Goal: Task Accomplishment & Management: Use online tool/utility

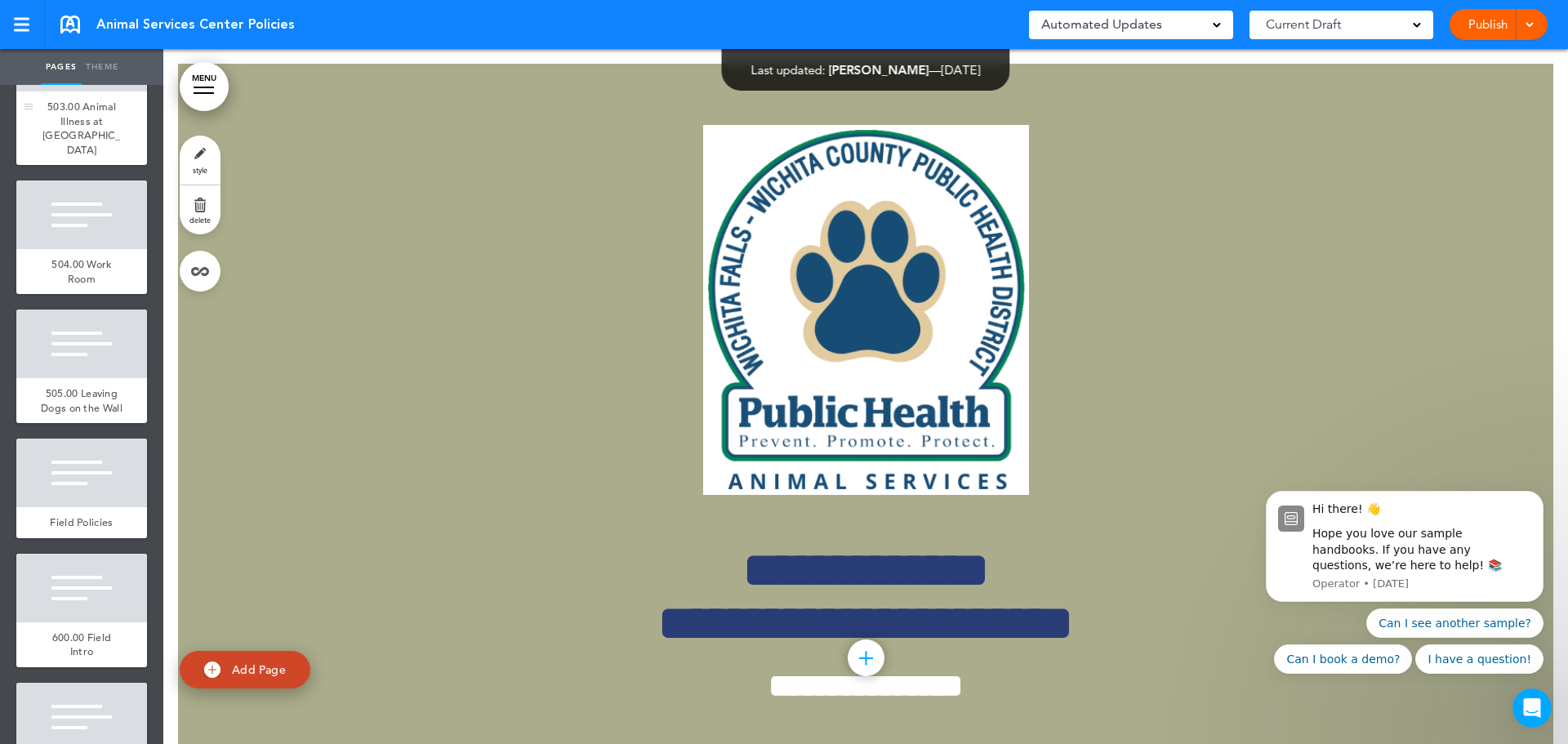
scroll to position [5555, 0]
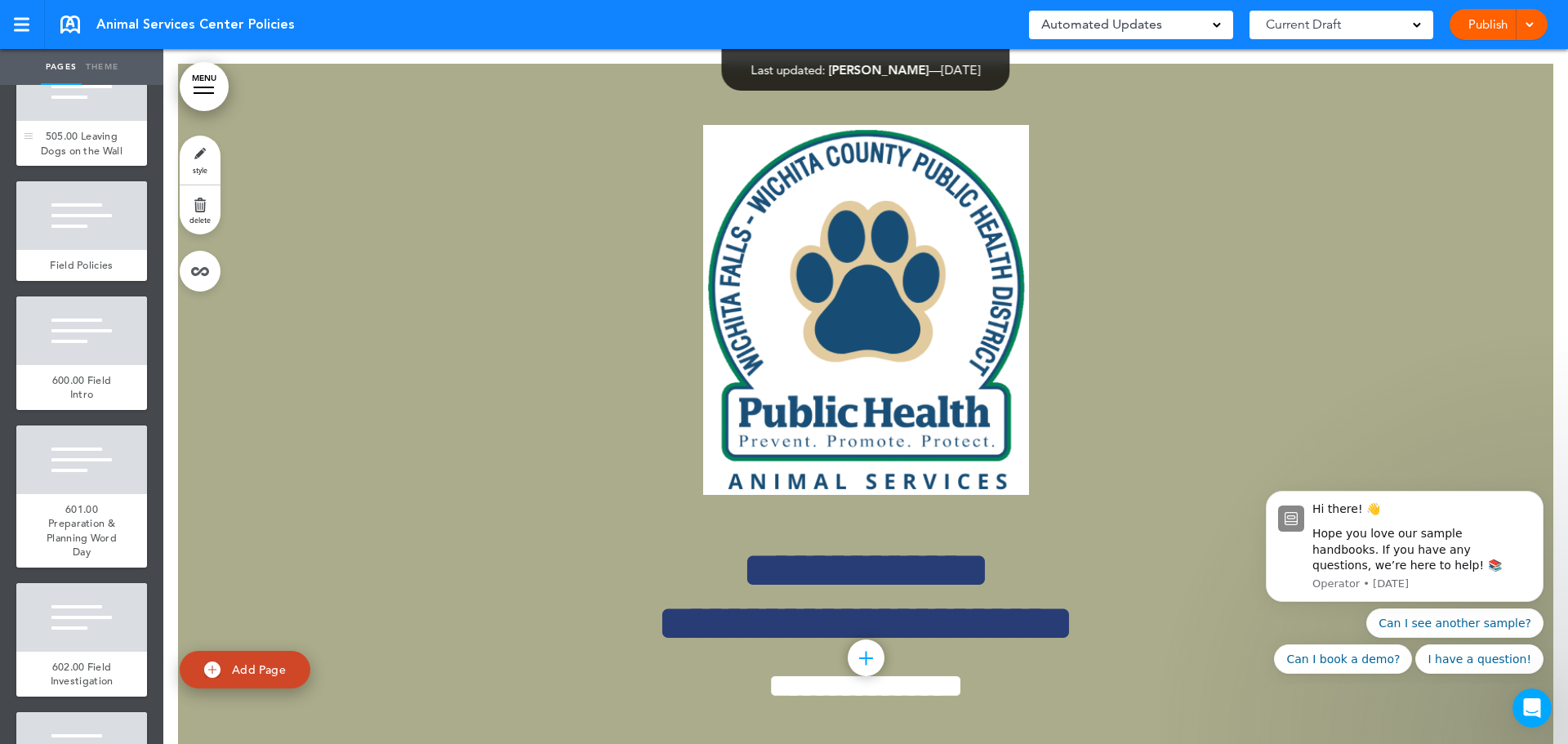
click at [85, 157] on span "505.00 Leaving Dogs on the Wall" at bounding box center [82, 143] width 82 height 28
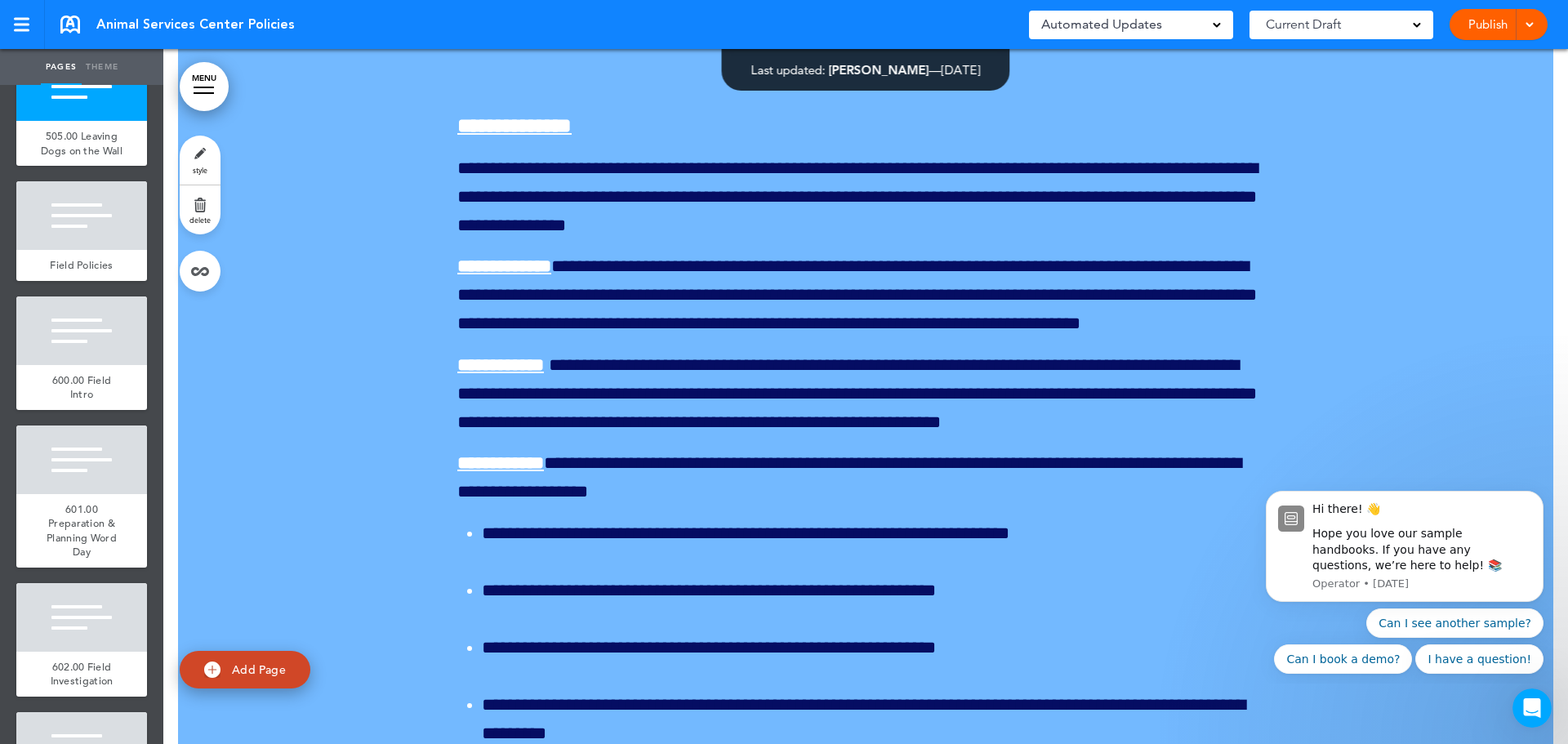
scroll to position [189976, 0]
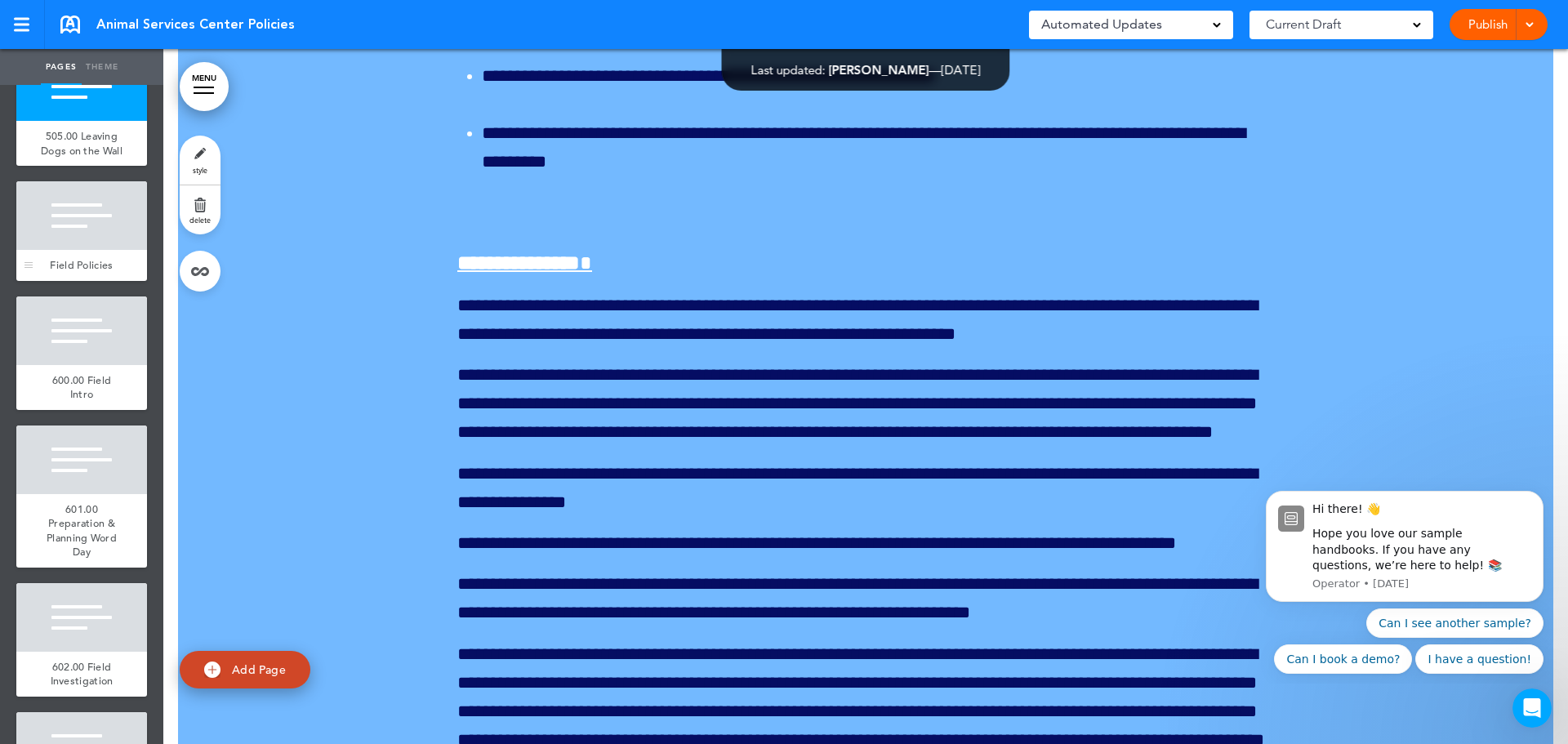
click at [67, 250] on div at bounding box center [82, 216] width 131 height 68
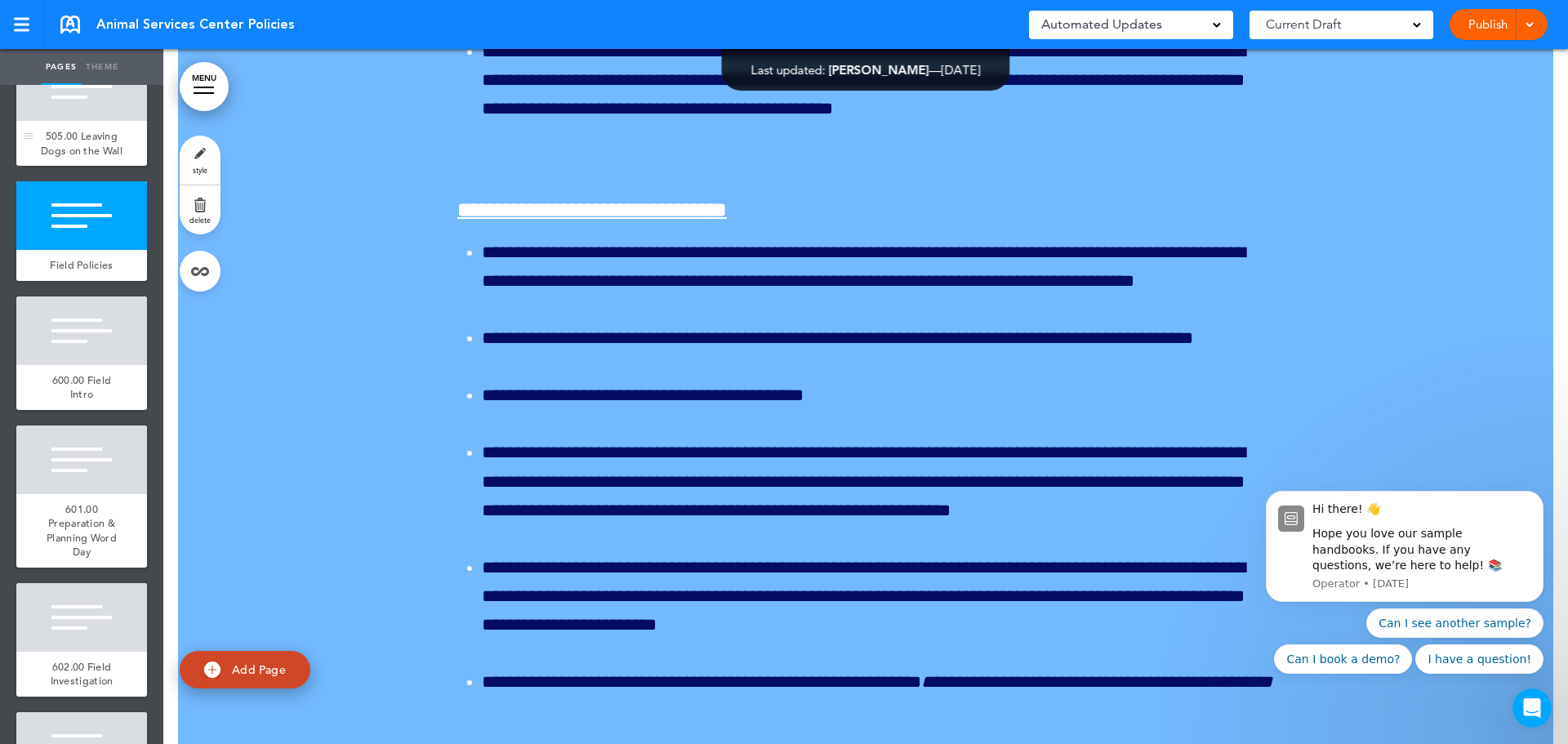
click at [94, 166] on div "505.00 Leaving Dogs on the Wall" at bounding box center [82, 144] width 131 height 45
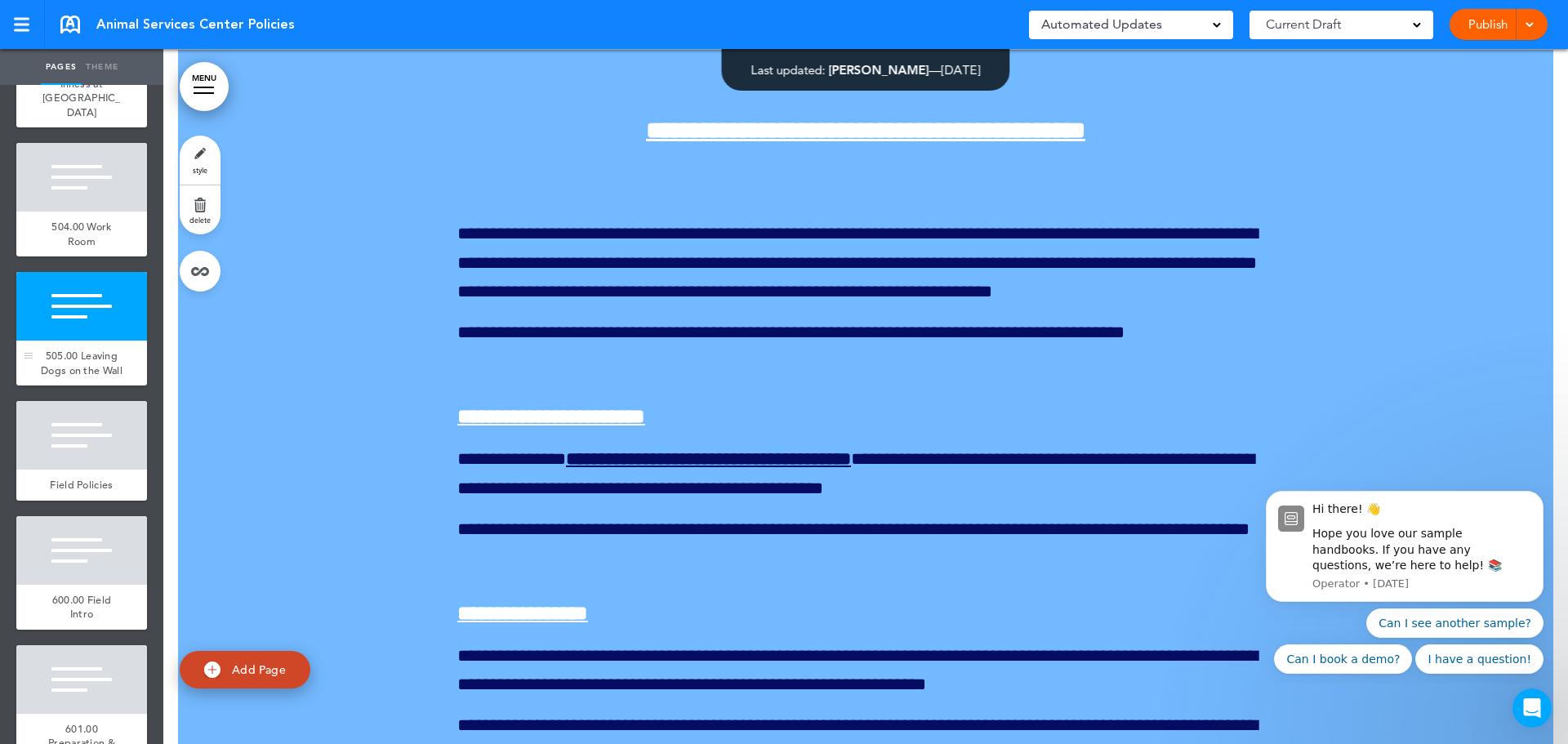
scroll to position [5228, 0]
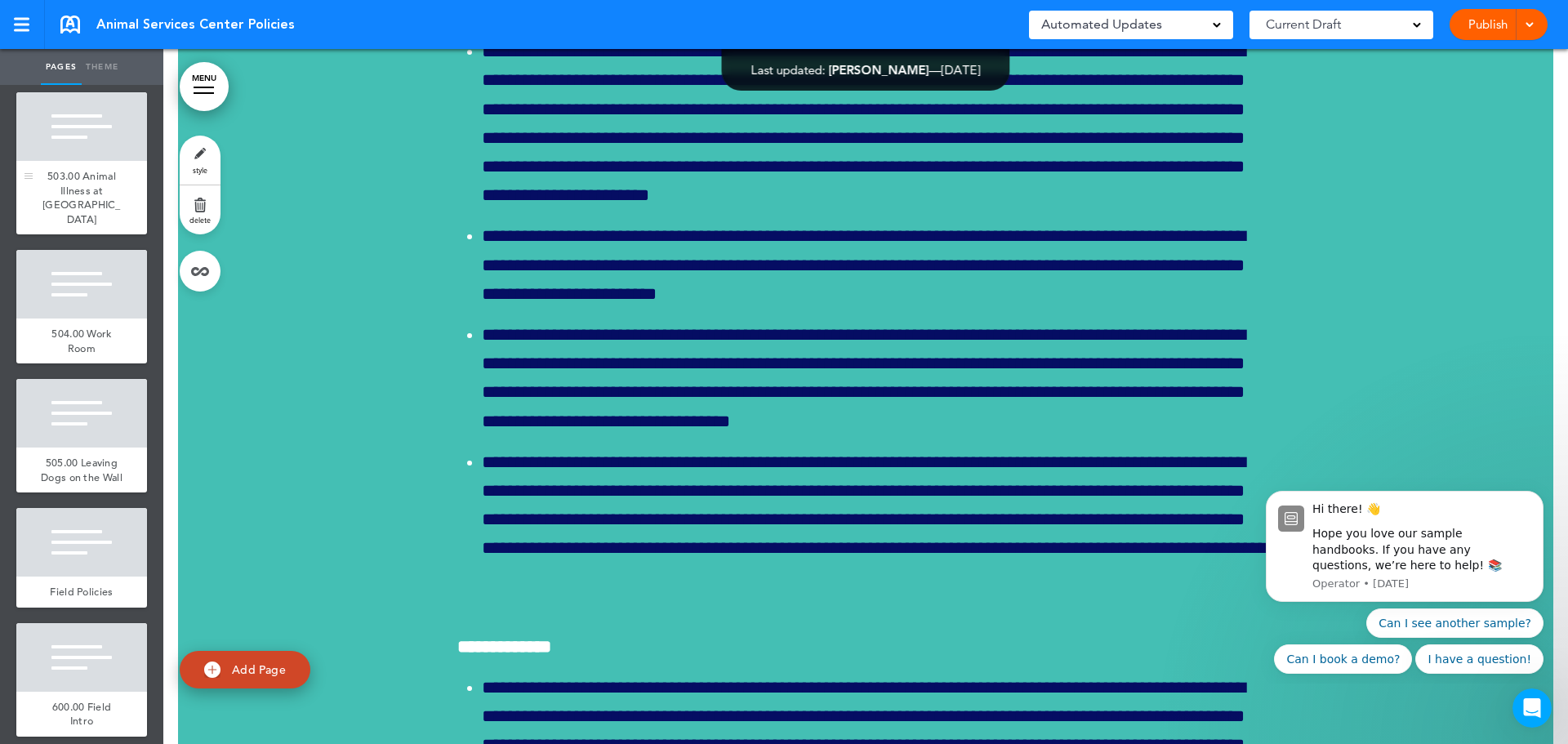
click at [91, 161] on div at bounding box center [82, 127] width 131 height 68
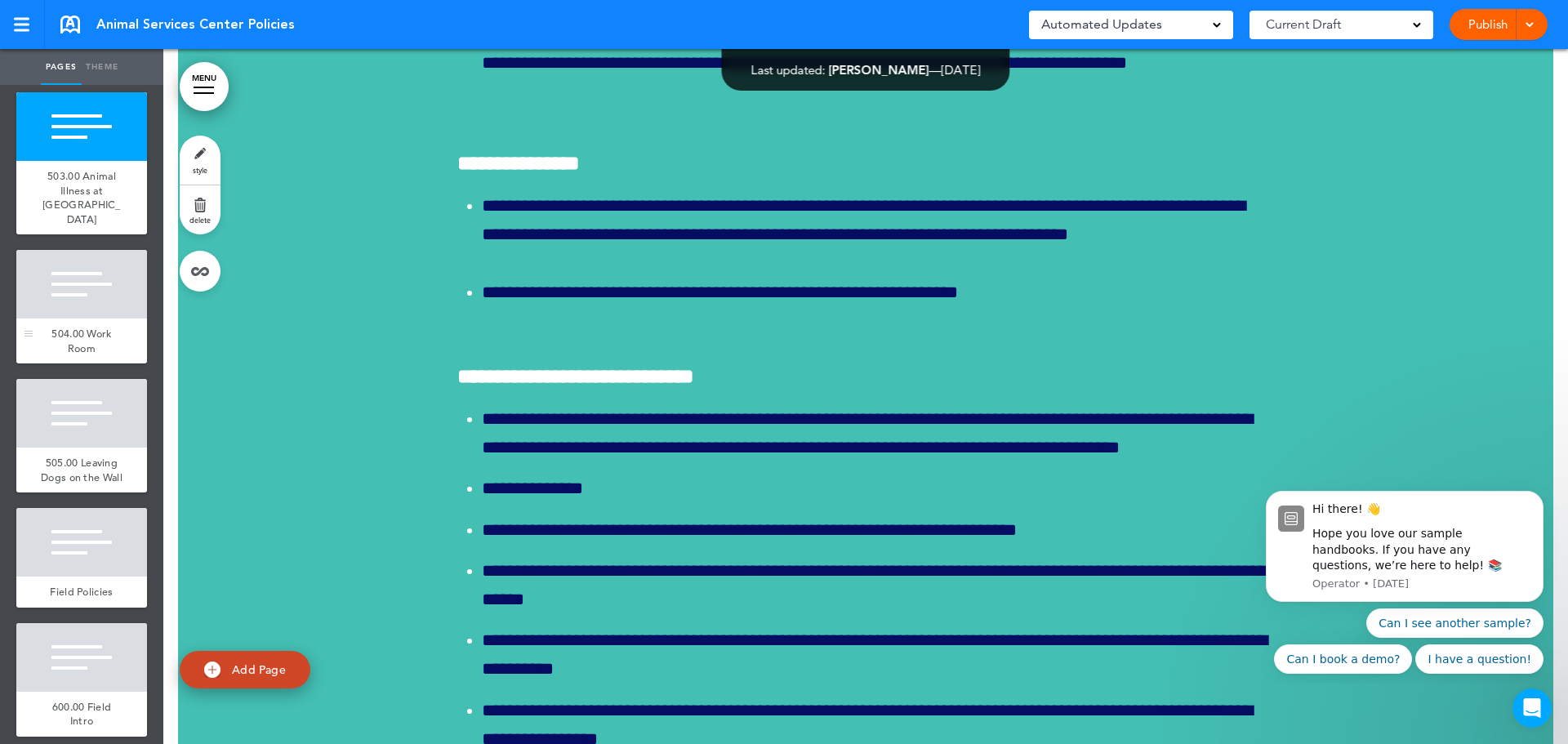
click at [70, 318] on div at bounding box center [82, 284] width 131 height 68
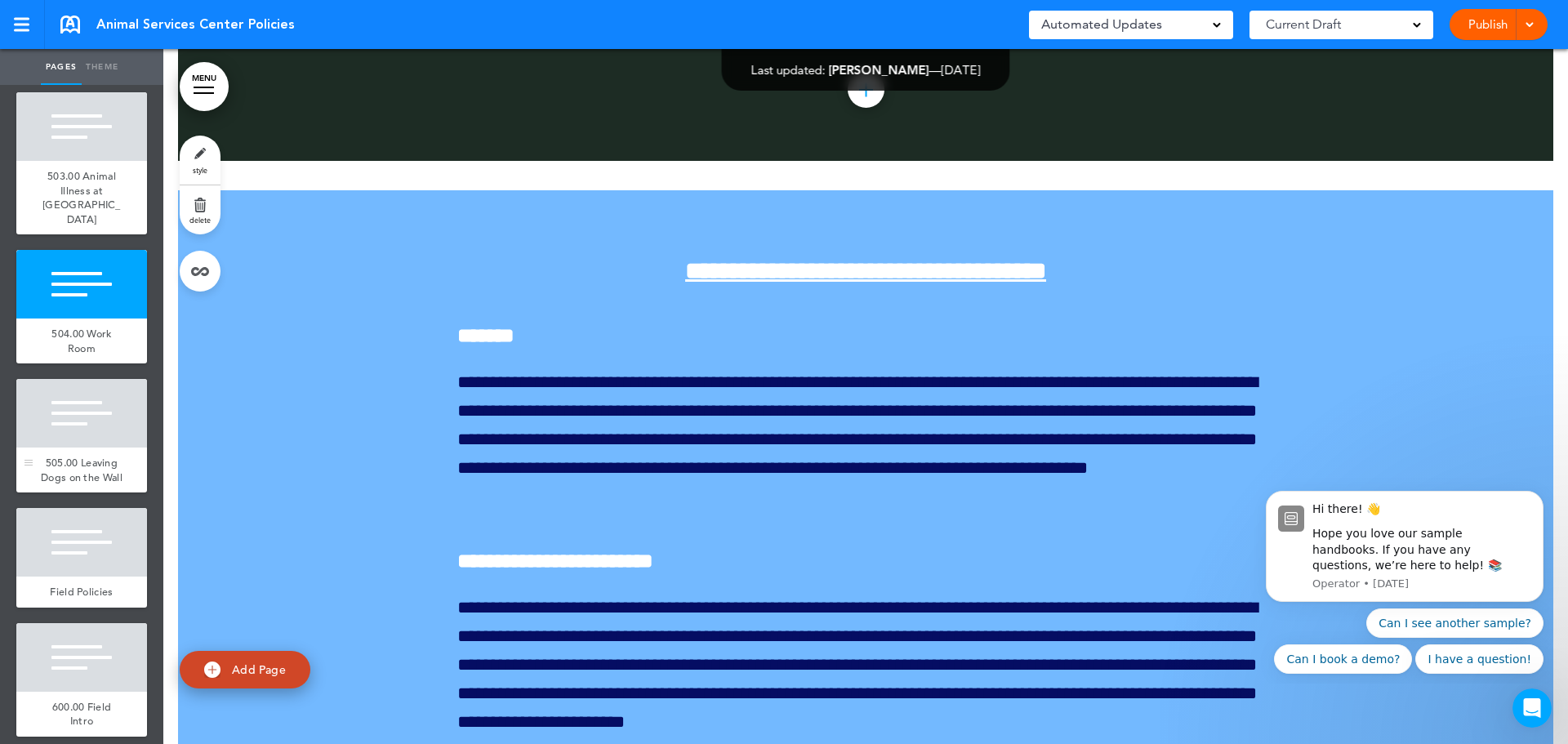
click at [74, 484] on span "505.00 Leaving Dogs on the Wall" at bounding box center [82, 470] width 82 height 28
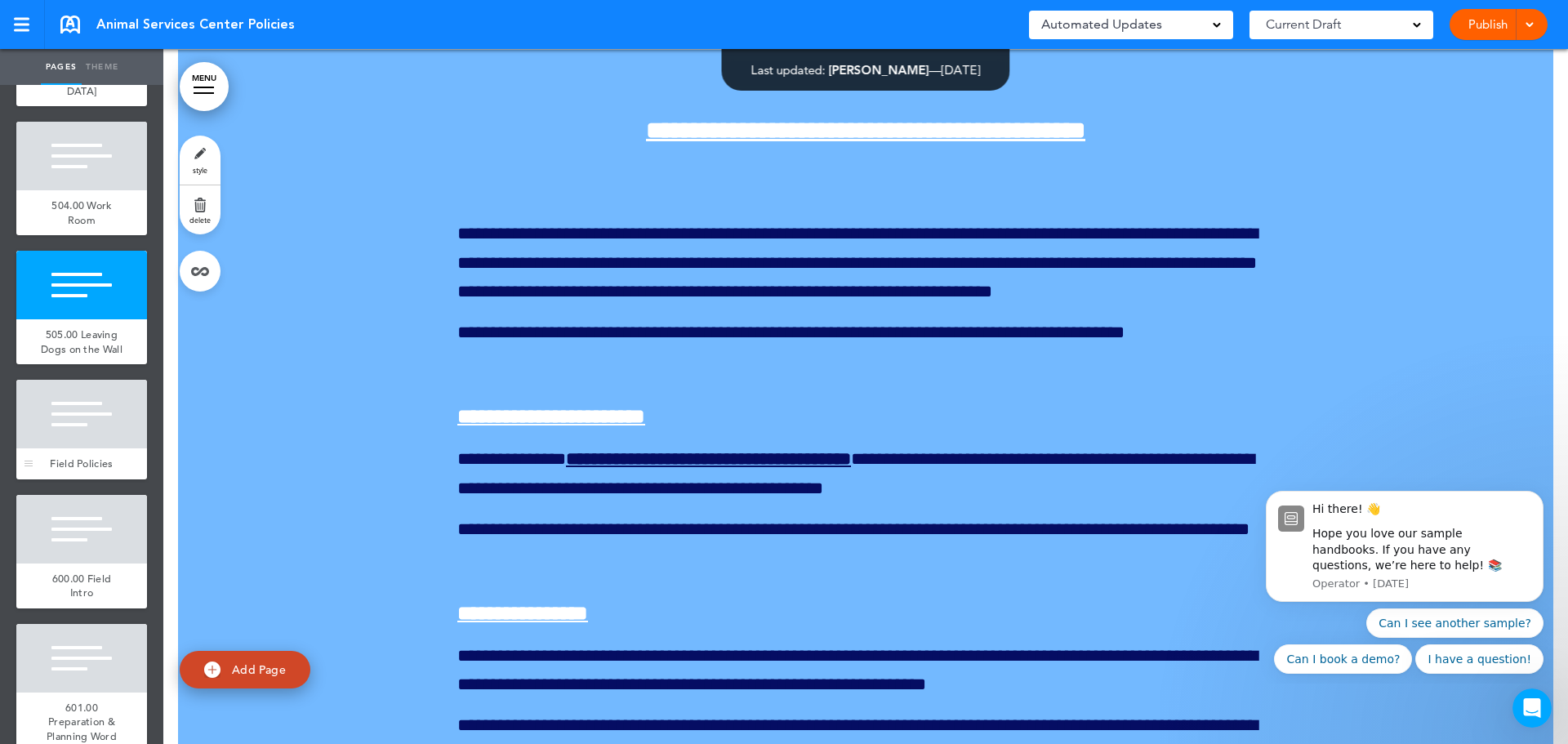
scroll to position [5636, 0]
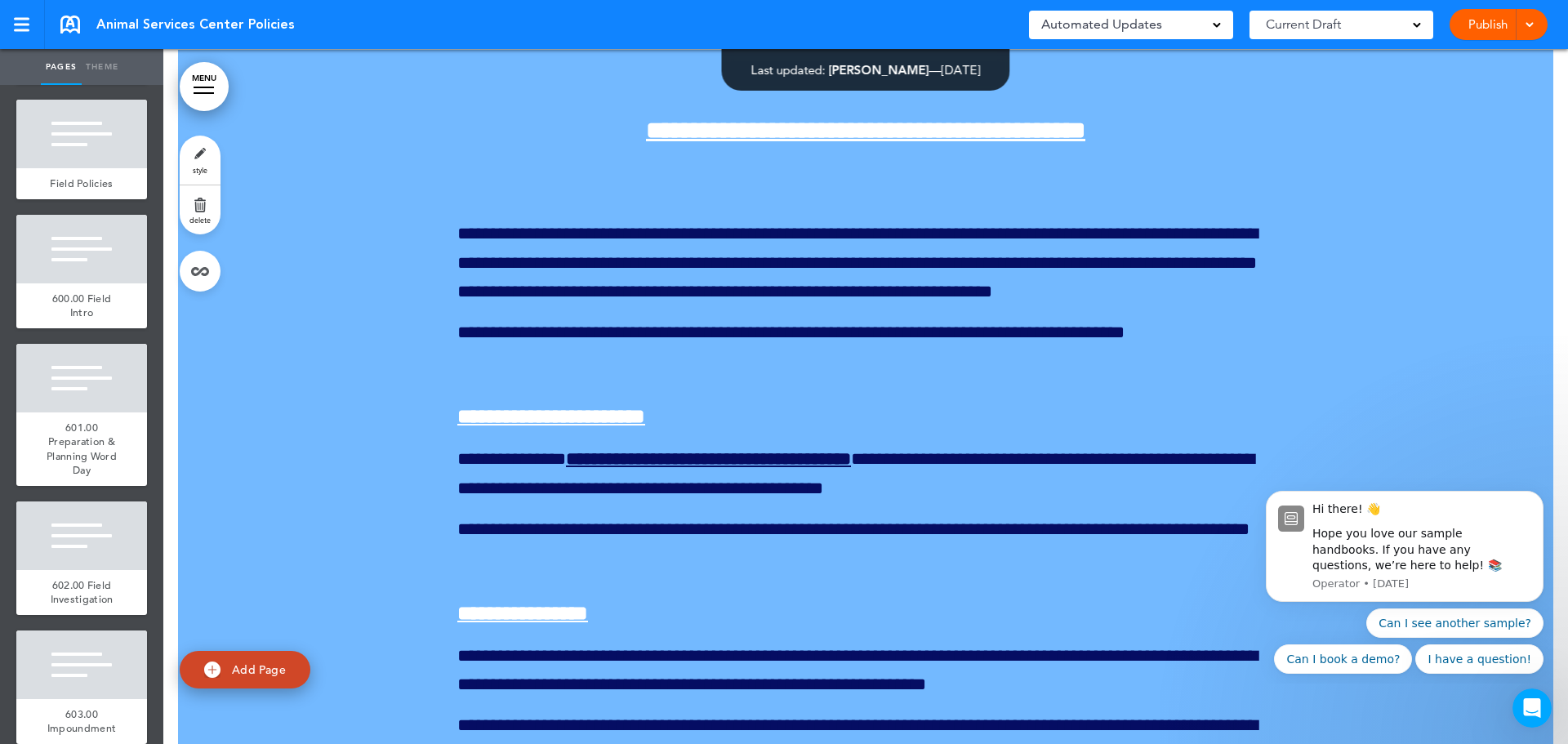
click at [245, 675] on span "Add Page" at bounding box center [259, 669] width 54 height 15
type input "********"
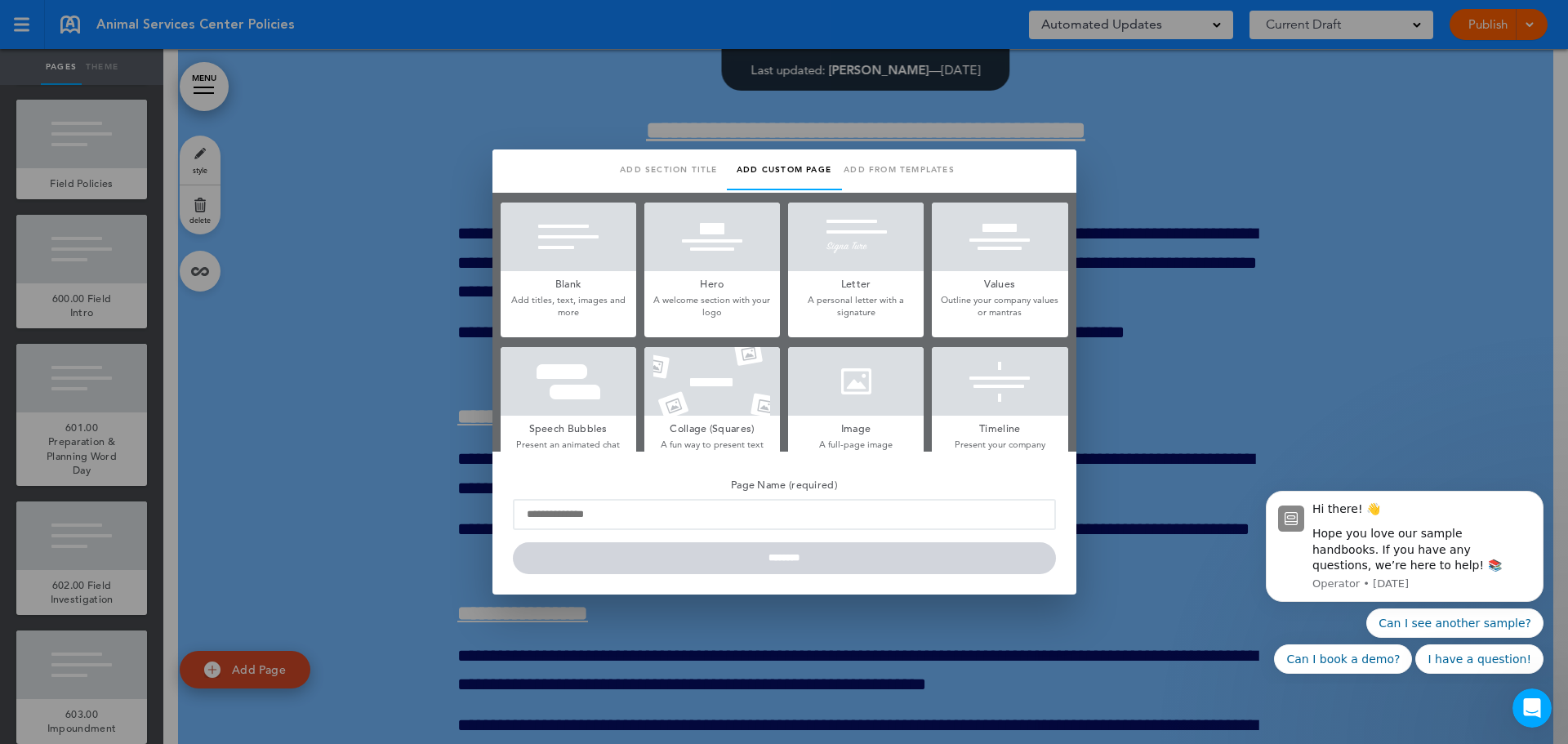
click at [588, 272] on h5 "Blank" at bounding box center [568, 282] width 136 height 22
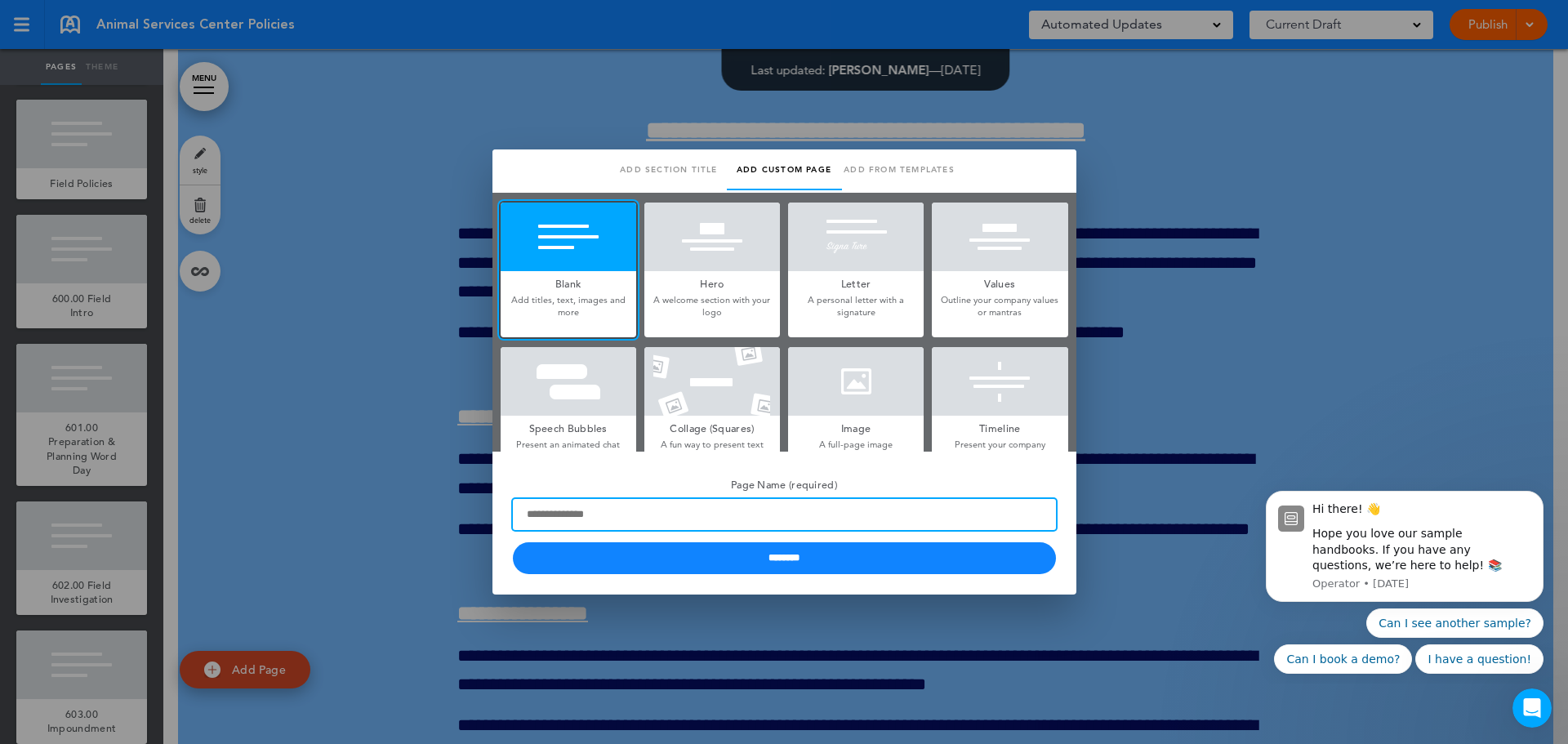
click at [620, 511] on input "Page Name (required)" at bounding box center [784, 515] width 543 height 31
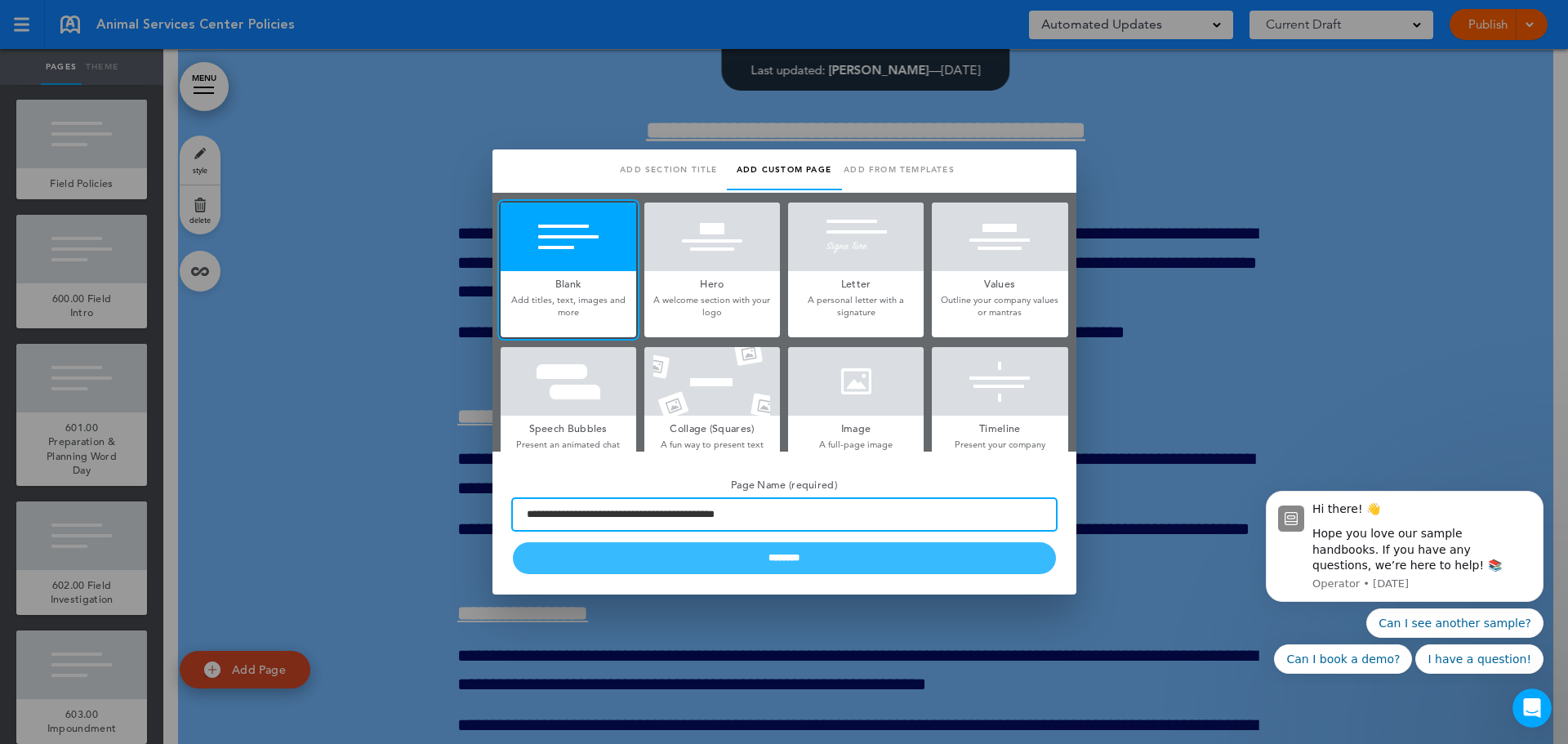
type input "**********"
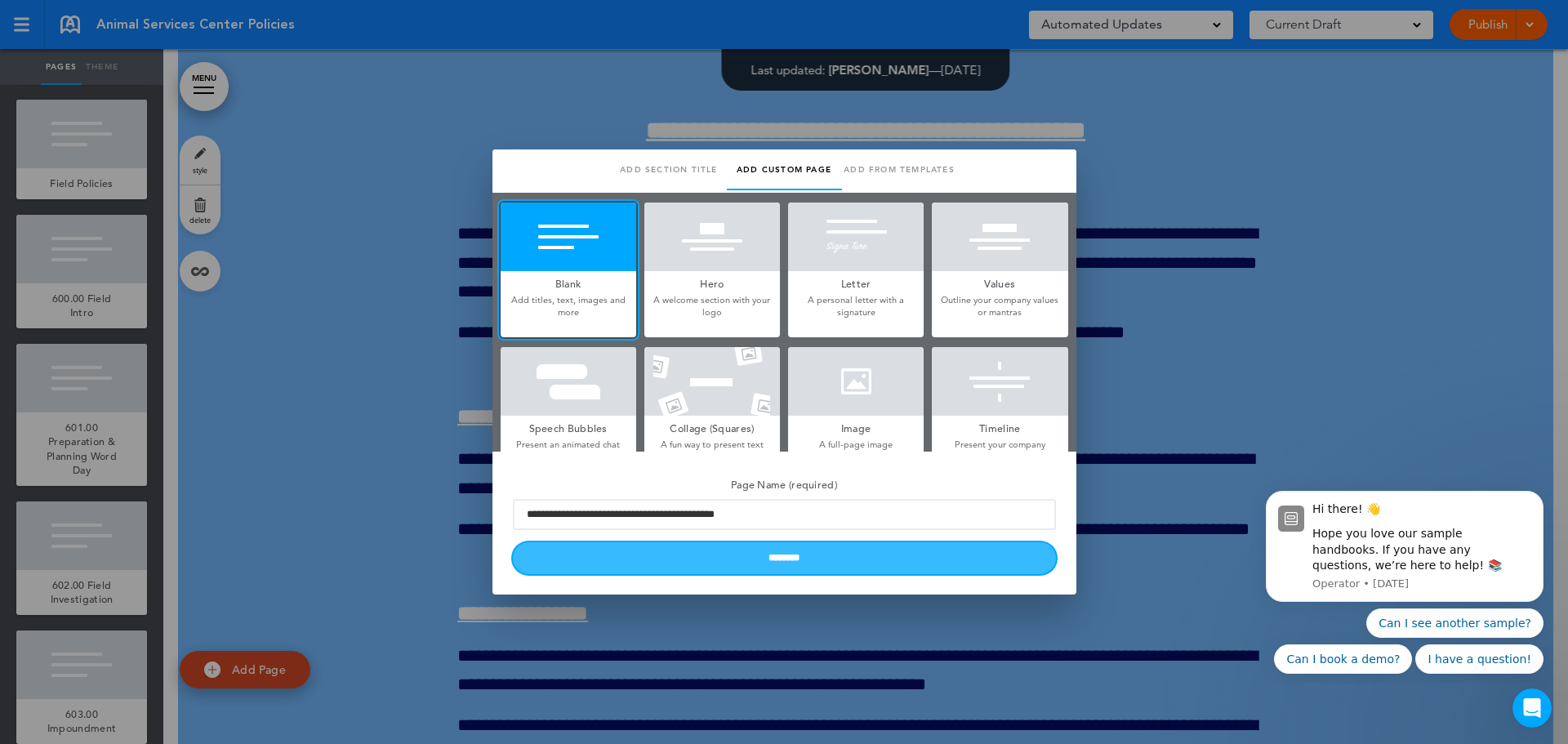
click at [762, 565] on input "********" at bounding box center [784, 558] width 543 height 32
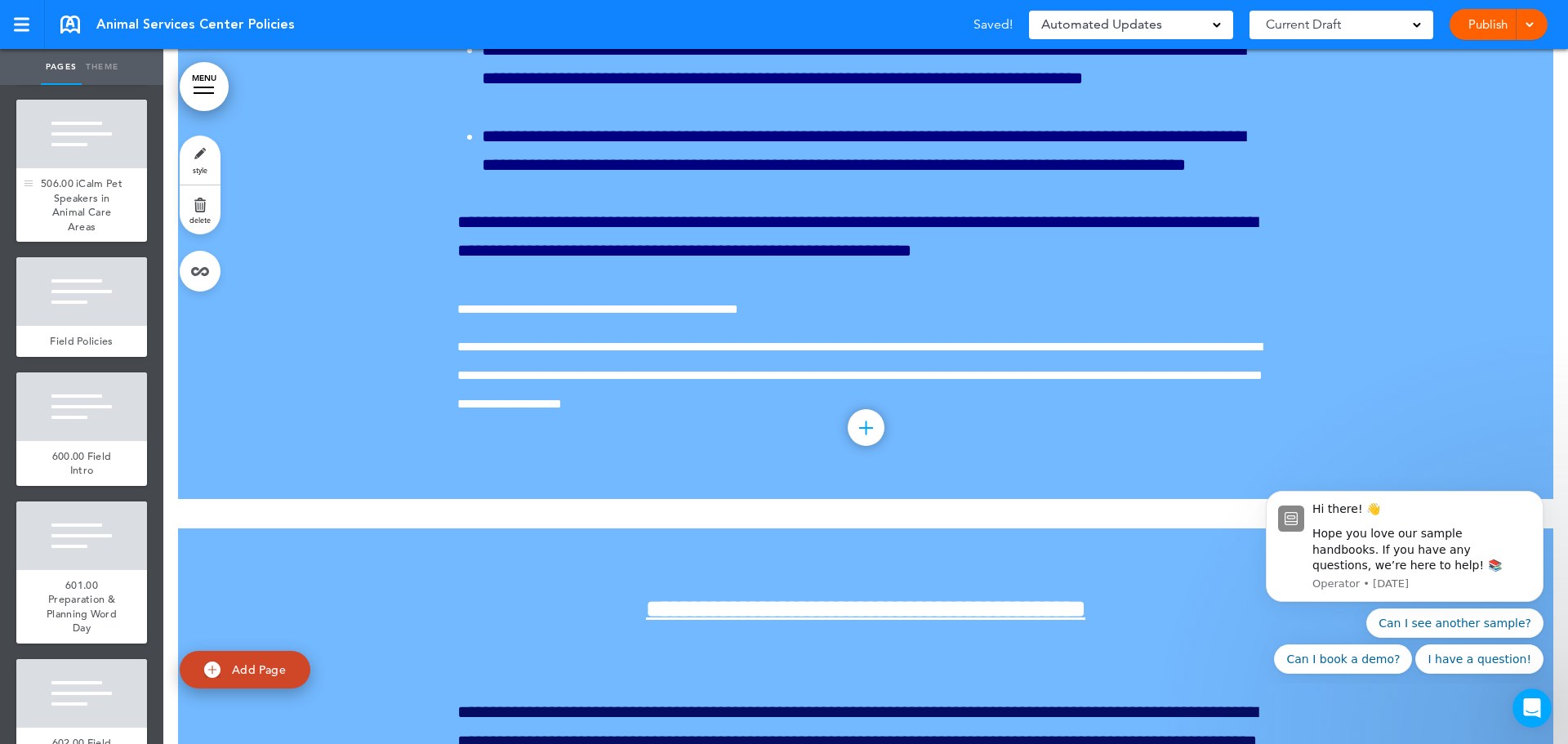
click at [78, 233] on span "506.00 iCalm Pet Speakers in Animal Care Areas" at bounding box center [82, 205] width 82 height 58
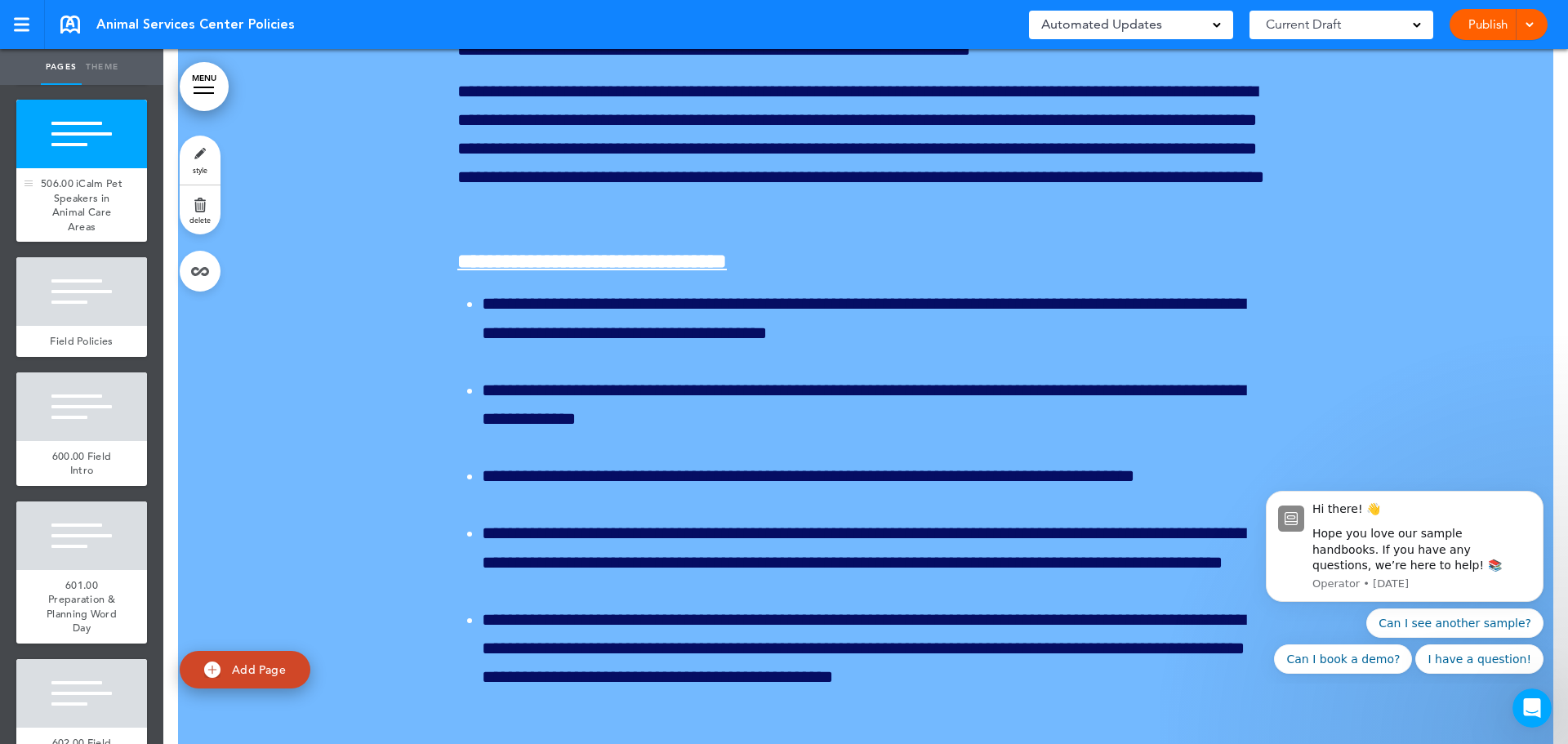
scroll to position [191107, 0]
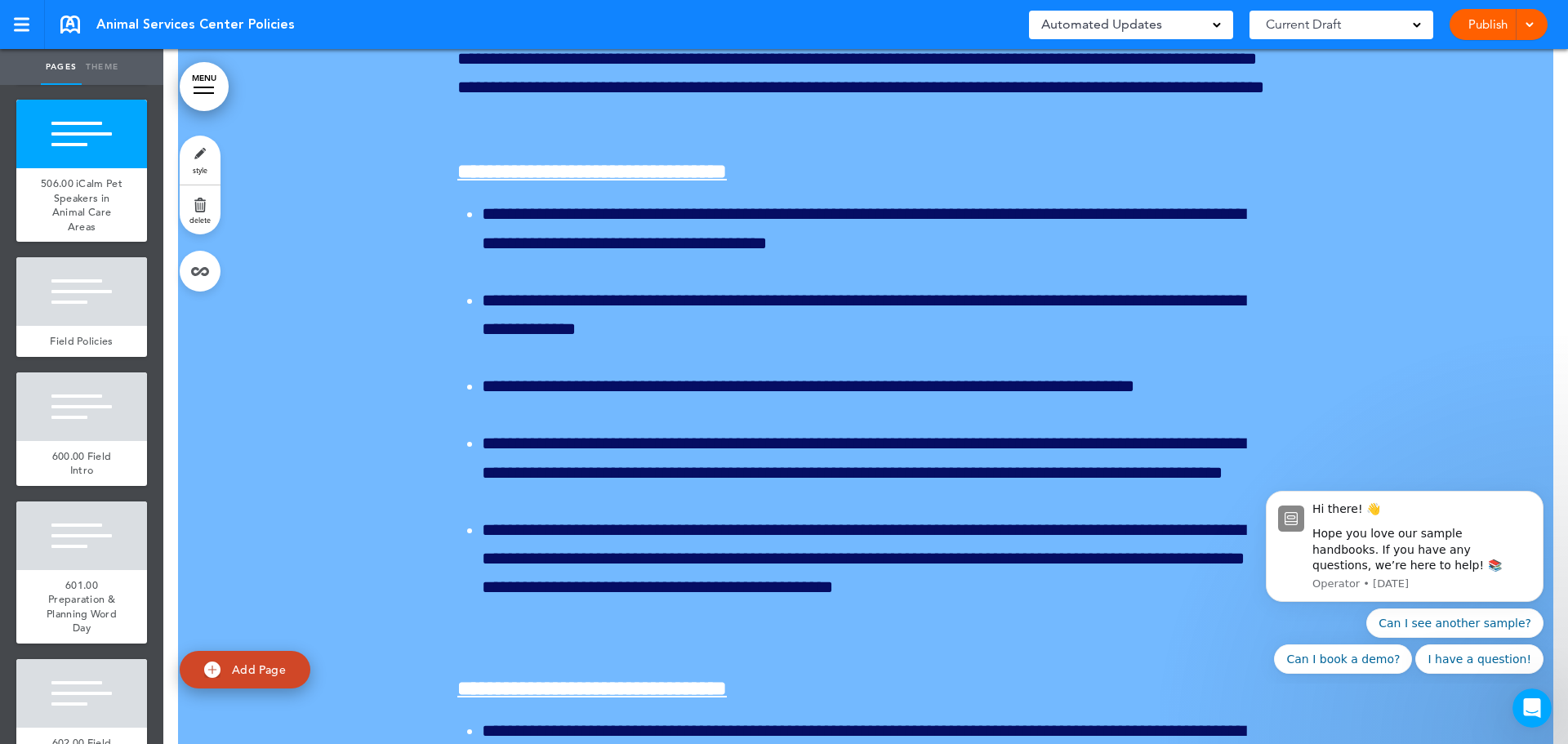
click at [207, 158] on link "style" at bounding box center [200, 160] width 41 height 49
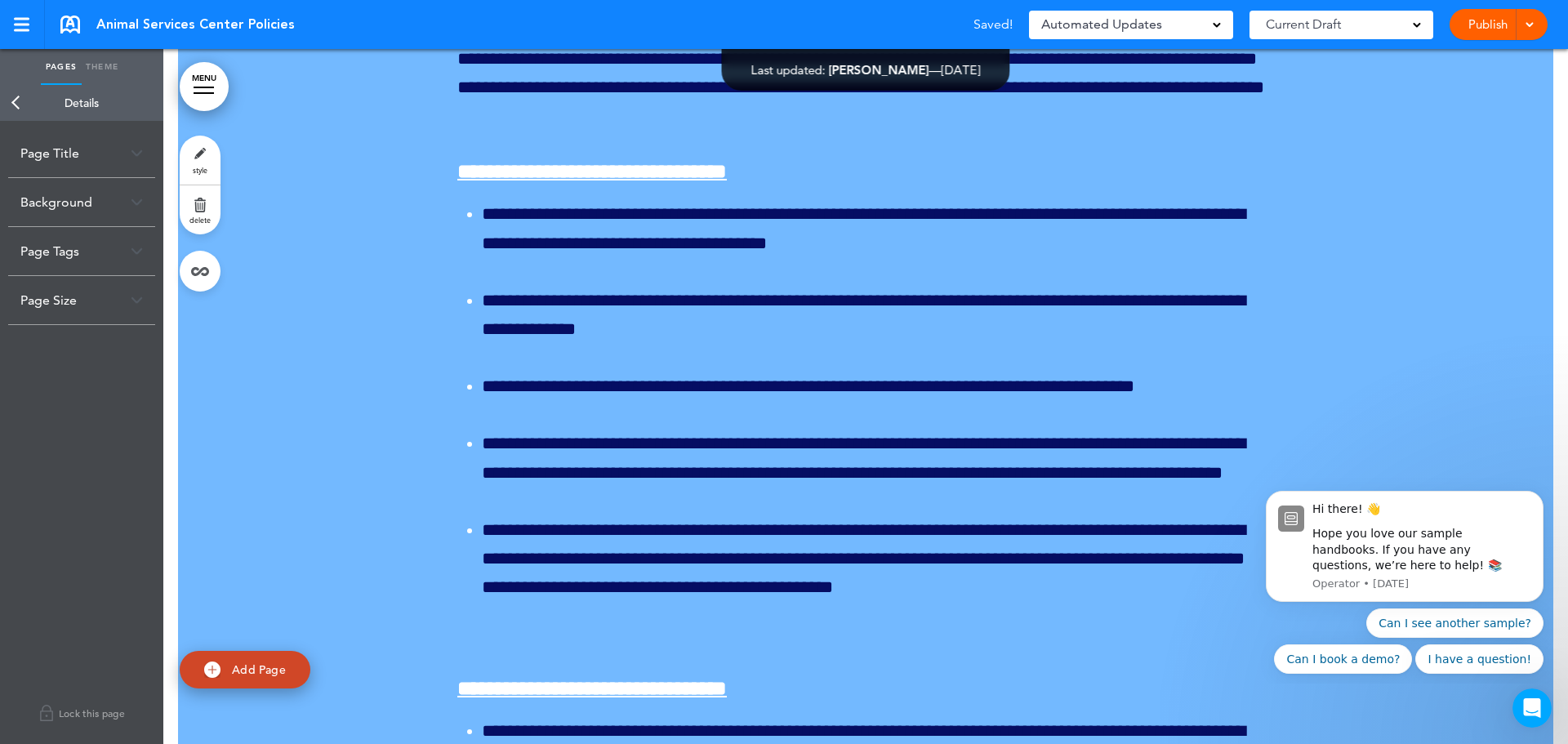
click at [128, 199] on div "Background" at bounding box center [81, 201] width 147 height 48
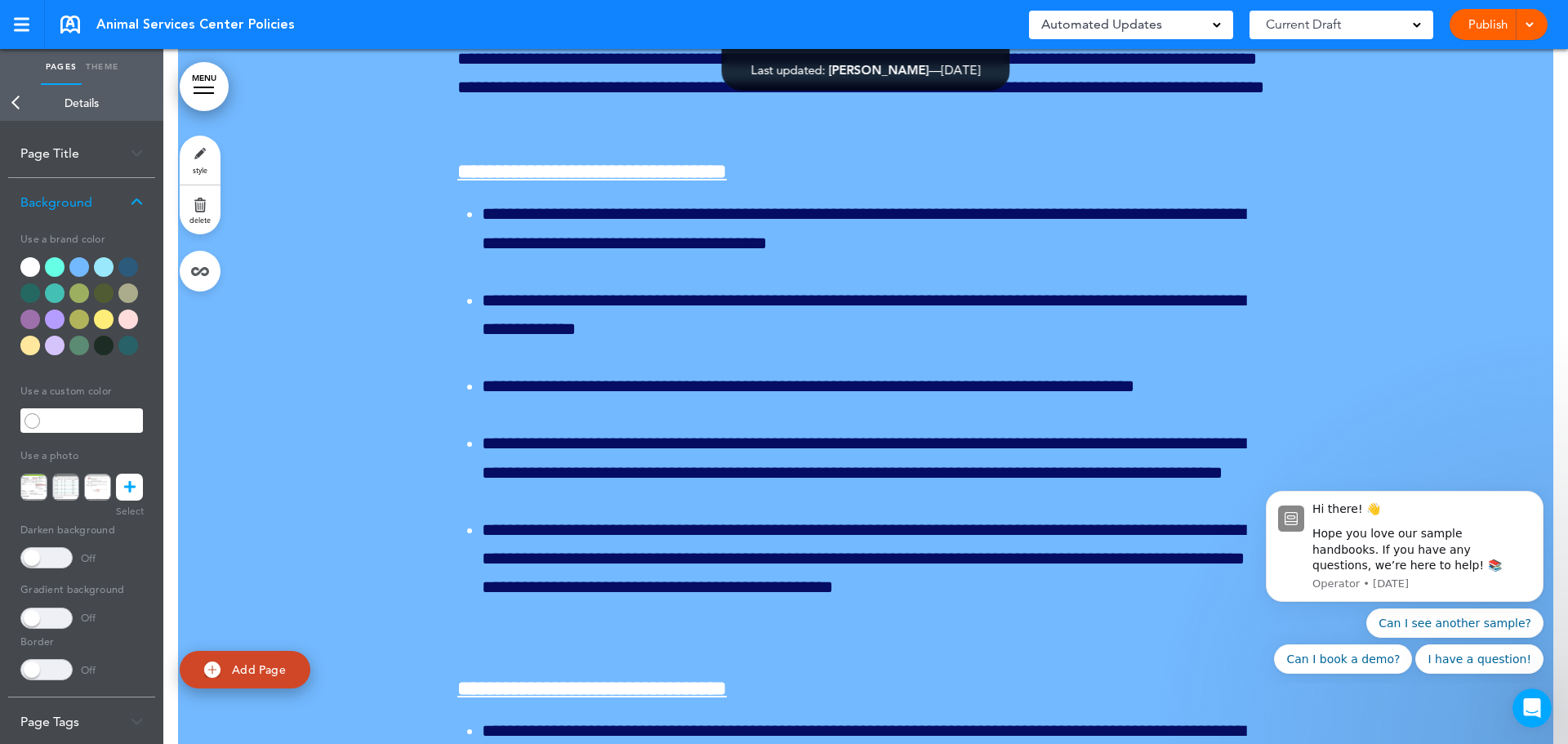
click at [55, 293] on div at bounding box center [55, 293] width 20 height 20
click at [11, 106] on link "Back" at bounding box center [16, 103] width 32 height 36
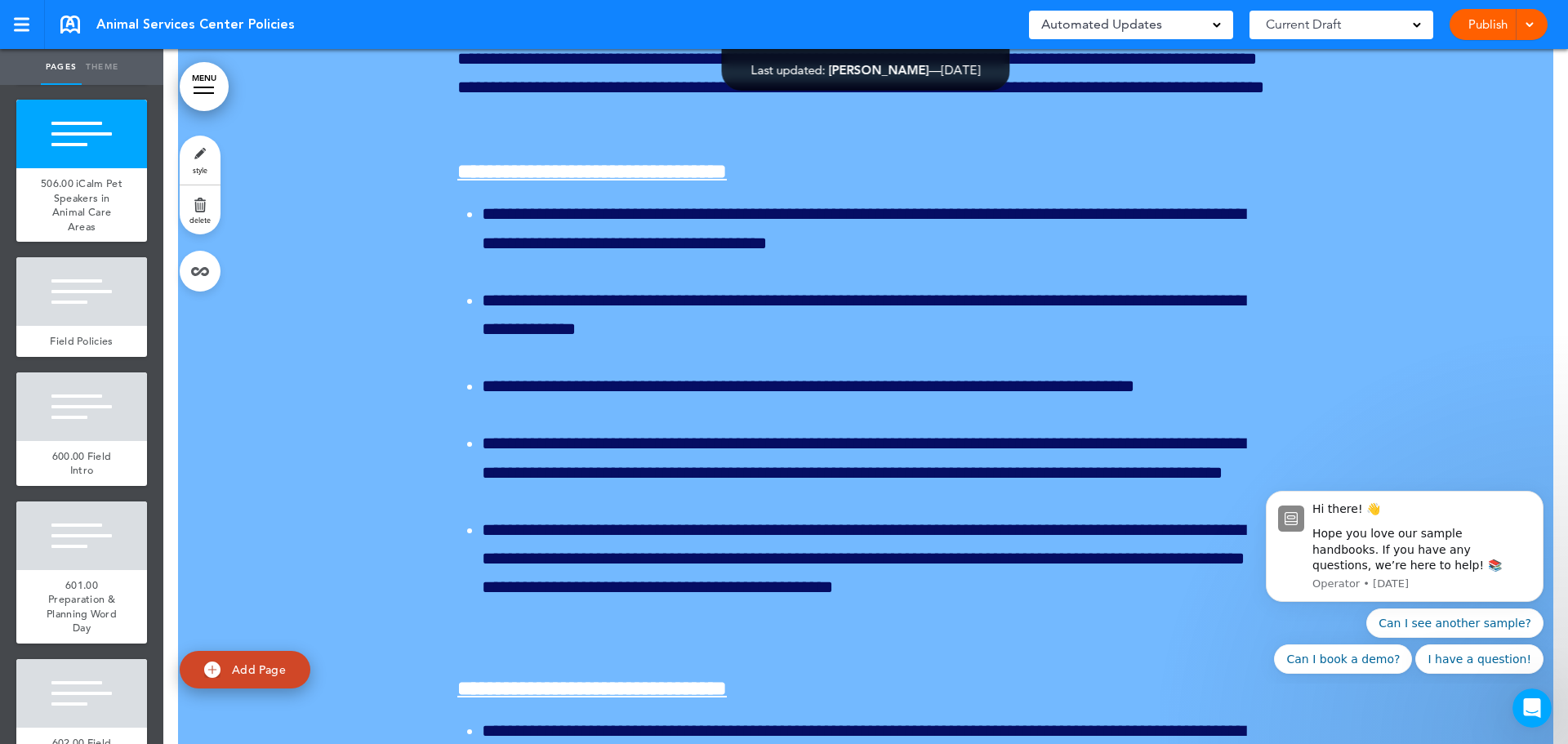
click at [82, 84] on div "505.00 Leaving Dogs on the Wall" at bounding box center [82, 62] width 131 height 45
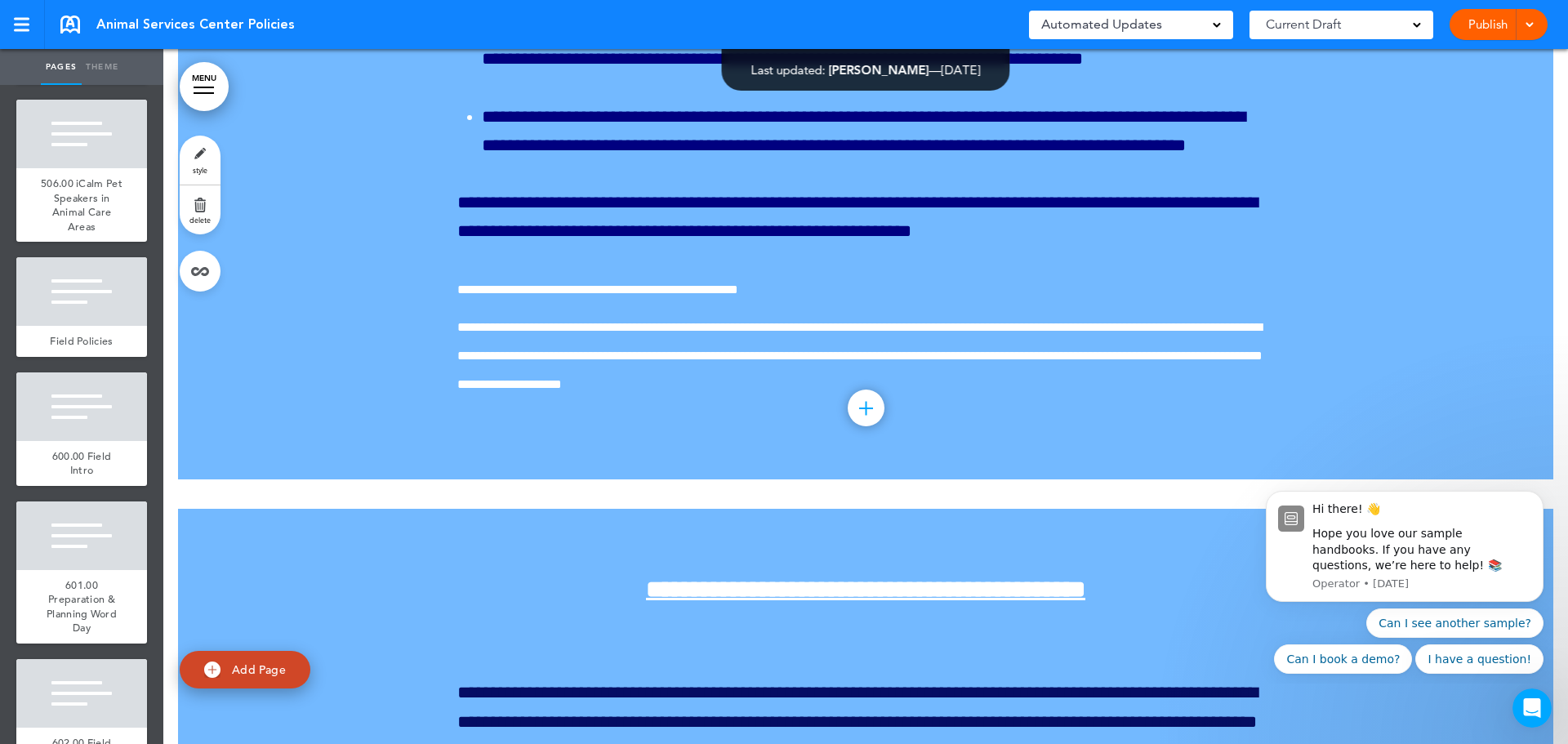
scroll to position [188423, 0]
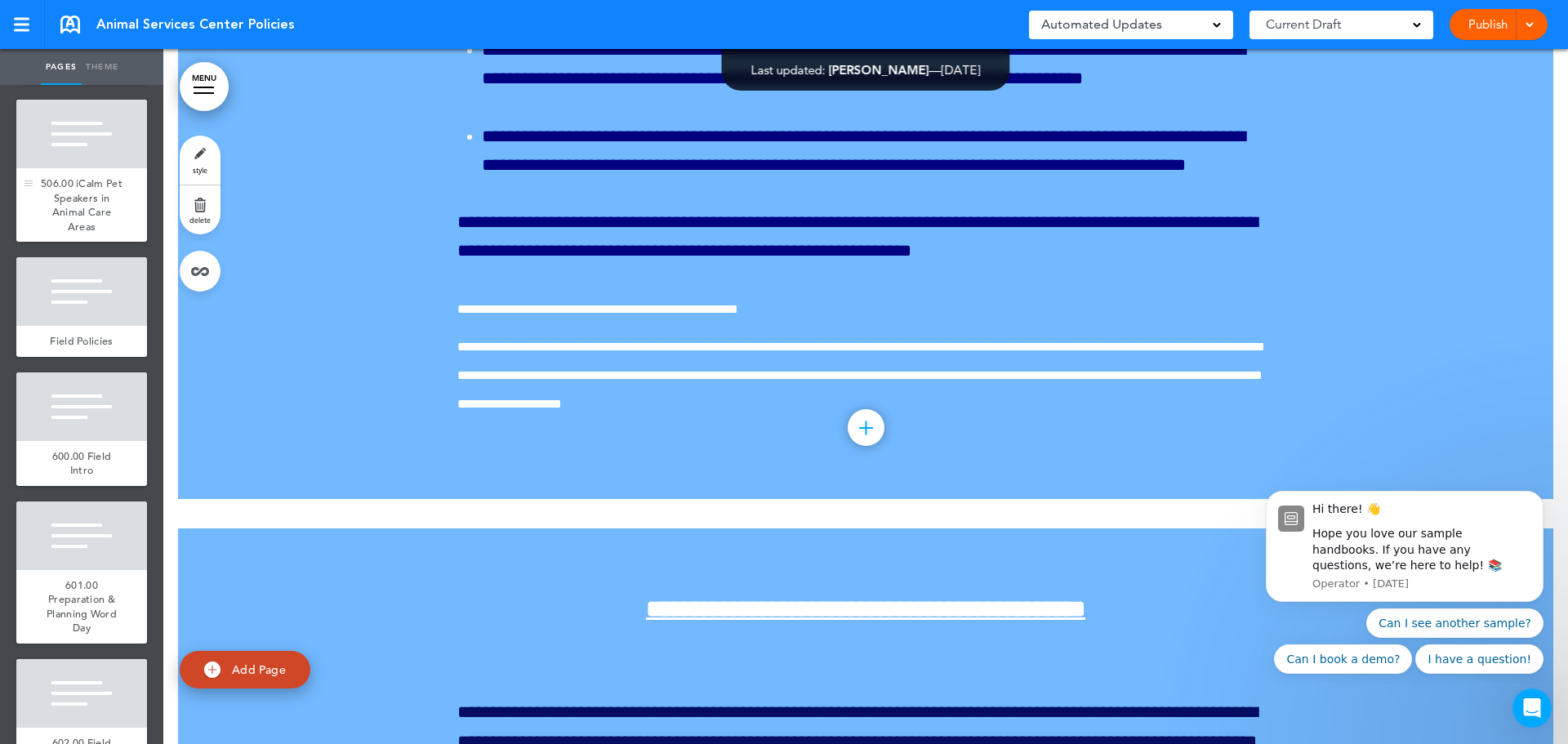
click at [82, 233] on span "506.00 iCalm Pet Speakers in Animal Care Areas" at bounding box center [82, 205] width 82 height 58
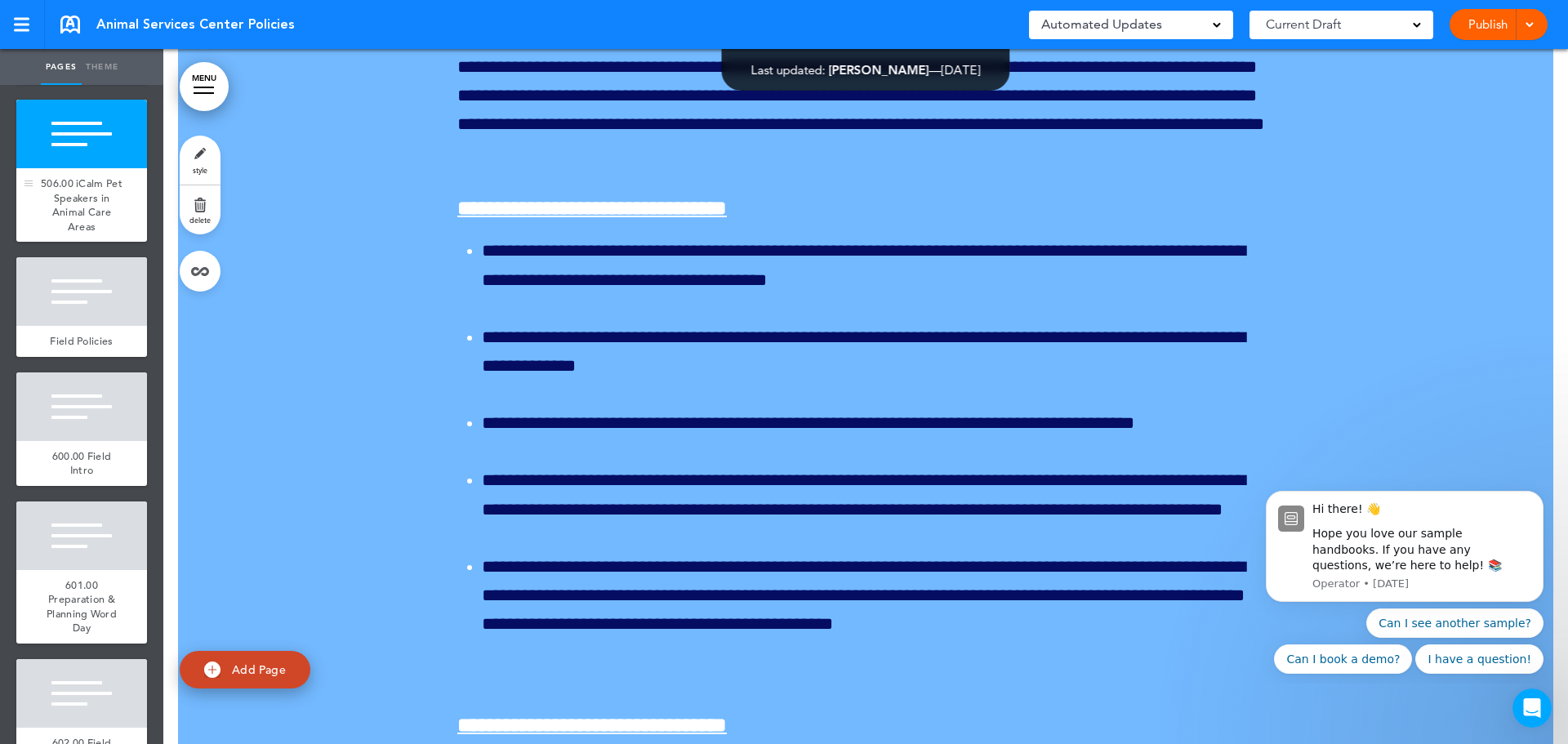
scroll to position [191107, 0]
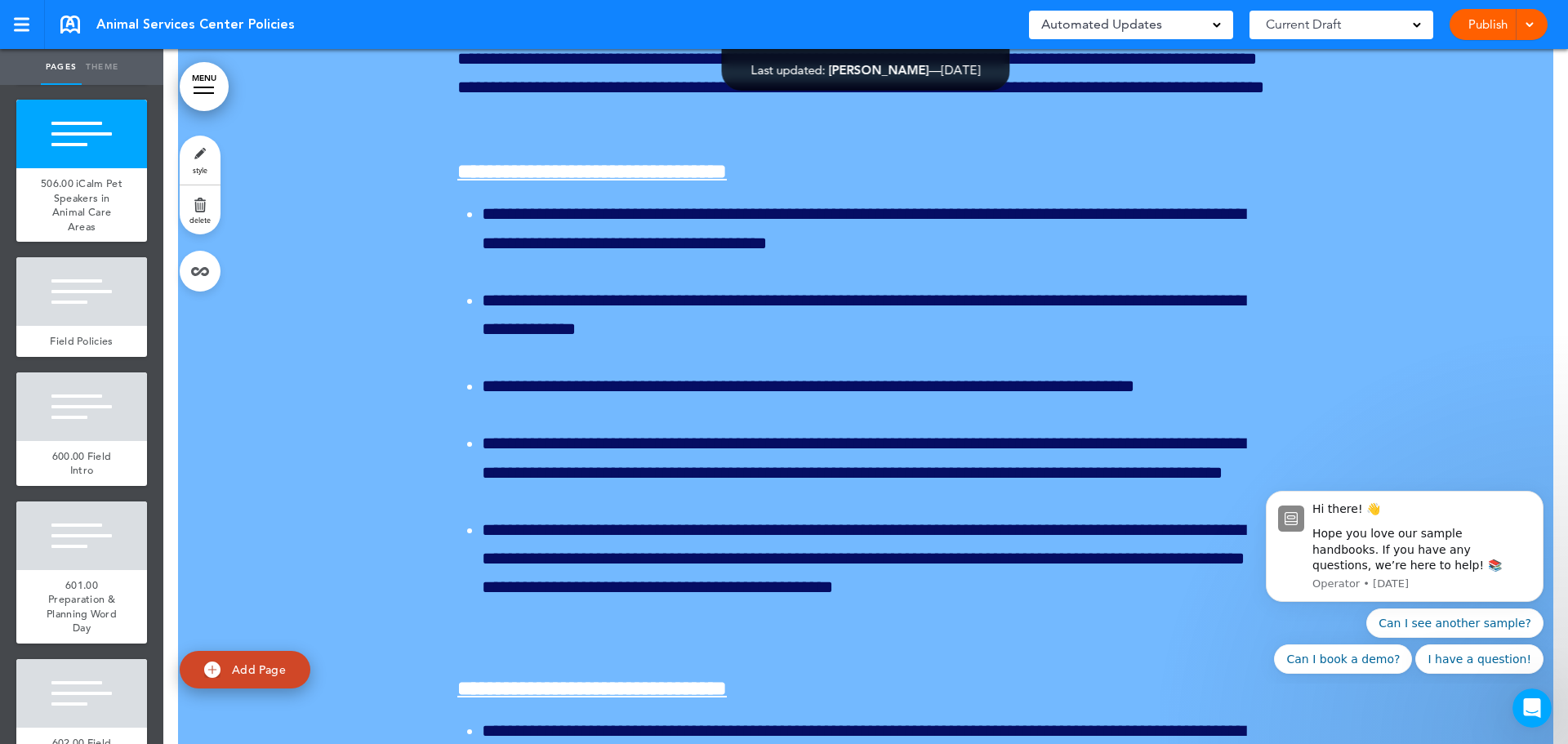
click at [80, 84] on div "505.00 Leaving Dogs on the Wall" at bounding box center [82, 62] width 131 height 45
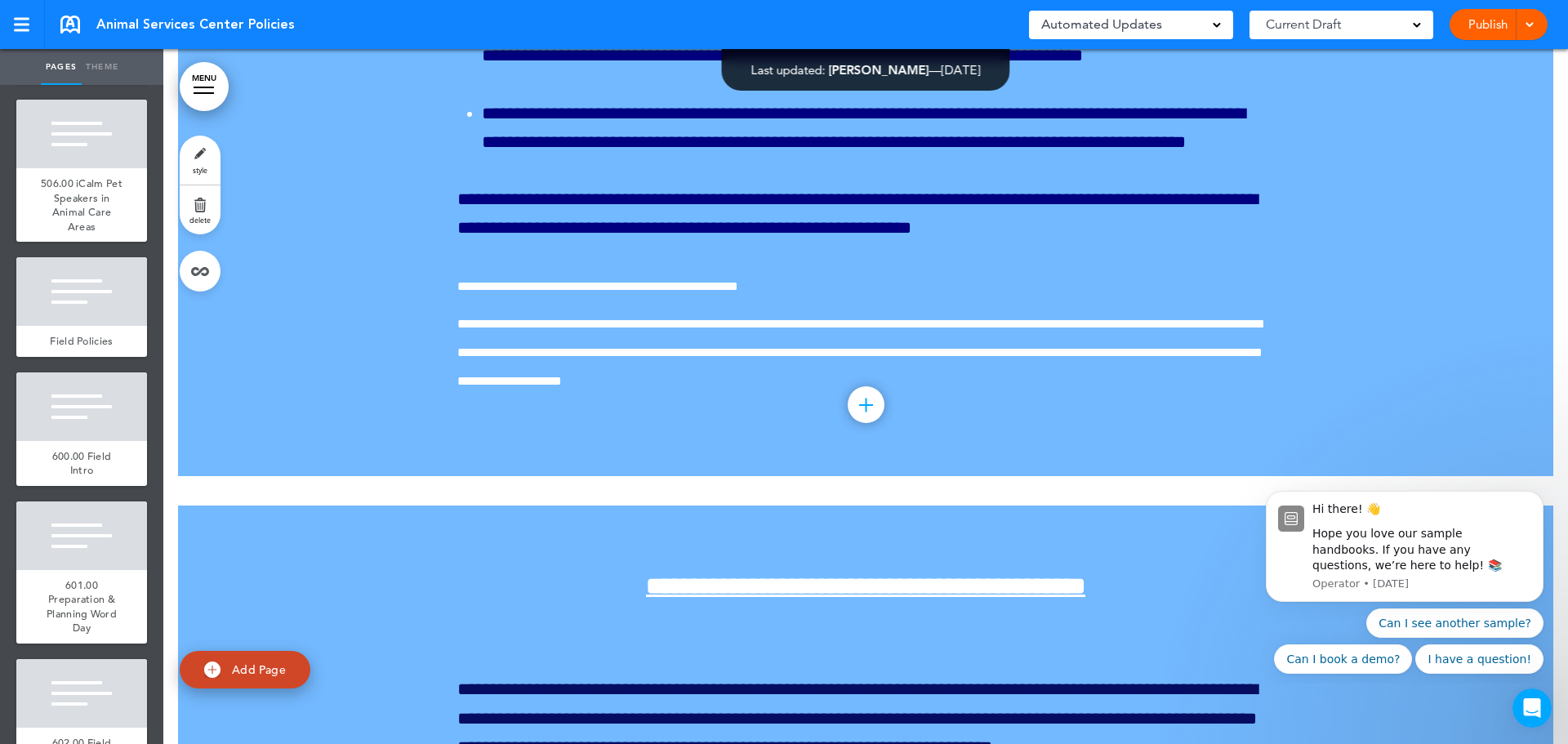
scroll to position [188423, 0]
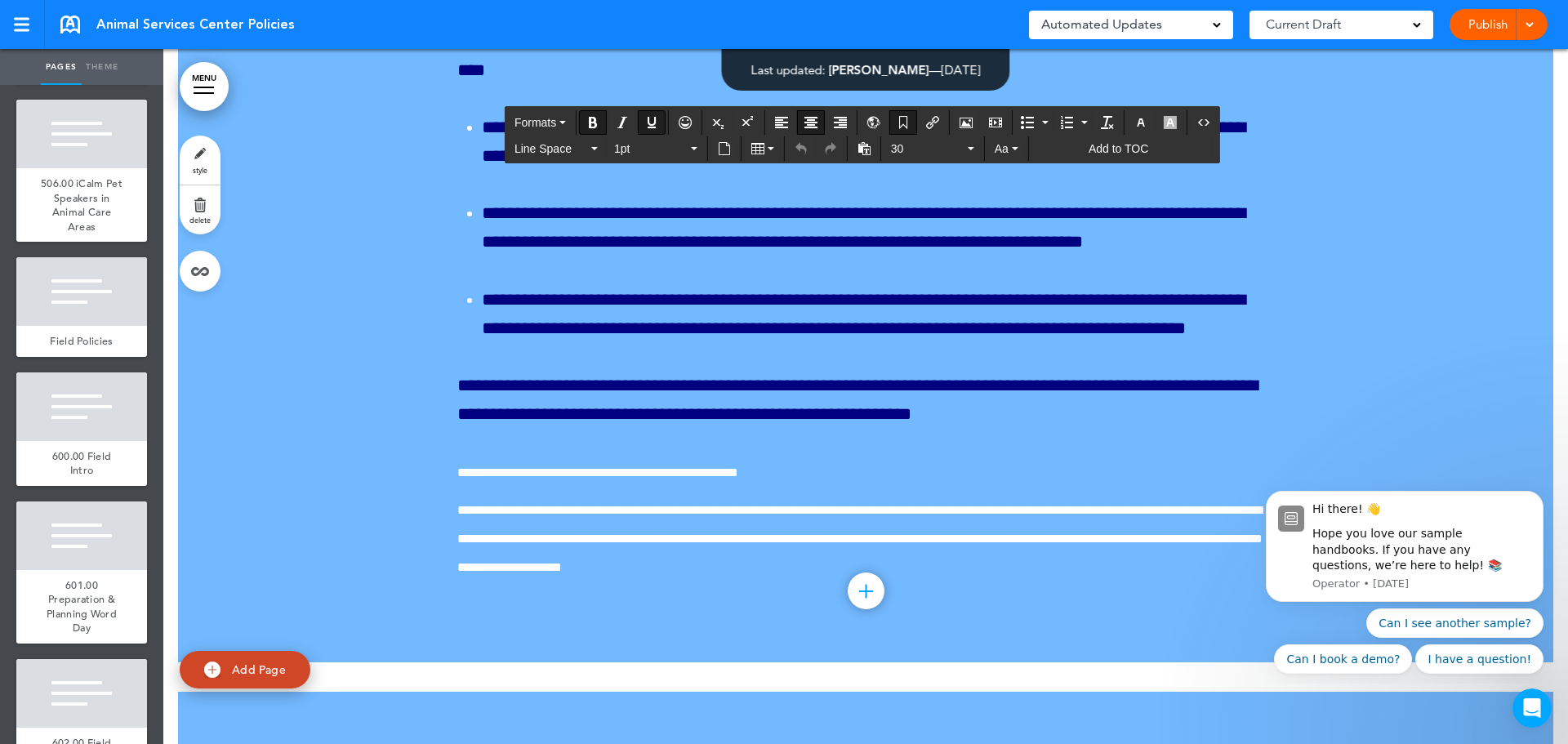
drag, startPoint x: 1202, startPoint y: 315, endPoint x: 549, endPoint y: 298, distance: 653.2
drag, startPoint x: 565, startPoint y: 303, endPoint x: 1089, endPoint y: 359, distance: 527.0
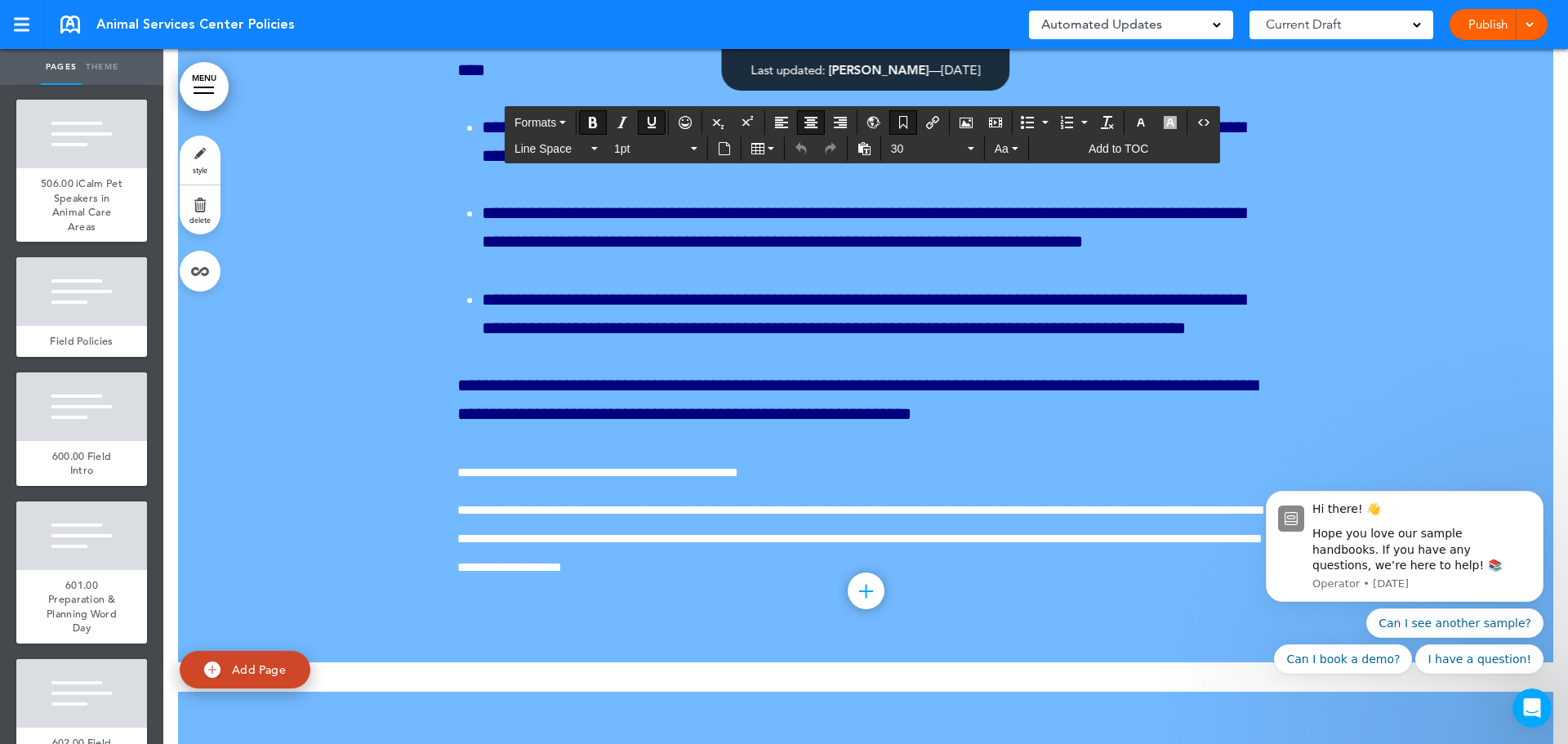
drag, startPoint x: 542, startPoint y: 305, endPoint x: 624, endPoint y: 307, distance: 82.0
copy u "******"
click at [98, 242] on div "506.00 iCalm Pet Speakers in Animal Care Areas" at bounding box center [82, 204] width 131 height 73
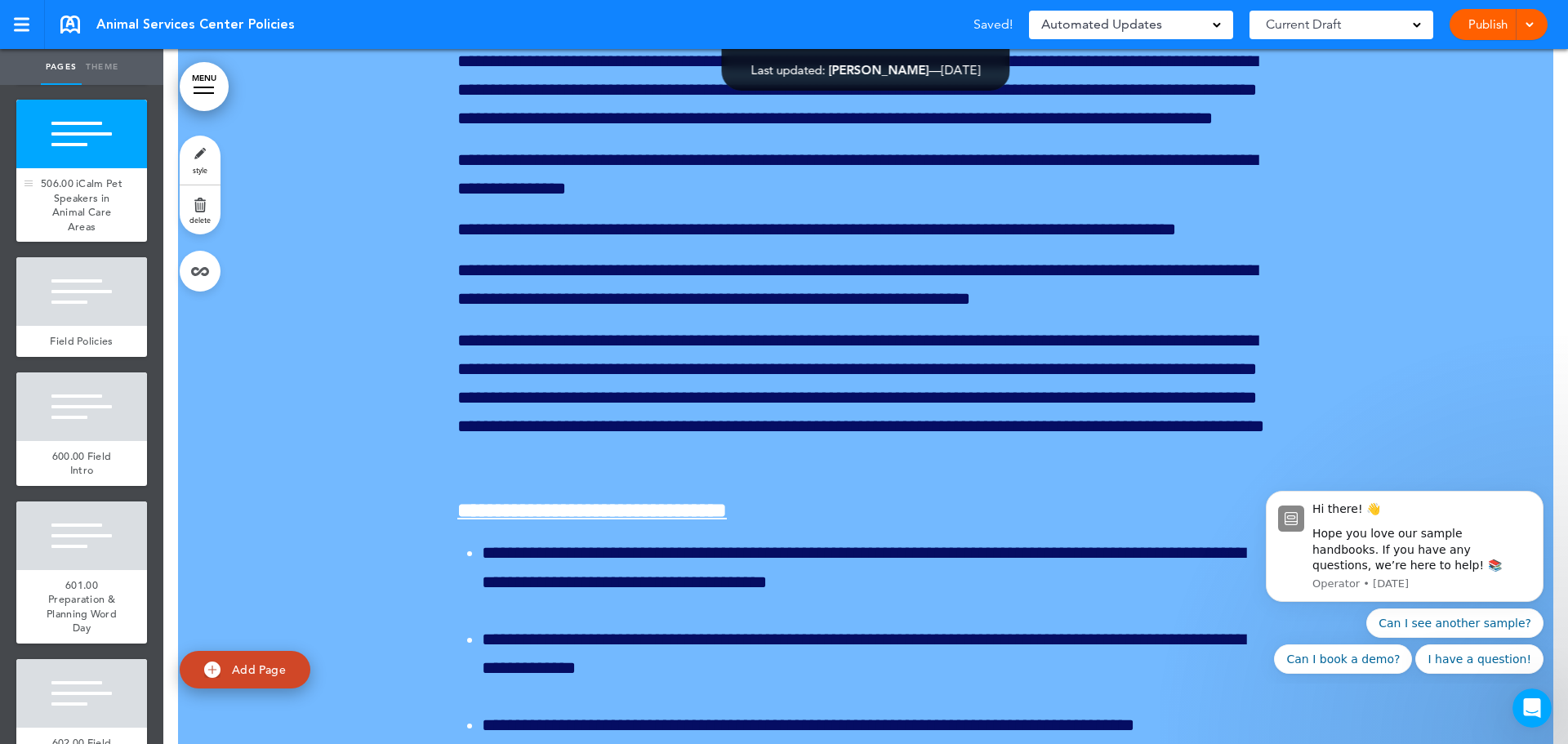
scroll to position [191107, 0]
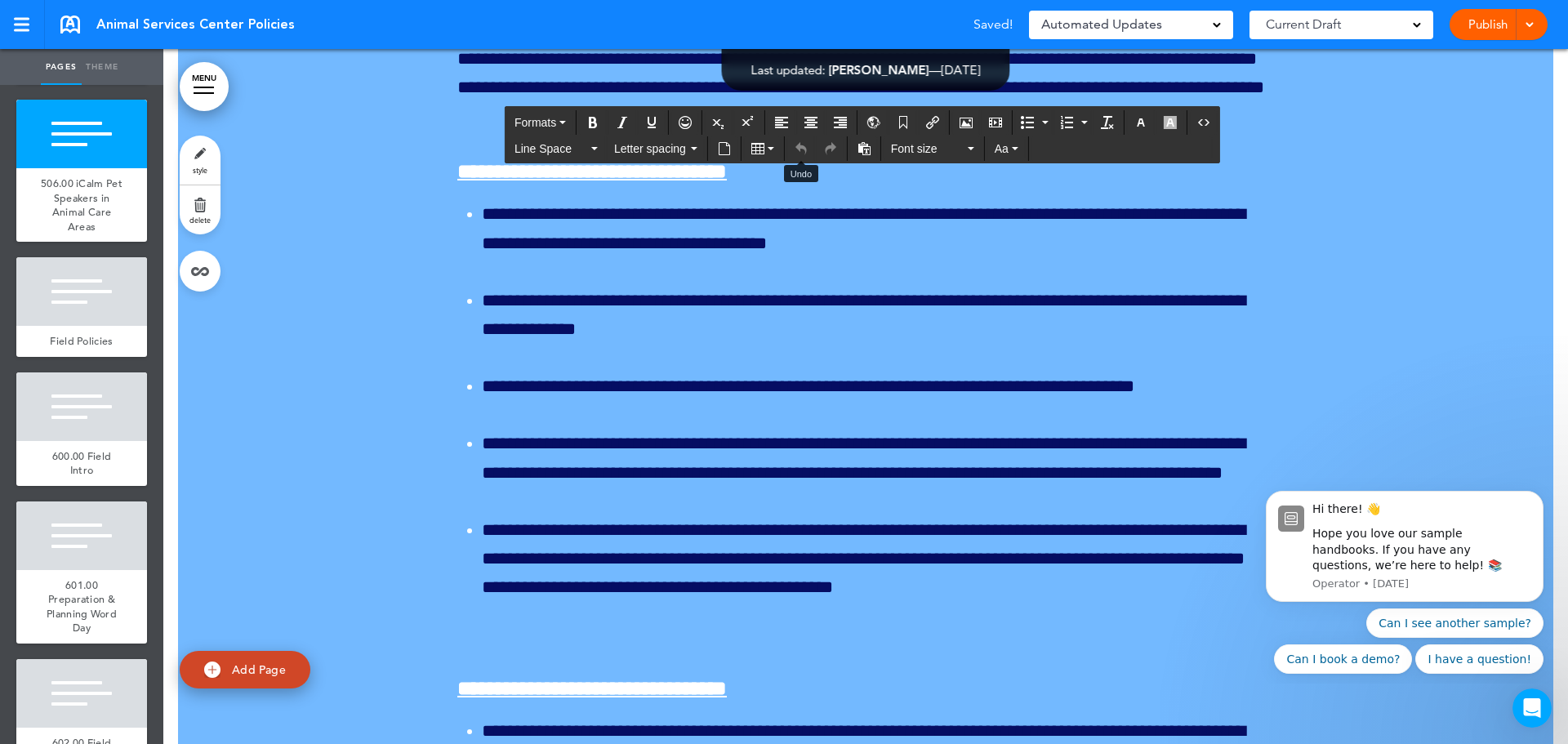
drag, startPoint x: 988, startPoint y: 133, endPoint x: 850, endPoint y: 253, distance: 182.9
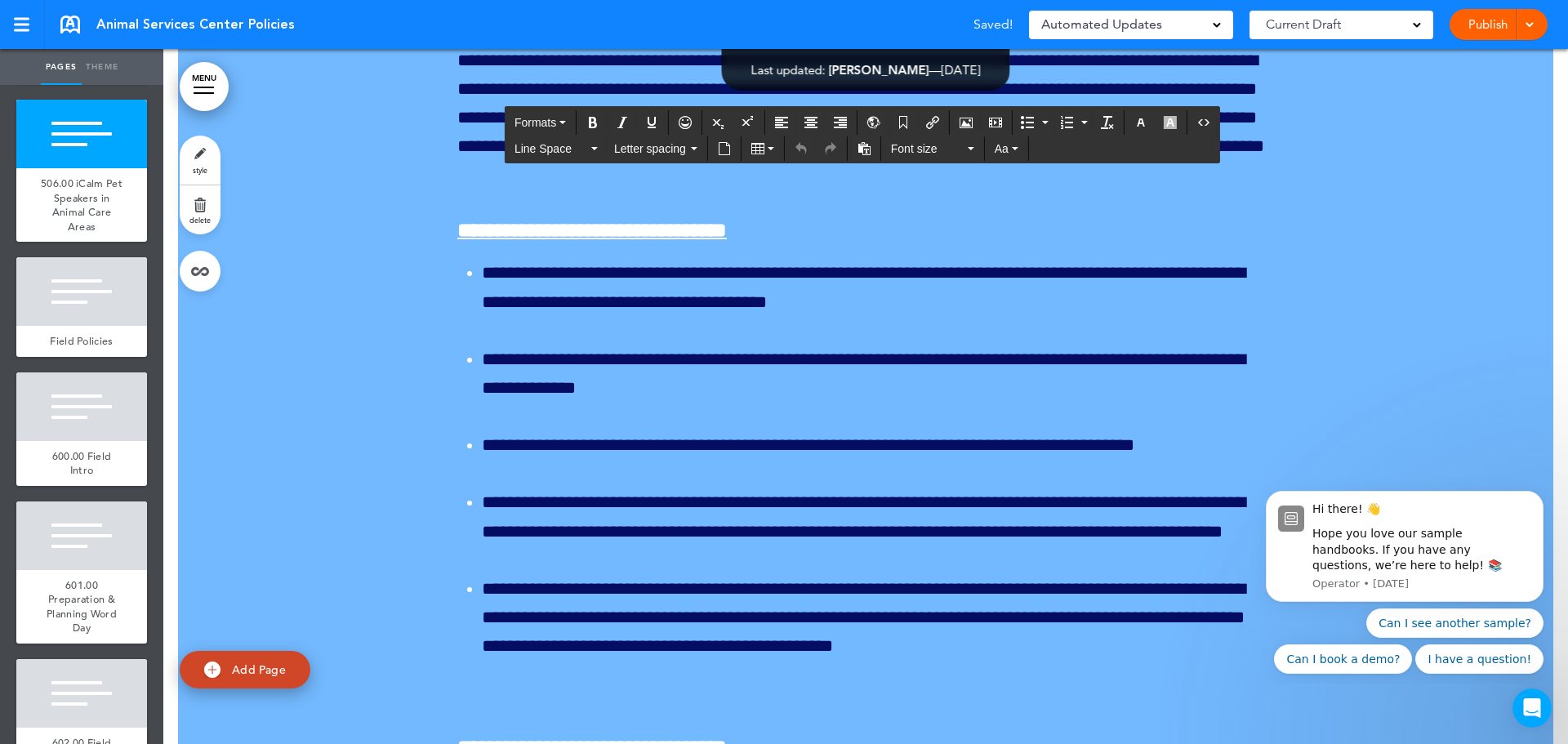
scroll to position [191025, 0]
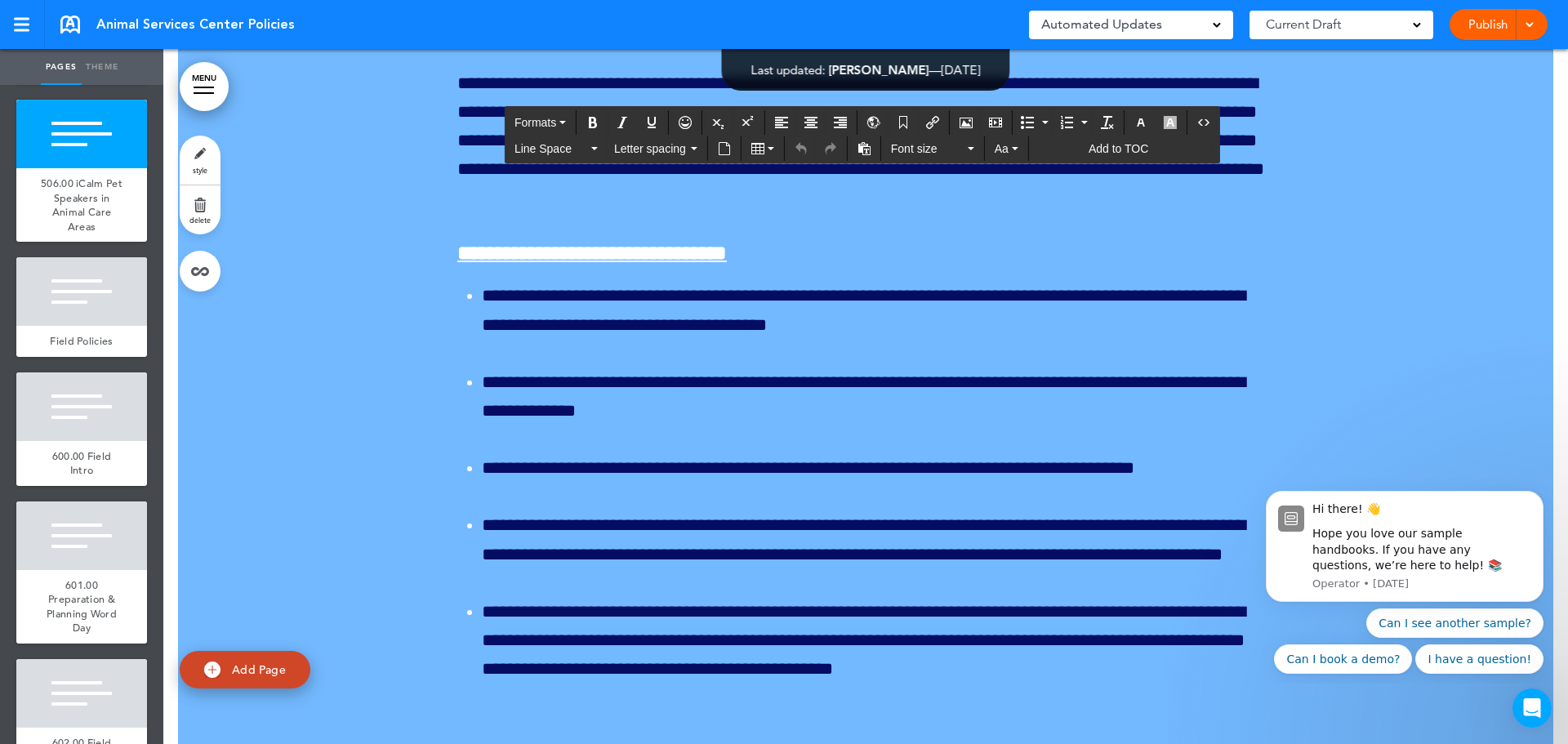
drag, startPoint x: 997, startPoint y: 207, endPoint x: 747, endPoint y: 208, distance: 250.0
paste div
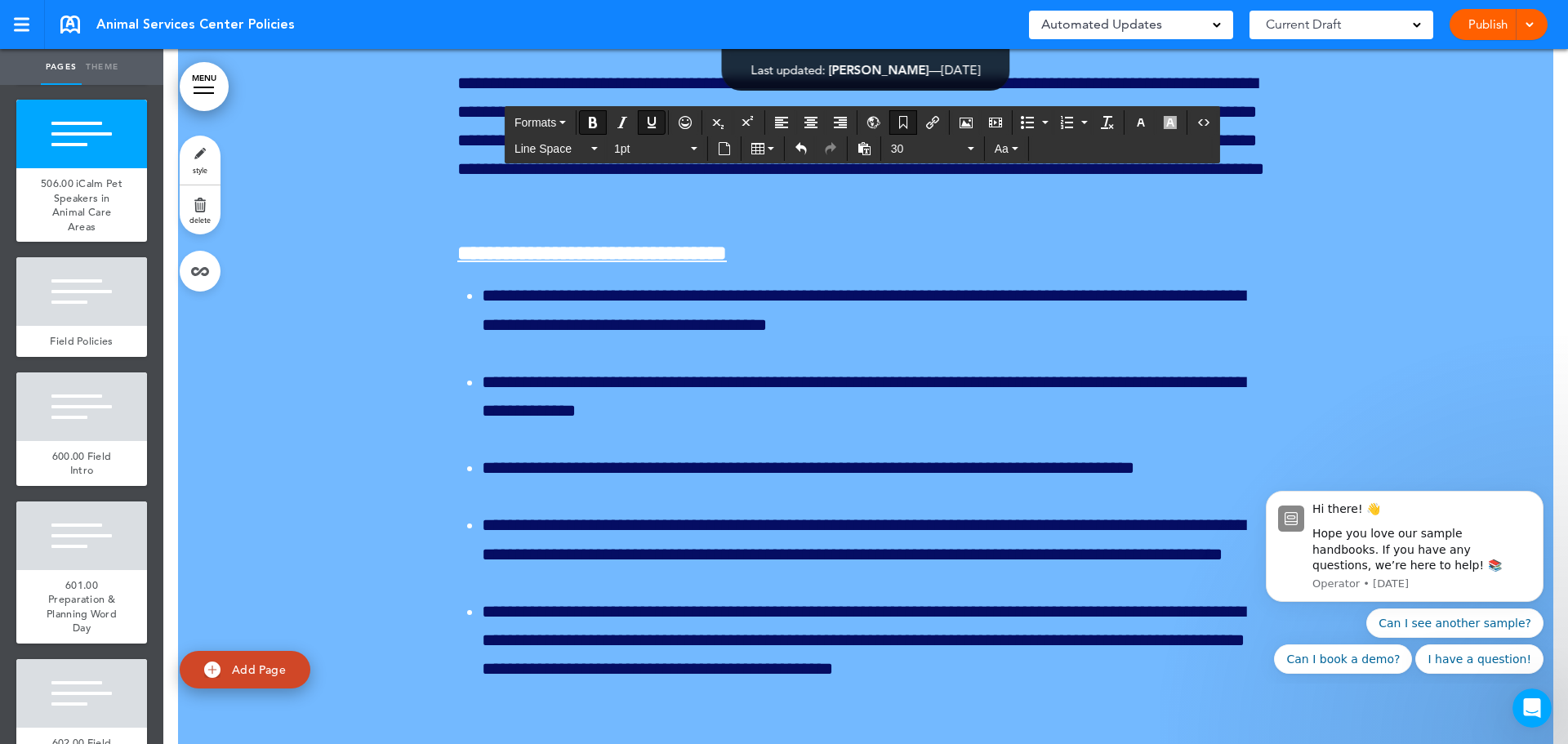
click at [53, 84] on div "505.00 Leaving Dogs on the Wall" at bounding box center [82, 62] width 131 height 45
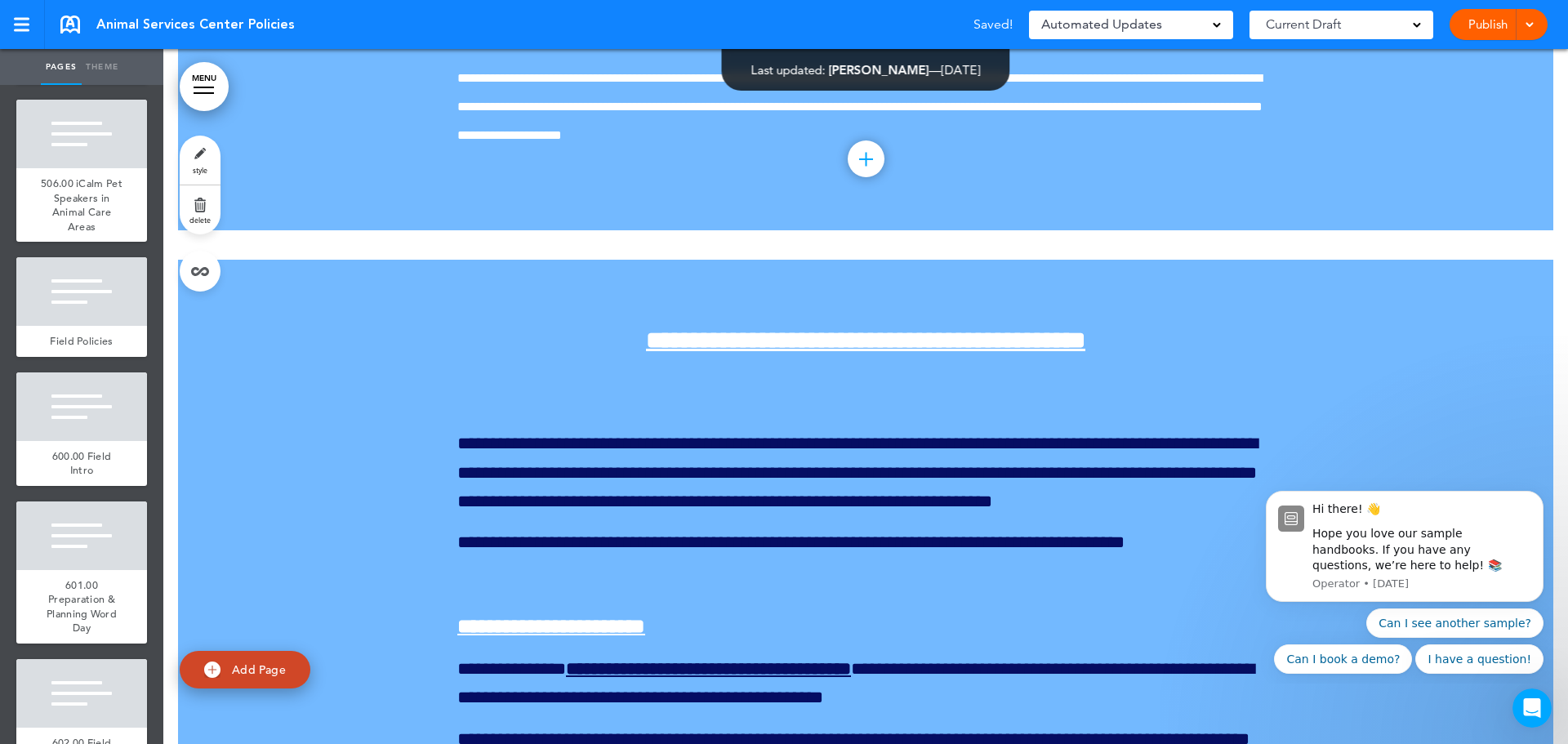
scroll to position [188423, 0]
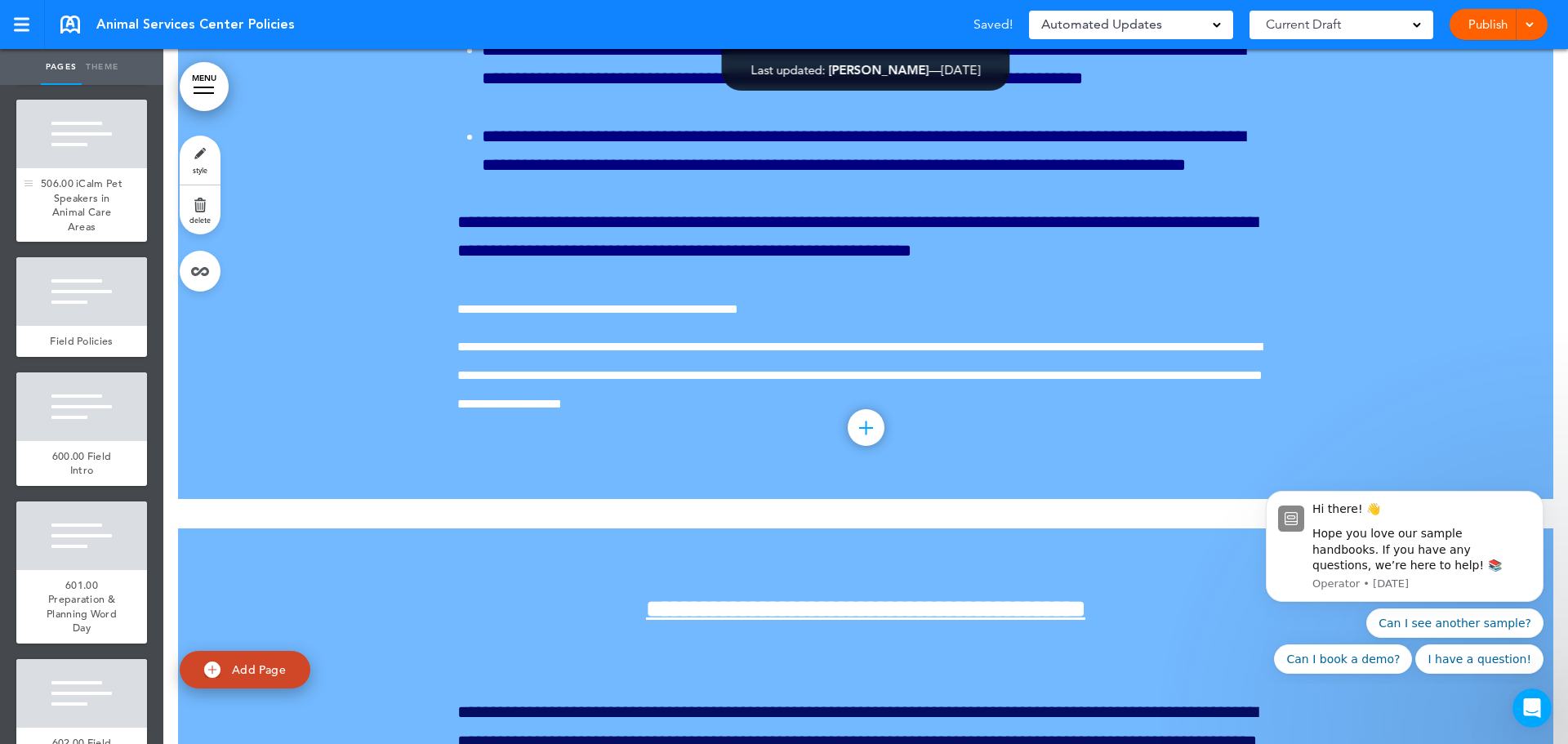
click at [104, 233] on span "506.00 iCalm Pet Speakers in Animal Care Areas" at bounding box center [82, 205] width 82 height 58
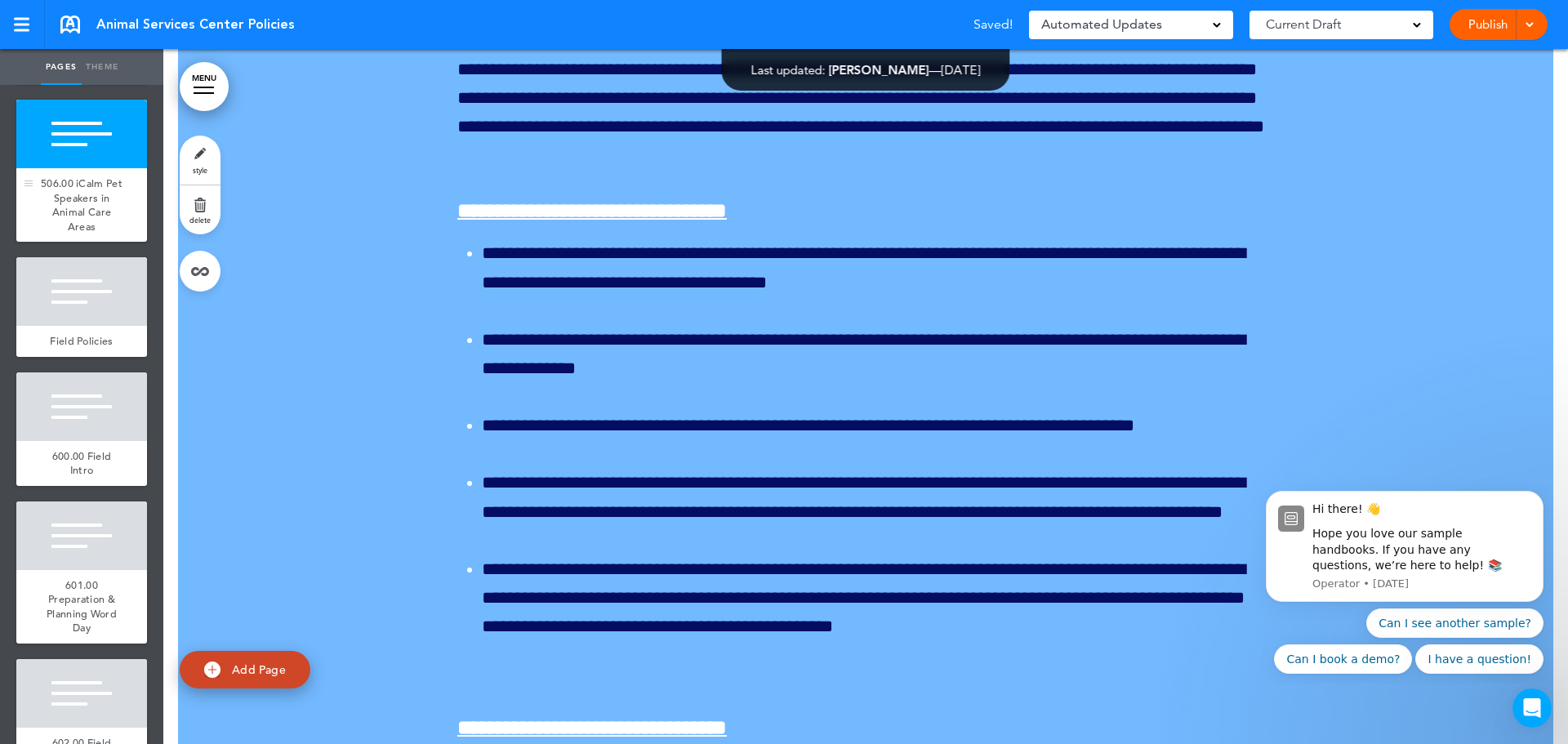
scroll to position [191107, 0]
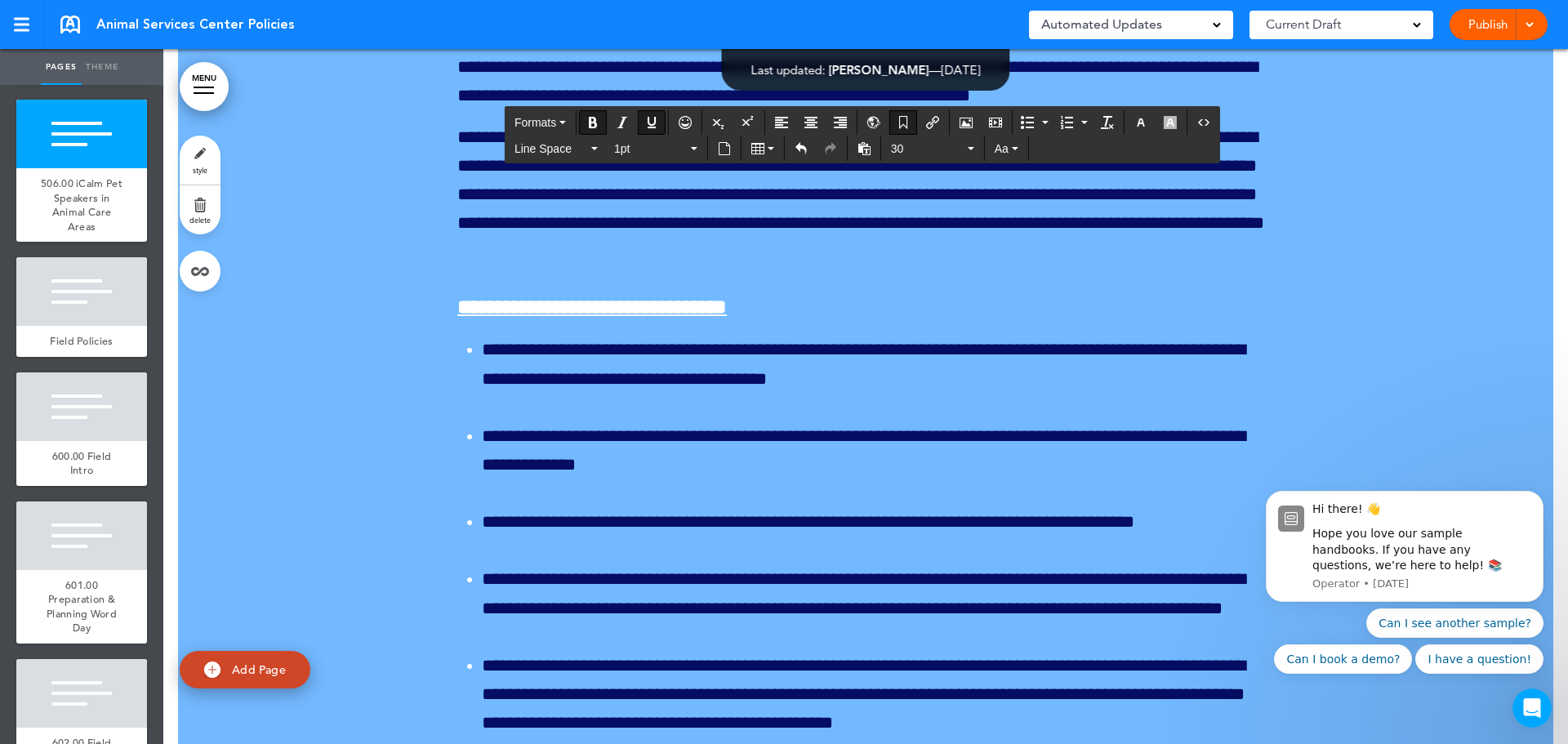
scroll to position [190943, 0]
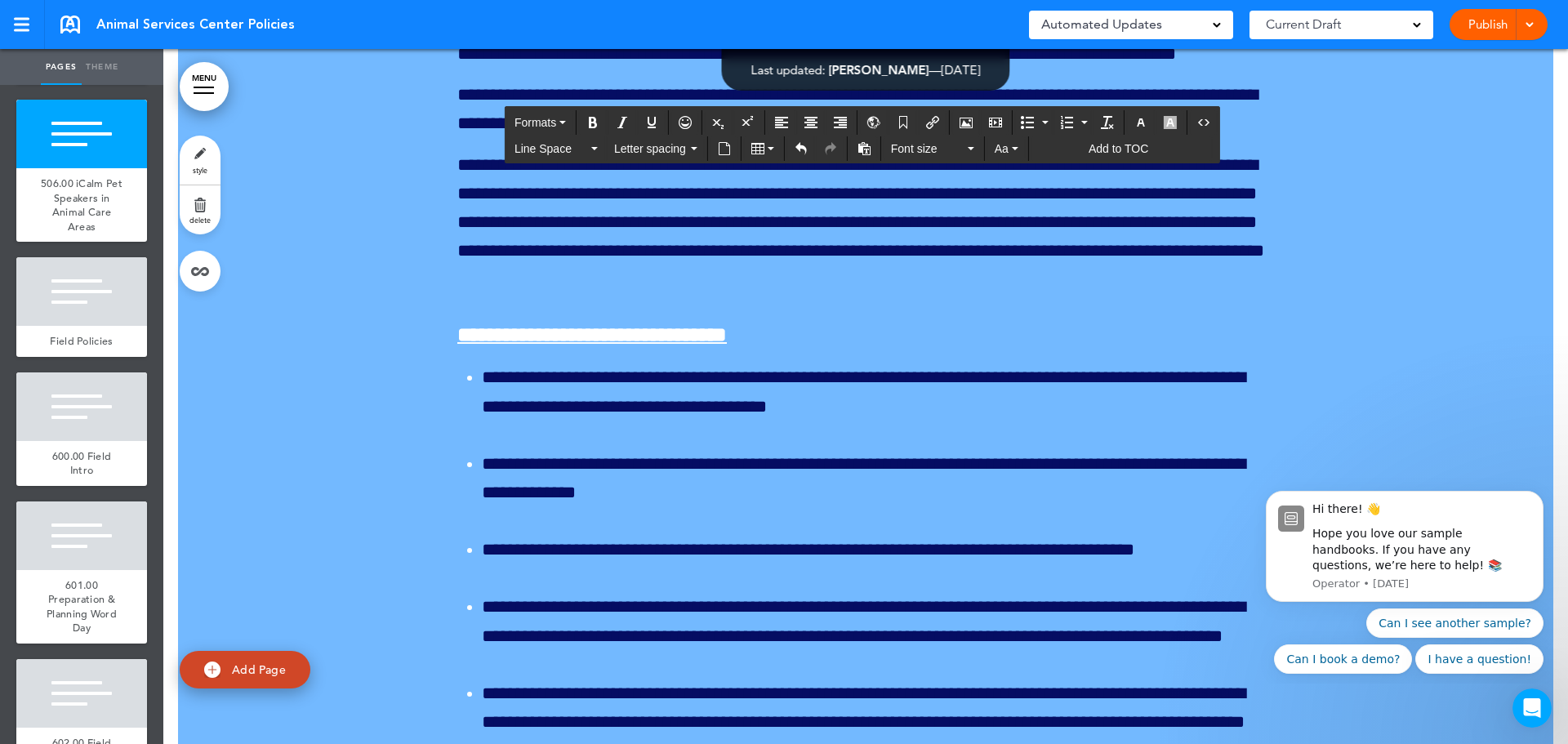
drag, startPoint x: 1165, startPoint y: 577, endPoint x: 455, endPoint y: 362, distance: 741.8
drag, startPoint x: 1173, startPoint y: 578, endPoint x: 435, endPoint y: 371, distance: 766.5
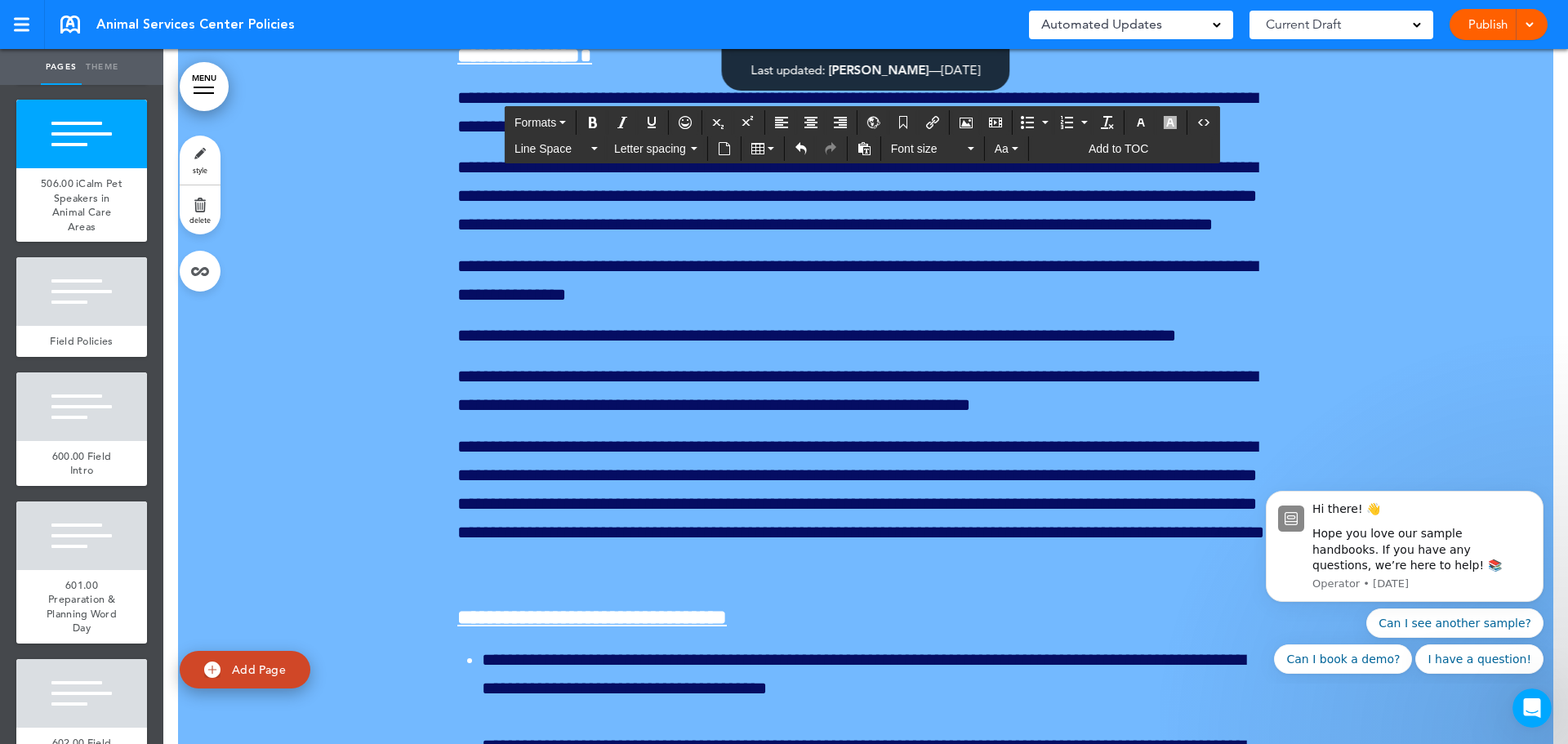
scroll to position [191761, 0]
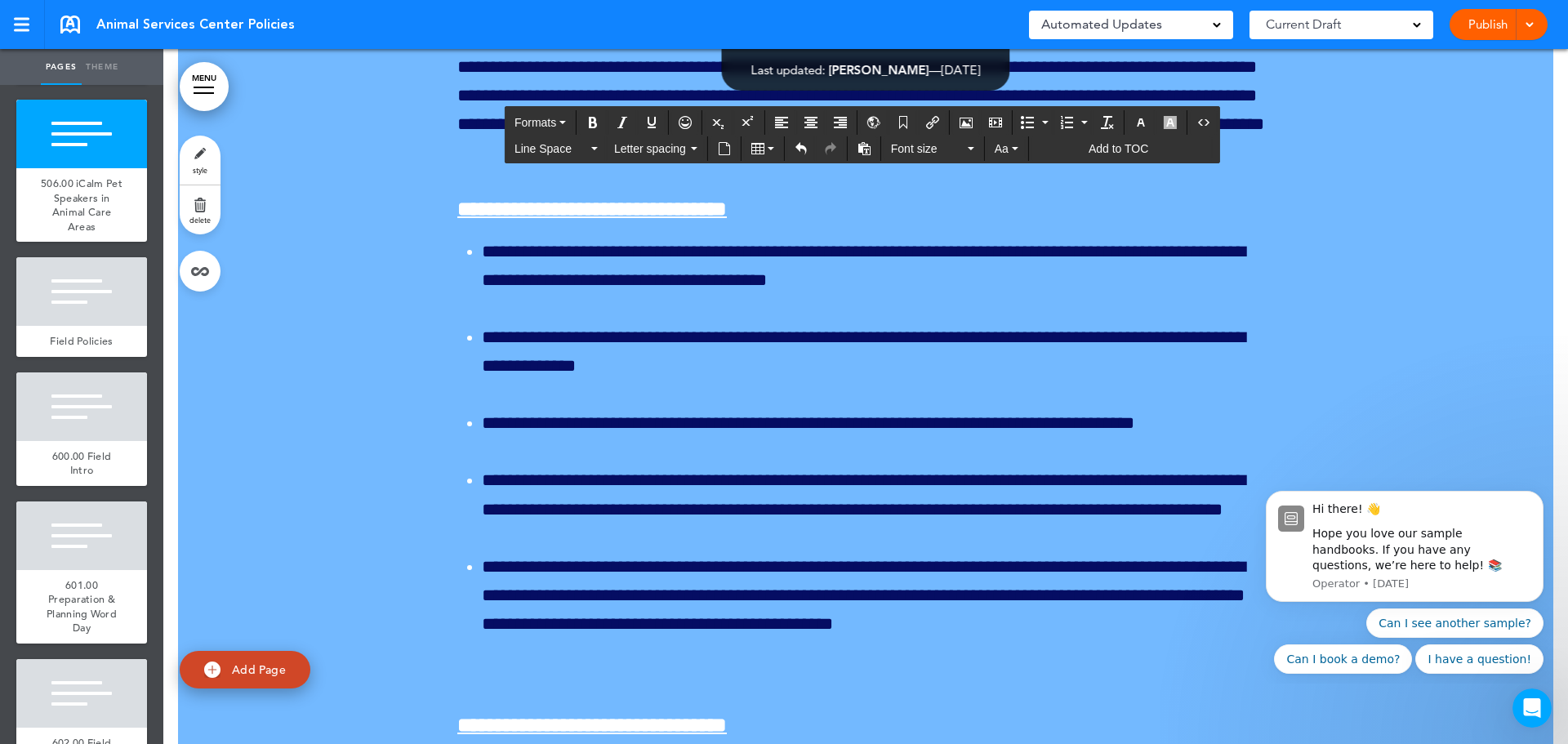
drag, startPoint x: 453, startPoint y: 289, endPoint x: 997, endPoint y: 444, distance: 565.7
click at [1168, 123] on icon "button" at bounding box center [1170, 122] width 13 height 13
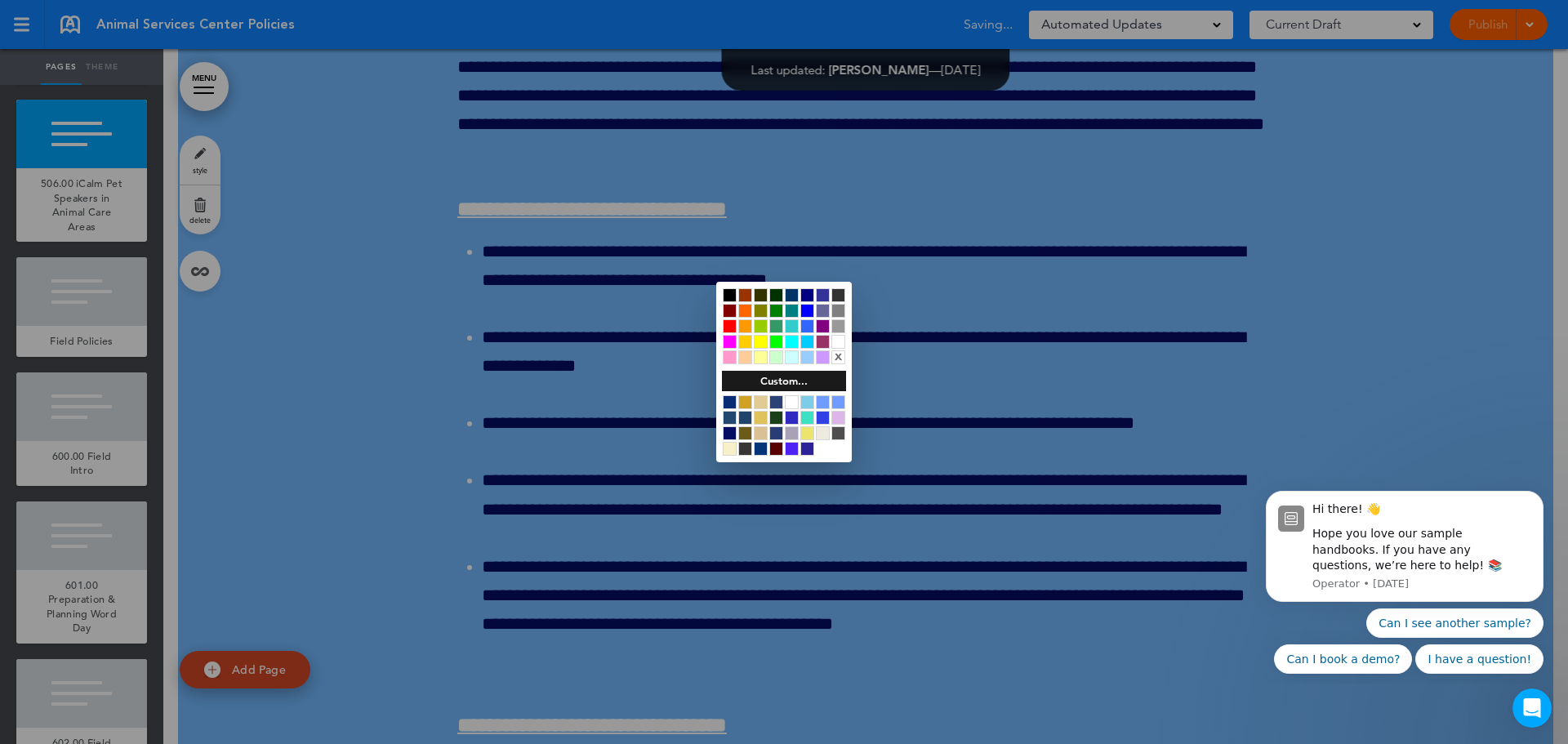
click at [808, 295] on div at bounding box center [807, 295] width 14 height 14
click at [1053, 456] on div at bounding box center [784, 372] width 1568 height 744
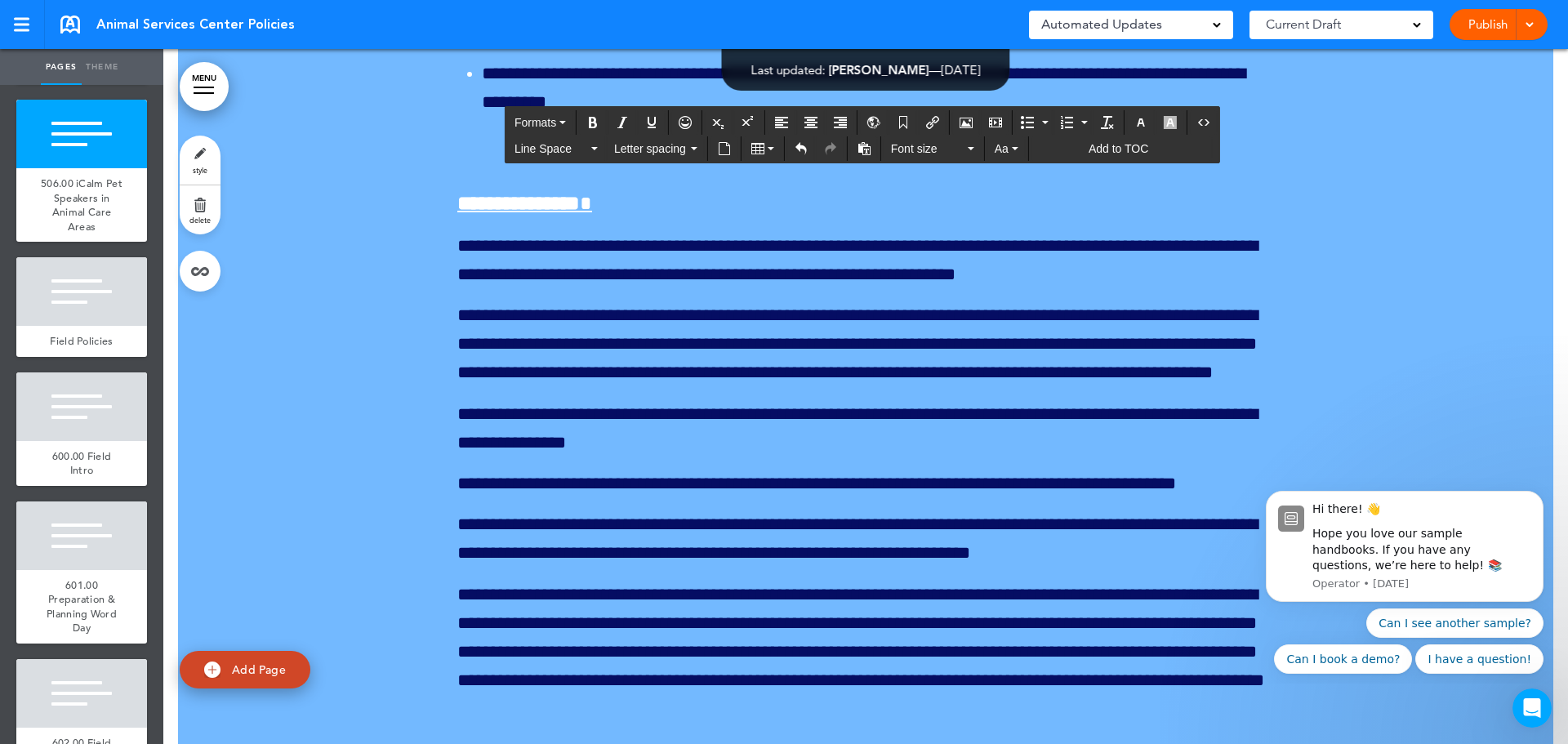
scroll to position [191107, 0]
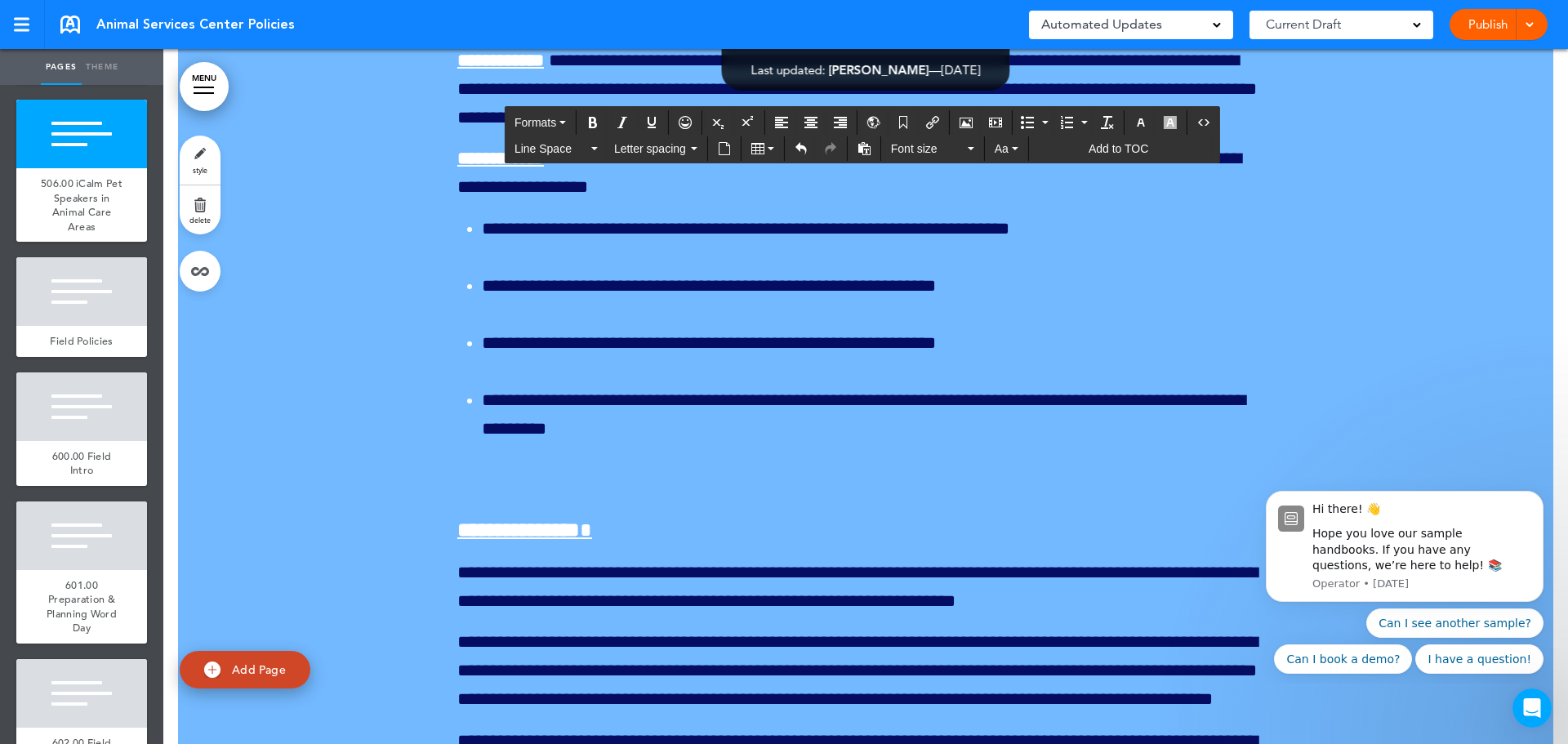
drag, startPoint x: 1182, startPoint y: 683, endPoint x: 451, endPoint y: 220, distance: 865.3
click at [1171, 129] on button "button" at bounding box center [1170, 122] width 26 height 22
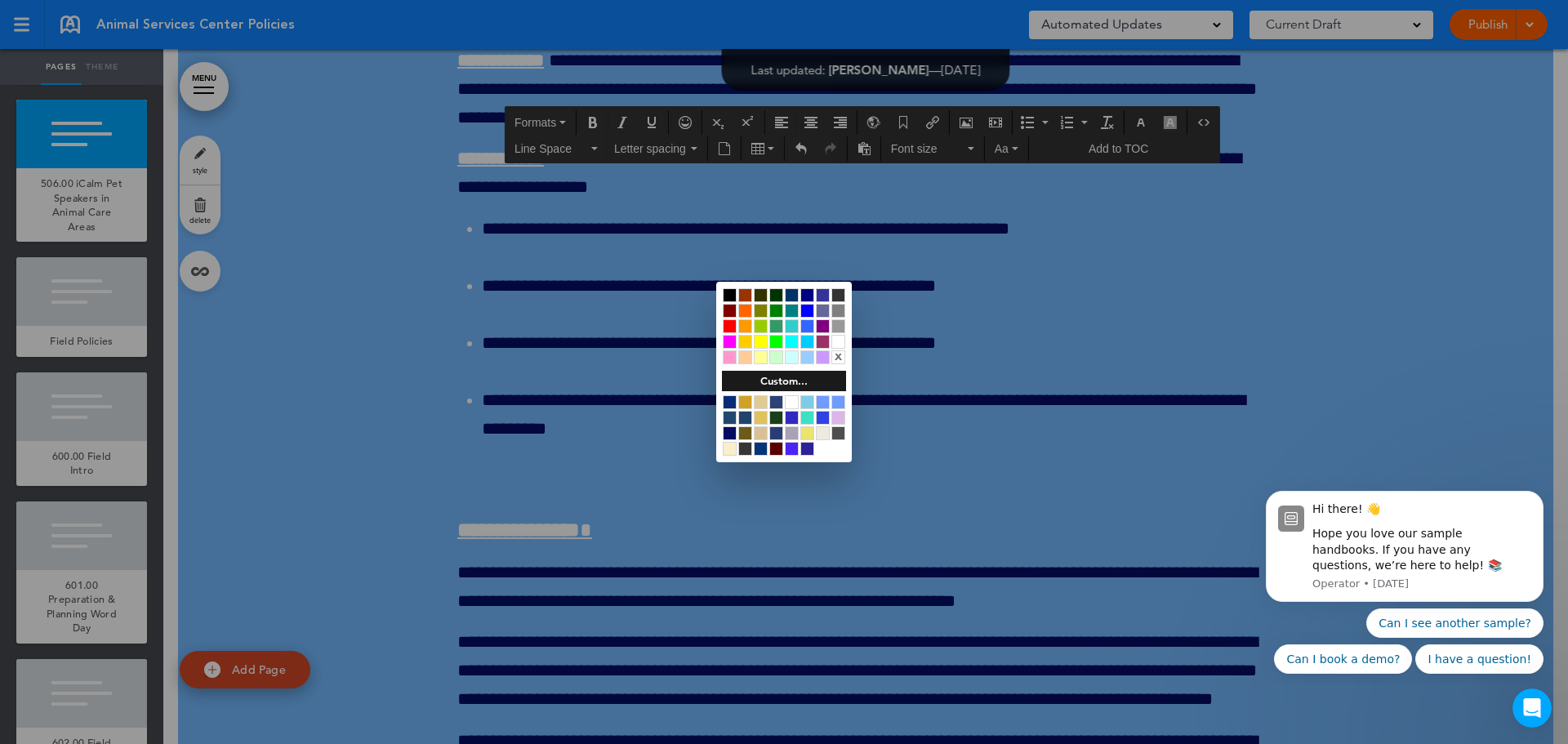
click at [842, 360] on div "x" at bounding box center [839, 357] width 14 height 14
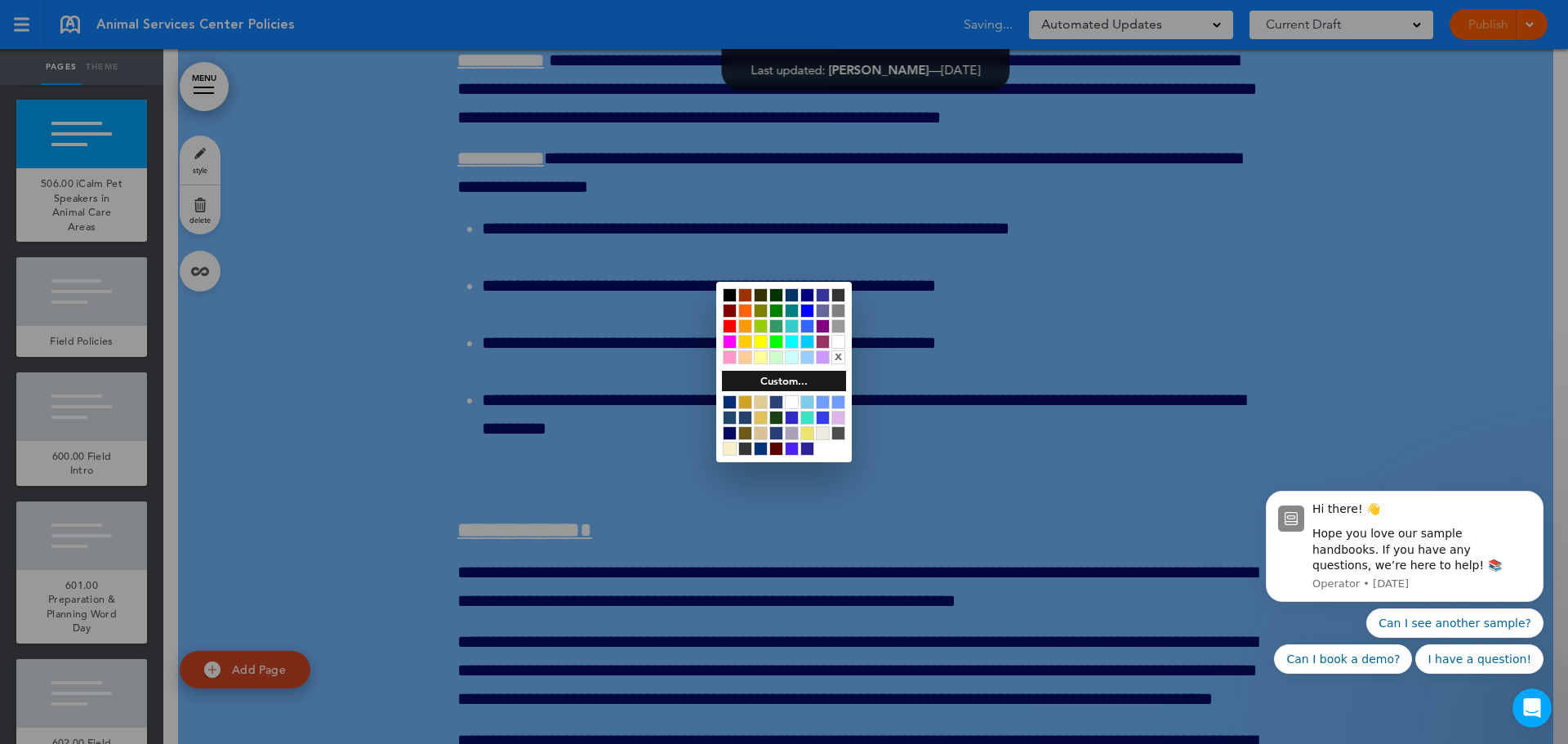
click at [842, 360] on div "x" at bounding box center [839, 357] width 14 height 14
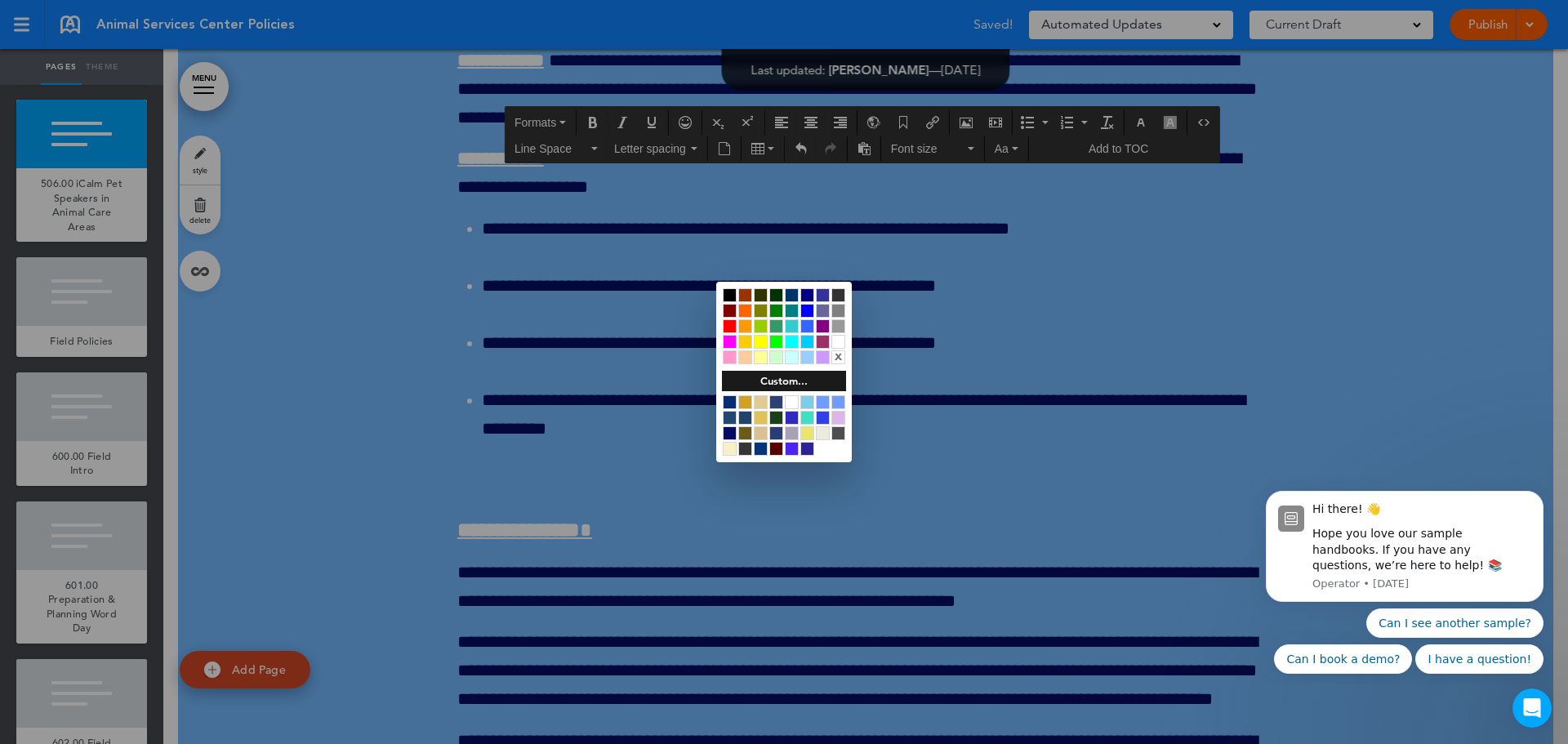
click at [840, 359] on div "x" at bounding box center [839, 357] width 14 height 14
click at [1132, 366] on div at bounding box center [784, 372] width 1568 height 744
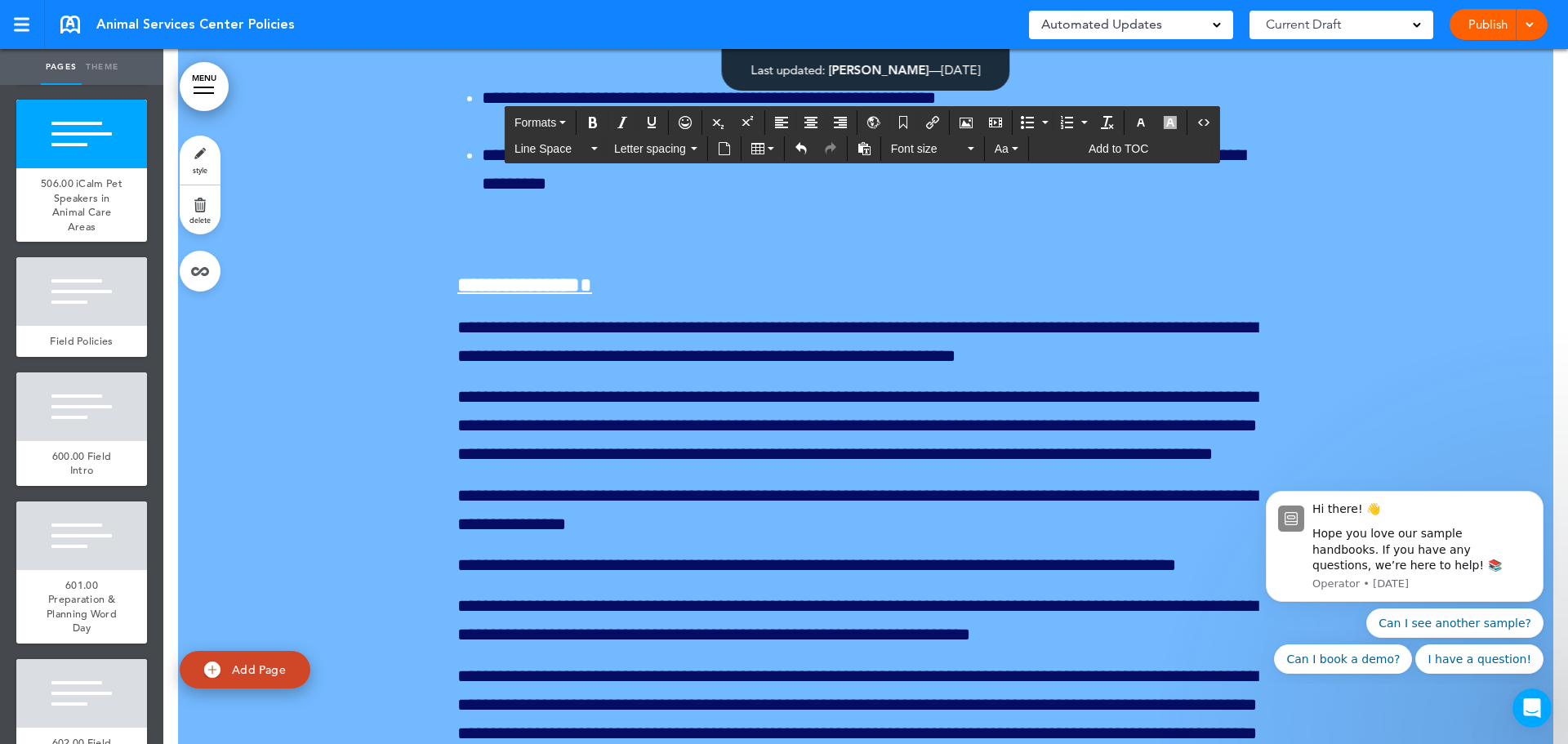
scroll to position [190943, 0]
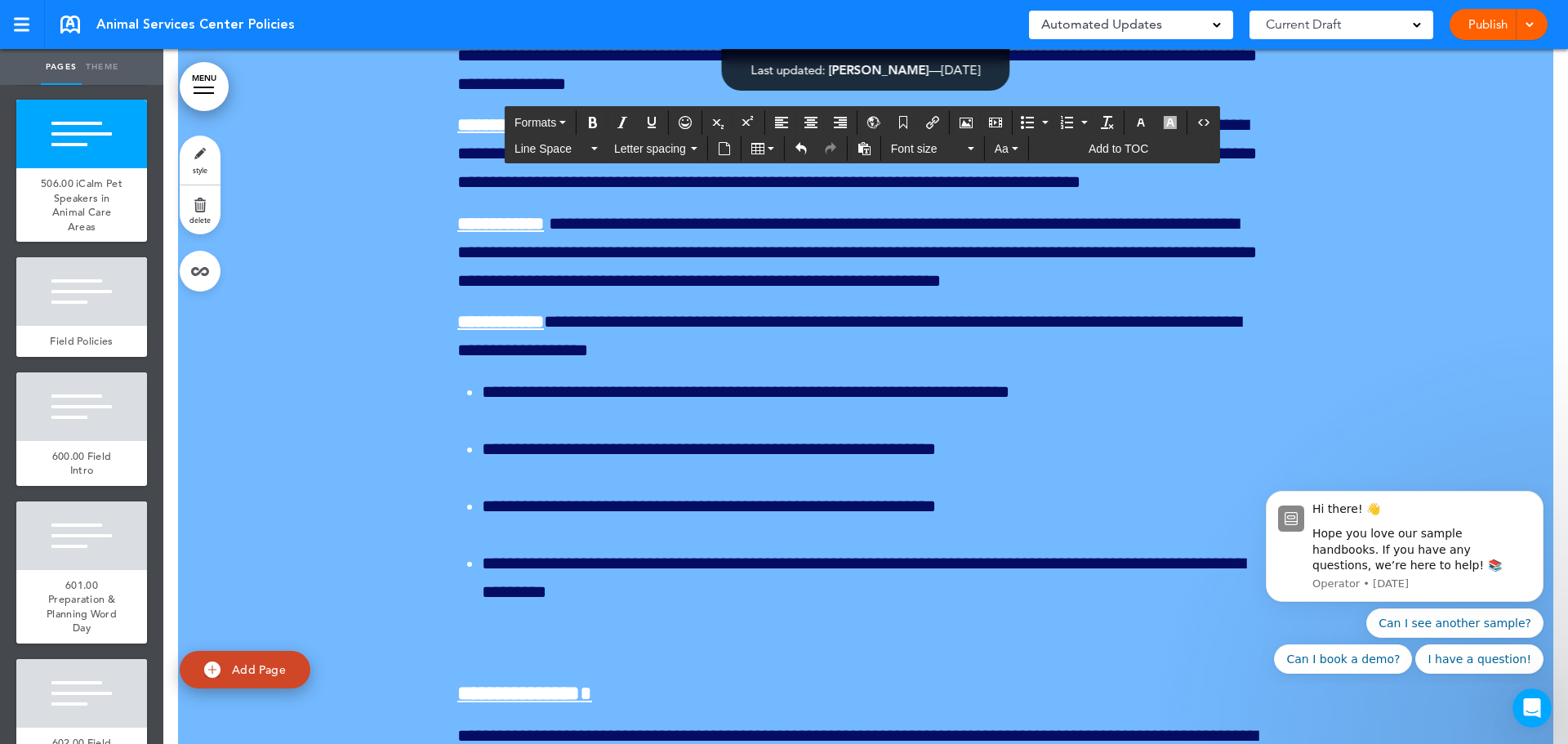
drag, startPoint x: 1179, startPoint y: 517, endPoint x: 447, endPoint y: 369, distance: 746.8
click at [1139, 126] on icon "button" at bounding box center [1140, 122] width 13 height 13
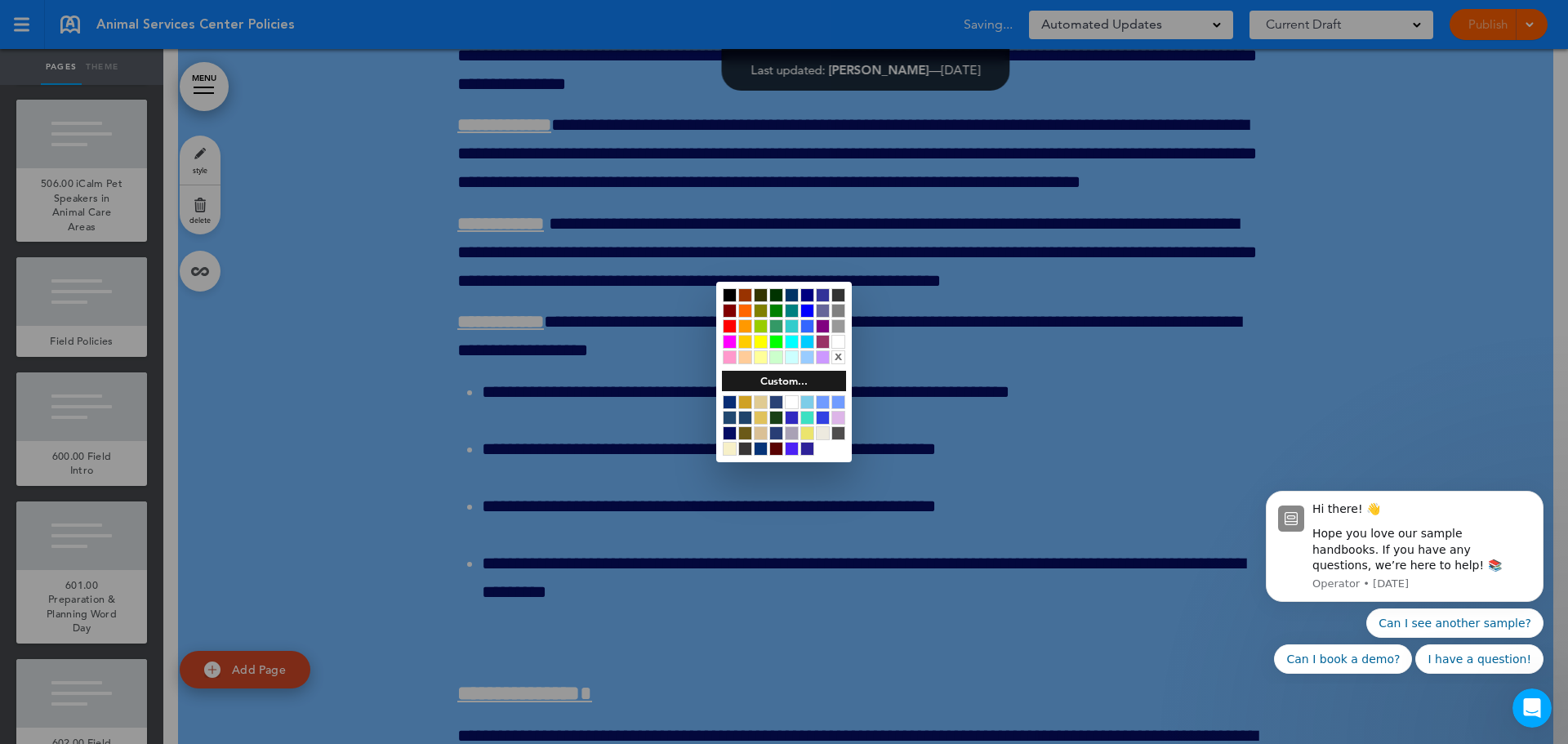
click at [807, 296] on div at bounding box center [807, 295] width 14 height 14
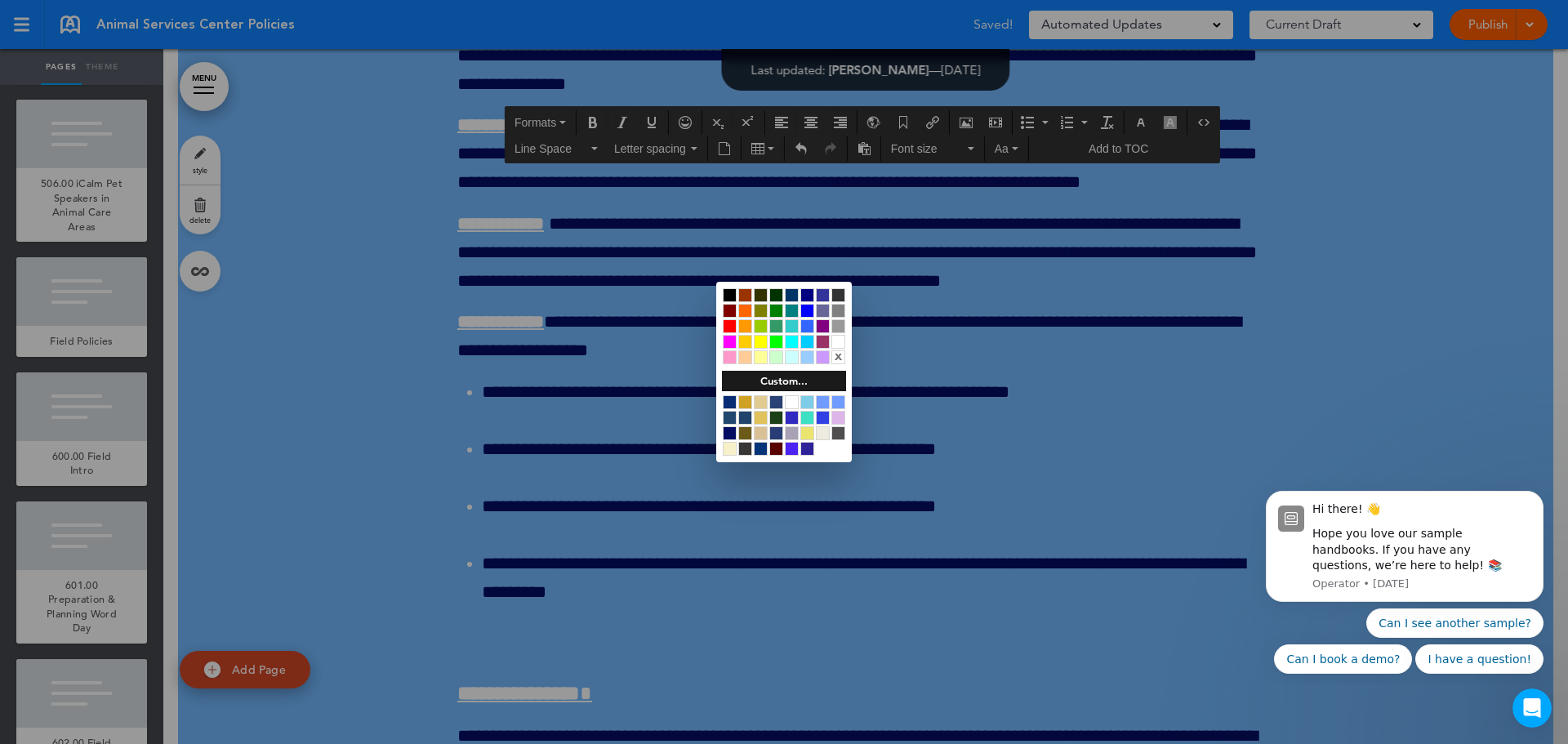
click at [963, 357] on div at bounding box center [784, 372] width 1568 height 744
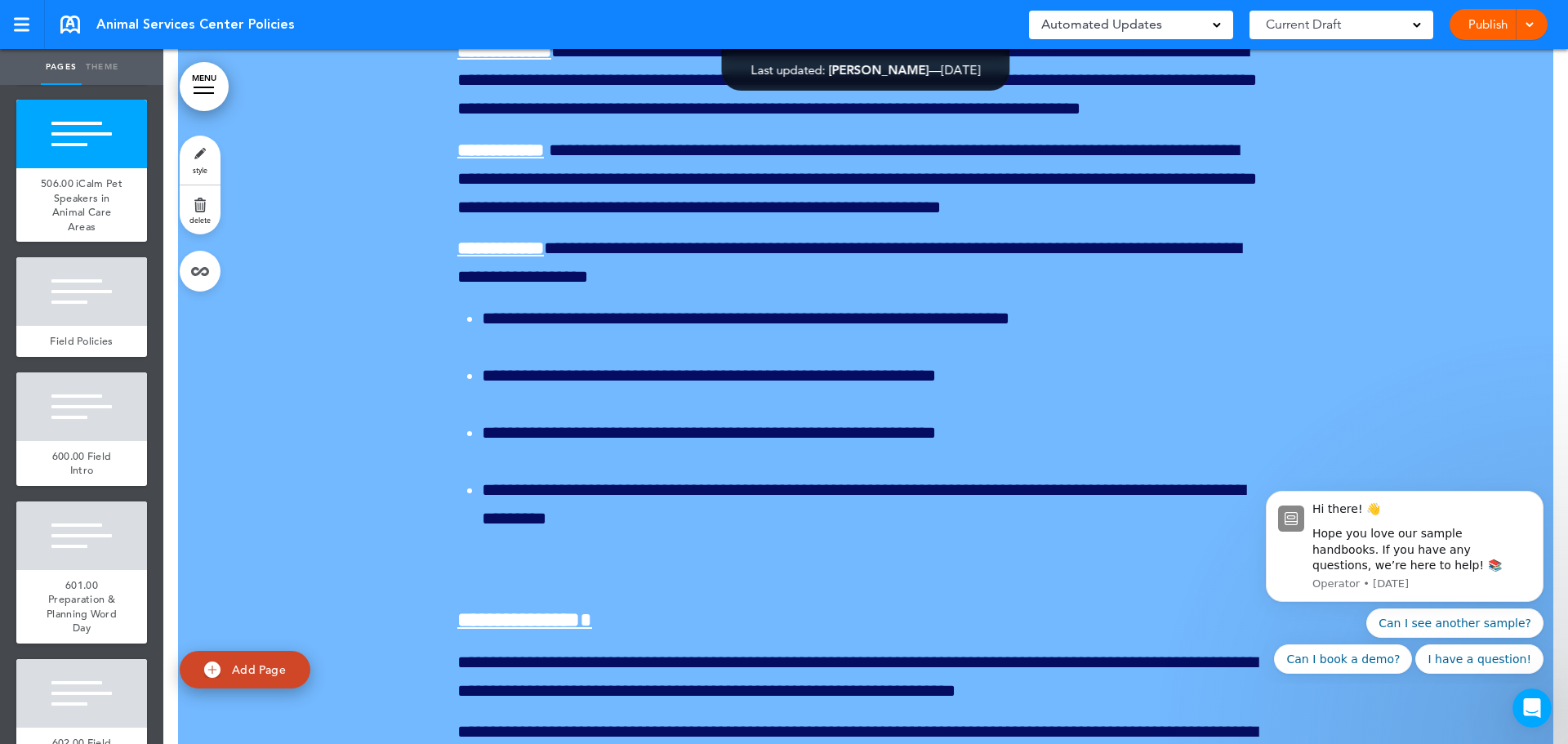
scroll to position [191107, 0]
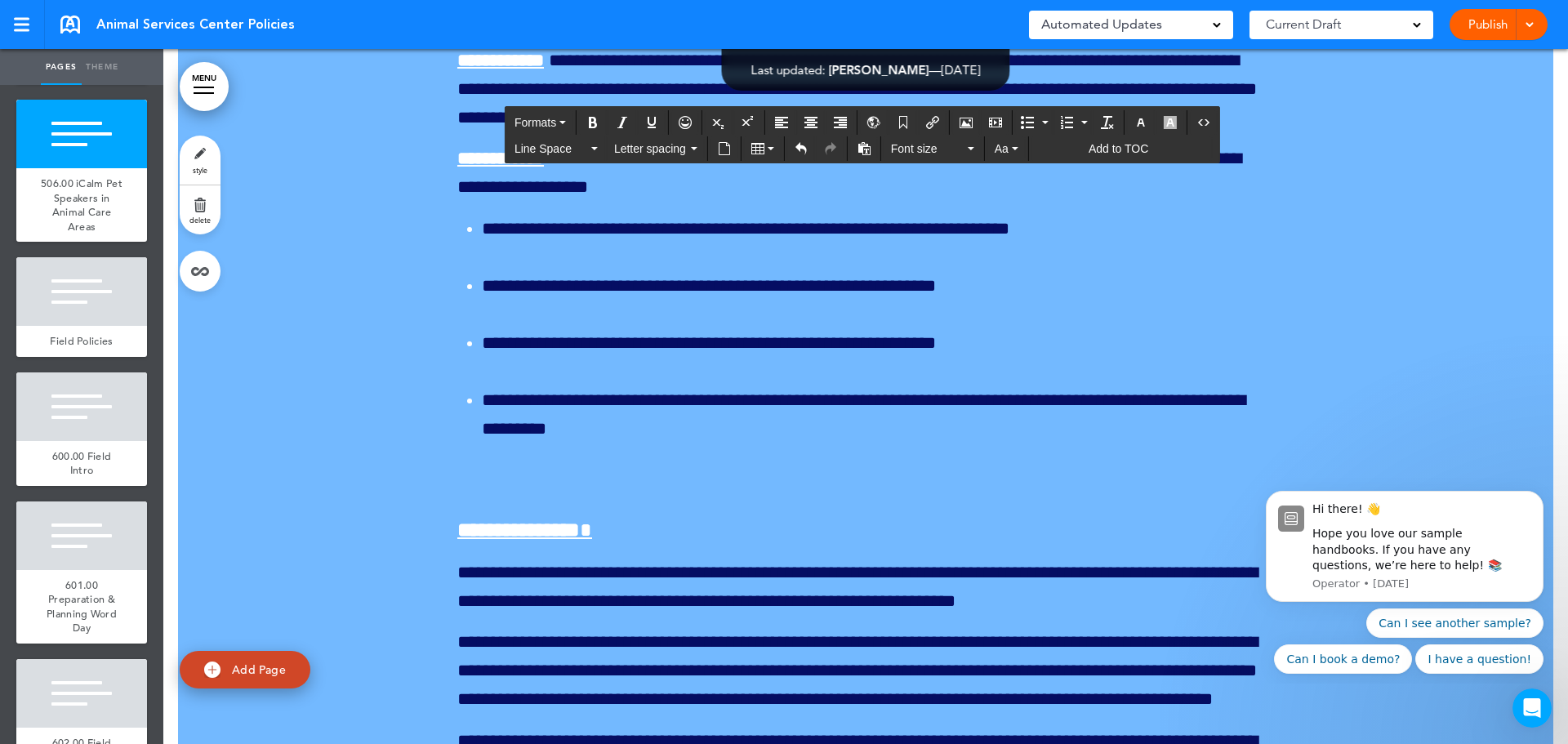
drag, startPoint x: 530, startPoint y: 213, endPoint x: 444, endPoint y: 210, distance: 86.1
click at [1146, 130] on button "button" at bounding box center [1140, 122] width 26 height 22
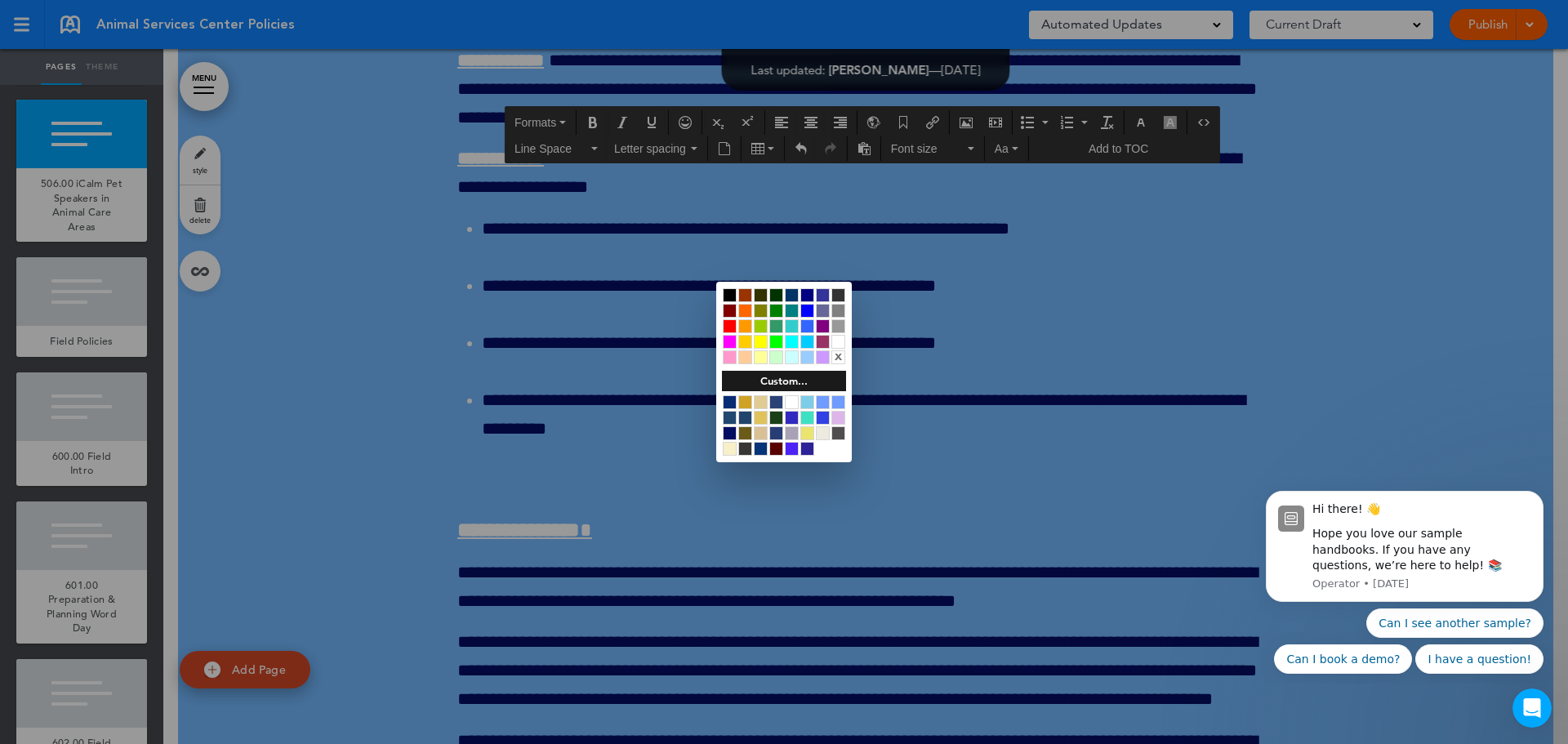
click at [845, 342] on div at bounding box center [839, 342] width 14 height 14
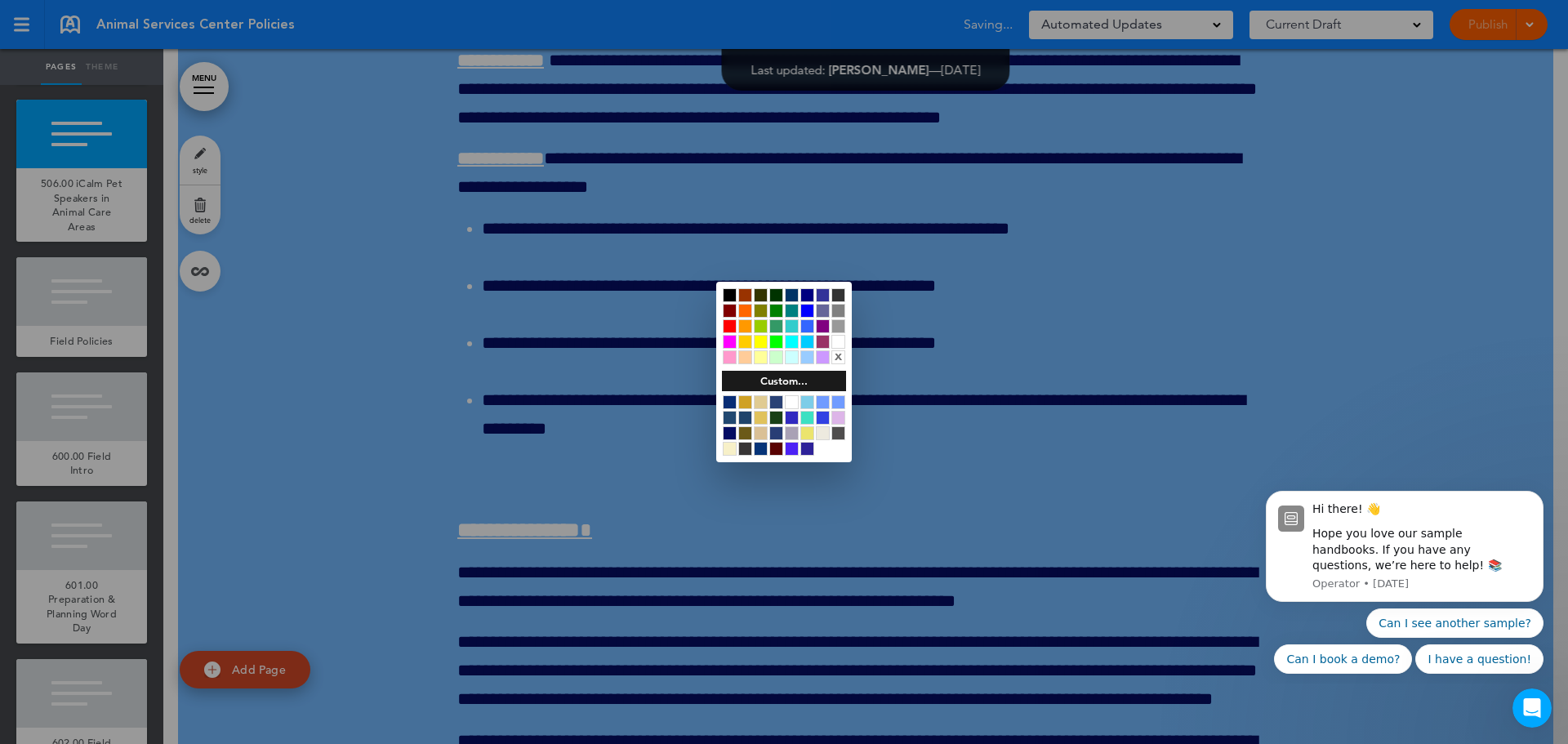
click at [599, 437] on div at bounding box center [784, 372] width 1568 height 744
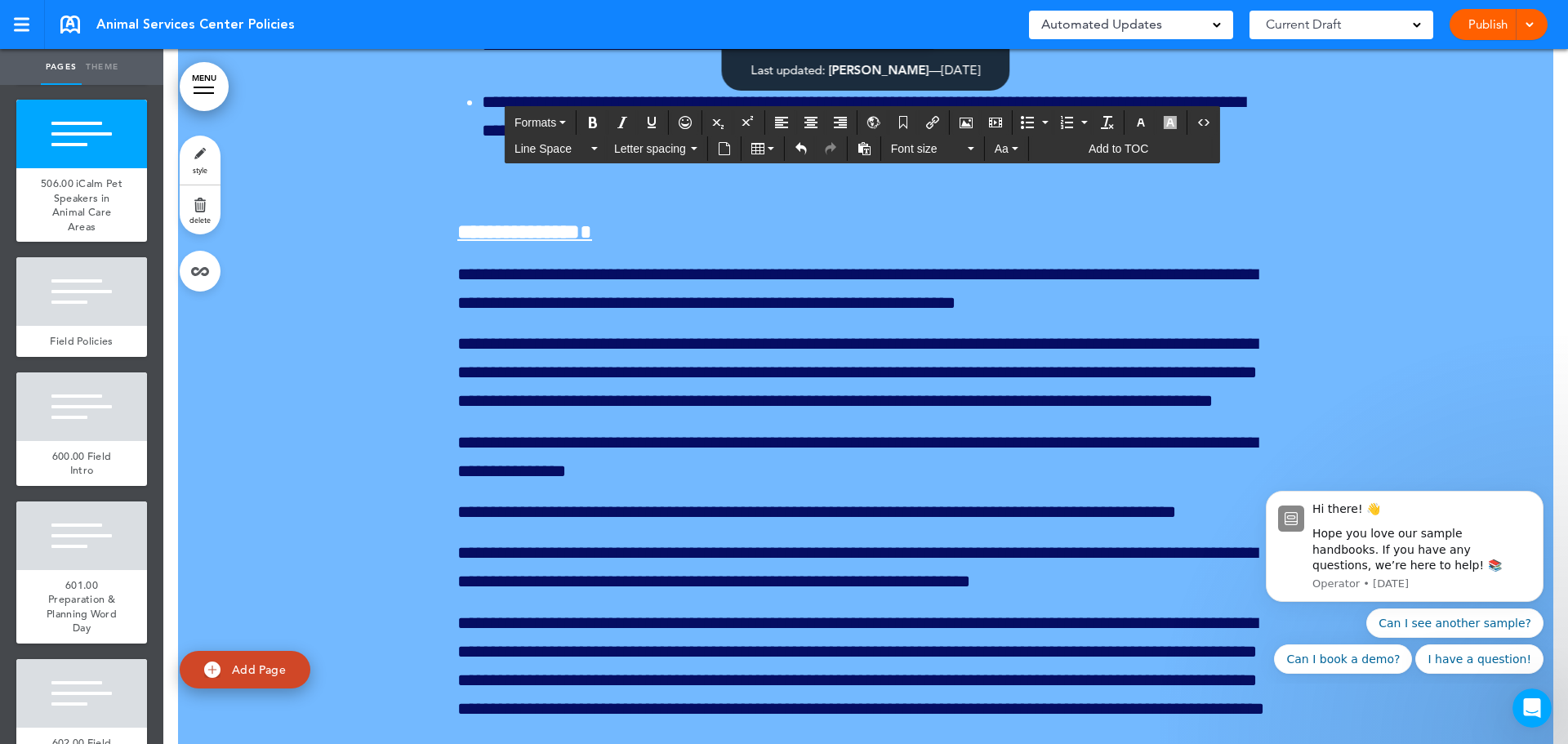
scroll to position [191924, 0]
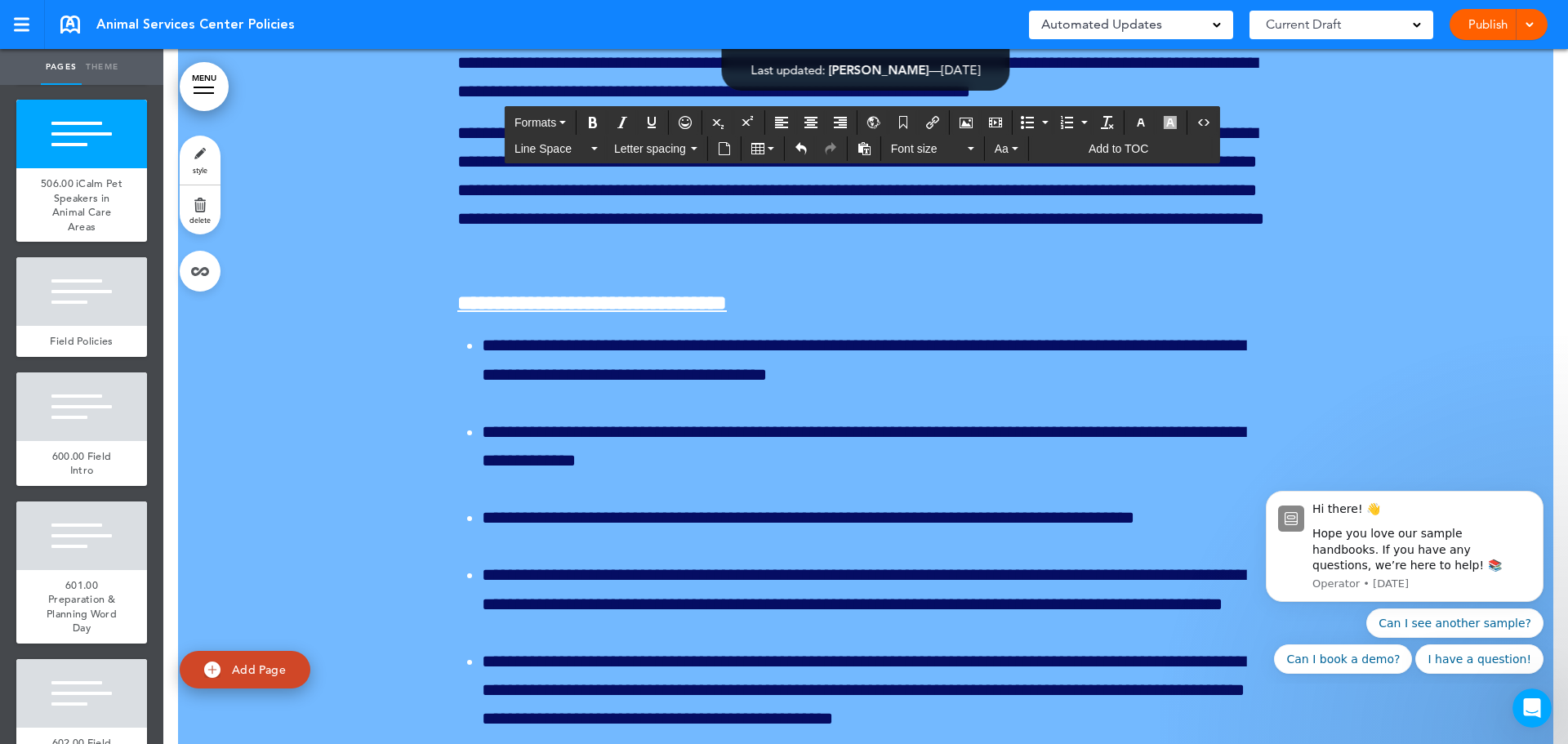
drag, startPoint x: 453, startPoint y: 208, endPoint x: 1175, endPoint y: 582, distance: 813.1
click at [596, 147] on icon "button" at bounding box center [595, 148] width 7 height 3
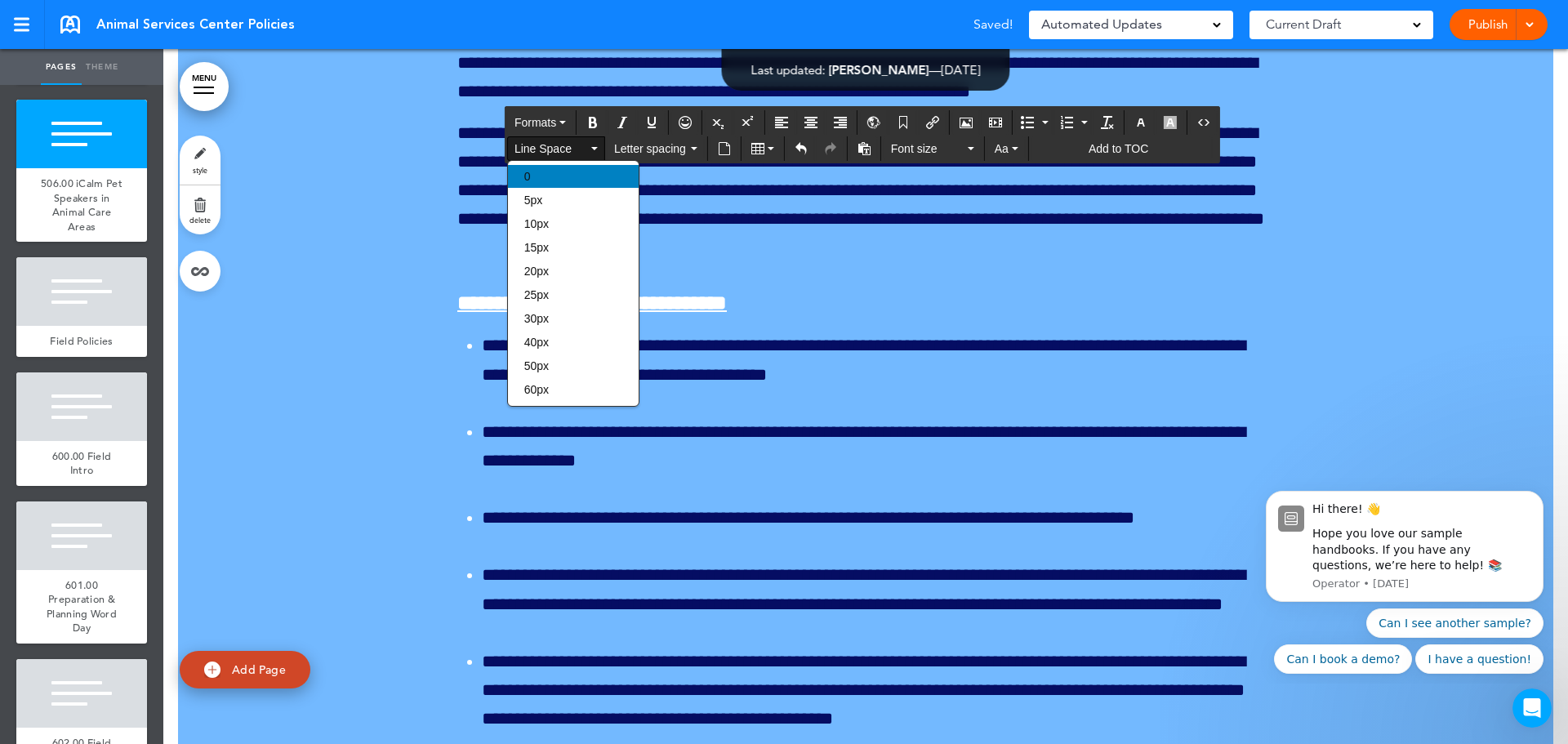
click at [586, 173] on div "0" at bounding box center [573, 176] width 131 height 22
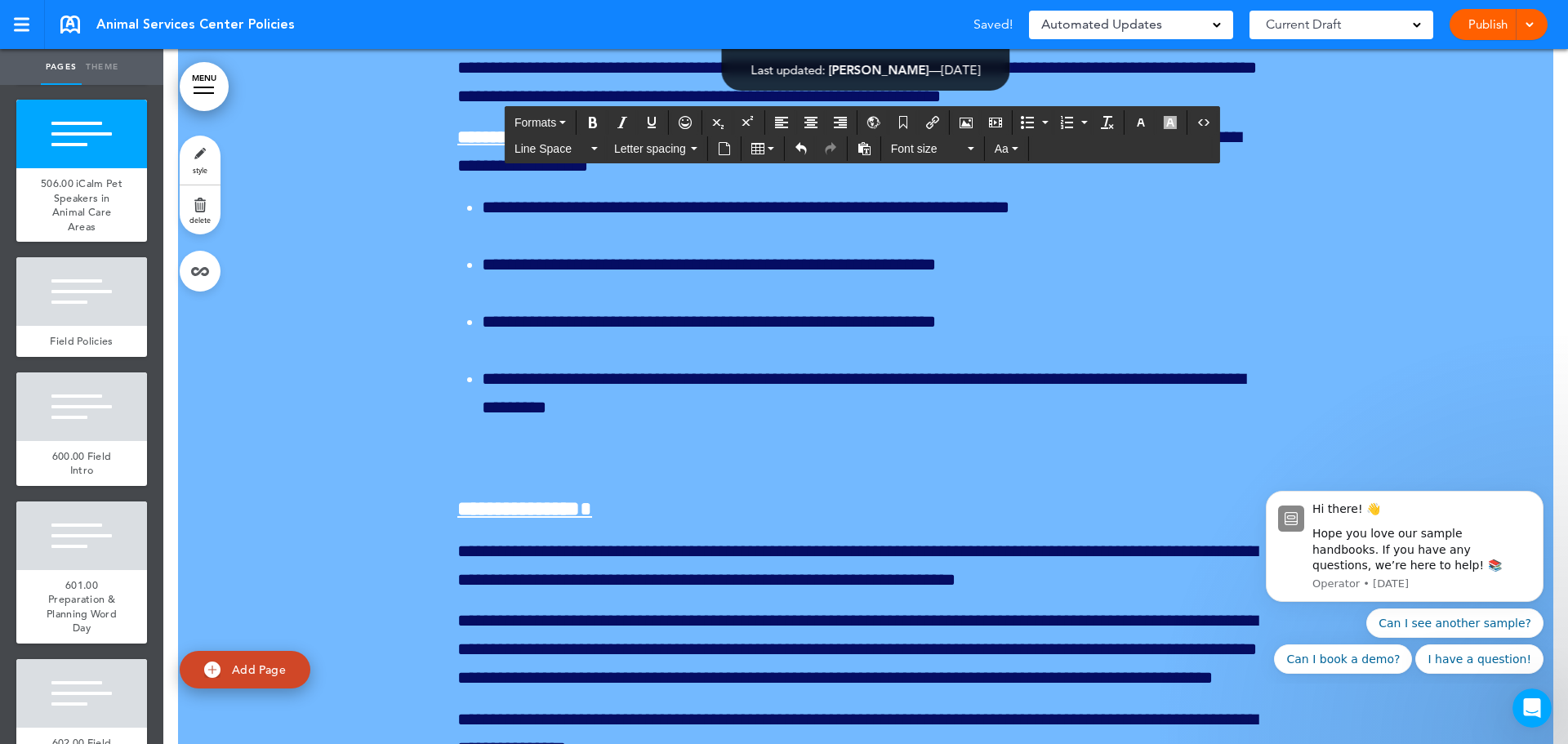
scroll to position [191025, 0]
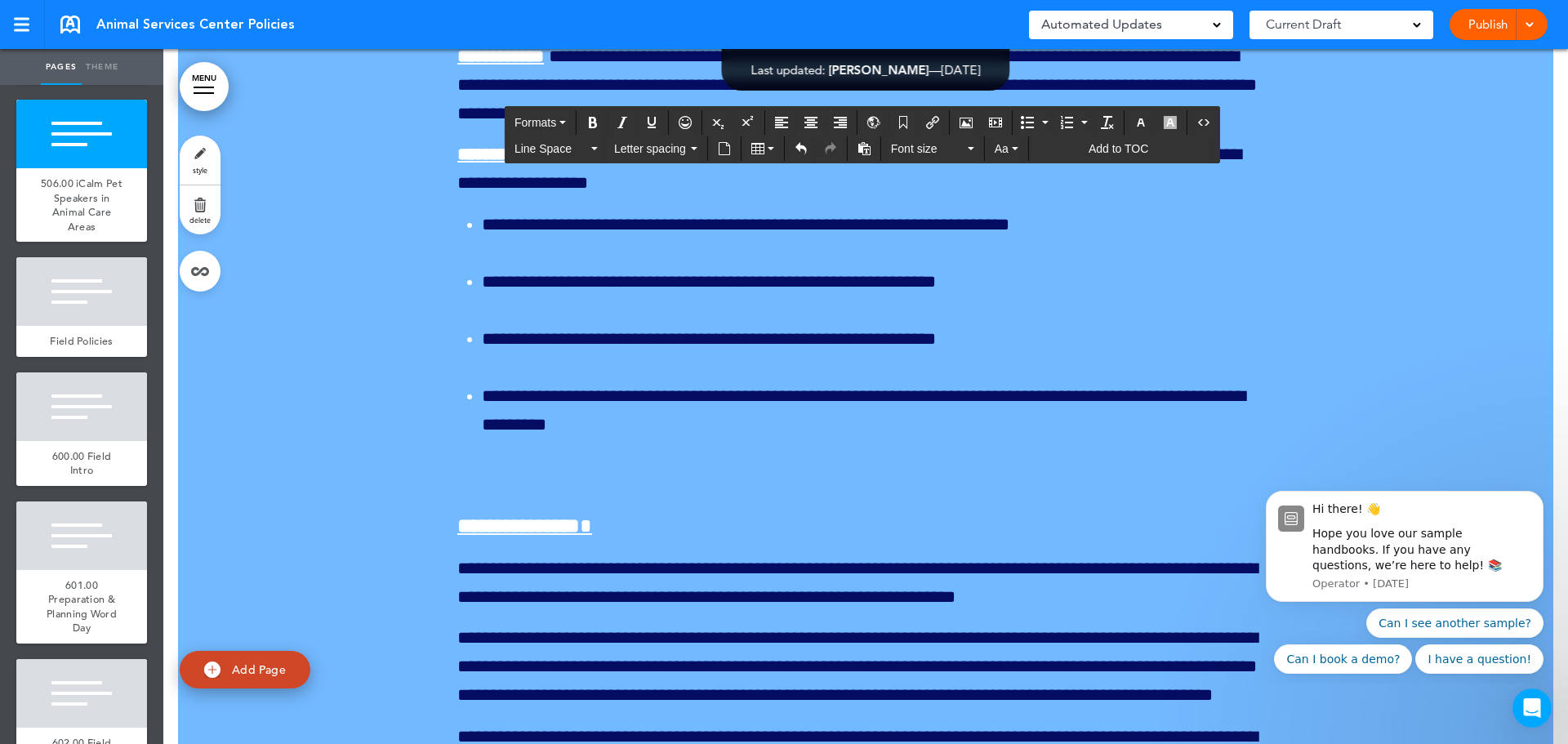
drag, startPoint x: 520, startPoint y: 404, endPoint x: 451, endPoint y: 407, distance: 69.1
click at [1141, 127] on icon "button" at bounding box center [1140, 122] width 13 height 13
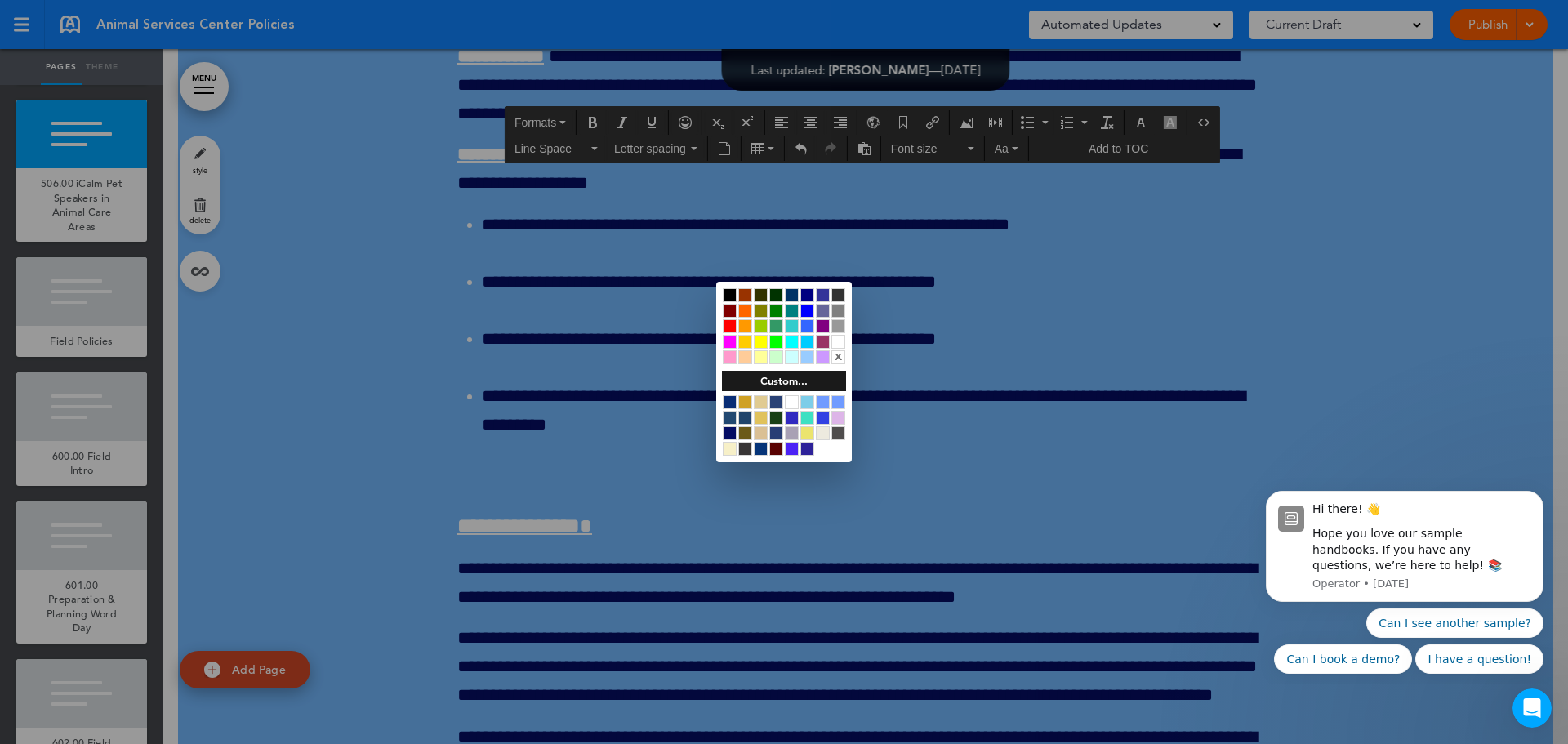
click at [840, 343] on div at bounding box center [839, 342] width 14 height 14
click at [1112, 415] on div at bounding box center [784, 372] width 1568 height 744
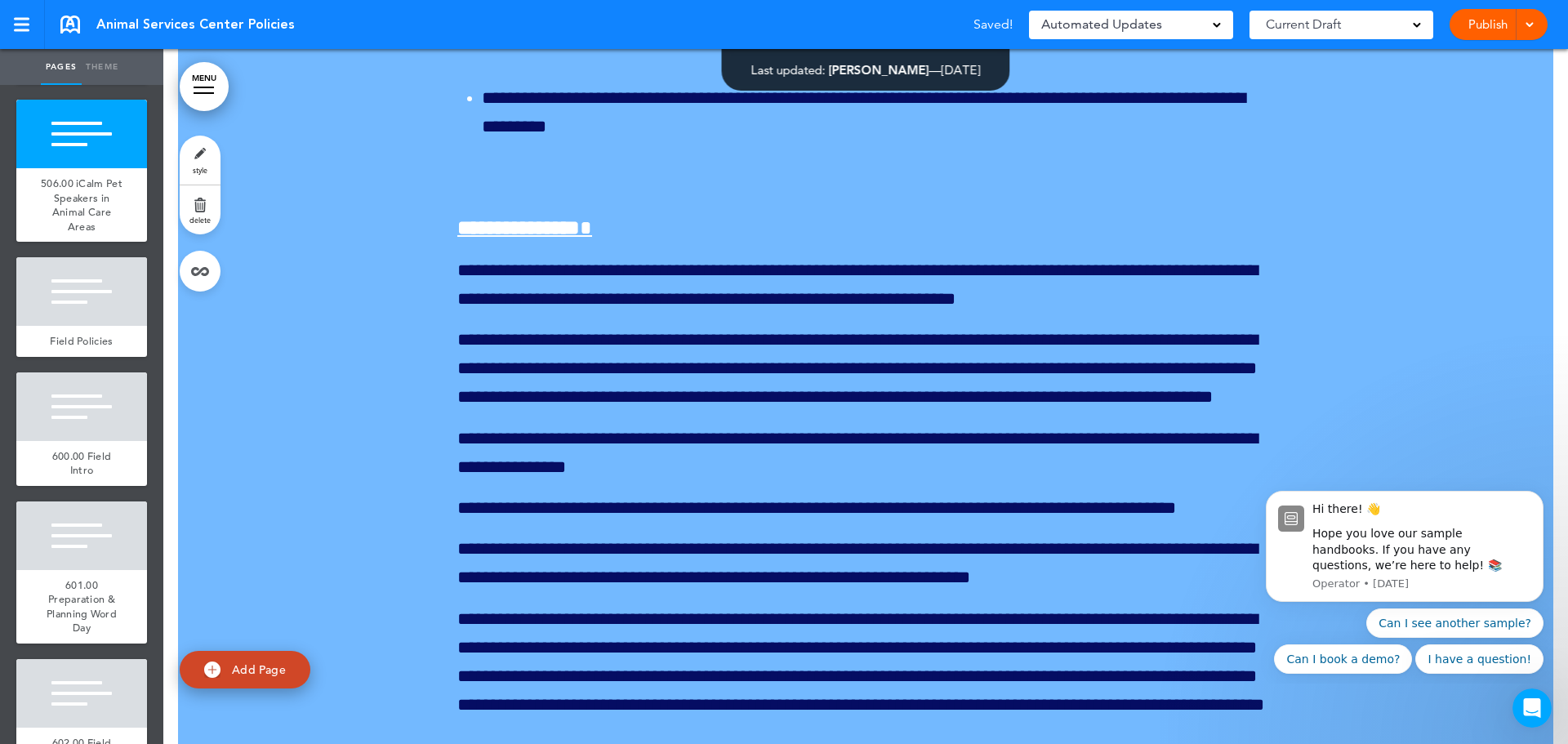
scroll to position [191353, 0]
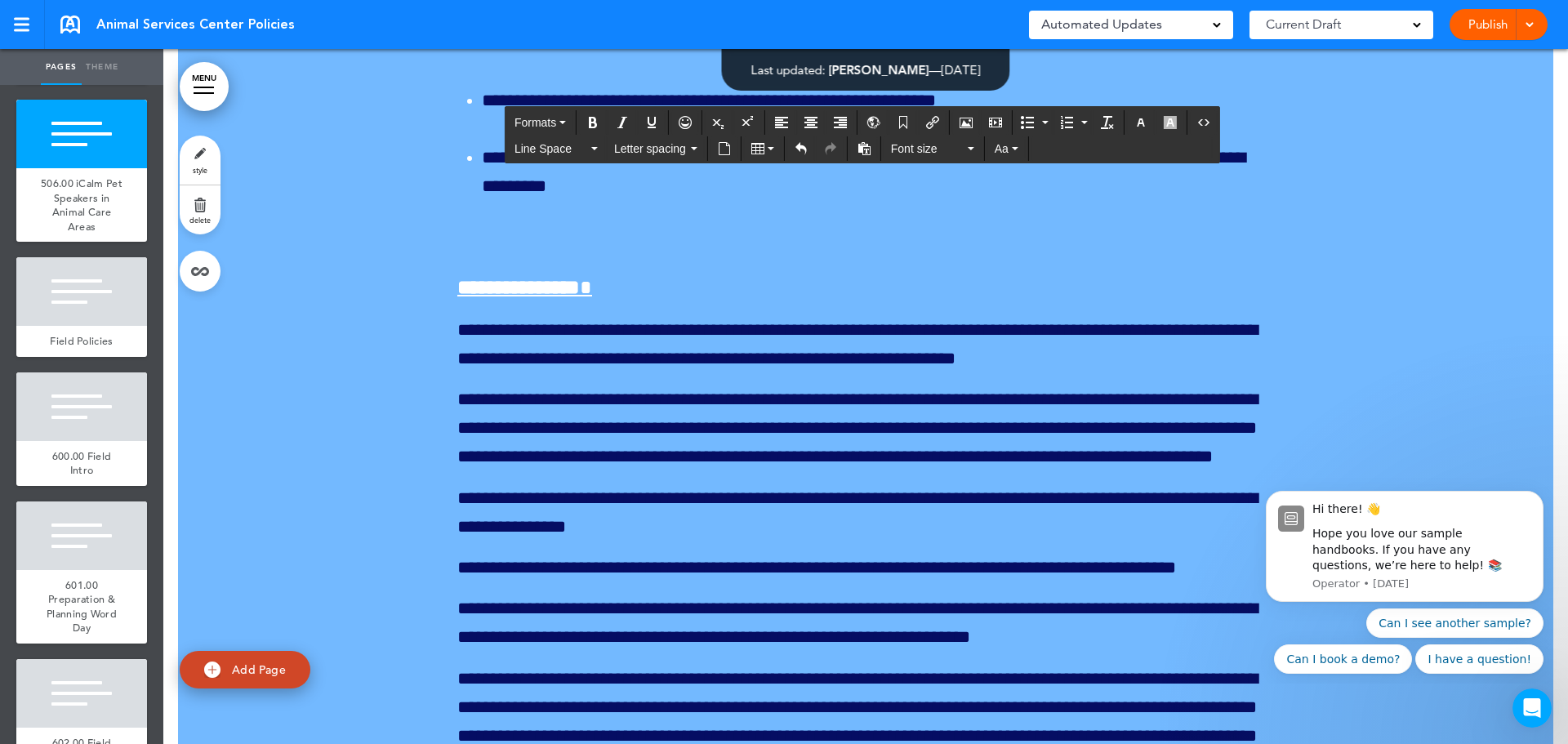
scroll to position [191188, 0]
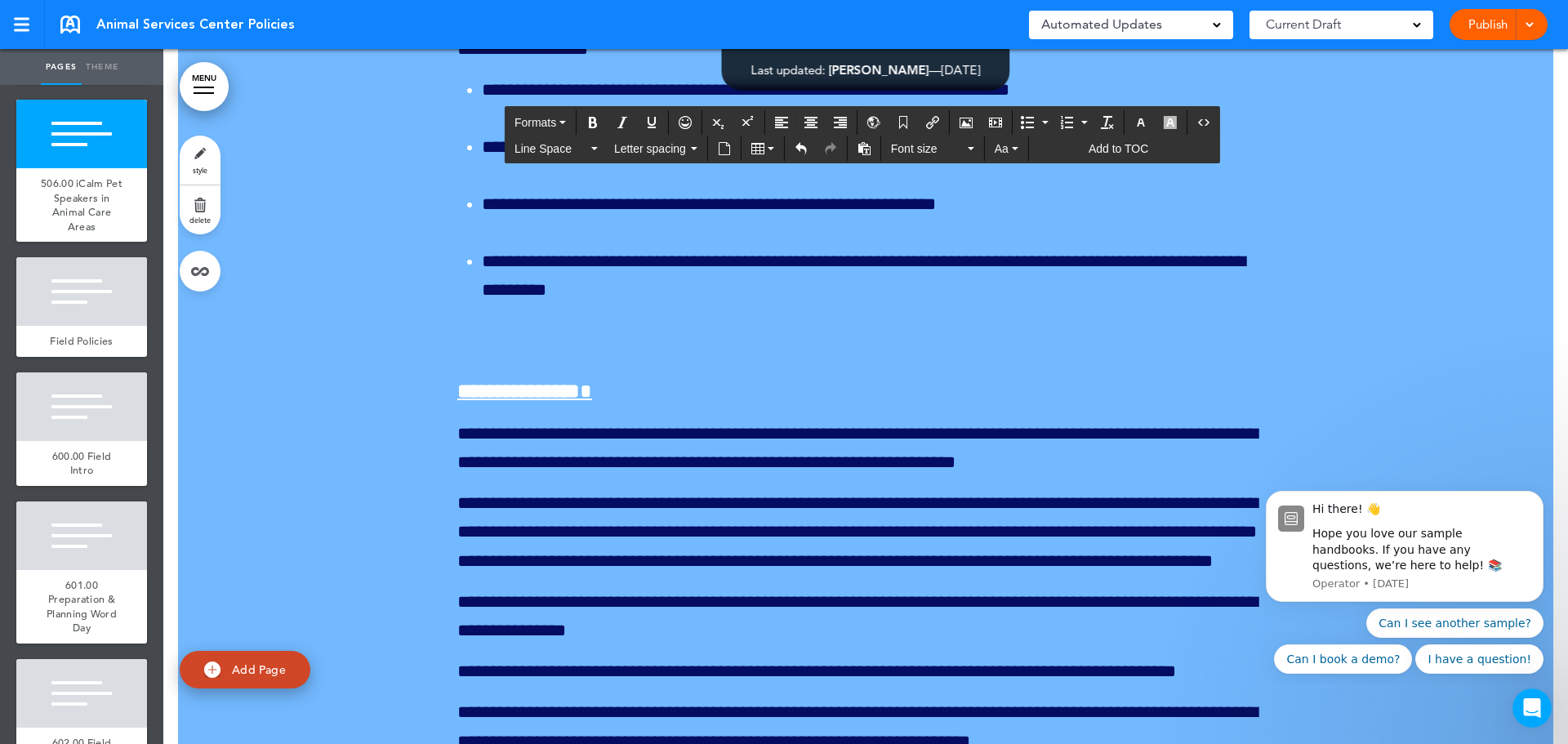
drag, startPoint x: 547, startPoint y: 327, endPoint x: 432, endPoint y: 322, distance: 115.1
click at [1142, 126] on icon "button" at bounding box center [1140, 122] width 13 height 13
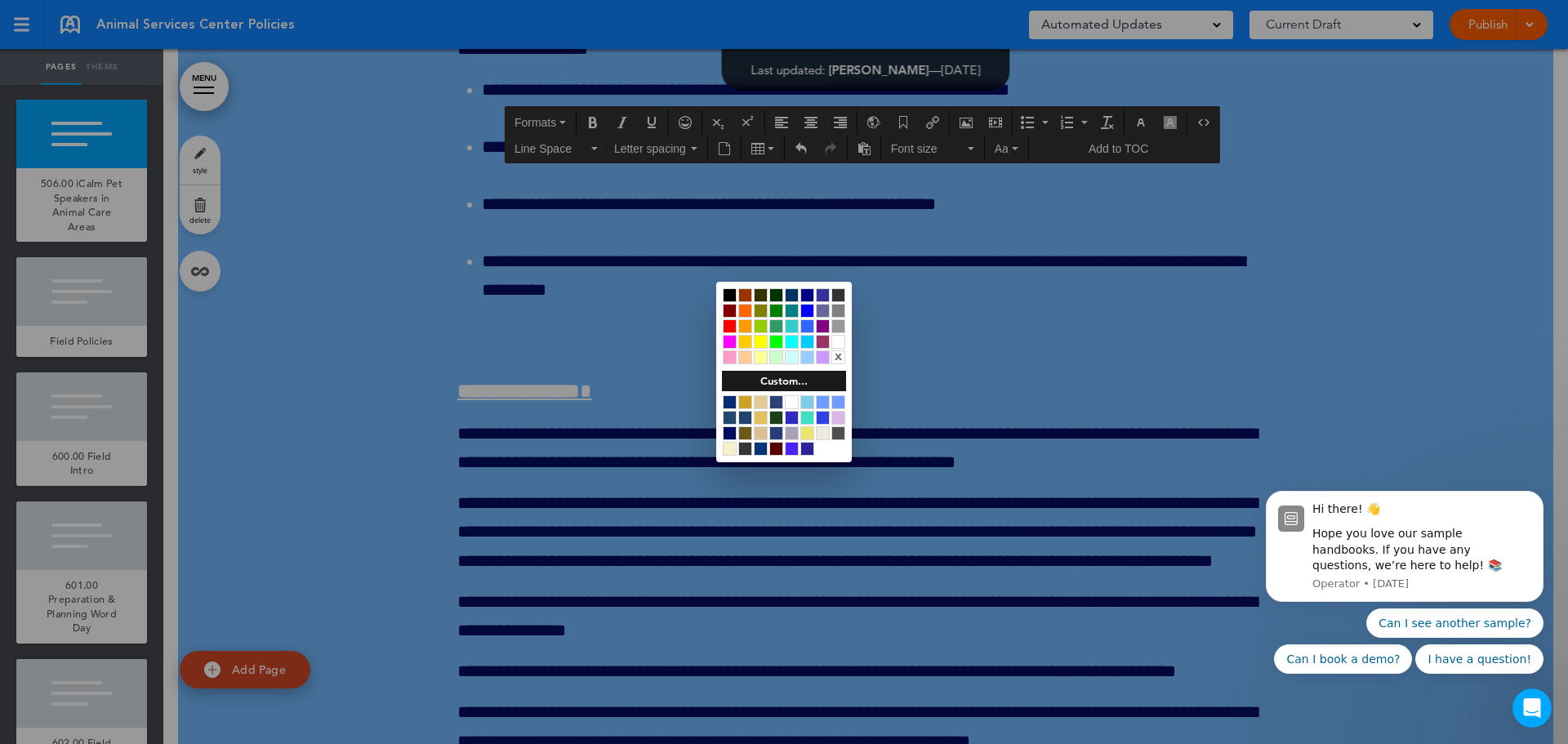
click at [841, 341] on div at bounding box center [839, 342] width 14 height 14
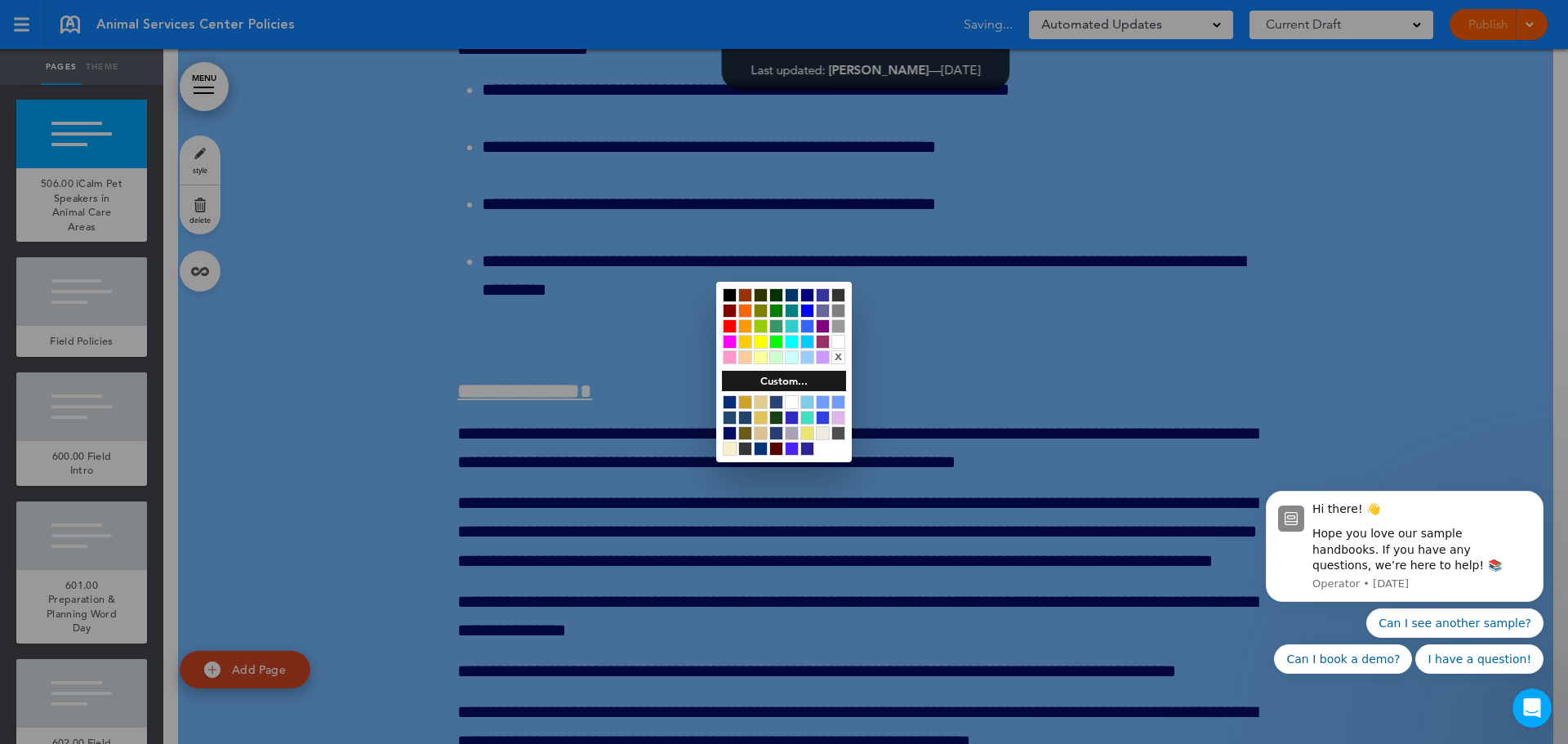
click at [996, 328] on div at bounding box center [784, 372] width 1568 height 744
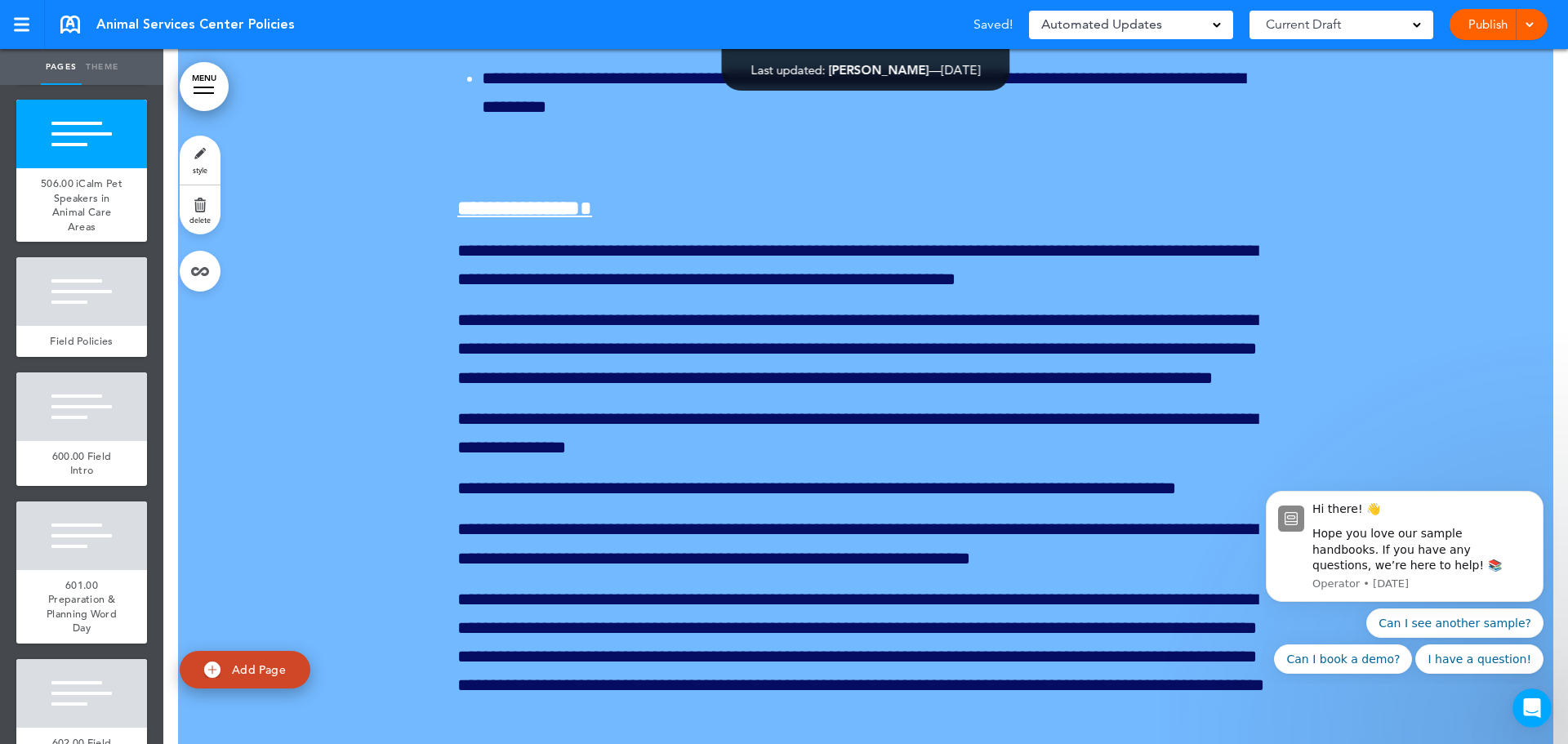
scroll to position [191434, 0]
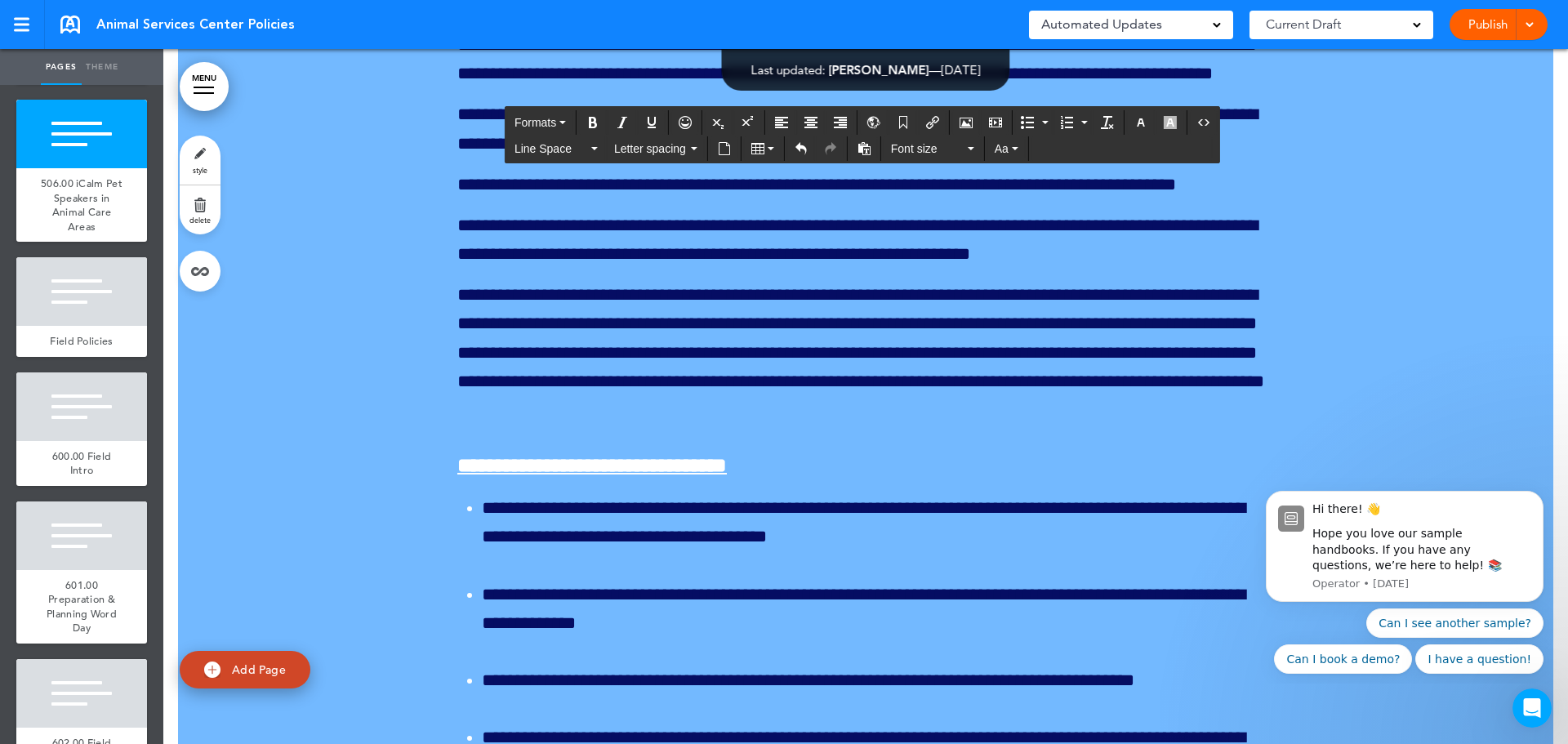
scroll to position [191842, 0]
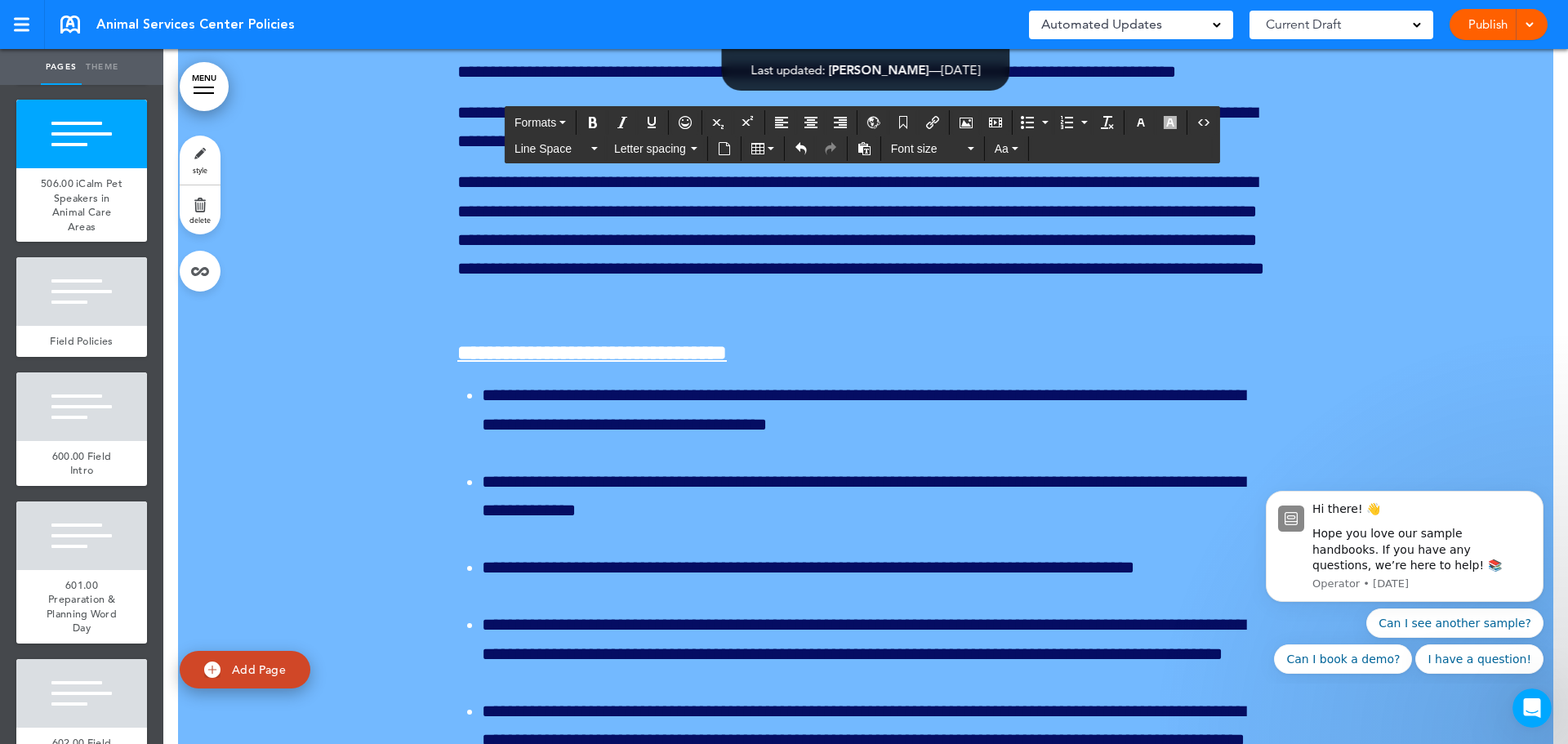
scroll to position [192006, 0]
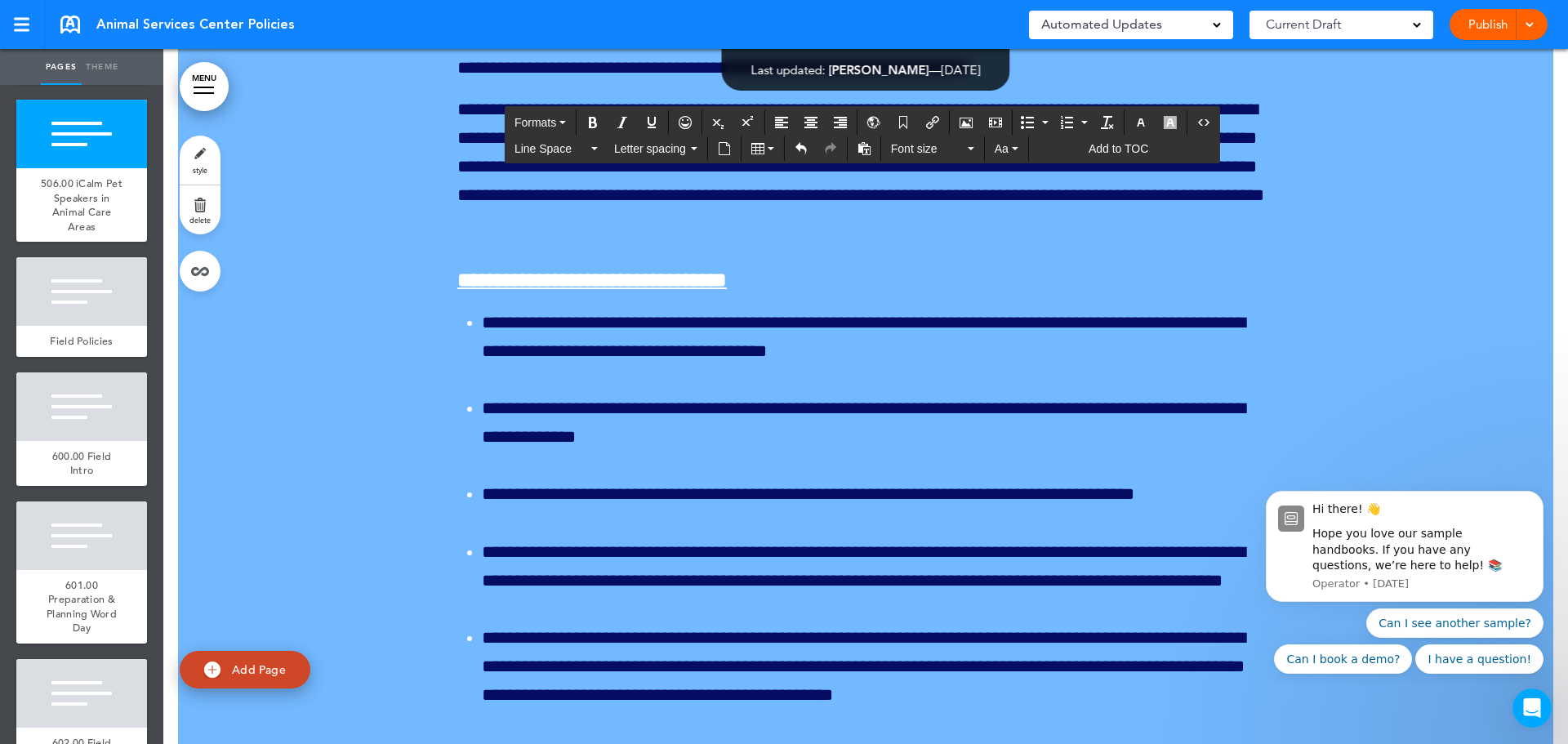
drag, startPoint x: 980, startPoint y: 400, endPoint x: 1165, endPoint y: 571, distance: 251.9
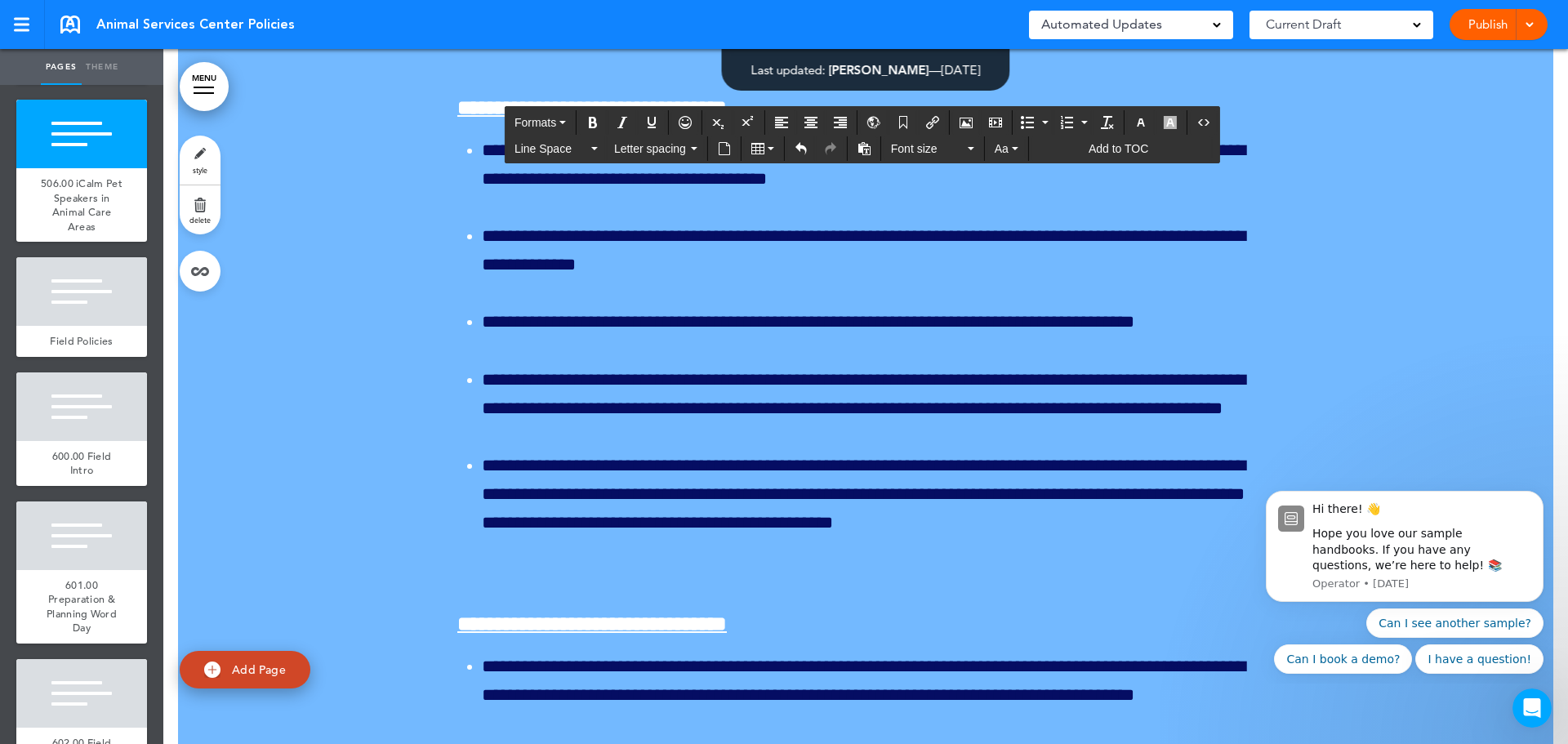
drag, startPoint x: 650, startPoint y: 315, endPoint x: 410, endPoint y: 319, distance: 240.0
click at [1138, 120] on icon "button" at bounding box center [1140, 122] width 13 height 13
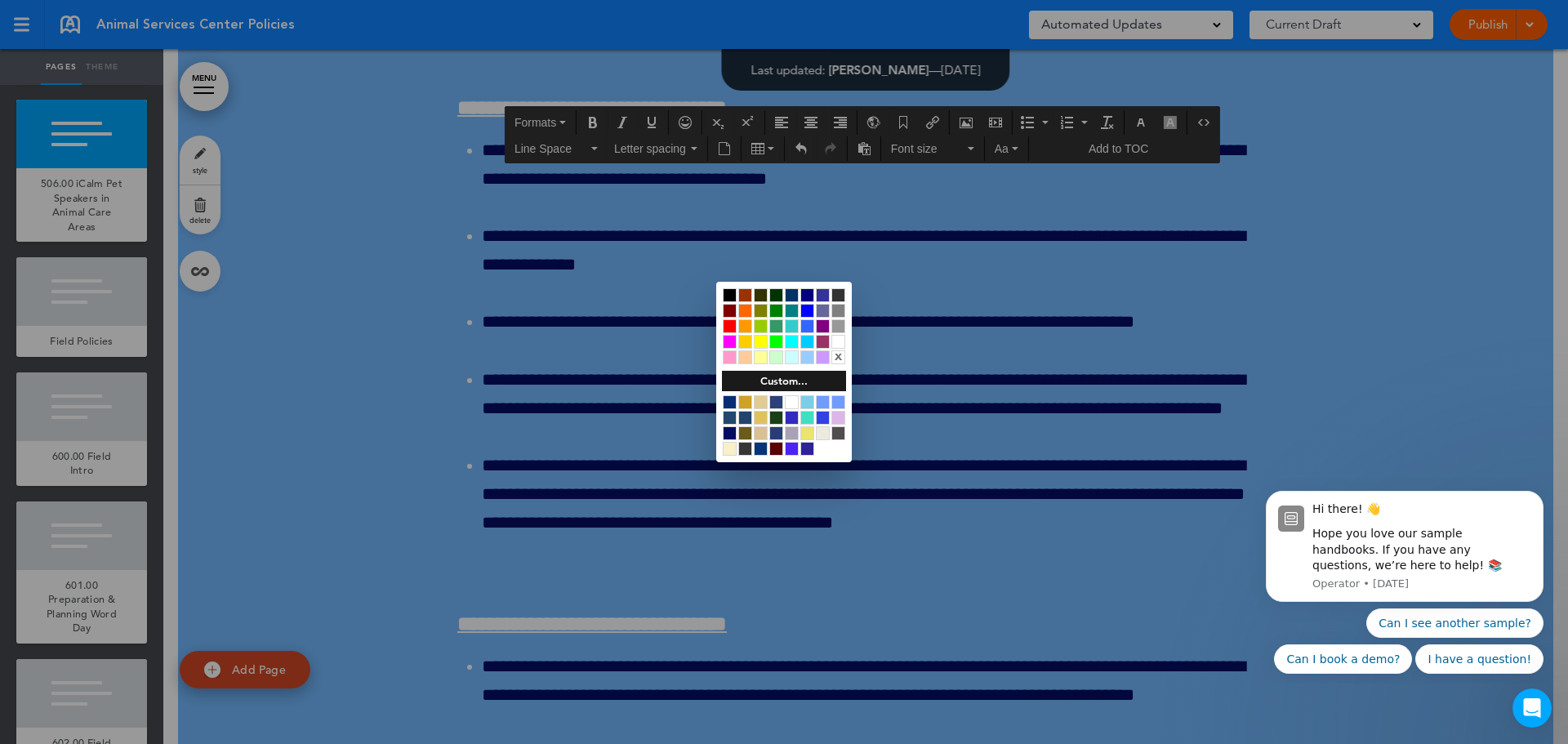
click at [842, 342] on div at bounding box center [839, 342] width 14 height 14
click at [1063, 312] on div at bounding box center [784, 372] width 1568 height 744
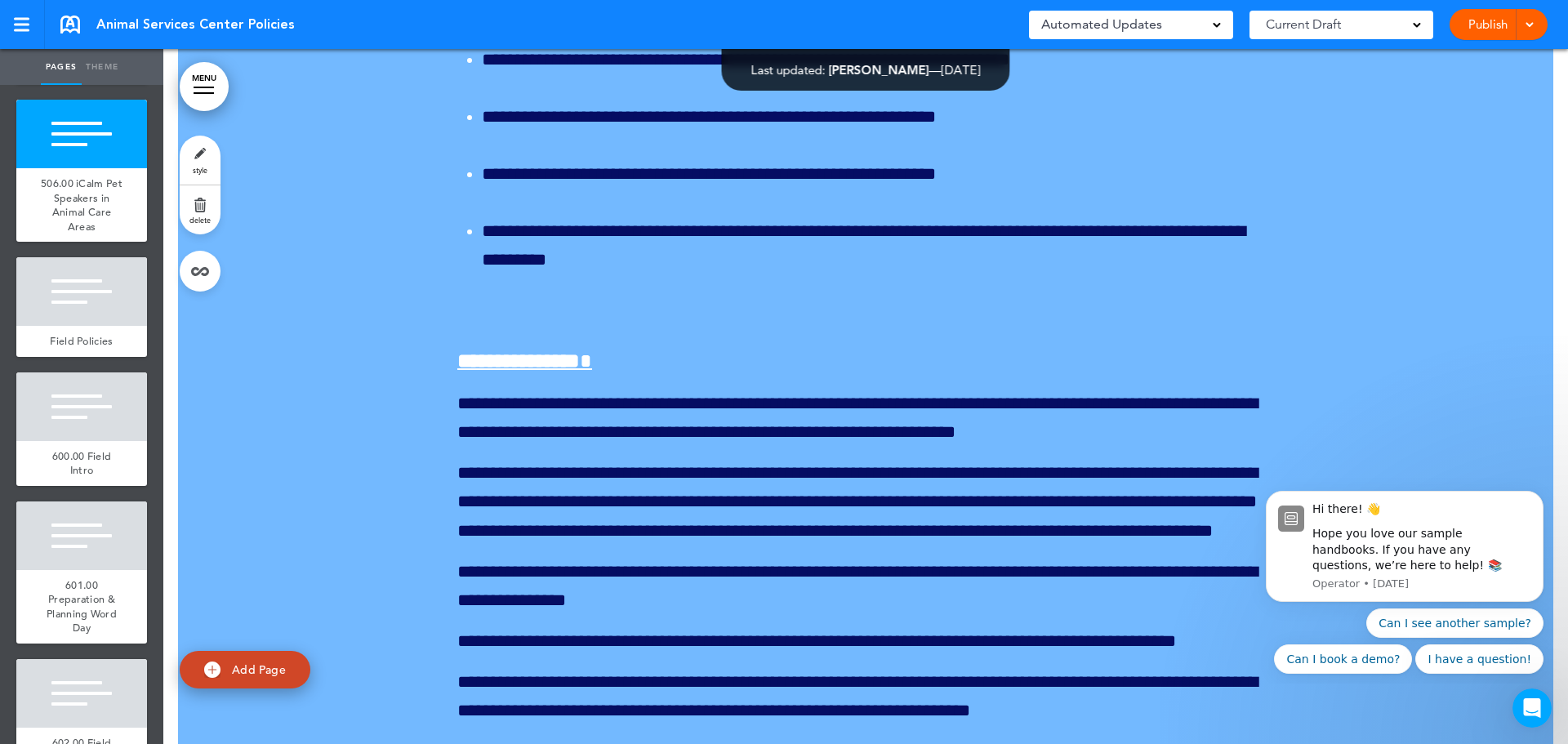
scroll to position [191188, 0]
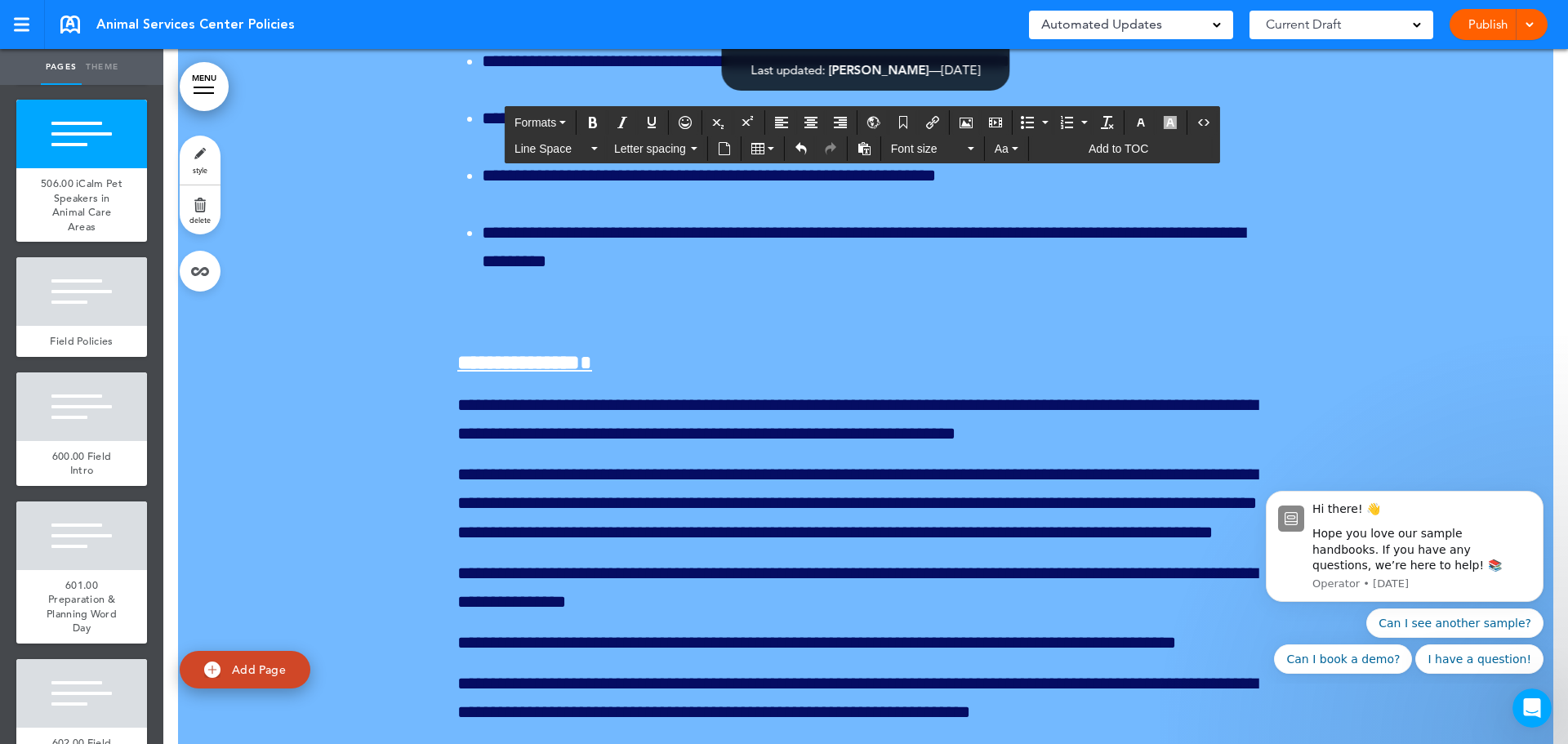
drag, startPoint x: 530, startPoint y: 129, endPoint x: 442, endPoint y: 128, distance: 88.0
click at [593, 122] on icon "Bold" at bounding box center [593, 122] width 13 height 13
drag, startPoint x: 539, startPoint y: 245, endPoint x: 446, endPoint y: 242, distance: 93.0
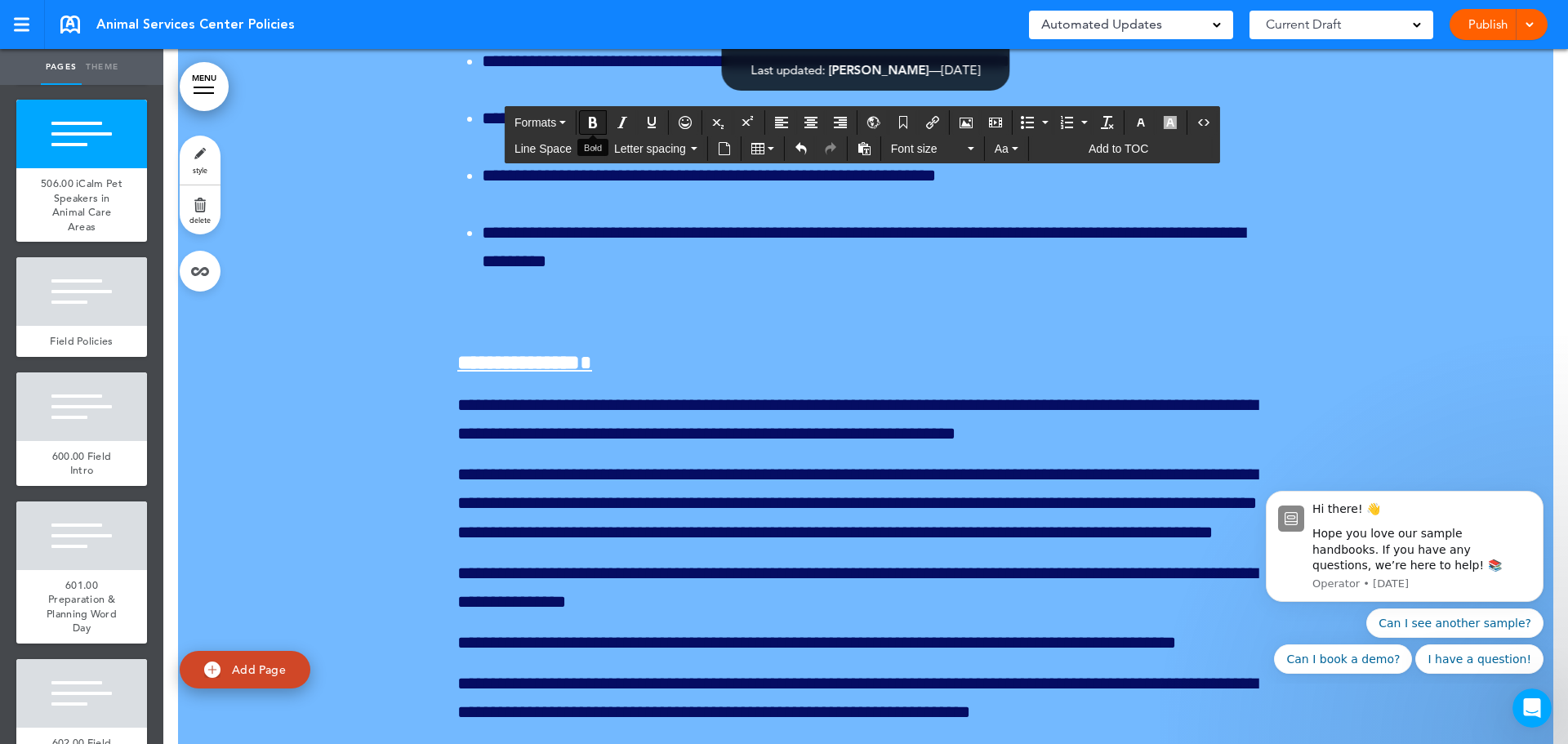
click at [598, 124] on icon "Bold" at bounding box center [593, 122] width 13 height 13
drag, startPoint x: 553, startPoint y: 337, endPoint x: 448, endPoint y: 328, distance: 105.4
click at [601, 122] on button "Bold" at bounding box center [593, 122] width 26 height 22
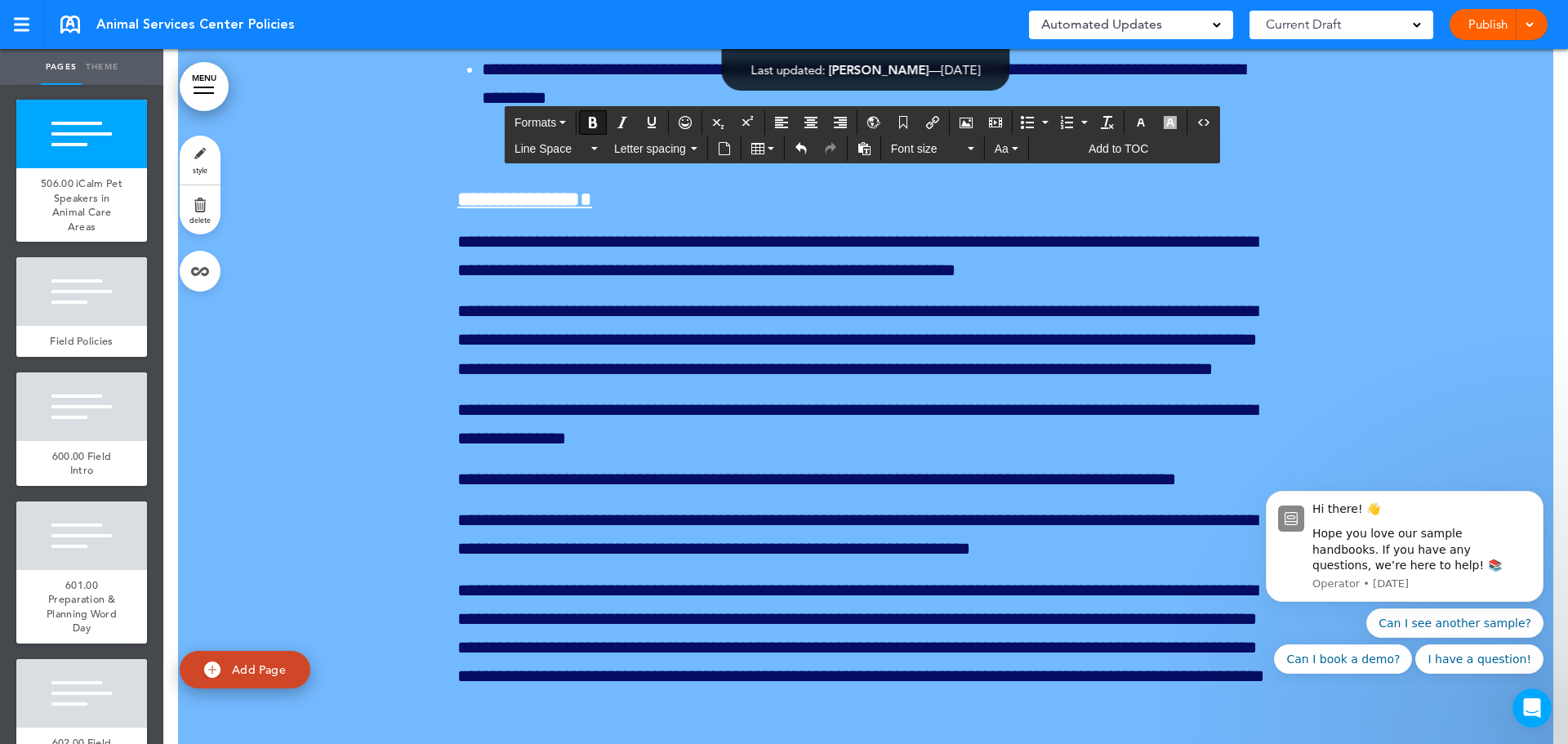
drag, startPoint x: 638, startPoint y: 195, endPoint x: 444, endPoint y: 193, distance: 194.0
click at [593, 123] on icon "Bold" at bounding box center [593, 122] width 13 height 13
drag, startPoint x: 642, startPoint y: 367, endPoint x: 425, endPoint y: 370, distance: 217.0
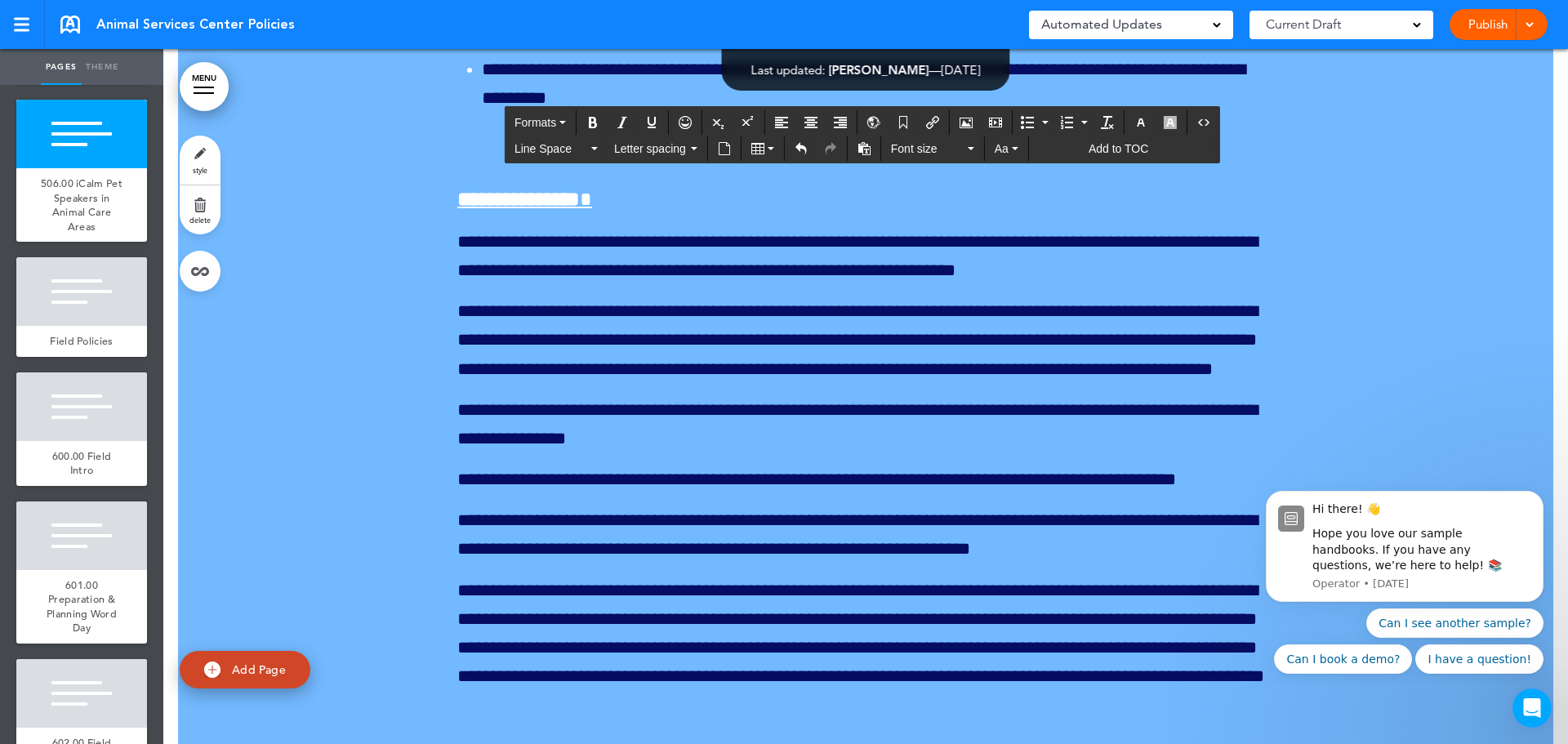
click at [592, 128] on icon "Bold" at bounding box center [593, 122] width 13 height 13
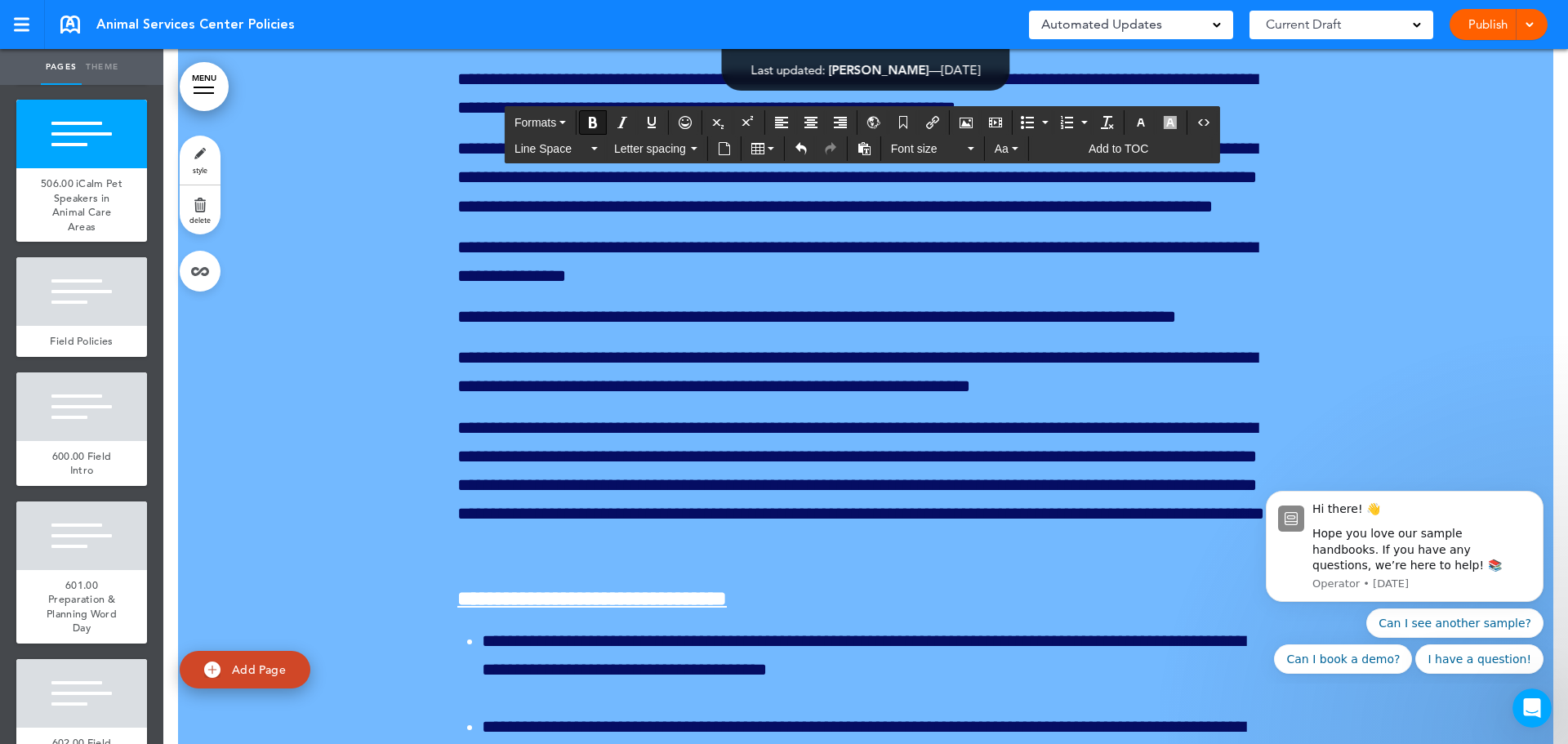
scroll to position [191516, 0]
drag, startPoint x: 579, startPoint y: 348, endPoint x: 426, endPoint y: 331, distance: 153.9
click at [592, 123] on icon "Bold" at bounding box center [593, 122] width 13 height 13
drag, startPoint x: 639, startPoint y: 494, endPoint x: 445, endPoint y: 487, distance: 194.1
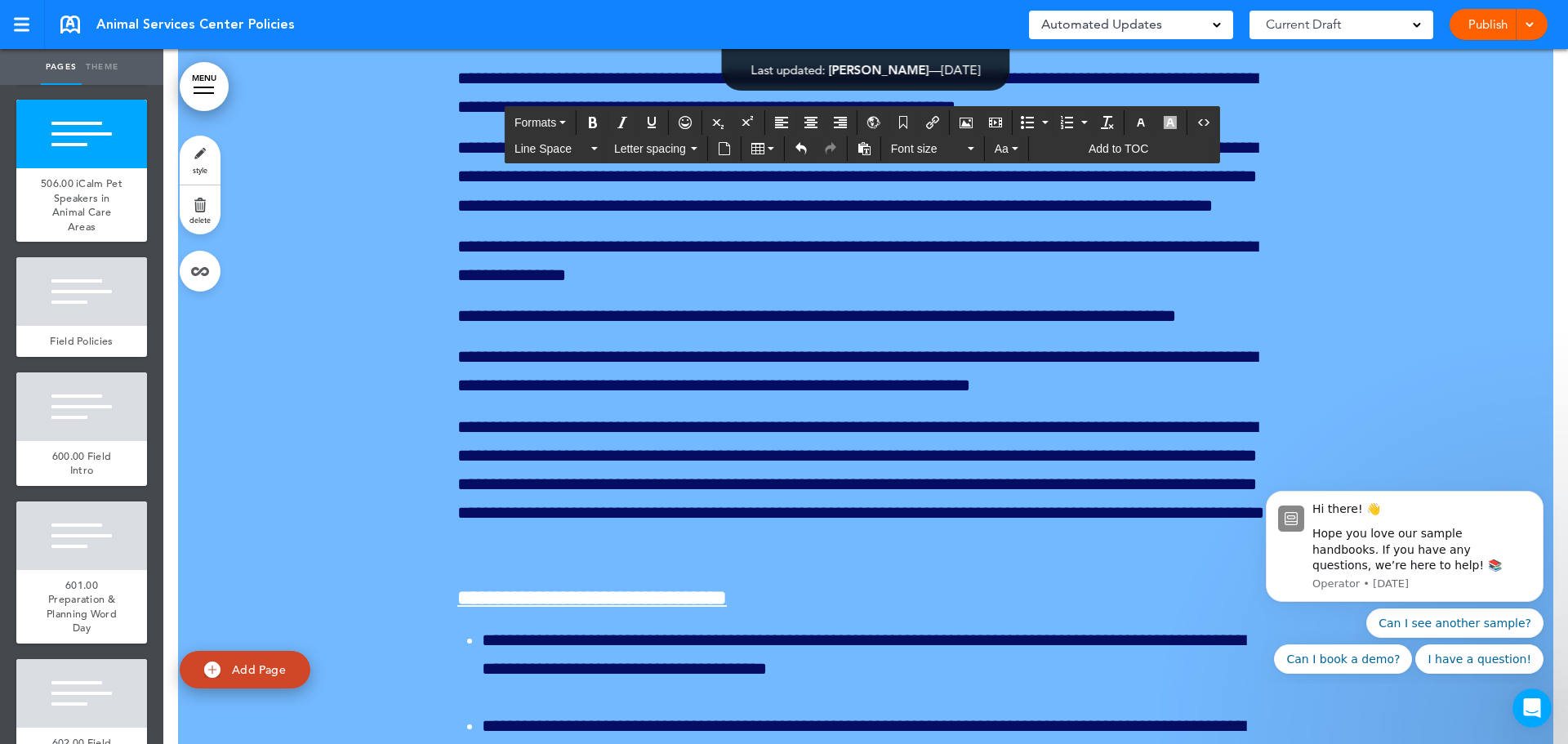
click at [593, 123] on icon "Bold" at bounding box center [593, 122] width 13 height 13
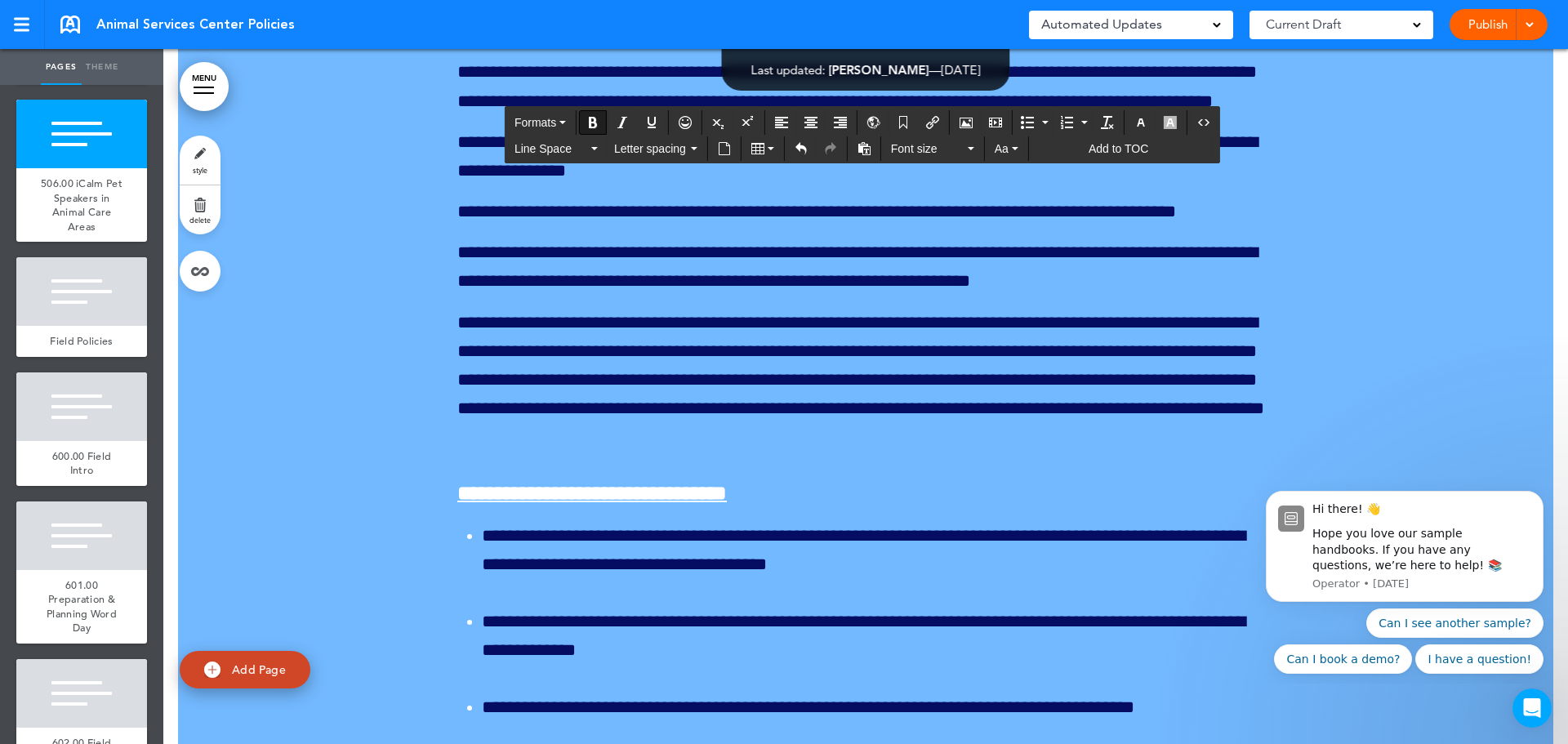
scroll to position [191842, 0]
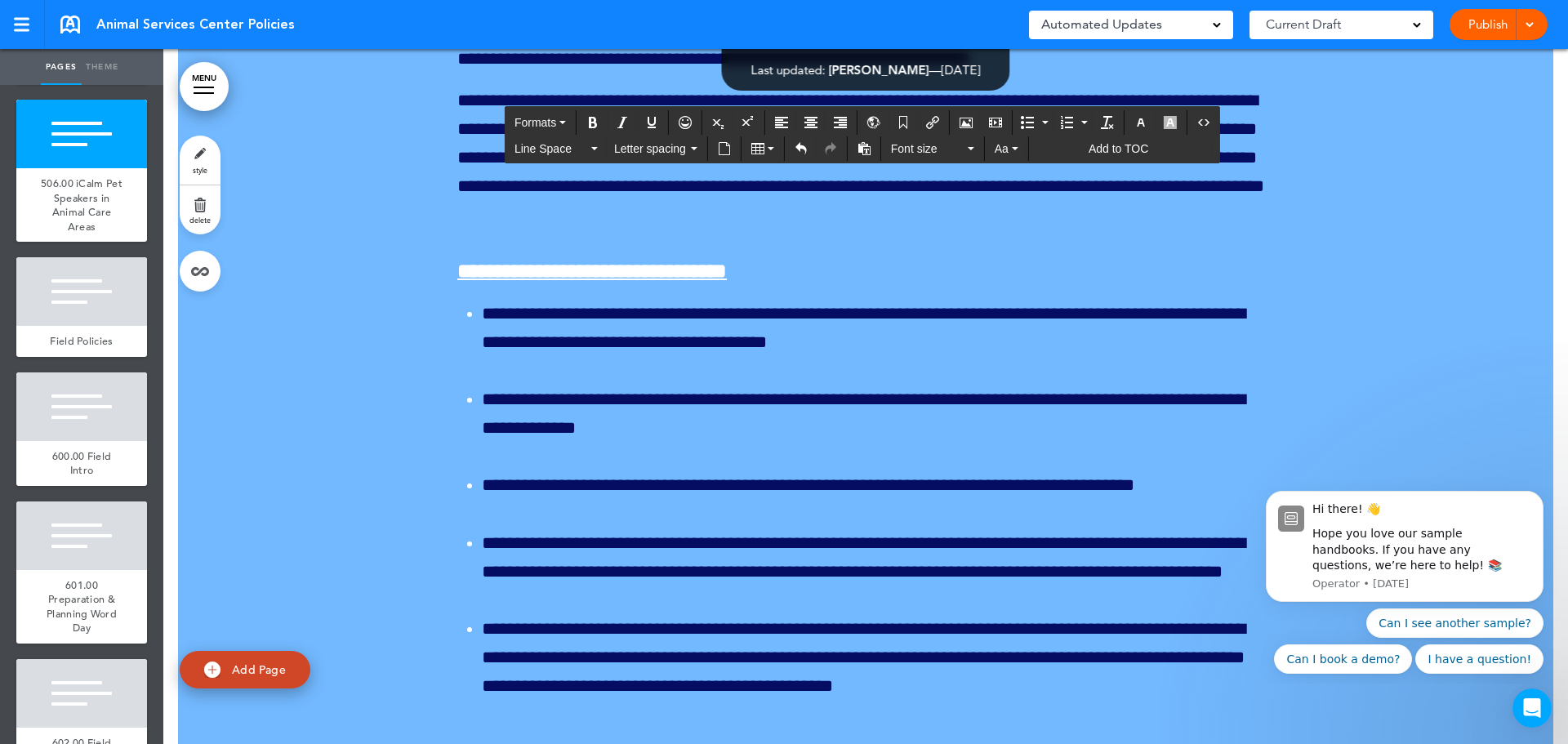
drag, startPoint x: 613, startPoint y: 338, endPoint x: 448, endPoint y: 335, distance: 165.0
click at [593, 118] on icon "Bold" at bounding box center [593, 122] width 13 height 13
drag, startPoint x: 633, startPoint y: 488, endPoint x: 423, endPoint y: 485, distance: 210.0
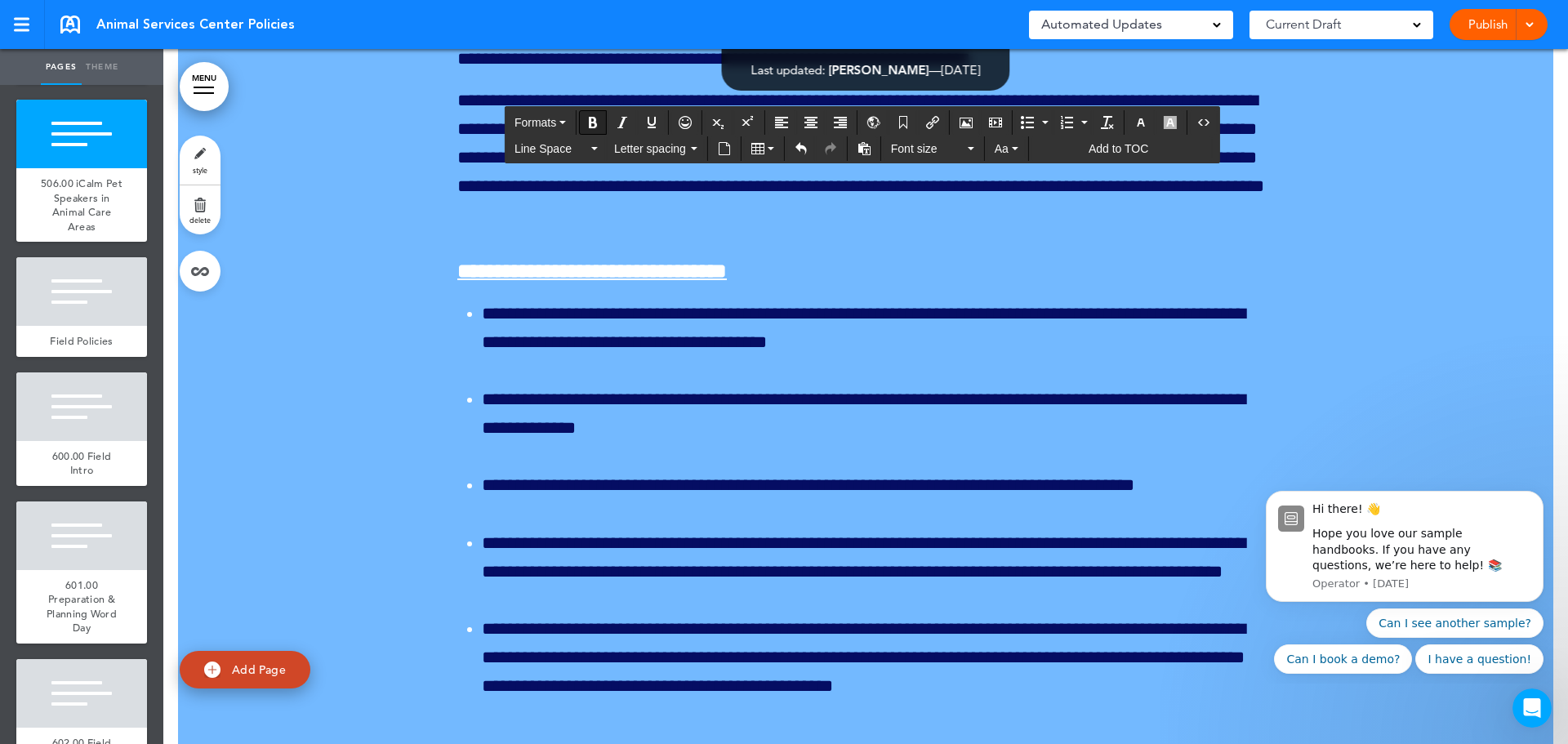
click at [602, 122] on button "Bold" at bounding box center [593, 122] width 26 height 22
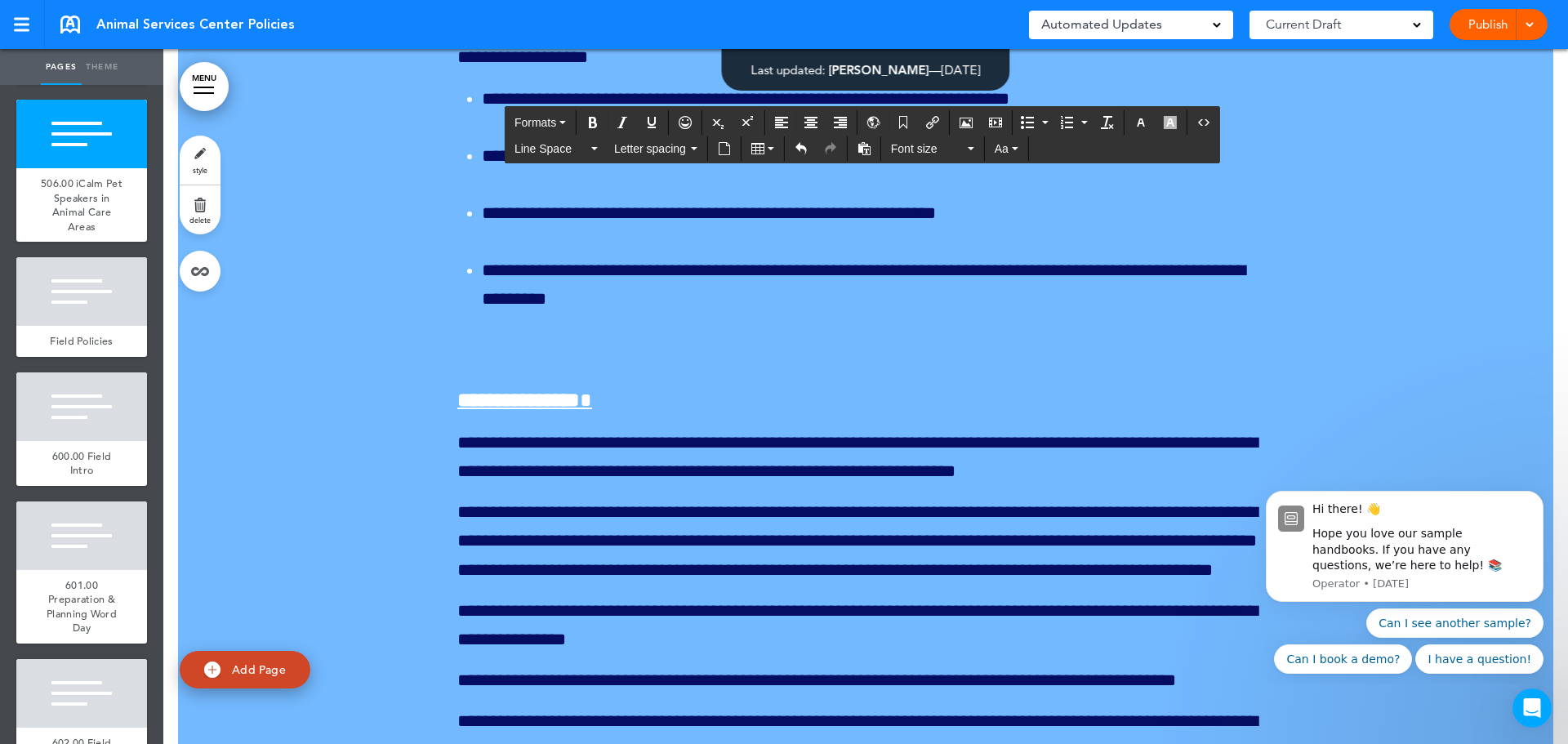
scroll to position [191188, 0]
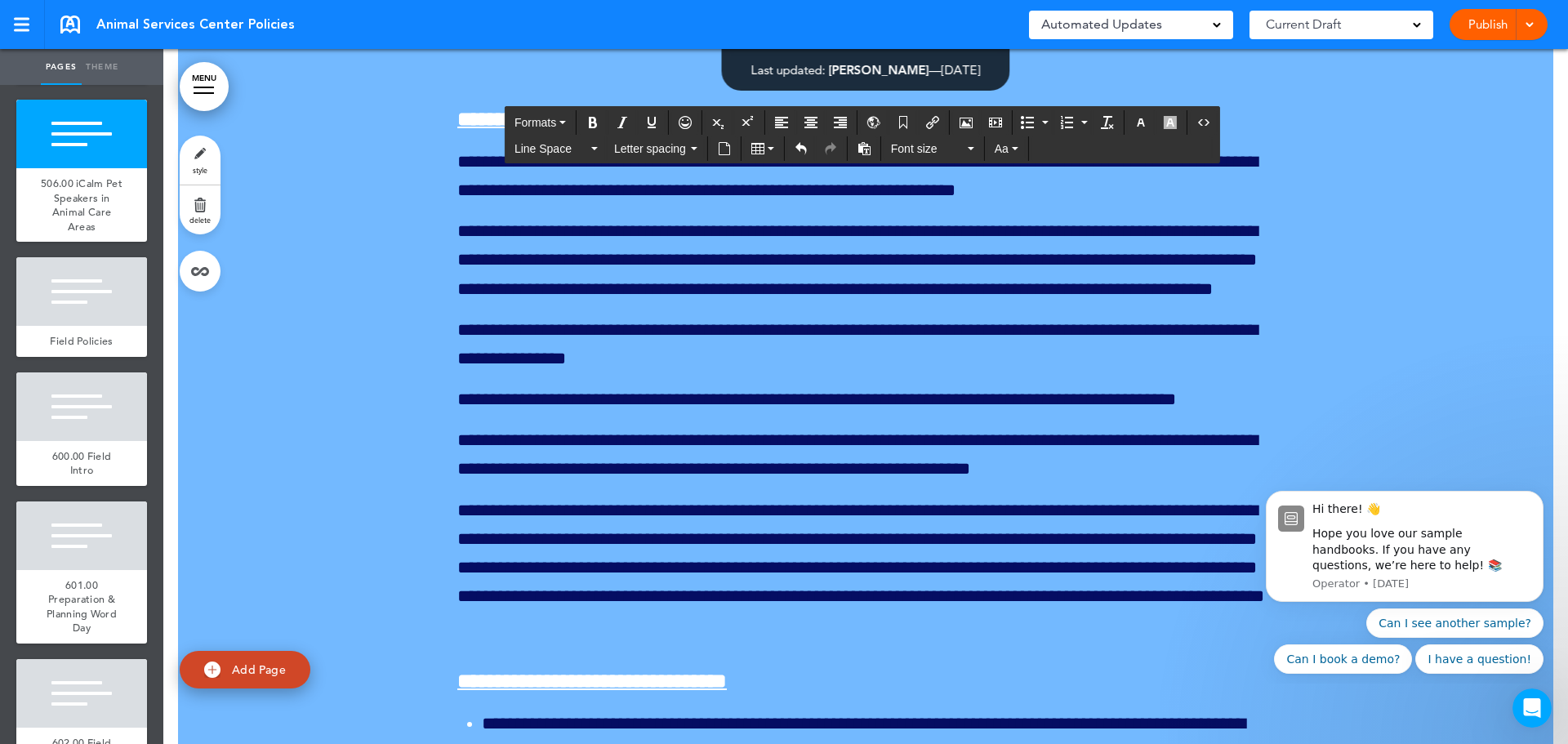
scroll to position [191434, 0]
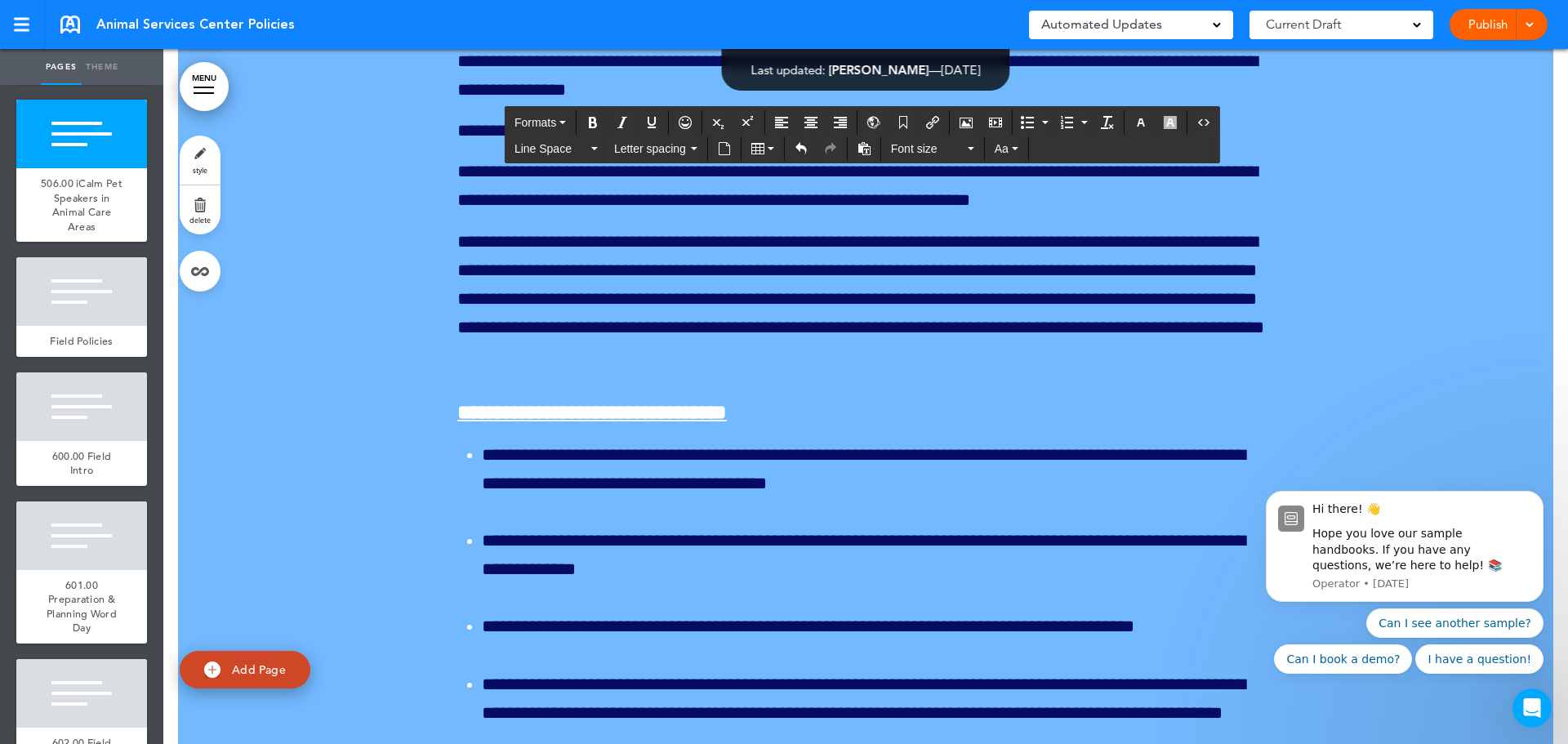
scroll to position [191761, 0]
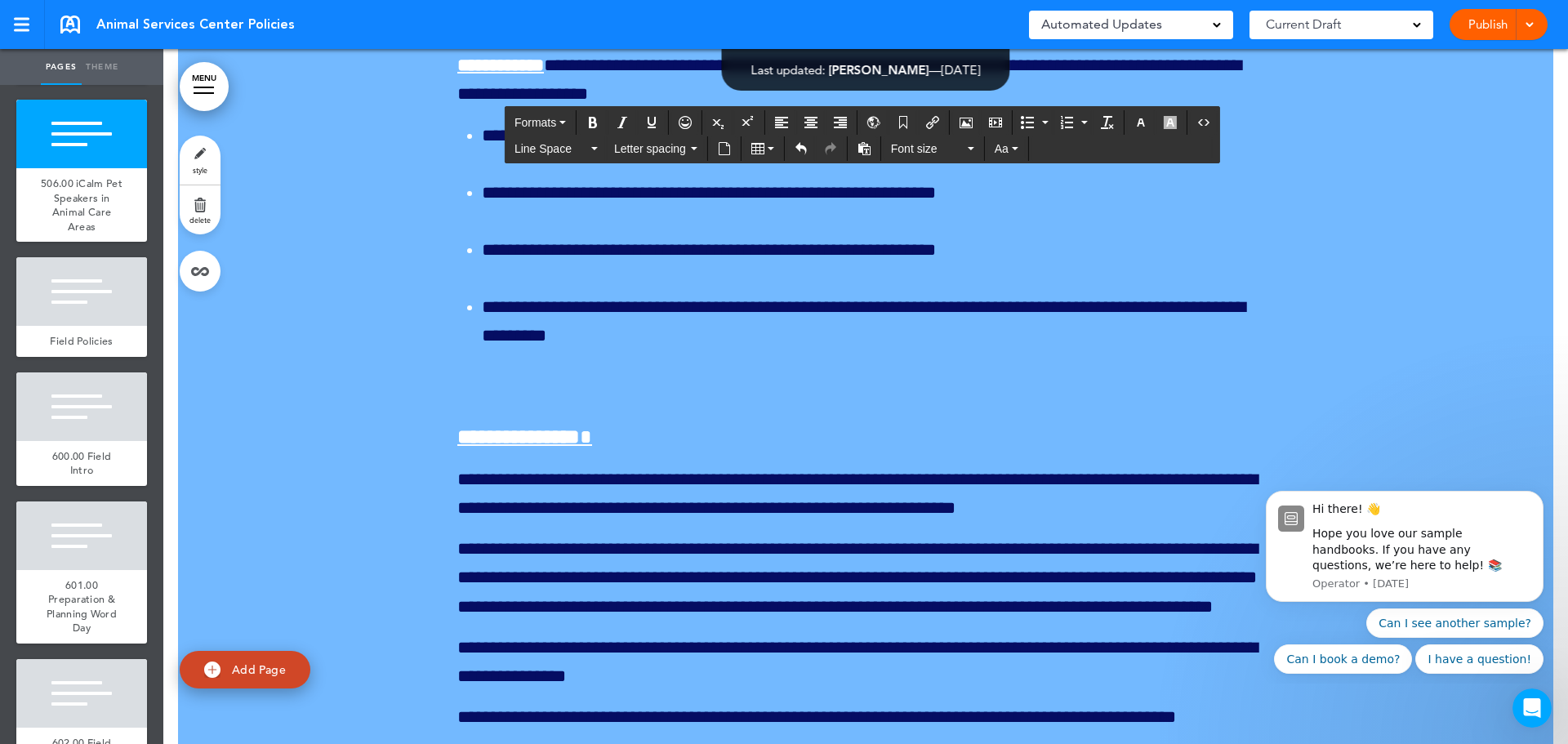
scroll to position [191107, 0]
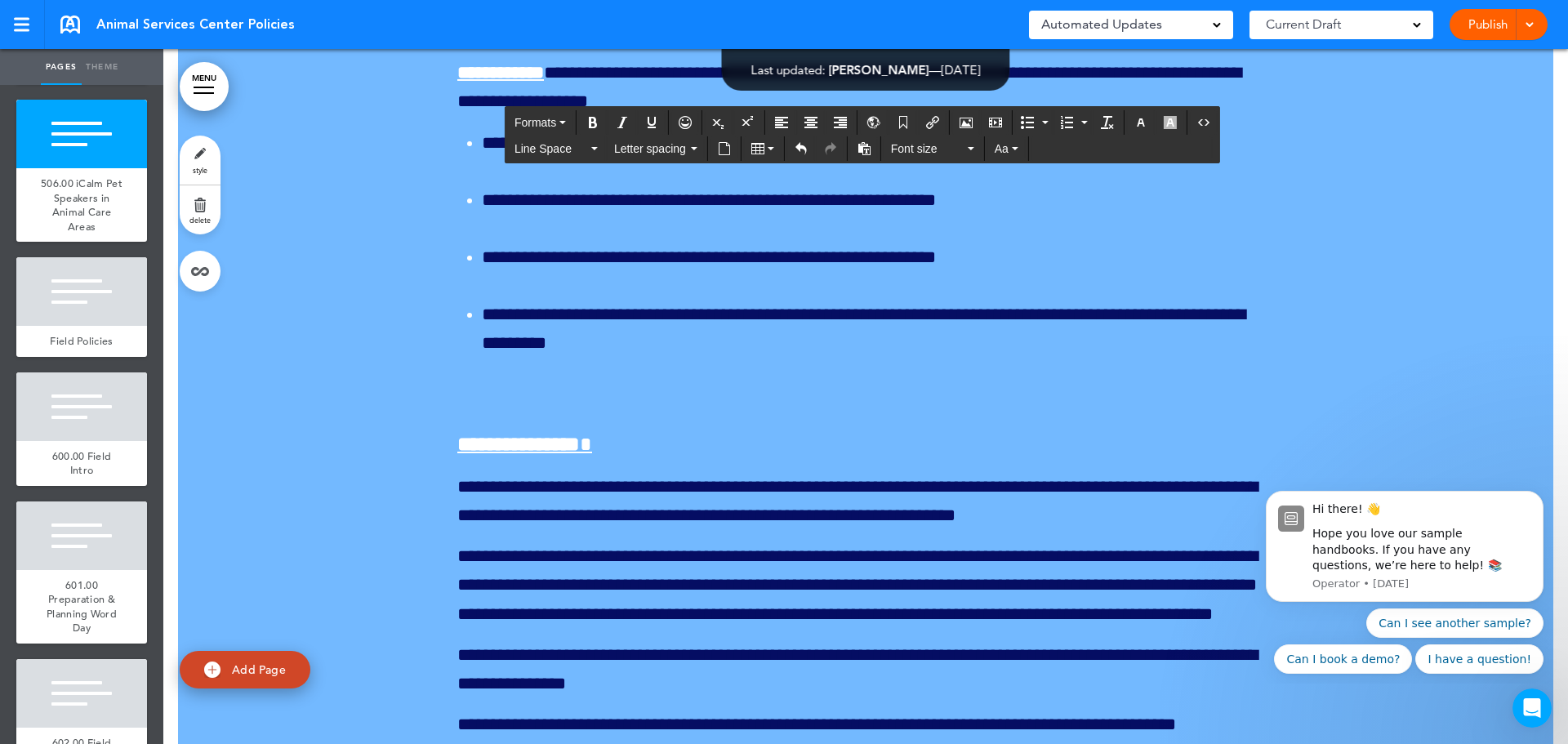
click at [1026, 122] on icon "Bullet list" at bounding box center [1027, 122] width 13 height 13
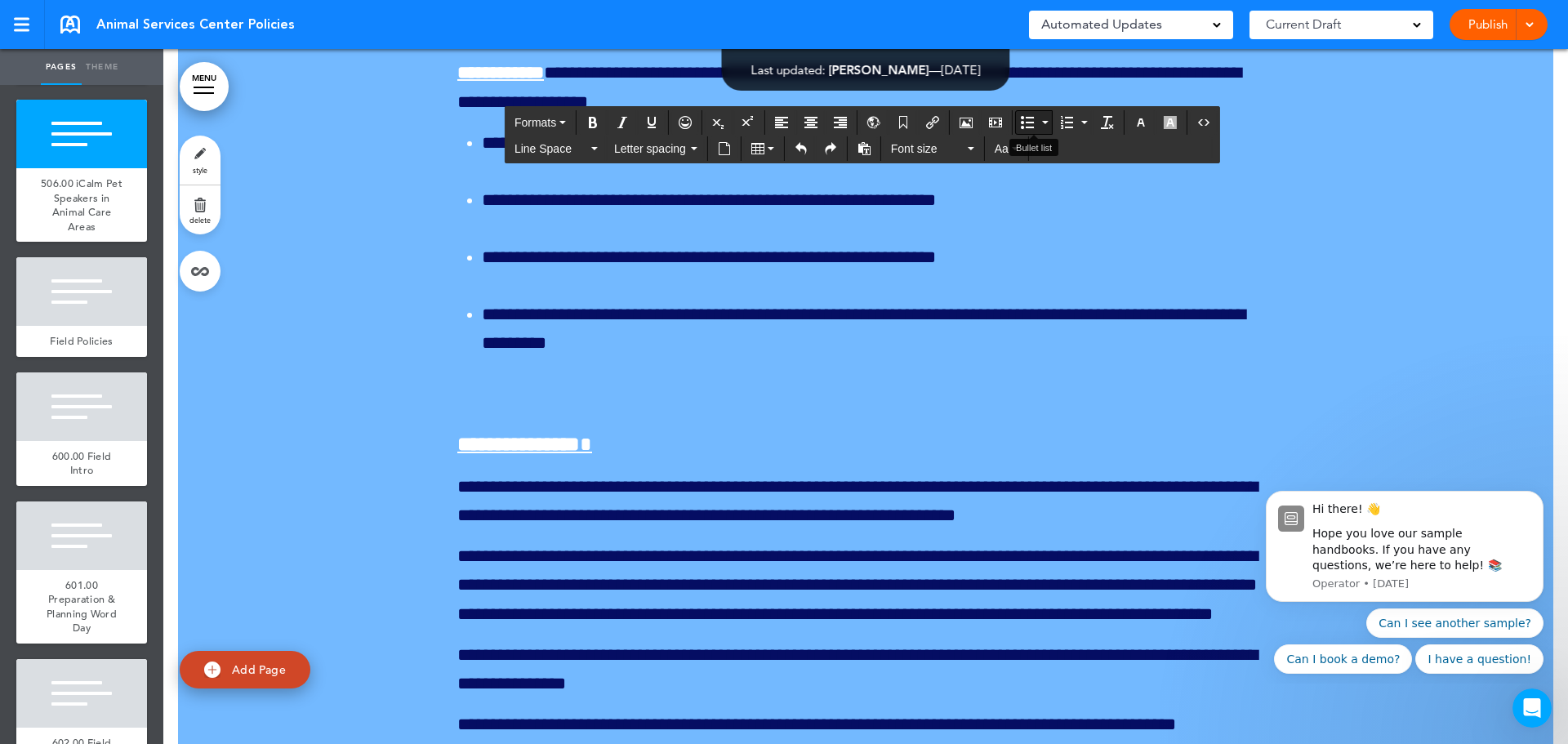
click at [1021, 122] on icon "Bullet list" at bounding box center [1027, 122] width 13 height 13
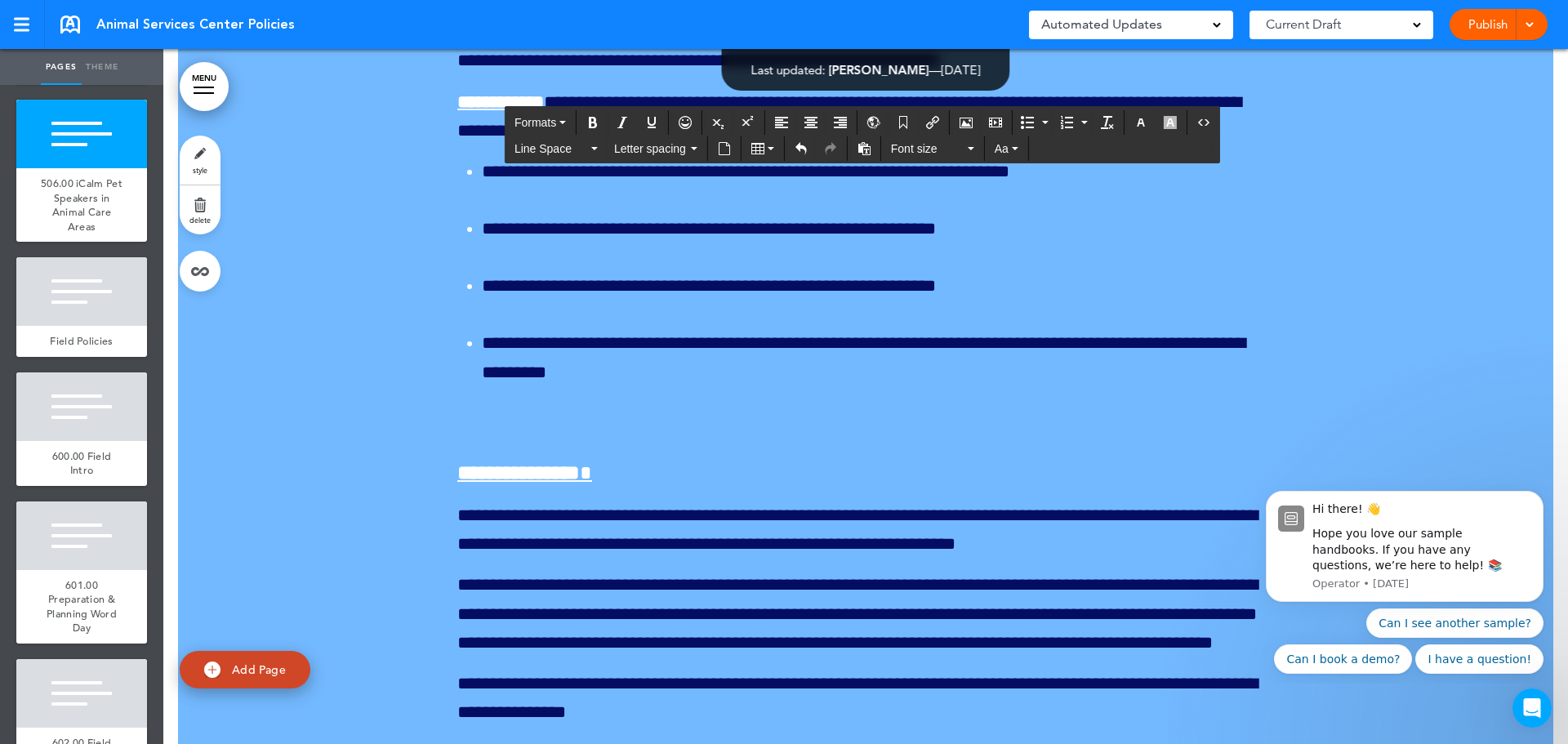
click at [1030, 124] on icon "Bullet list" at bounding box center [1027, 122] width 13 height 13
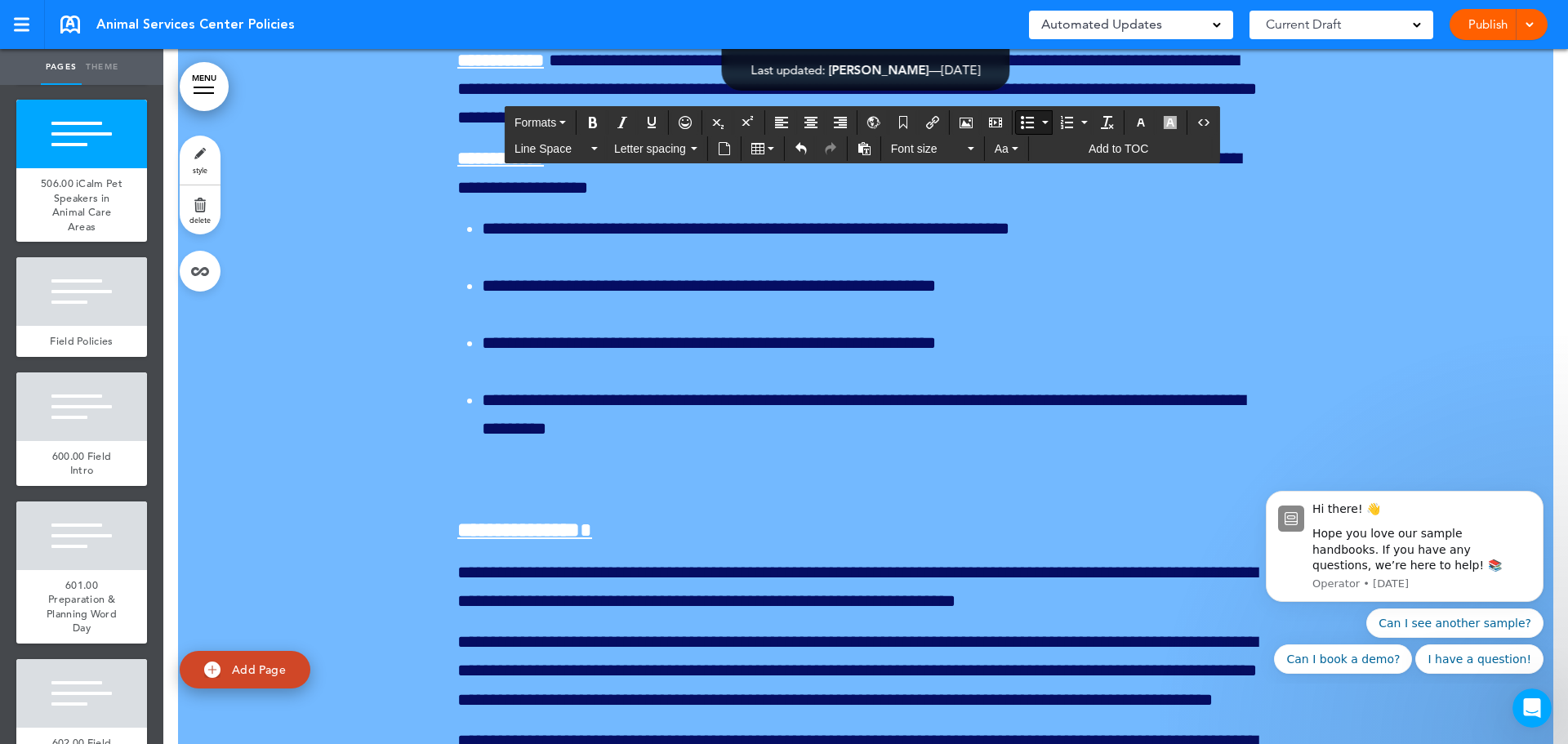
drag, startPoint x: 915, startPoint y: 617, endPoint x: 477, endPoint y: 474, distance: 460.8
click at [599, 143] on button "Line Space" at bounding box center [556, 148] width 97 height 22
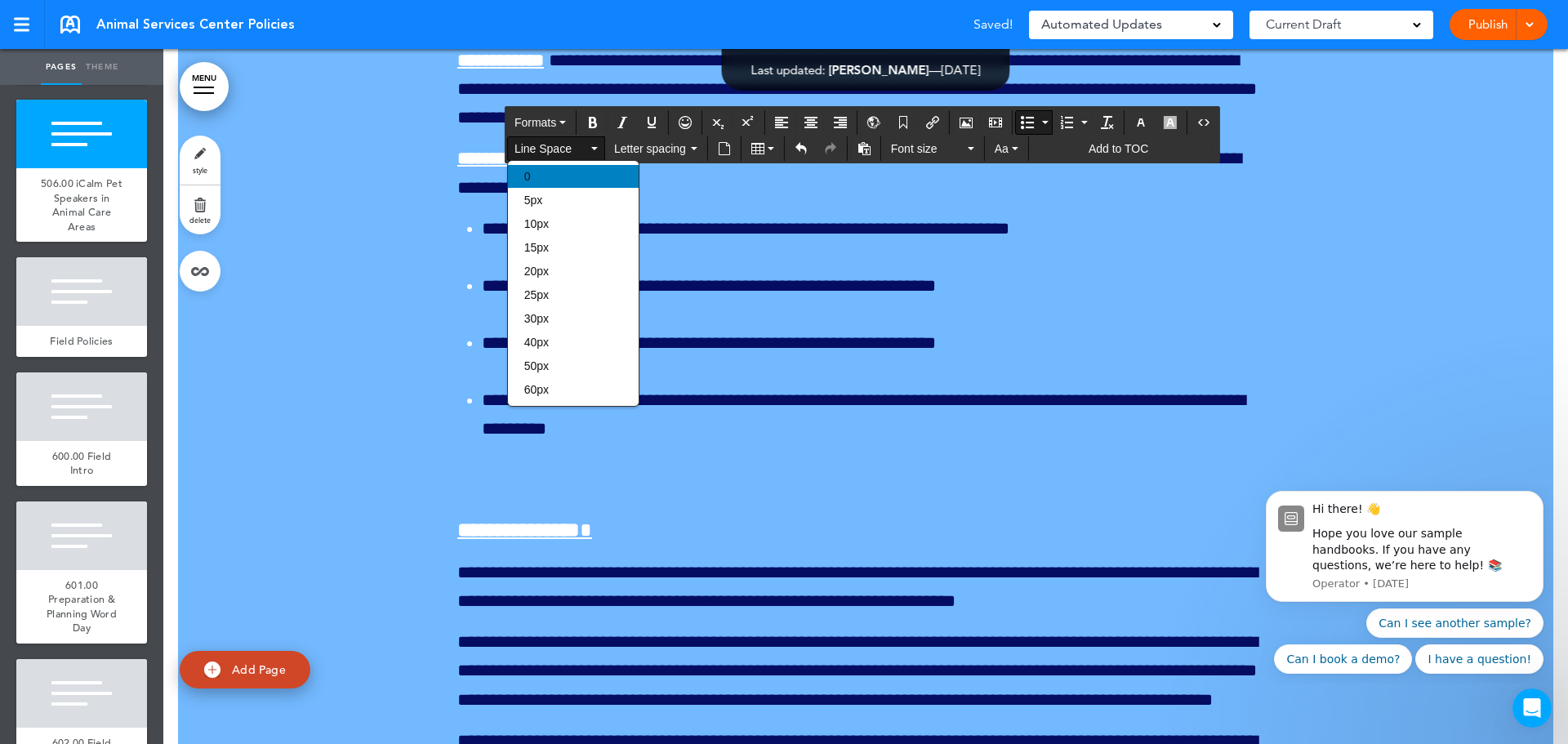
click at [577, 176] on div "0" at bounding box center [573, 176] width 131 height 22
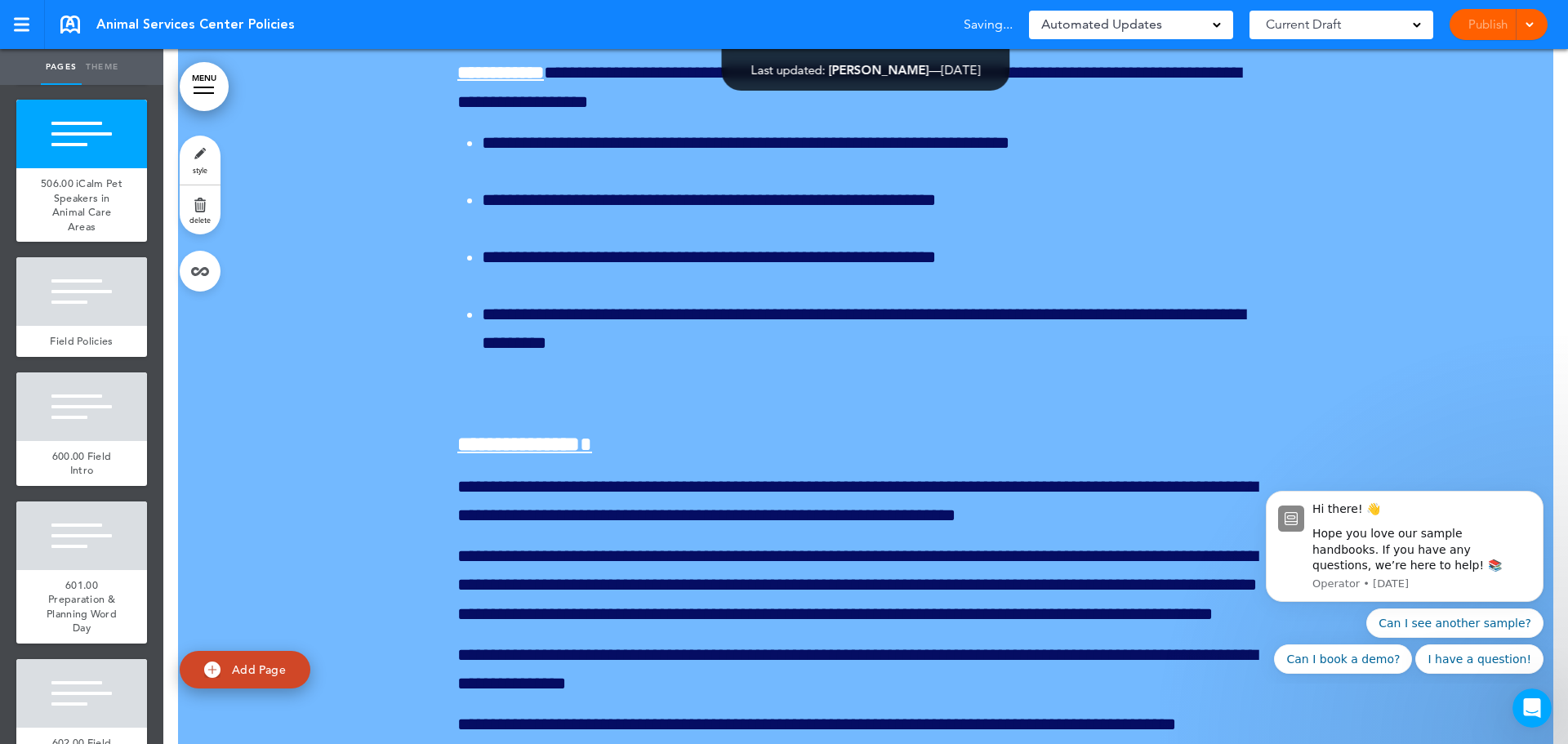
click at [211, 164] on link "style" at bounding box center [200, 160] width 41 height 49
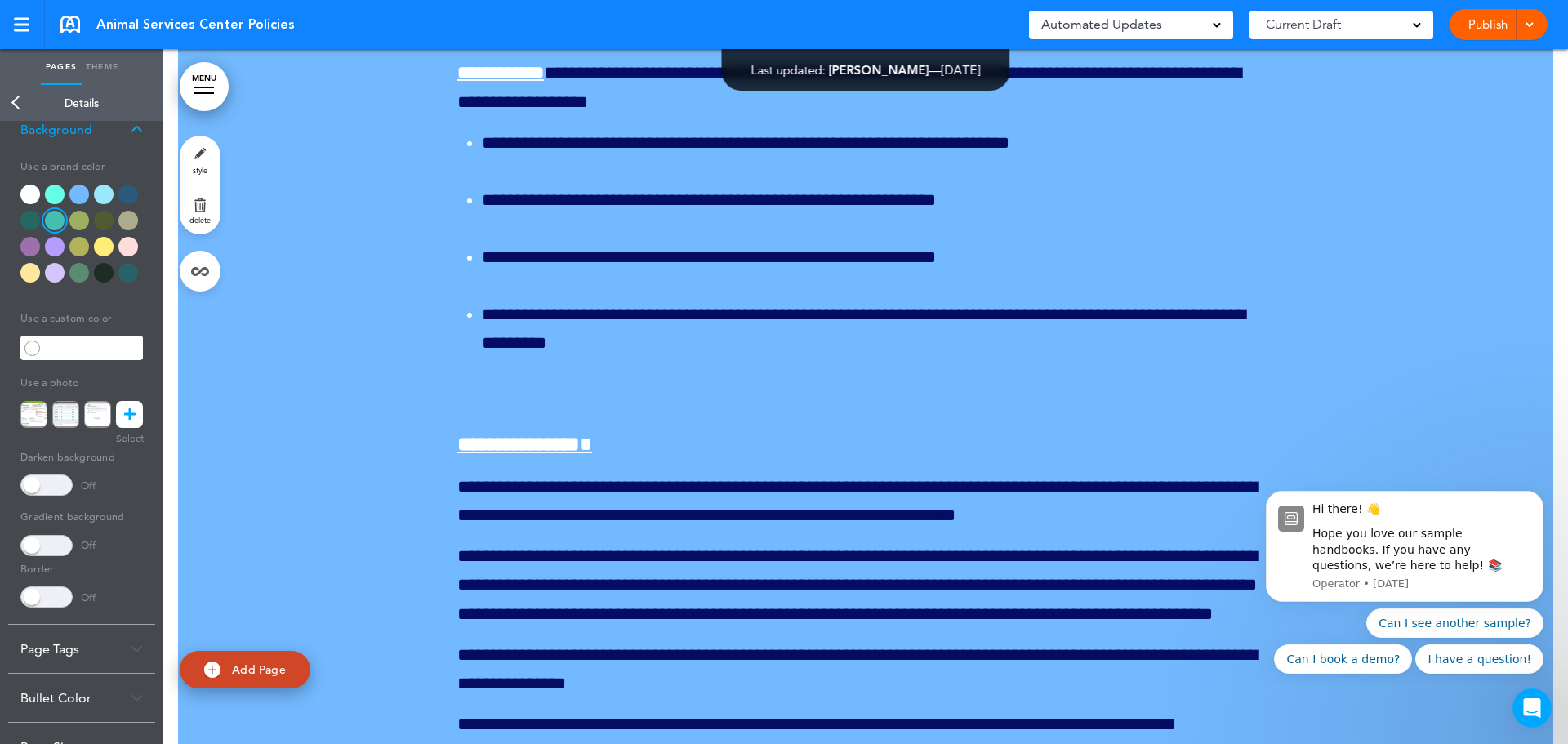
scroll to position [154, 0]
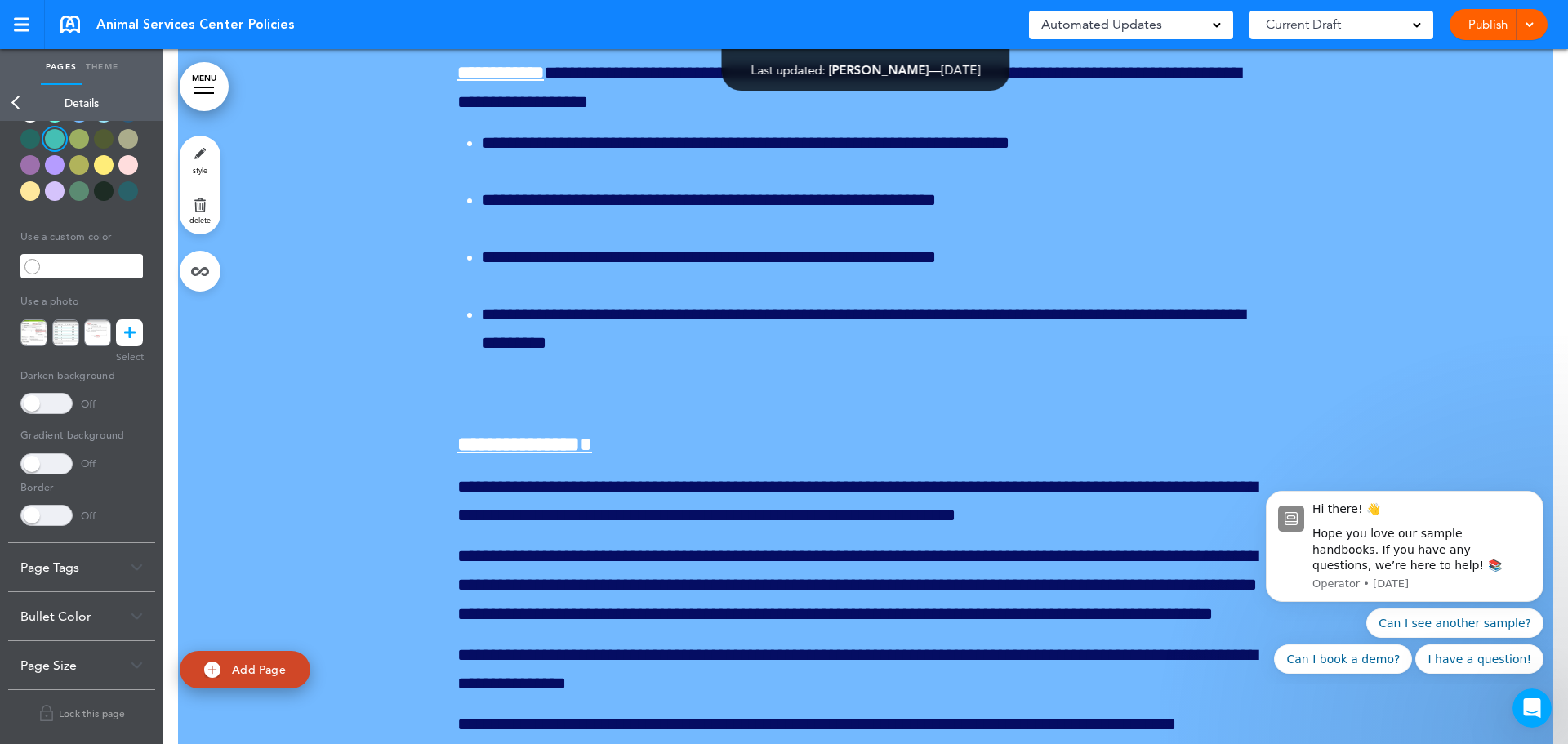
click at [135, 614] on img at bounding box center [137, 616] width 13 height 9
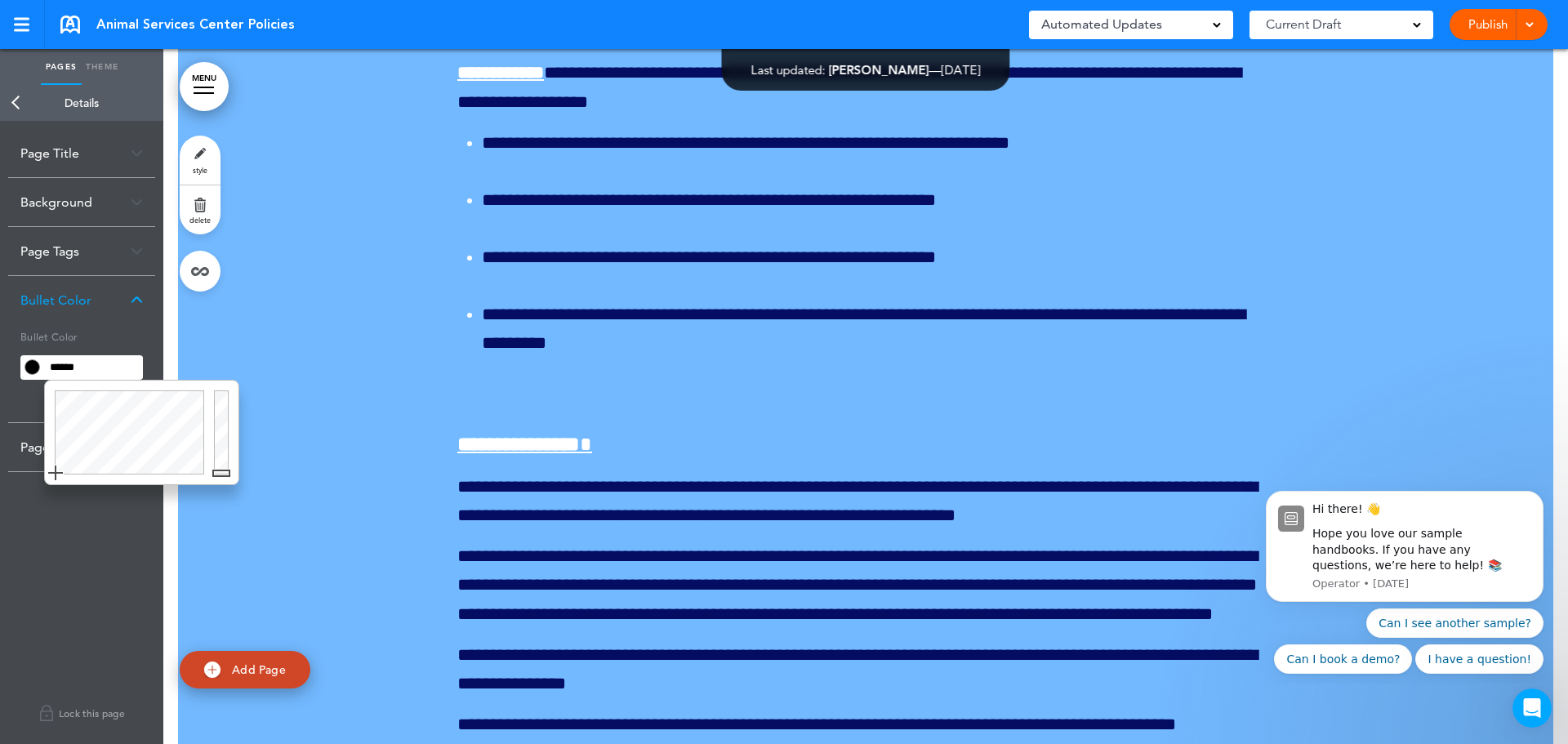
drag, startPoint x: 96, startPoint y: 370, endPoint x: 39, endPoint y: 372, distance: 57.0
click at [39, 372] on div "******" at bounding box center [81, 367] width 122 height 24
type input "******"
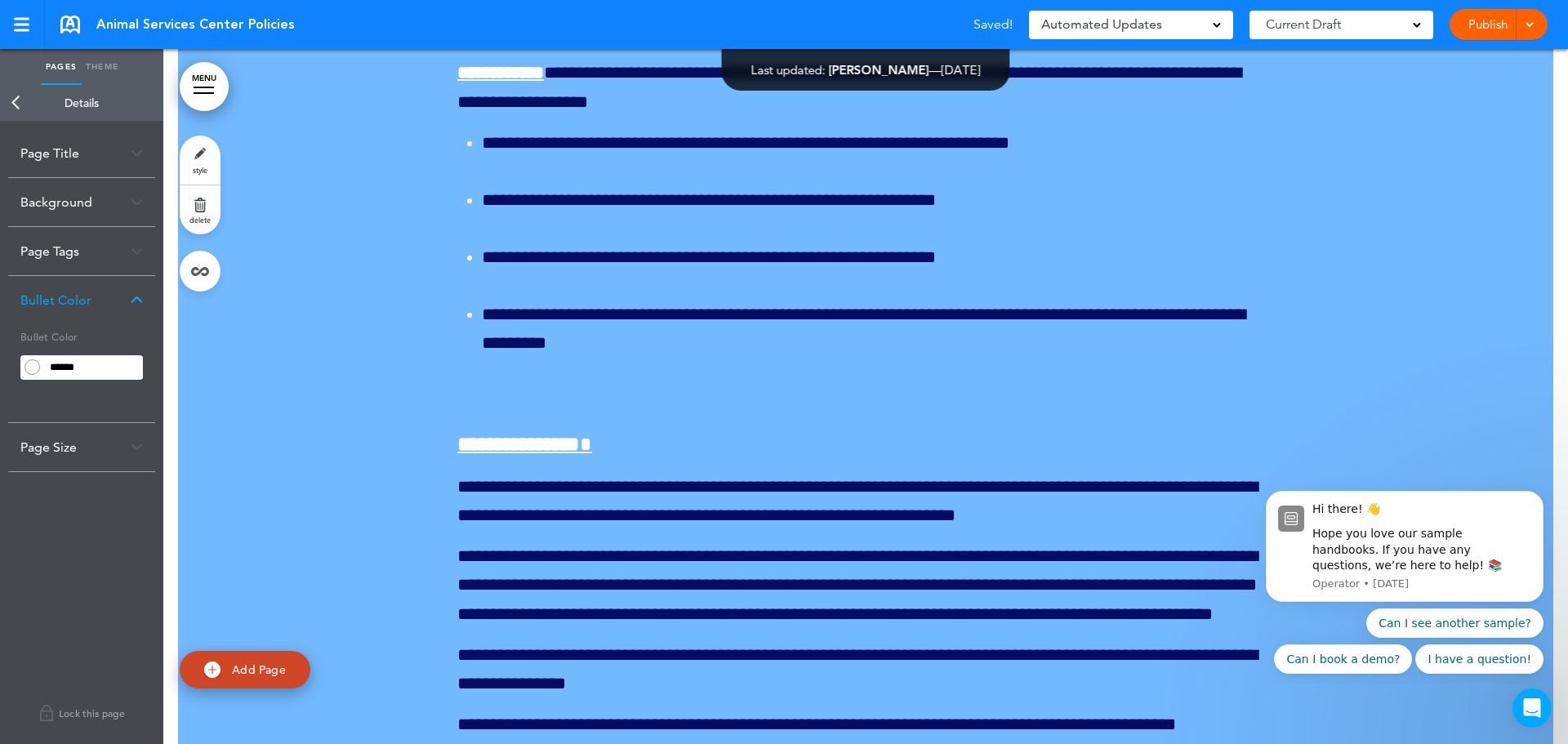
click at [20, 98] on link "Back" at bounding box center [16, 103] width 32 height 36
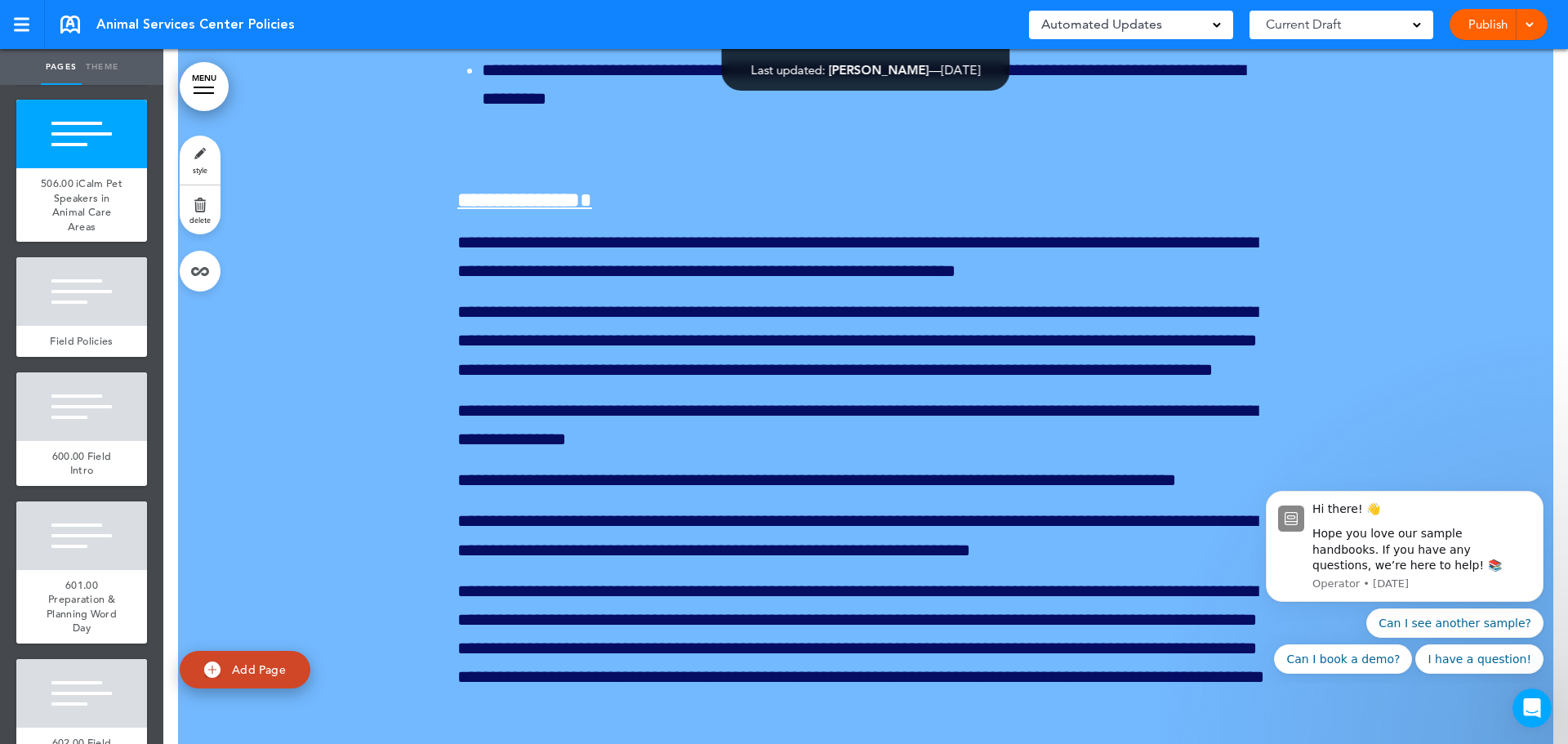
scroll to position [191353, 0]
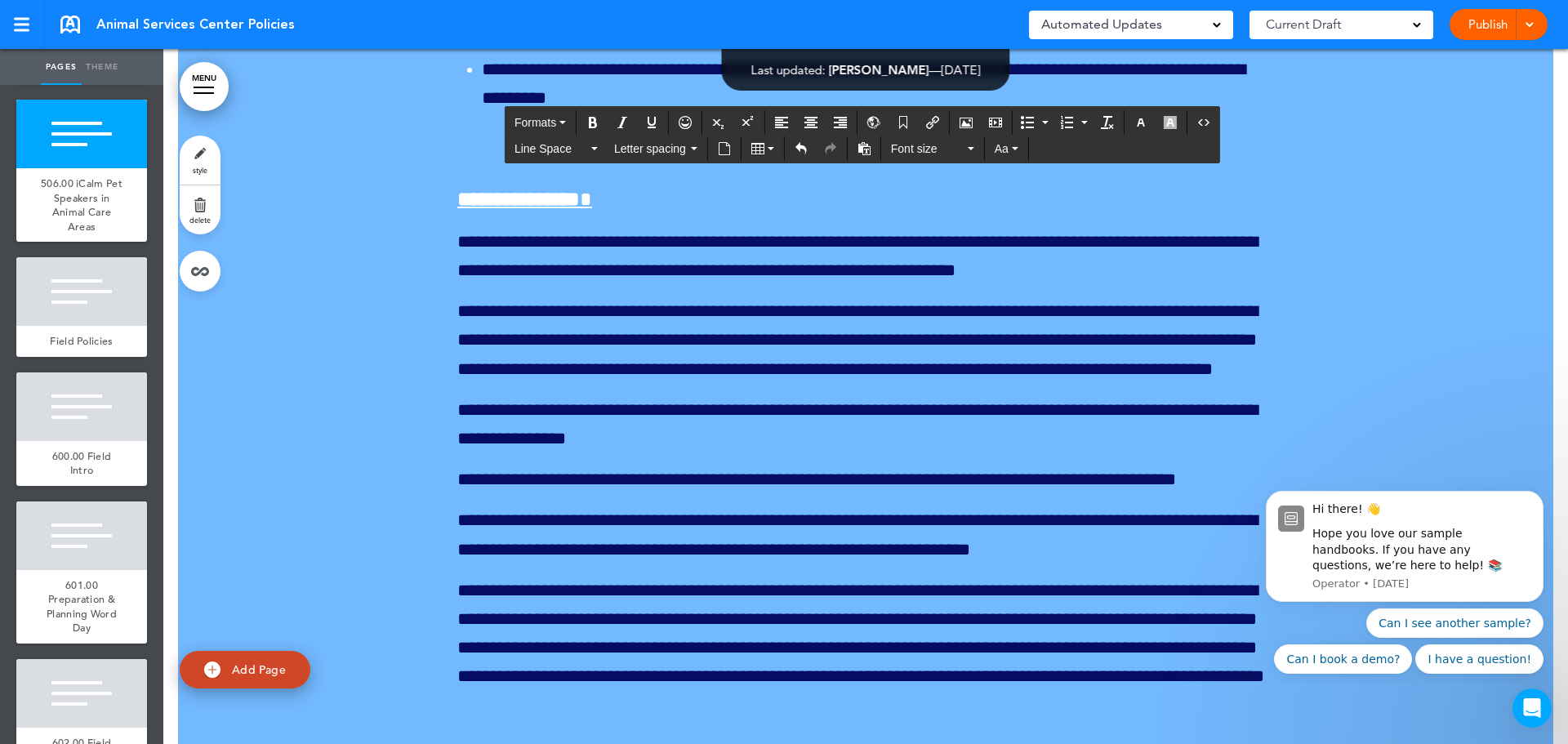
click at [1032, 128] on icon "Bullet list" at bounding box center [1027, 122] width 13 height 13
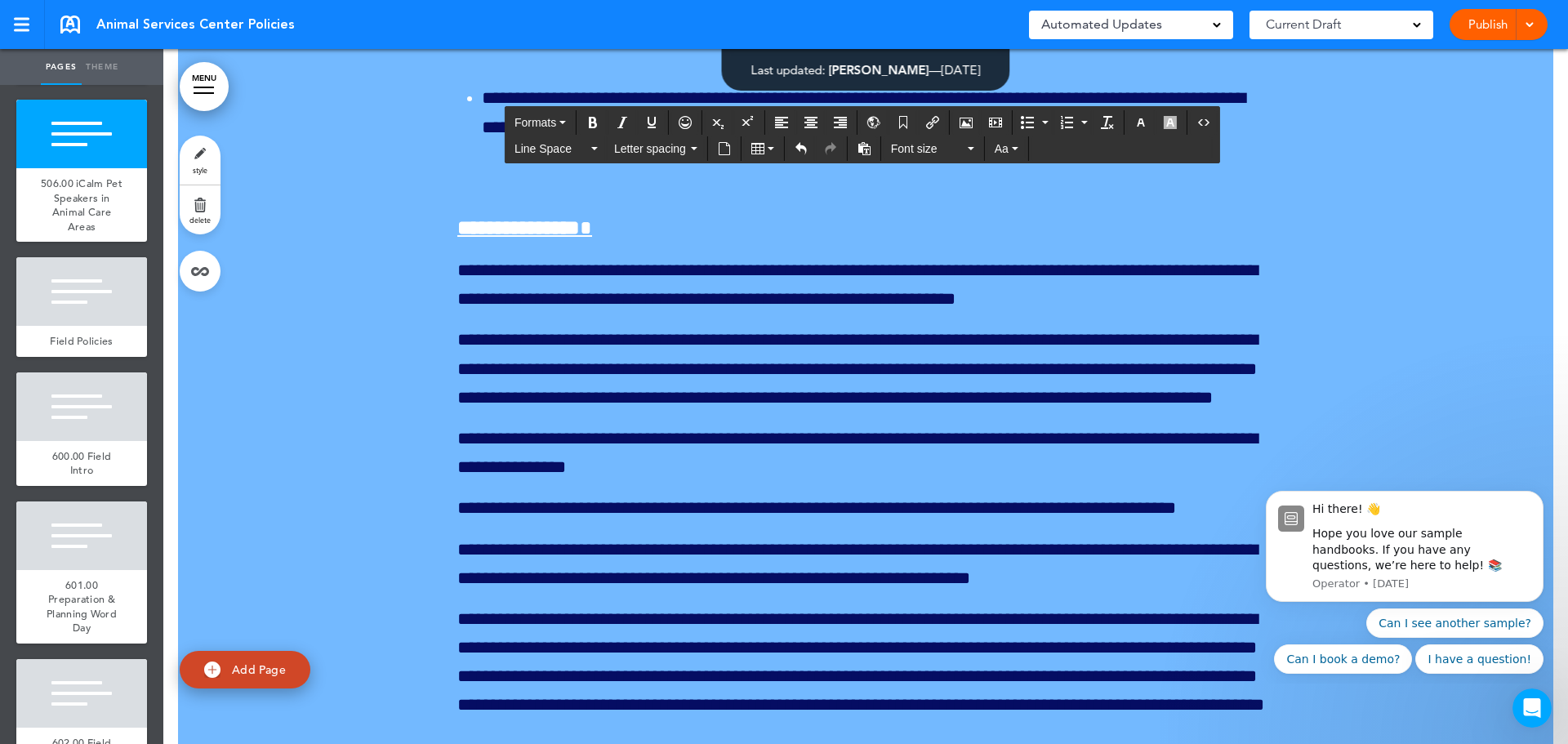
click at [1029, 122] on icon "Bullet list" at bounding box center [1027, 122] width 13 height 13
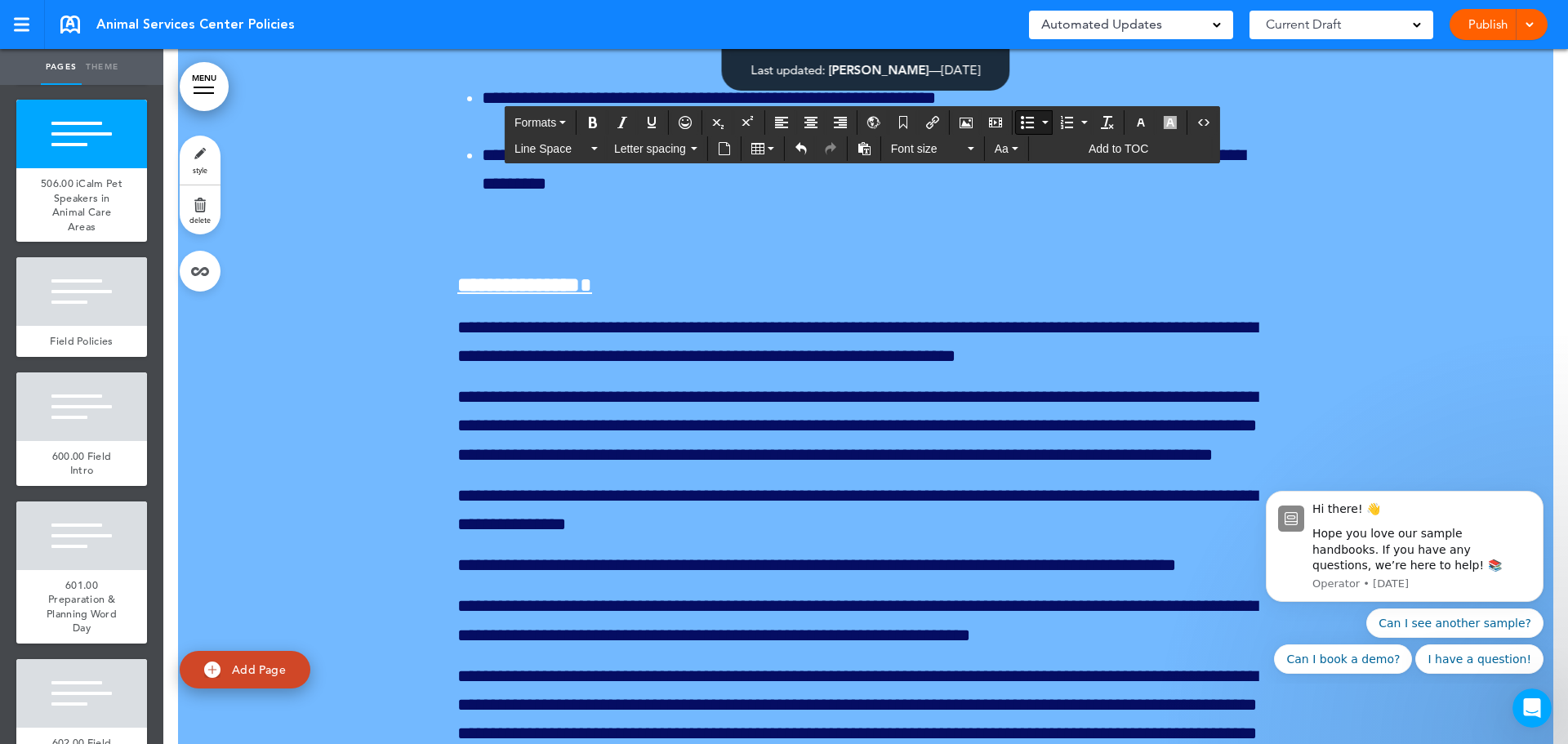
drag, startPoint x: 565, startPoint y: 542, endPoint x: 462, endPoint y: 406, distance: 170.6
click at [588, 147] on button "Line Space" at bounding box center [556, 148] width 97 height 22
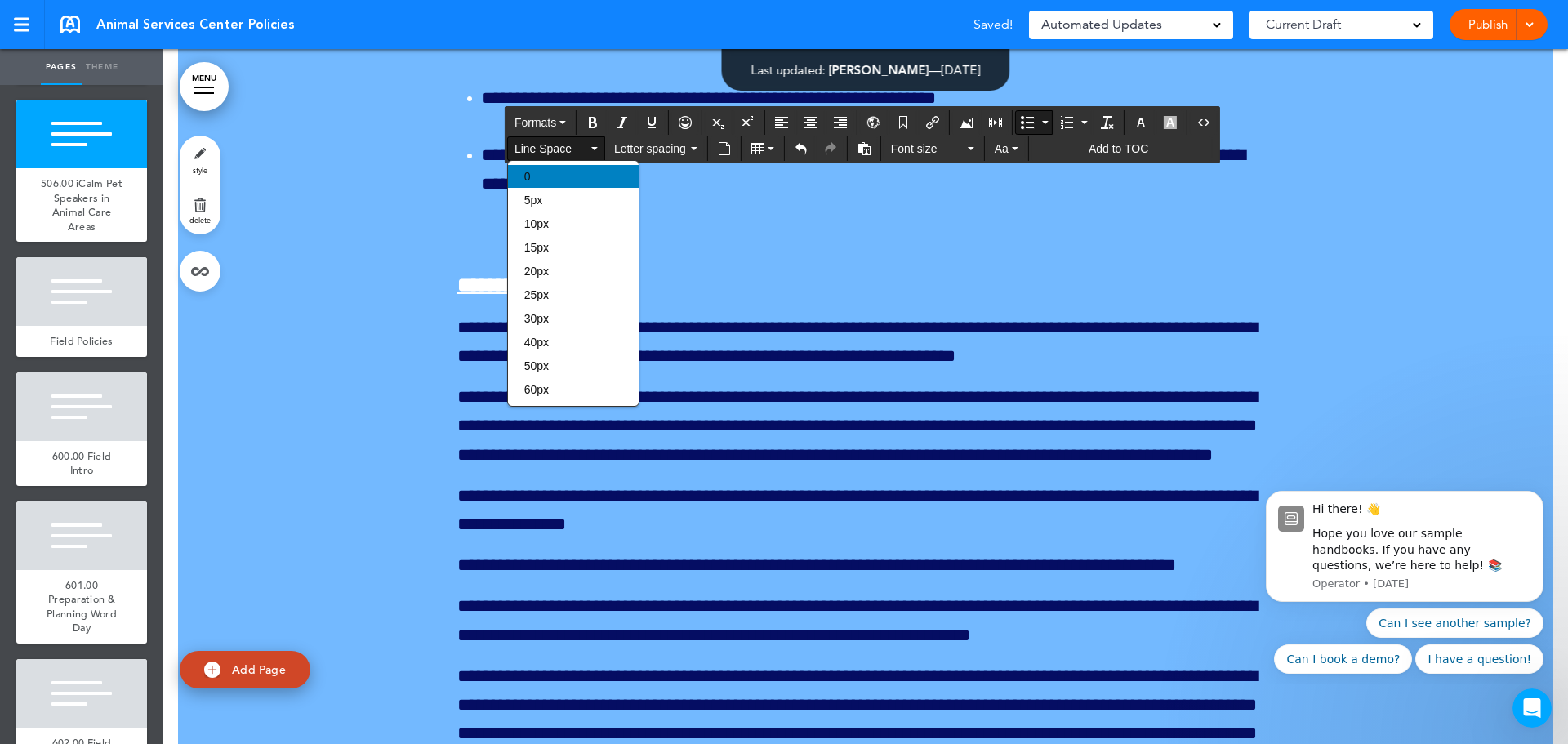
click at [577, 173] on div "0" at bounding box center [573, 176] width 131 height 22
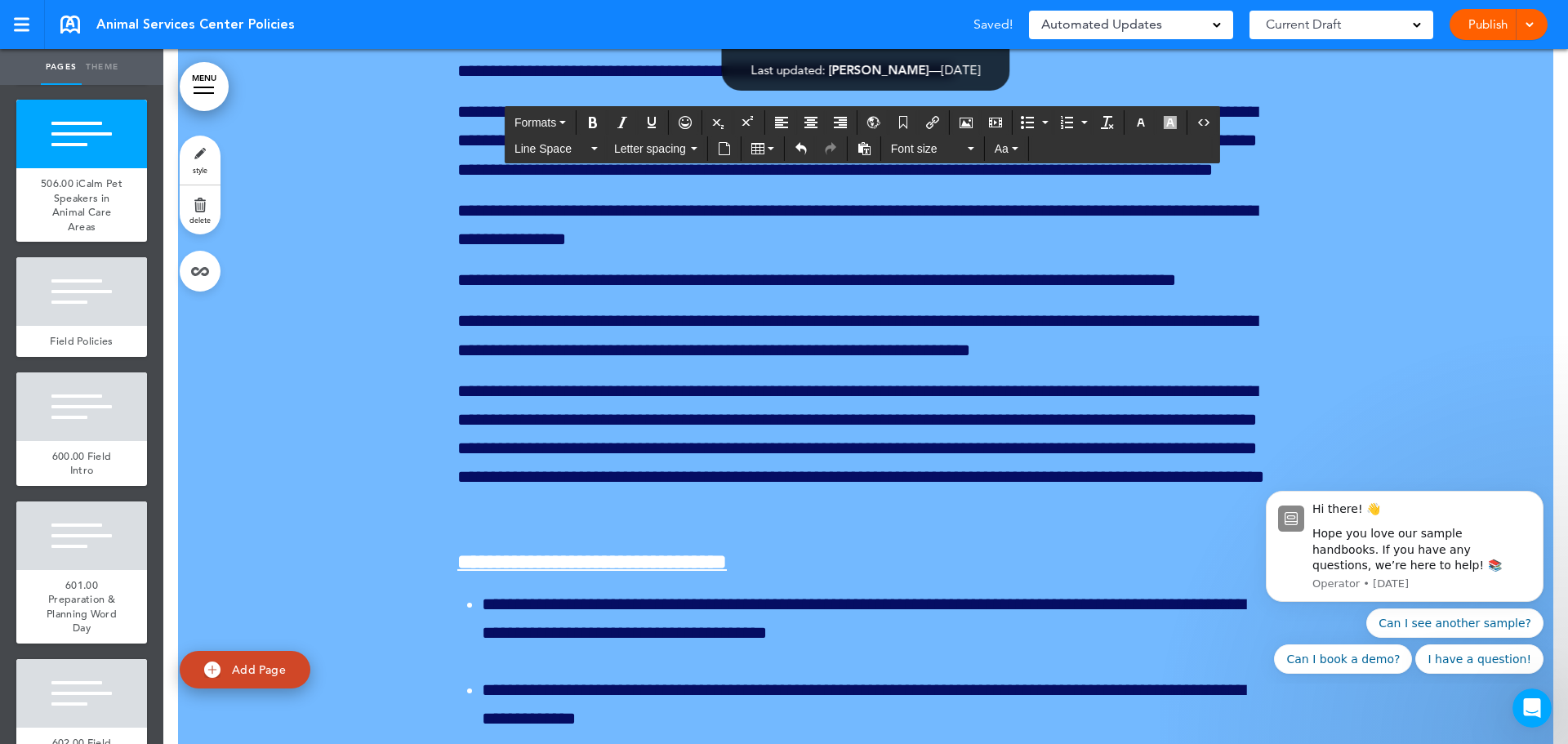
scroll to position [191597, 0]
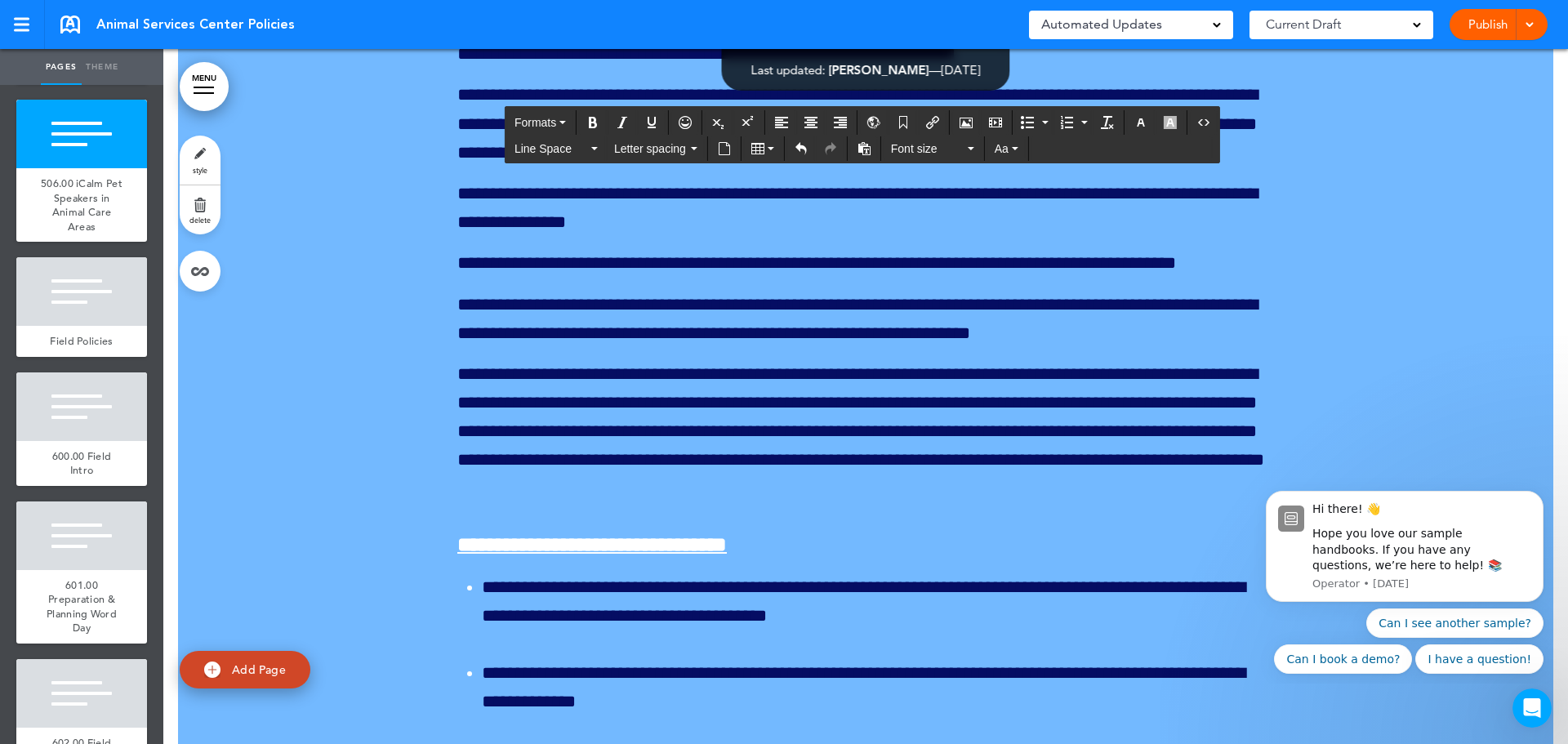
click at [1029, 124] on icon "Bullet list" at bounding box center [1027, 122] width 13 height 13
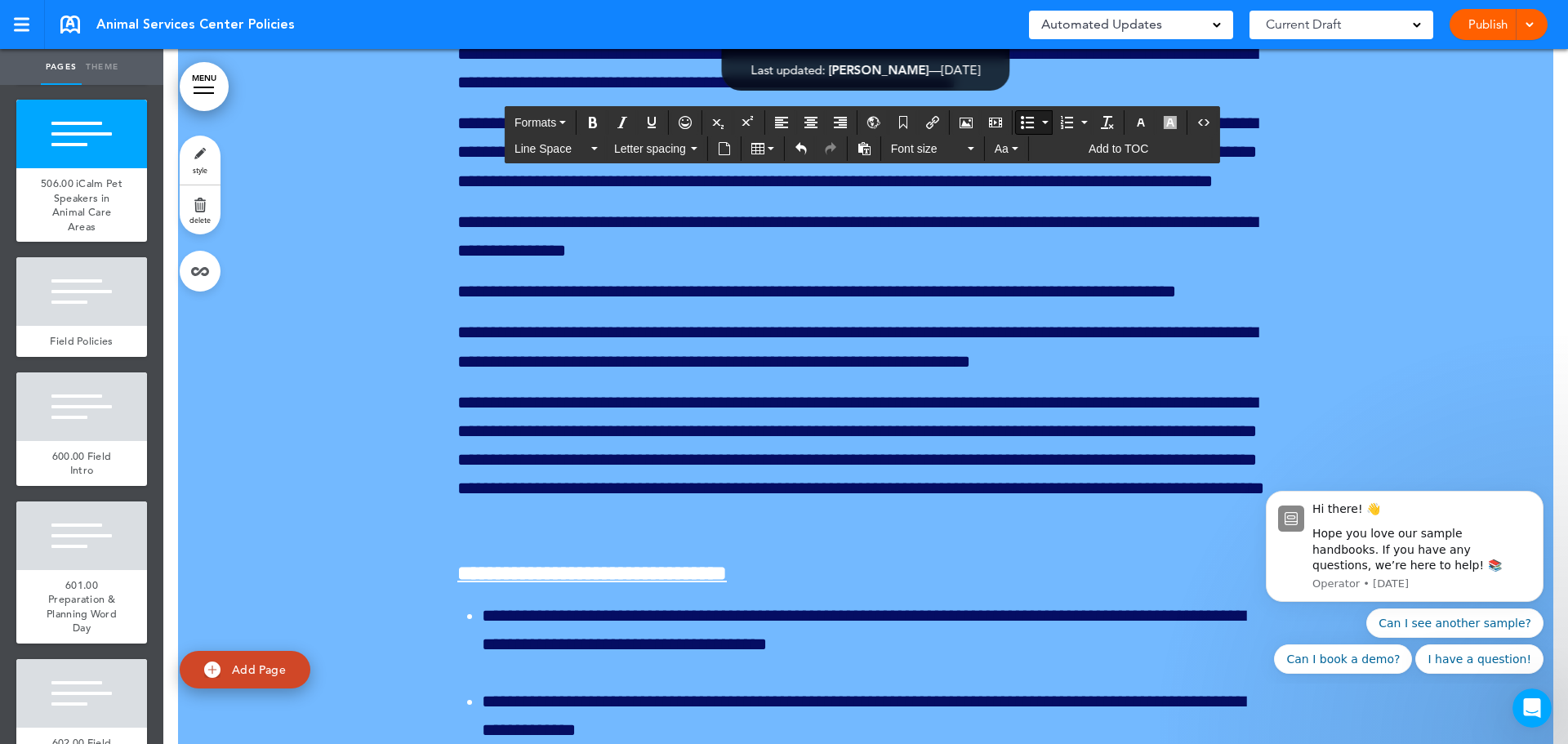
drag, startPoint x: 633, startPoint y: 412, endPoint x: 480, endPoint y: 327, distance: 175.0
click at [593, 146] on button "Line Space" at bounding box center [556, 148] width 97 height 22
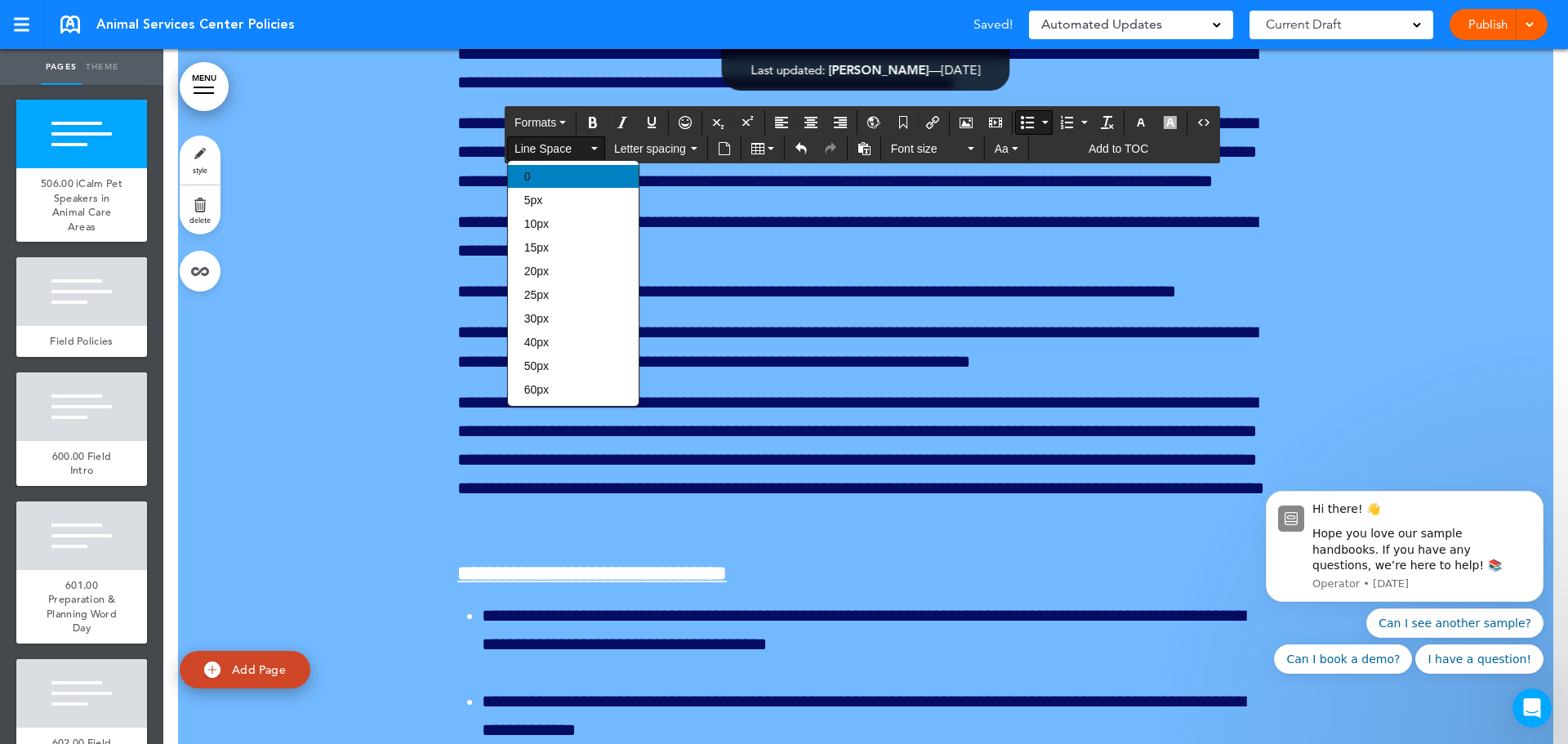
click at [577, 167] on div "0" at bounding box center [573, 176] width 131 height 22
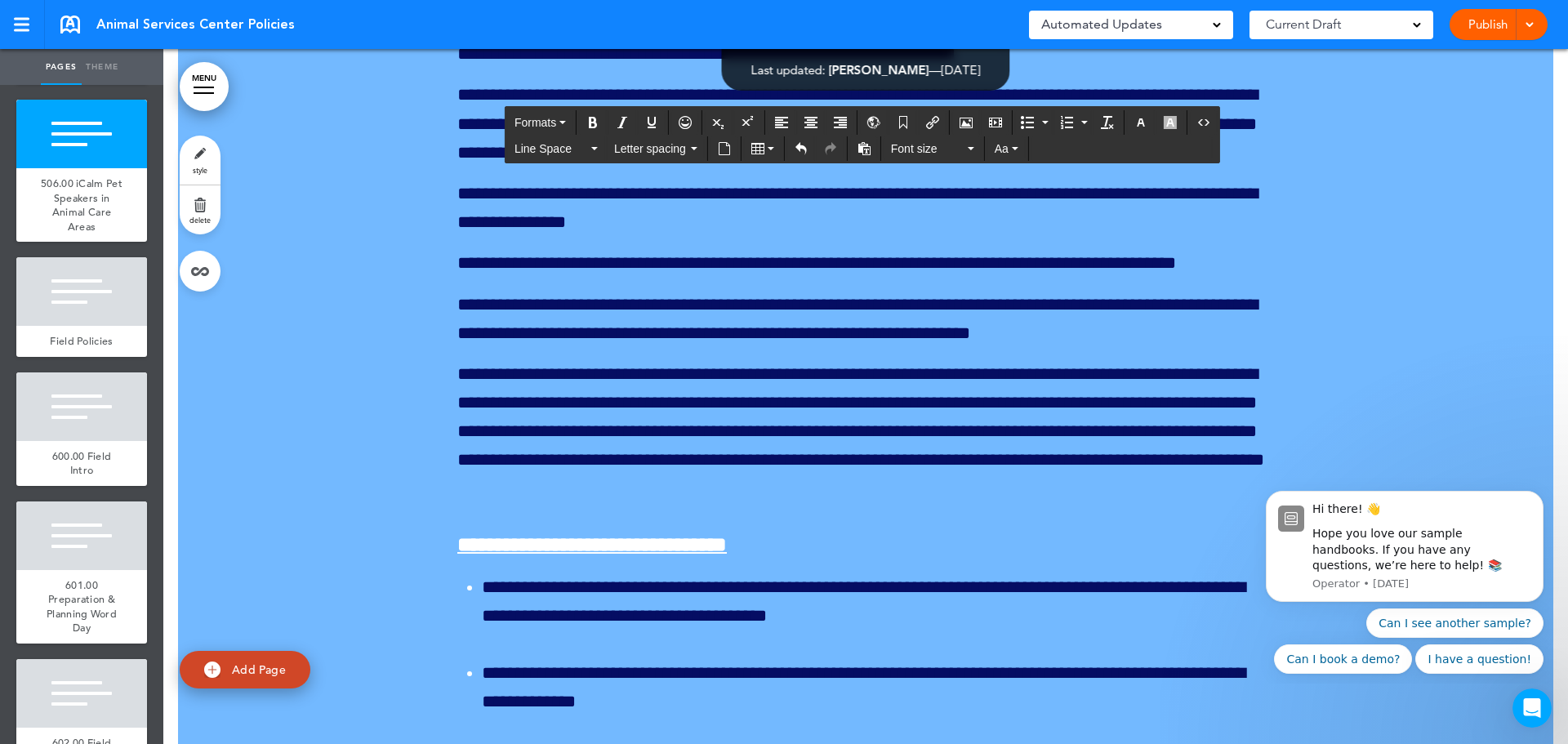
click at [1027, 122] on icon "Bullet list" at bounding box center [1027, 122] width 13 height 13
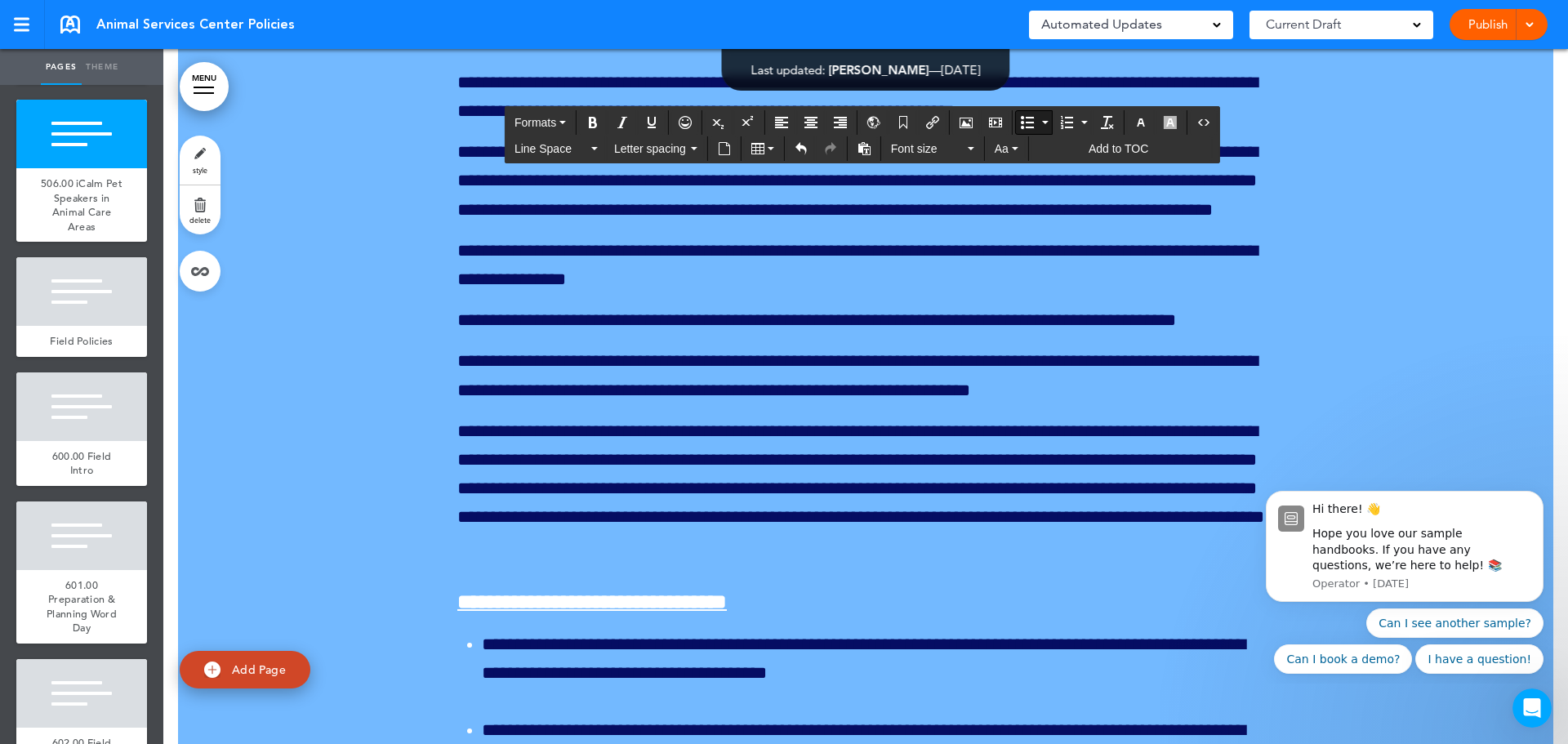
drag, startPoint x: 1247, startPoint y: 612, endPoint x: 527, endPoint y: 487, distance: 730.8
click at [597, 155] on button "Line Space" at bounding box center [556, 148] width 97 height 22
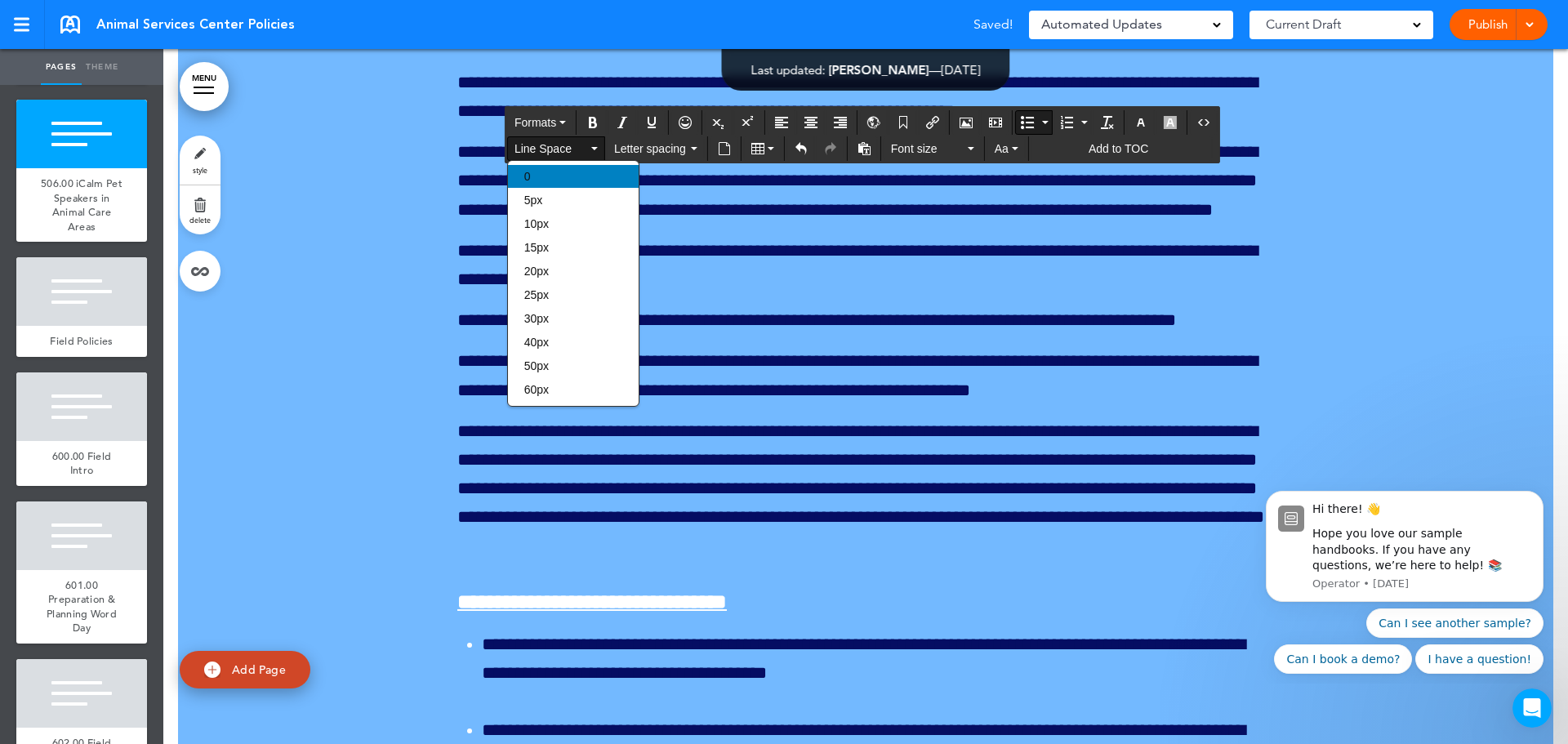
click at [583, 183] on div "0" at bounding box center [573, 176] width 131 height 22
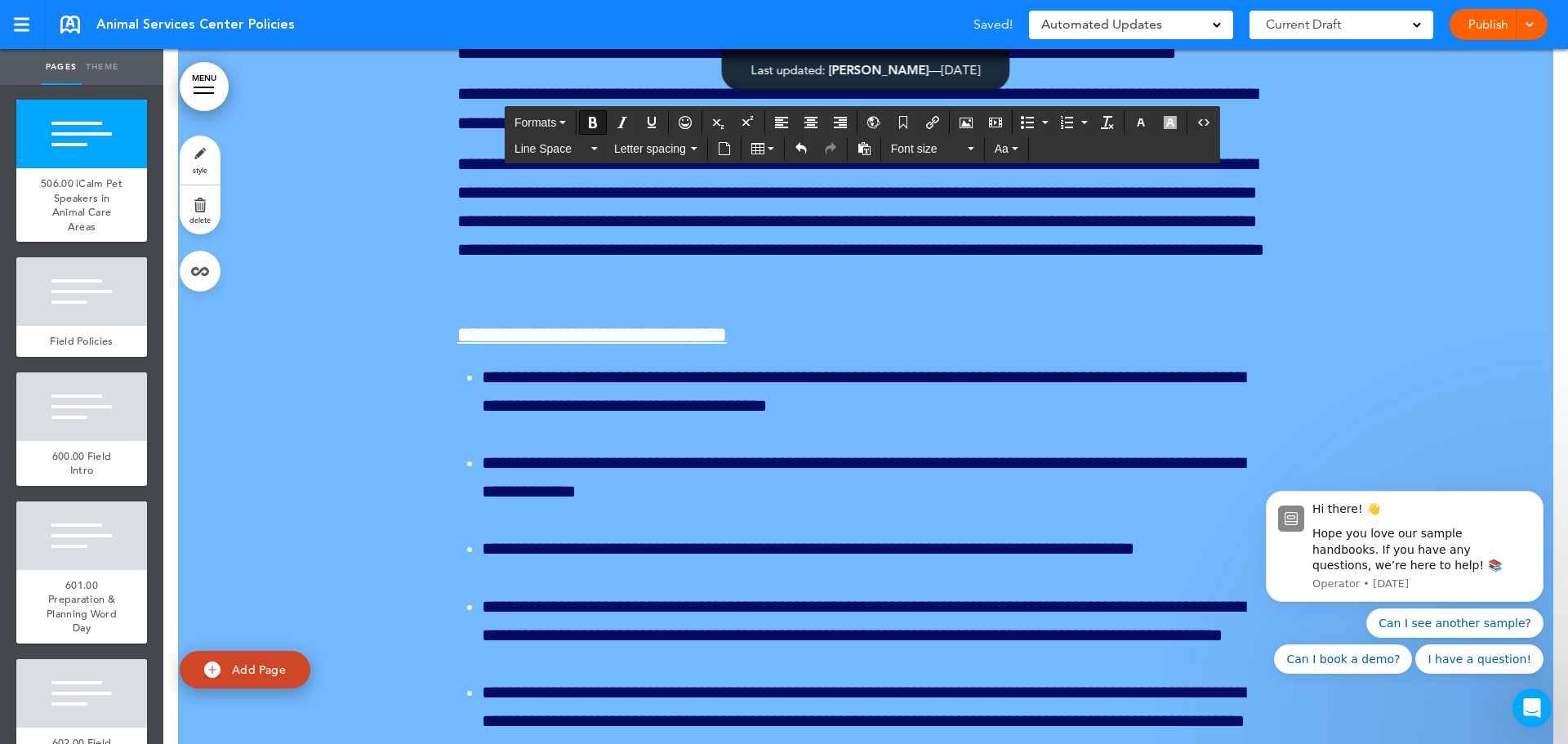
scroll to position [191842, 0]
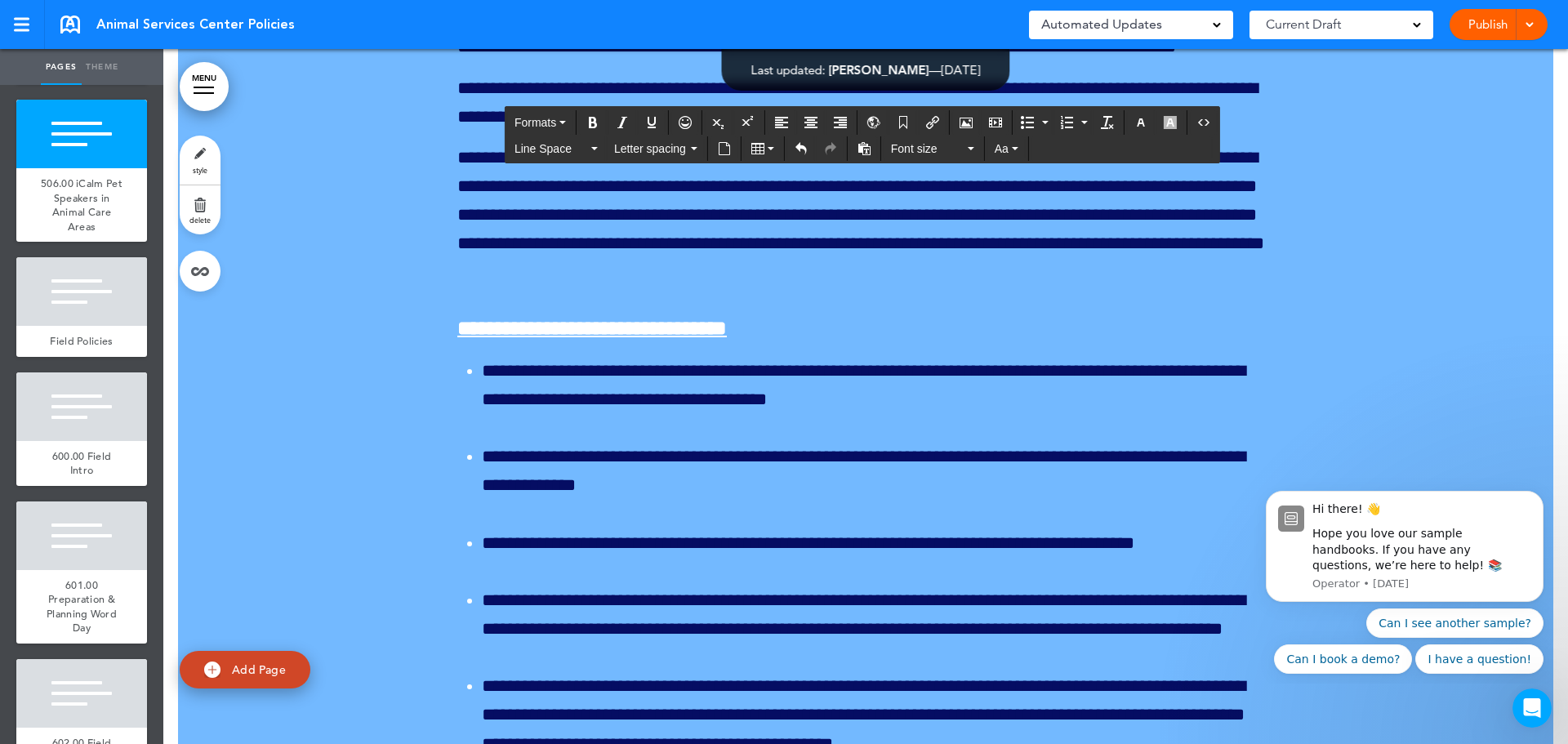
click at [1022, 124] on icon "Bullet list" at bounding box center [1027, 122] width 13 height 13
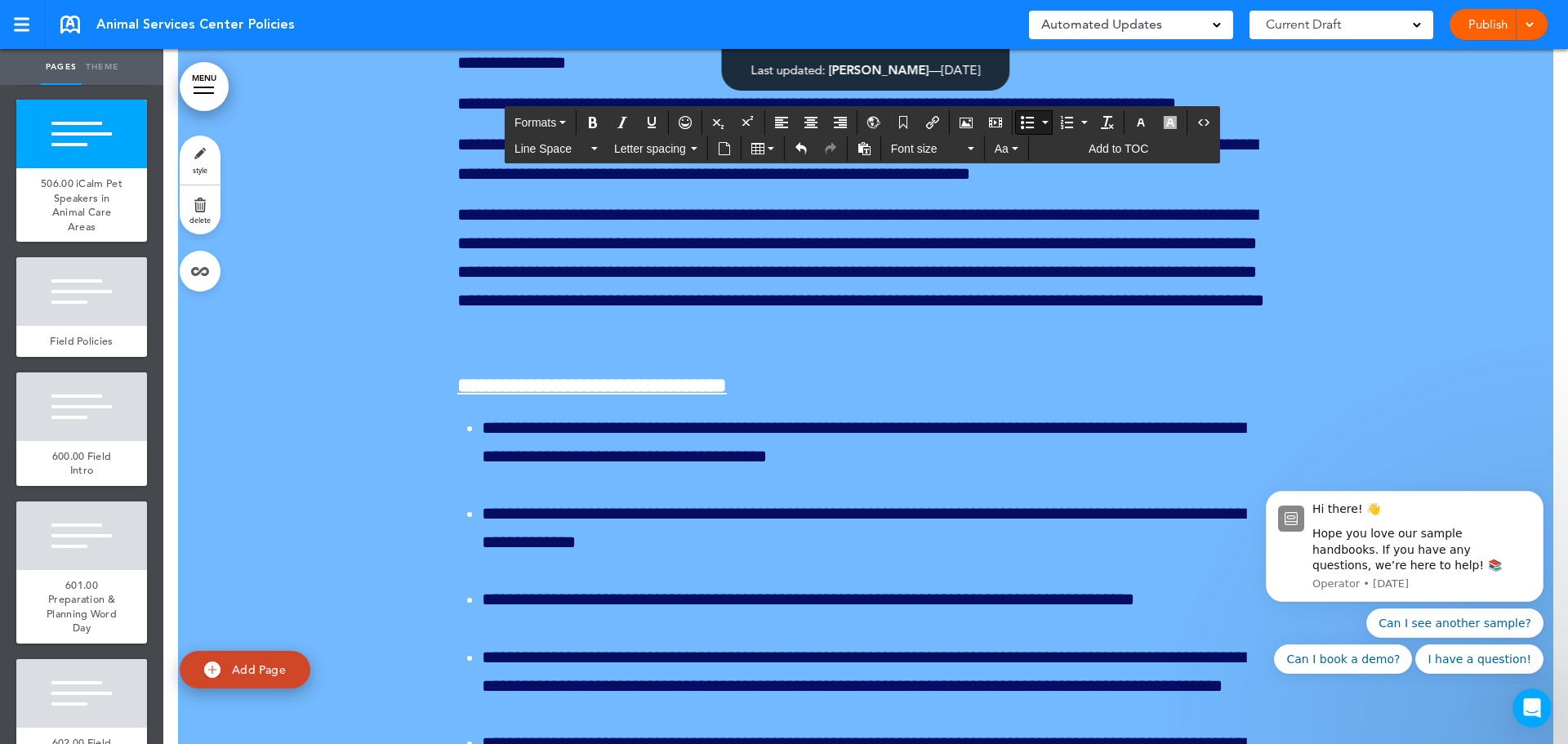
drag, startPoint x: 1133, startPoint y: 542, endPoint x: 452, endPoint y: 432, distance: 689.8
click at [599, 148] on button "Line Space" at bounding box center [556, 148] width 97 height 22
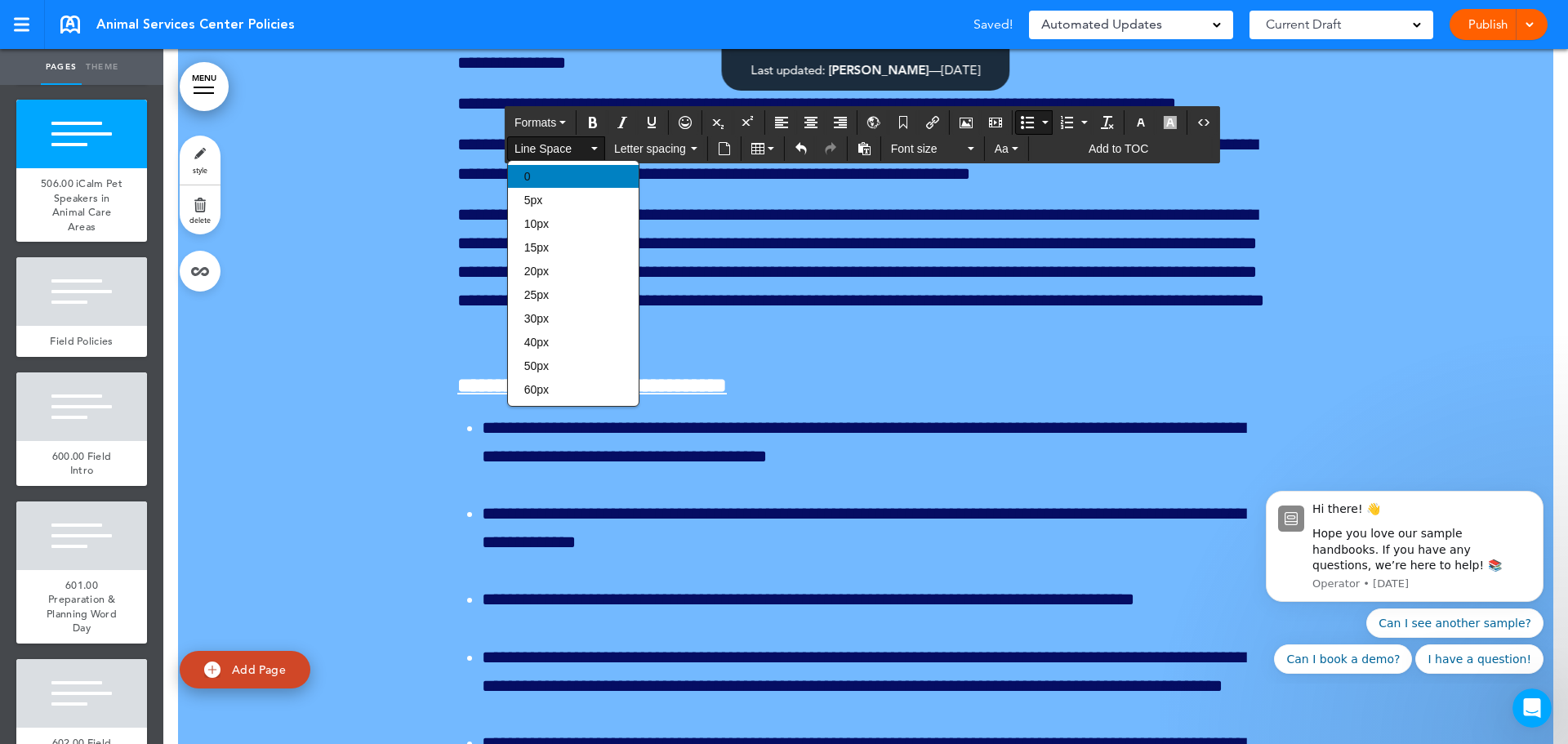
click at [572, 181] on div "0" at bounding box center [573, 176] width 131 height 22
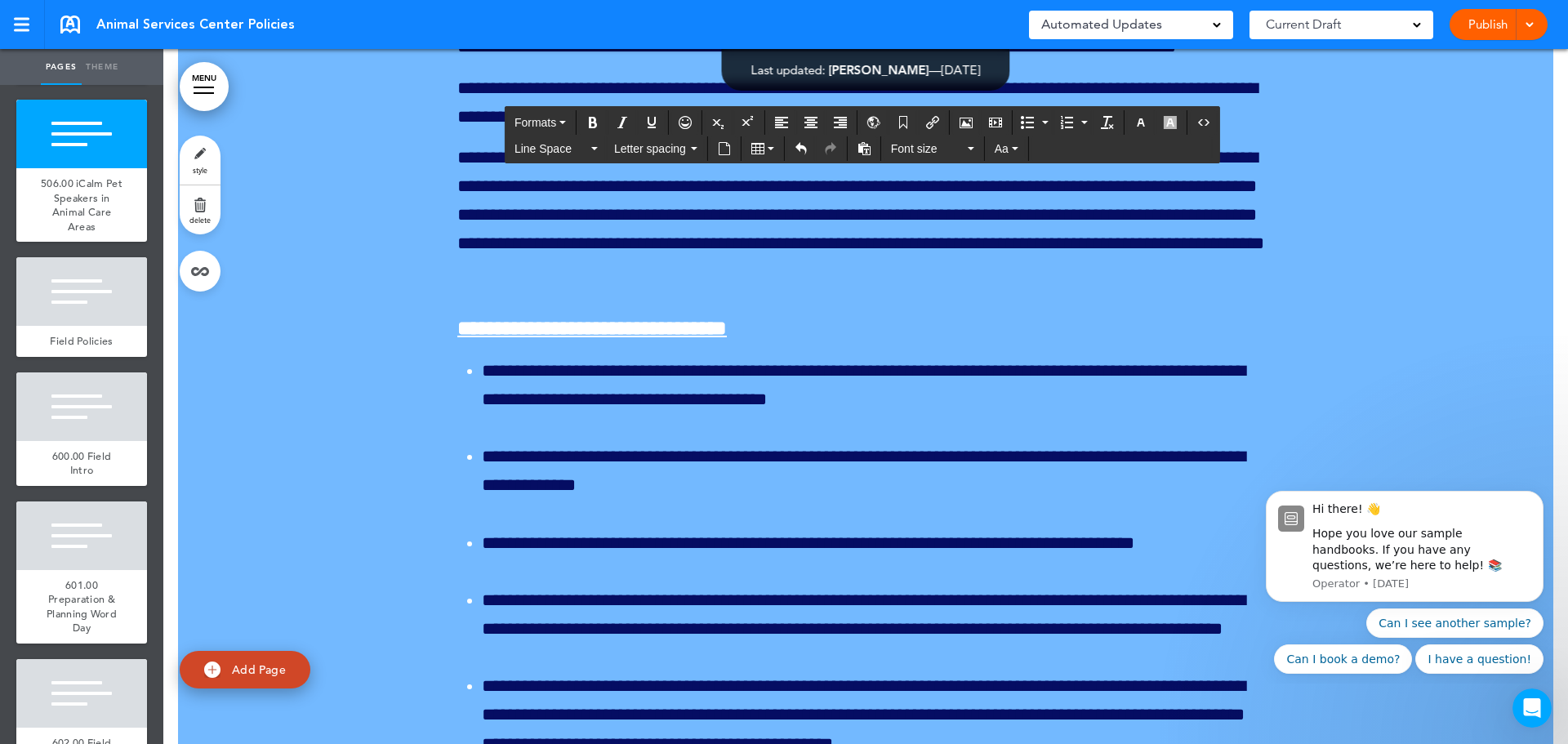
click at [1028, 120] on icon "Bullet list" at bounding box center [1027, 122] width 13 height 13
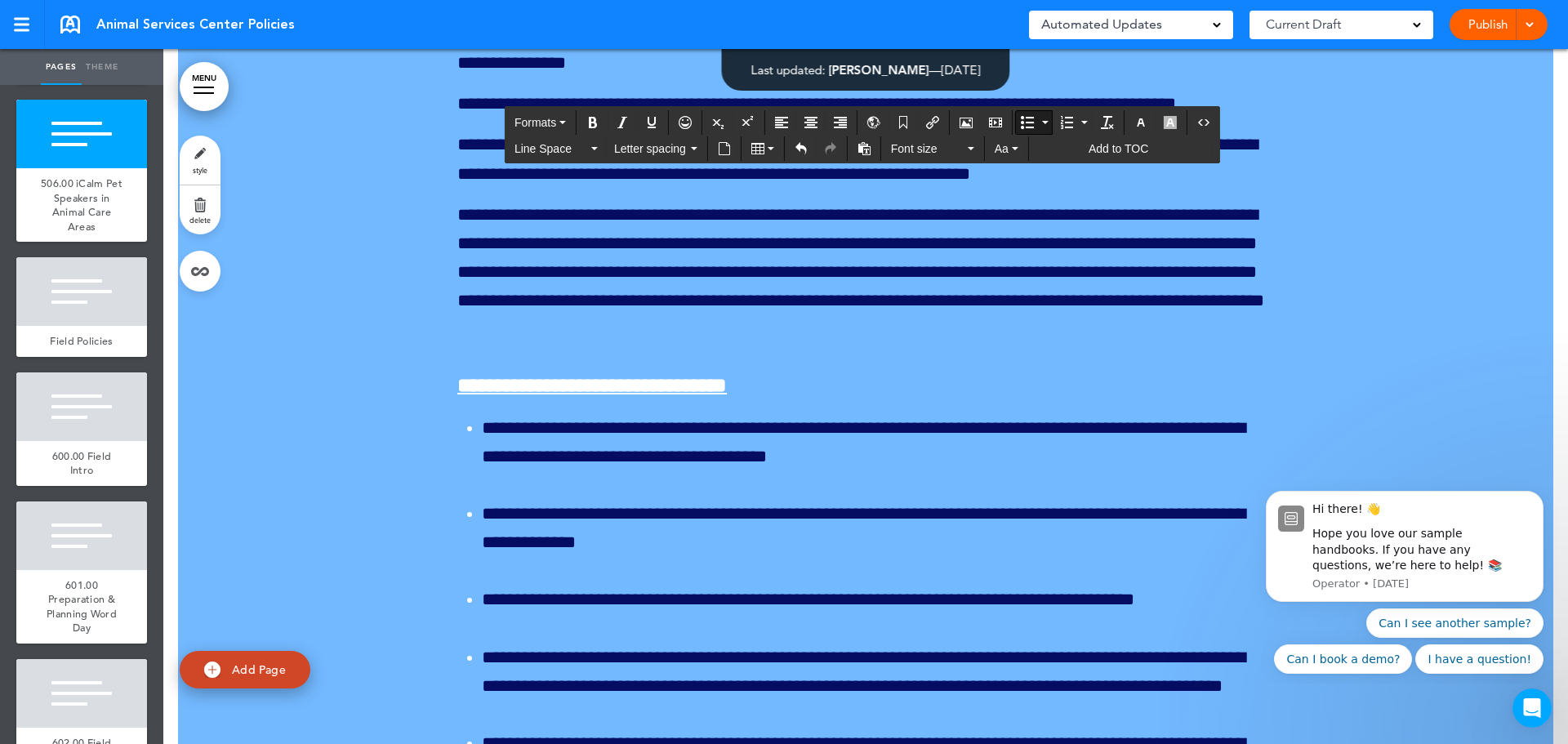
drag, startPoint x: 1026, startPoint y: 687, endPoint x: 455, endPoint y: 559, distance: 585.2
click at [597, 144] on button "Line Space" at bounding box center [556, 148] width 97 height 22
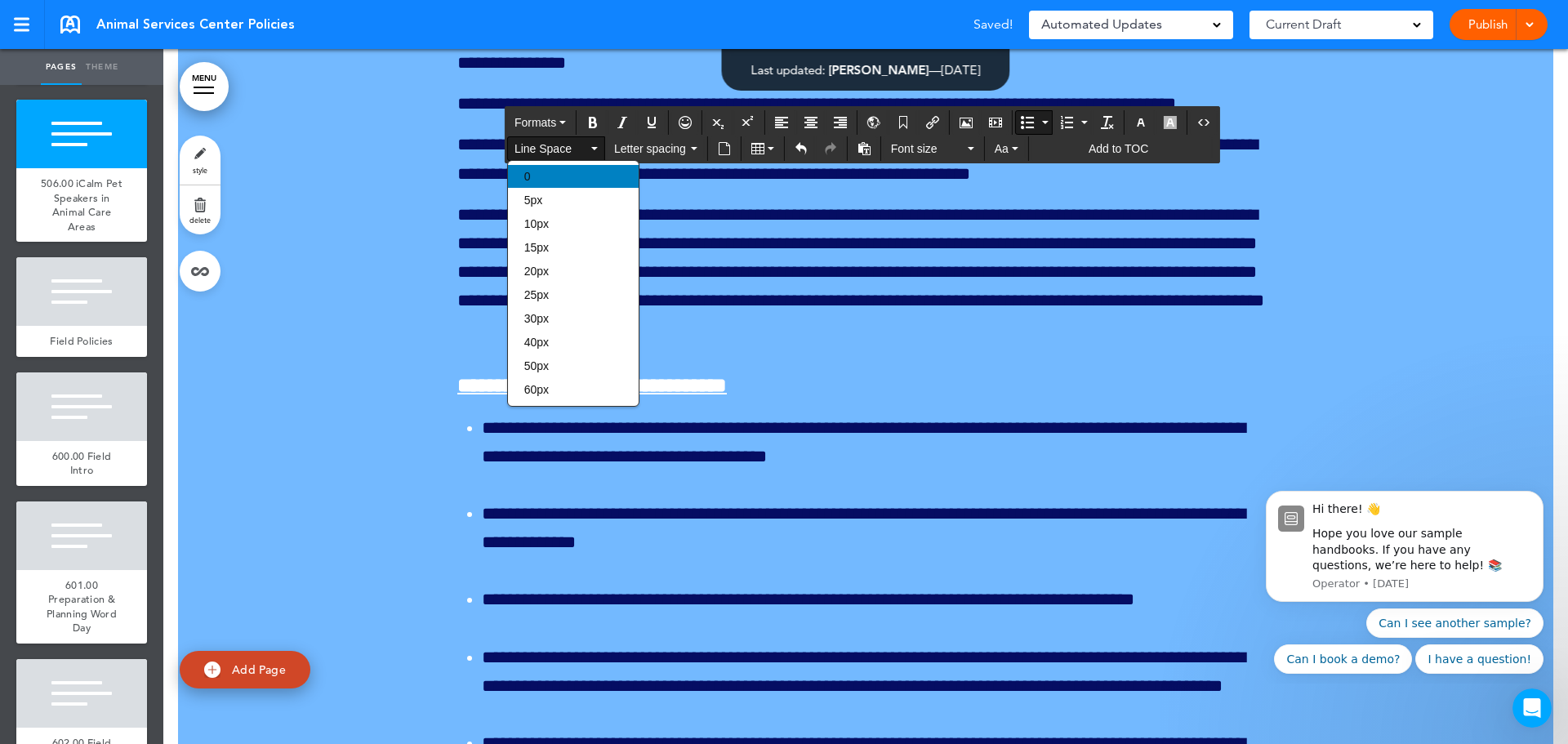
click at [586, 171] on div "0" at bounding box center [573, 176] width 131 height 22
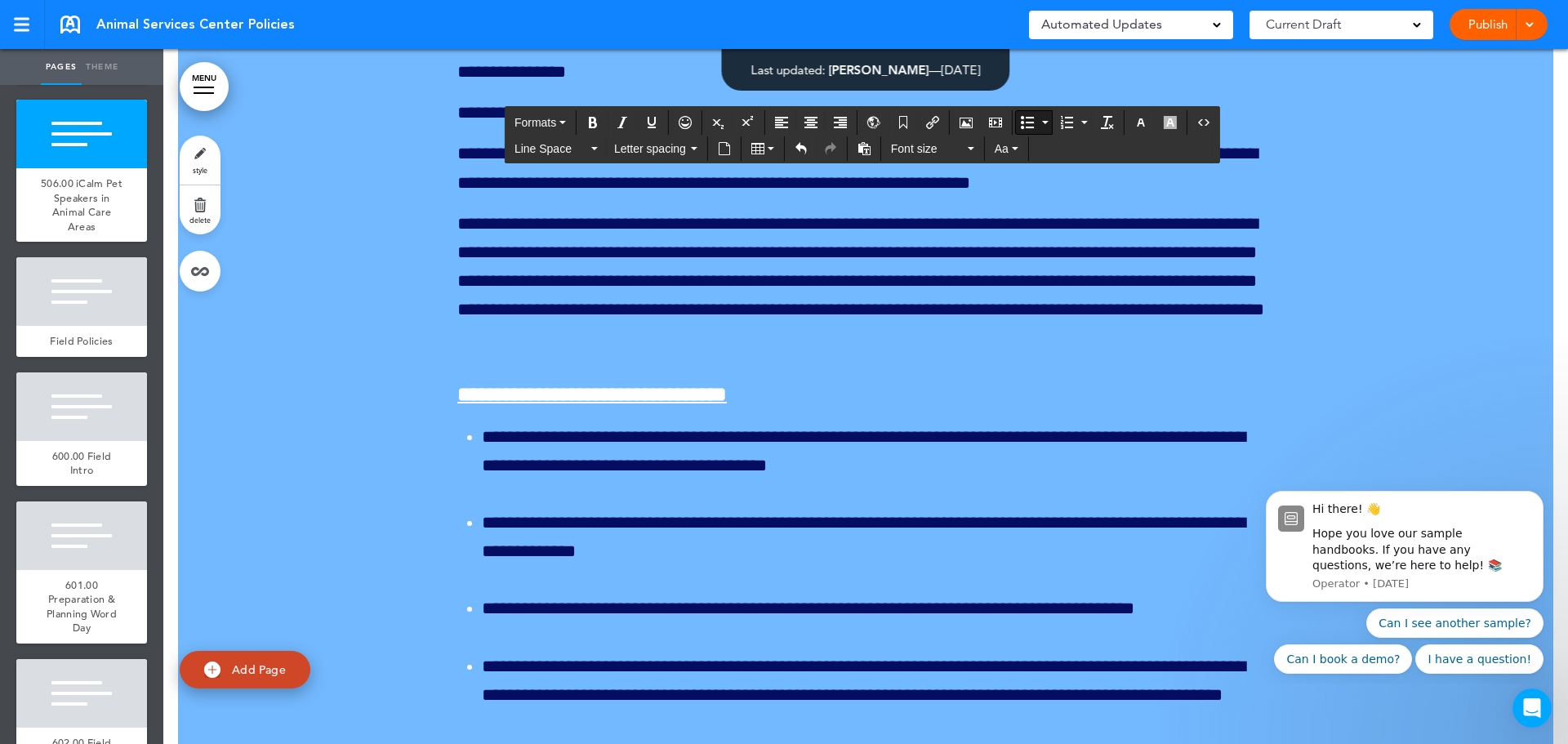
scroll to position [191924, 0]
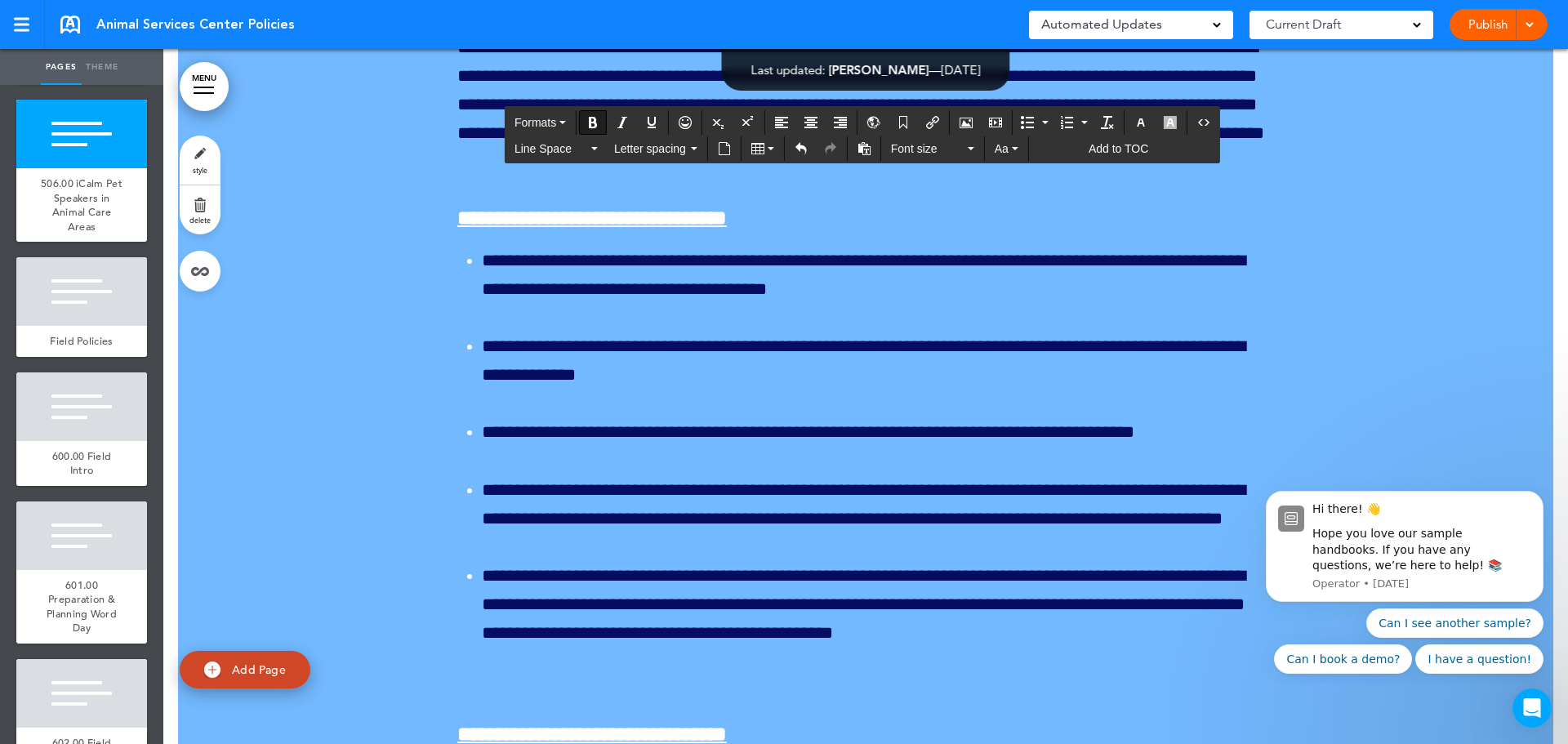
drag, startPoint x: 644, startPoint y: 457, endPoint x: 452, endPoint y: 455, distance: 192.0
click at [1136, 122] on icon "button" at bounding box center [1140, 122] width 13 height 13
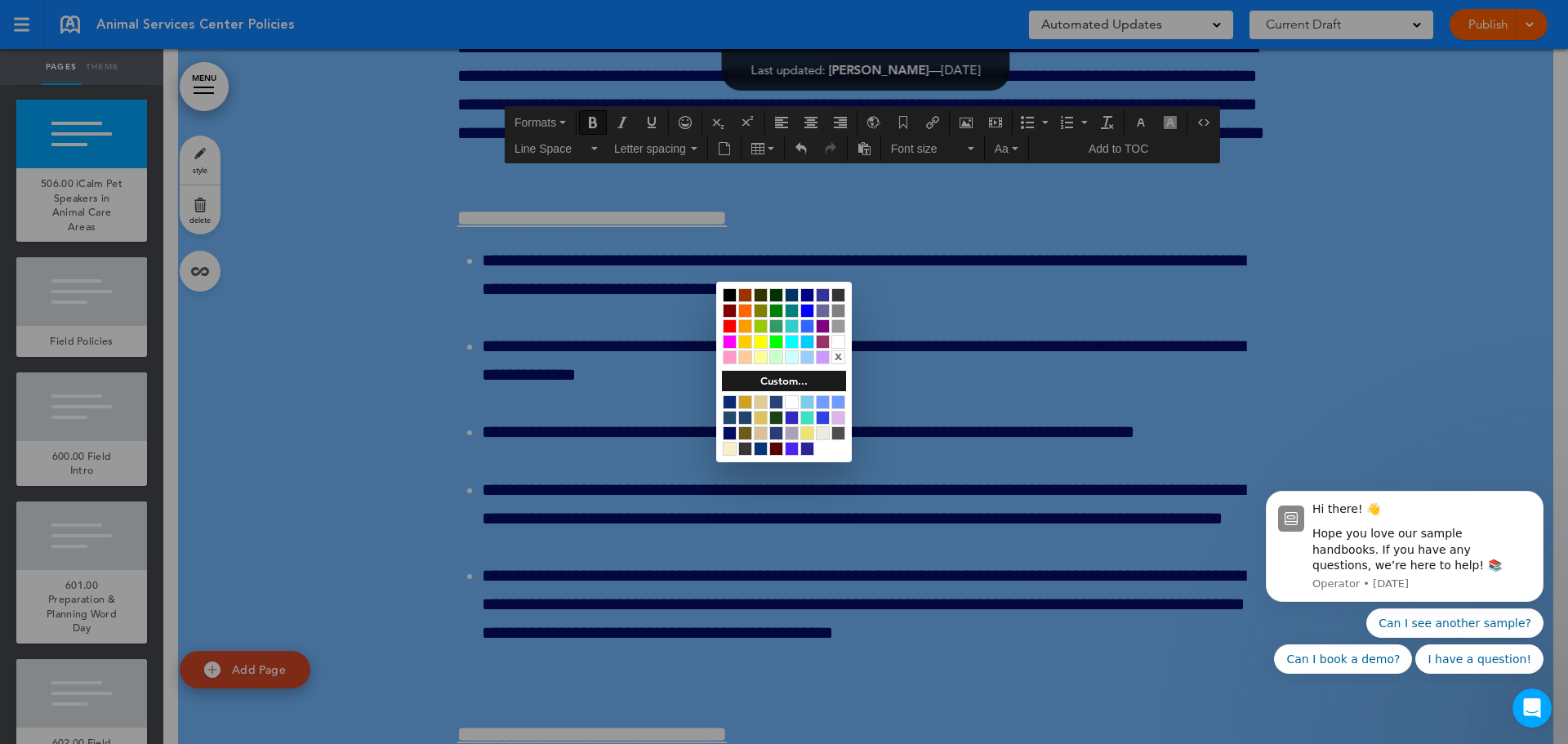
click at [809, 294] on div at bounding box center [807, 295] width 14 height 14
click at [1122, 406] on div at bounding box center [784, 372] width 1568 height 744
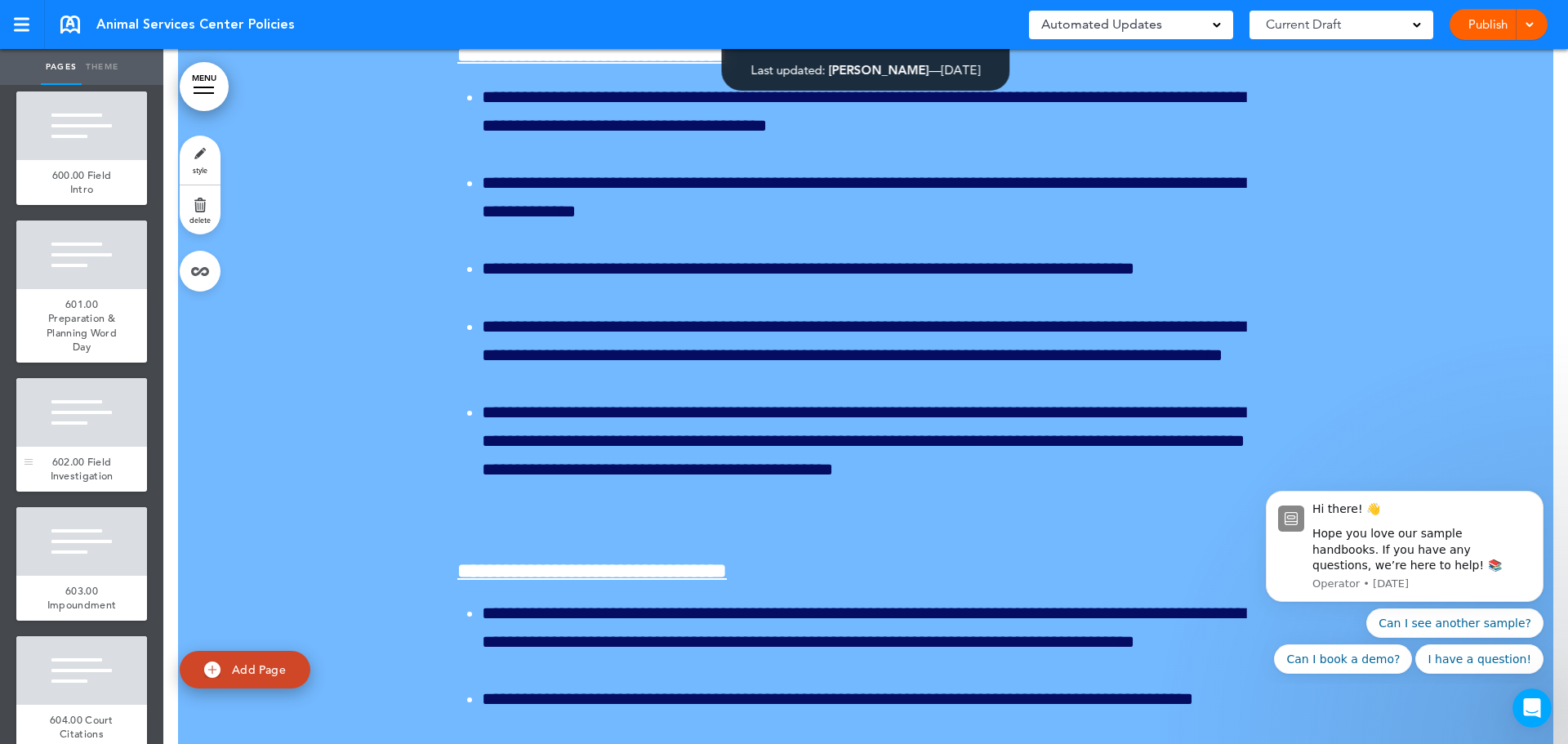
scroll to position [5881, 0]
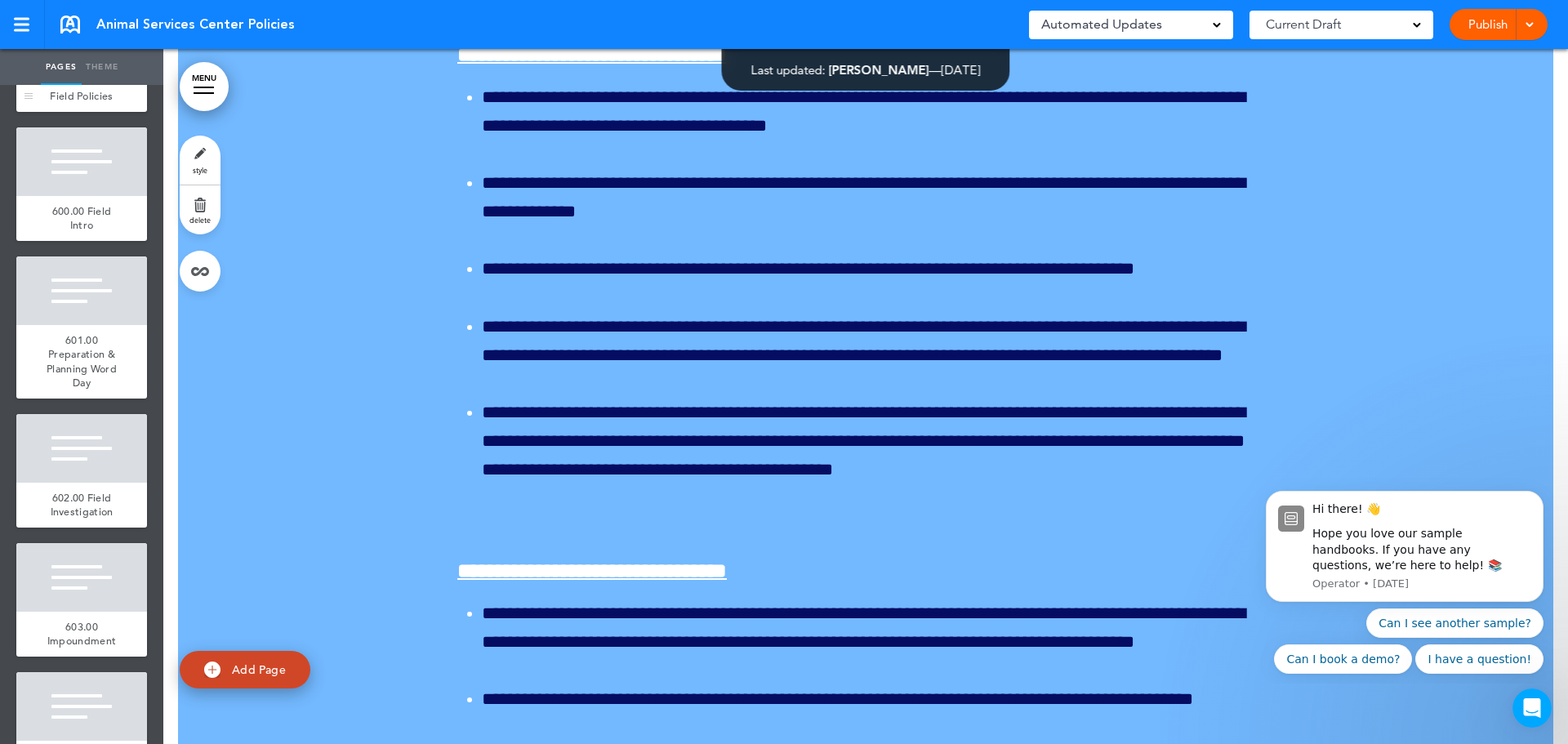
click at [62, 103] on span "Field Policies" at bounding box center [81, 96] width 62 height 14
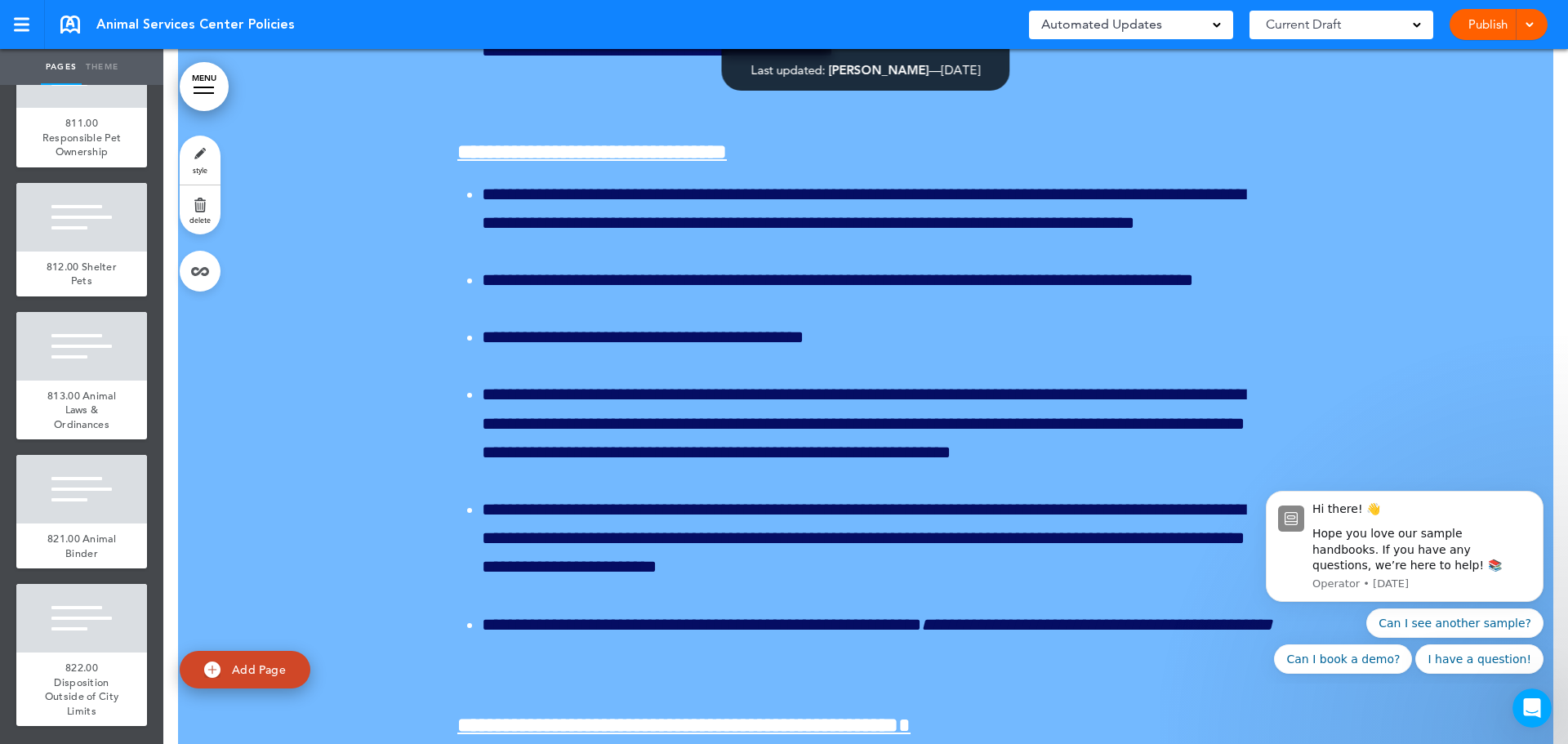
scroll to position [12964, 0]
click at [88, 662] on span "822.00 Disposition Outside of City Limits" at bounding box center [82, 689] width 74 height 58
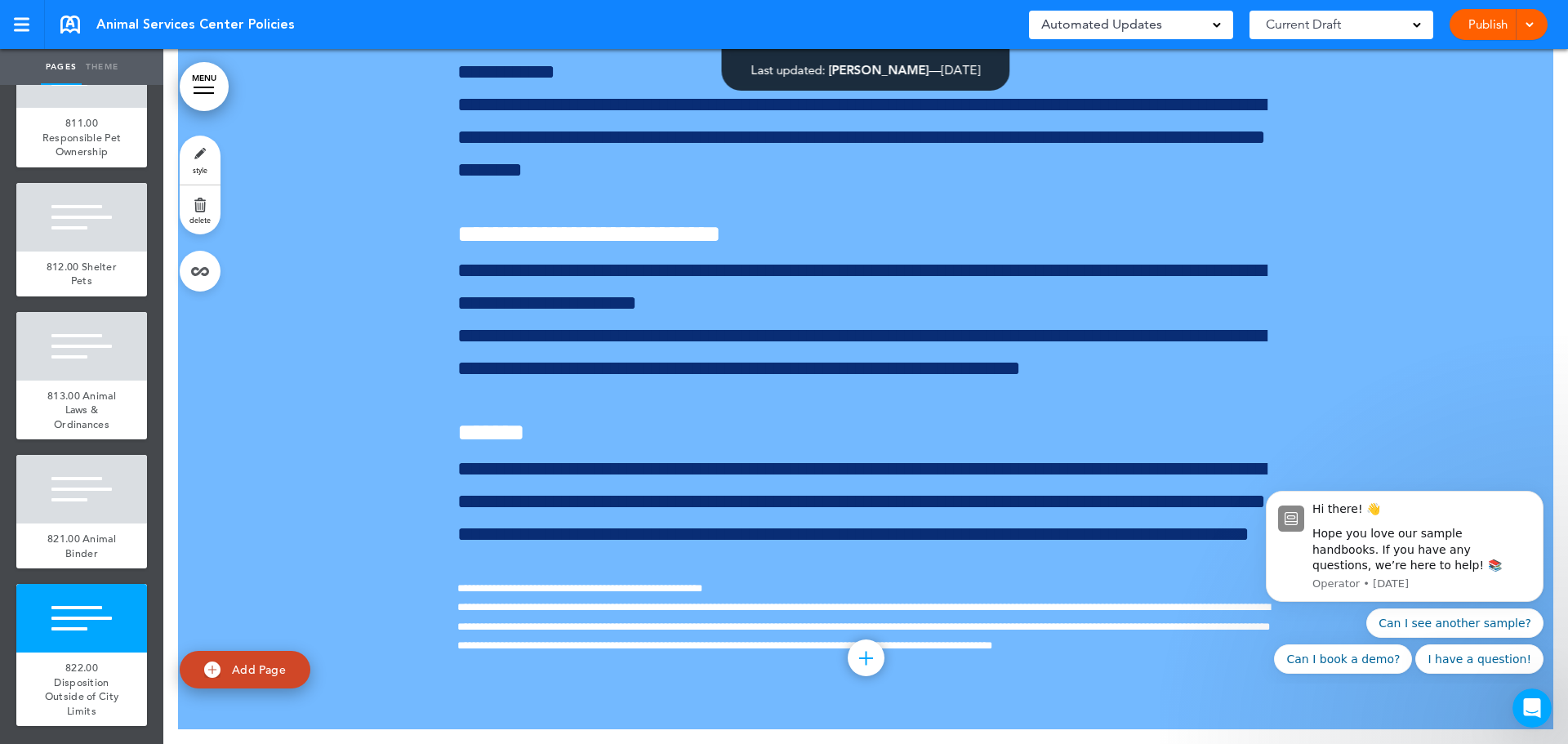
click at [244, 663] on span "Add Page" at bounding box center [259, 669] width 54 height 15
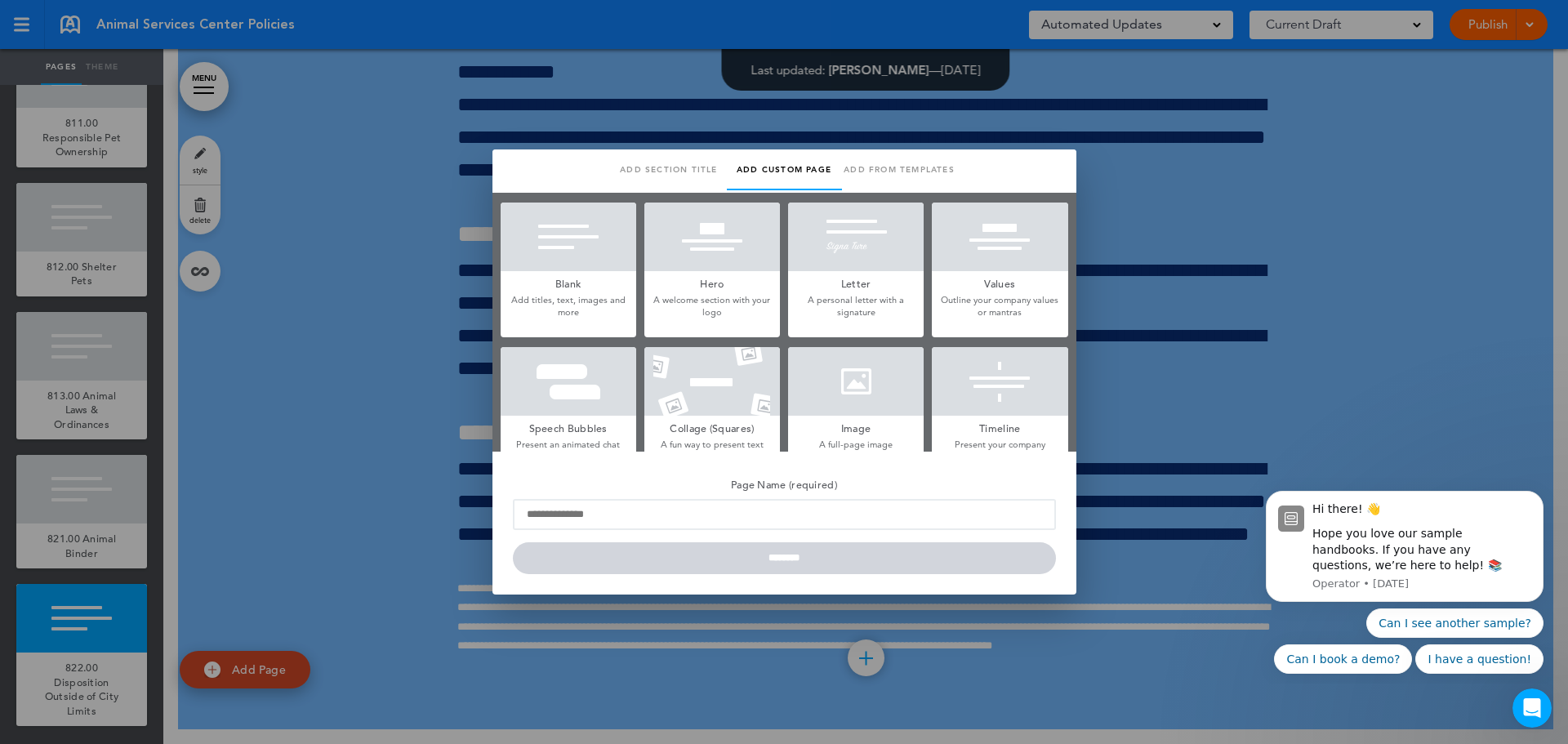
click at [564, 291] on h5 "Blank" at bounding box center [568, 282] width 136 height 22
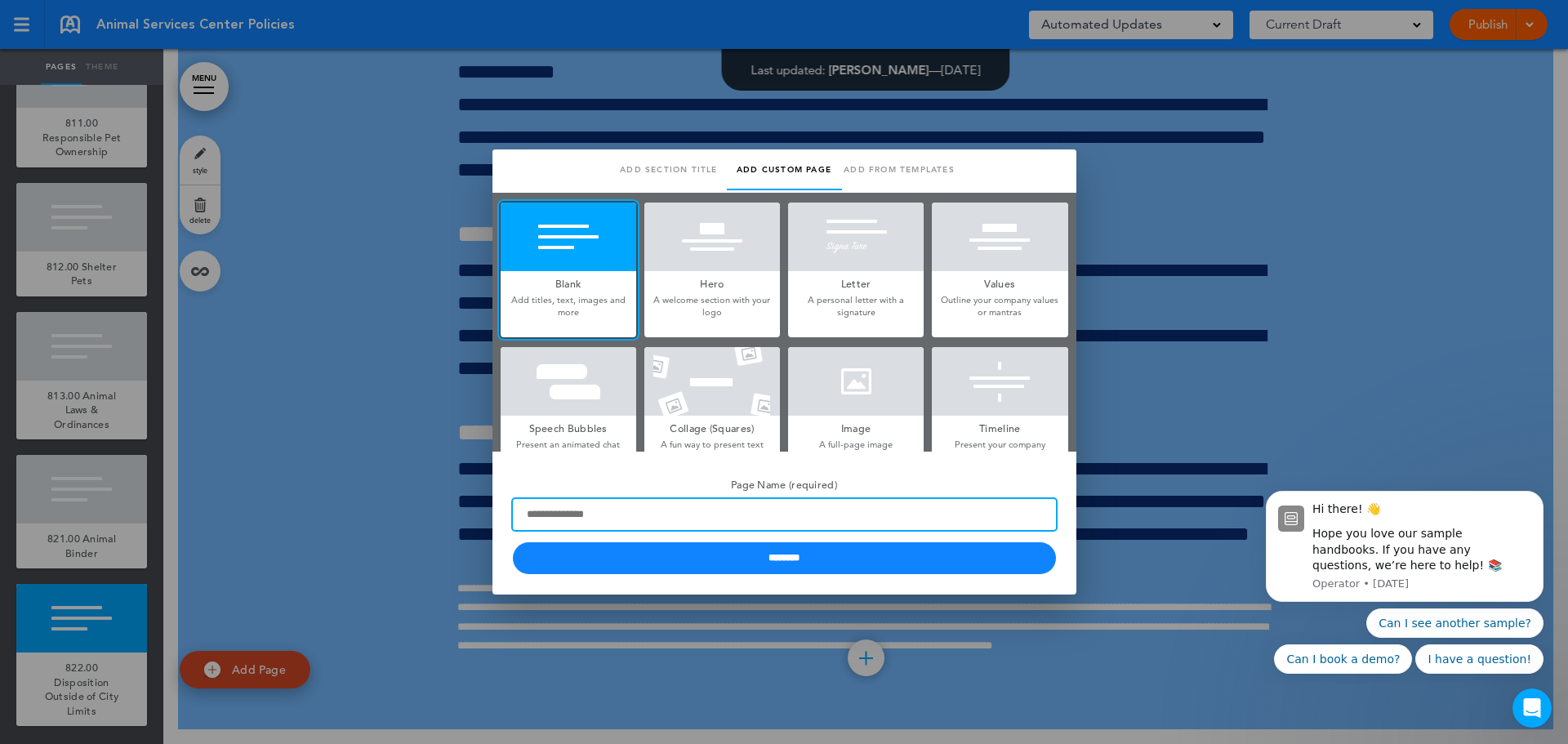
click at [614, 520] on input "Page Name (required)" at bounding box center [784, 515] width 543 height 31
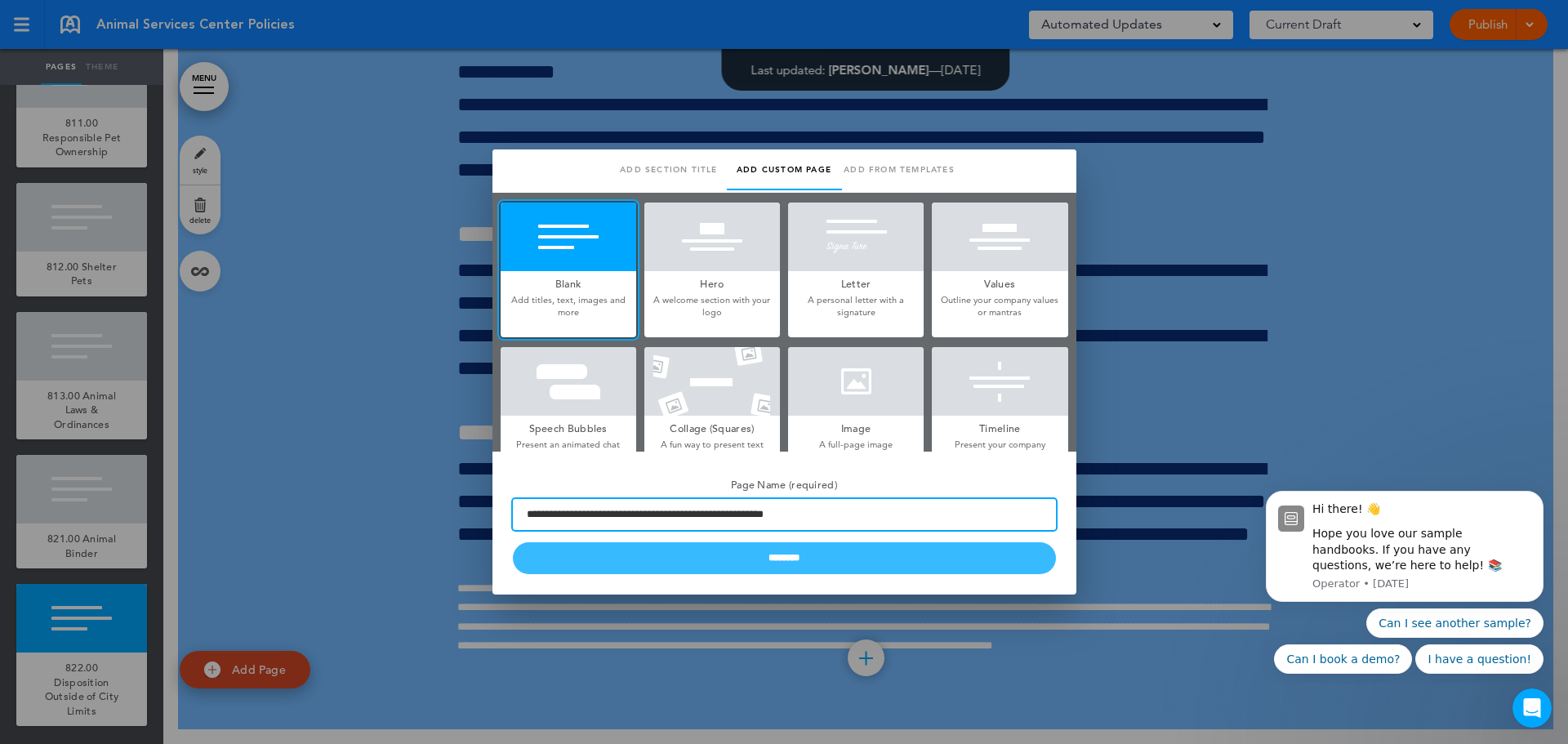
type input "**********"
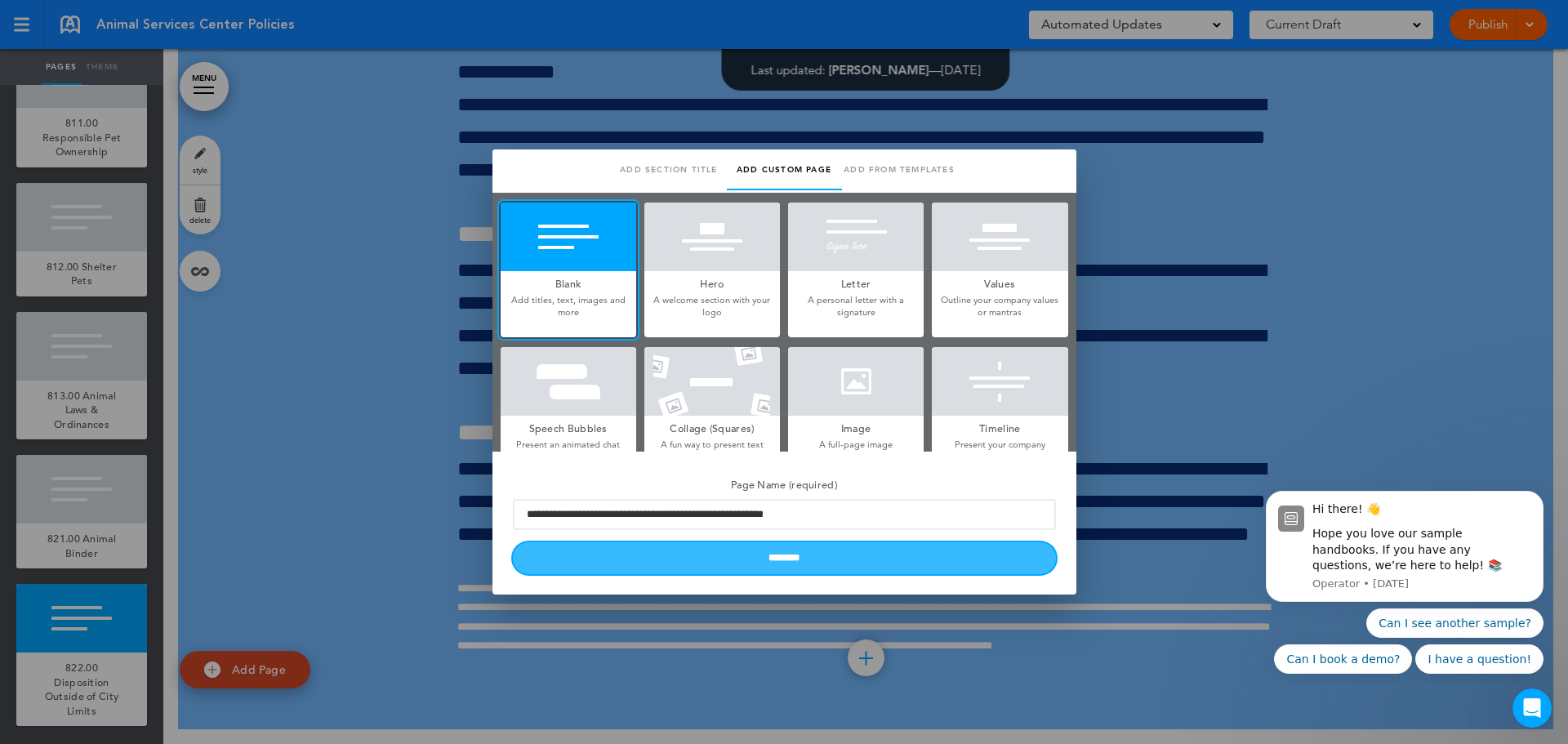
click at [759, 553] on input "********" at bounding box center [784, 558] width 543 height 32
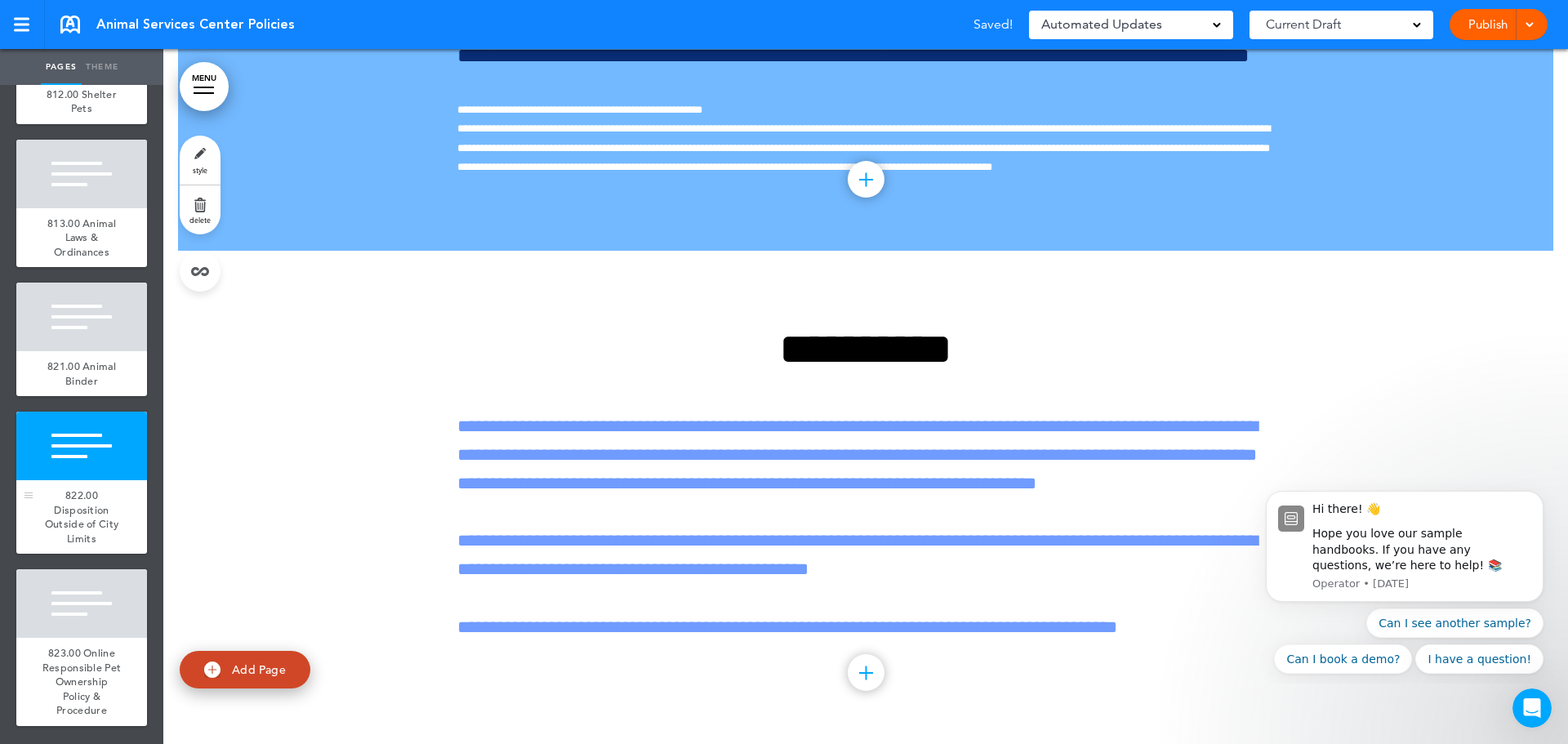
scroll to position [13151, 0]
click at [62, 488] on span "822.00 Disposition Outside of City Limits" at bounding box center [82, 517] width 74 height 58
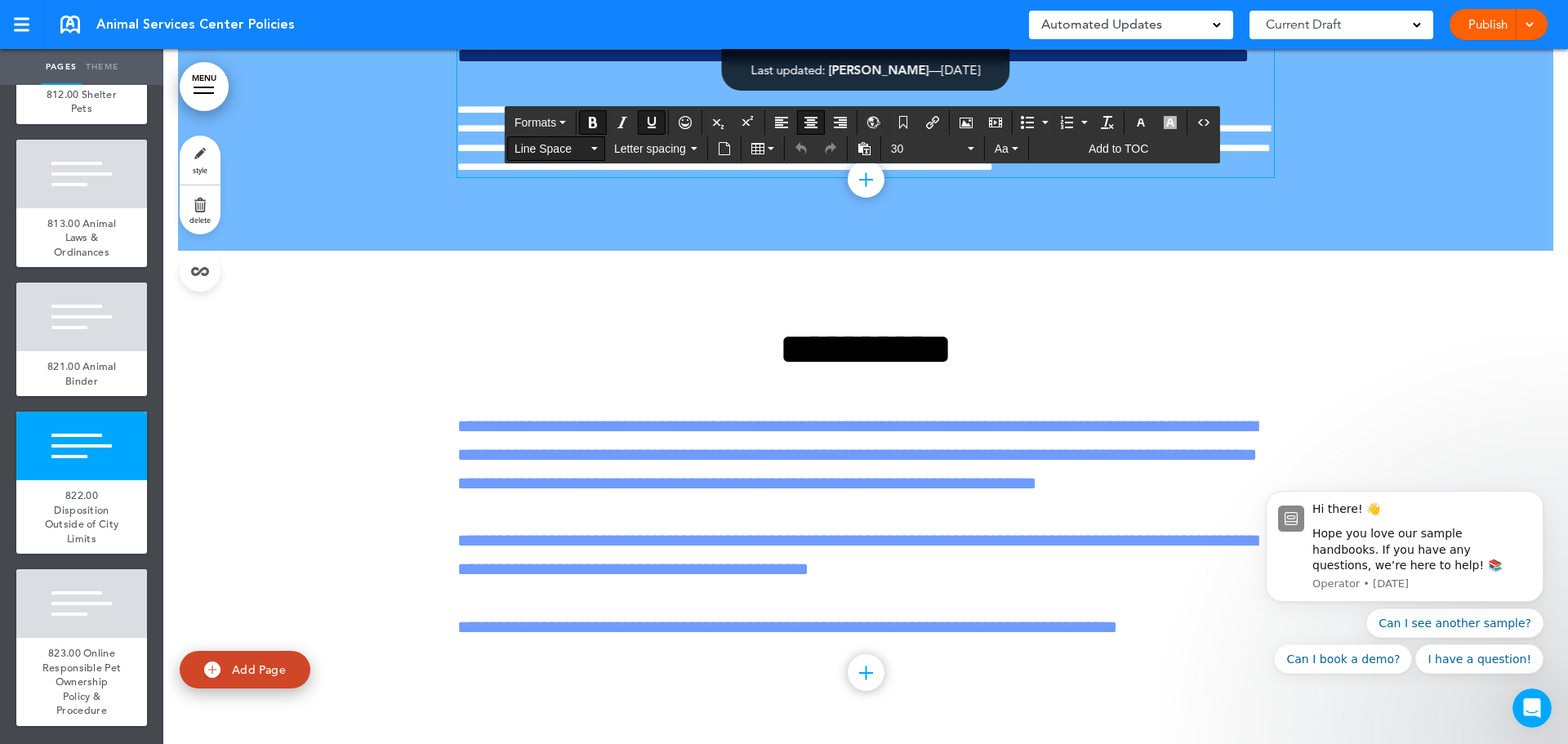
drag, startPoint x: 602, startPoint y: 152, endPoint x: 542, endPoint y: 151, distance: 60.0
drag, startPoint x: 603, startPoint y: 227, endPoint x: 524, endPoint y: 221, distance: 79.2
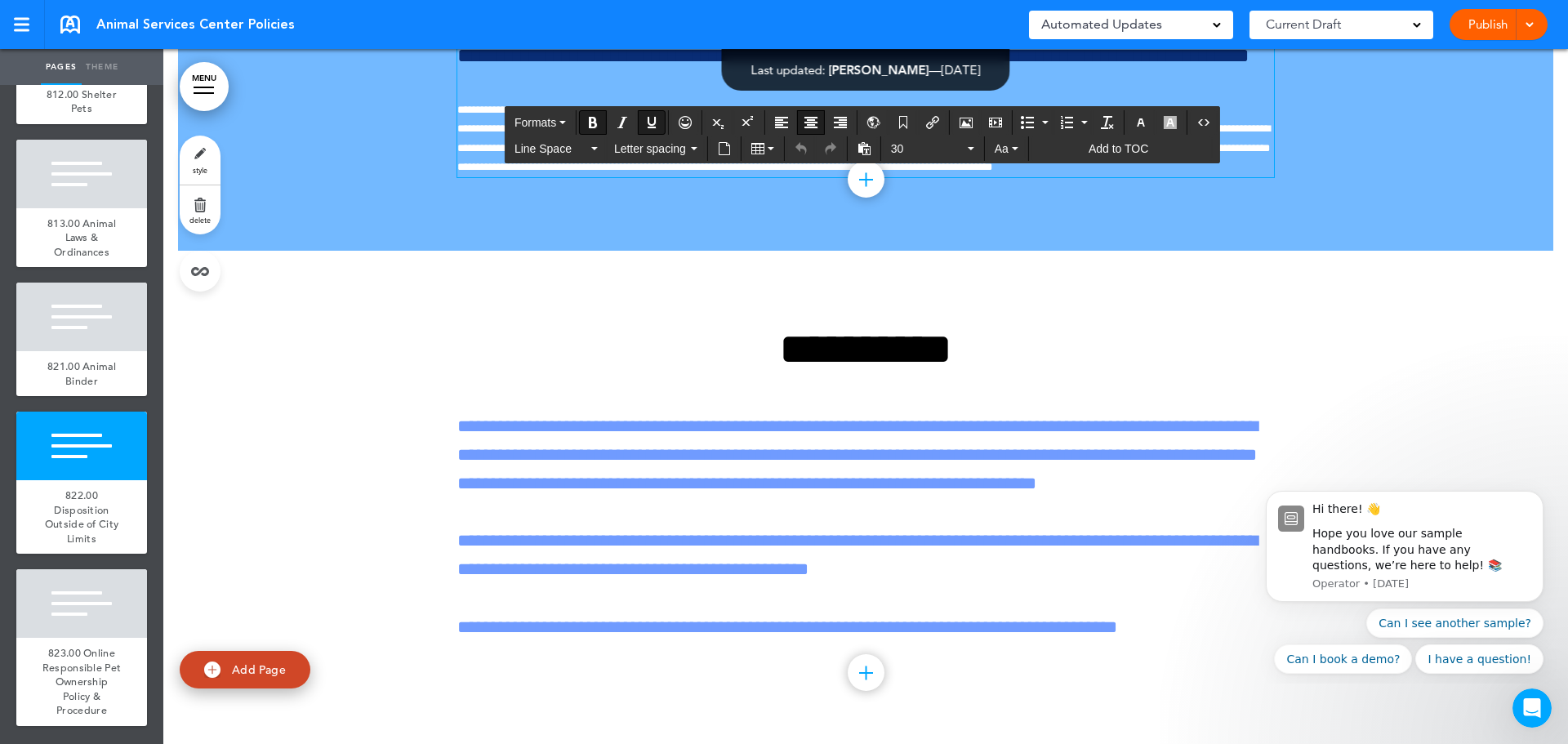
copy u "******"
click at [101, 654] on span "823.00 Online Responsible Pet Ownership Policy & Procedure" at bounding box center [82, 682] width 79 height 71
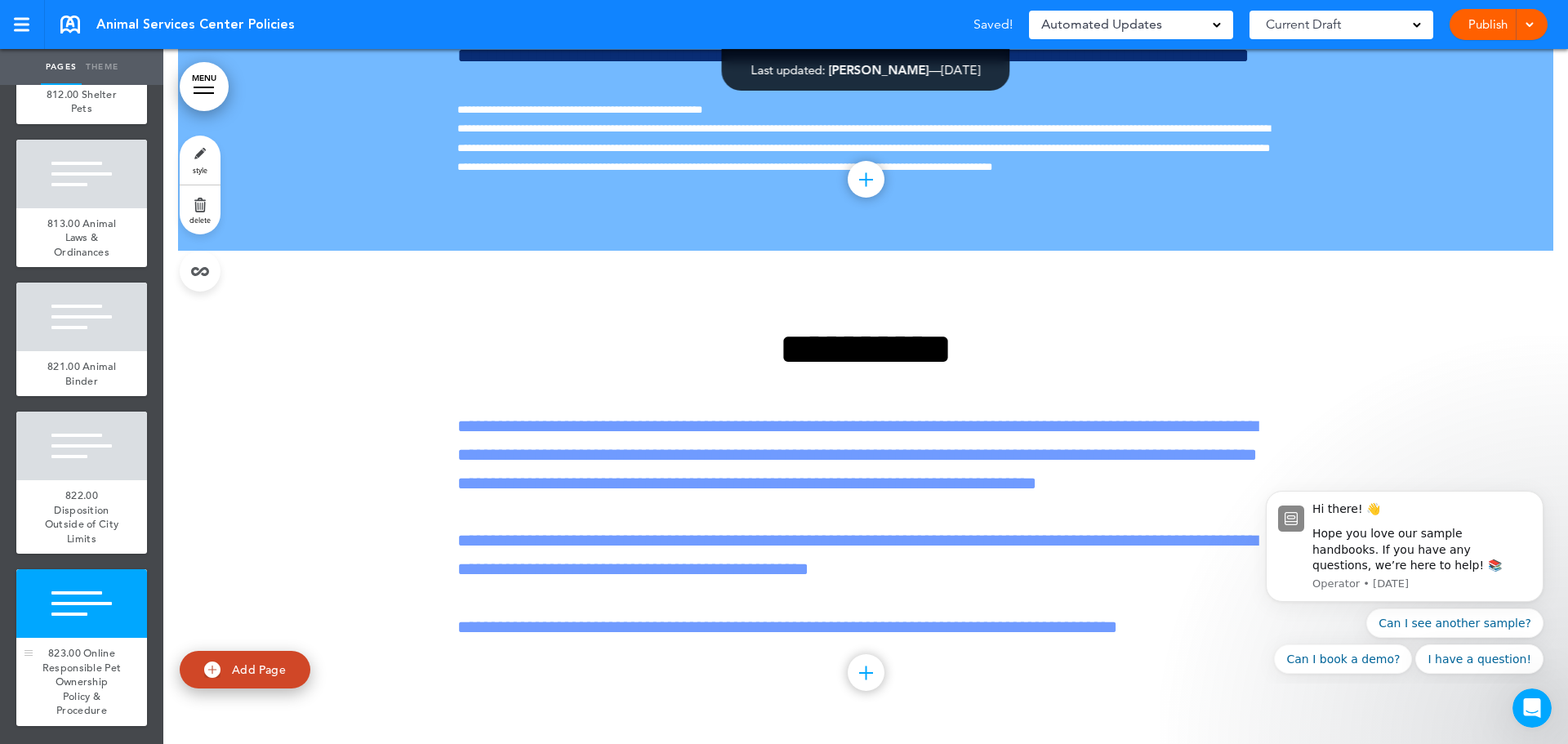
scroll to position [447247, 0]
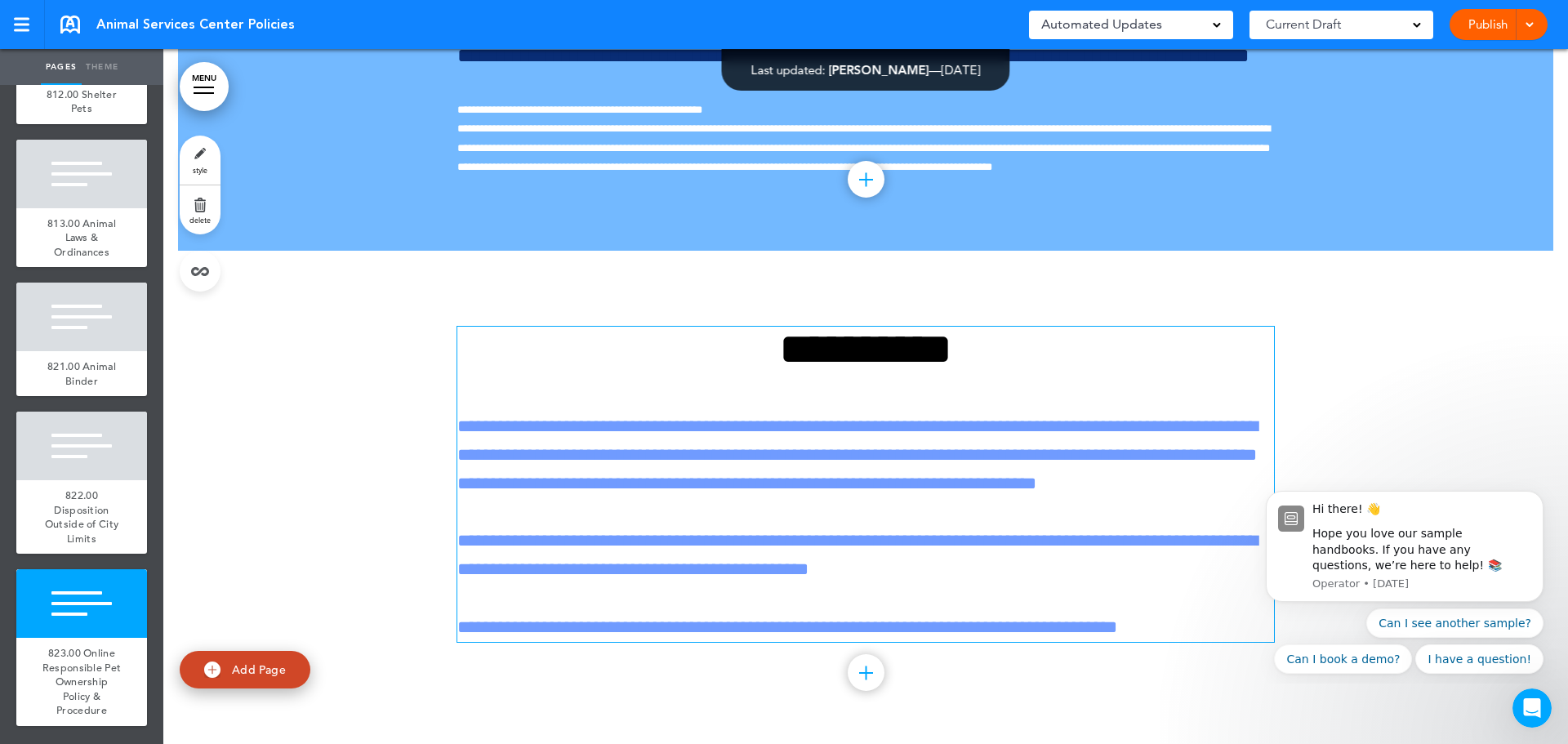
click at [776, 456] on p "**********" at bounding box center [865, 455] width 817 height 87
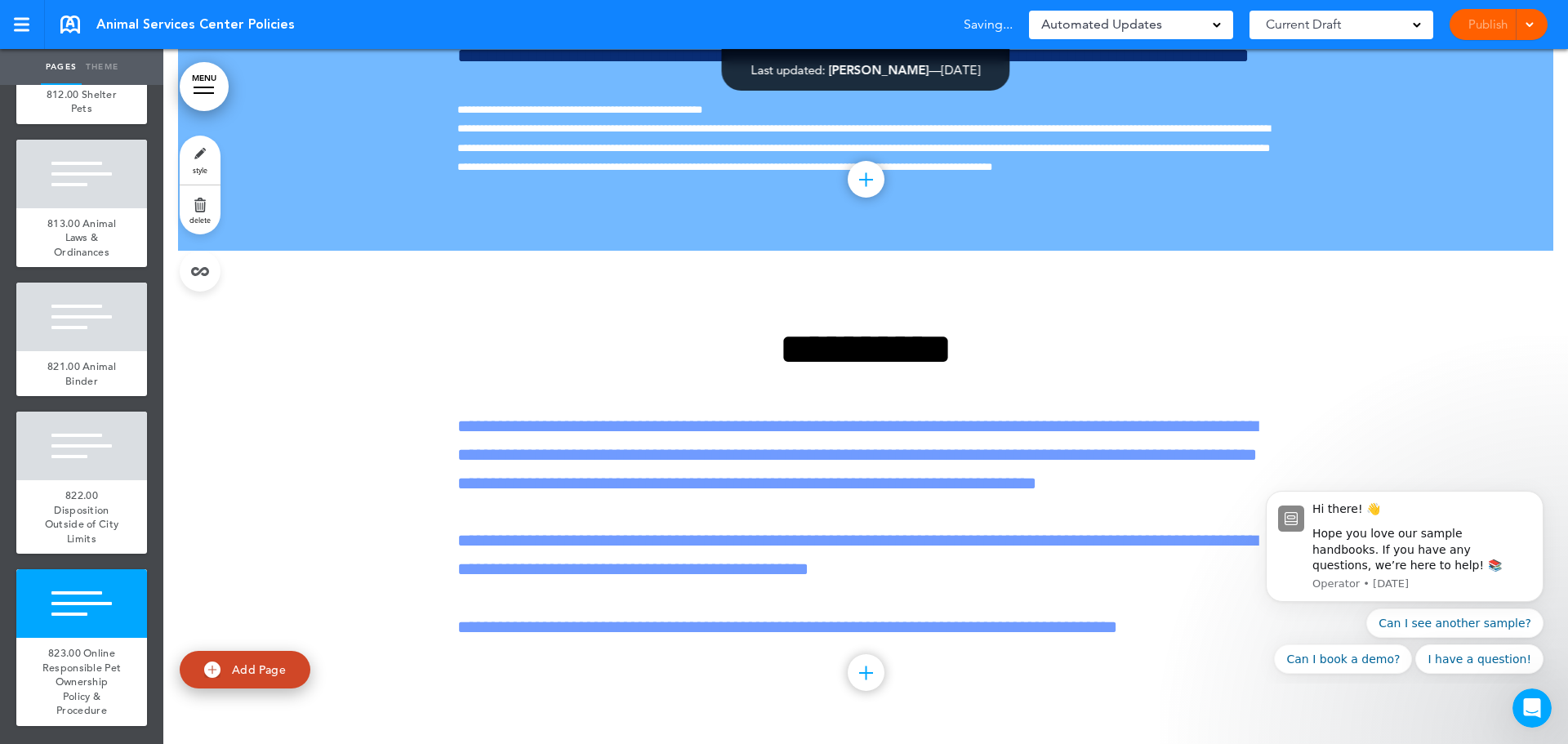
click at [369, 322] on div at bounding box center [865, 505] width 1405 height 478
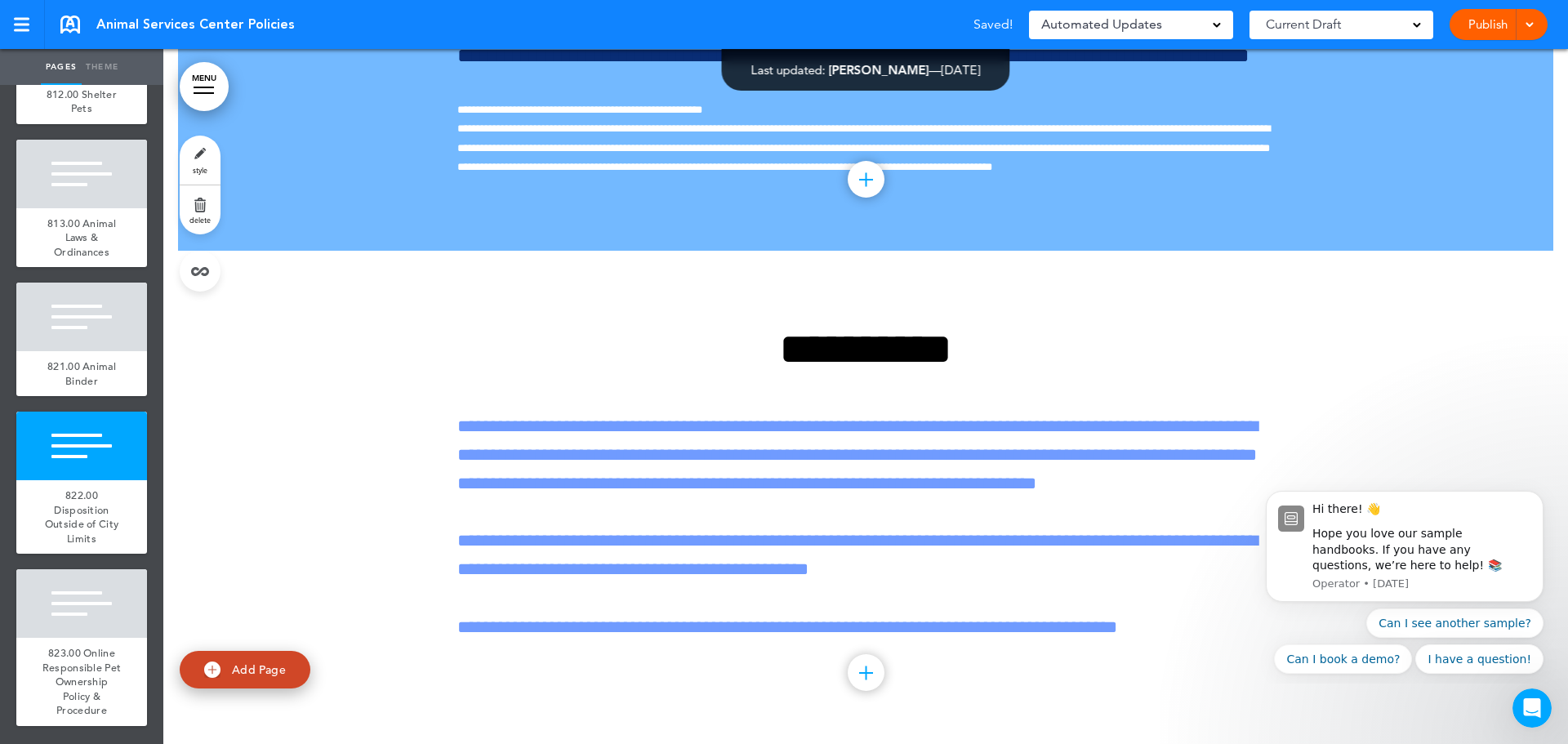
click at [194, 142] on link "style" at bounding box center [200, 160] width 41 height 49
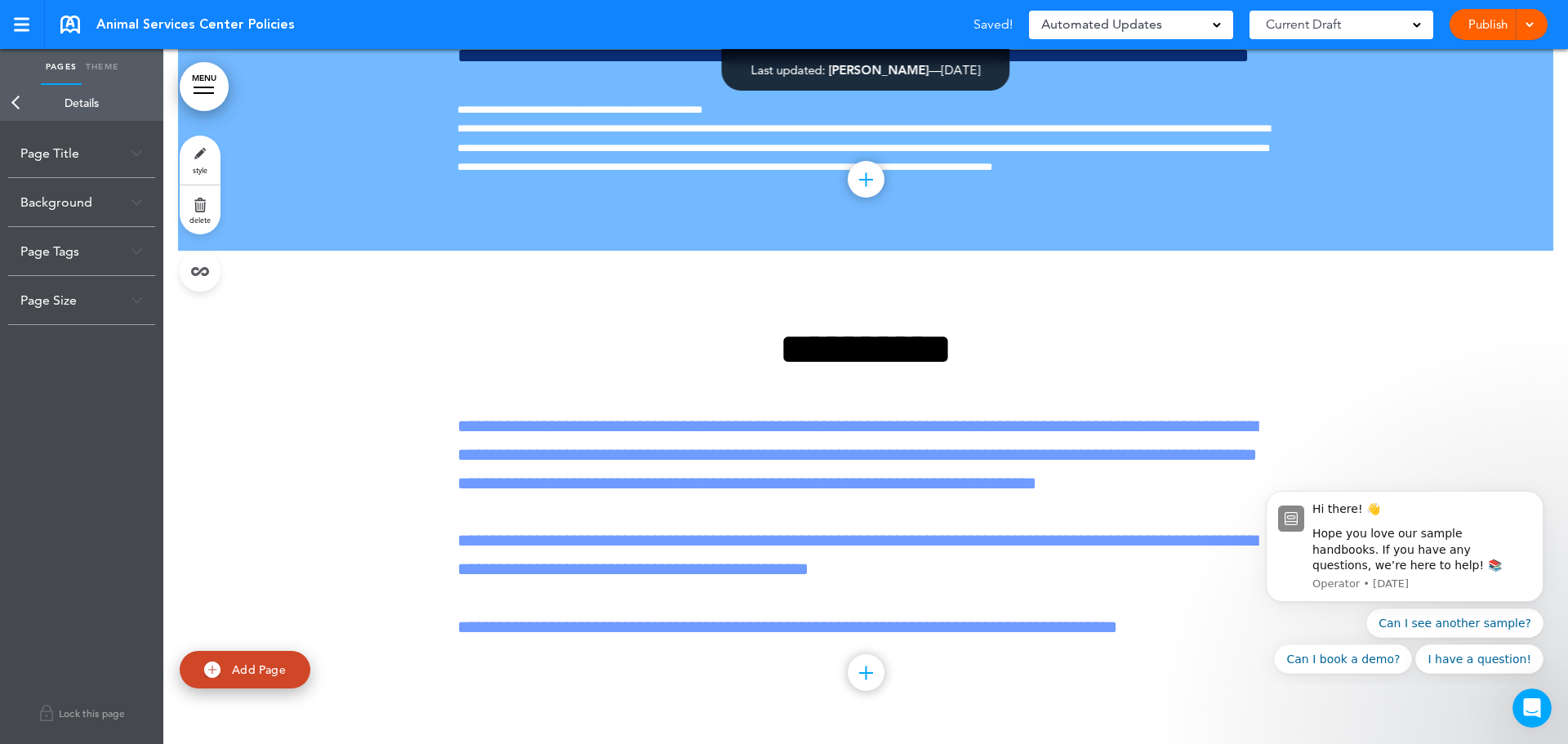
click at [144, 194] on div "Background" at bounding box center [81, 201] width 147 height 48
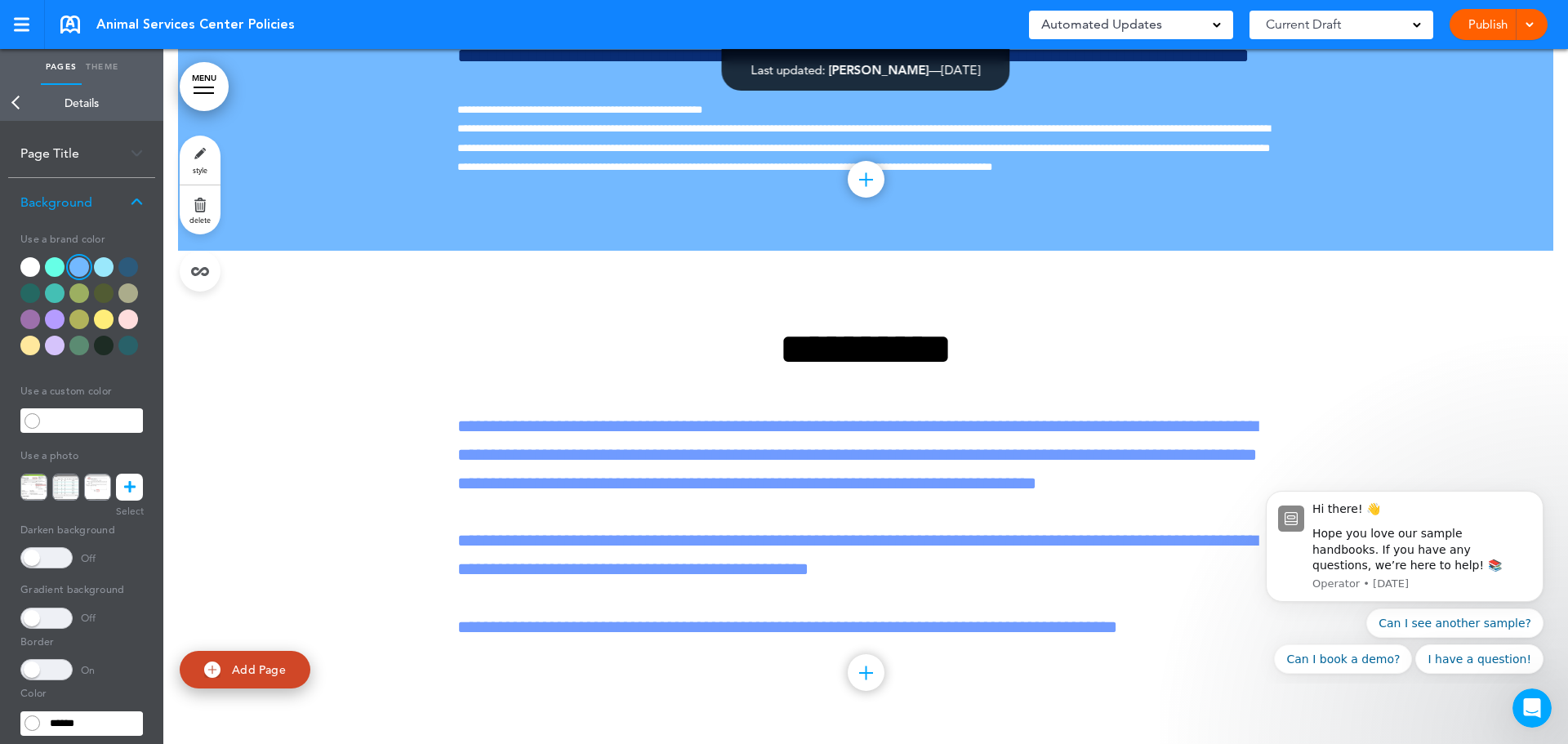
click at [75, 263] on div at bounding box center [79, 268] width 20 height 20
click at [22, 103] on link "Back" at bounding box center [16, 103] width 32 height 36
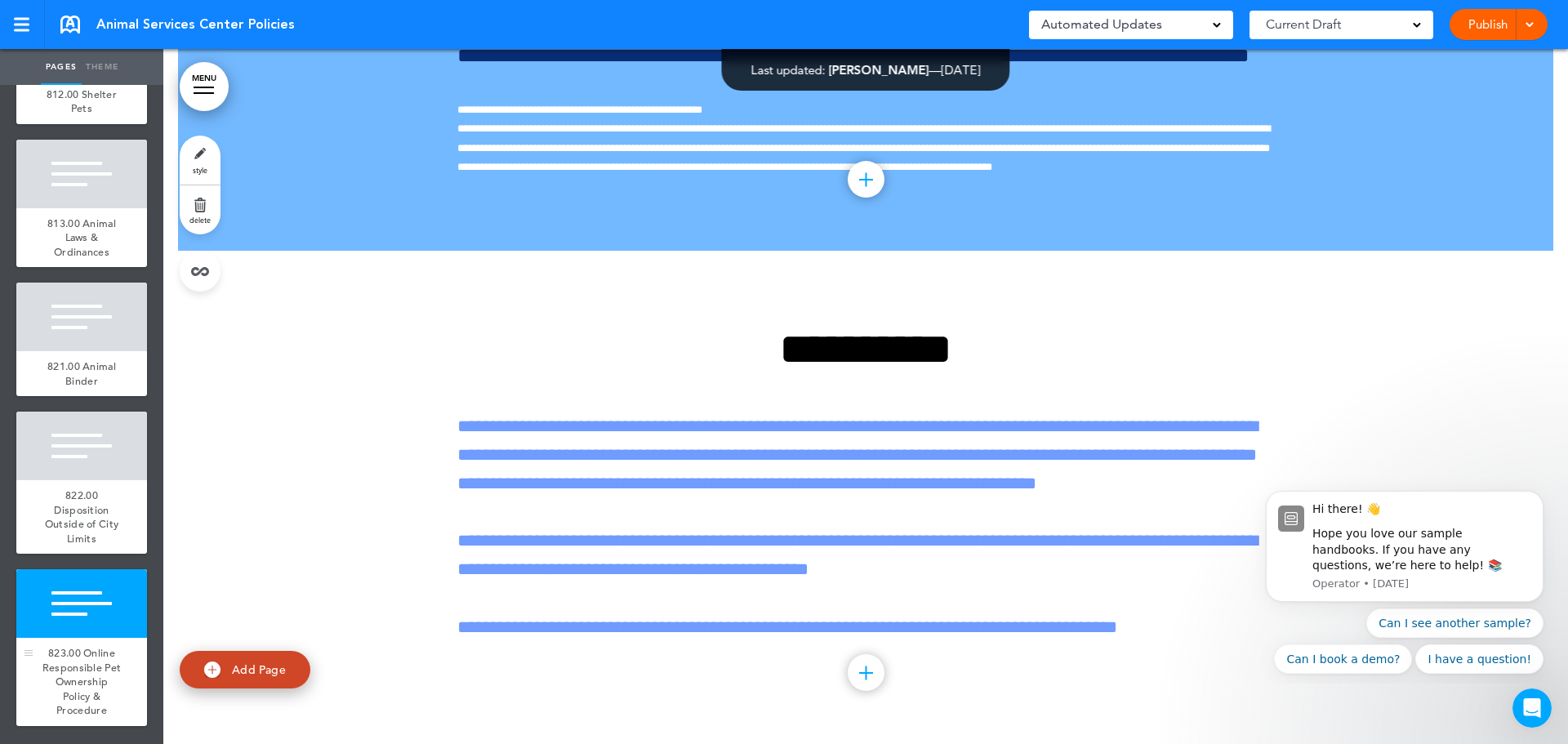
click at [80, 662] on span "823.00 Online Responsible Pet Ownership Policy & Procedure" at bounding box center [82, 682] width 79 height 71
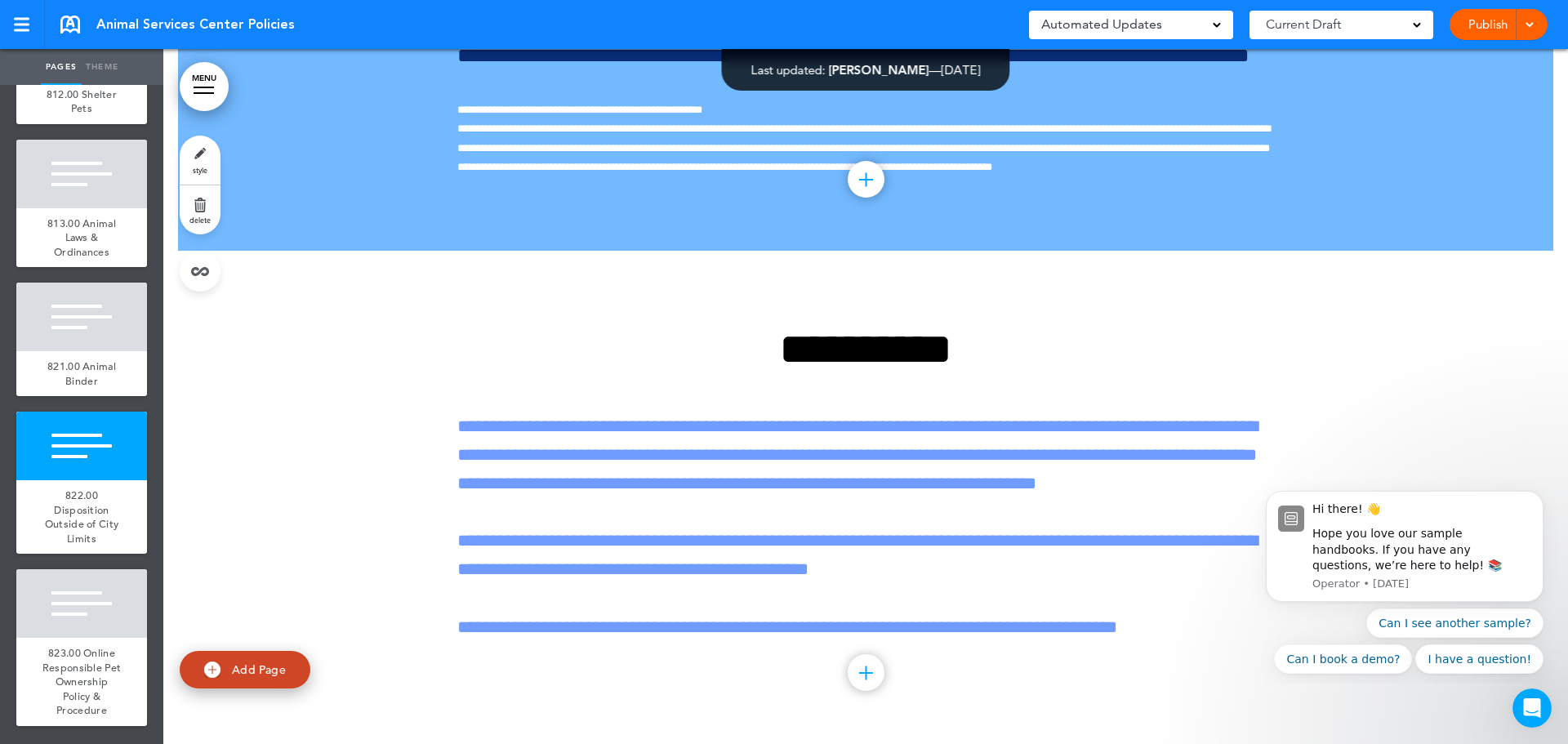
click at [203, 143] on link "style" at bounding box center [200, 160] width 41 height 49
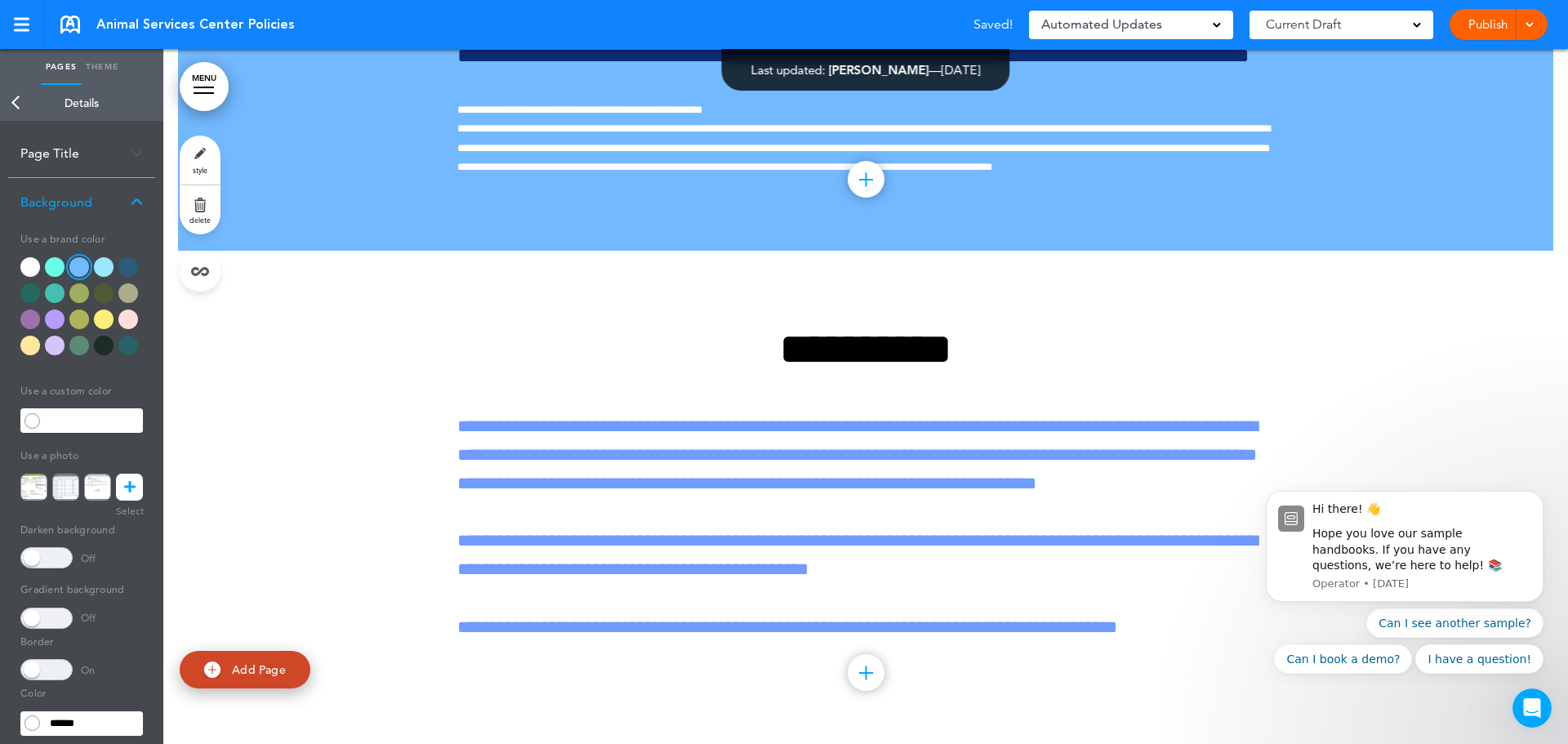
click at [14, 105] on link "Back" at bounding box center [16, 103] width 32 height 36
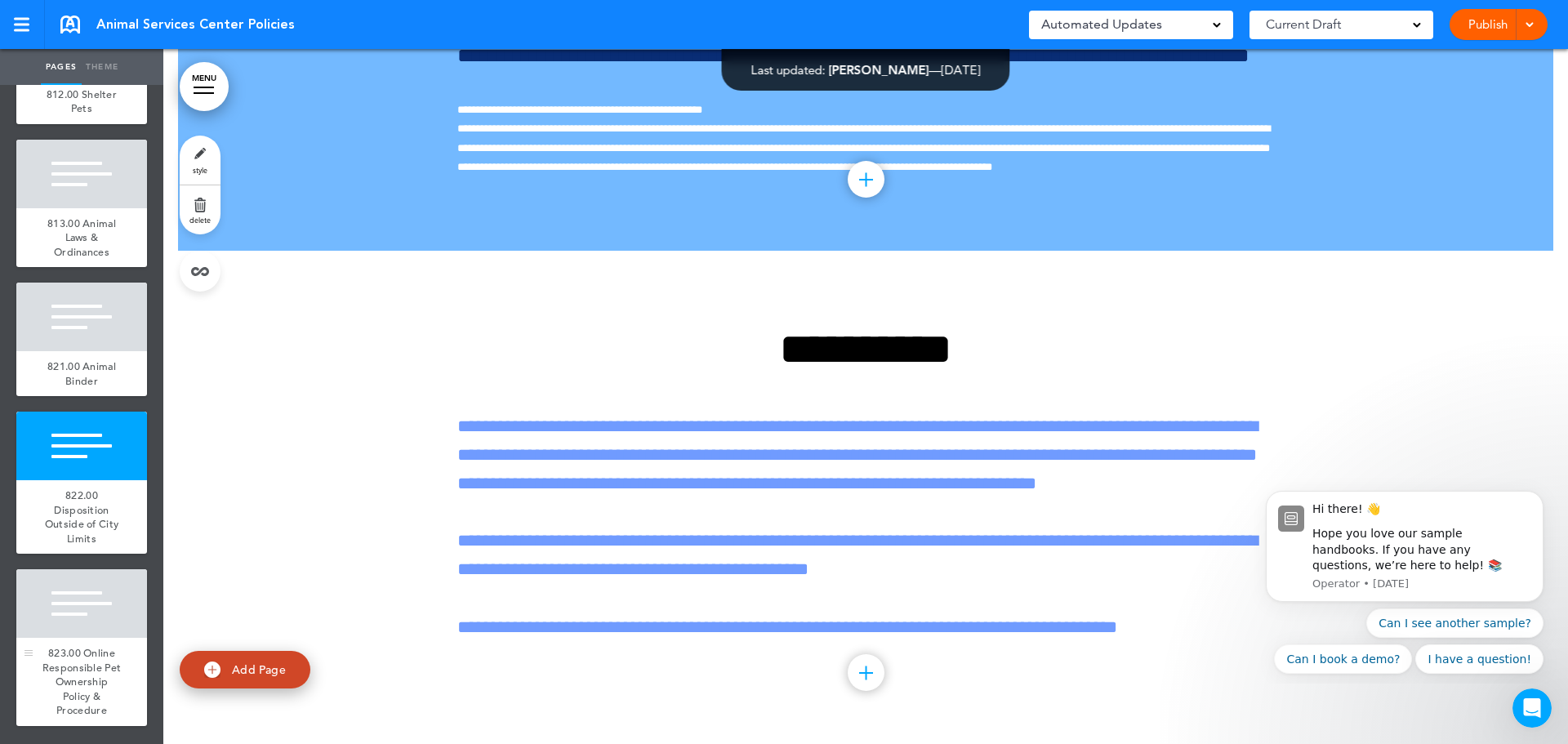
click at [77, 646] on span "823.00 Online Responsible Pet Ownership Policy & Procedure" at bounding box center [82, 682] width 79 height 71
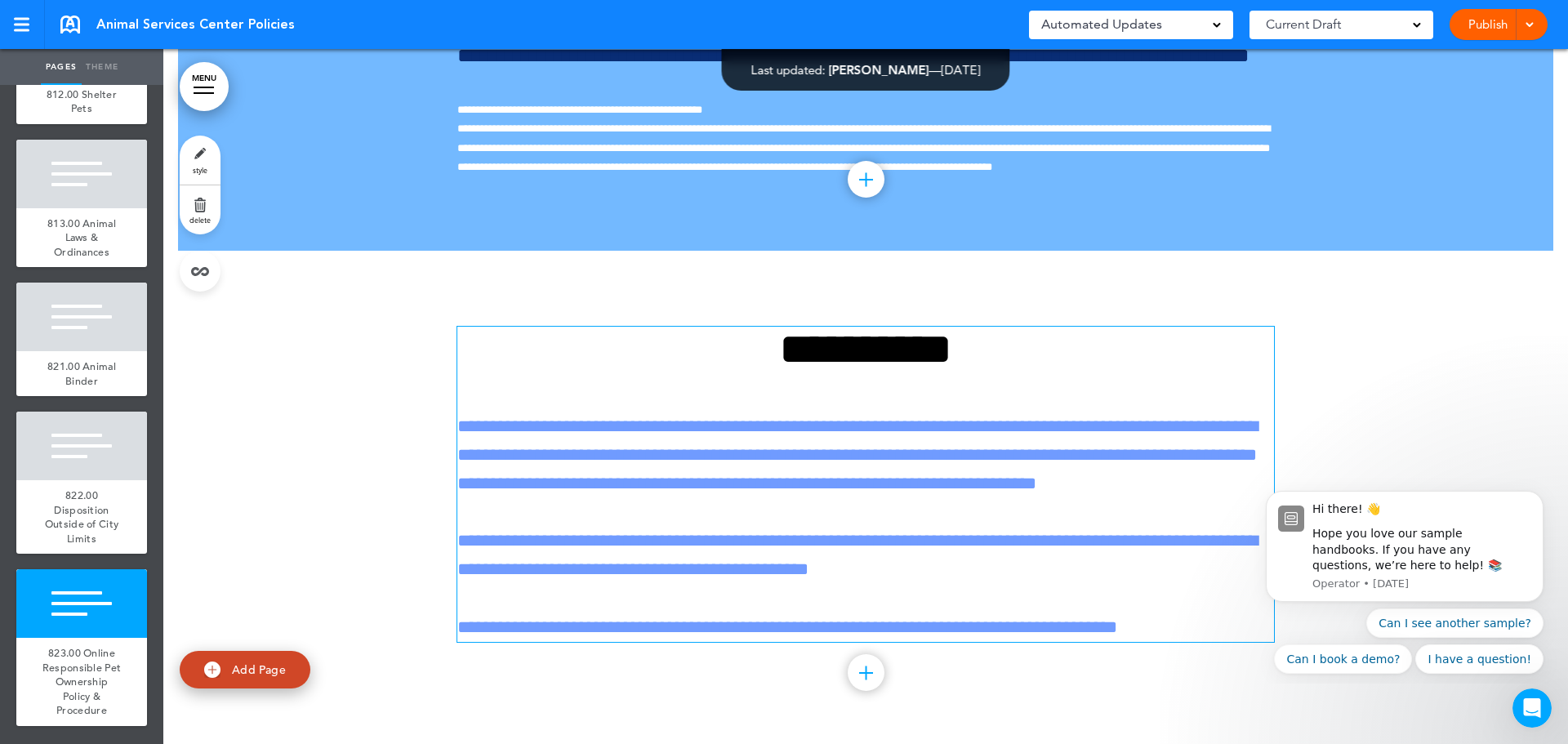
click at [461, 479] on p "**********" at bounding box center [865, 455] width 817 height 87
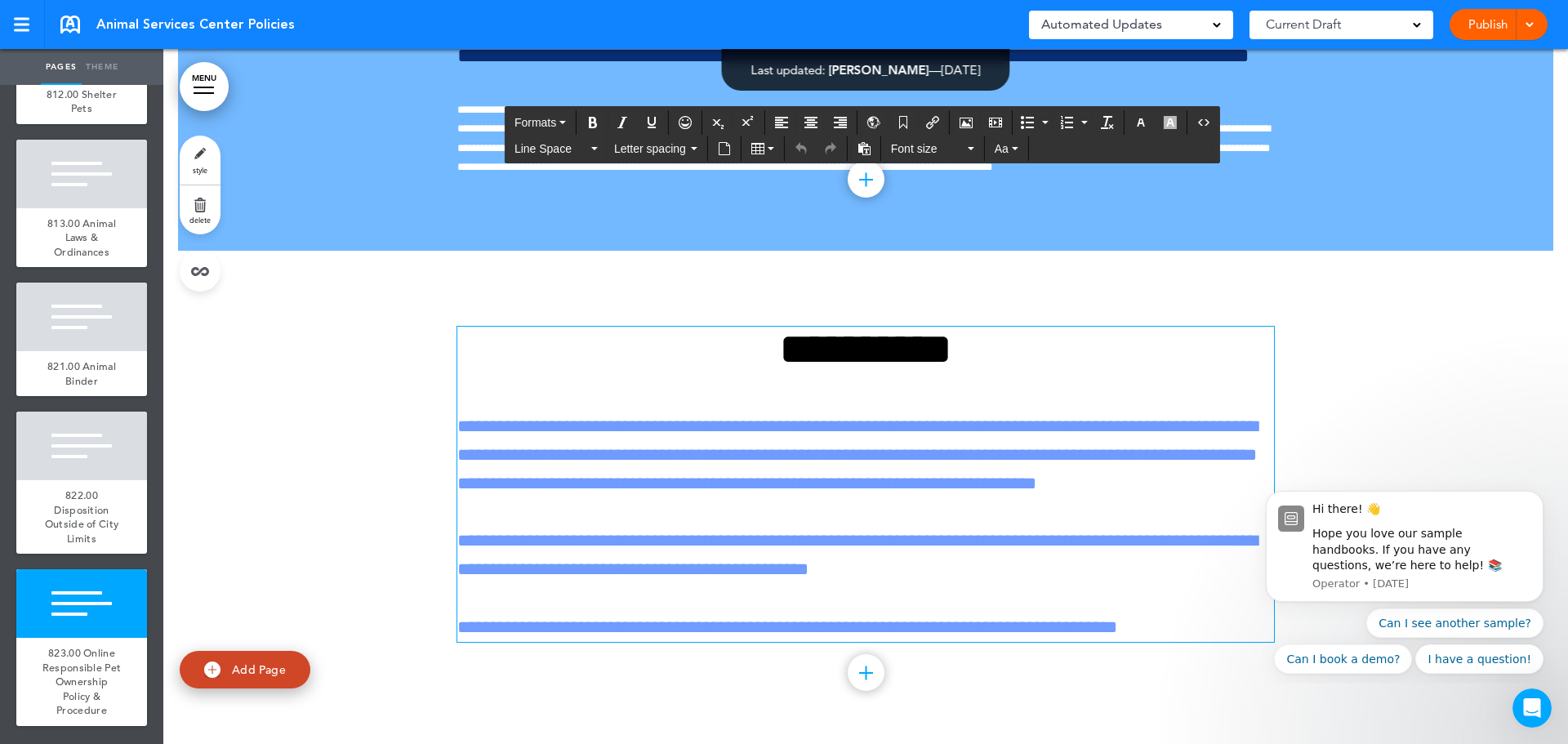
click at [205, 166] on span "style" at bounding box center [199, 170] width 15 height 10
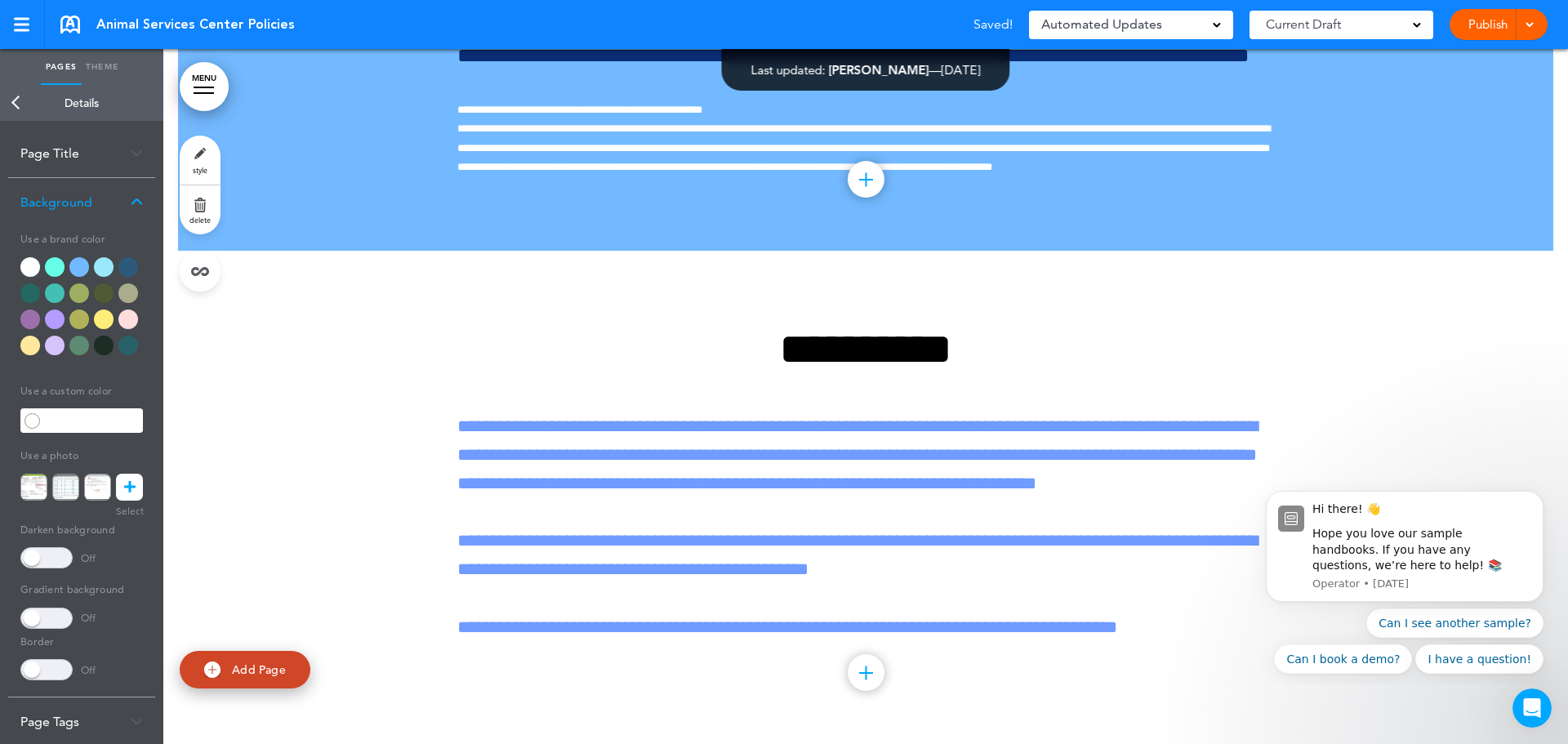
click at [78, 272] on div at bounding box center [79, 268] width 20 height 20
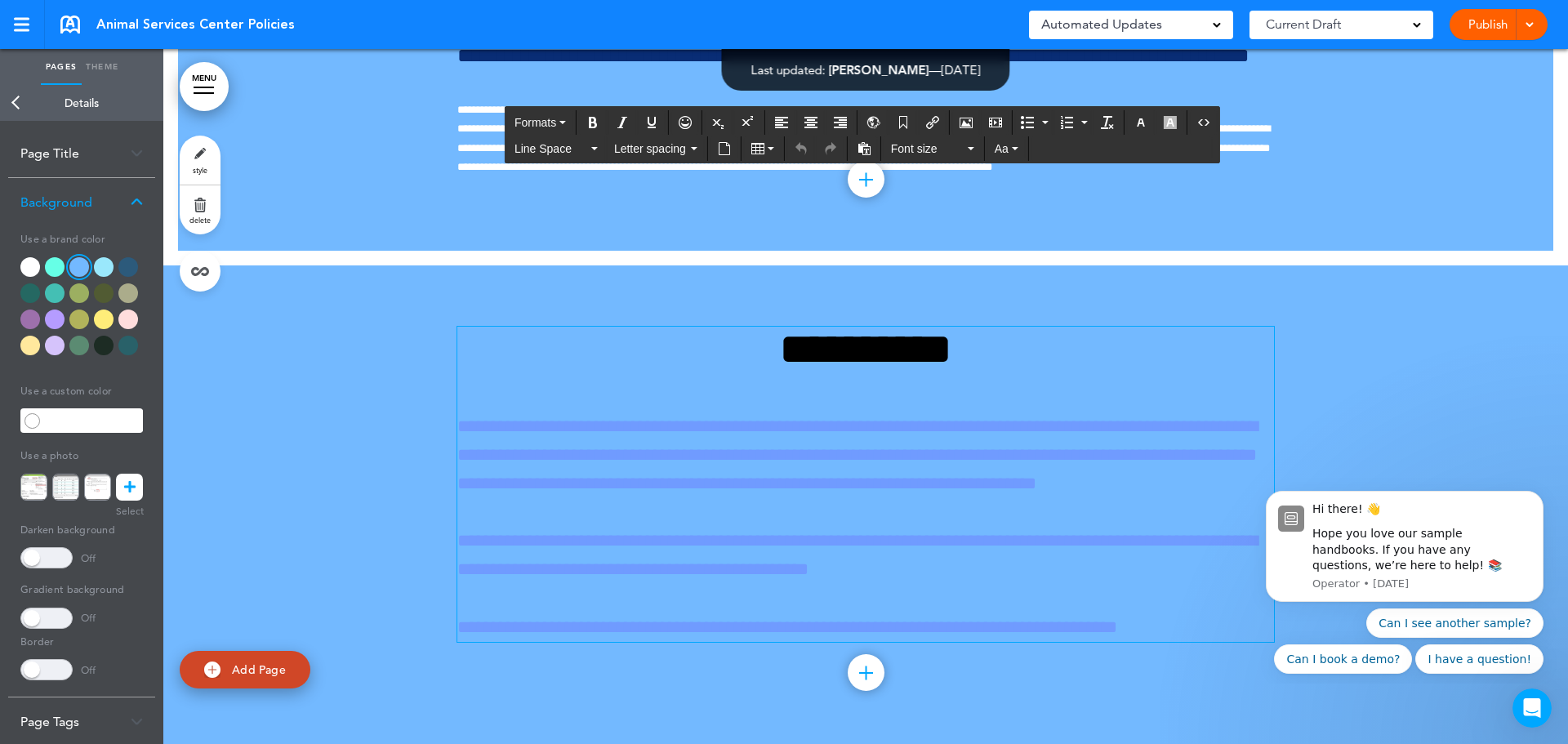
click at [1105, 447] on p "**********" at bounding box center [865, 455] width 817 height 87
drag, startPoint x: 982, startPoint y: 357, endPoint x: 756, endPoint y: 354, distance: 226.0
click at [756, 354] on h1 "**********" at bounding box center [865, 350] width 817 height 45
paste div
click at [1059, 383] on div "**********" at bounding box center [865, 484] width 817 height 315
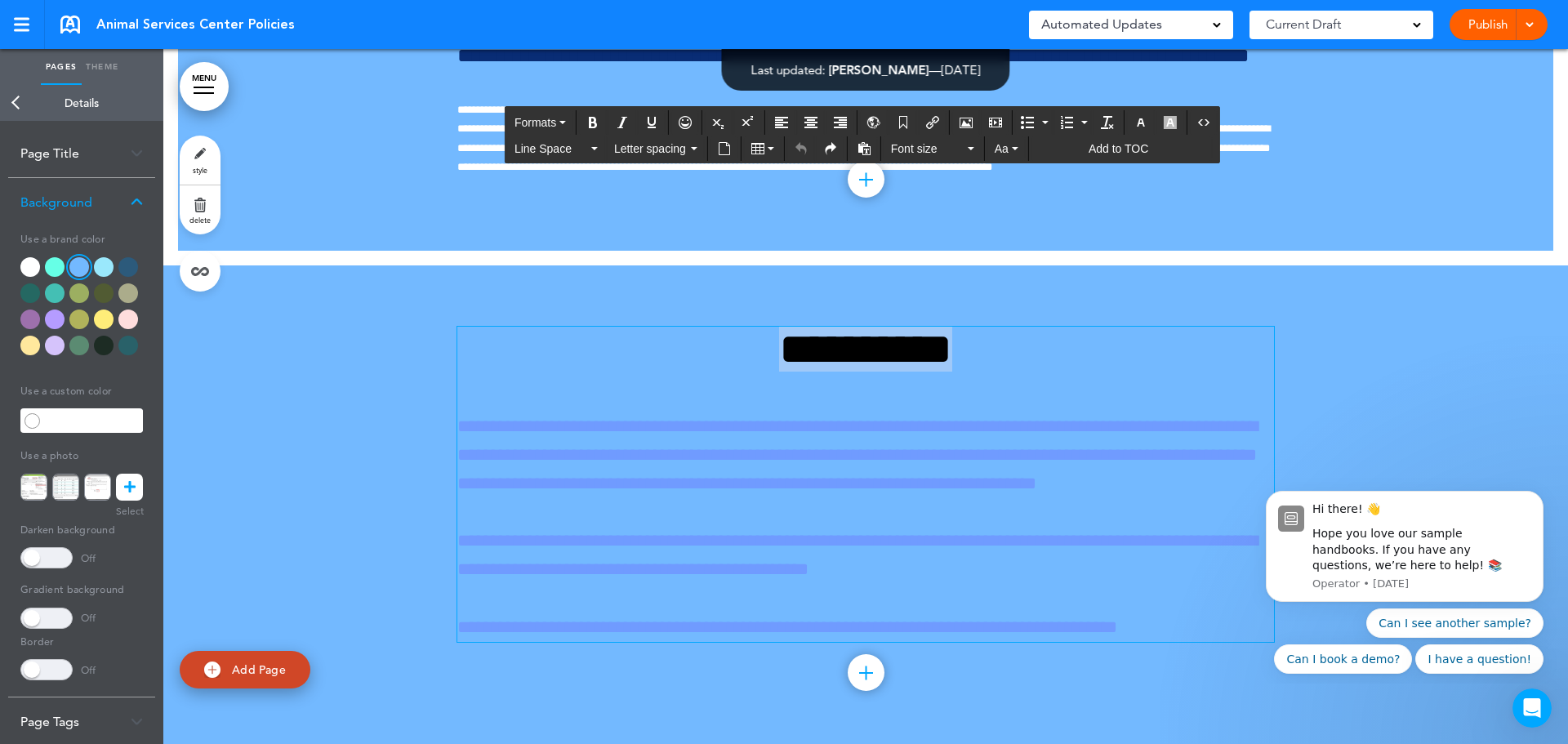
drag, startPoint x: 1016, startPoint y: 358, endPoint x: 760, endPoint y: 355, distance: 256.0
click at [760, 355] on h1 "**********" at bounding box center [865, 350] width 817 height 45
click at [861, 364] on u "******" at bounding box center [865, 354] width 58 height 23
click at [928, 360] on h1 "******" at bounding box center [865, 350] width 817 height 45
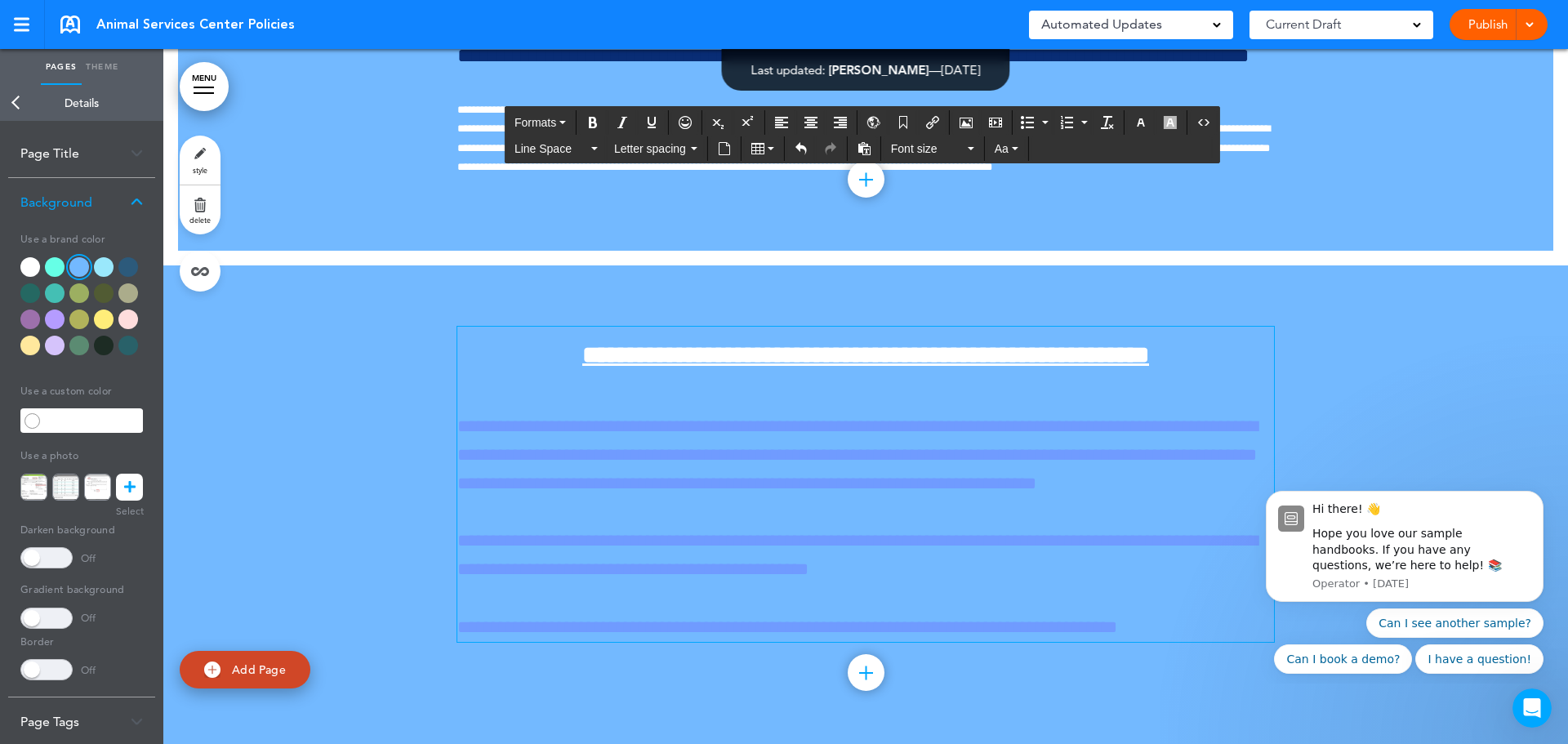
click at [862, 442] on p "**********" at bounding box center [865, 455] width 817 height 87
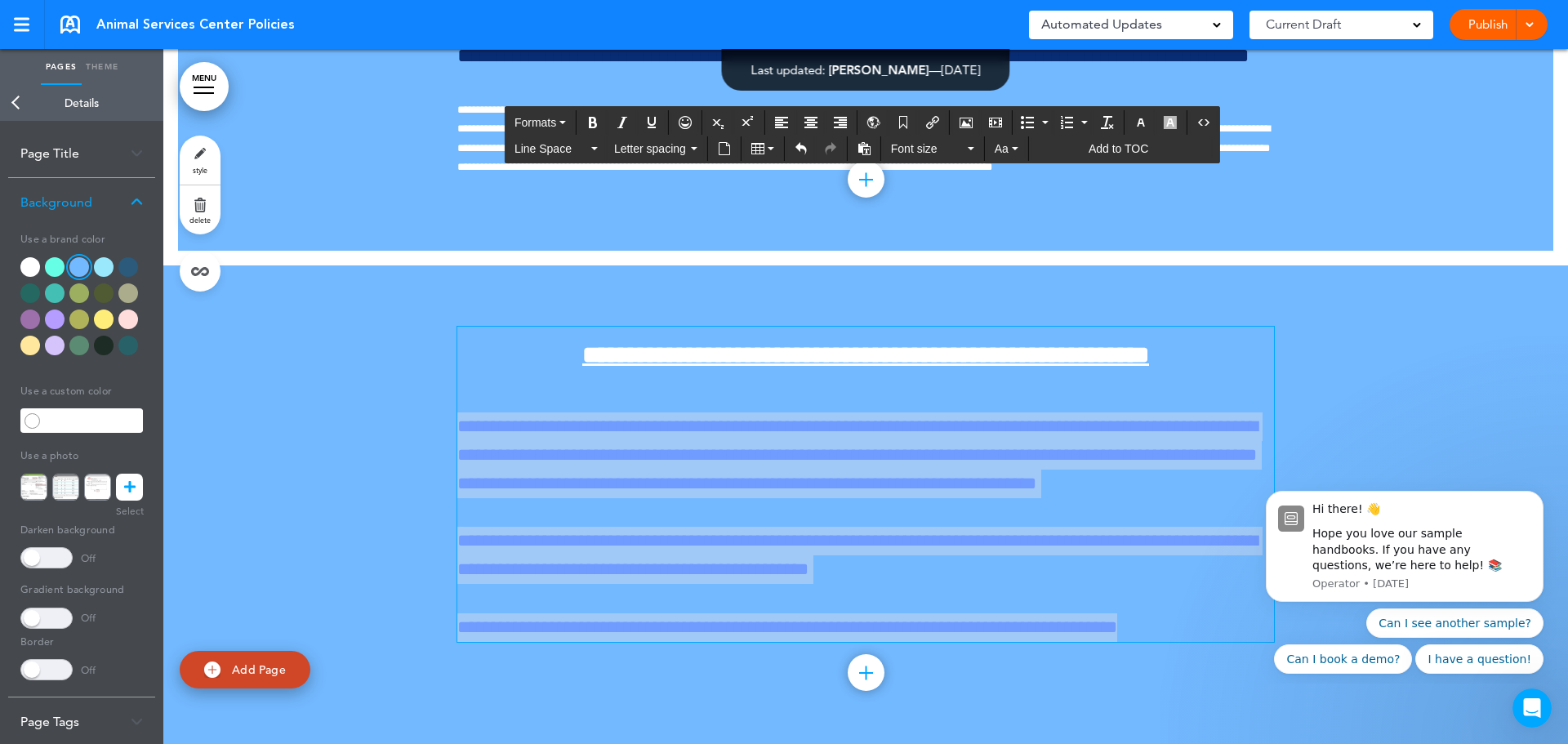
drag, startPoint x: 1172, startPoint y: 628, endPoint x: 458, endPoint y: 432, distance: 740.4
click at [458, 432] on div "**********" at bounding box center [865, 484] width 817 height 315
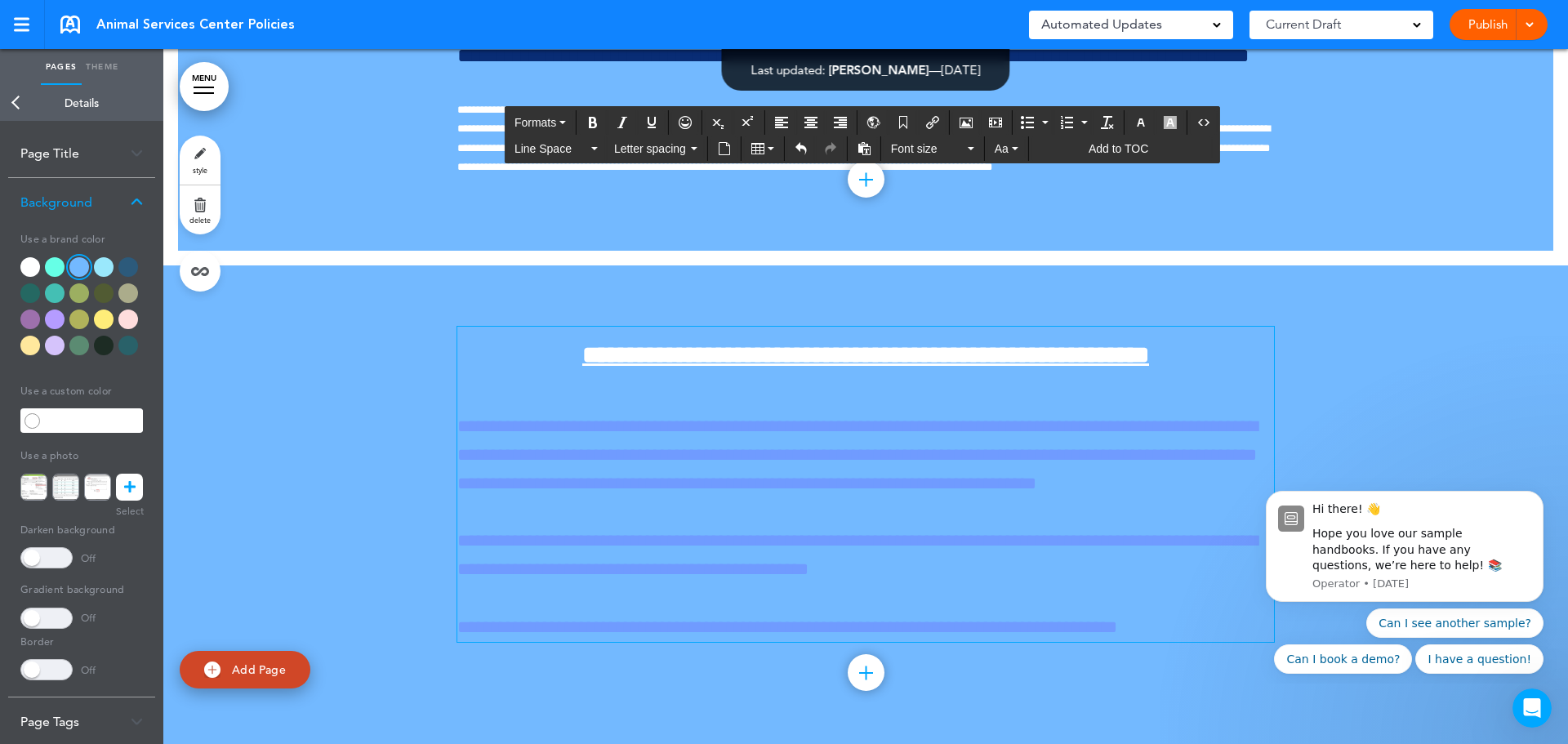
scroll to position [447045, 0]
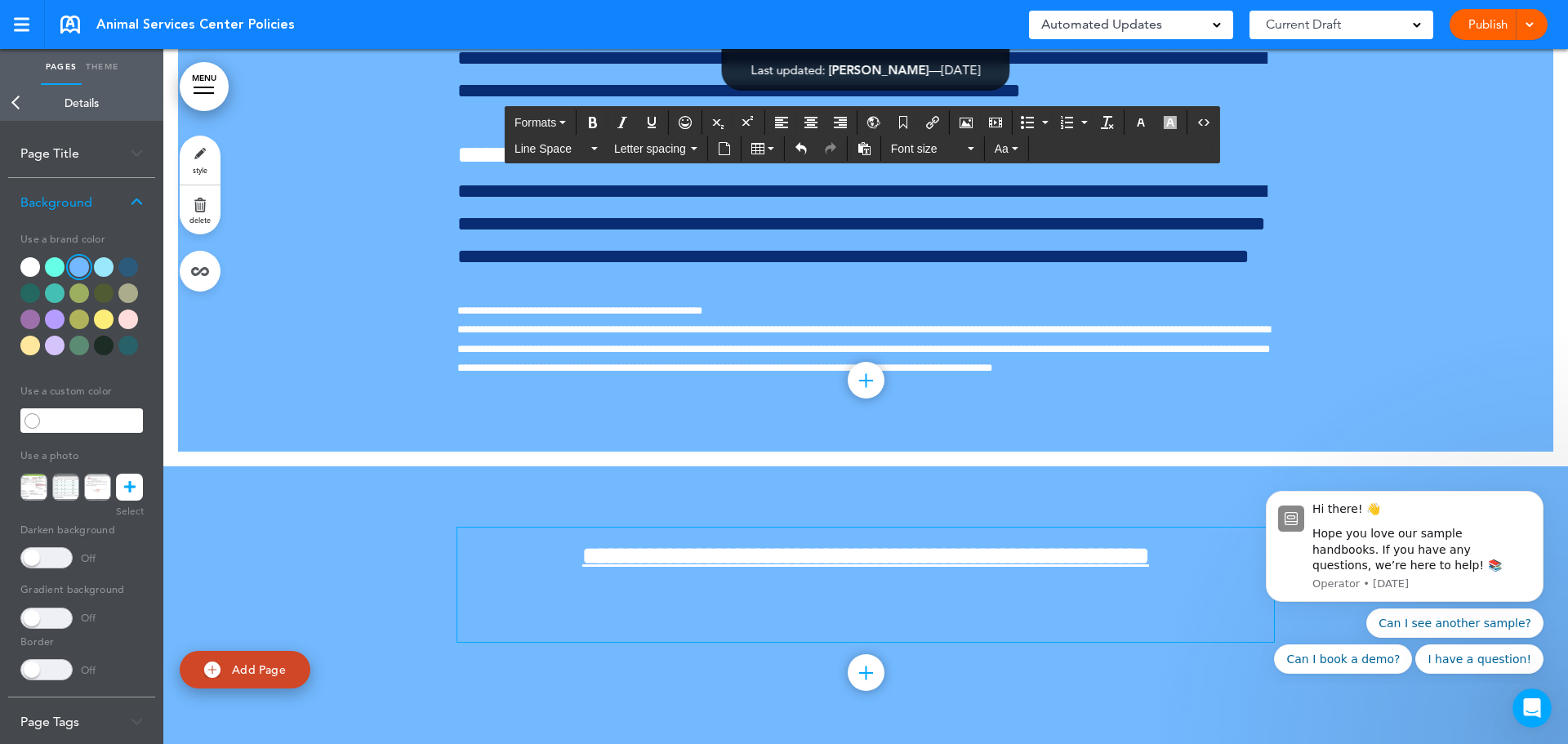
click at [544, 617] on p at bounding box center [865, 627] width 817 height 28
click at [483, 614] on p at bounding box center [865, 627] width 817 height 28
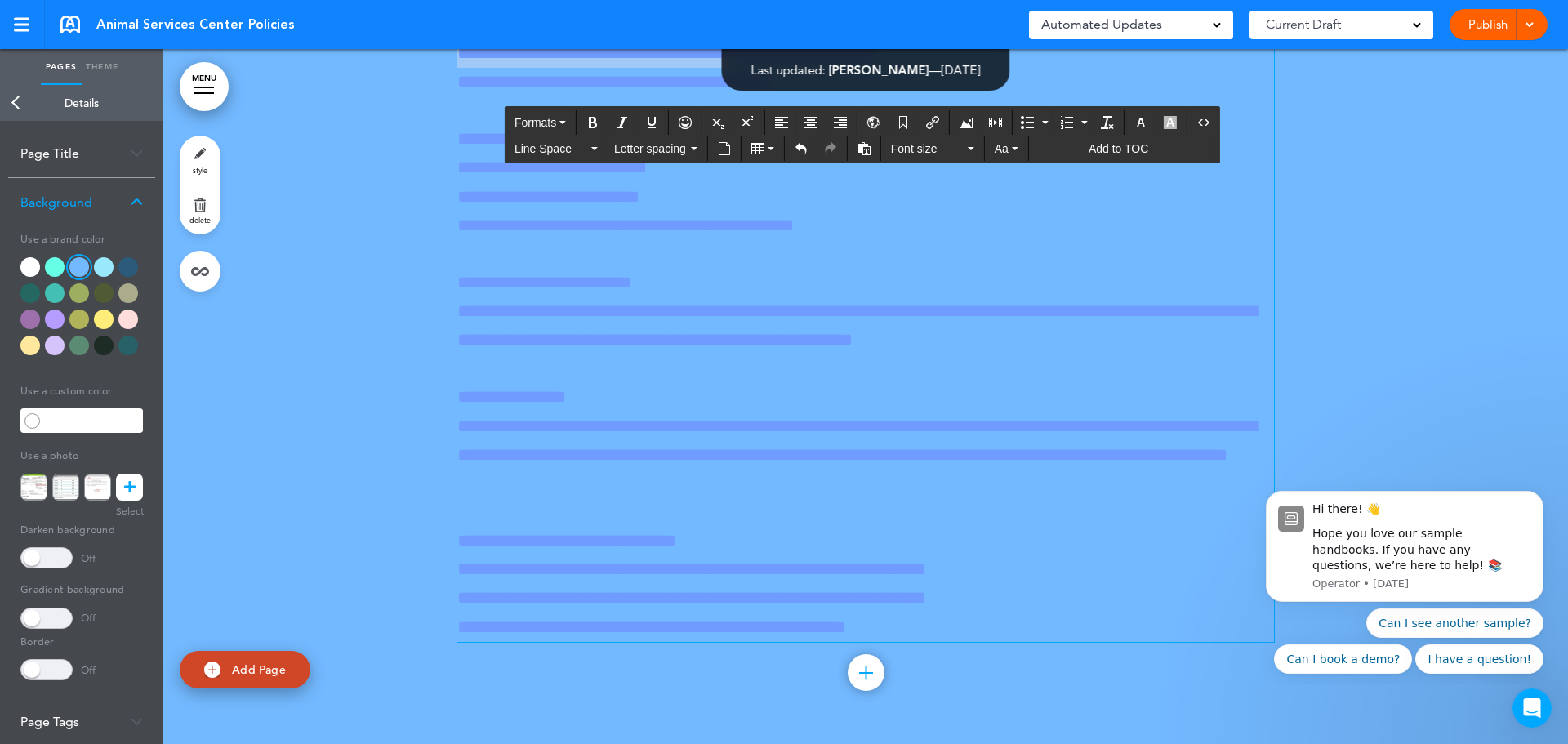
scroll to position [449286, 0]
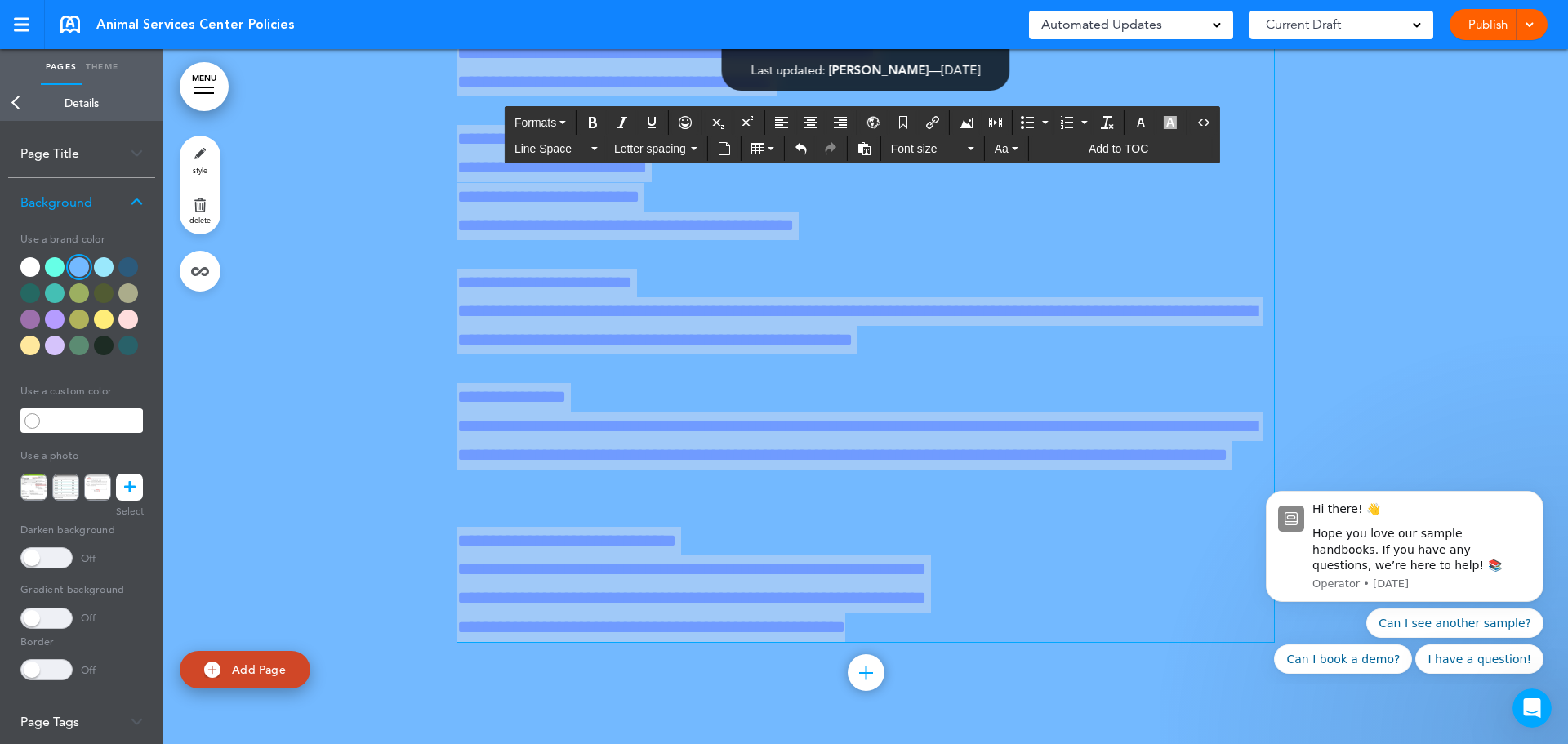
drag, startPoint x: 454, startPoint y: 294, endPoint x: 1092, endPoint y: 663, distance: 737.0
click at [1136, 125] on icon "button" at bounding box center [1140, 122] width 13 height 13
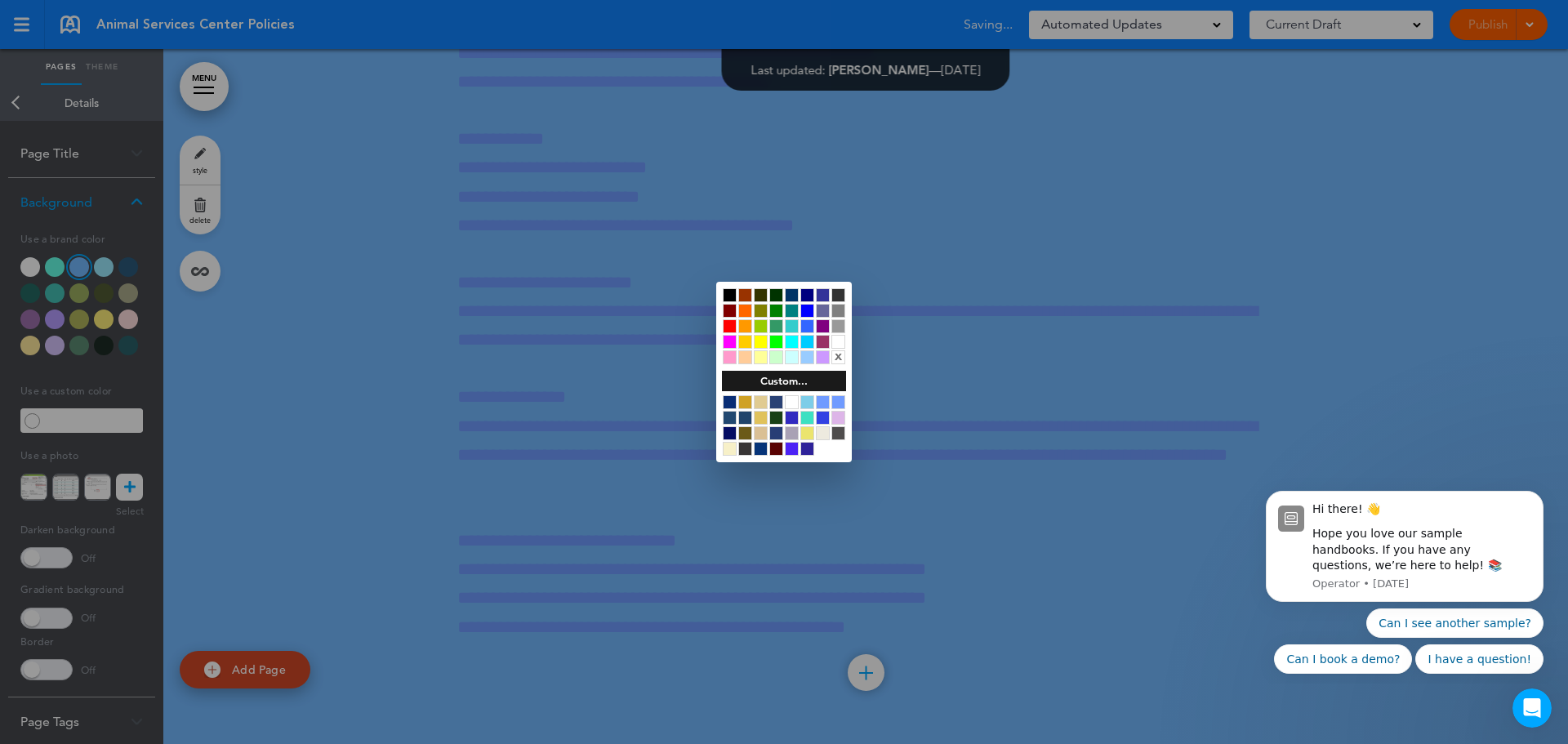
click at [807, 292] on div at bounding box center [807, 295] width 14 height 14
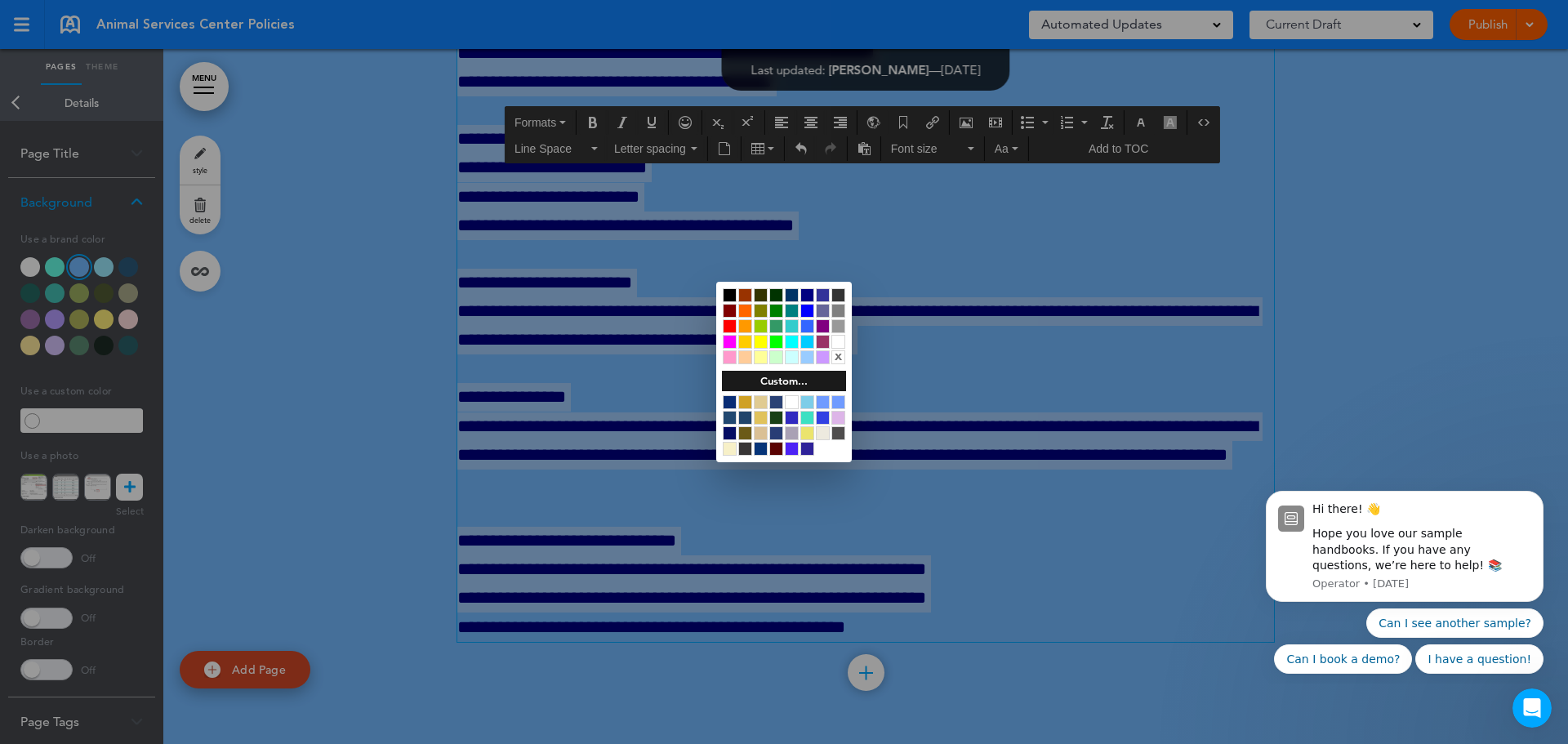
click at [1138, 258] on div at bounding box center [784, 372] width 1568 height 744
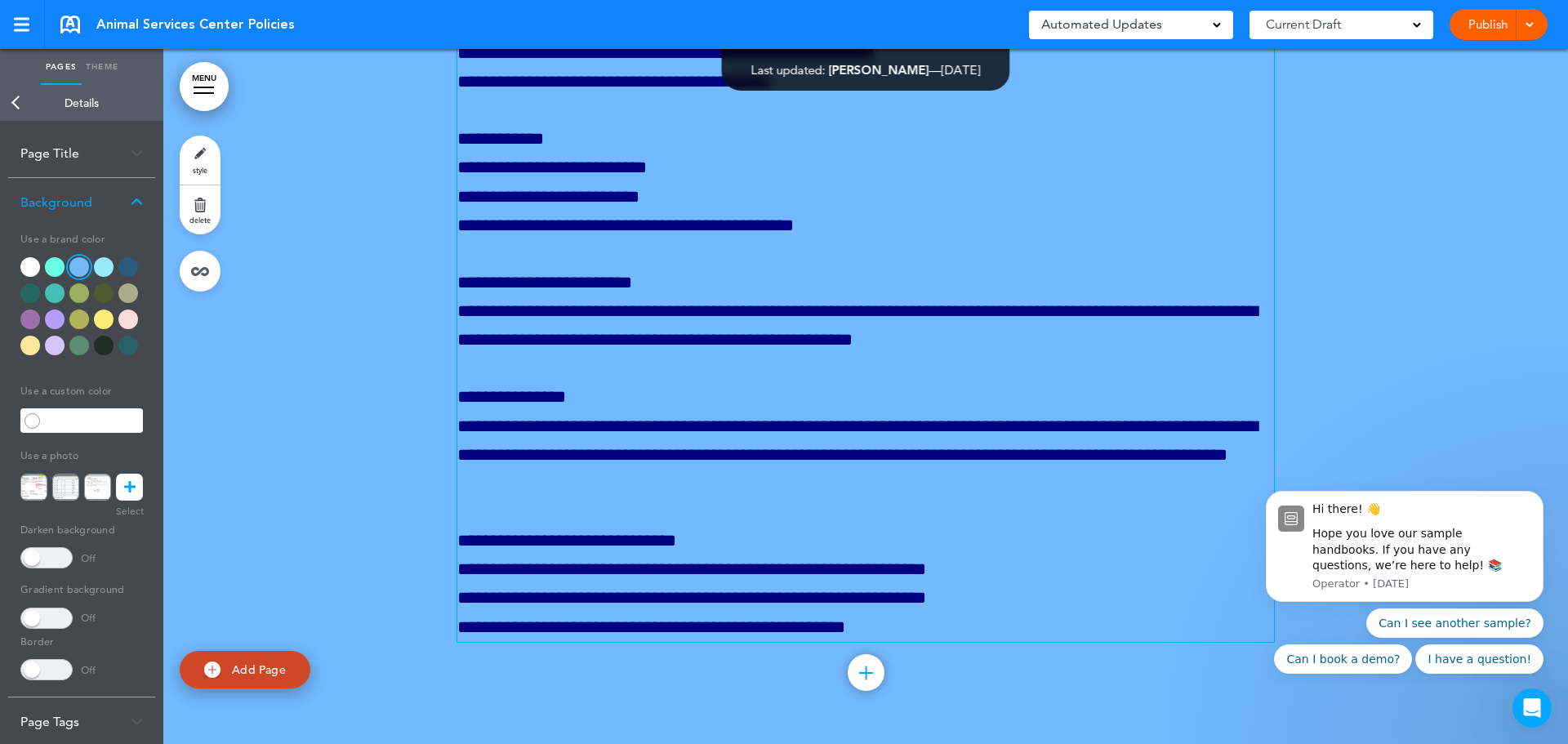
scroll to position [447408, 0]
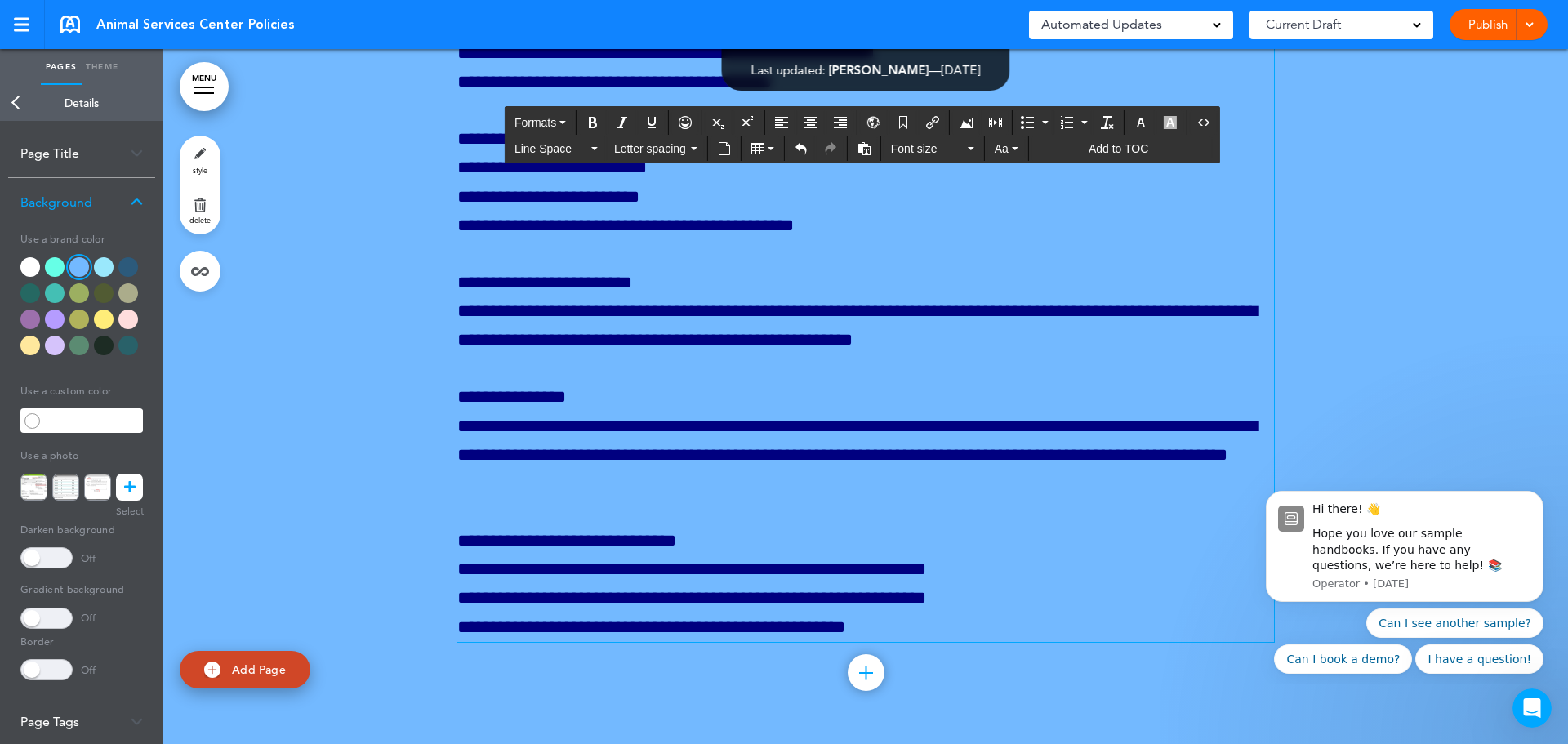
drag, startPoint x: 529, startPoint y: 267, endPoint x: 449, endPoint y: 267, distance: 80.0
click at [1138, 124] on icon "button" at bounding box center [1140, 122] width 13 height 13
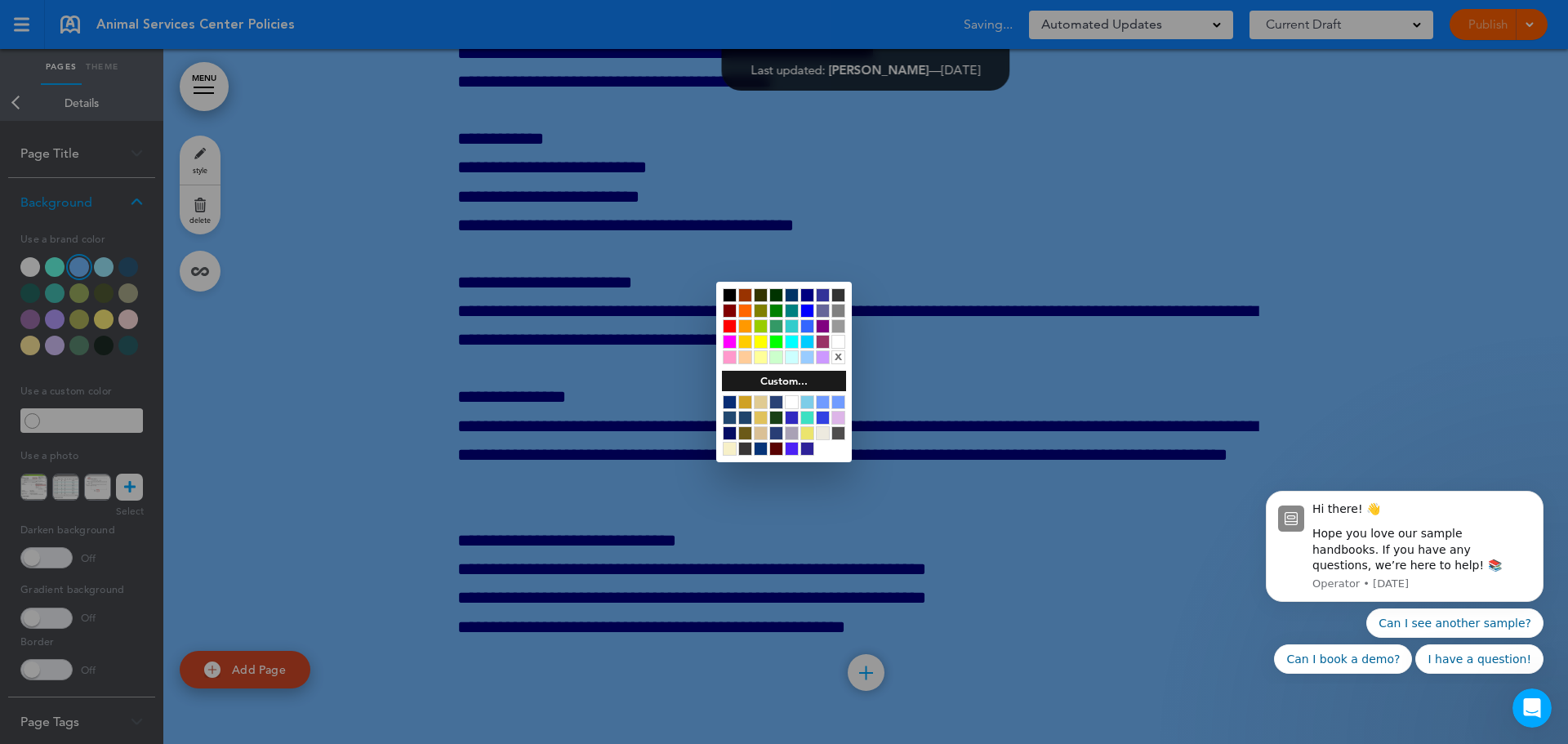
click at [836, 339] on div at bounding box center [839, 342] width 14 height 14
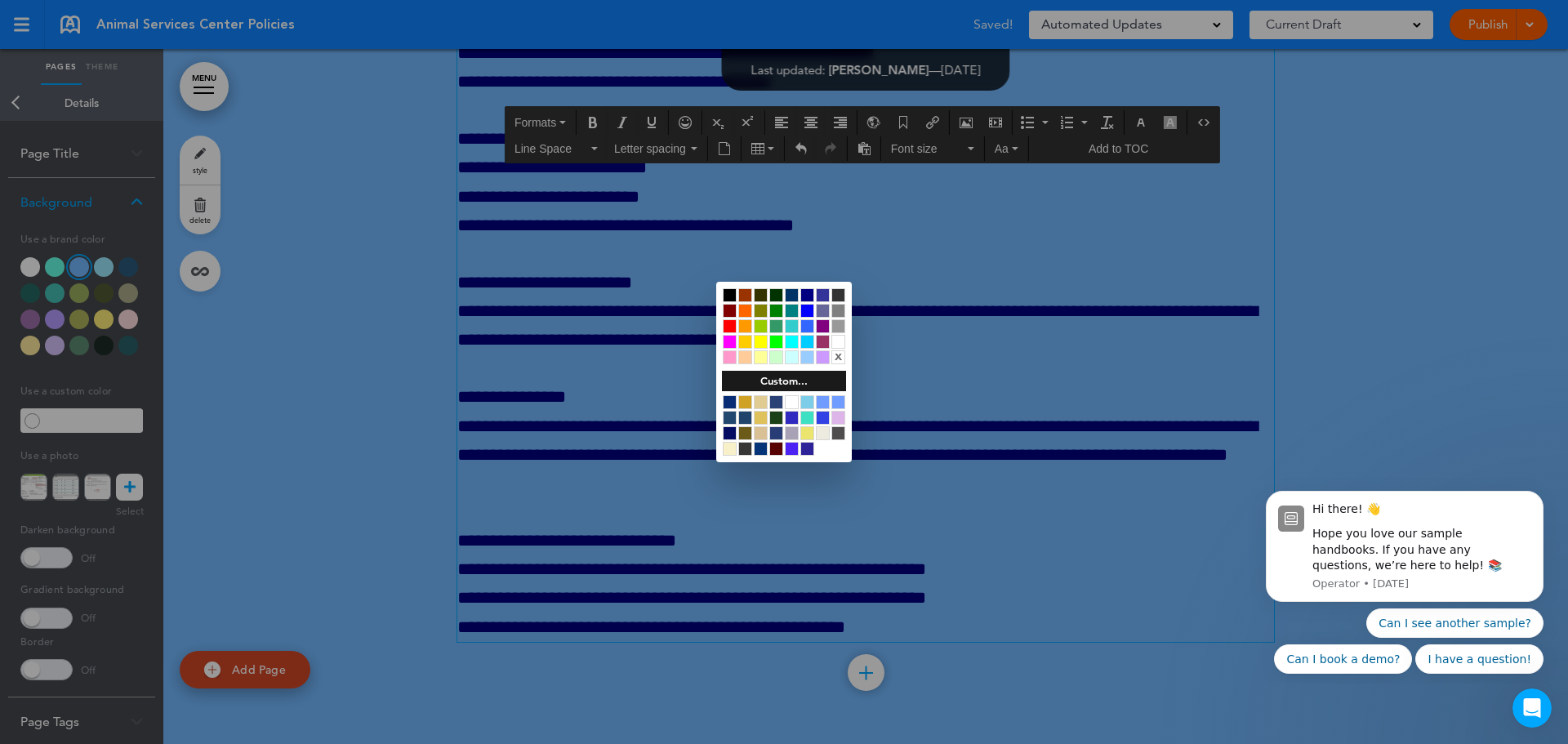
click at [1017, 438] on div at bounding box center [784, 372] width 1568 height 744
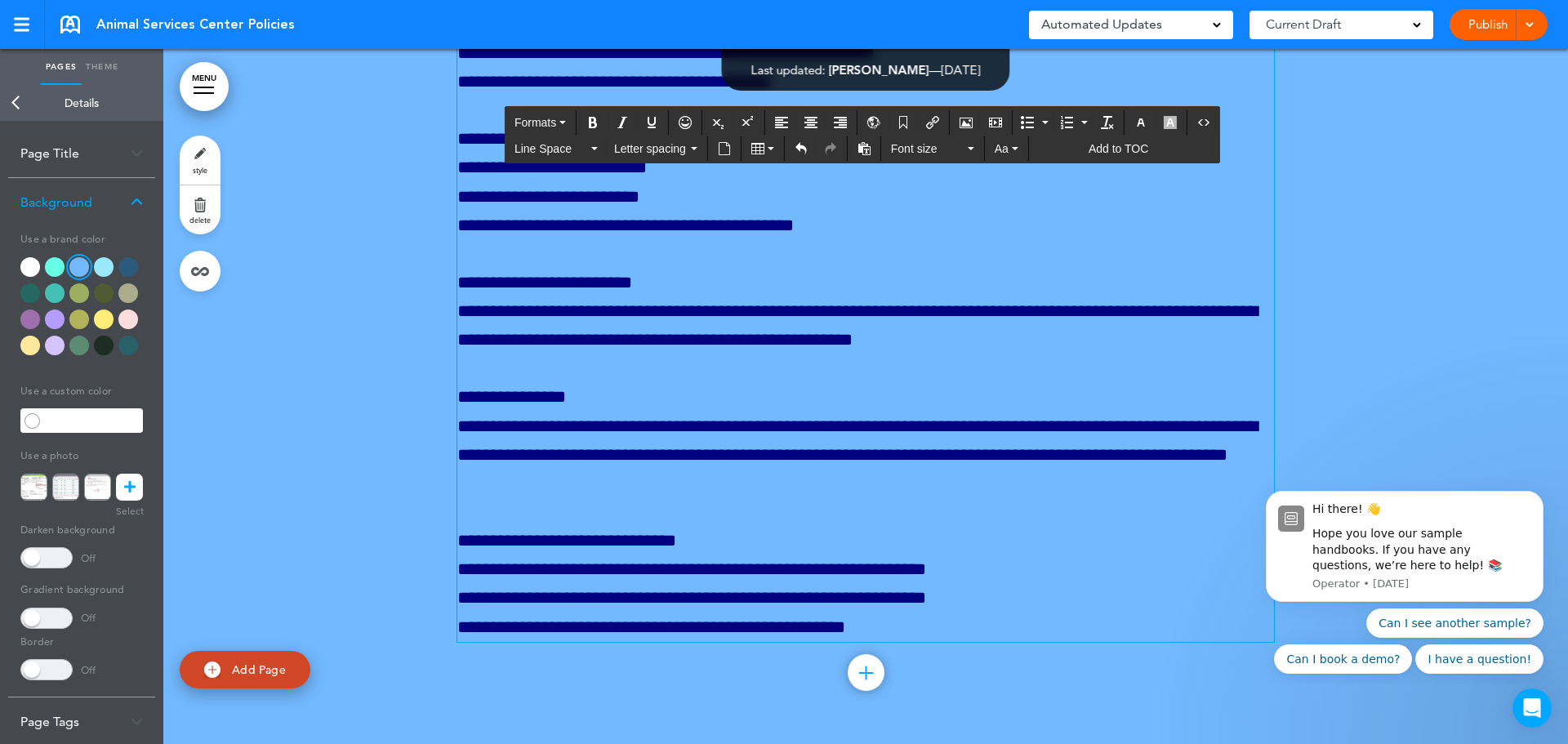
drag, startPoint x: 572, startPoint y: 412, endPoint x: 457, endPoint y: 409, distance: 115.0
click at [1141, 127] on icon "button" at bounding box center [1140, 122] width 13 height 13
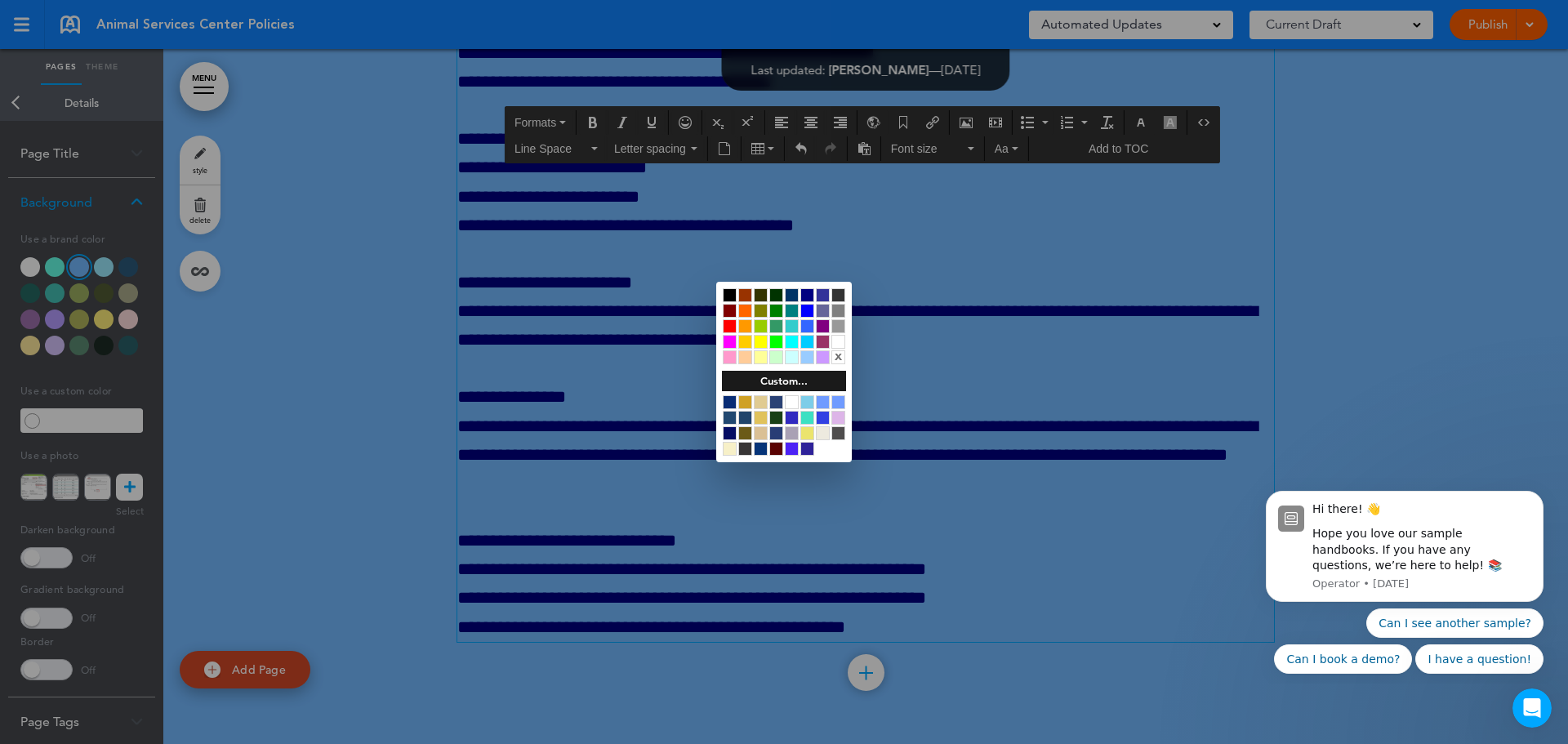
click at [837, 343] on div at bounding box center [839, 342] width 14 height 14
click at [623, 518] on div at bounding box center [784, 372] width 1568 height 744
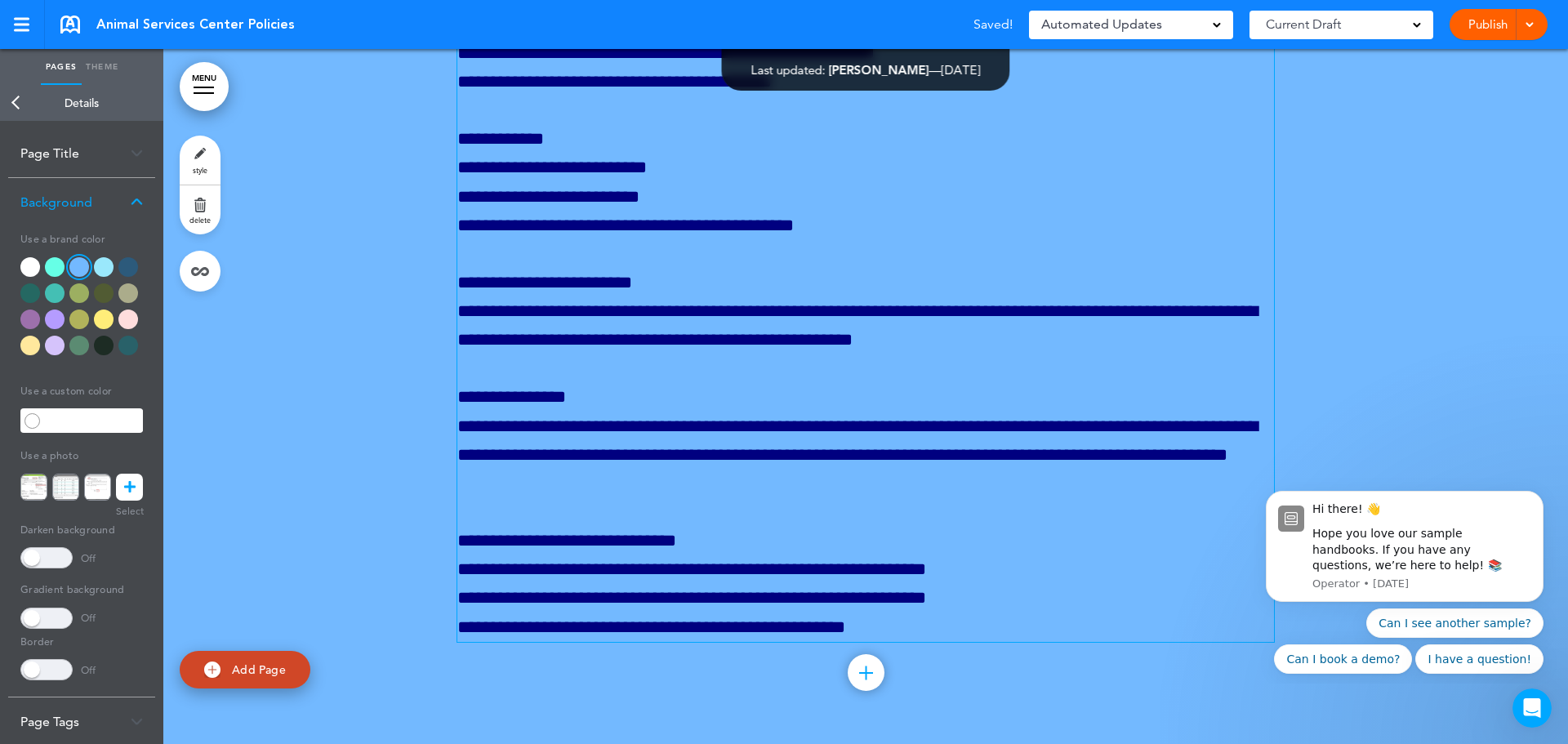
scroll to position [447653, 0]
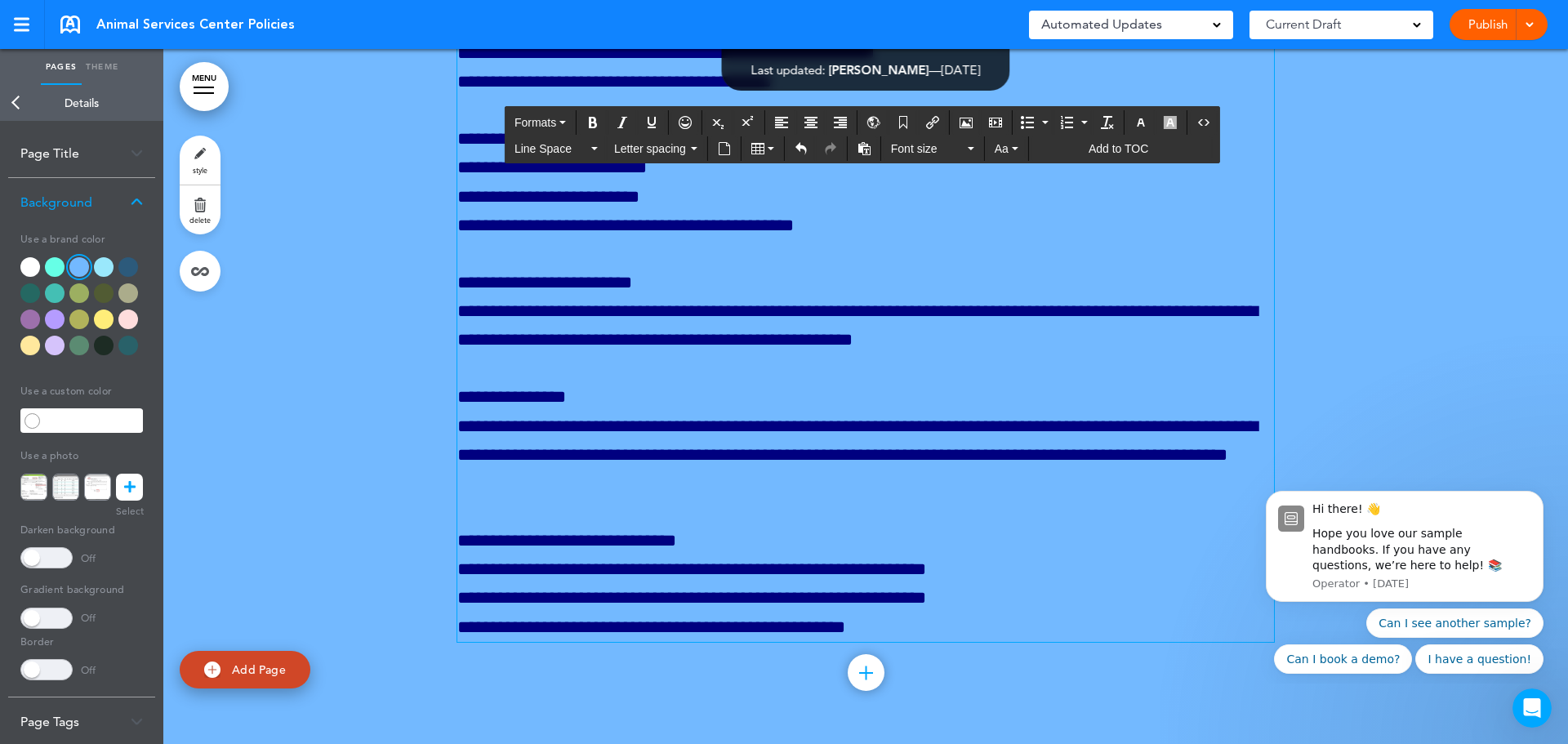
drag, startPoint x: 560, startPoint y: 367, endPoint x: 451, endPoint y: 362, distance: 109.1
click at [1144, 124] on icon "button" at bounding box center [1140, 122] width 13 height 13
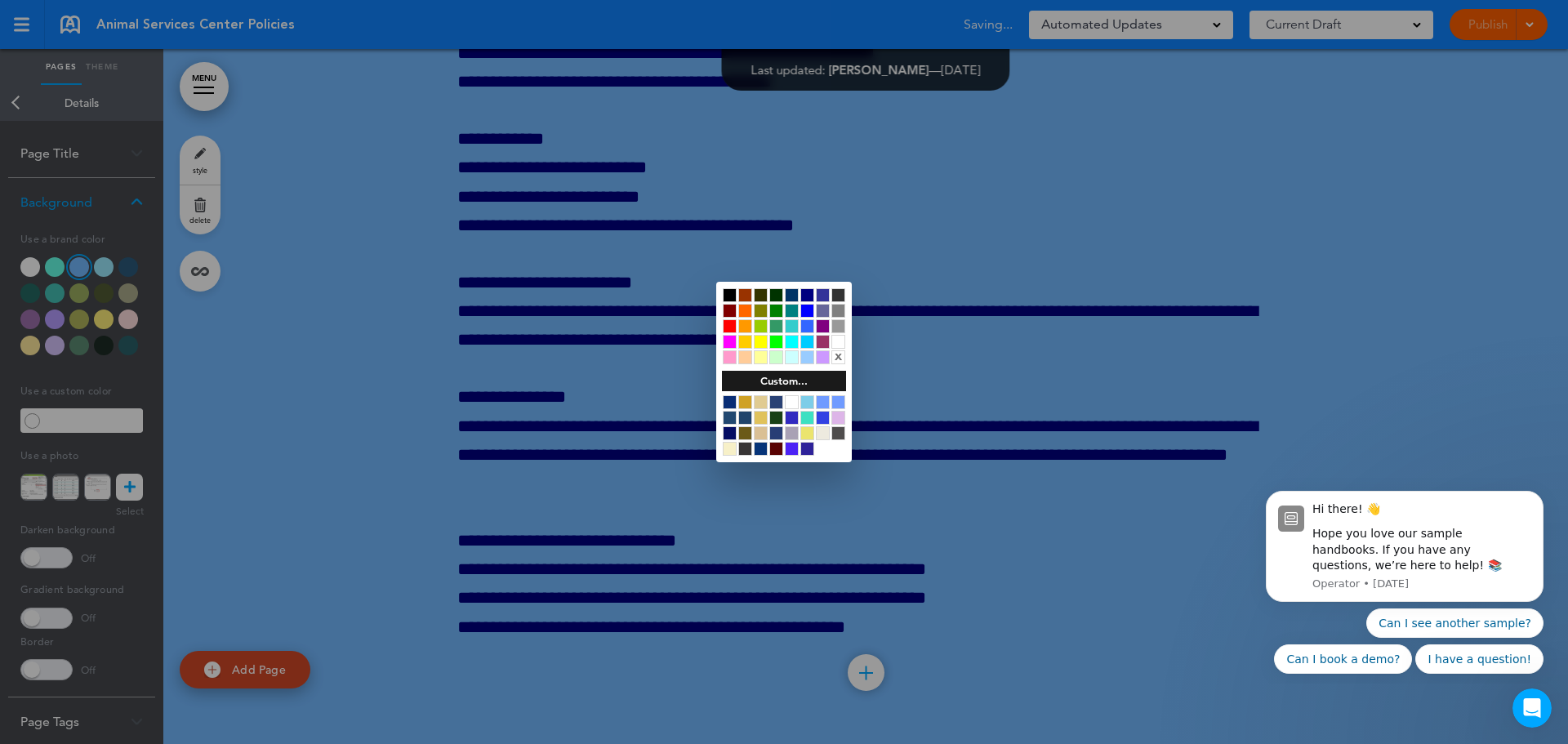
click at [837, 337] on div at bounding box center [839, 342] width 14 height 14
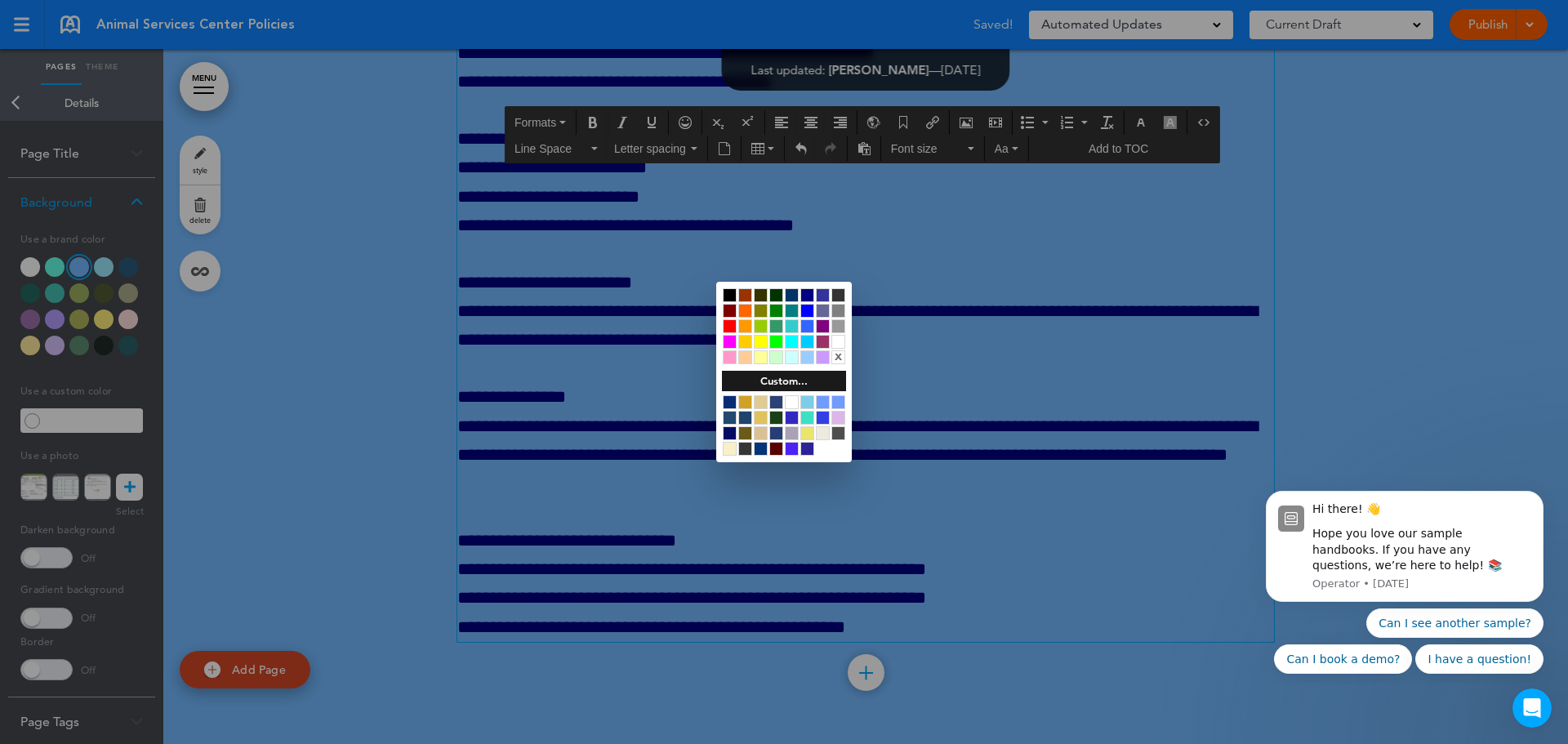
click at [936, 373] on div at bounding box center [784, 372] width 1568 height 744
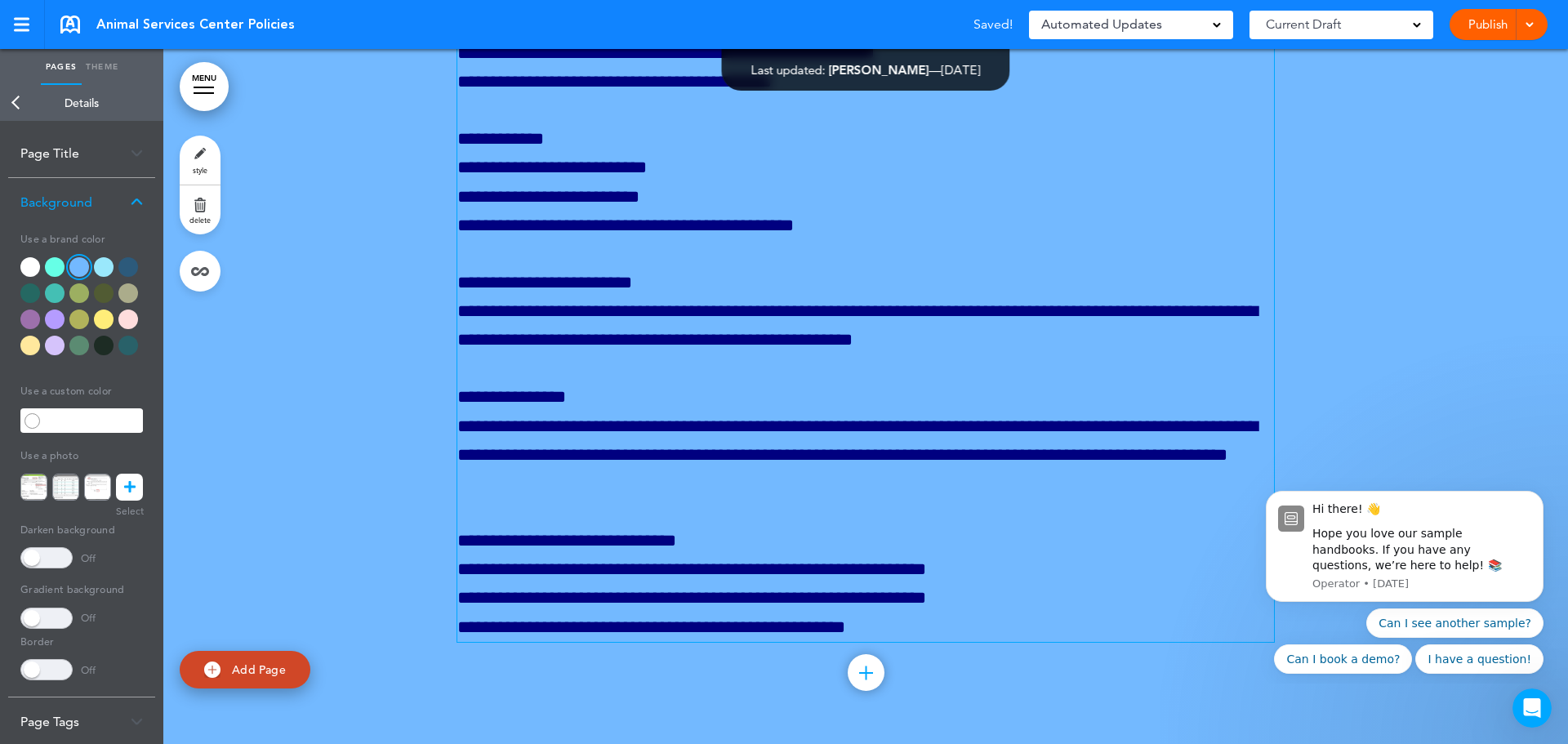
scroll to position [447979, 0]
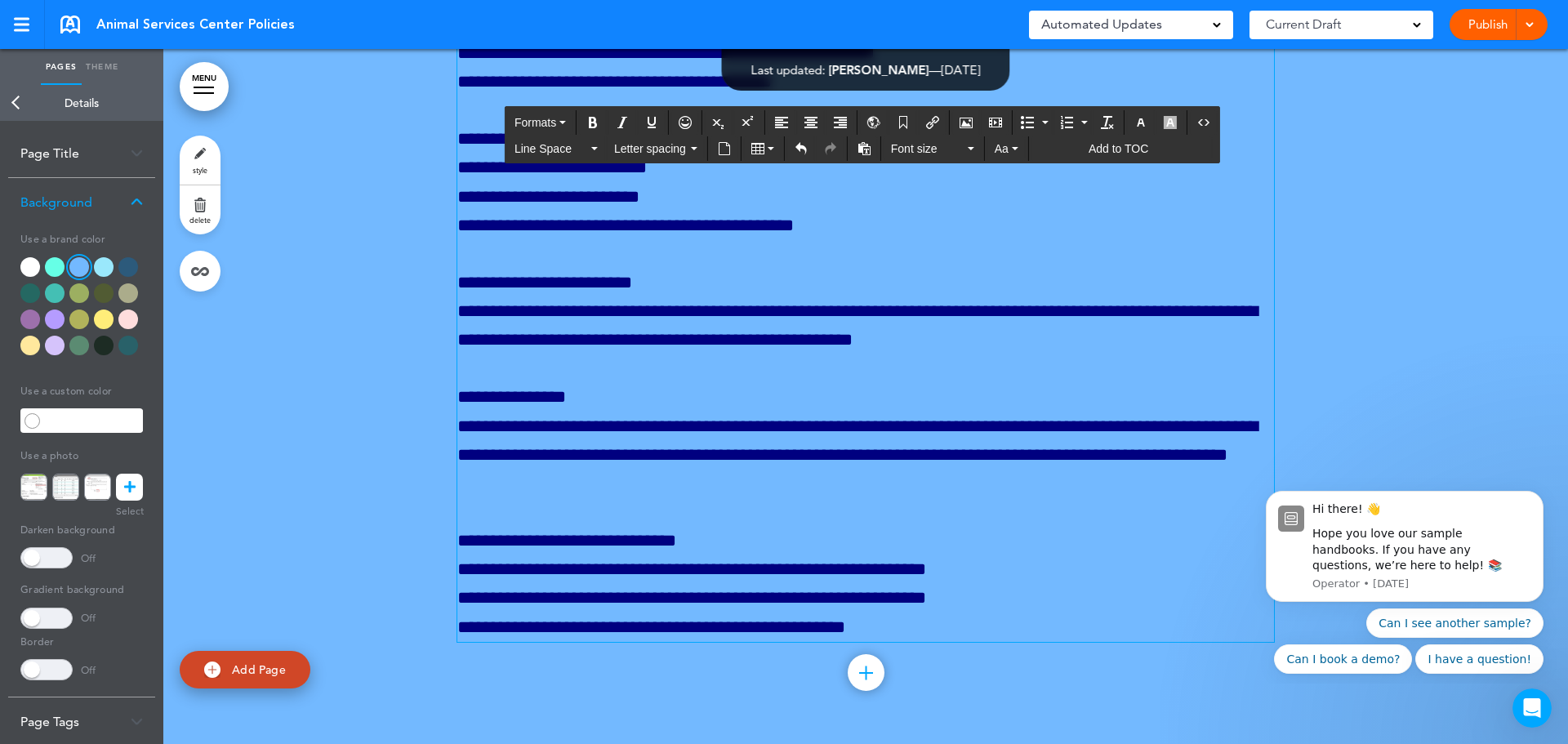
drag, startPoint x: 586, startPoint y: 385, endPoint x: 422, endPoint y: 377, distance: 164.2
click at [1136, 122] on icon "button" at bounding box center [1140, 122] width 13 height 13
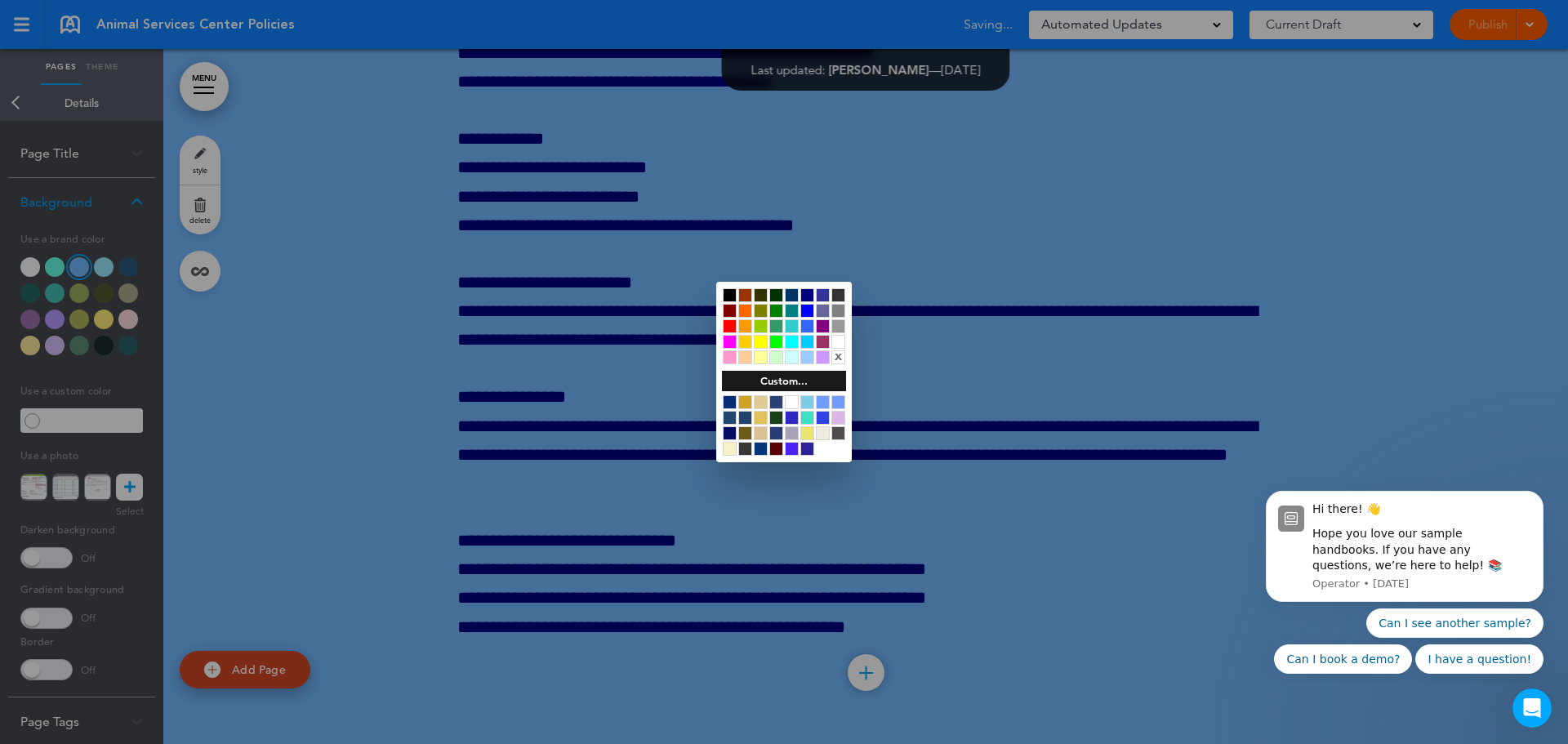
click at [809, 293] on div at bounding box center [807, 295] width 14 height 14
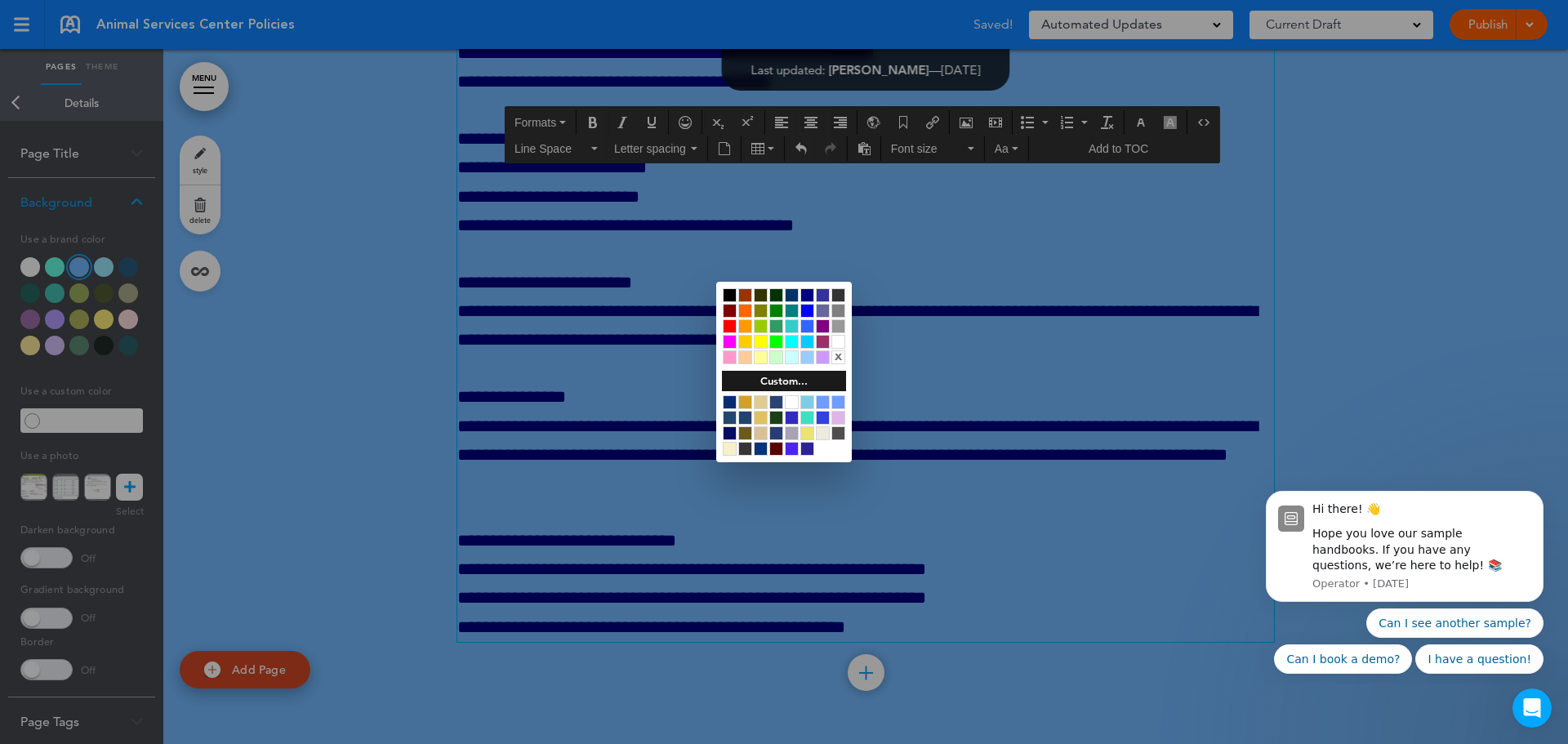
click at [960, 376] on div at bounding box center [784, 372] width 1568 height 744
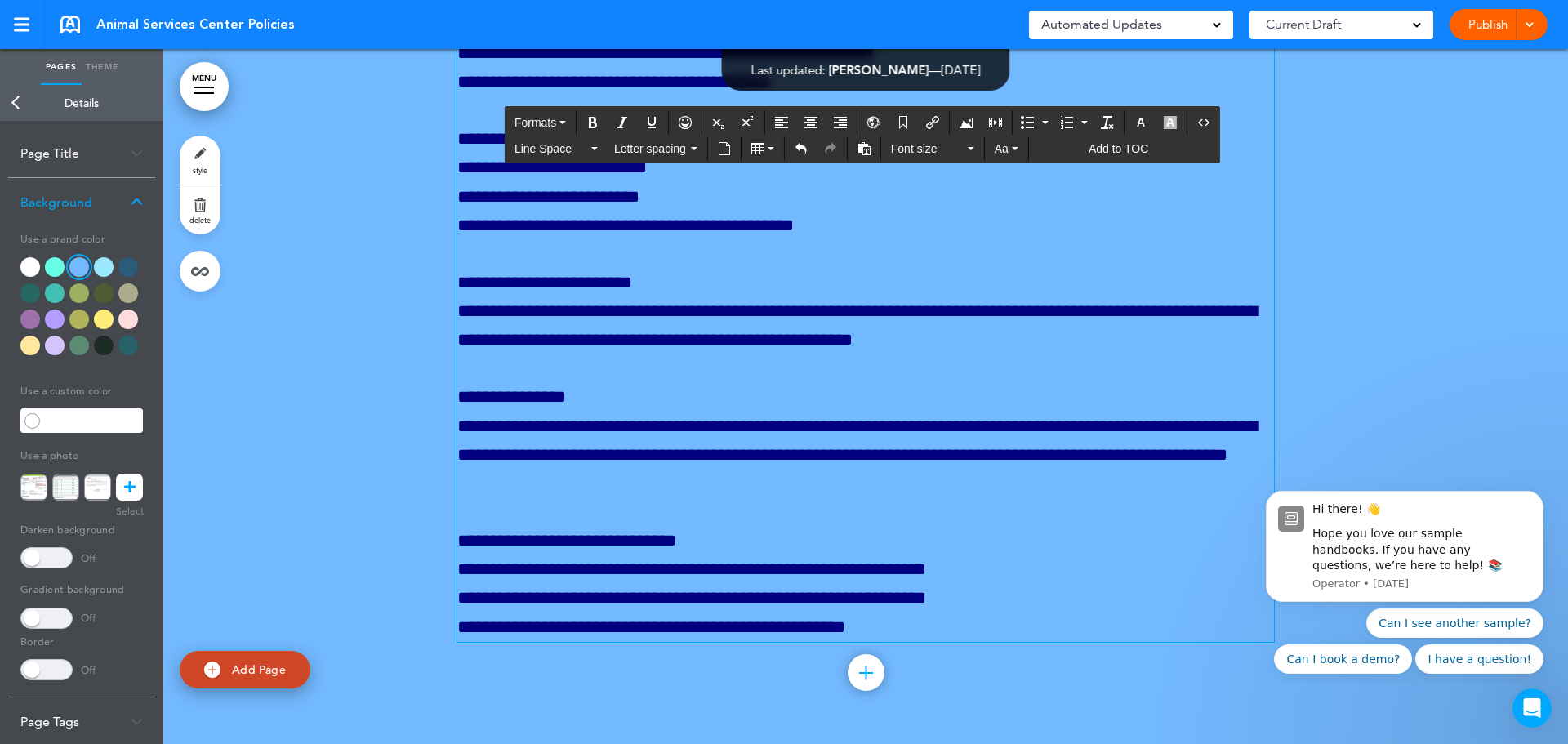
drag, startPoint x: 579, startPoint y: 464, endPoint x: 436, endPoint y: 451, distance: 143.6
click at [1145, 120] on icon "button" at bounding box center [1140, 122] width 13 height 13
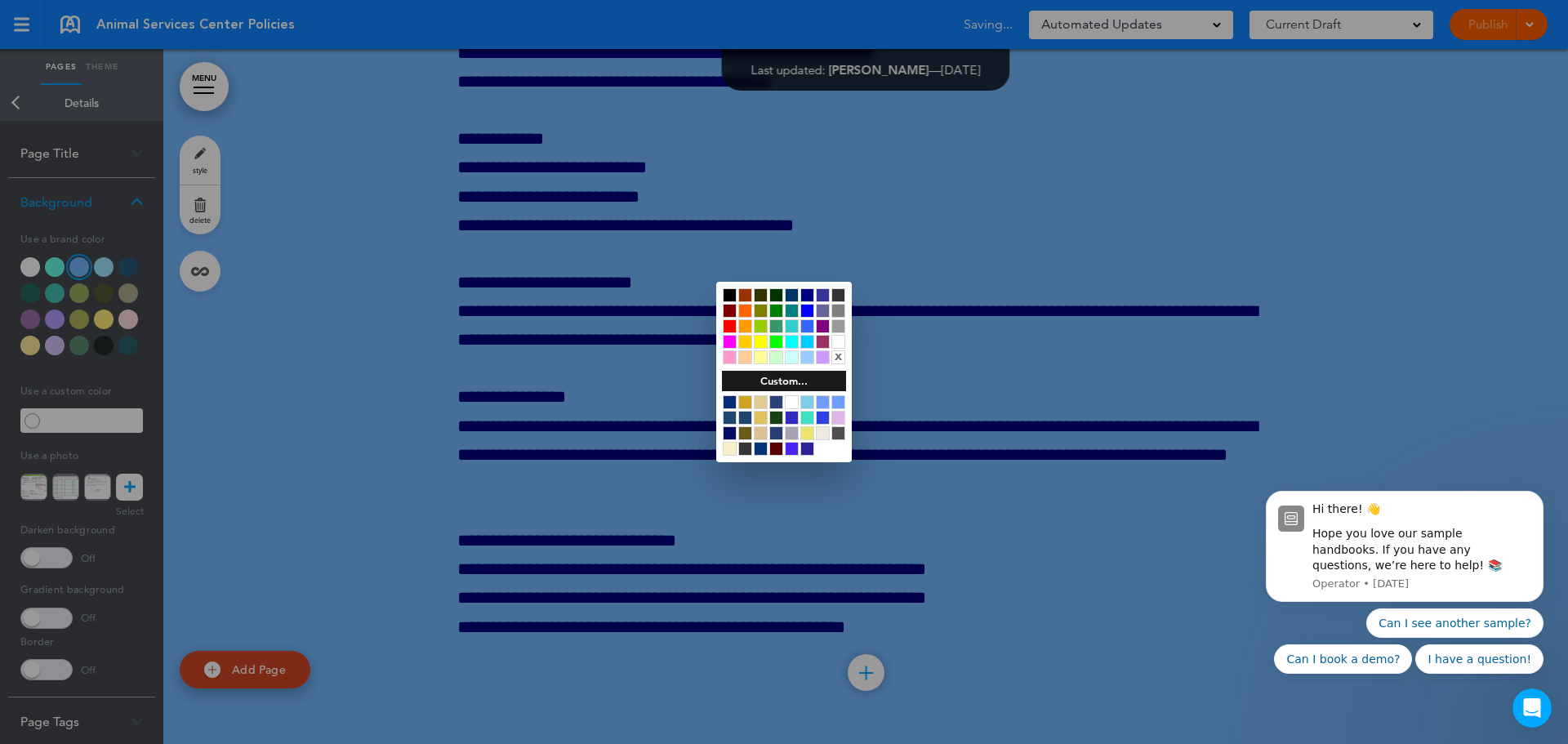
click at [806, 293] on div at bounding box center [807, 295] width 14 height 14
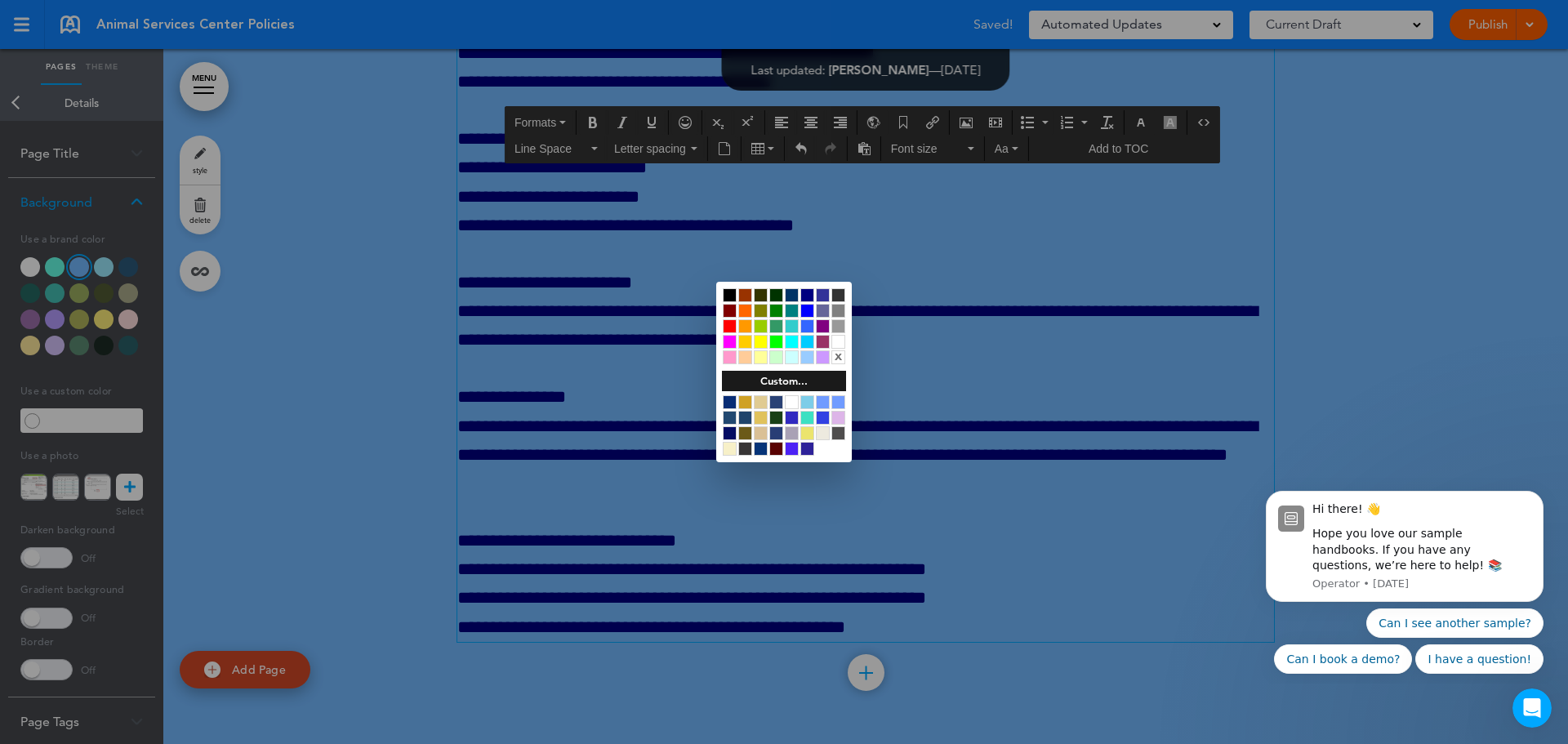
click at [1052, 405] on div at bounding box center [784, 372] width 1568 height 744
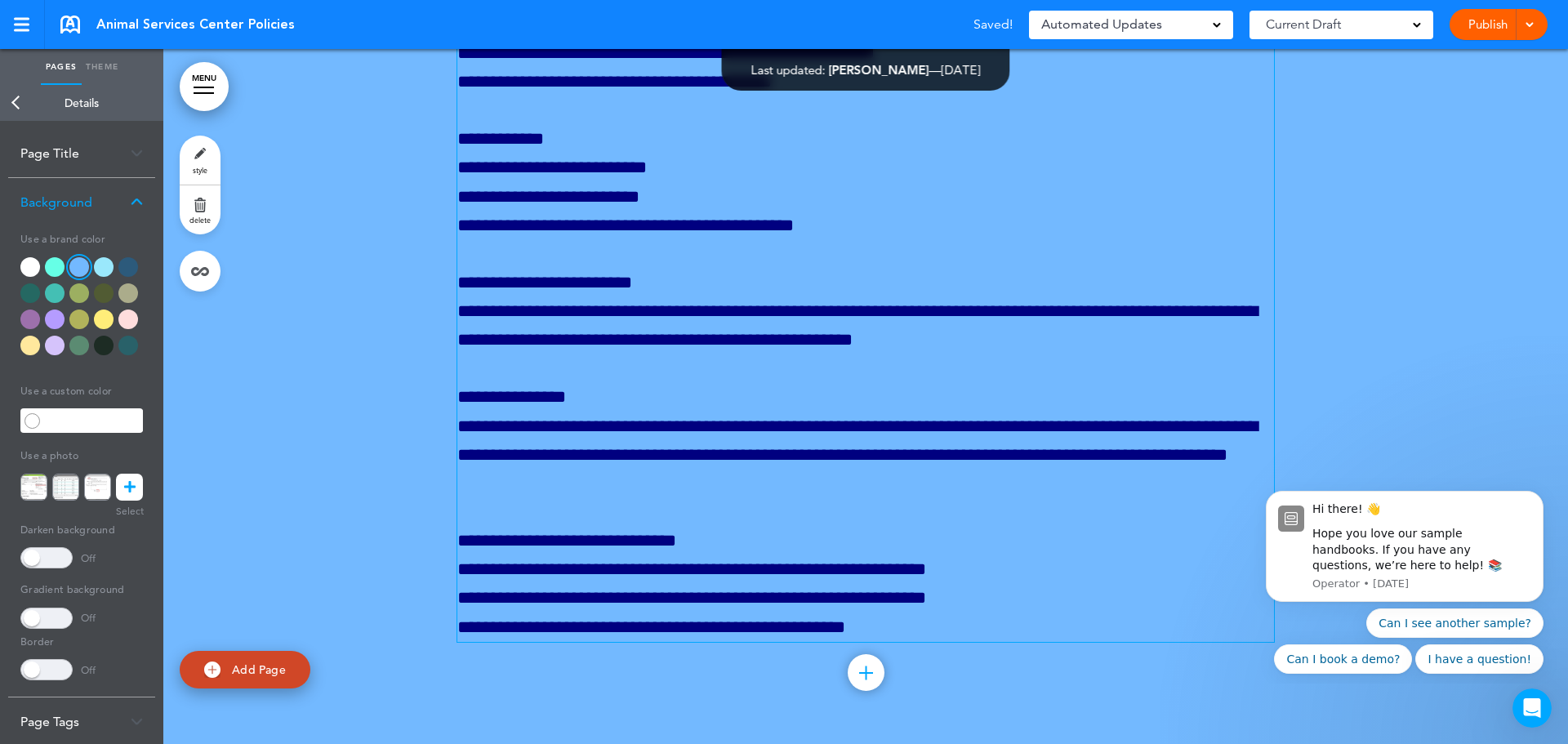
scroll to position [447326, 0]
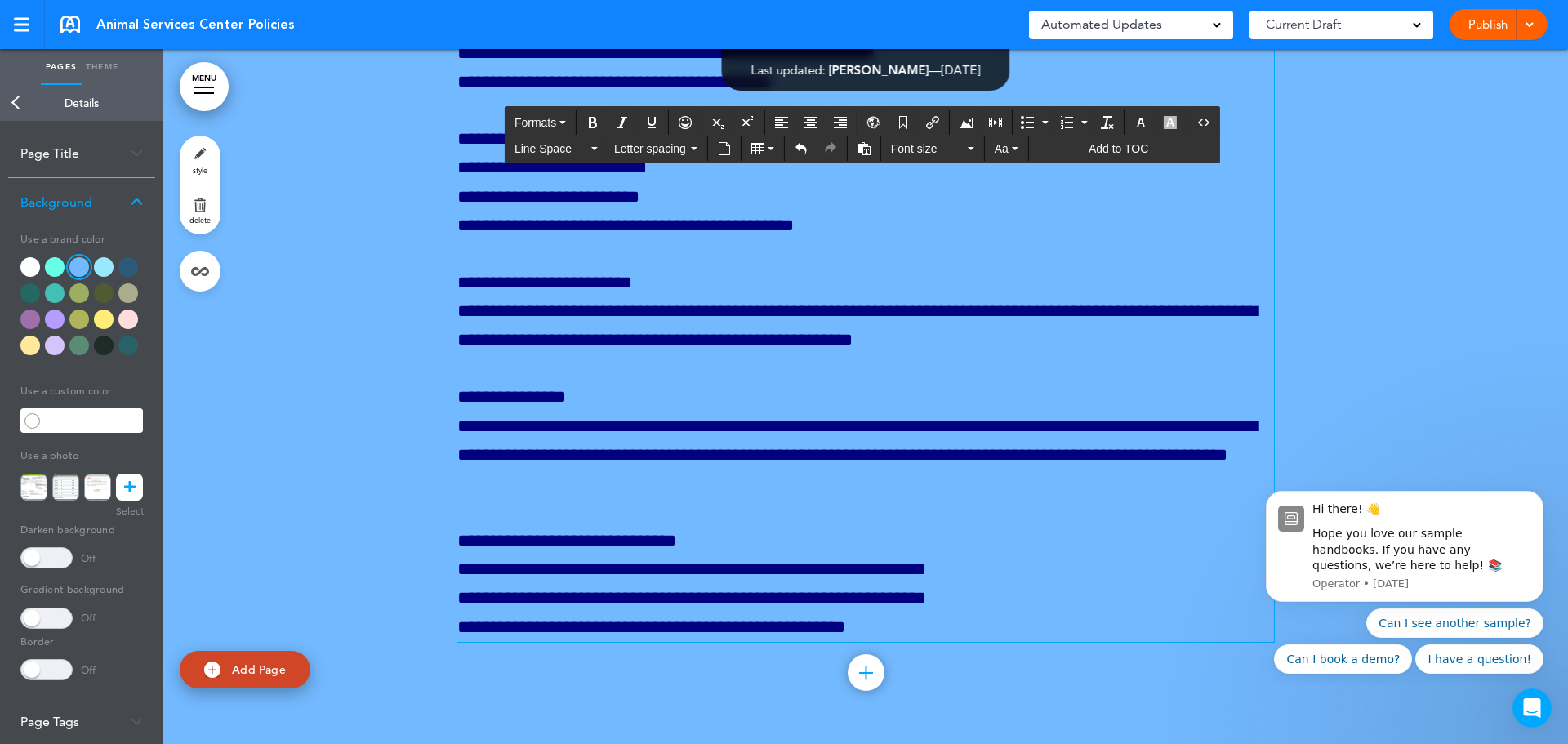
drag, startPoint x: 530, startPoint y: 350, endPoint x: 430, endPoint y: 350, distance: 100.0
click at [583, 118] on button "Bold" at bounding box center [593, 122] width 26 height 22
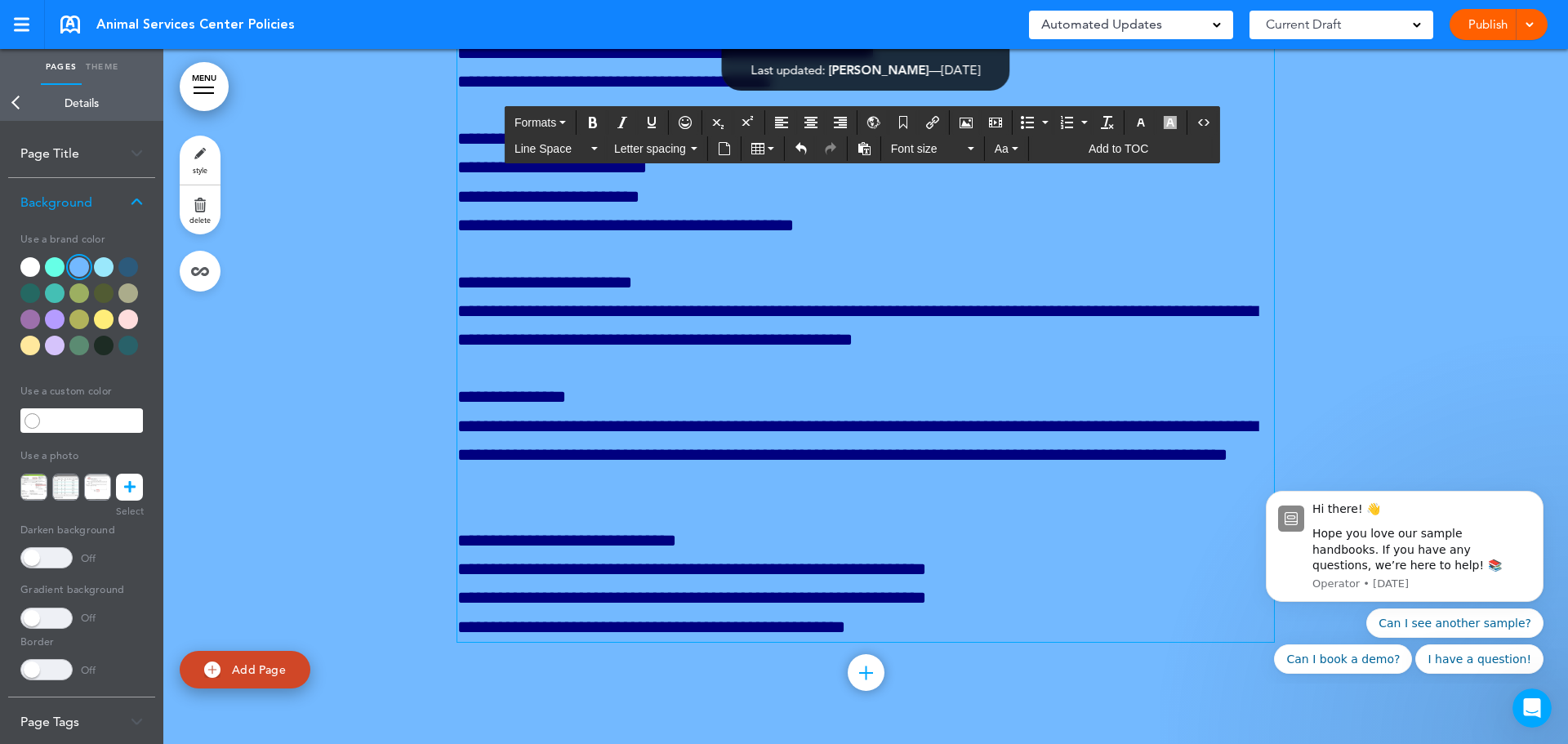
drag, startPoint x: 567, startPoint y: 332, endPoint x: 426, endPoint y: 326, distance: 141.1
click at [593, 124] on icon "Bold" at bounding box center [593, 122] width 13 height 13
click at [21, 99] on link "Back" at bounding box center [16, 103] width 32 height 36
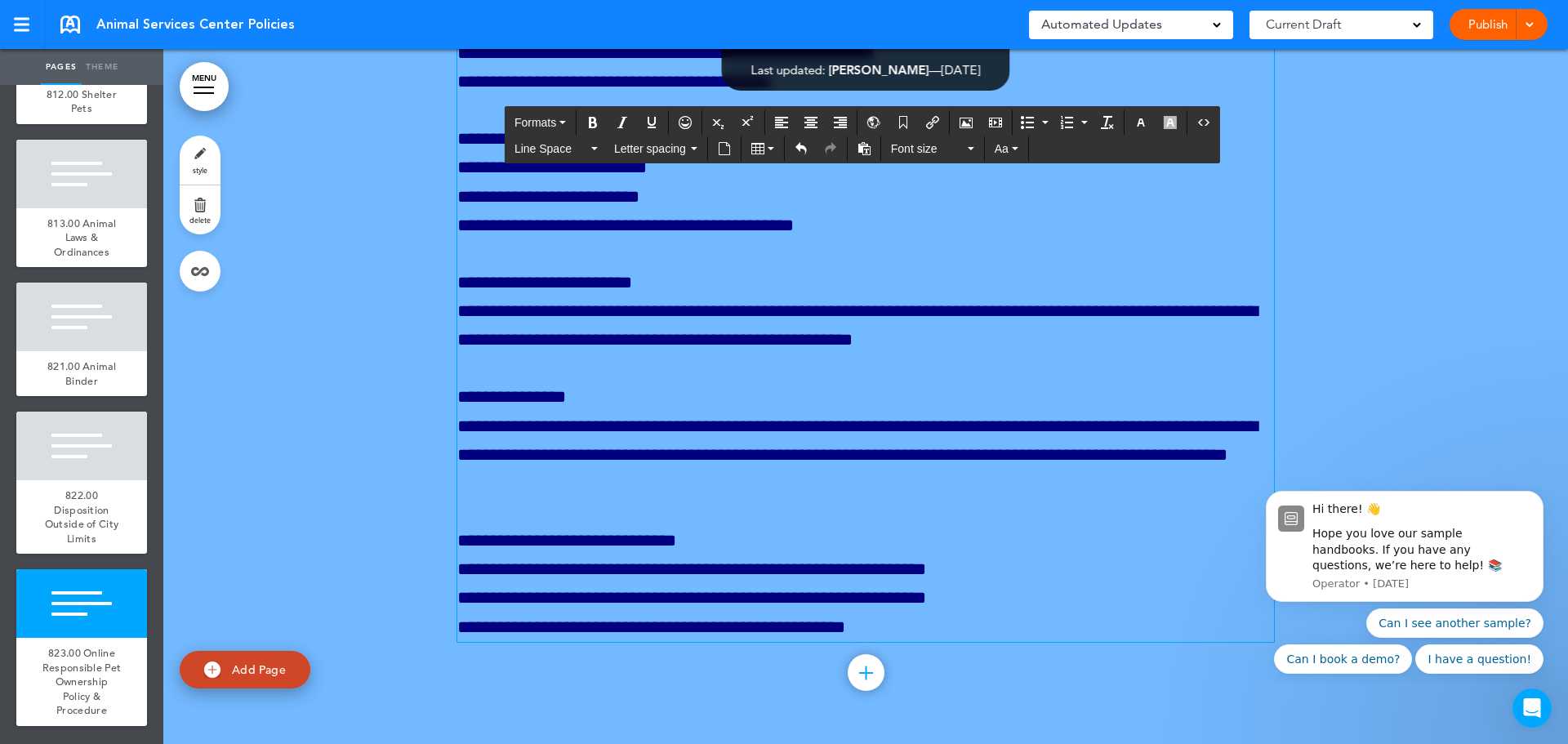
scroll to position [447653, 0]
drag, startPoint x: 557, startPoint y: 367, endPoint x: 448, endPoint y: 367, distance: 109.0
click at [586, 119] on button "Bold" at bounding box center [593, 122] width 26 height 22
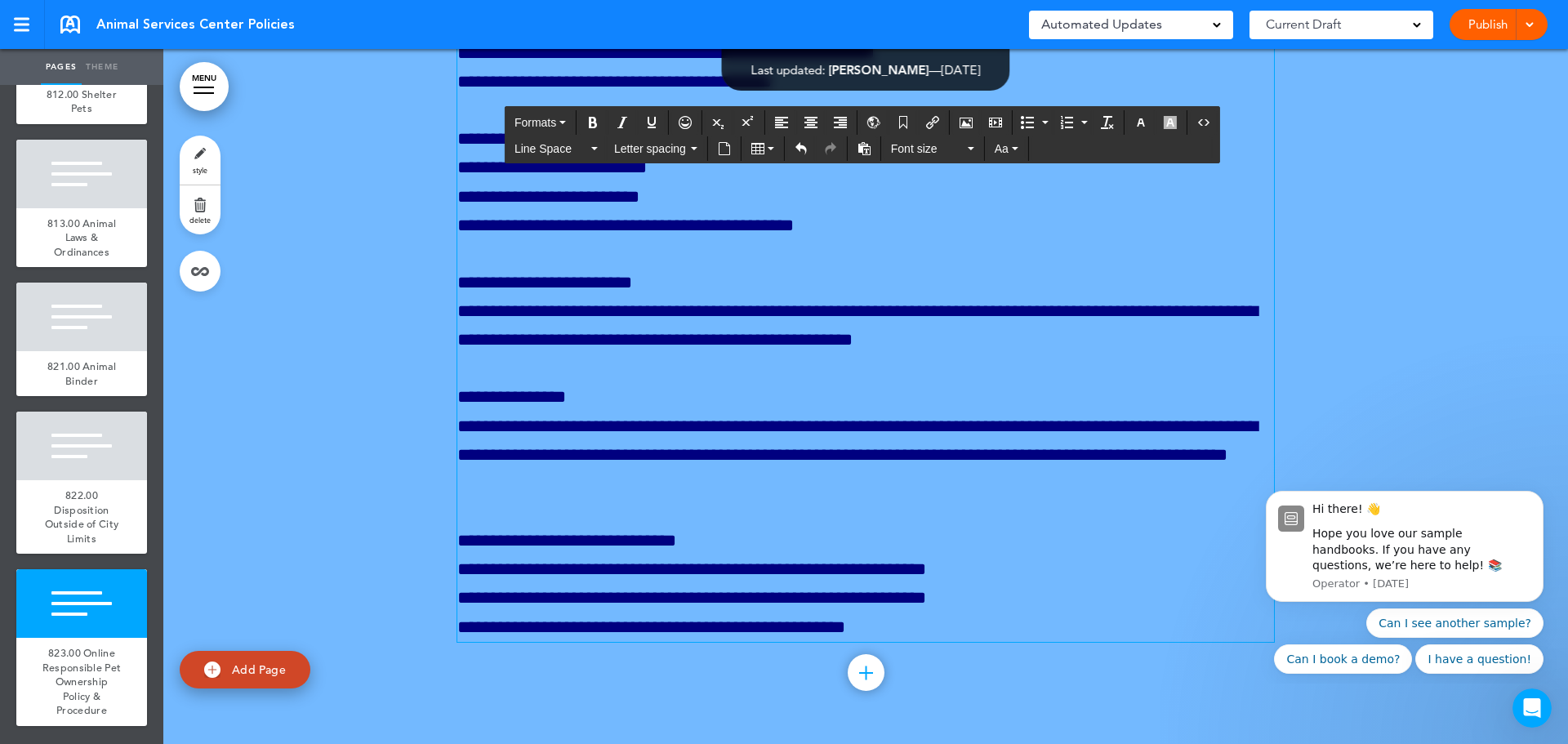
scroll to position [447979, 0]
drag, startPoint x: 586, startPoint y: 385, endPoint x: 444, endPoint y: 382, distance: 142.0
click at [599, 124] on icon "Bold" at bounding box center [593, 122] width 13 height 13
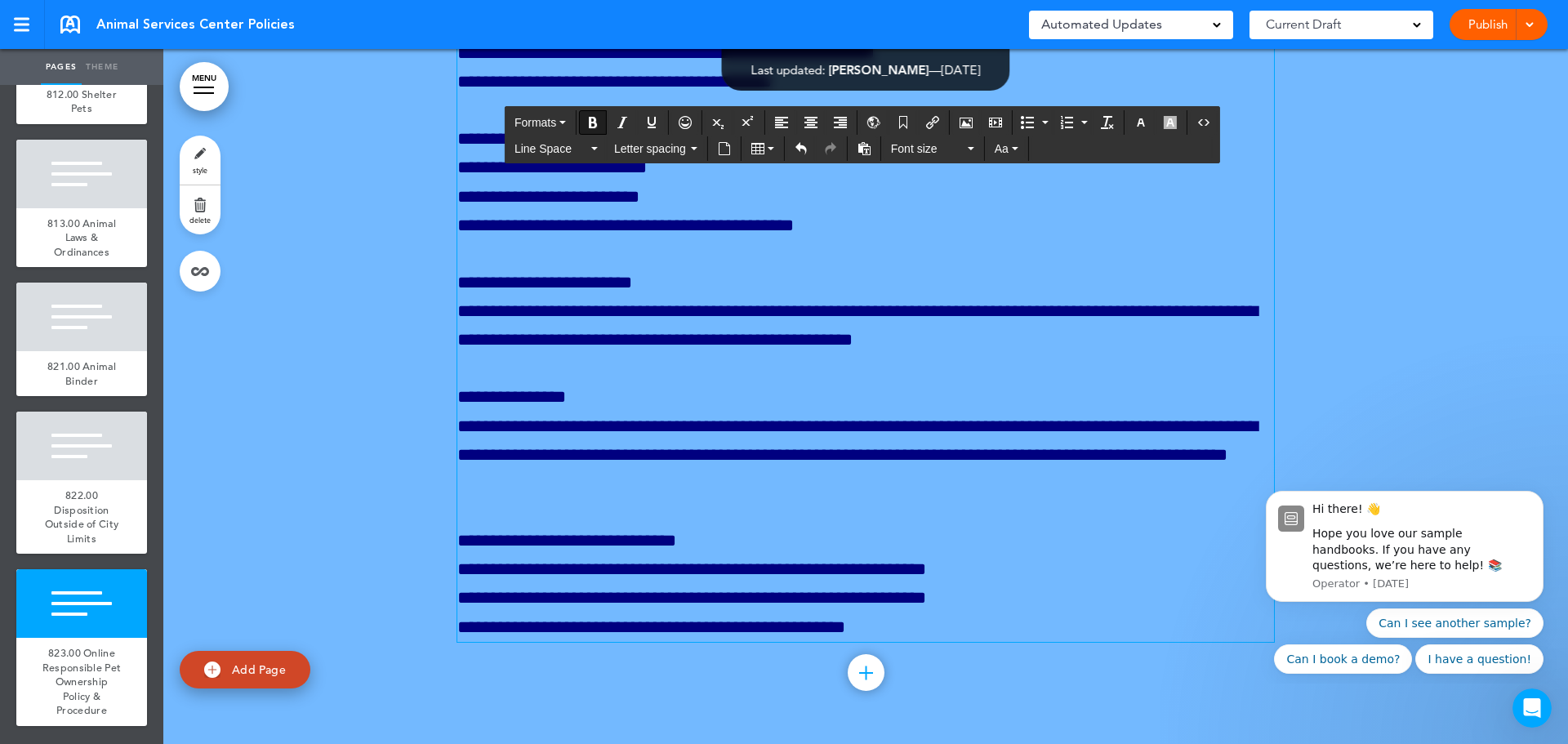
scroll to position [448142, 0]
drag, startPoint x: 649, startPoint y: 510, endPoint x: 437, endPoint y: 509, distance: 212.0
click at [589, 121] on icon "Bold" at bounding box center [593, 122] width 13 height 13
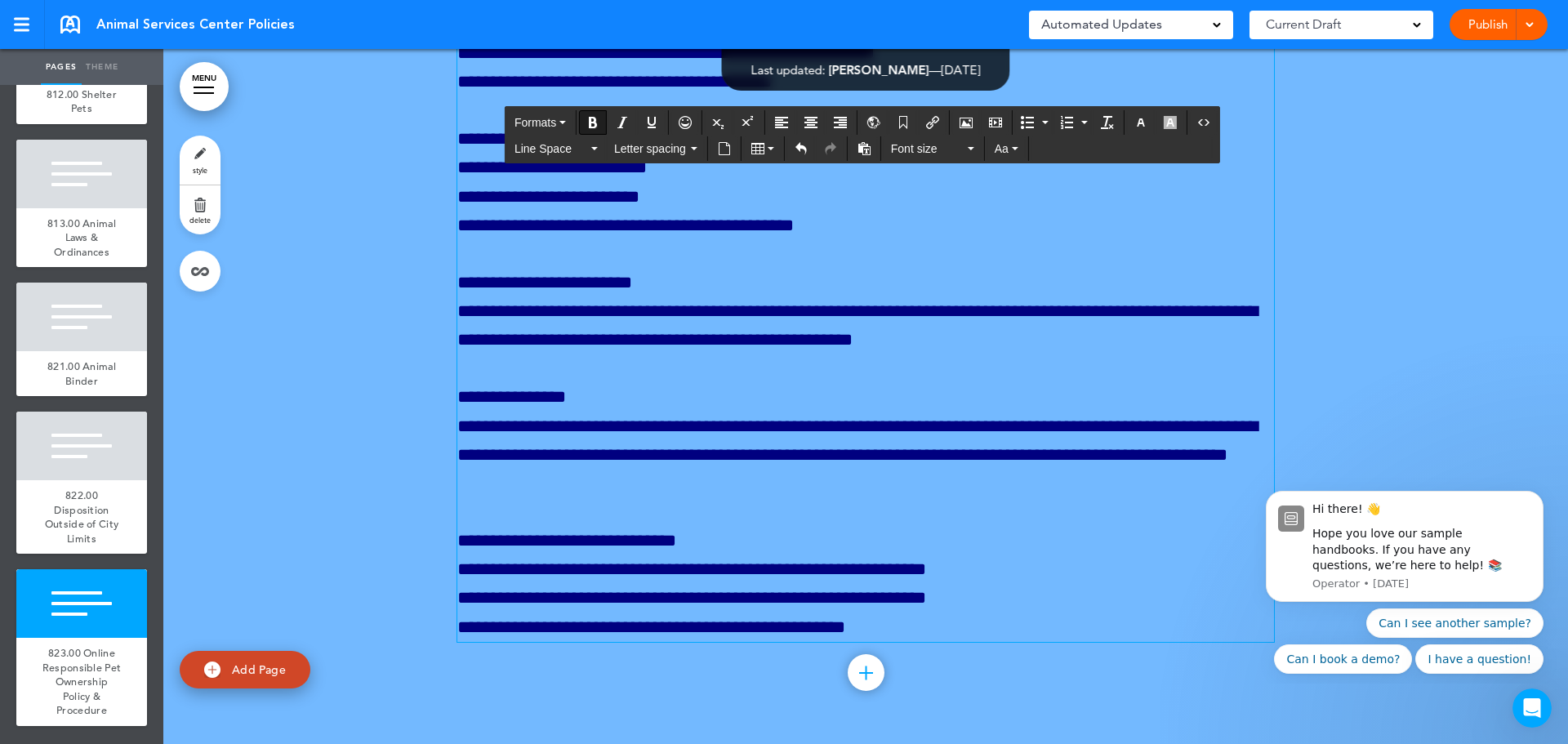
scroll to position [448469, 0]
drag, startPoint x: 623, startPoint y: 383, endPoint x: 438, endPoint y: 377, distance: 185.1
click at [598, 126] on icon "Bold" at bounding box center [593, 122] width 13 height 13
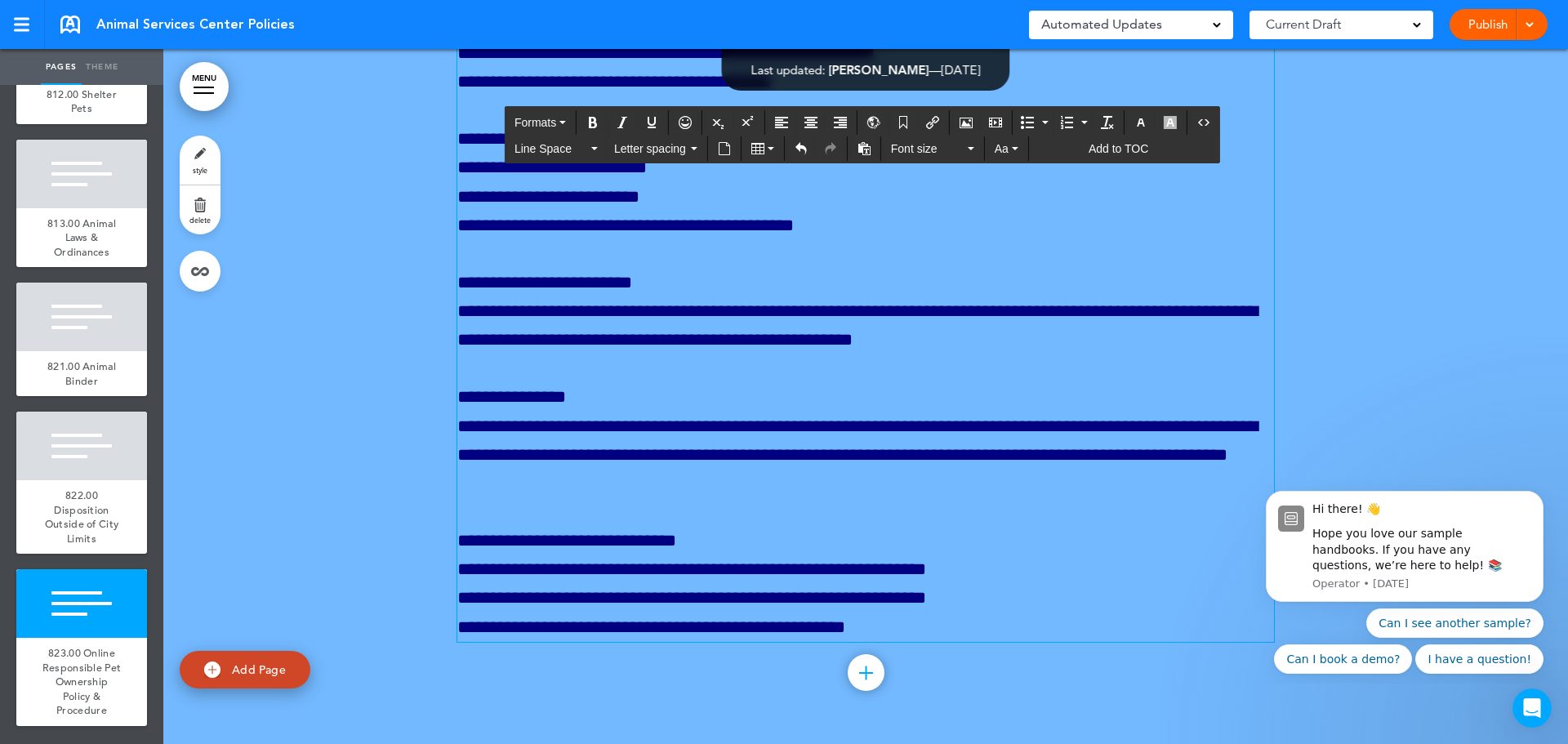
drag, startPoint x: 610, startPoint y: 416, endPoint x: 435, endPoint y: 417, distance: 175.0
click at [591, 126] on icon "Bold" at bounding box center [593, 122] width 13 height 13
click at [1141, 125] on icon "button" at bounding box center [1140, 122] width 13 height 13
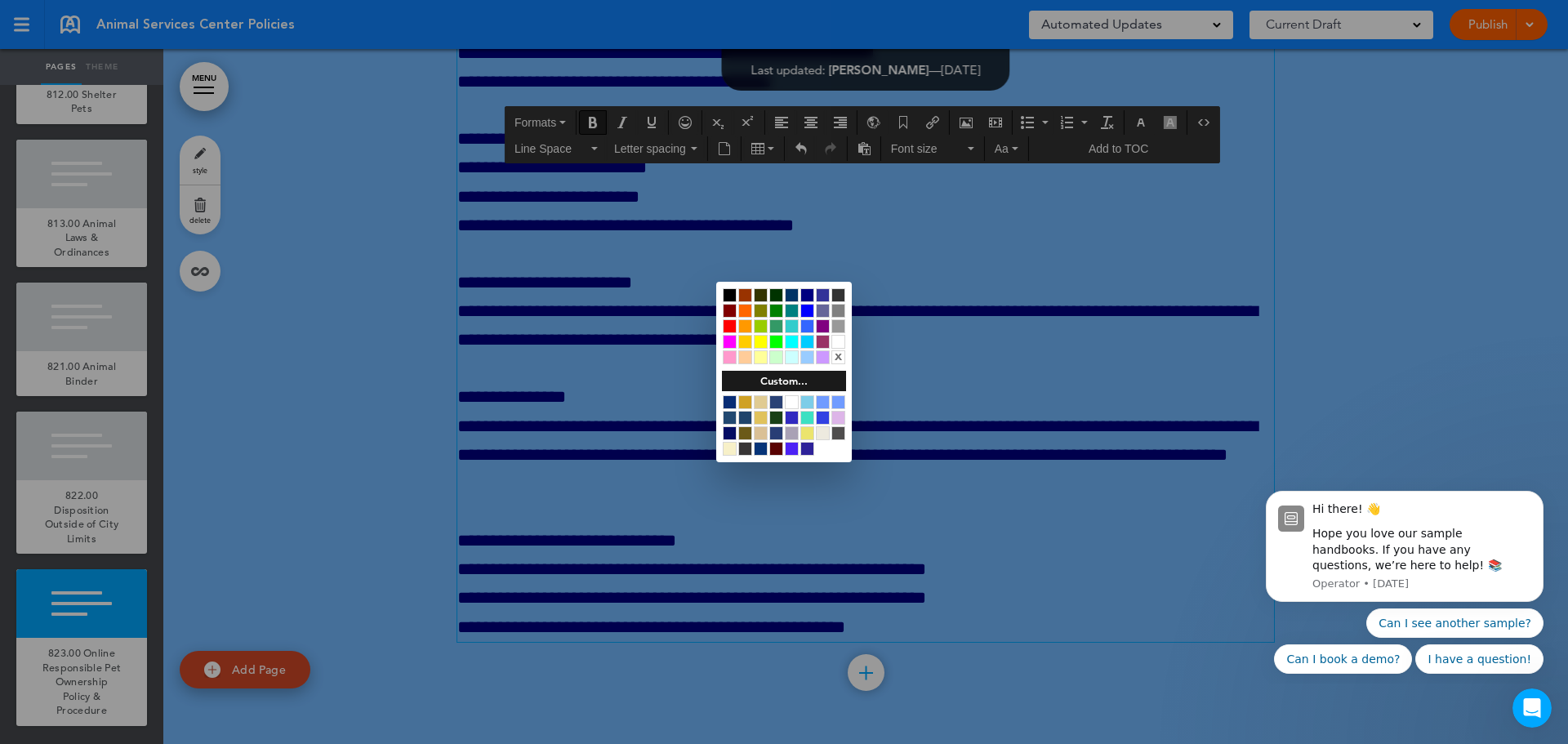
click at [841, 337] on div at bounding box center [839, 342] width 14 height 14
click at [965, 453] on div at bounding box center [784, 372] width 1568 height 744
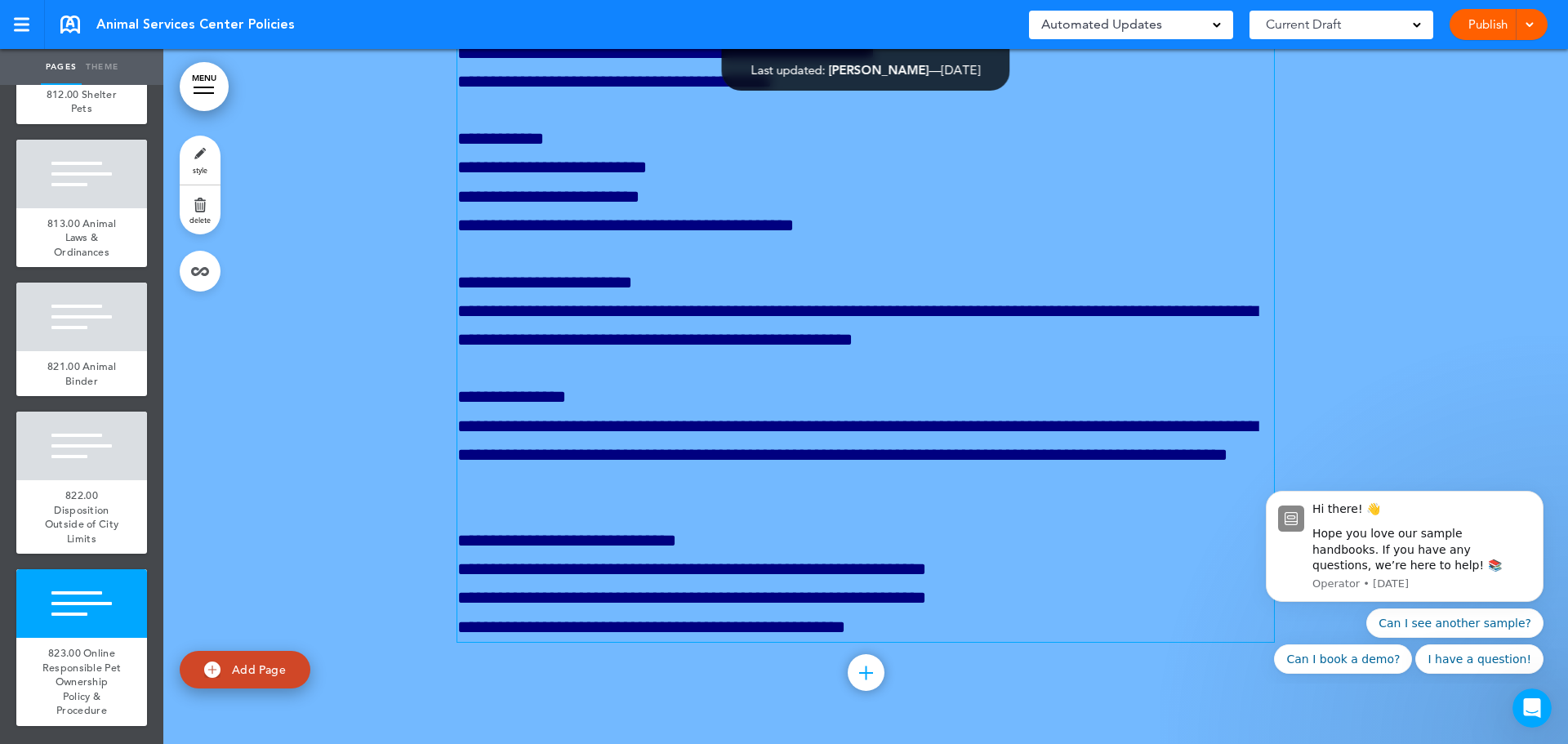
scroll to position [447734, 0]
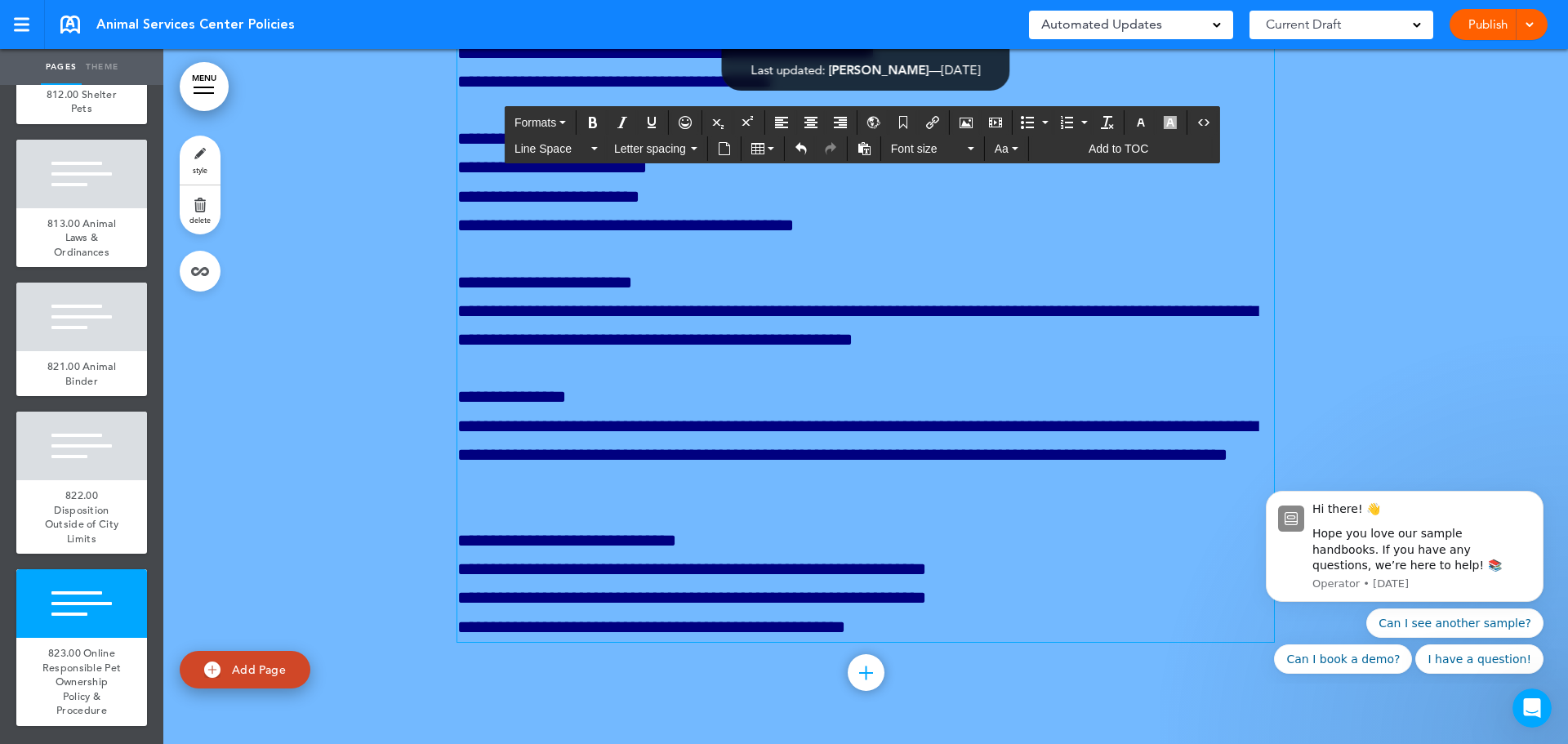
drag, startPoint x: 586, startPoint y: 311, endPoint x: 423, endPoint y: 312, distance: 163.0
click at [595, 123] on icon "Bold" at bounding box center [593, 122] width 13 height 13
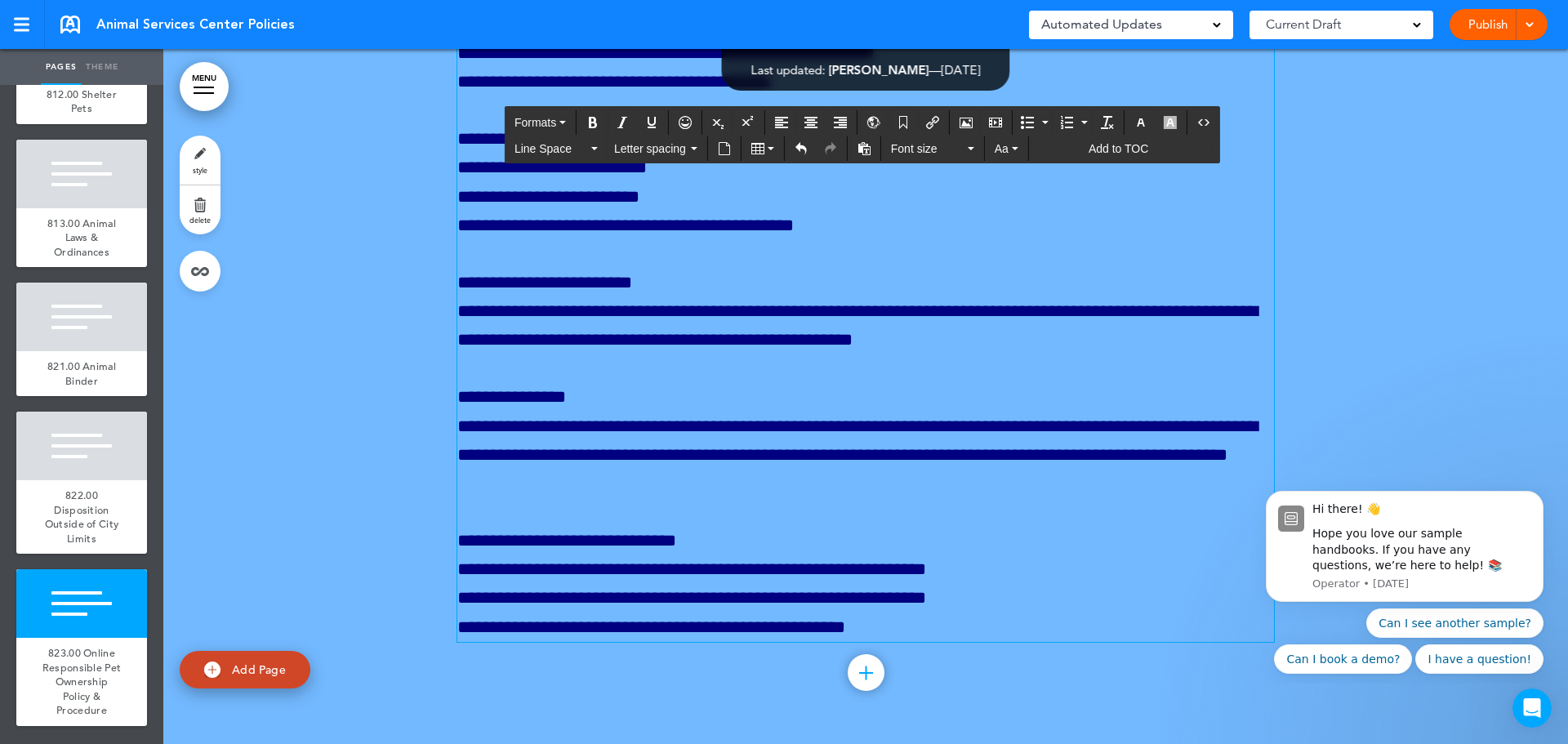
drag, startPoint x: 627, startPoint y: 396, endPoint x: 447, endPoint y: 395, distance: 180.0
click at [593, 123] on icon "Bold" at bounding box center [593, 122] width 13 height 13
drag, startPoint x: 602, startPoint y: 532, endPoint x: 448, endPoint y: 531, distance: 154.0
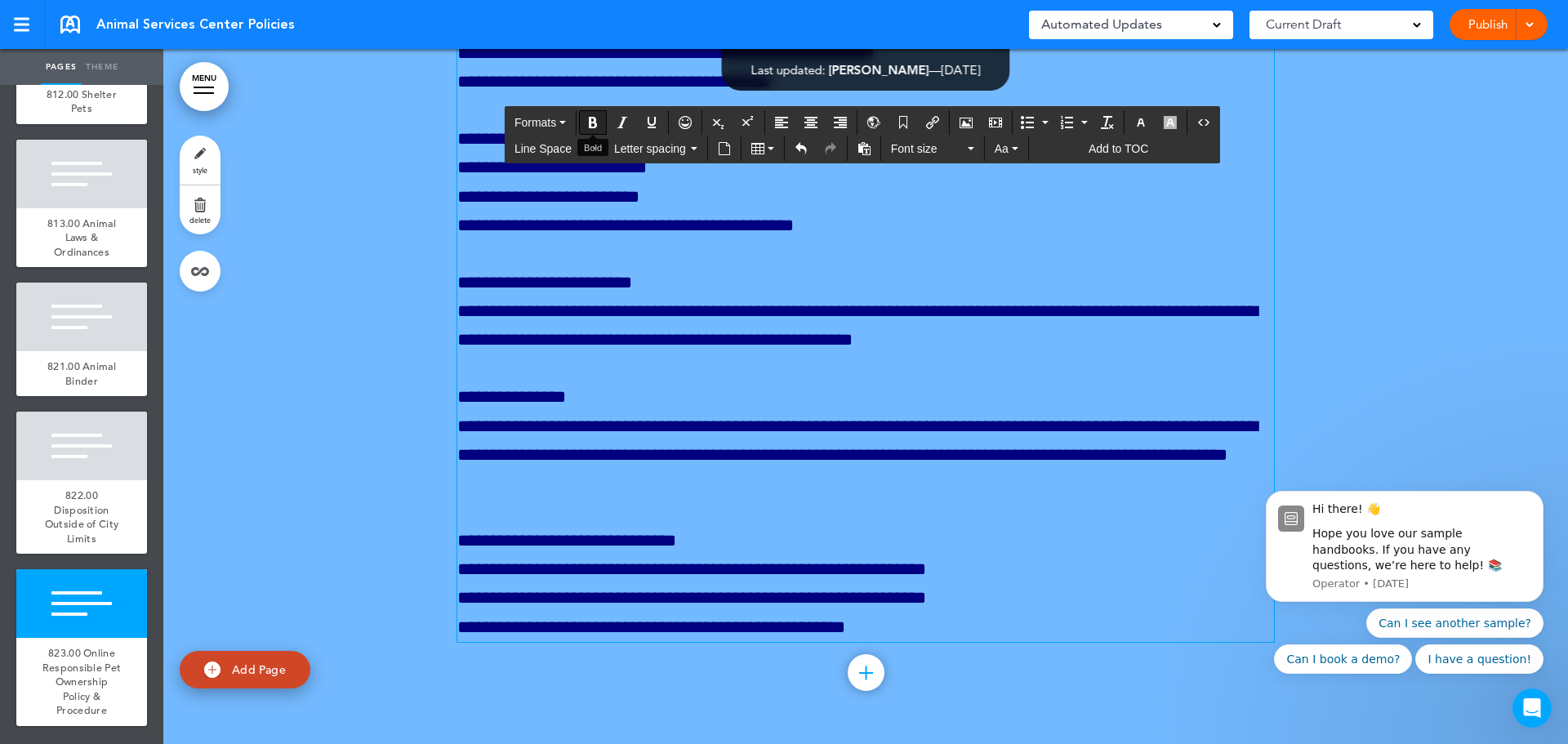
click at [593, 124] on icon "Bold" at bounding box center [593, 122] width 13 height 13
drag, startPoint x: 564, startPoint y: 386, endPoint x: 449, endPoint y: 382, distance: 115.1
click at [595, 119] on icon "Bold" at bounding box center [593, 122] width 13 height 13
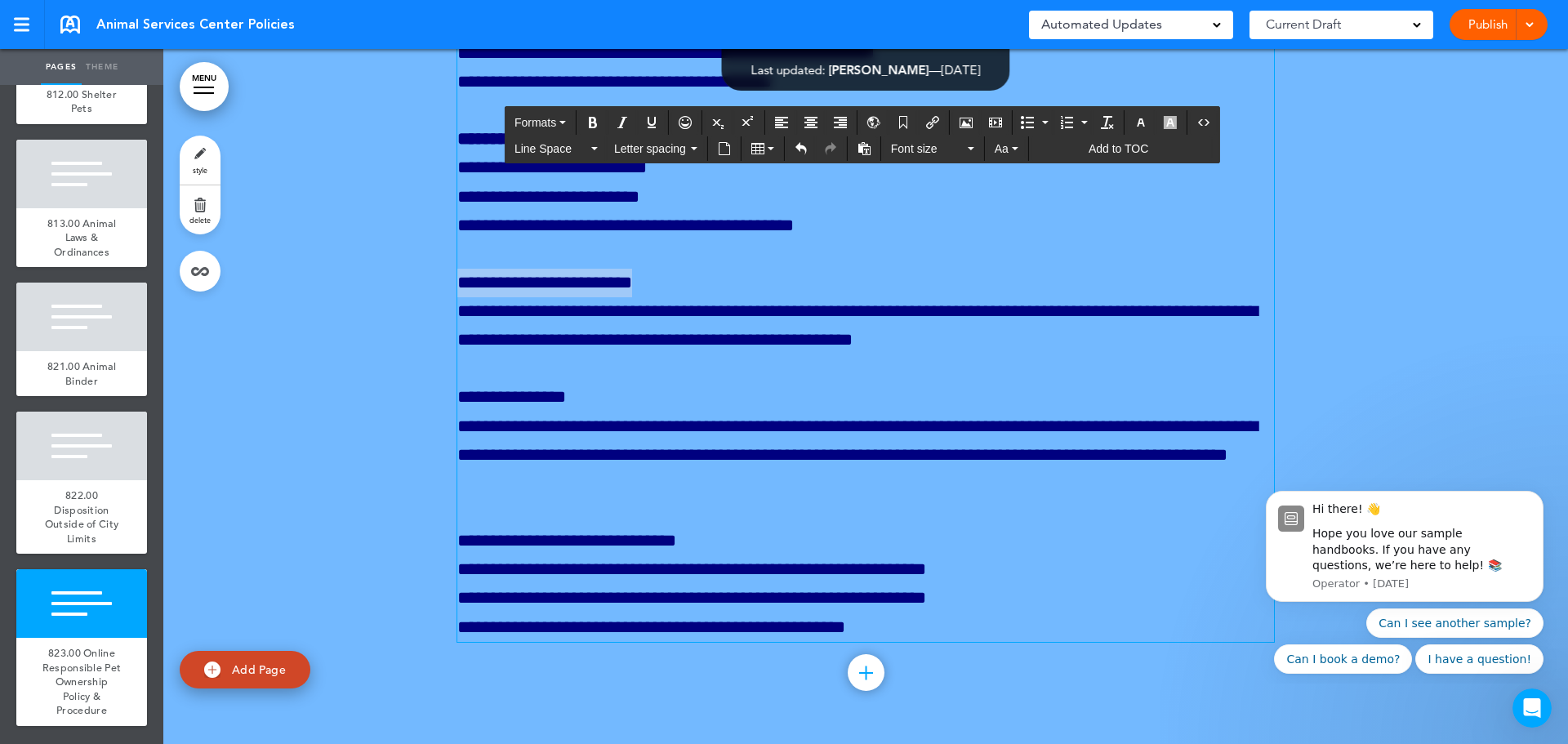
drag, startPoint x: 671, startPoint y: 530, endPoint x: 442, endPoint y: 533, distance: 229.0
click at [598, 119] on icon "Bold" at bounding box center [593, 122] width 13 height 13
drag, startPoint x: 557, startPoint y: 590, endPoint x: 417, endPoint y: 592, distance: 140.0
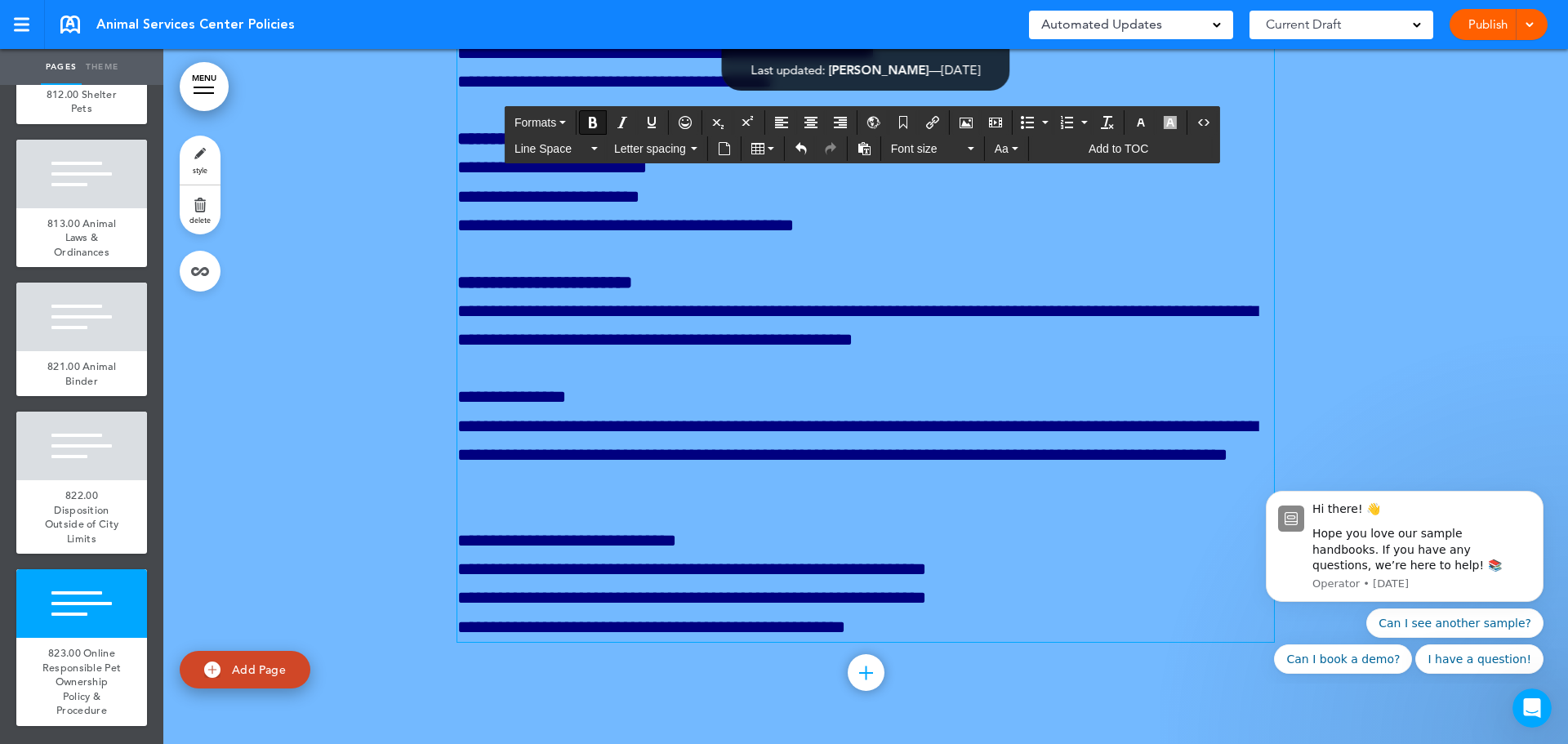
click at [1143, 119] on icon "button" at bounding box center [1140, 122] width 13 height 13
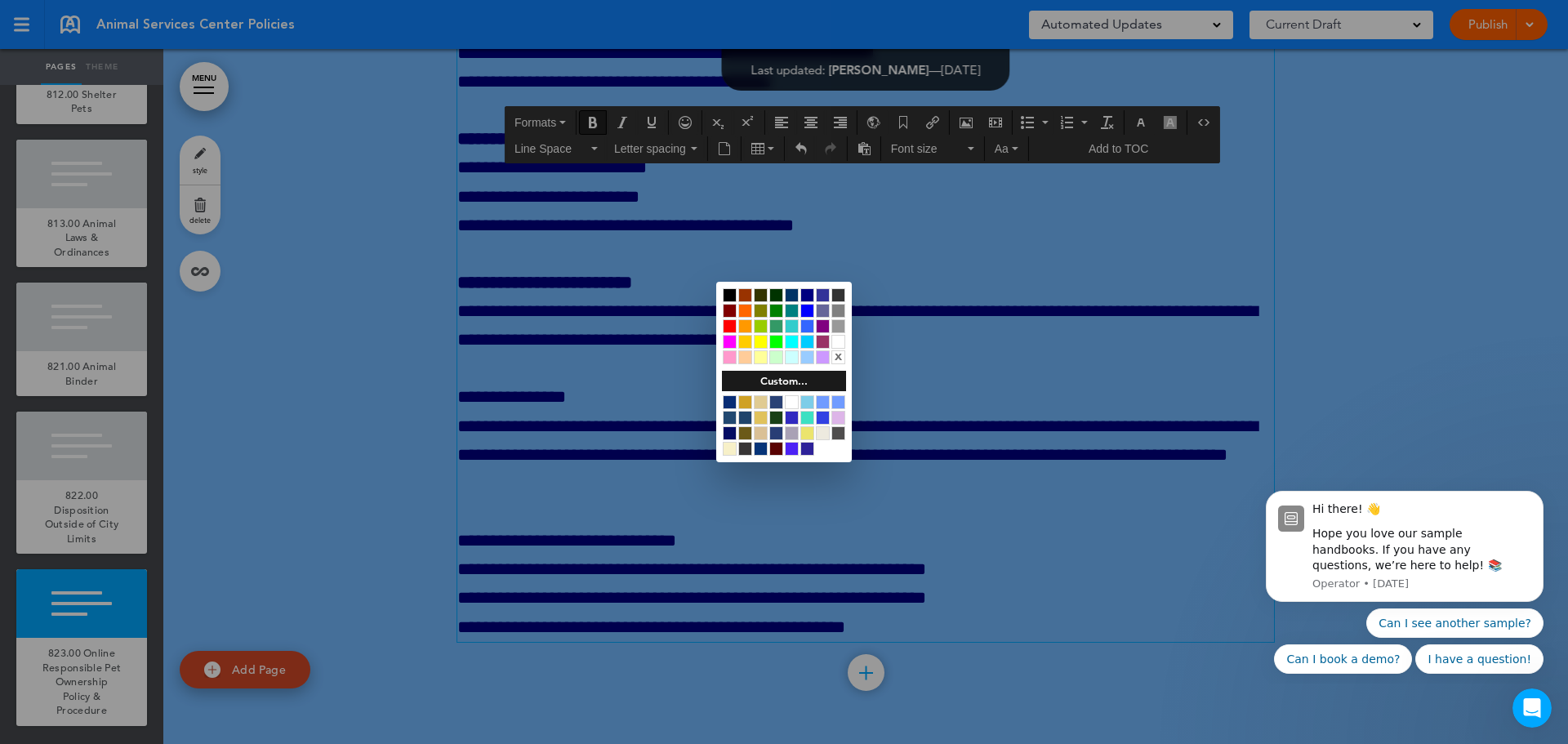
click at [809, 287] on div "x" at bounding box center [784, 326] width 136 height 89
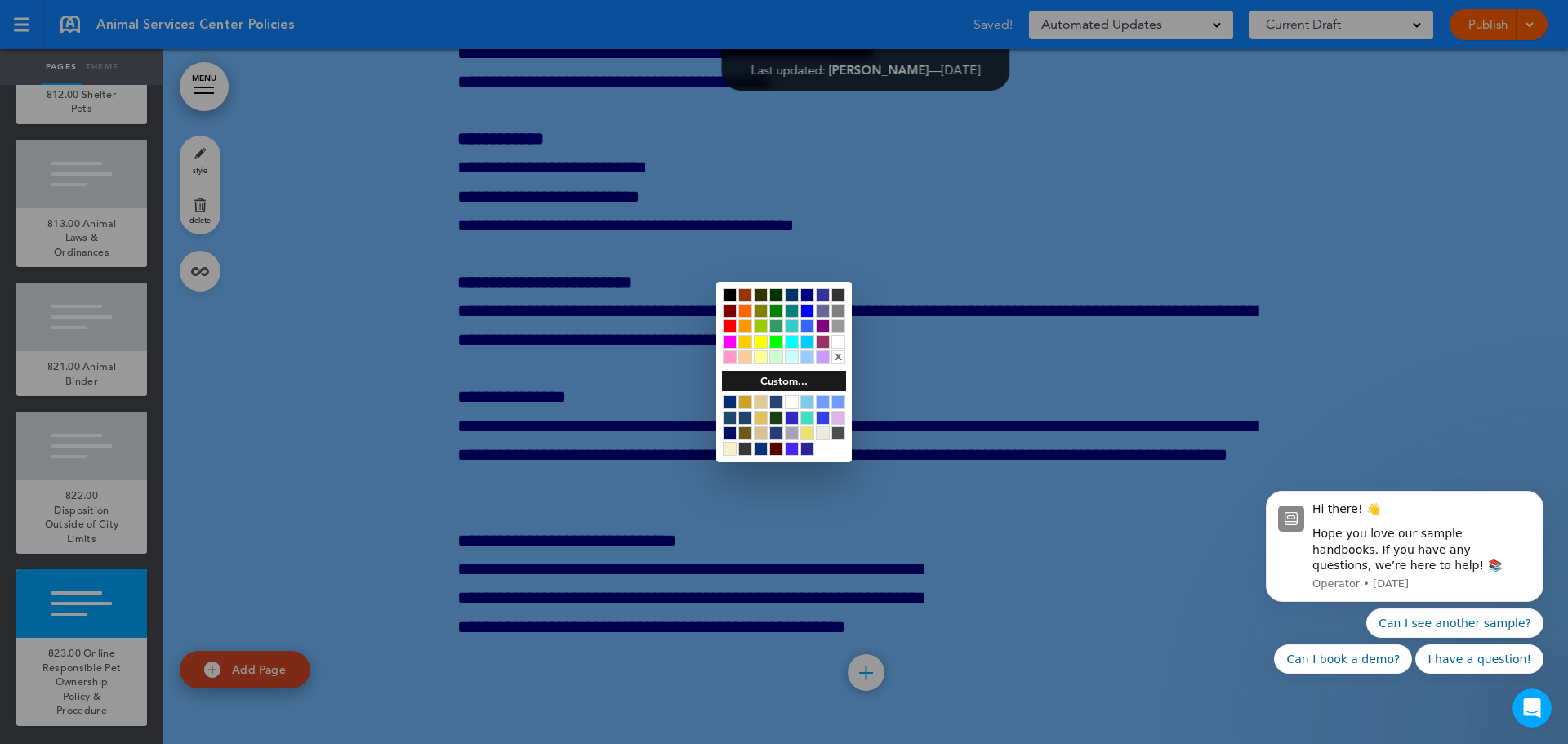
click at [809, 293] on div at bounding box center [807, 295] width 14 height 14
click at [840, 551] on div at bounding box center [784, 372] width 1568 height 744
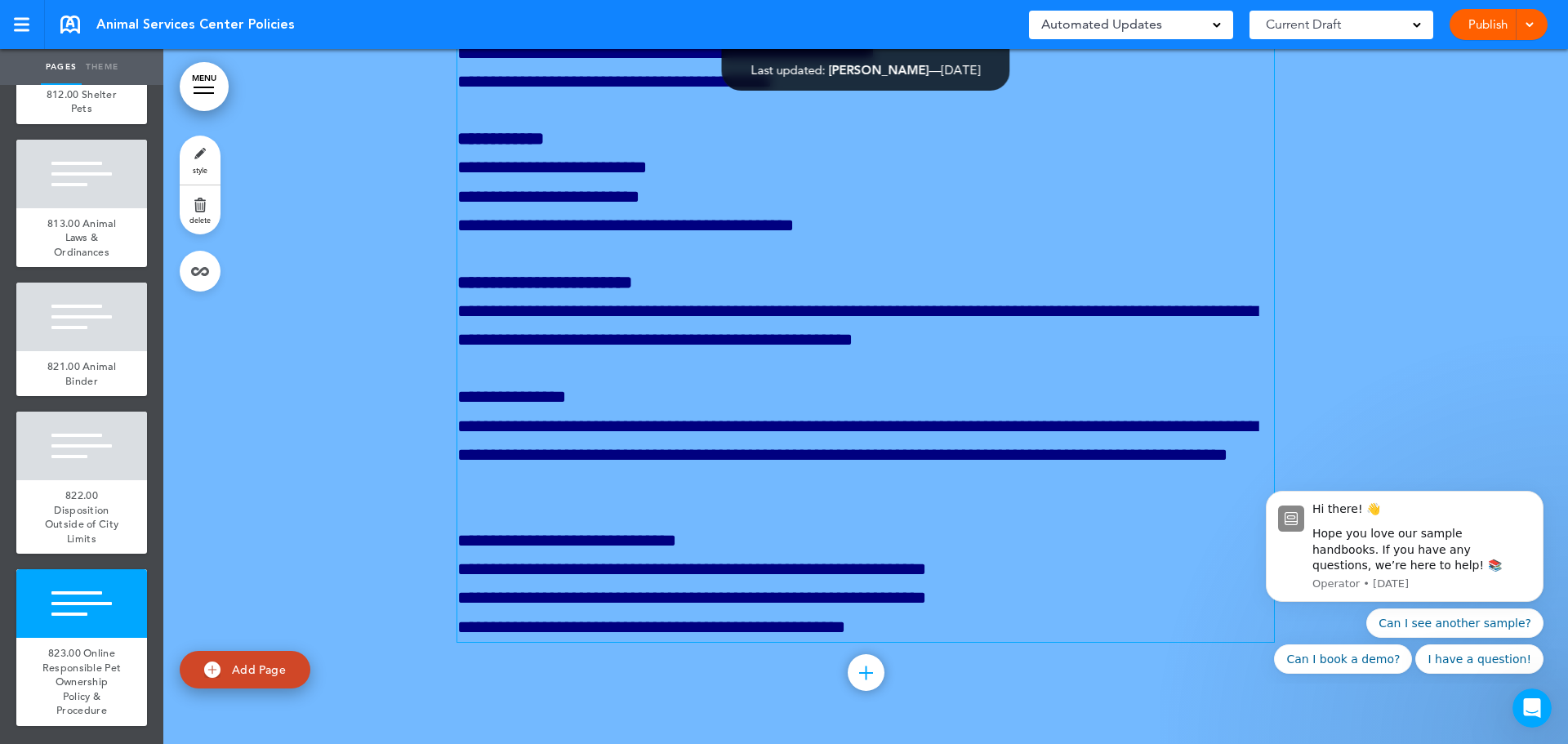
scroll to position [449286, 0]
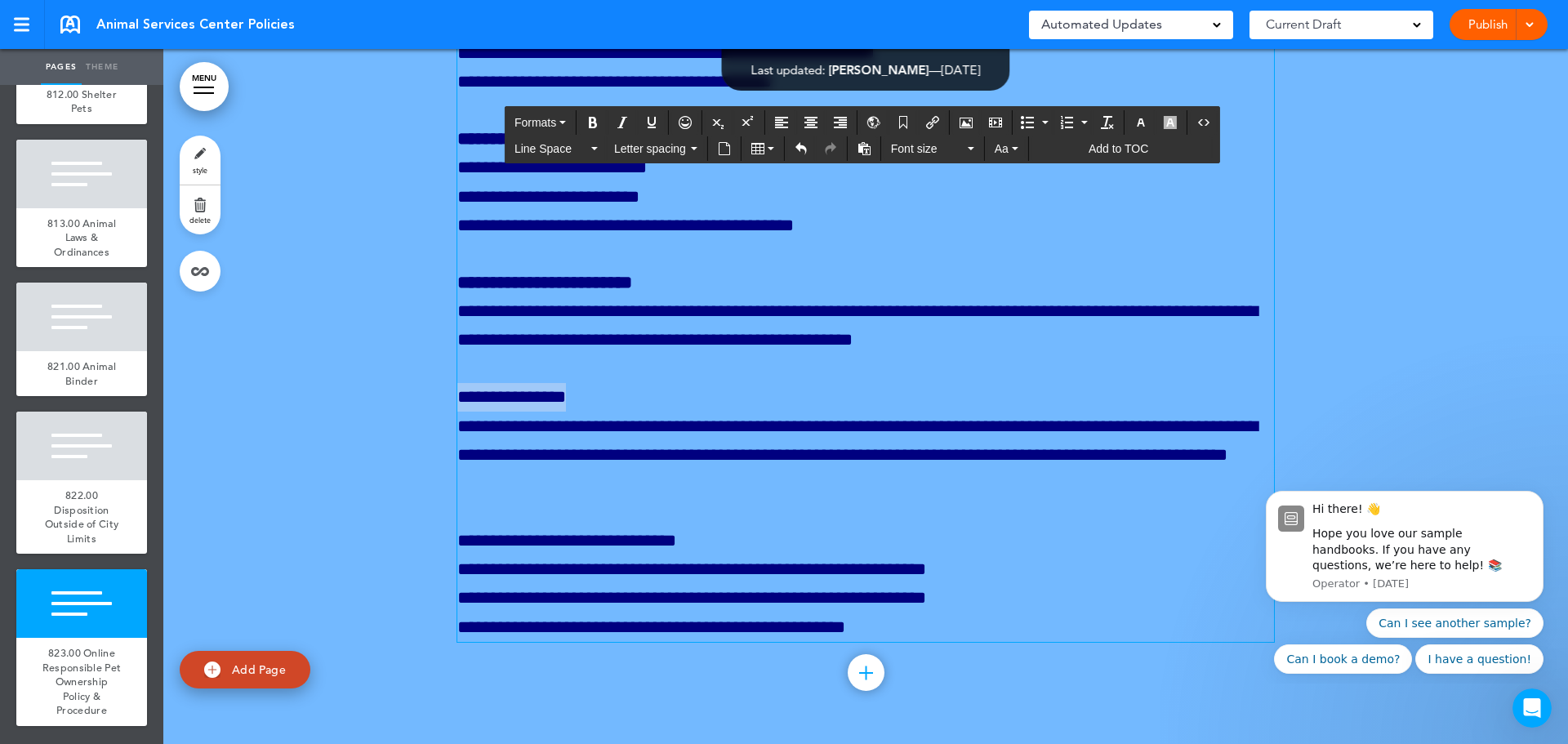
drag, startPoint x: 593, startPoint y: 398, endPoint x: 439, endPoint y: 397, distance: 154.0
click at [593, 129] on button "Bold" at bounding box center [593, 122] width 26 height 22
drag, startPoint x: 711, startPoint y: 543, endPoint x: 450, endPoint y: 543, distance: 261.0
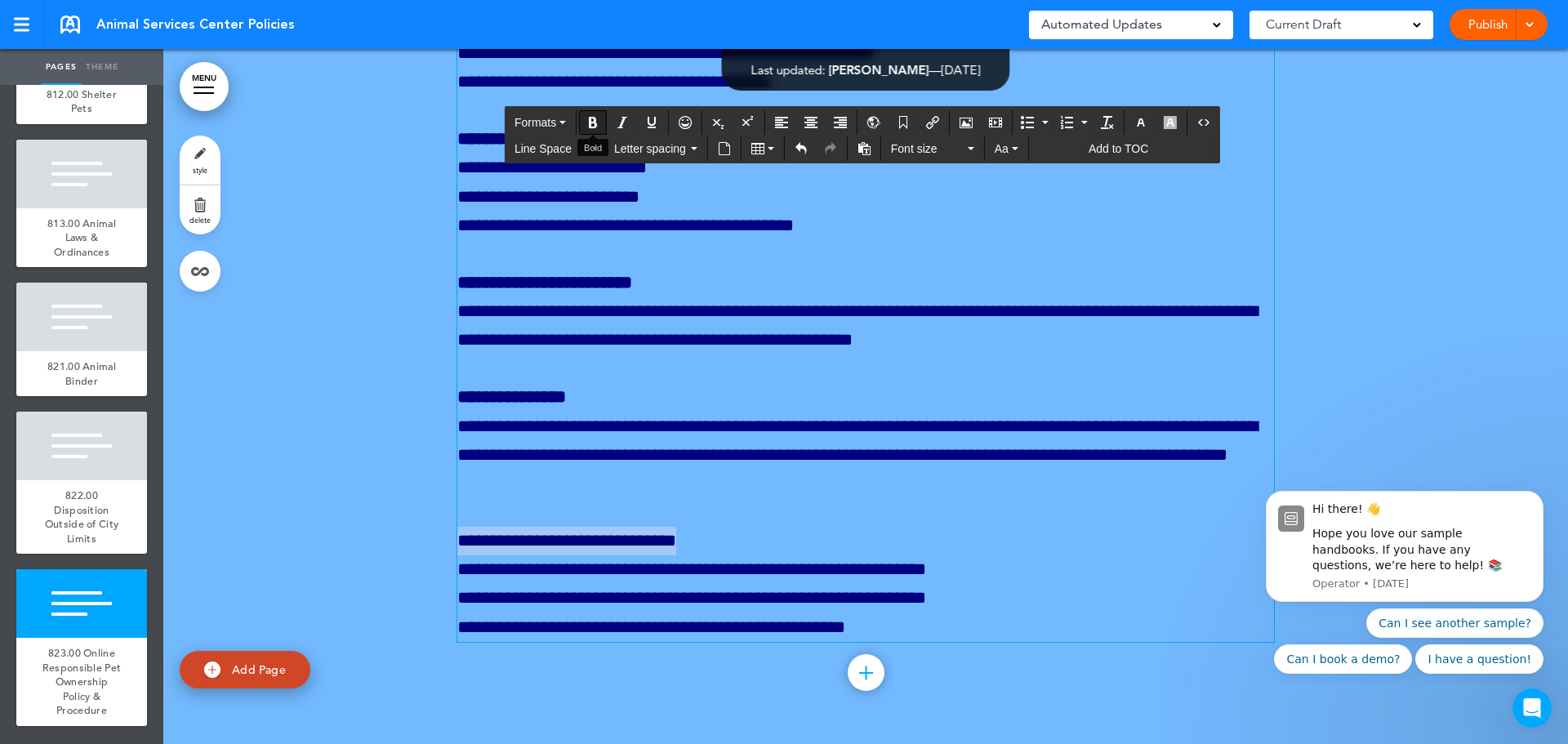
click at [599, 125] on icon "Bold" at bounding box center [593, 122] width 13 height 13
click at [1032, 579] on p "**********" at bounding box center [865, 585] width 817 height 115
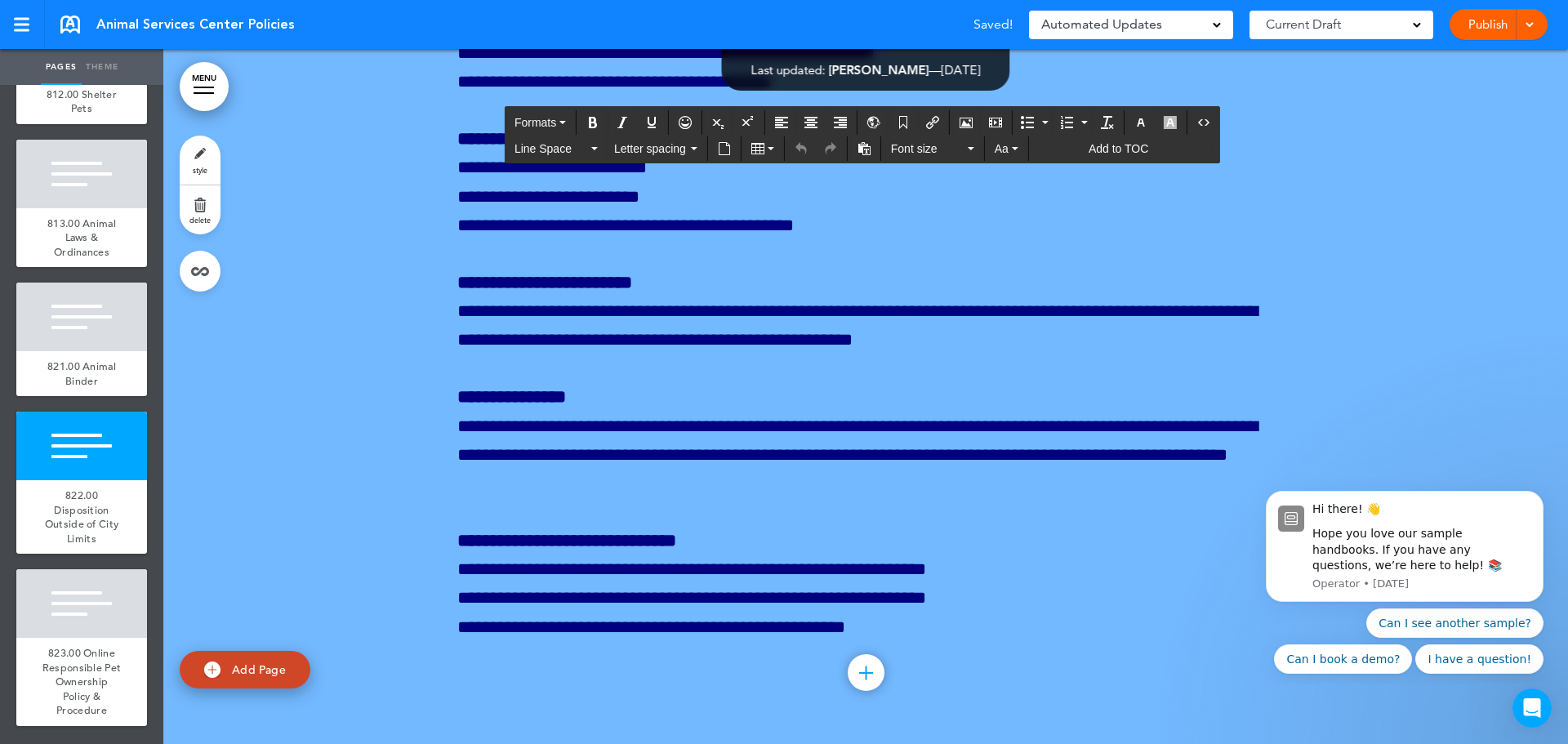
drag, startPoint x: 867, startPoint y: 396, endPoint x: 449, endPoint y: 379, distance: 418.3
copy div "**********"
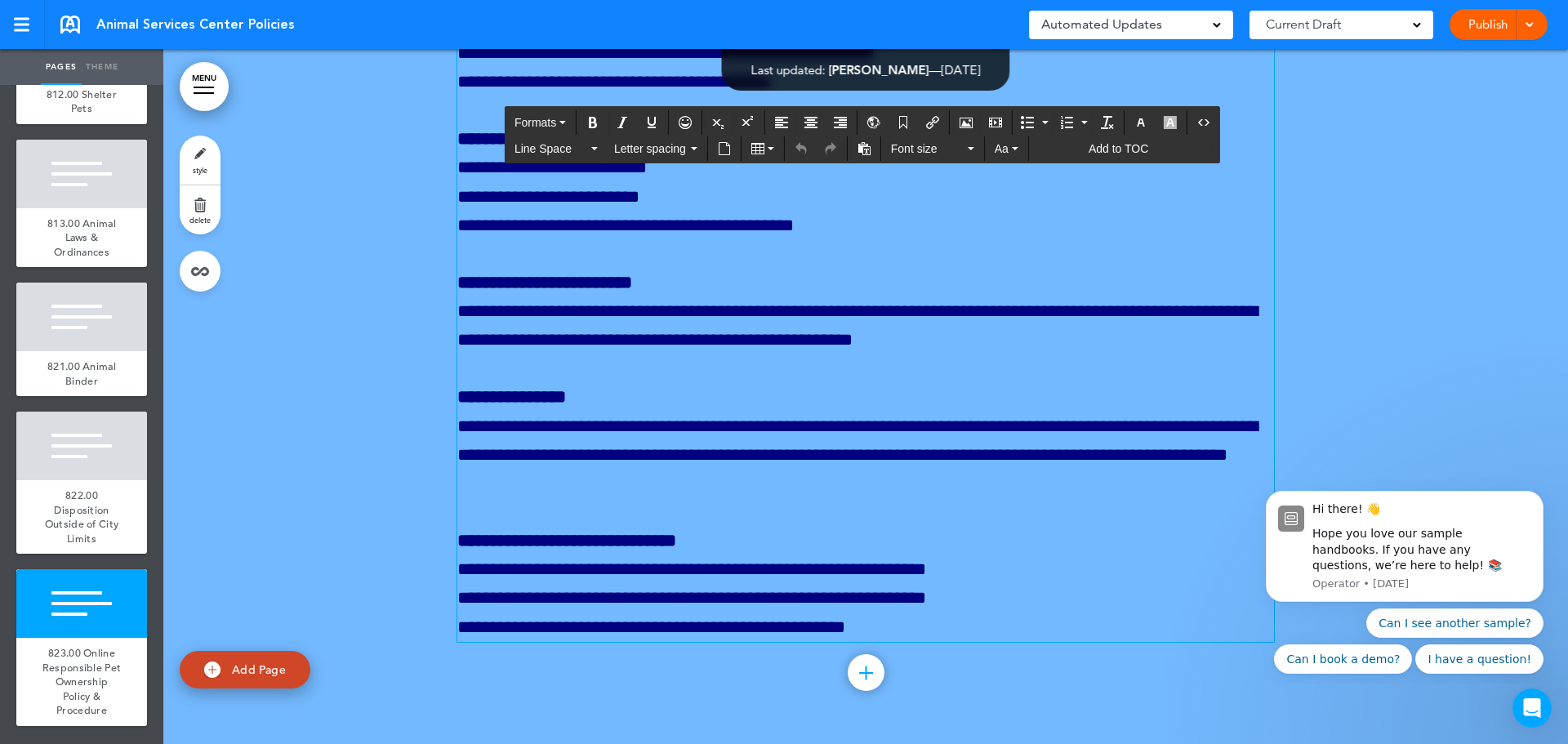
scroll to position [449286, 0]
click at [934, 627] on p "**********" at bounding box center [865, 585] width 817 height 115
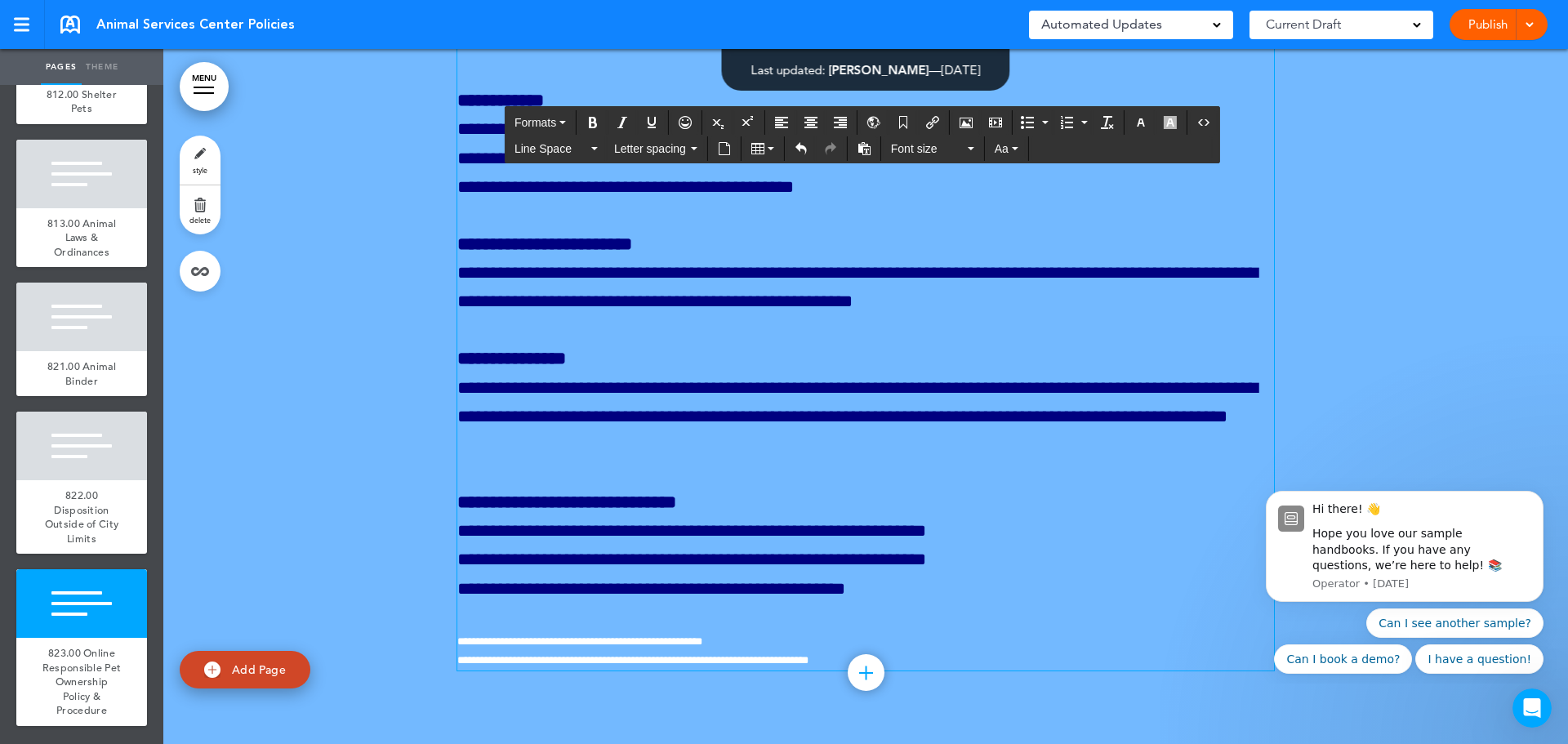
scroll to position [449324, 0]
click at [468, 638] on span "**********" at bounding box center [579, 641] width 245 height 11
drag, startPoint x: 728, startPoint y: 645, endPoint x: 485, endPoint y: 643, distance: 243.0
click at [485, 643] on p "**********" at bounding box center [865, 641] width 817 height 19
click at [680, 638] on span "**********" at bounding box center [575, 641] width 237 height 11
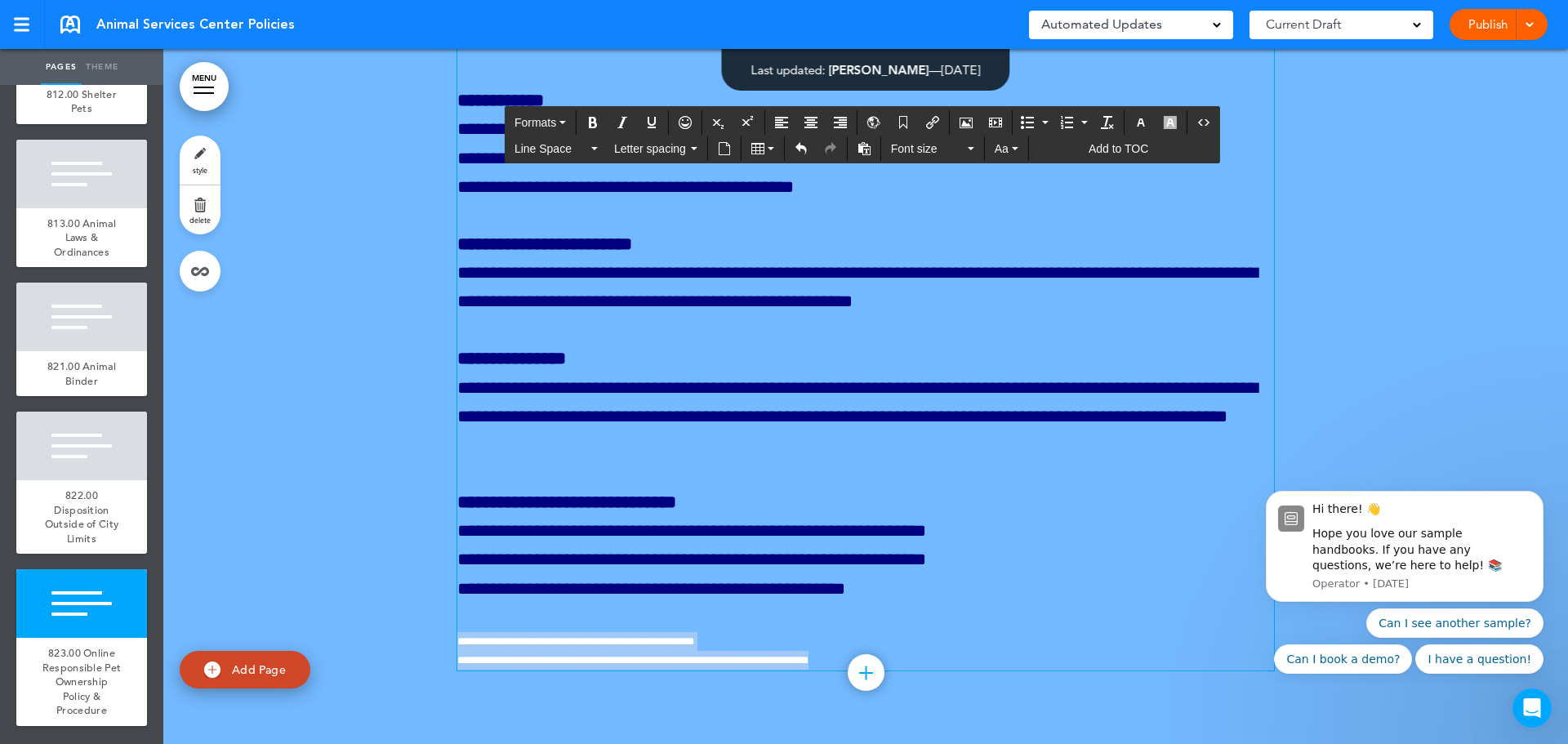
drag, startPoint x: 834, startPoint y: 658, endPoint x: 452, endPoint y: 642, distance: 382.3
copy div "**********"
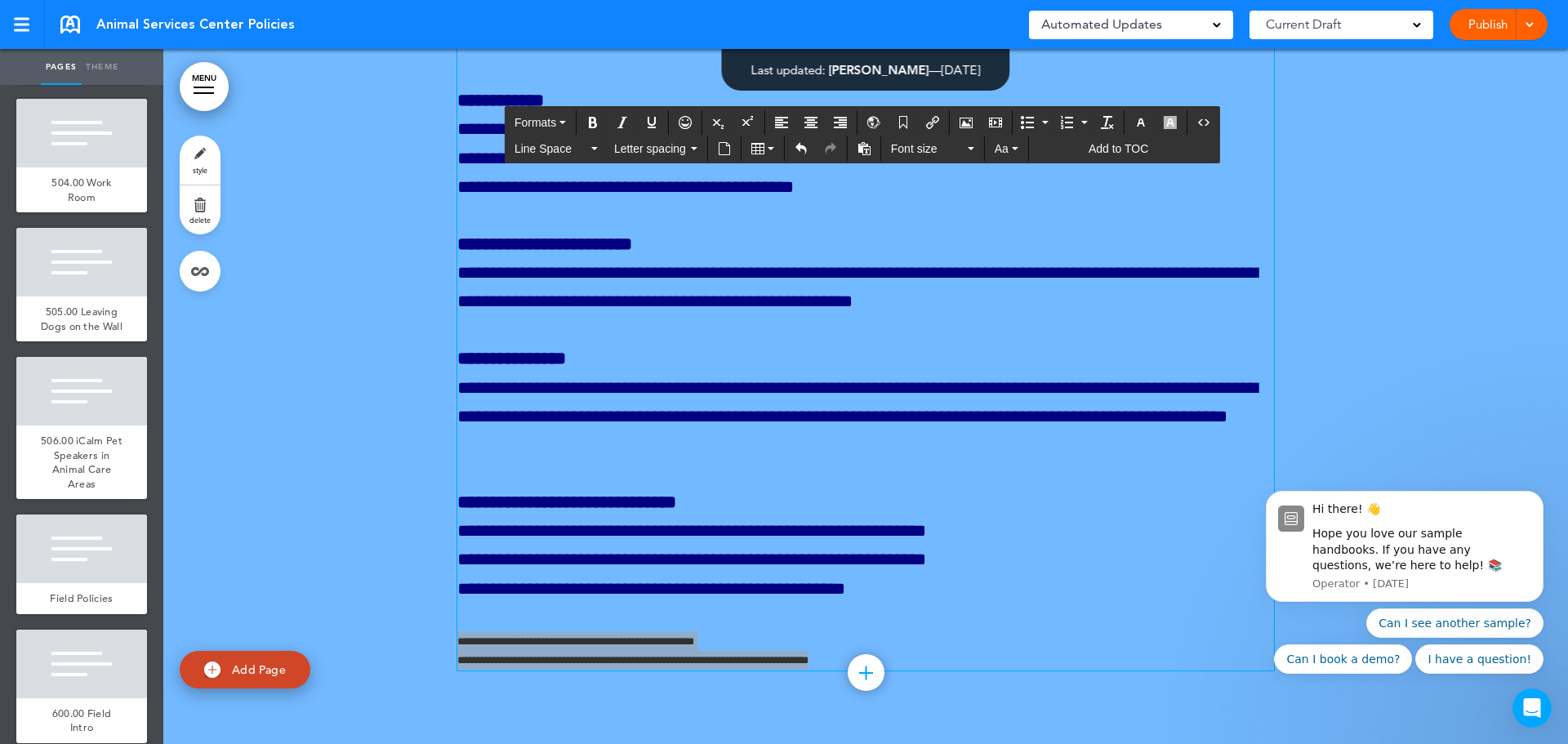
scroll to position [5555, 0]
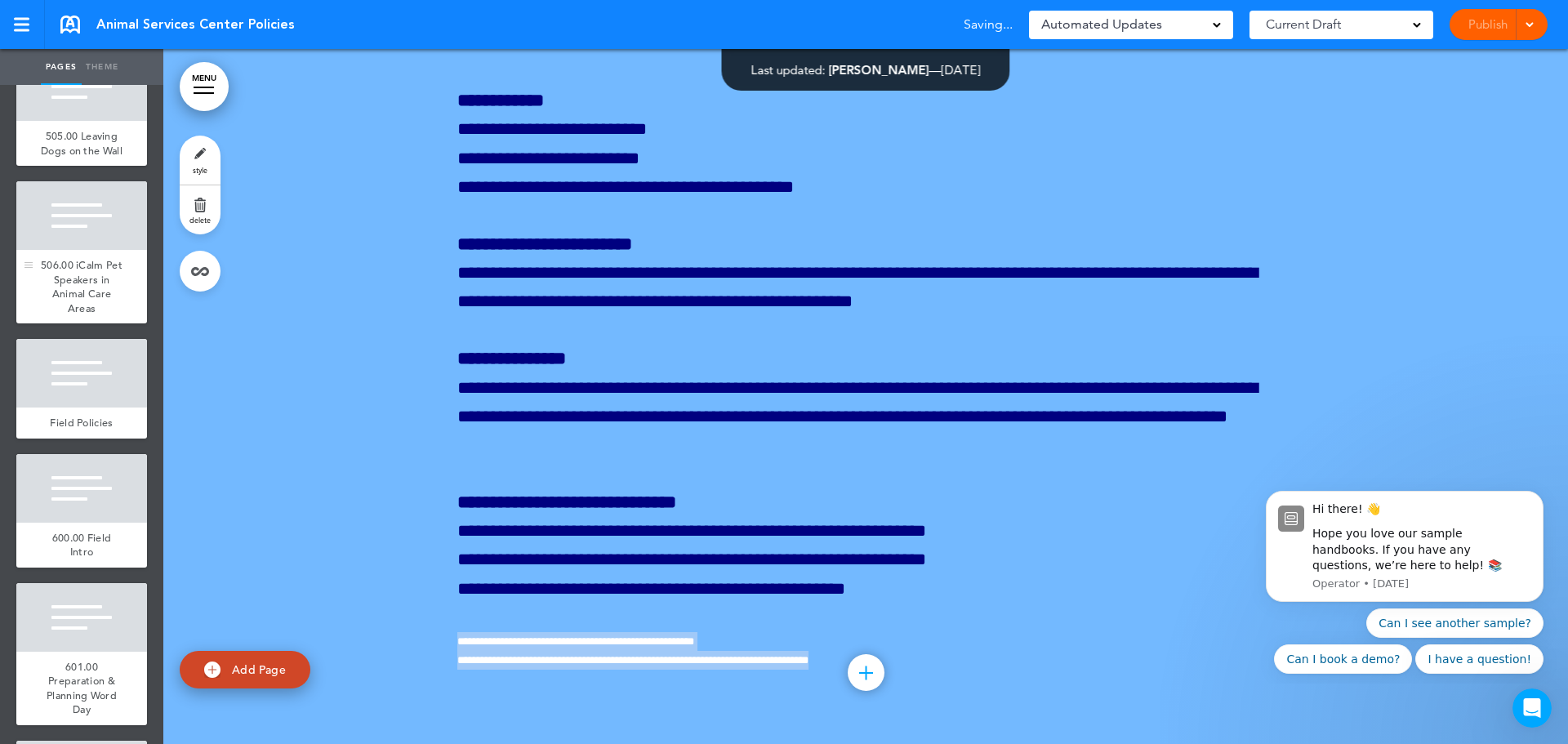
click at [62, 315] on span "506.00 iCalm Pet Speakers in Animal Care Areas" at bounding box center [82, 286] width 82 height 58
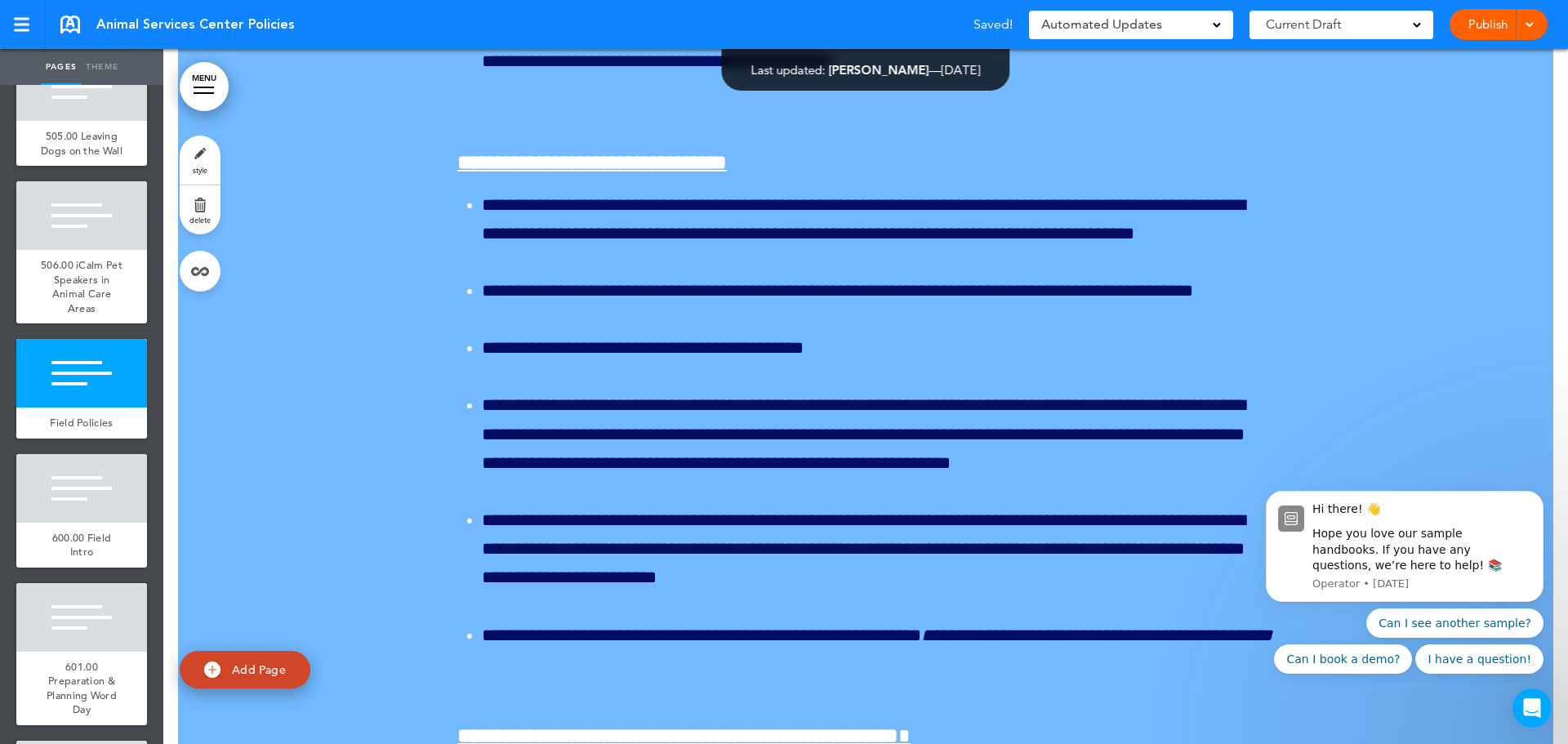
scroll to position [191924, 0]
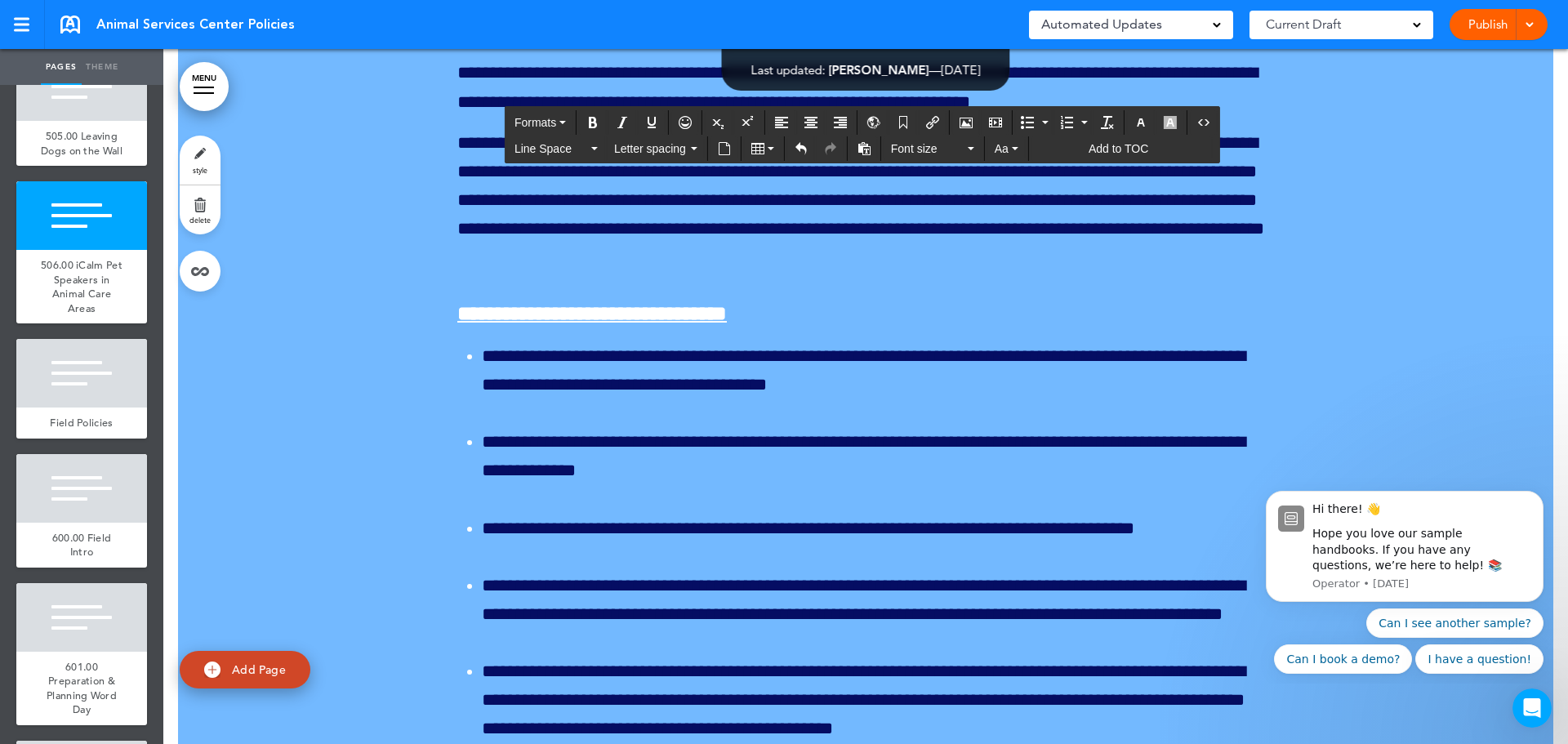
drag, startPoint x: 746, startPoint y: 627, endPoint x: 436, endPoint y: 634, distance: 310.1
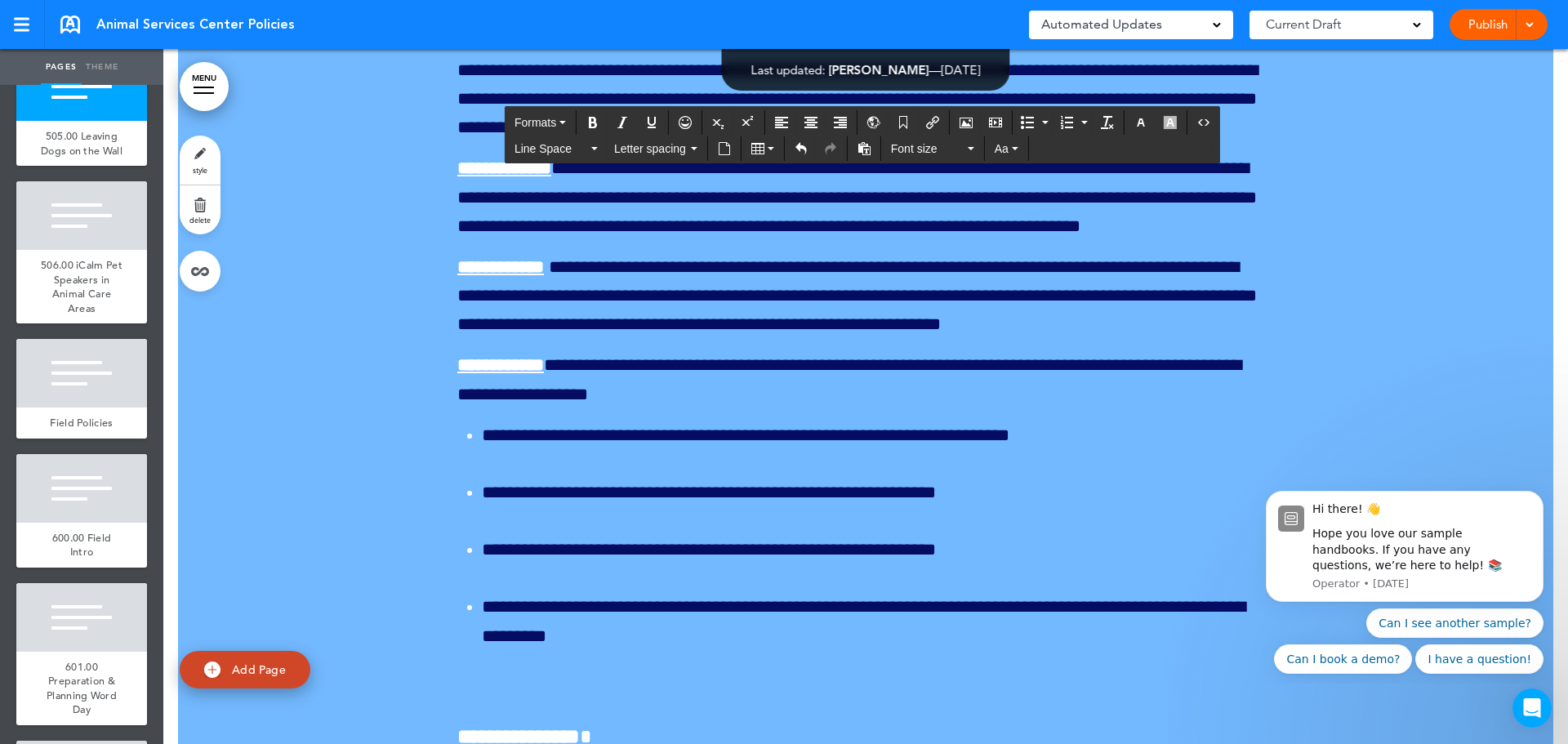
scroll to position [190943, 0]
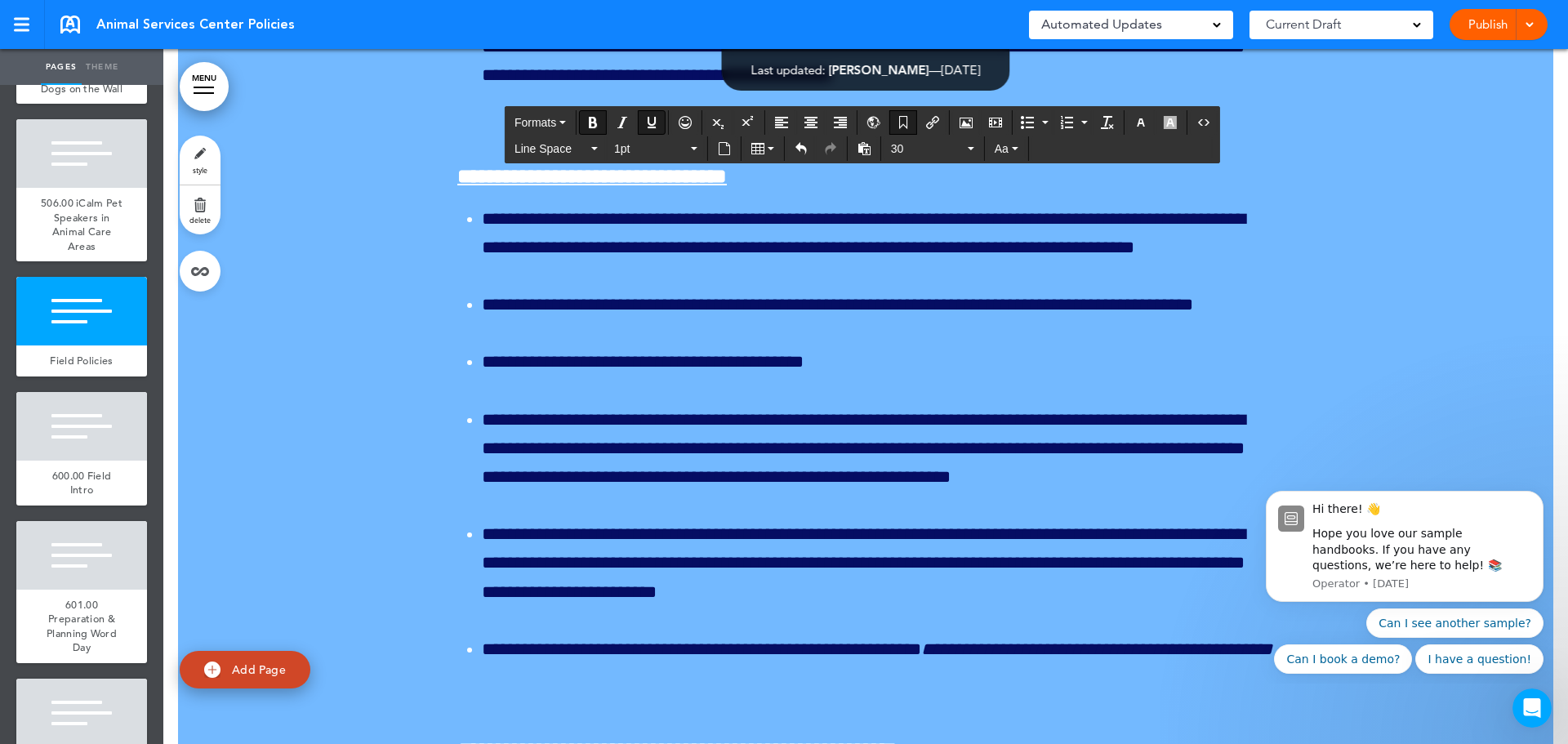
scroll to position [5636, 0]
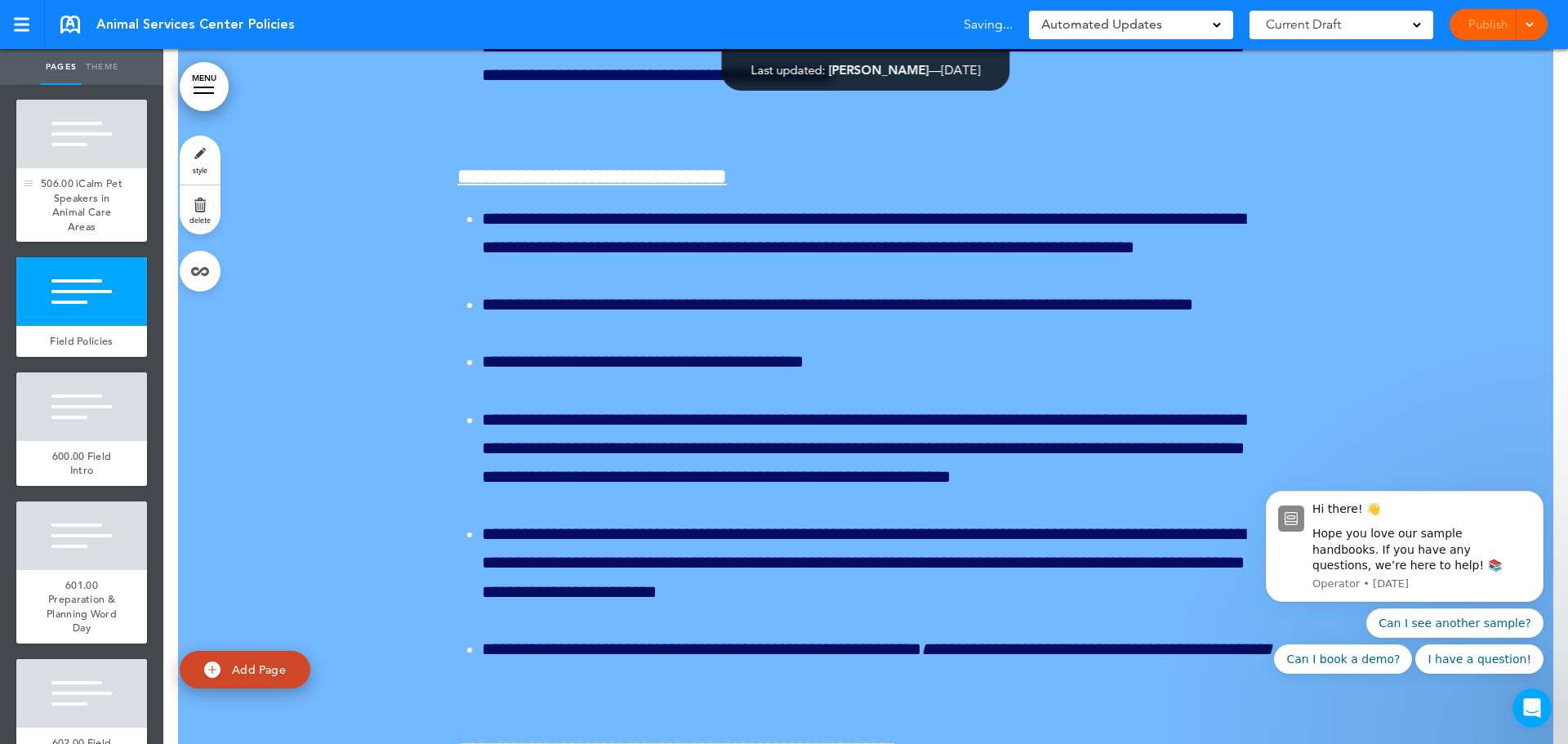
click at [73, 233] on span "506.00 iCalm Pet Speakers in Animal Care Areas" at bounding box center [82, 205] width 82 height 58
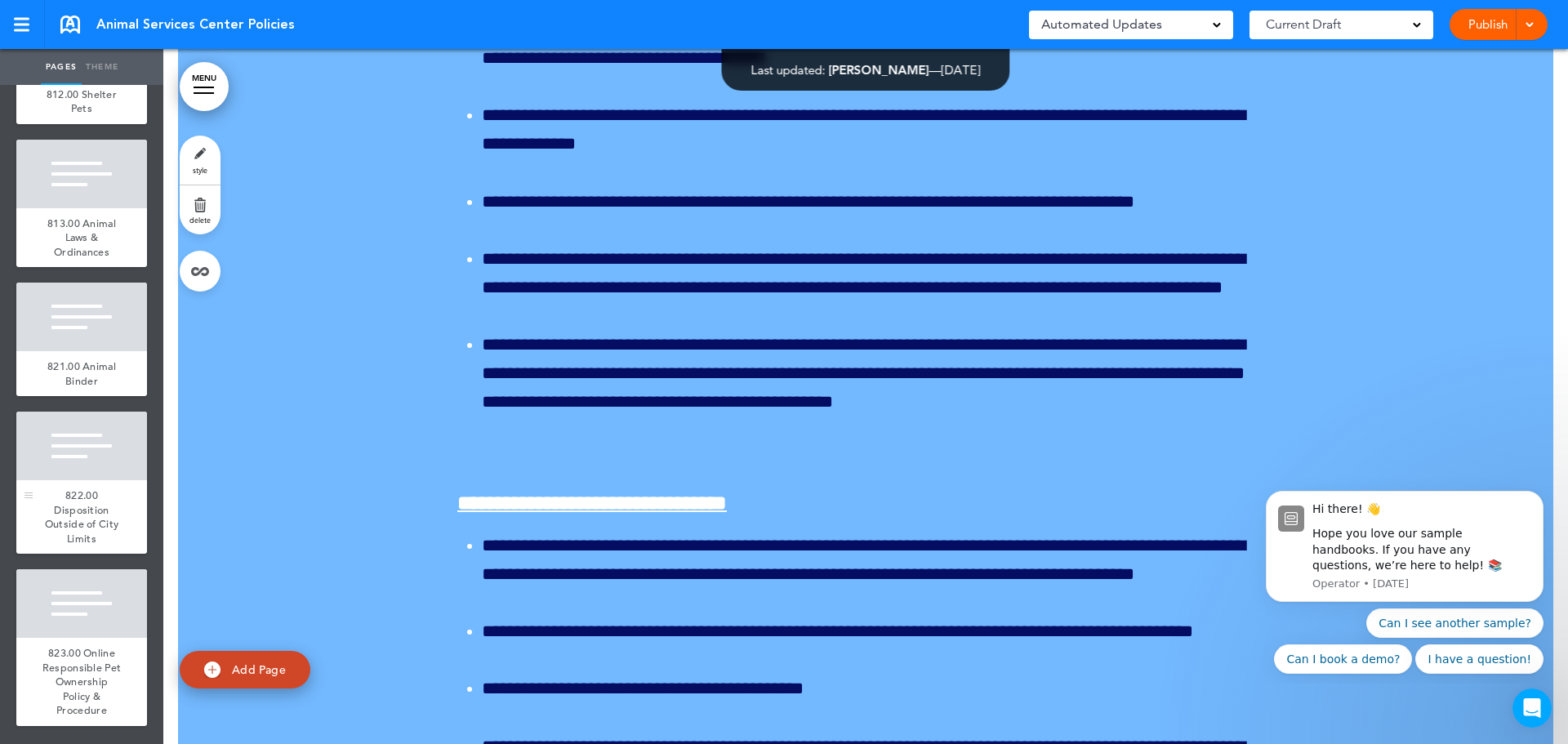
scroll to position [13151, 0]
click at [59, 647] on span "823.00 Online Responsible Pet Ownership Policy & Procedure" at bounding box center [82, 682] width 79 height 71
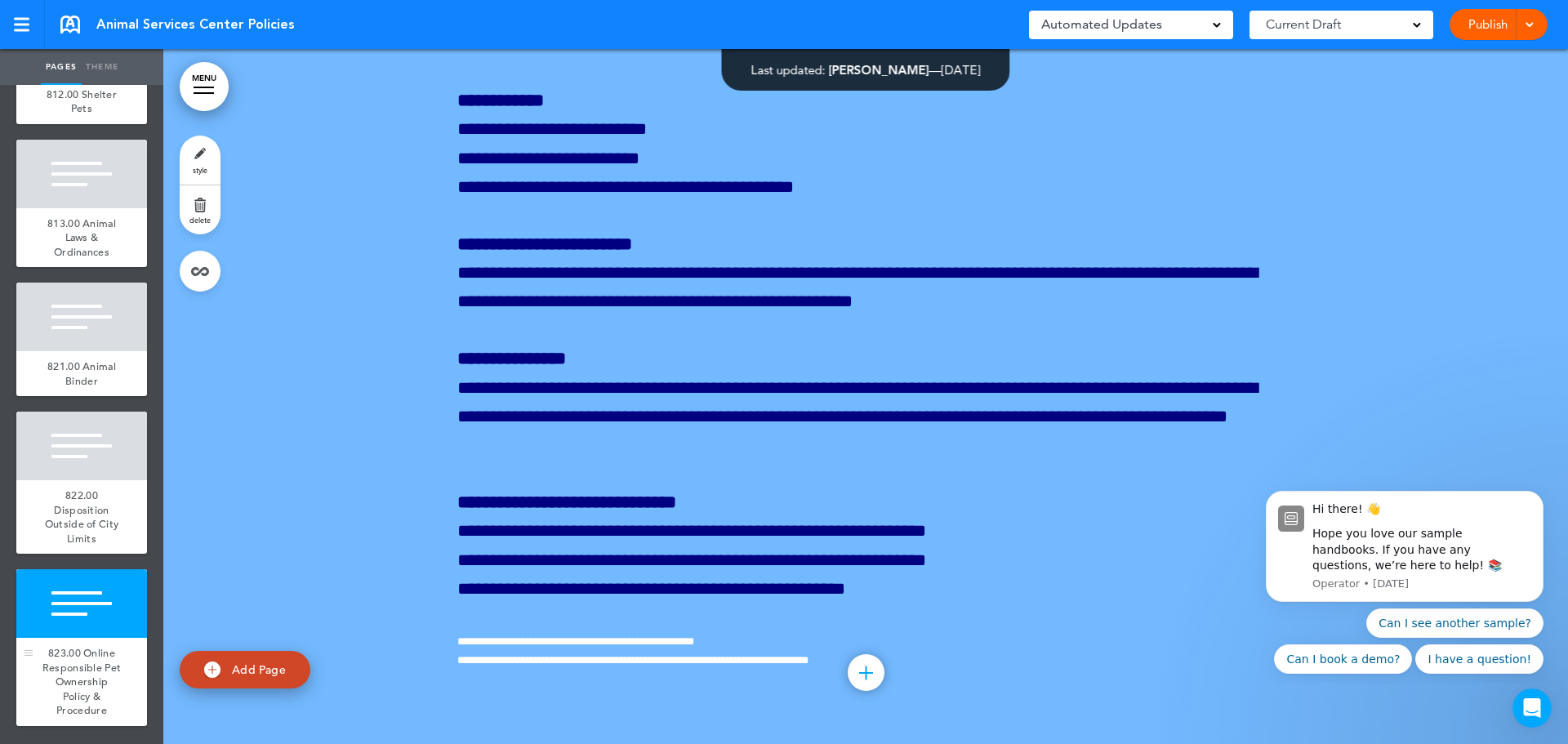
scroll to position [447558, 0]
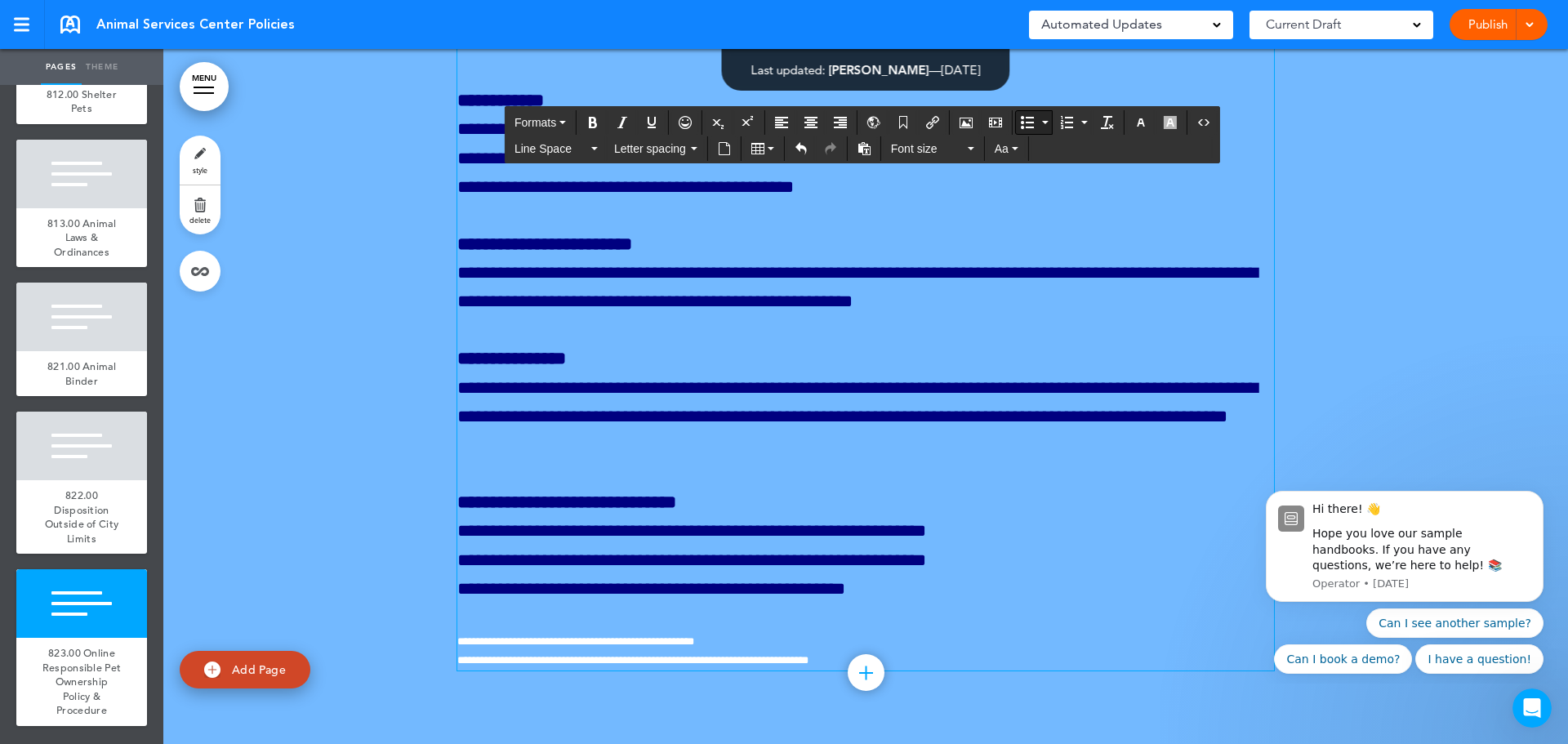
click at [1024, 124] on icon "Bullet list" at bounding box center [1027, 122] width 13 height 13
drag, startPoint x: 933, startPoint y: 455, endPoint x: 451, endPoint y: 276, distance: 514.2
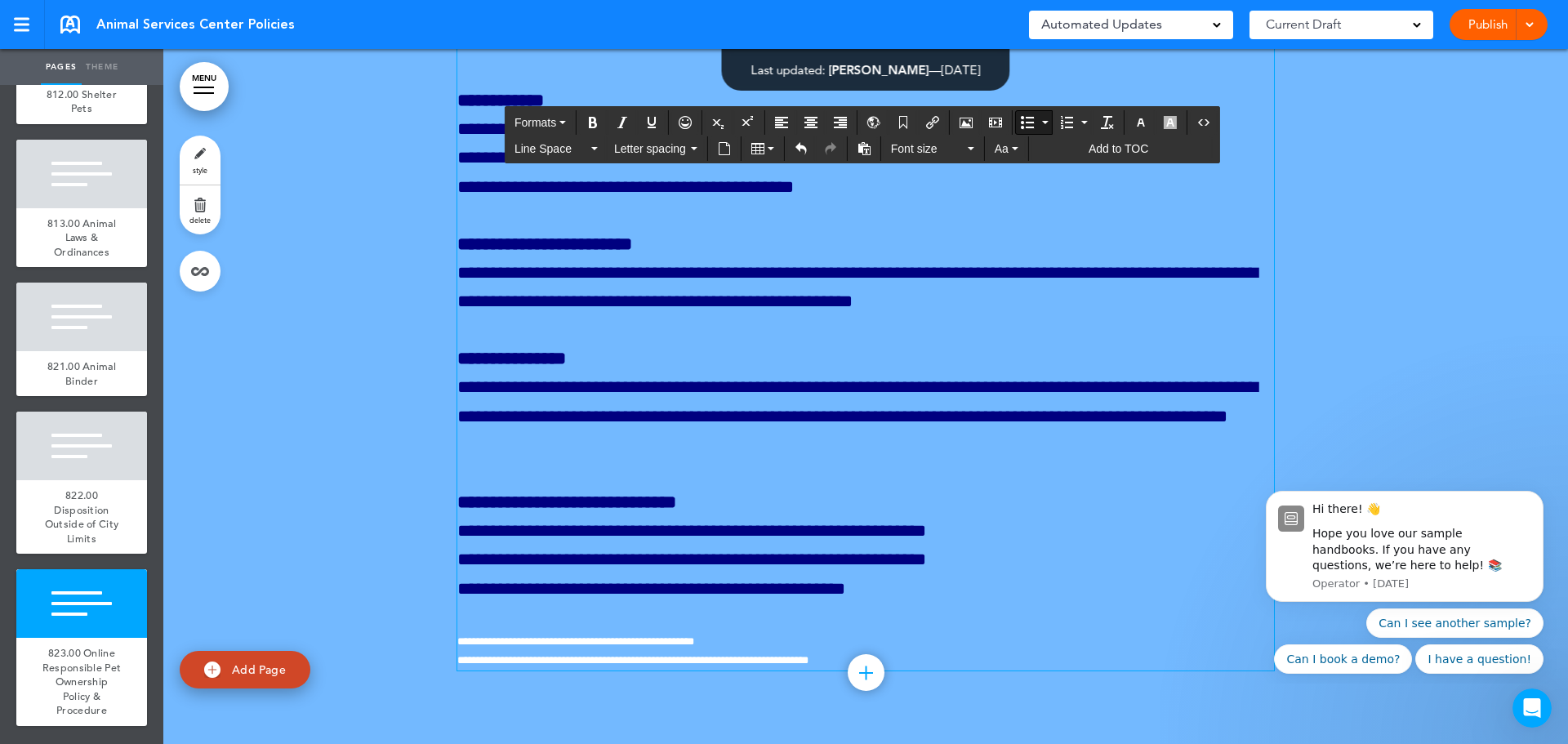
click at [597, 145] on button "Line Space" at bounding box center [556, 148] width 97 height 22
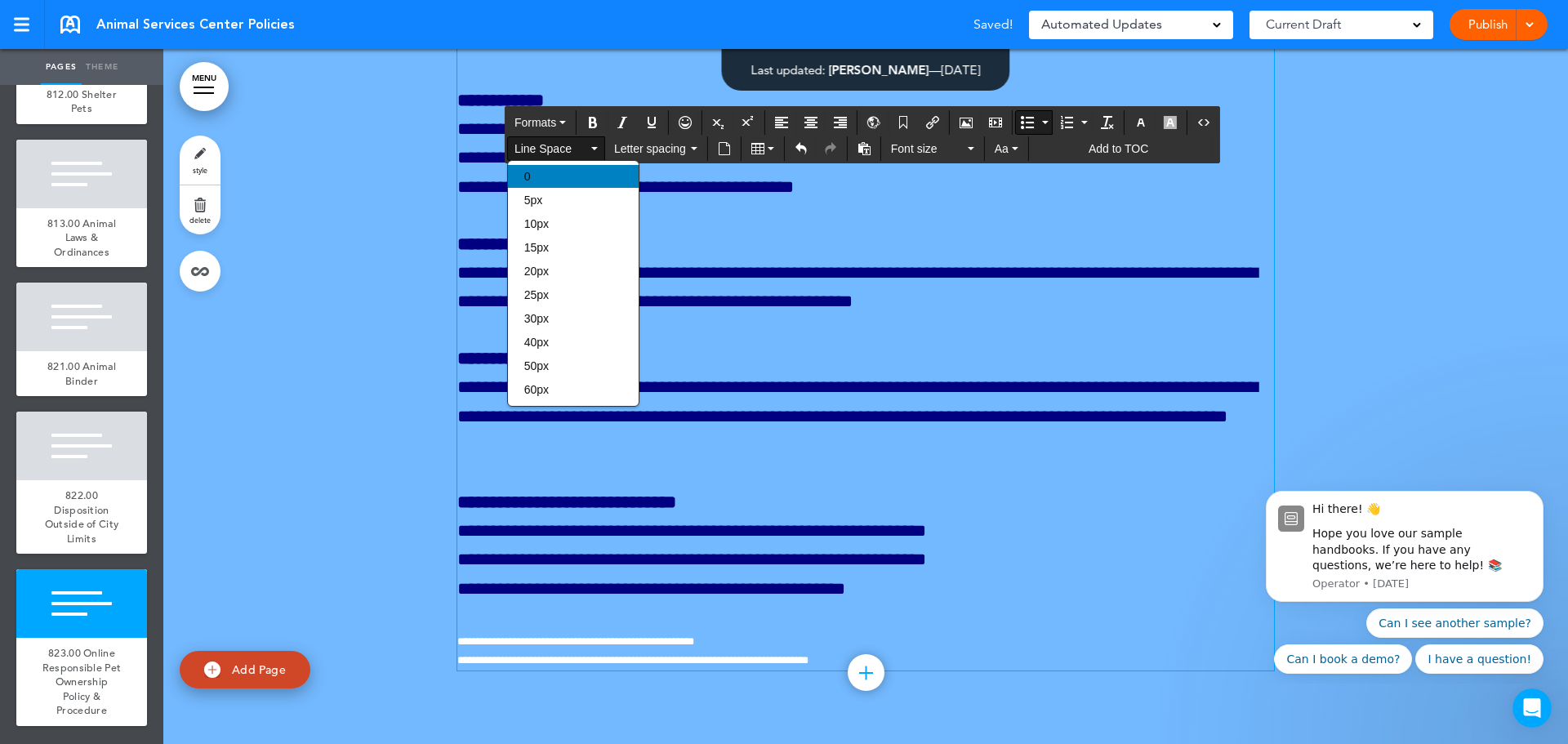
click at [581, 180] on div "0" at bounding box center [573, 176] width 131 height 22
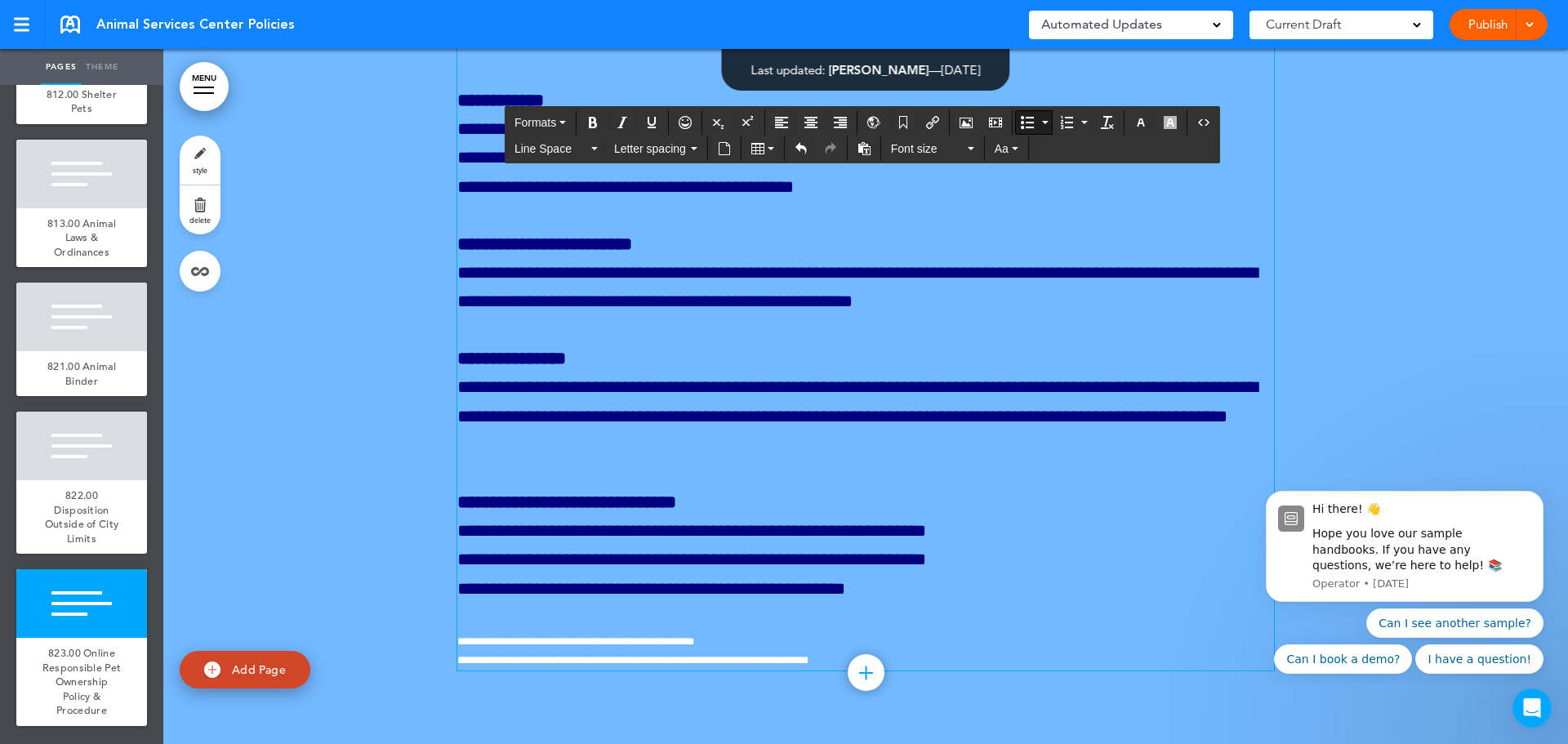
scroll to position [448048, 0]
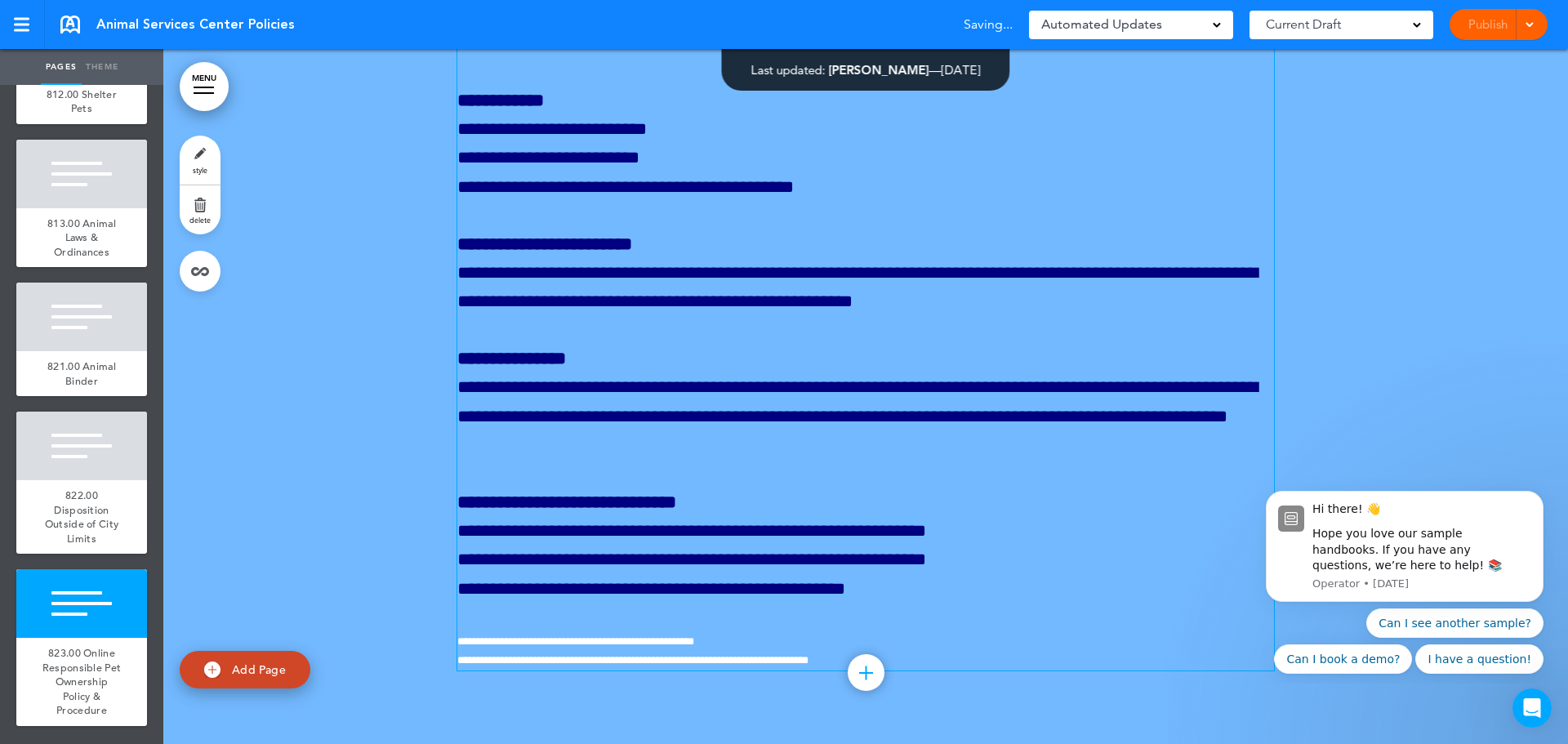
click at [199, 161] on link "style" at bounding box center [200, 160] width 41 height 49
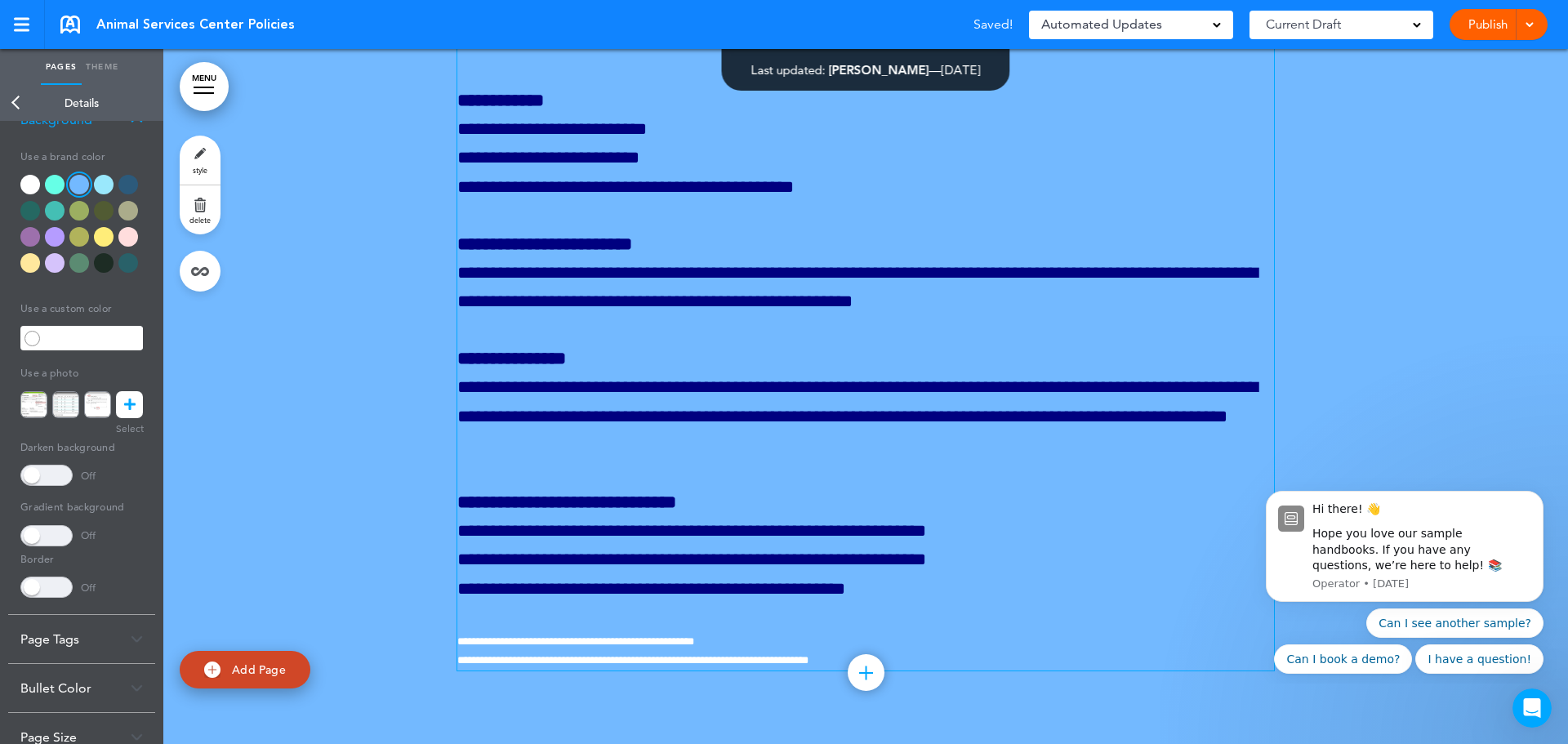
scroll to position [154, 0]
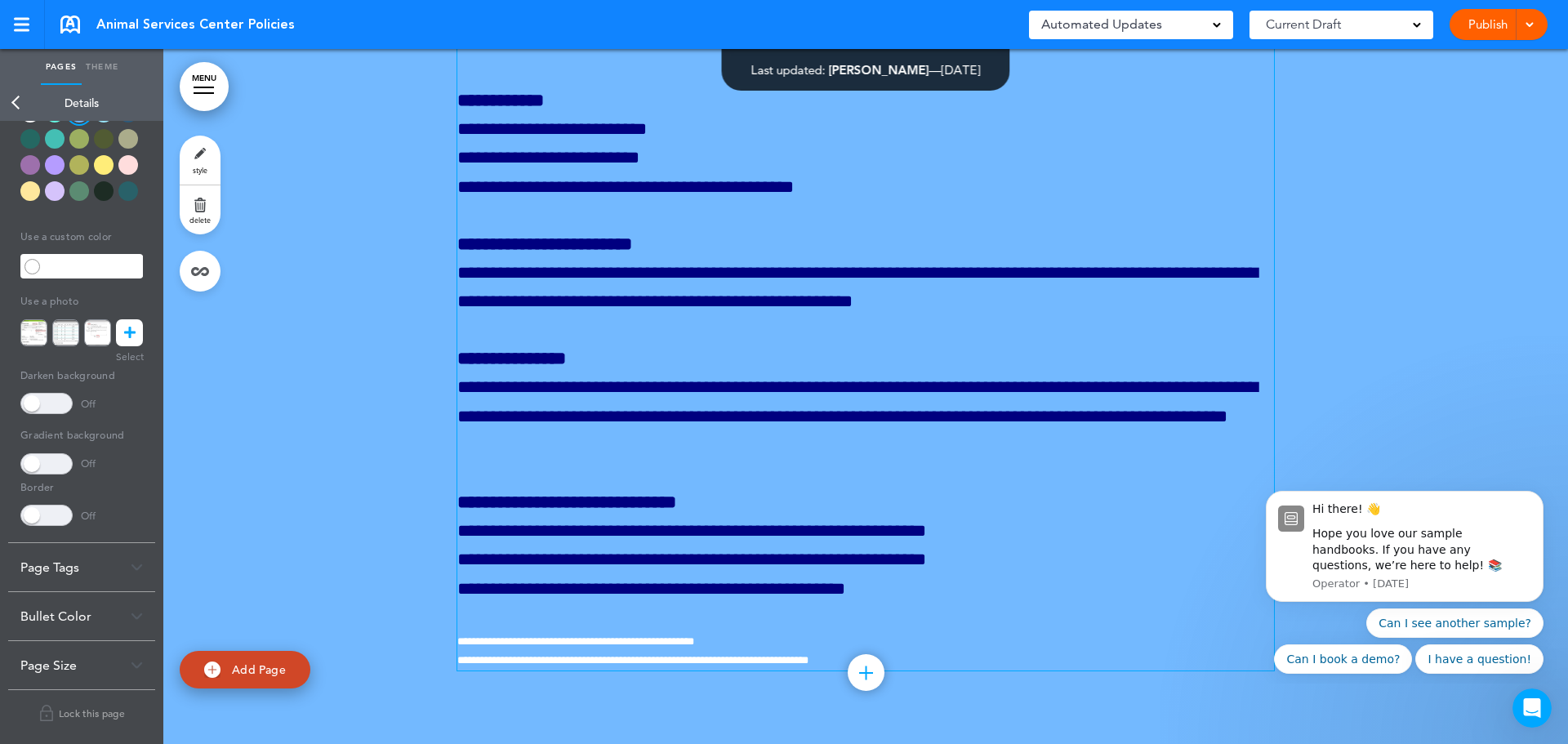
click at [127, 616] on div "Bullet Color" at bounding box center [81, 616] width 147 height 48
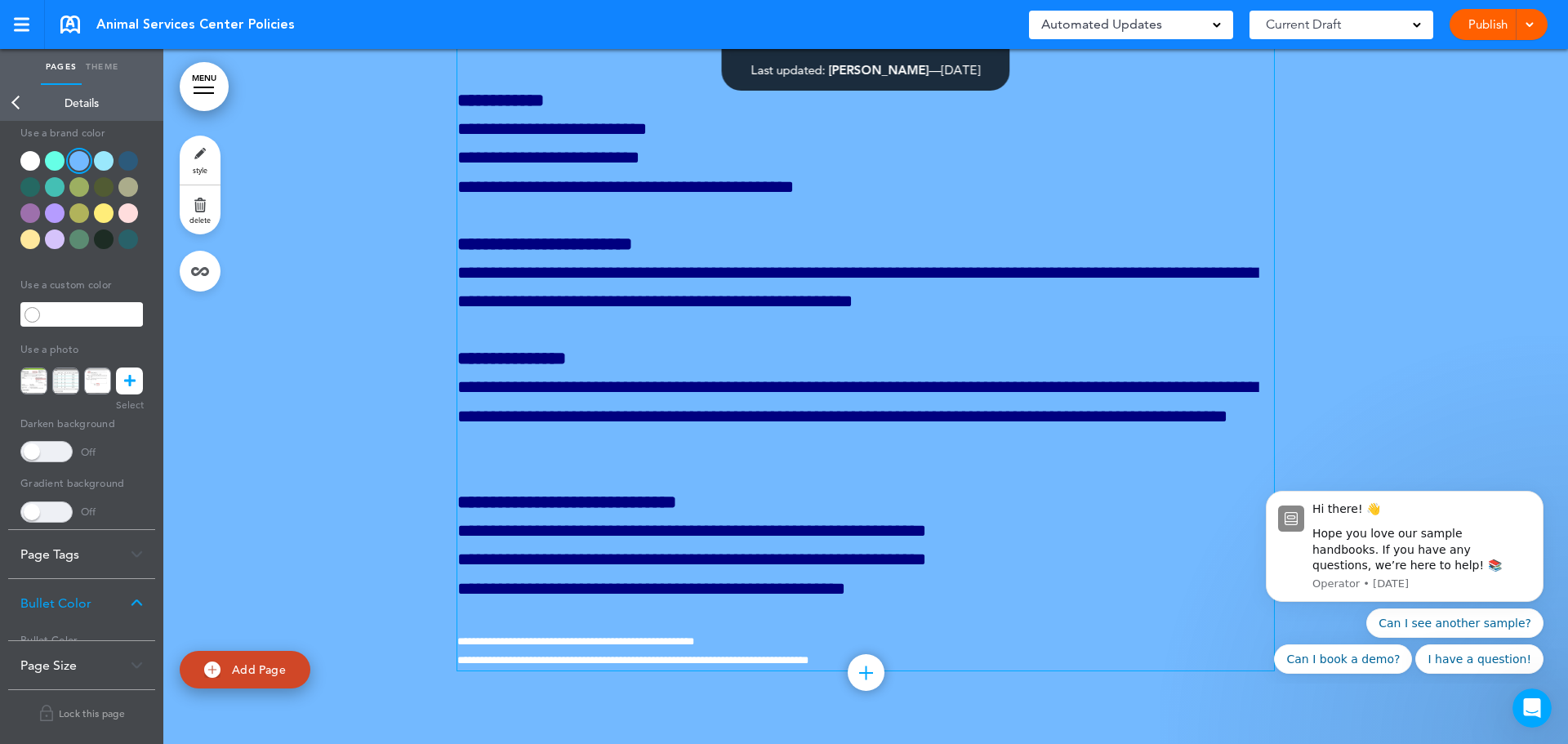
scroll to position [0, 0]
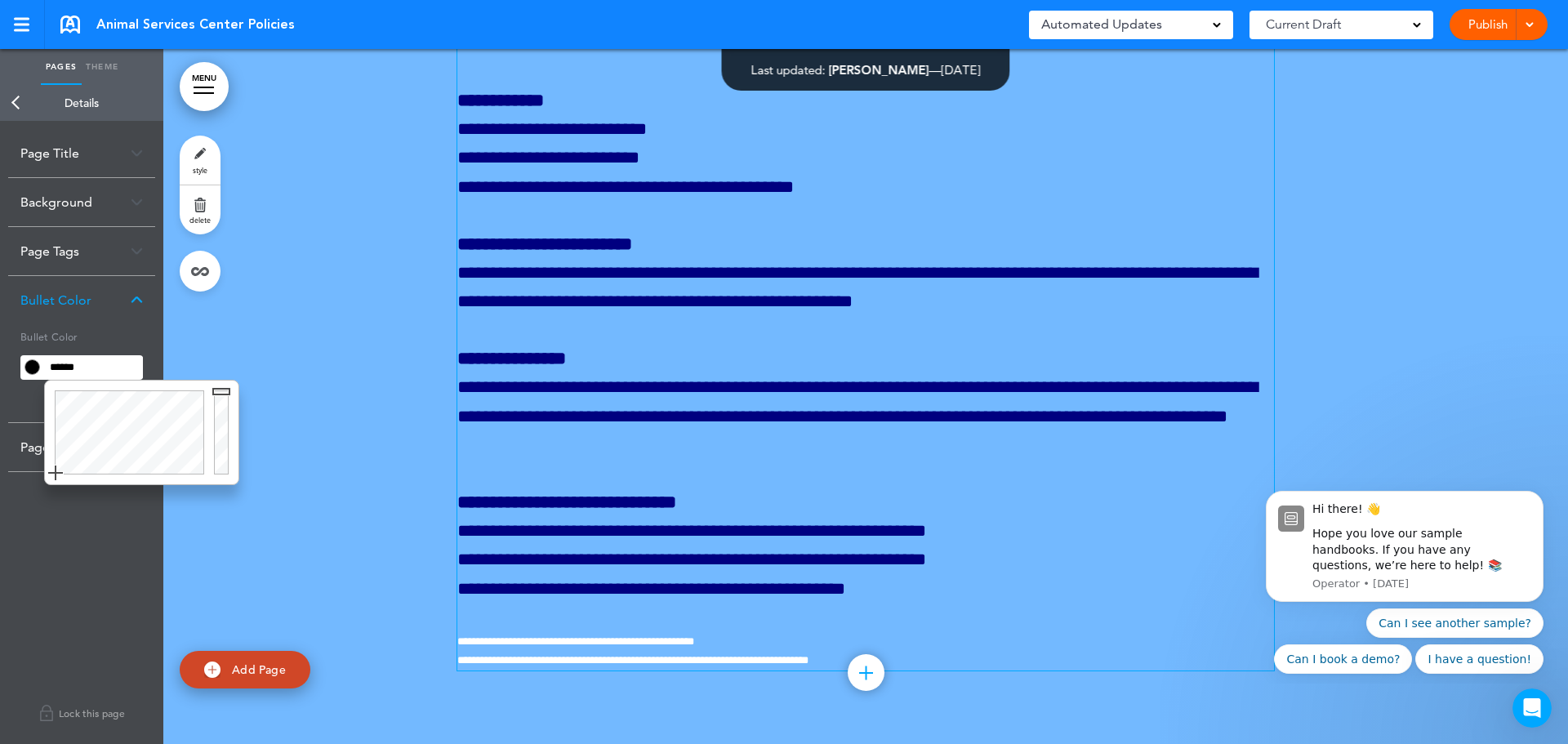
drag, startPoint x: 95, startPoint y: 371, endPoint x: 49, endPoint y: 374, distance: 46.1
click at [49, 374] on input "******" at bounding box center [93, 367] width 99 height 22
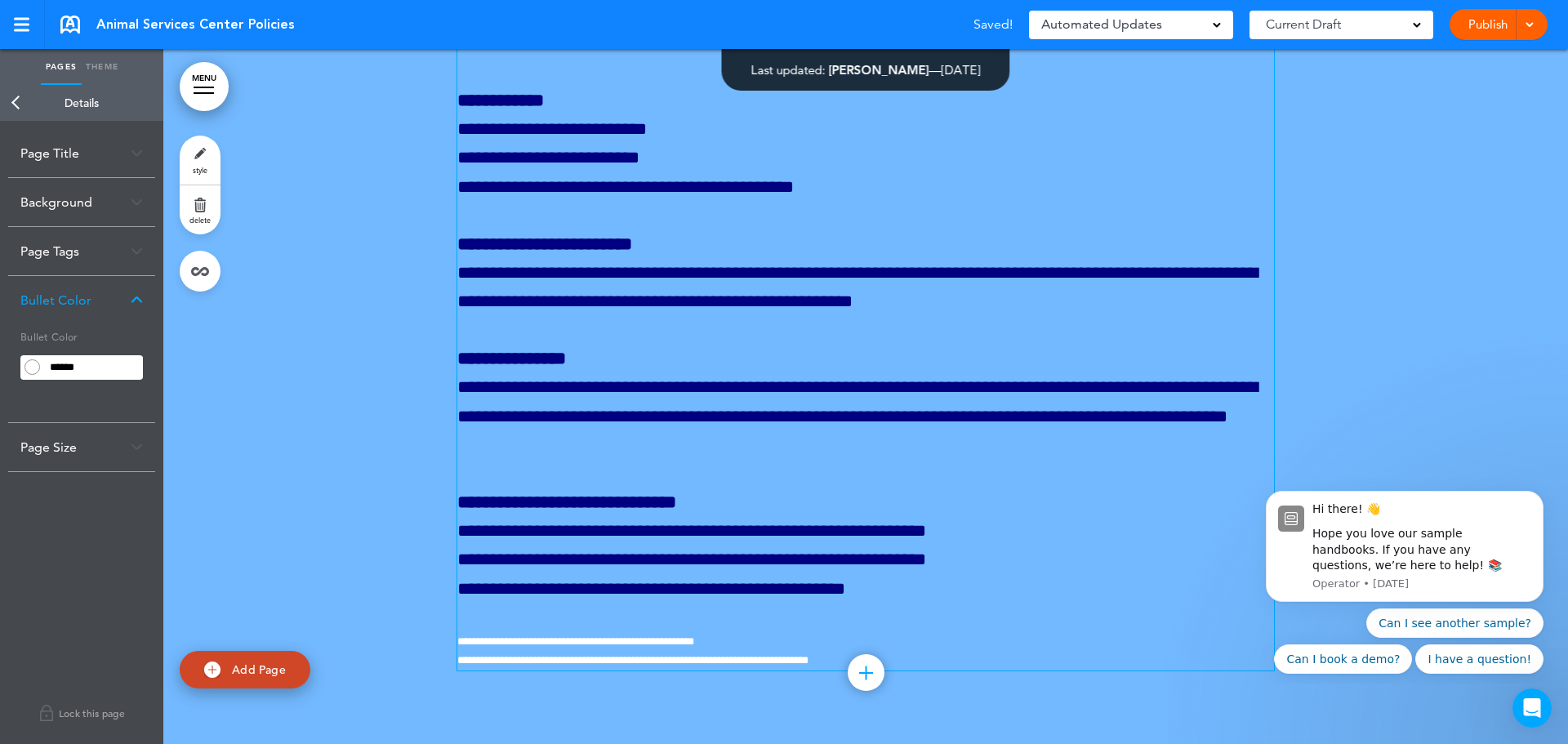
scroll to position [448322, 0]
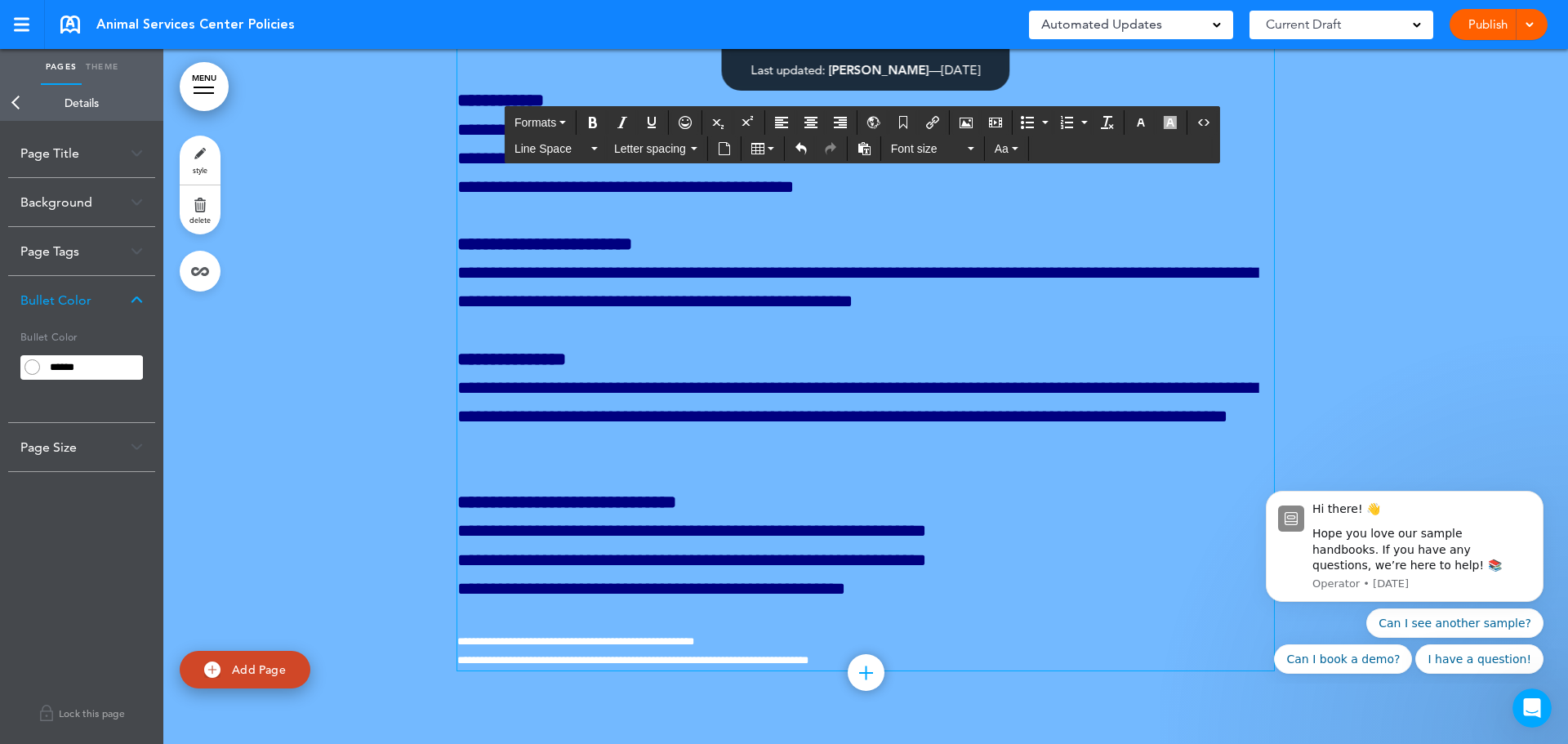
click at [1026, 124] on icon "Bullet list" at bounding box center [1027, 122] width 13 height 13
type input "******"
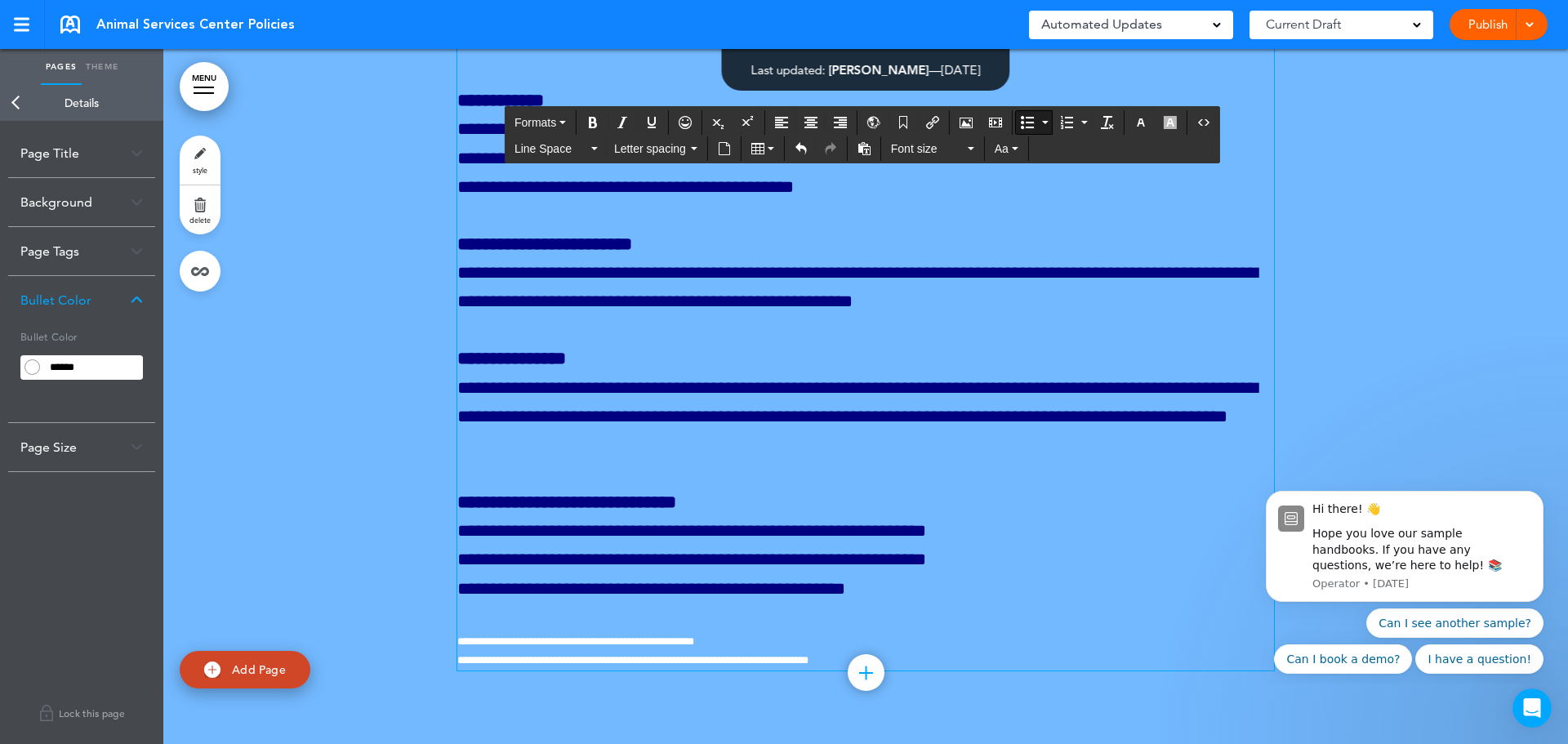
drag, startPoint x: 985, startPoint y: 540, endPoint x: 459, endPoint y: 292, distance: 581.5
click at [598, 146] on button "Line Space" at bounding box center [556, 148] width 97 height 22
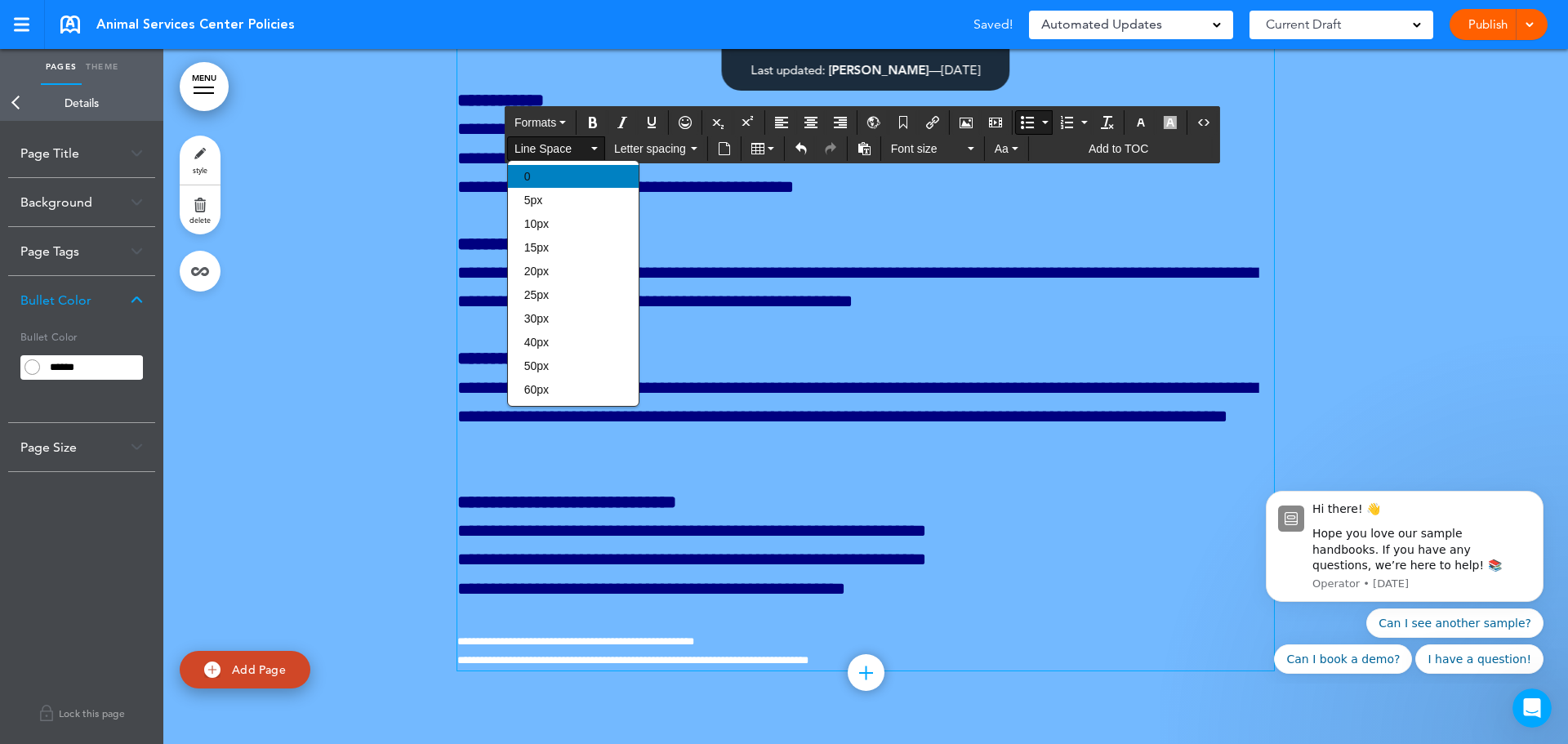
click at [580, 172] on div "0" at bounding box center [573, 176] width 131 height 22
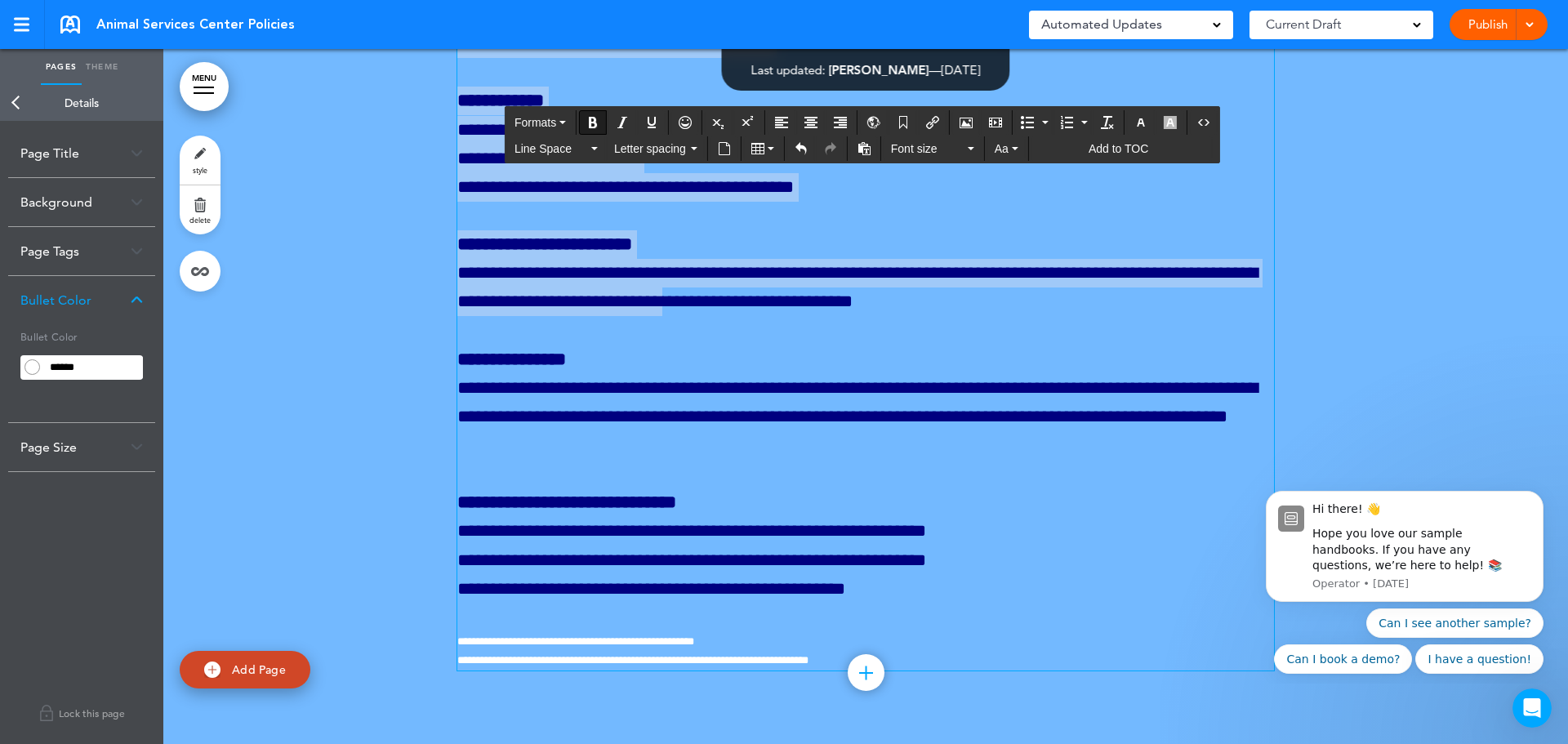
scroll to position [449506, 0]
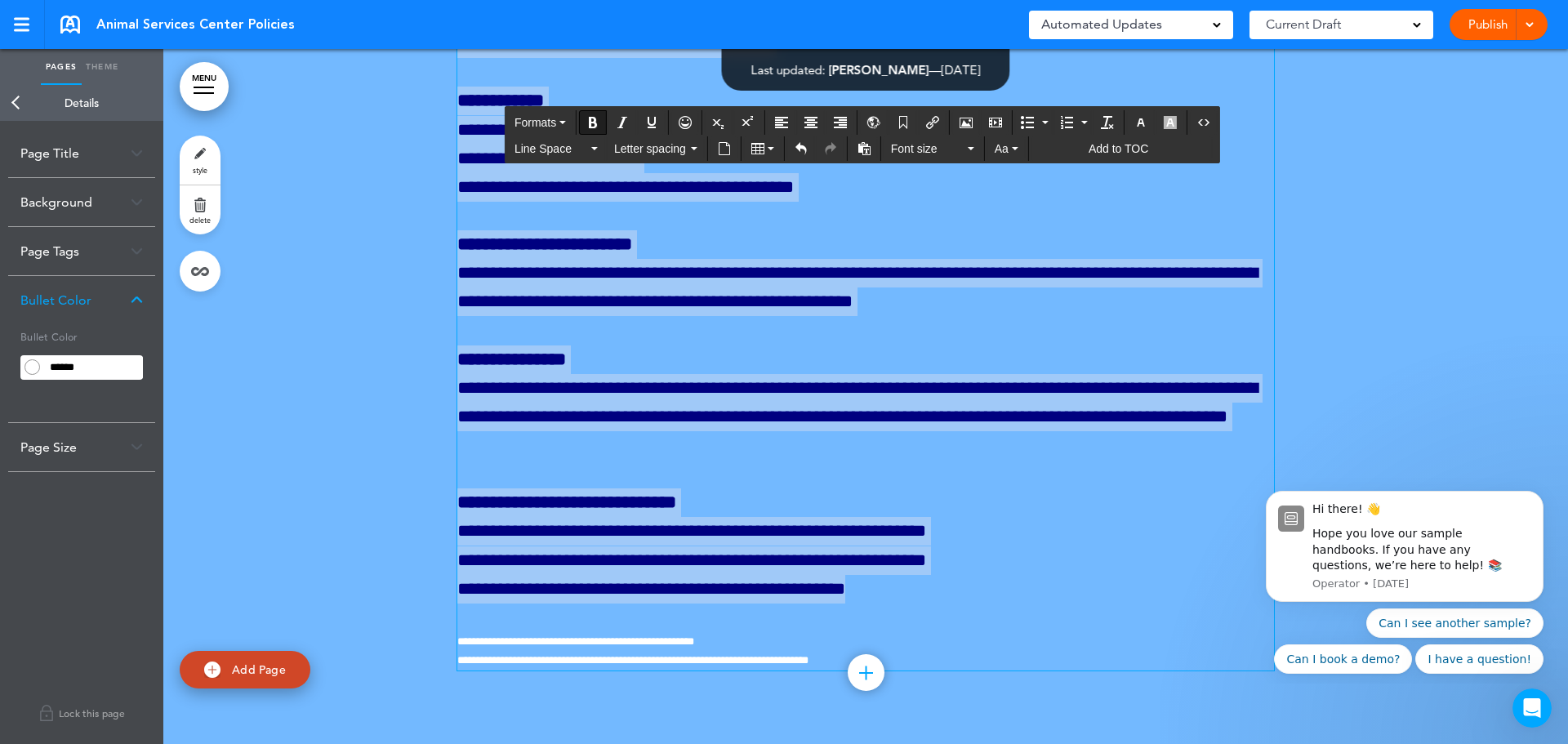
drag, startPoint x: 451, startPoint y: 340, endPoint x: 940, endPoint y: 602, distance: 554.8
click at [591, 150] on button "Line Space" at bounding box center [556, 148] width 97 height 22
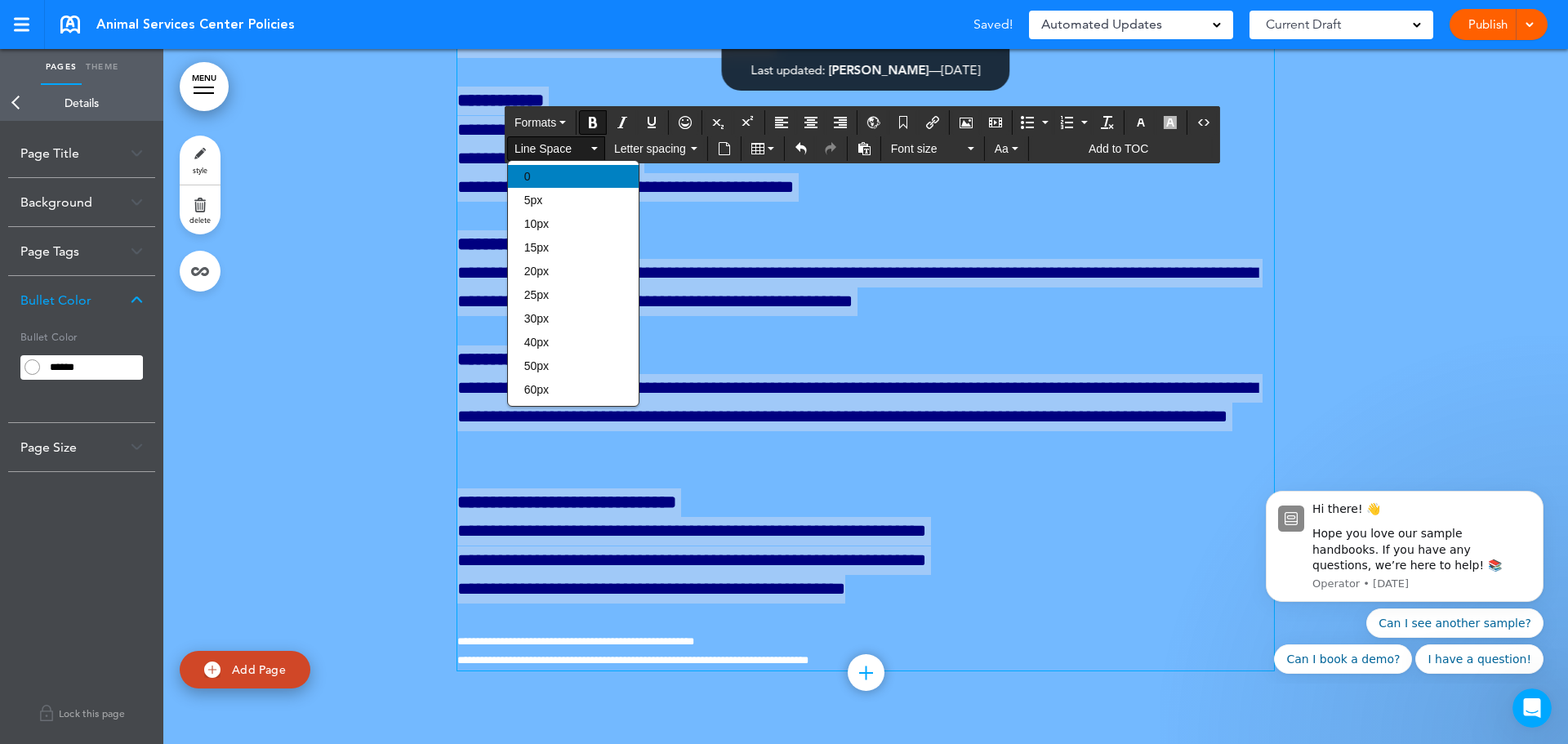
click at [563, 175] on div "0" at bounding box center [573, 176] width 131 height 22
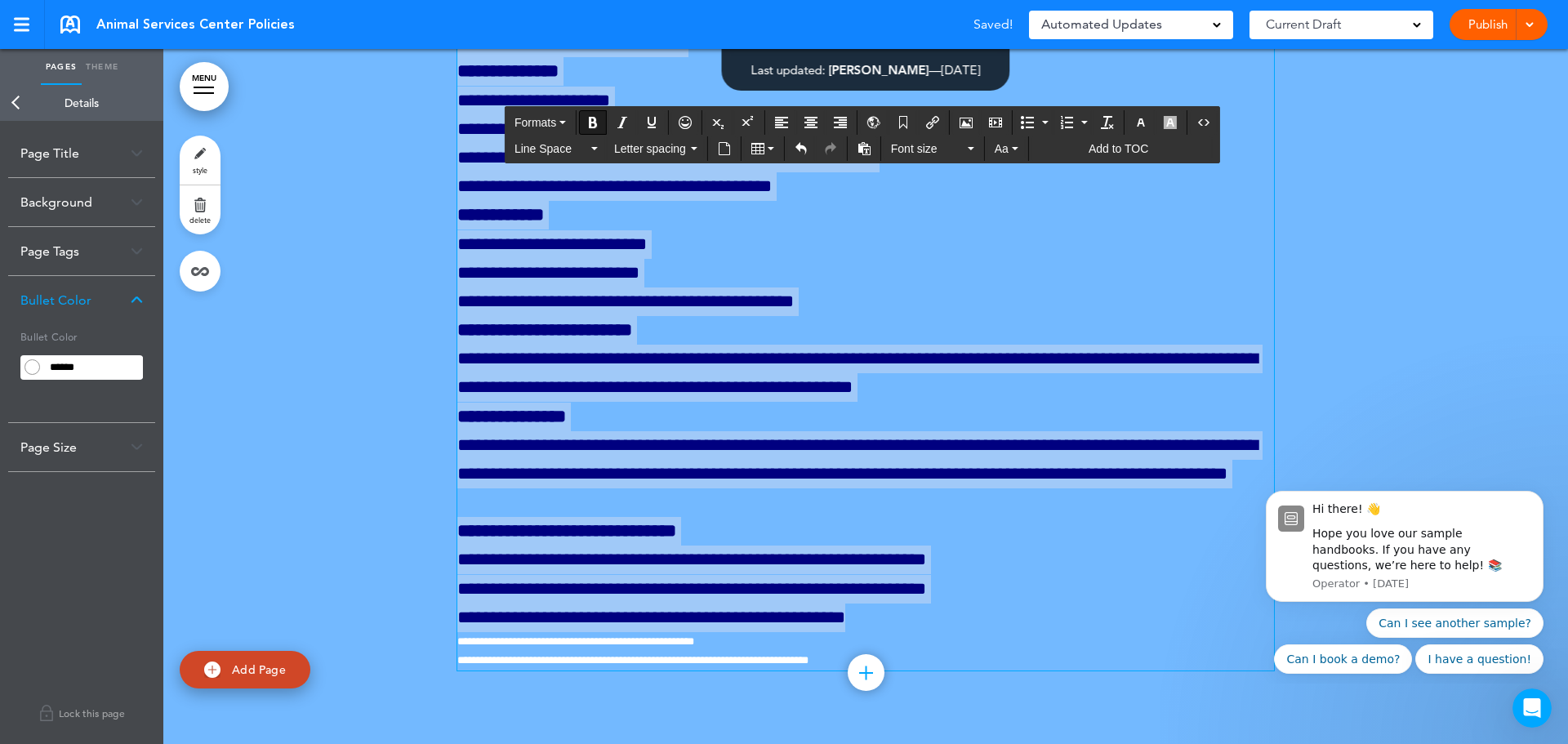
scroll to position [449134, 0]
click at [1008, 329] on p "**********" at bounding box center [865, 359] width 817 height 87
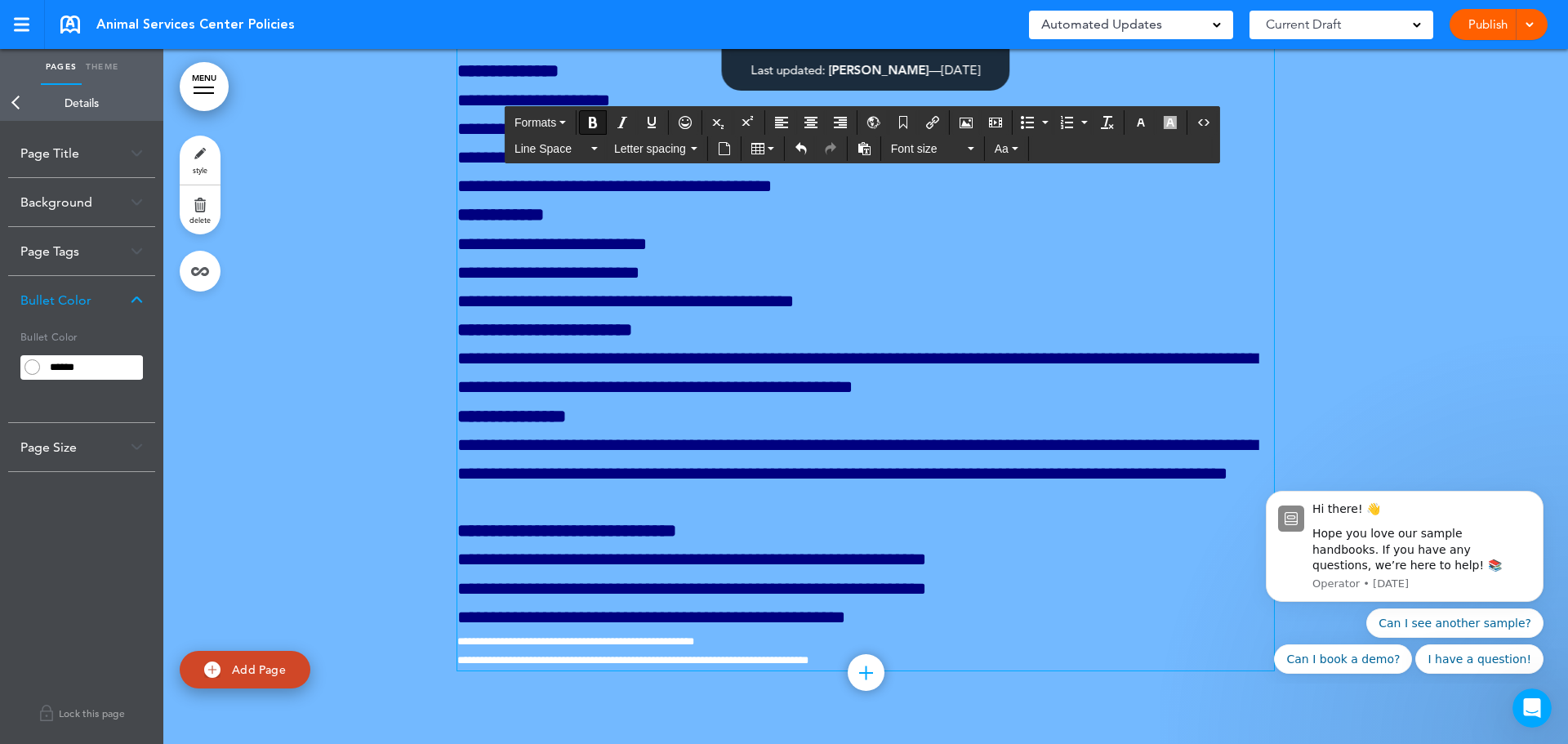
click at [846, 623] on span "**********" at bounding box center [650, 617] width 388 height 18
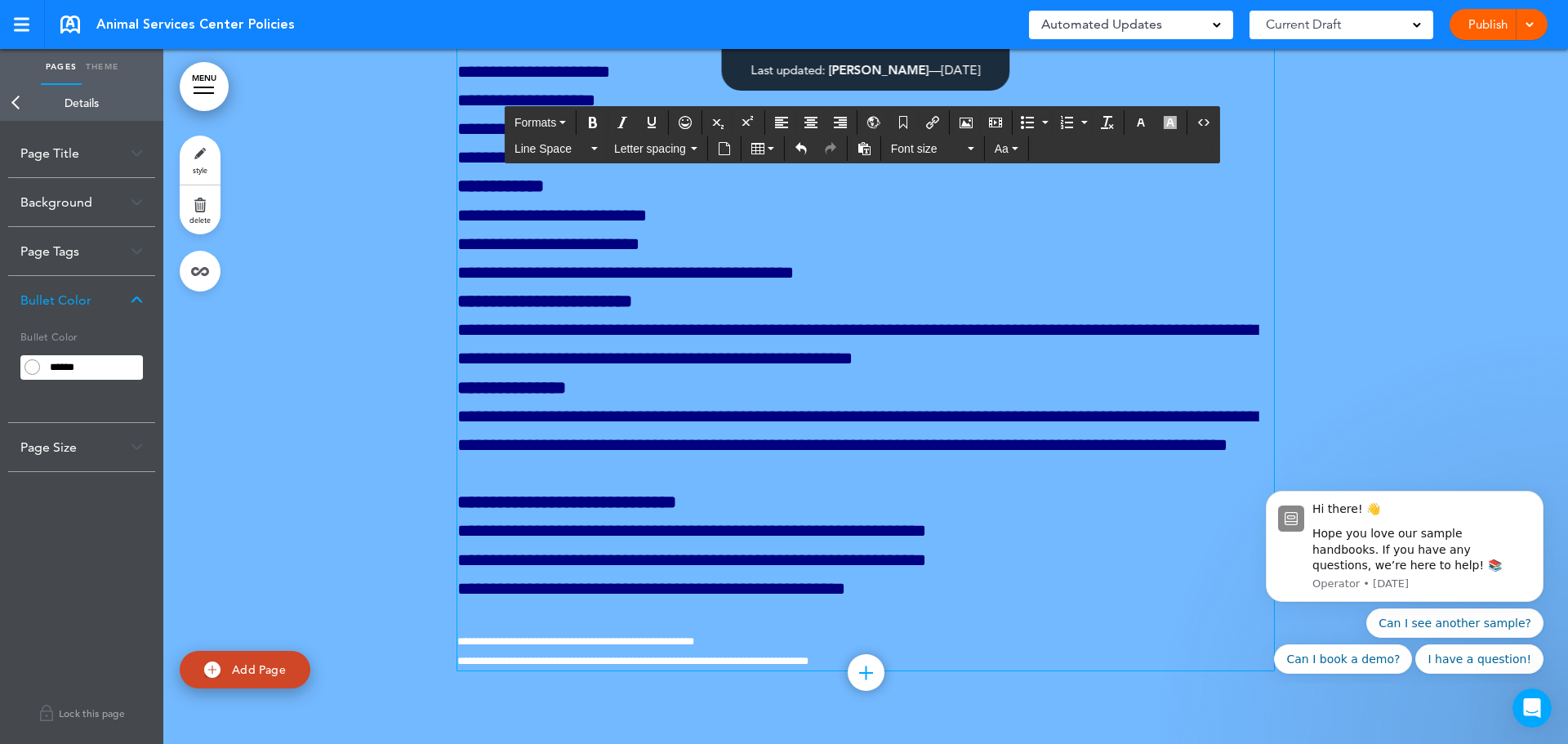
scroll to position [448427, 0]
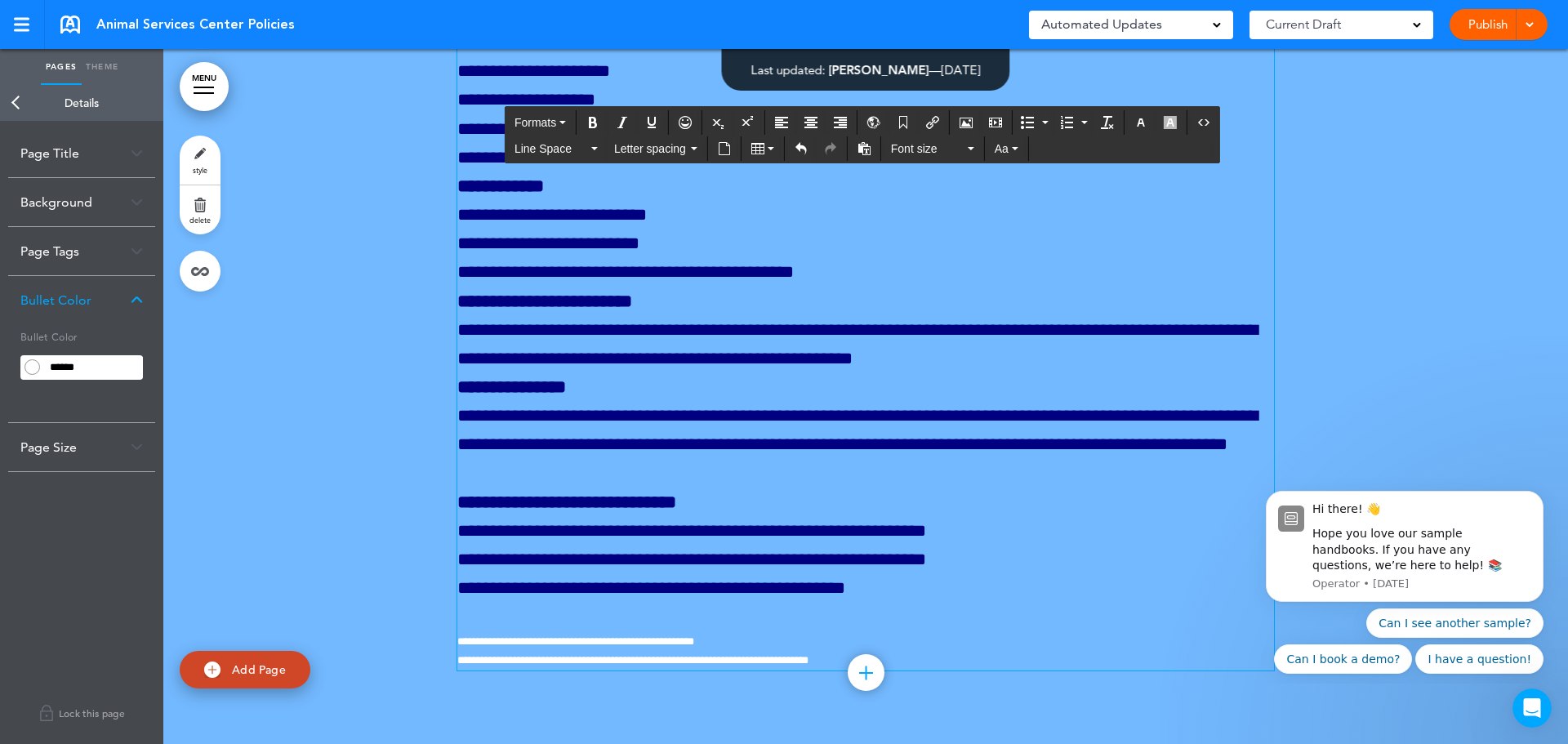
click at [851, 173] on p "**********" at bounding box center [865, 100] width 817 height 144
click at [871, 287] on p "**********" at bounding box center [865, 230] width 817 height 115
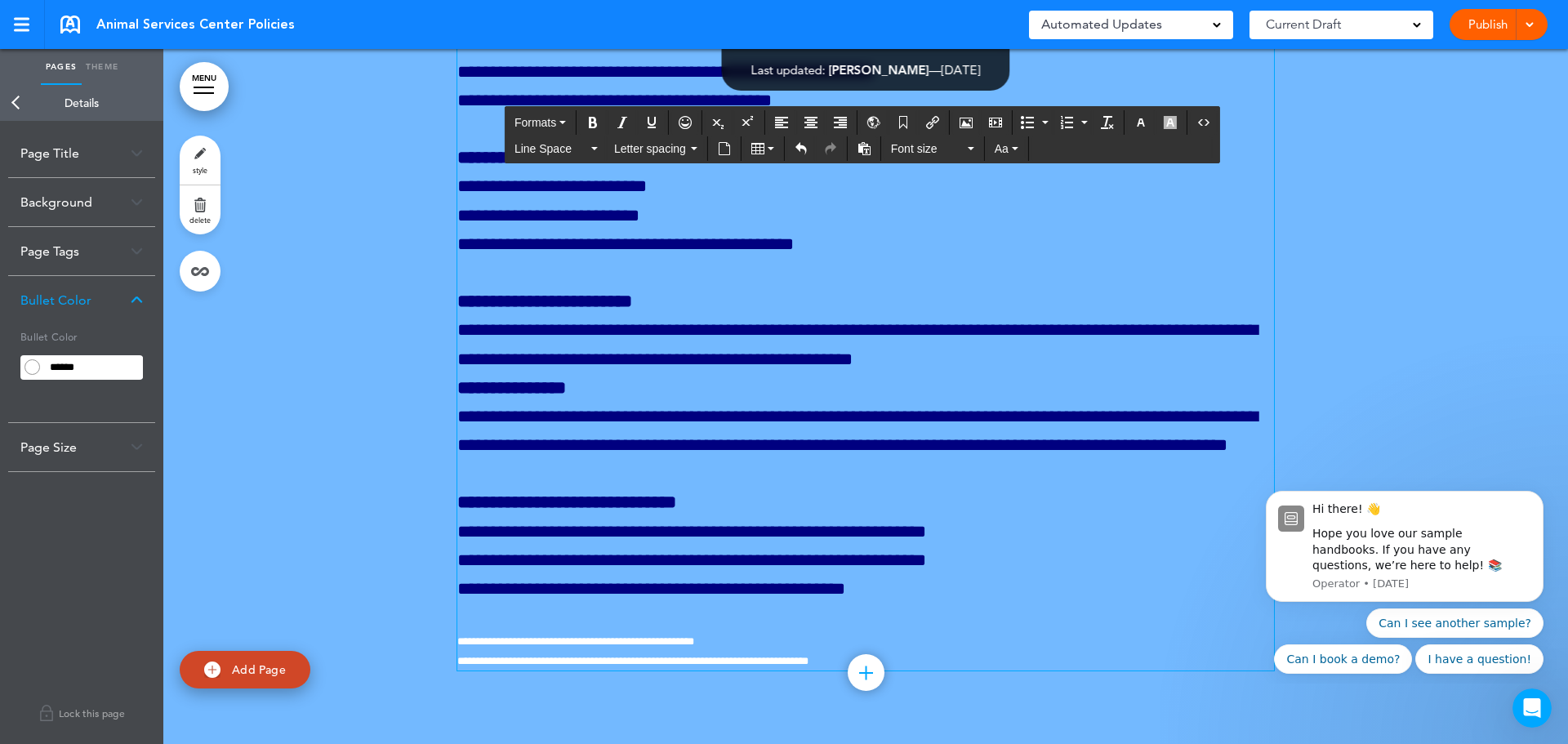
click at [987, 374] on p "**********" at bounding box center [865, 330] width 817 height 87
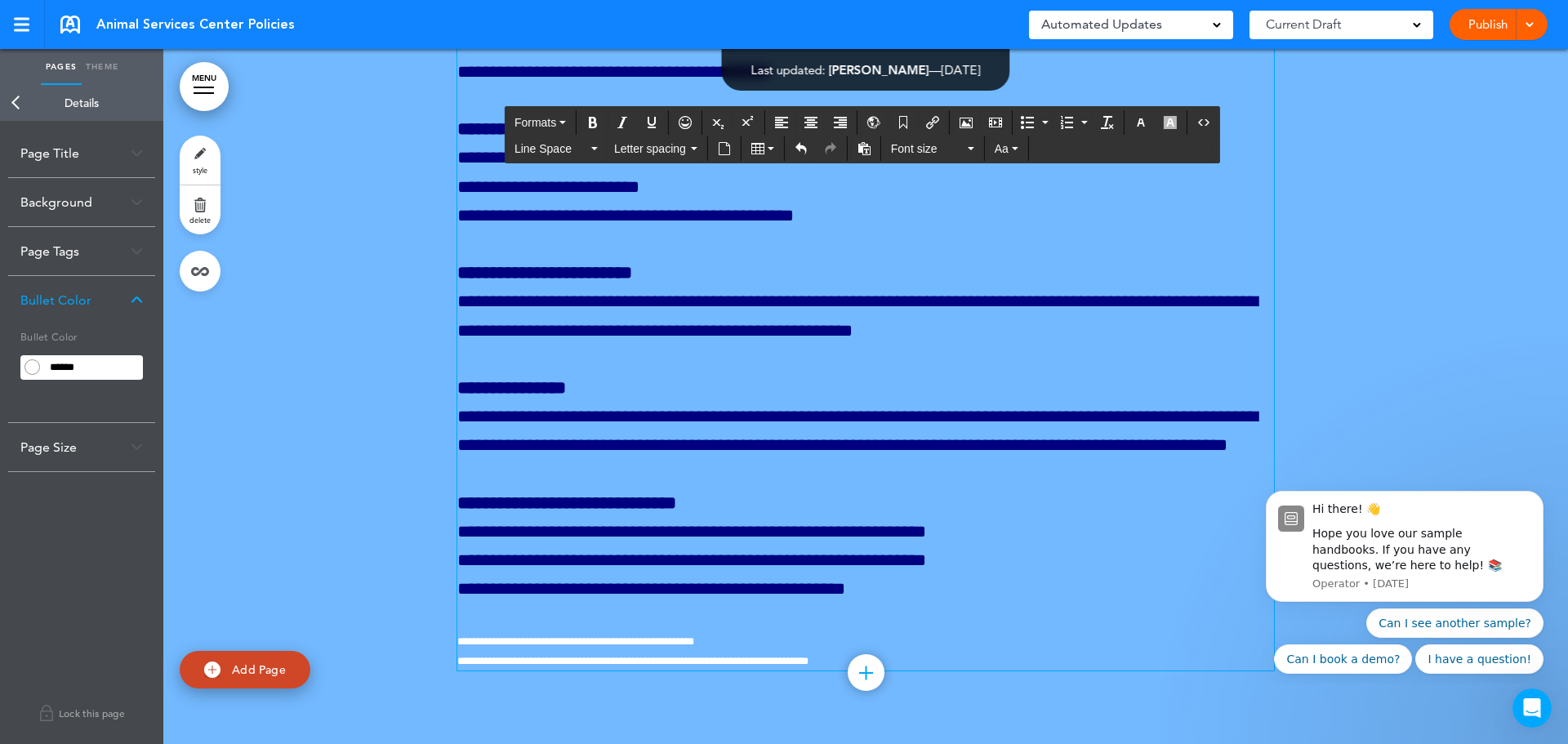
scroll to position [449364, 0]
click at [636, 470] on p "**********" at bounding box center [865, 432] width 817 height 115
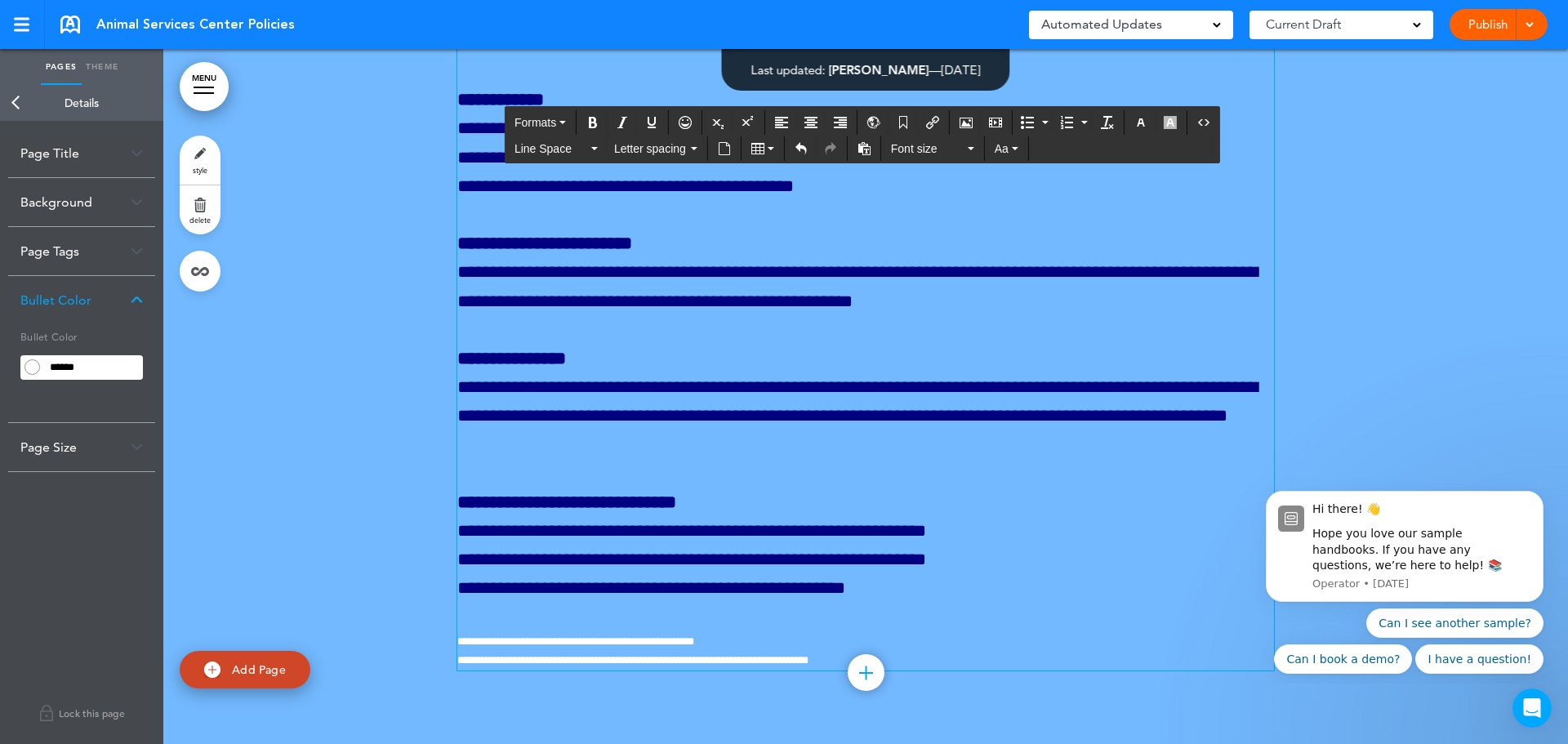
scroll to position [448466, 0]
click at [1019, 120] on button "Bullet list" at bounding box center [1027, 122] width 22 height 22
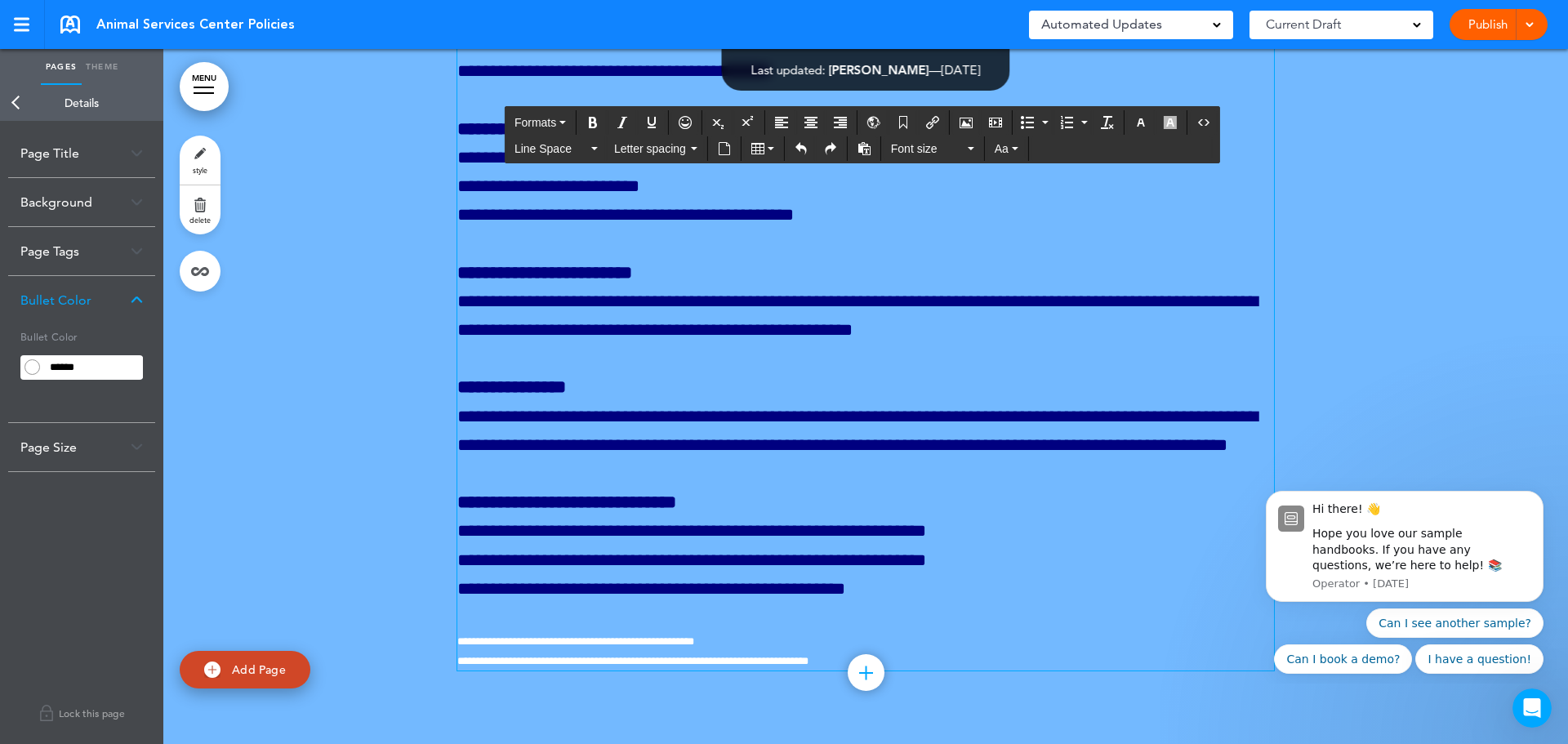
click at [1022, 122] on icon "Bullet list" at bounding box center [1027, 122] width 13 height 13
drag, startPoint x: 893, startPoint y: 418, endPoint x: 481, endPoint y: 342, distance: 419.0
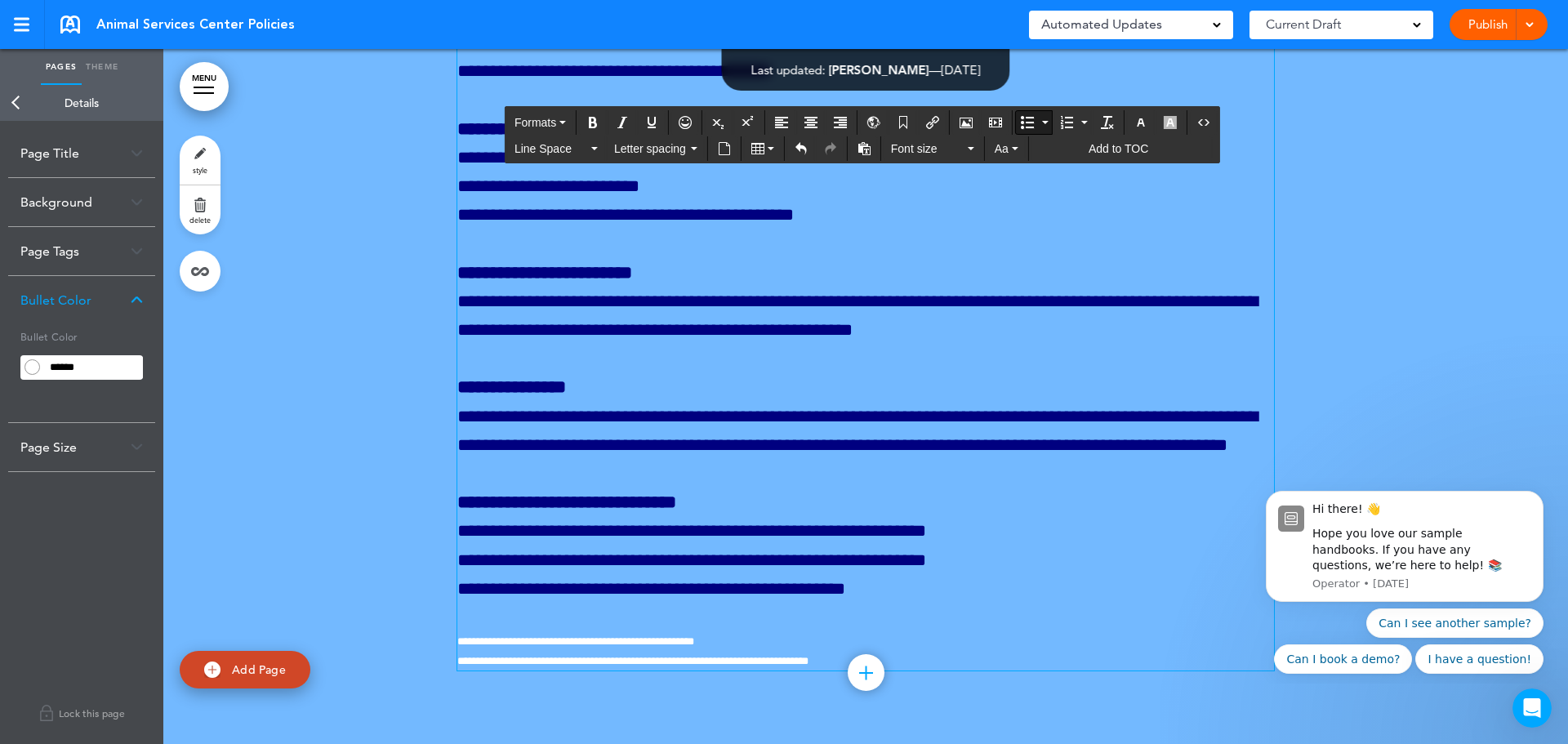
click at [593, 151] on button "Line Space" at bounding box center [556, 148] width 97 height 22
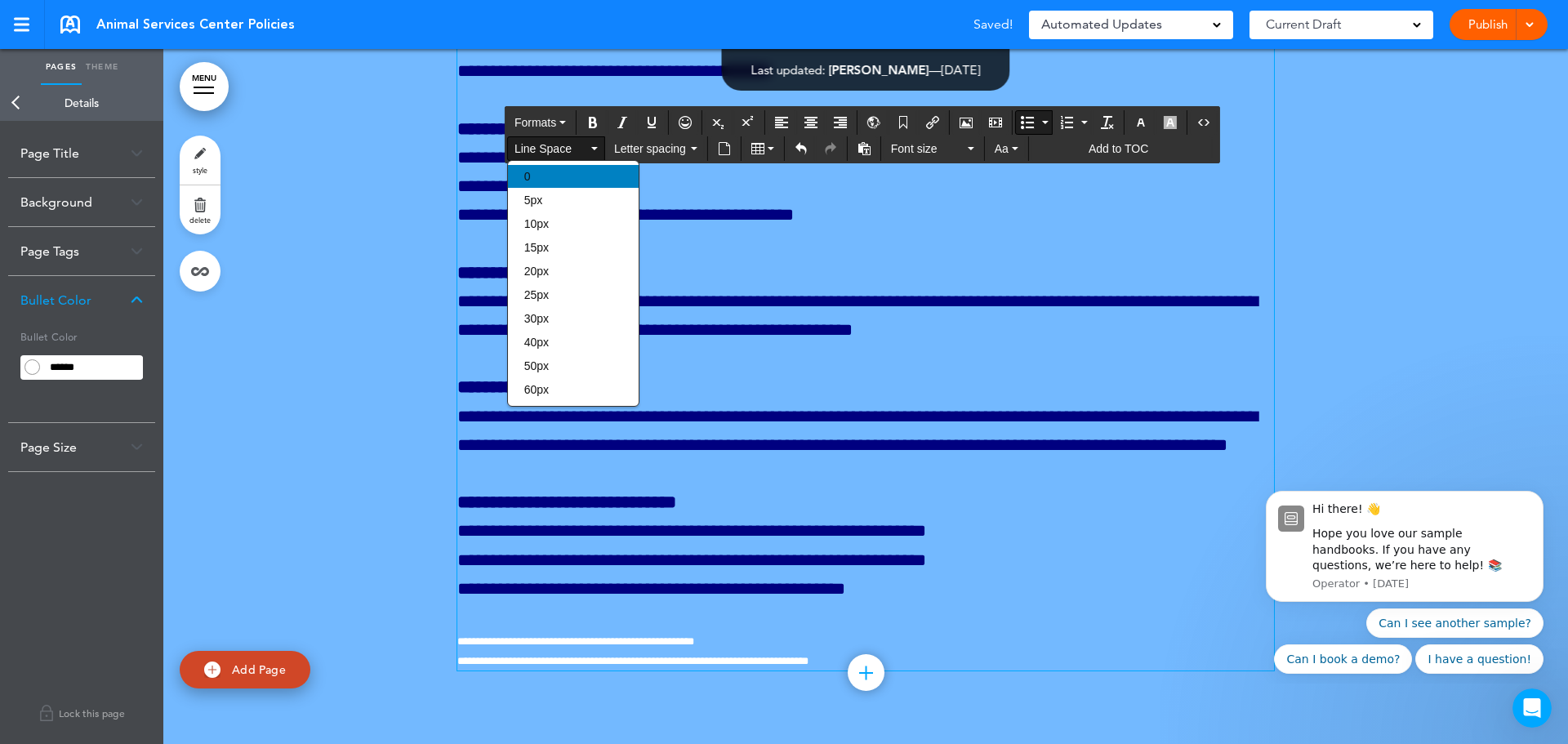
click at [576, 179] on div "0" at bounding box center [573, 176] width 131 height 22
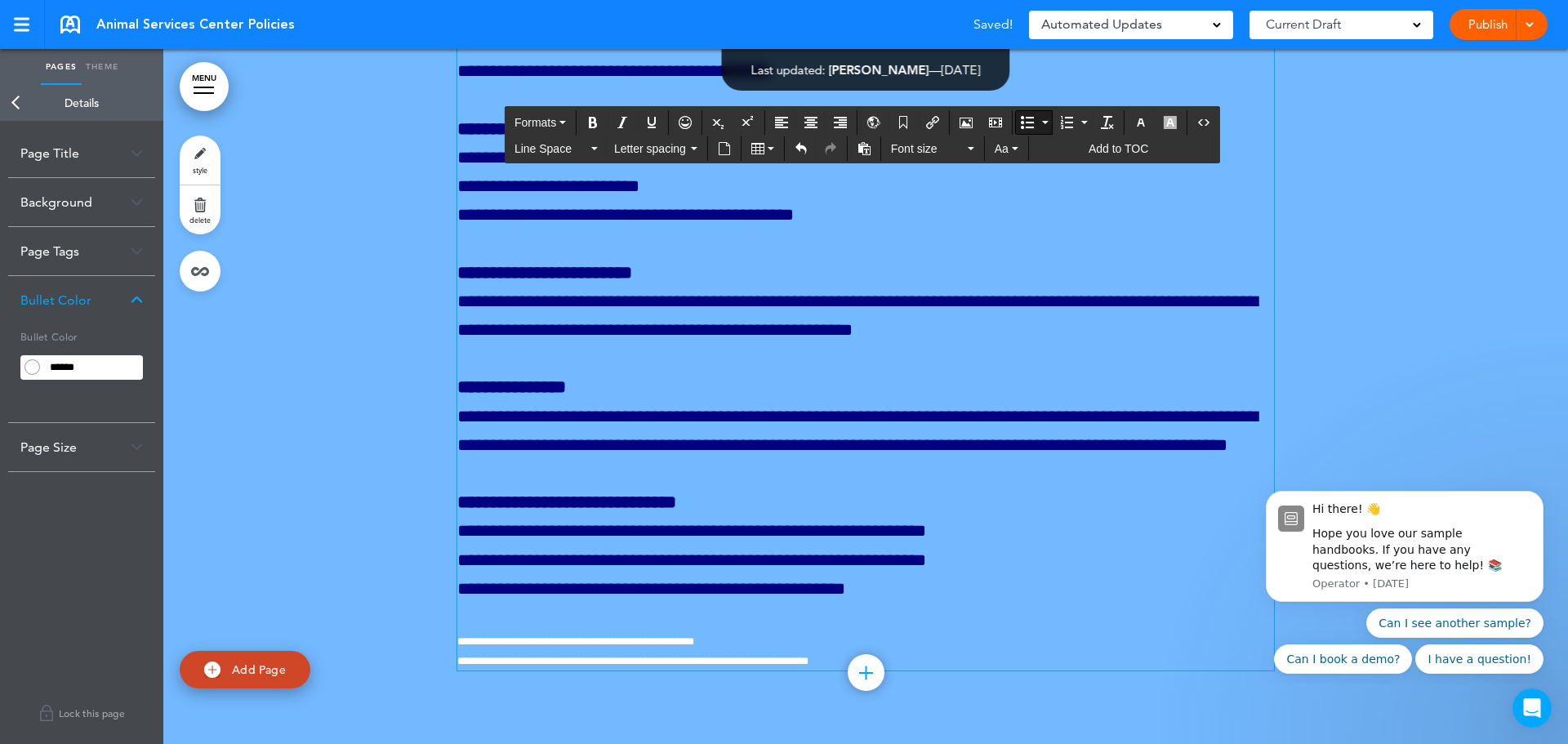
scroll to position [448711, 0]
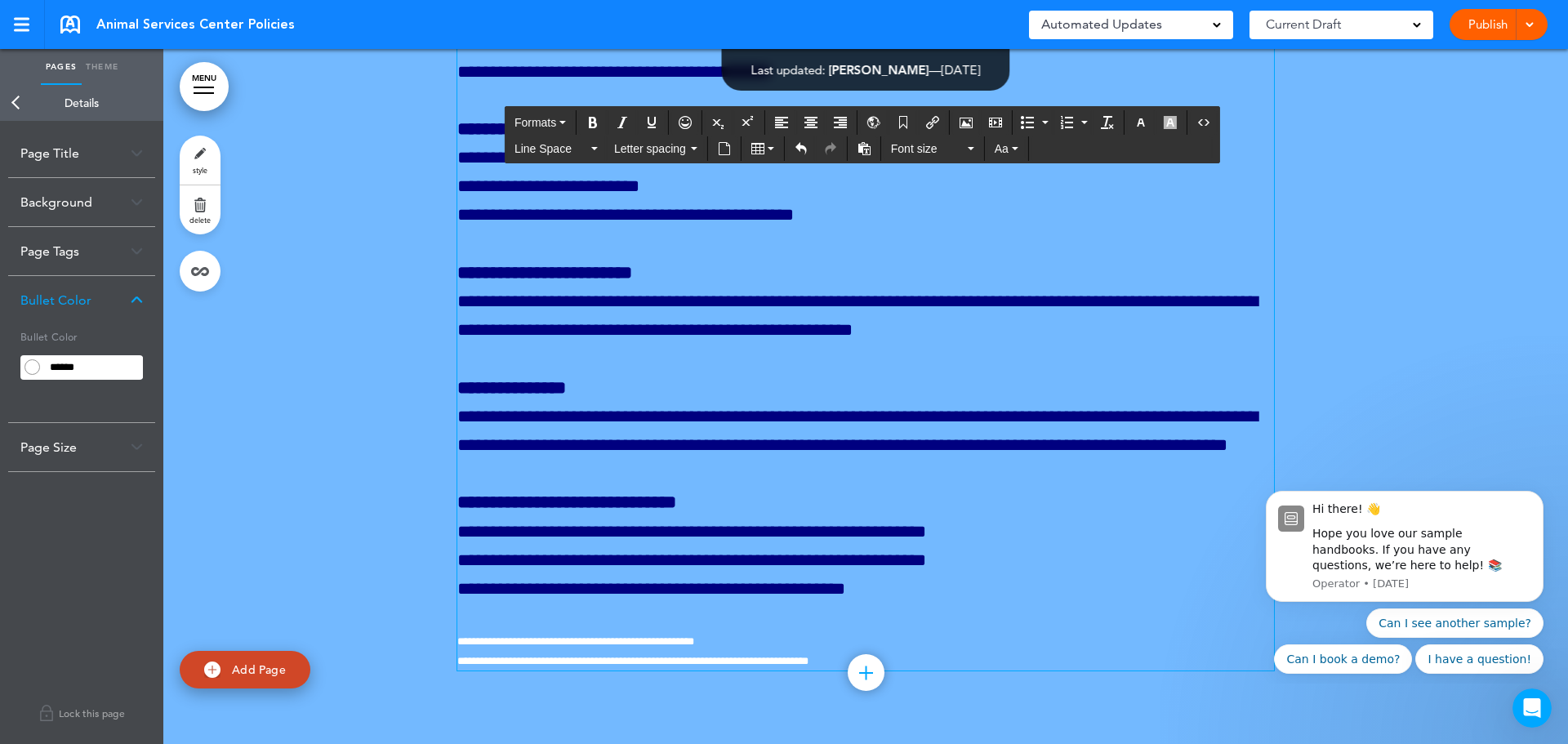
click at [1029, 121] on icon "Bullet list" at bounding box center [1027, 122] width 13 height 13
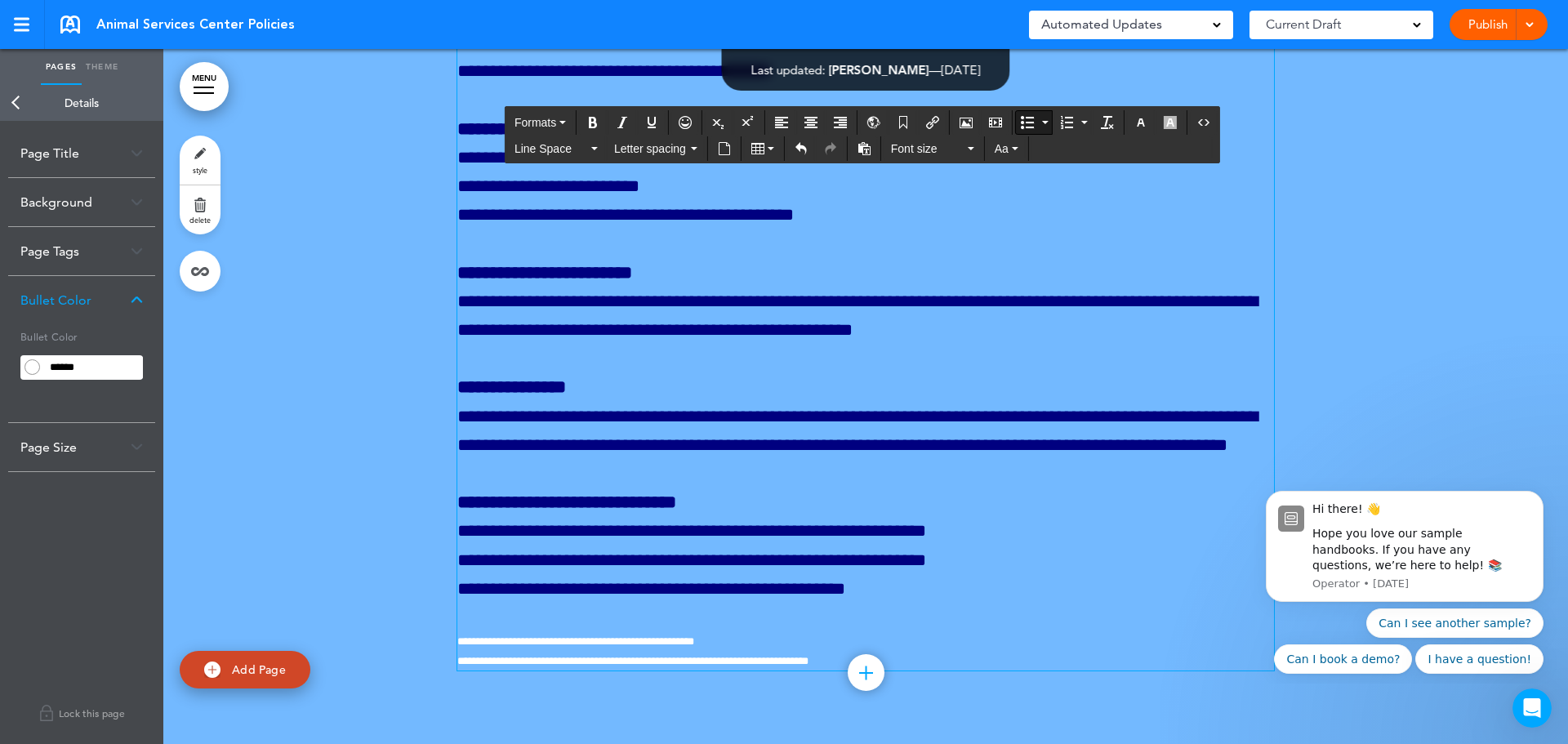
drag, startPoint x: 804, startPoint y: 412, endPoint x: 465, endPoint y: 269, distance: 367.9
click at [586, 147] on span "Line Space" at bounding box center [551, 148] width 73 height 17
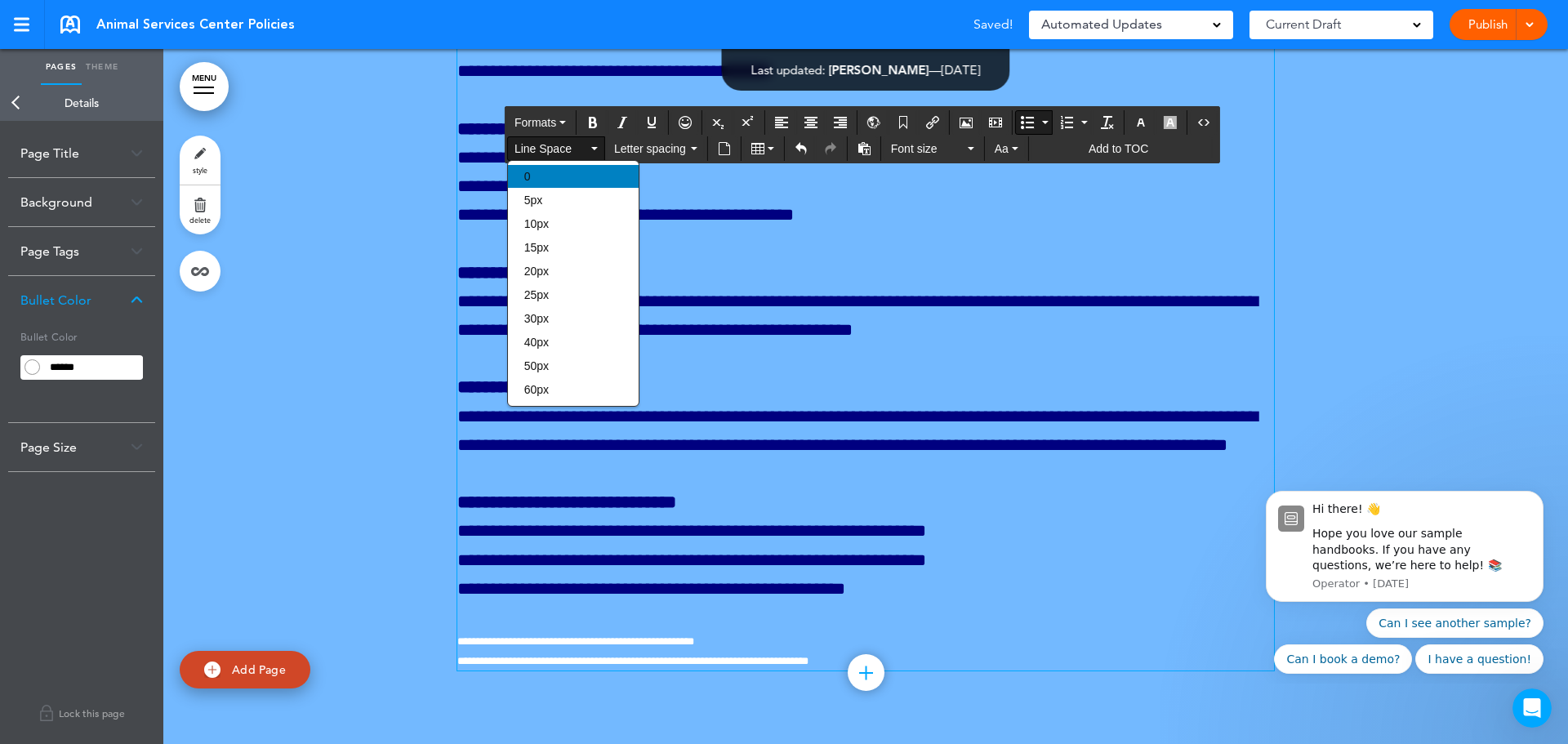
click at [568, 171] on div "0" at bounding box center [573, 176] width 131 height 22
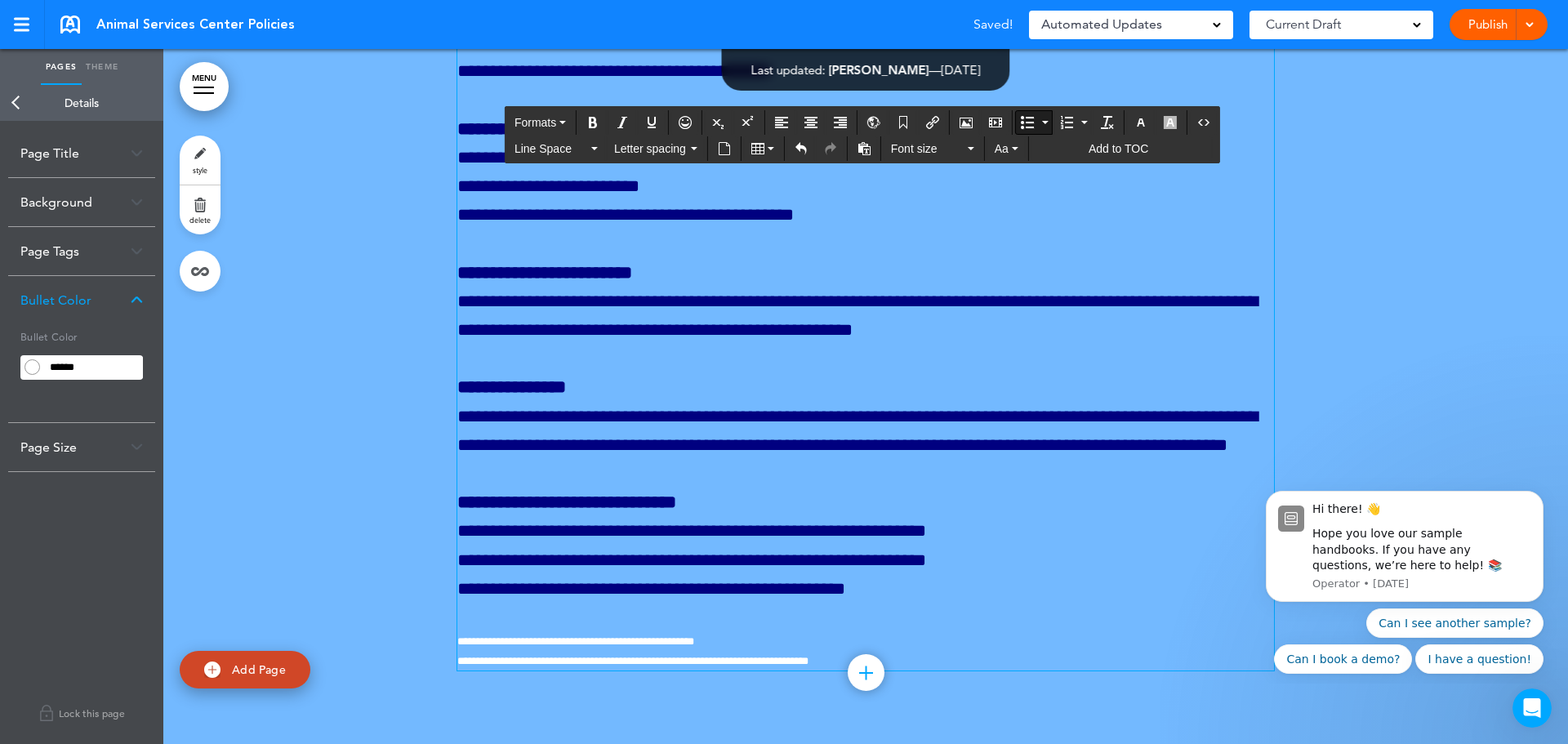
scroll to position [448956, 0]
click at [1019, 124] on button "Bullet list" at bounding box center [1027, 122] width 22 height 22
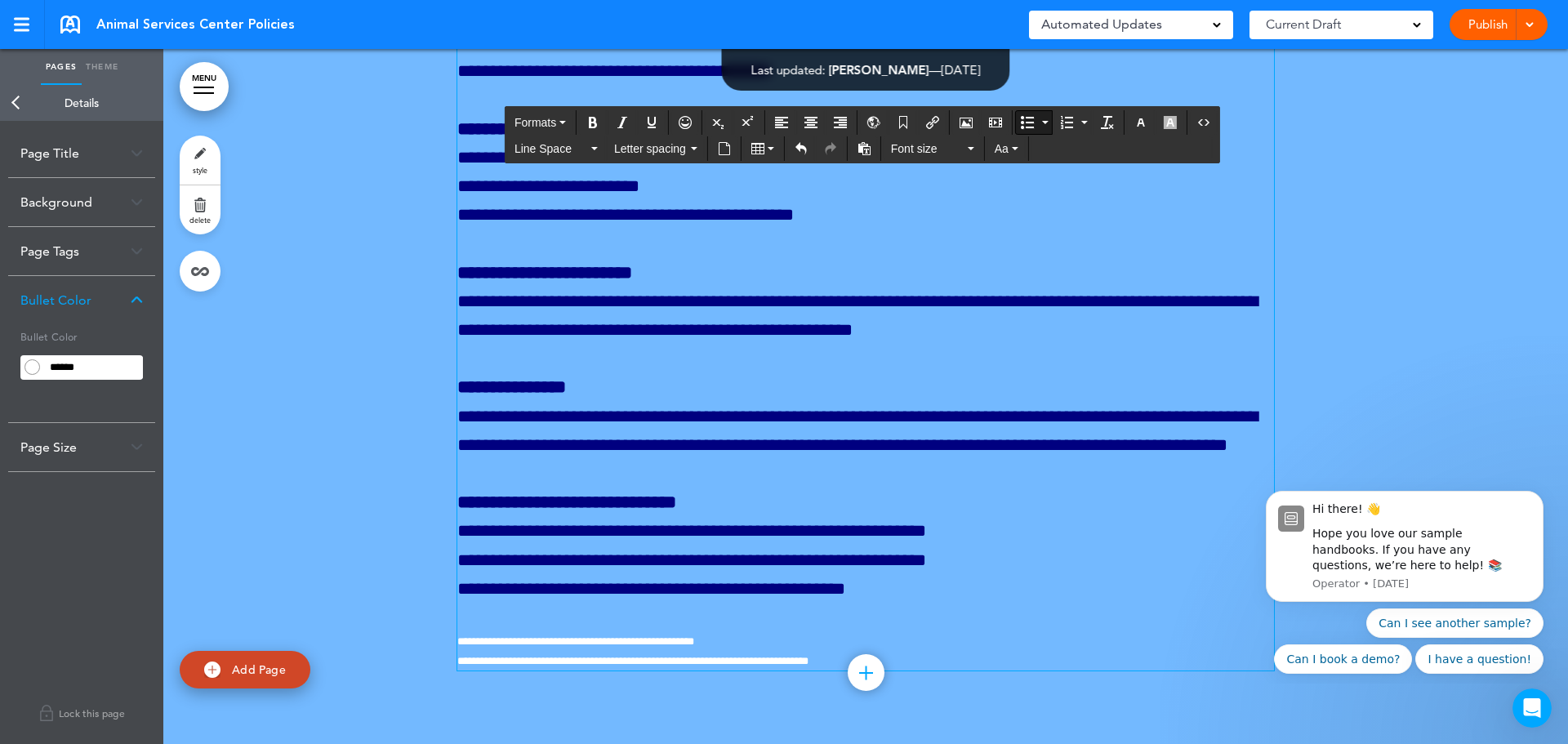
drag, startPoint x: 752, startPoint y: 372, endPoint x: 471, endPoint y: 264, distance: 301.0
click at [592, 153] on button "Line Space" at bounding box center [556, 148] width 97 height 22
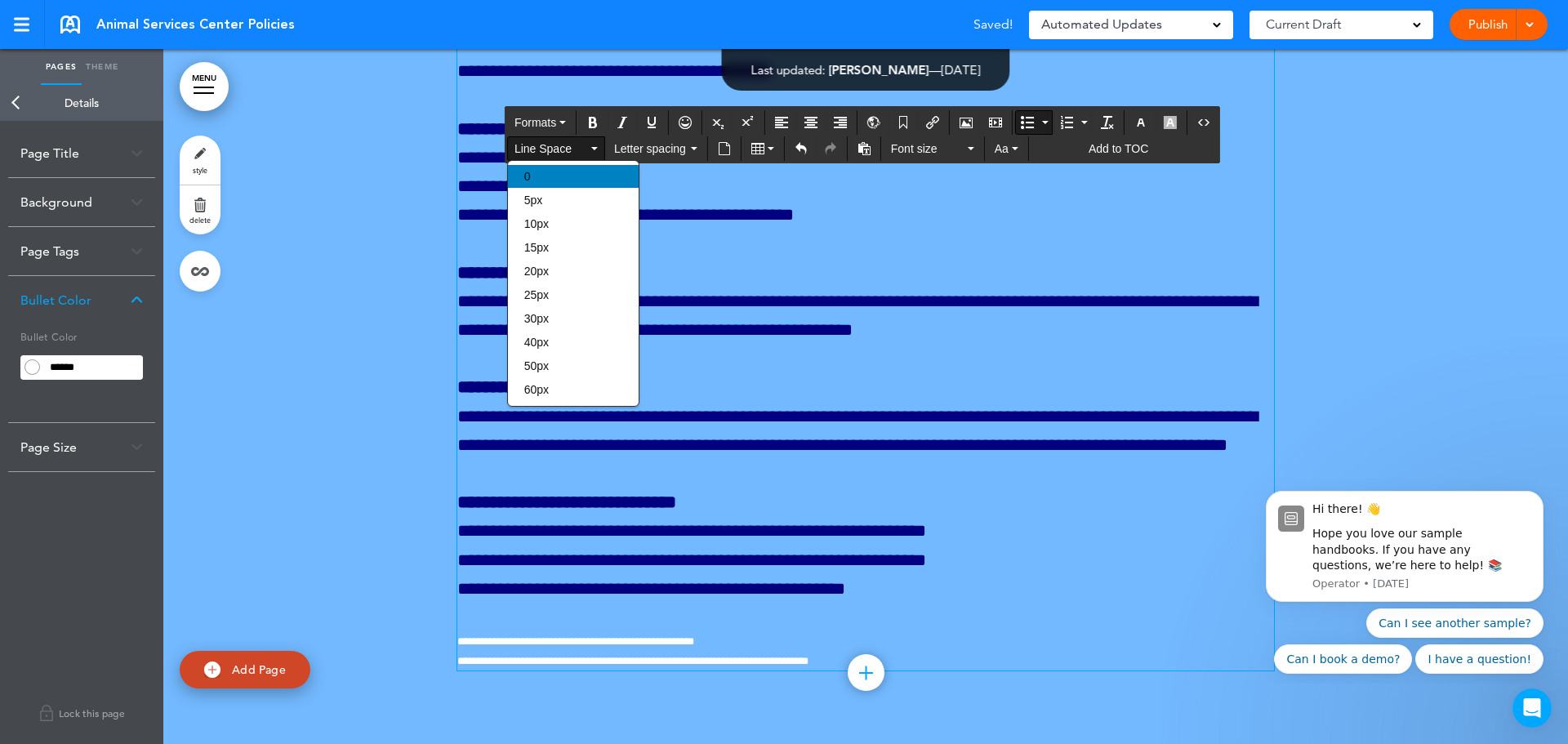
click at [586, 170] on div "0" at bounding box center [573, 176] width 131 height 22
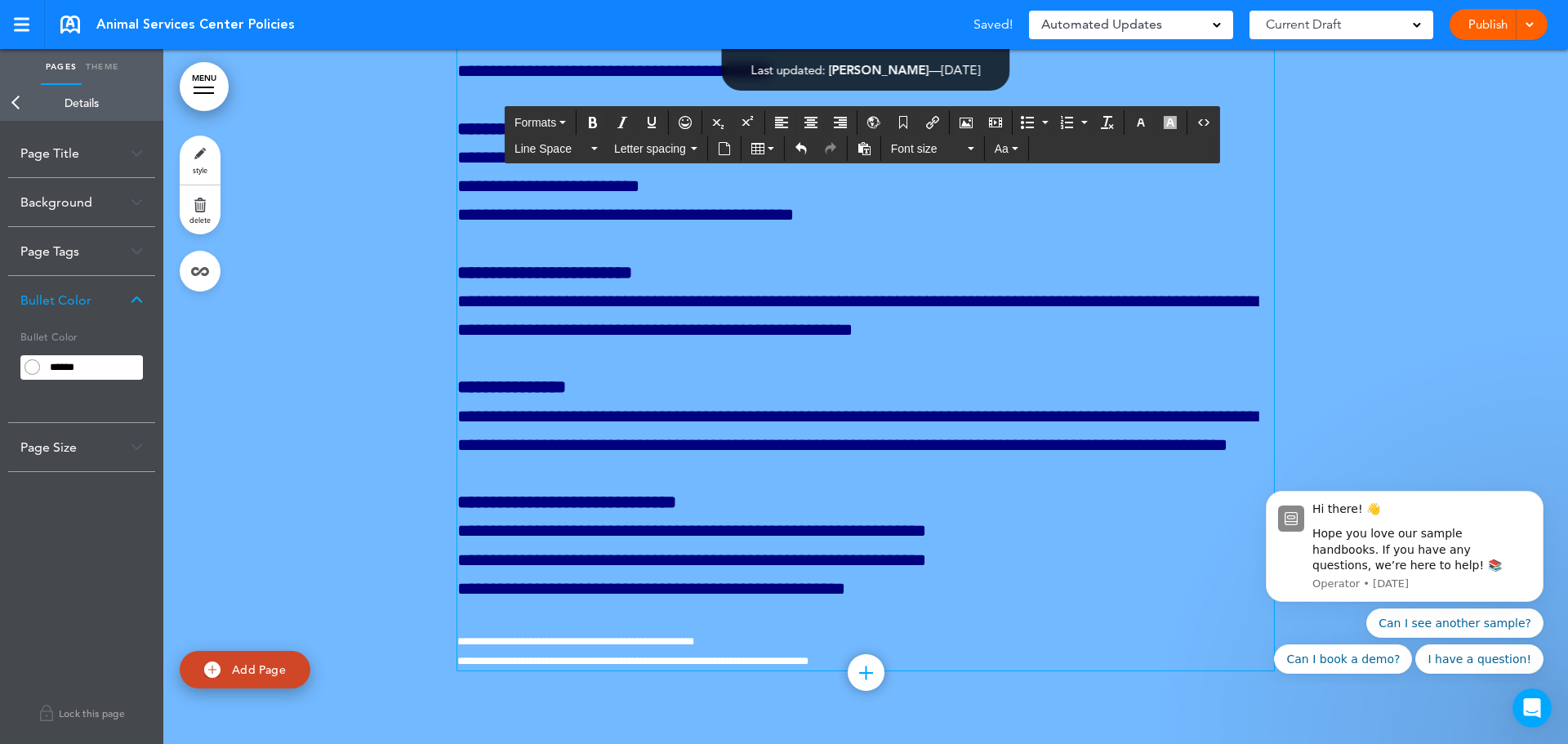
click at [857, 87] on p "**********" at bounding box center [865, 14] width 817 height 144
click at [603, 87] on p "**********" at bounding box center [865, 14] width 817 height 144
click at [466, 22] on span "**********" at bounding box center [525, 14] width 138 height 18
click at [465, 52] on span "**********" at bounding box center [665, 42] width 417 height 18
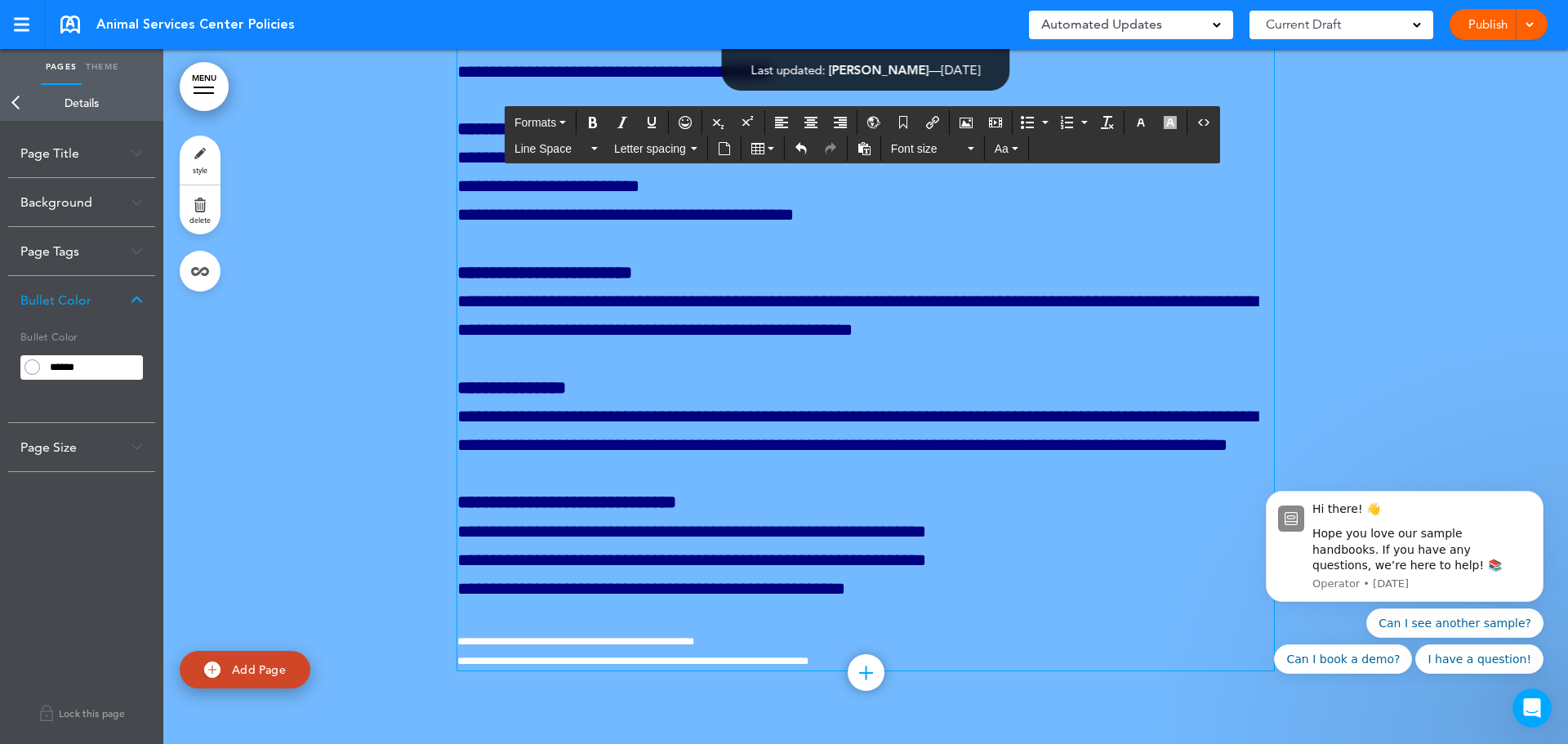
click at [463, 81] on span "**********" at bounding box center [614, 71] width 314 height 18
click at [1030, 120] on icon "Bullet list" at bounding box center [1027, 122] width 13 height 13
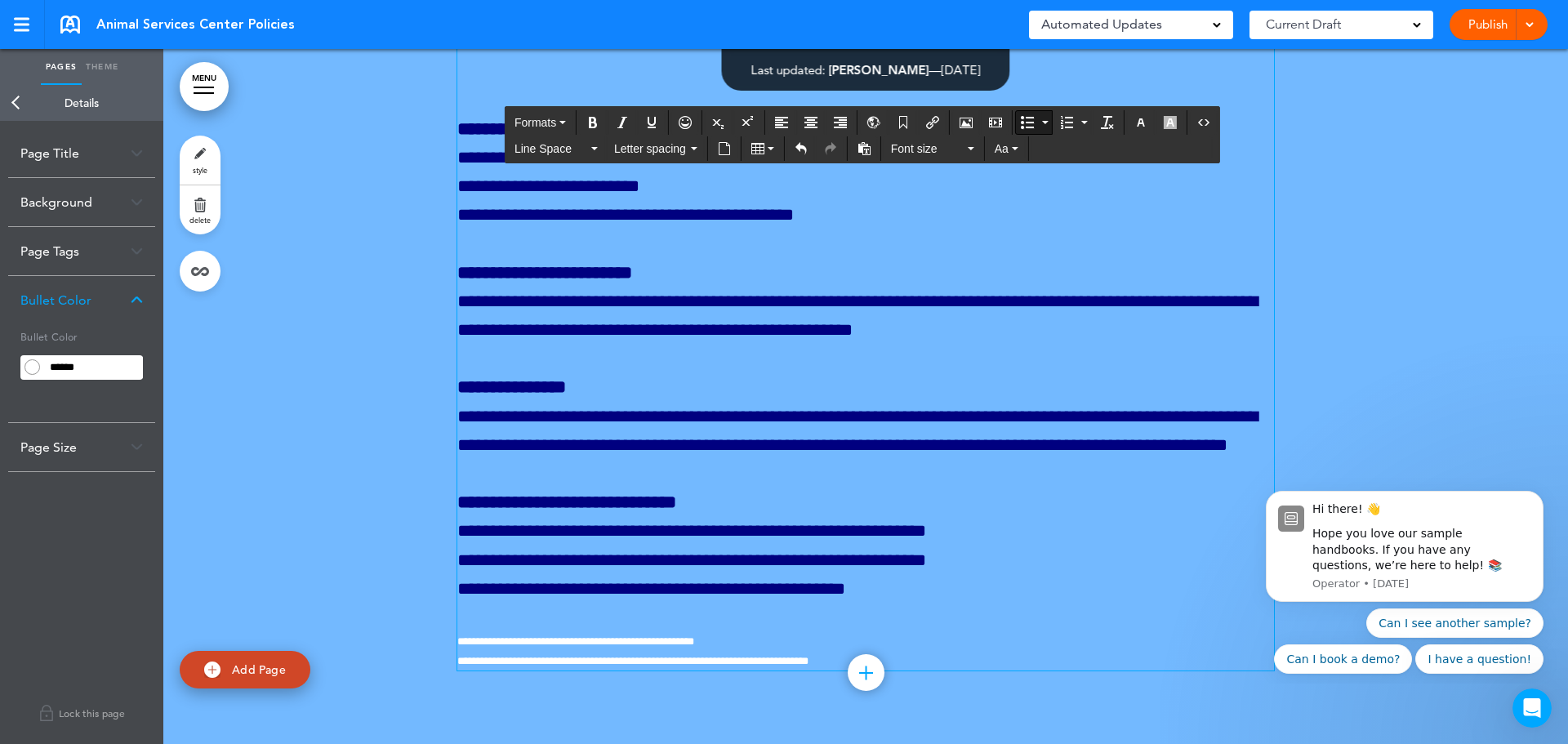
drag, startPoint x: 820, startPoint y: 568, endPoint x: 445, endPoint y: 394, distance: 413.4
click at [592, 153] on button "Line Space" at bounding box center [556, 148] width 97 height 22
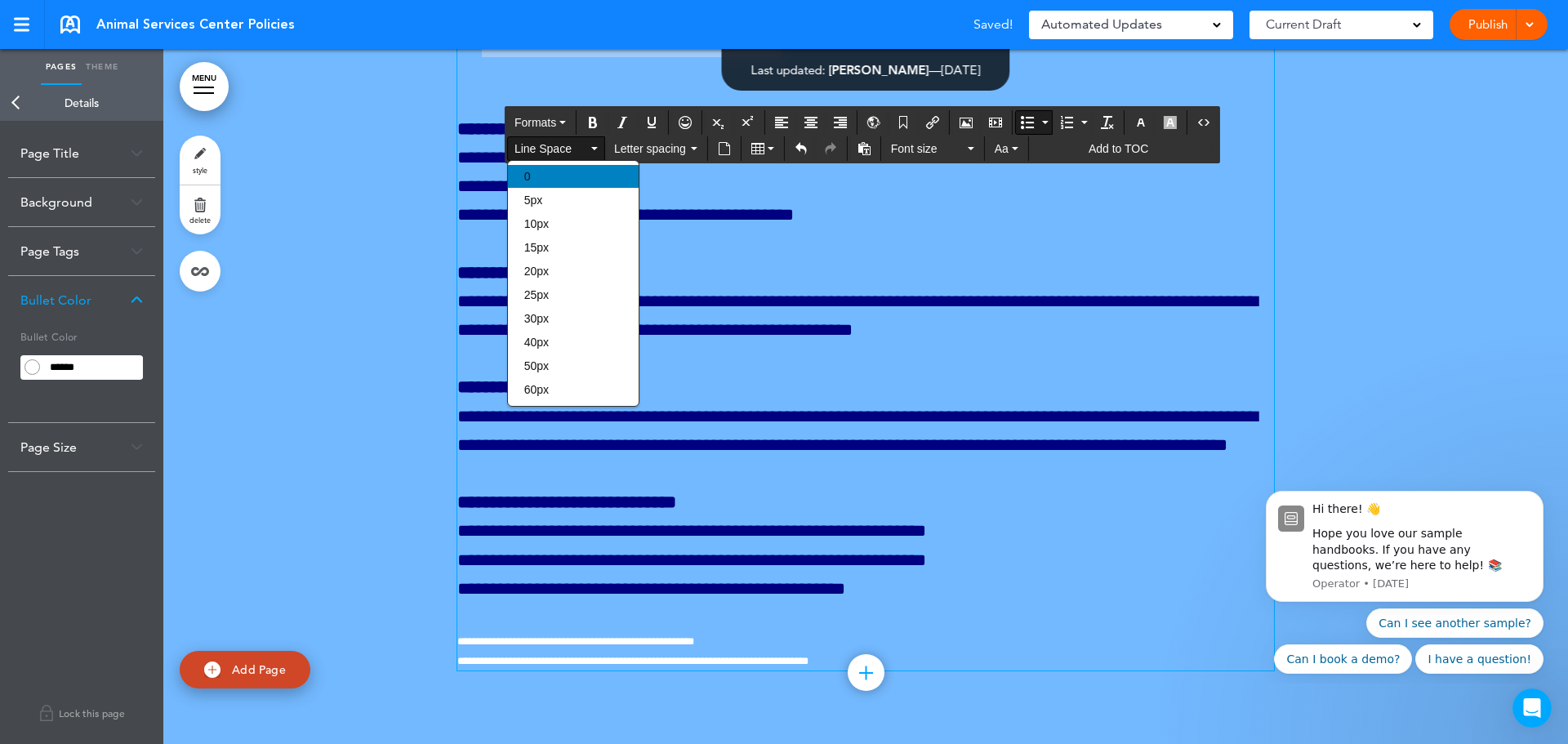
click at [591, 169] on div "0" at bounding box center [573, 176] width 131 height 22
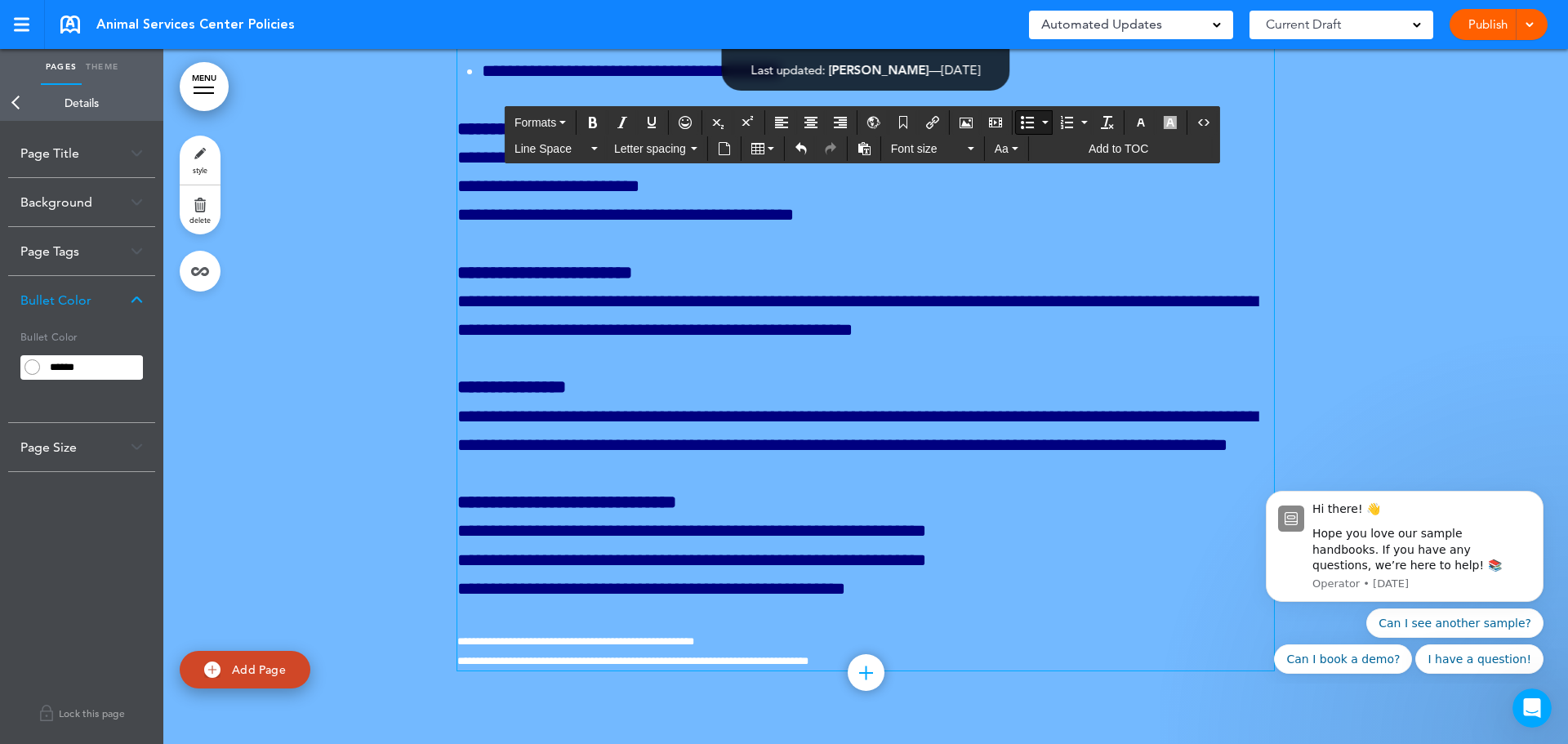
click at [463, 167] on span "**********" at bounding box center [552, 157] width 189 height 18
click at [465, 195] on span "**********" at bounding box center [548, 186] width 183 height 18
click at [460, 167] on span "**********" at bounding box center [548, 157] width 183 height 18
click at [468, 224] on span "**********" at bounding box center [625, 215] width 337 height 18
click at [580, 144] on p "**********" at bounding box center [865, 129] width 817 height 28
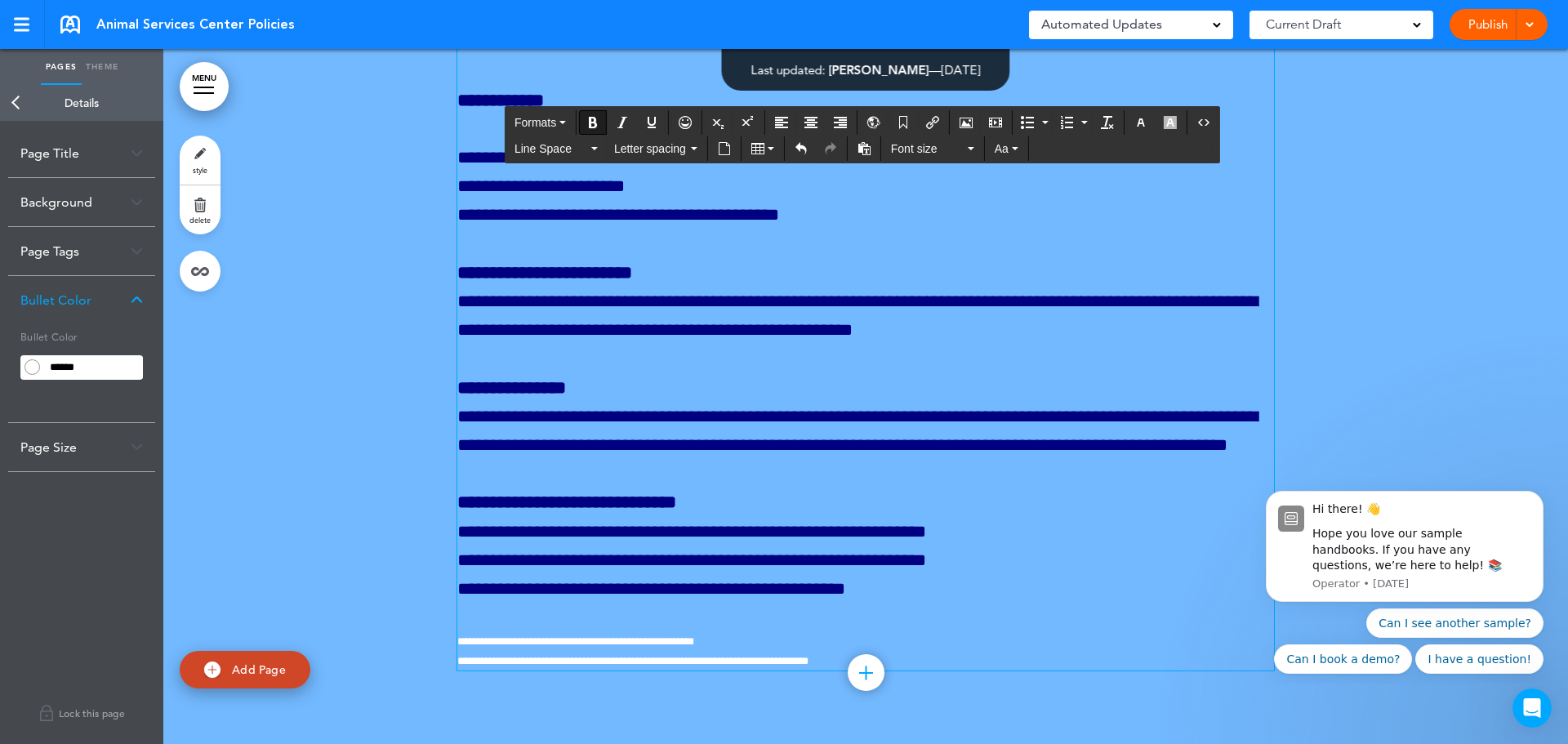
click at [457, 167] on span "**********" at bounding box center [544, 157] width 175 height 18
click at [1027, 123] on icon "Bullet list" at bounding box center [1027, 122] width 13 height 13
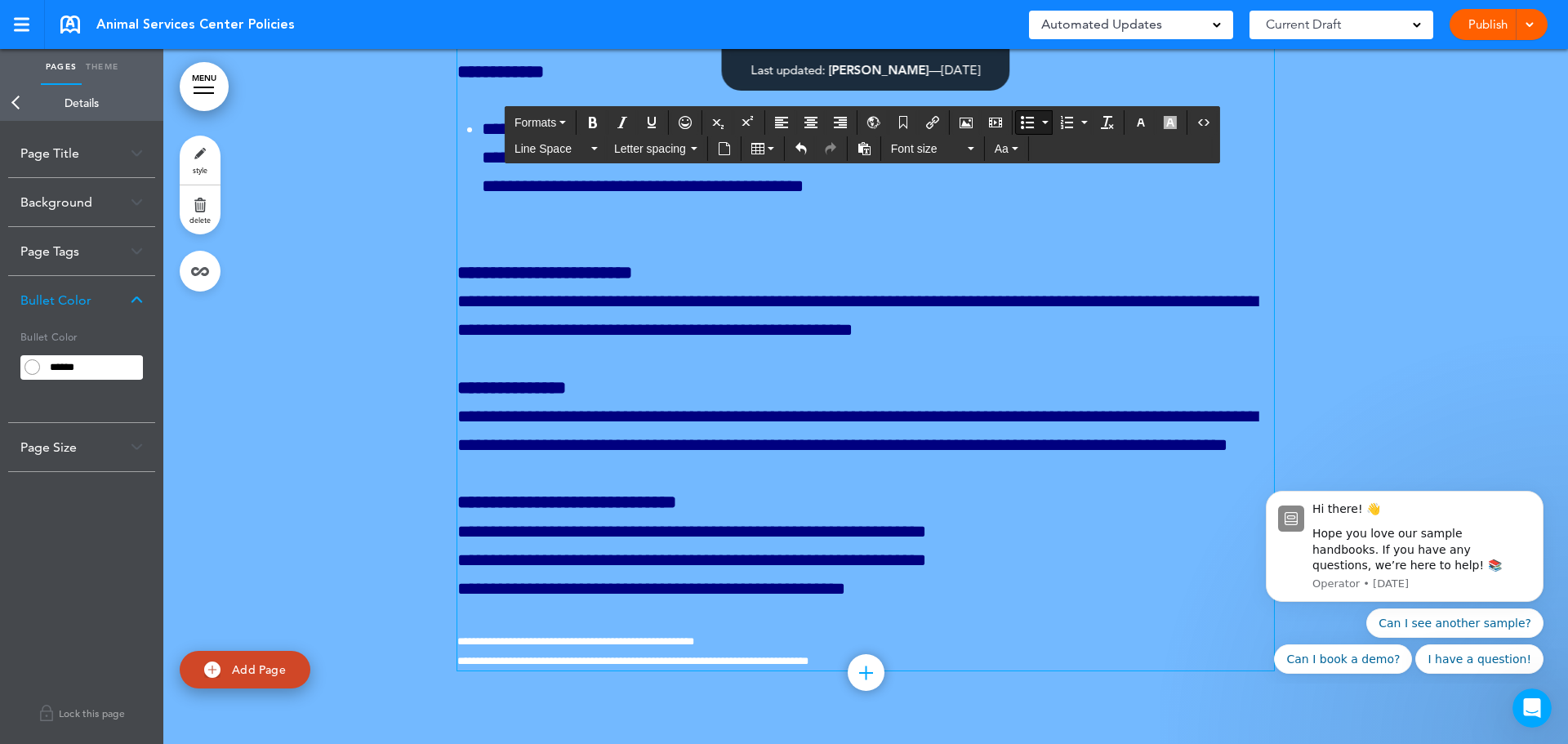
click at [473, 202] on ul "**********" at bounding box center [865, 158] width 817 height 87
click at [482, 196] on span "**********" at bounding box center [643, 186] width 322 height 18
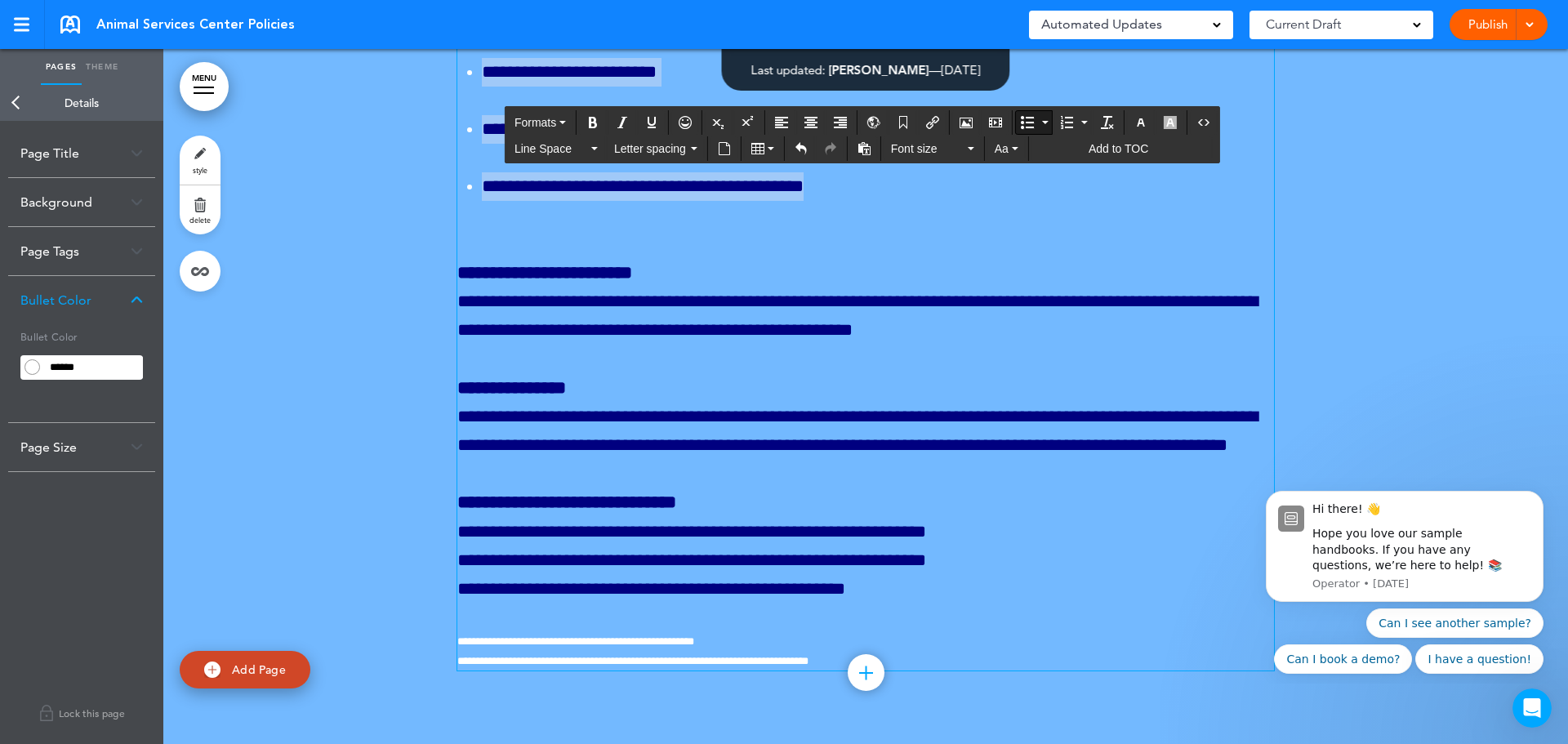
drag, startPoint x: 842, startPoint y: 542, endPoint x: 463, endPoint y: 430, distance: 395.2
click at [463, 202] on ul "**********" at bounding box center [865, 129] width 817 height 144
click at [582, 152] on span "Line Space" at bounding box center [551, 148] width 73 height 17
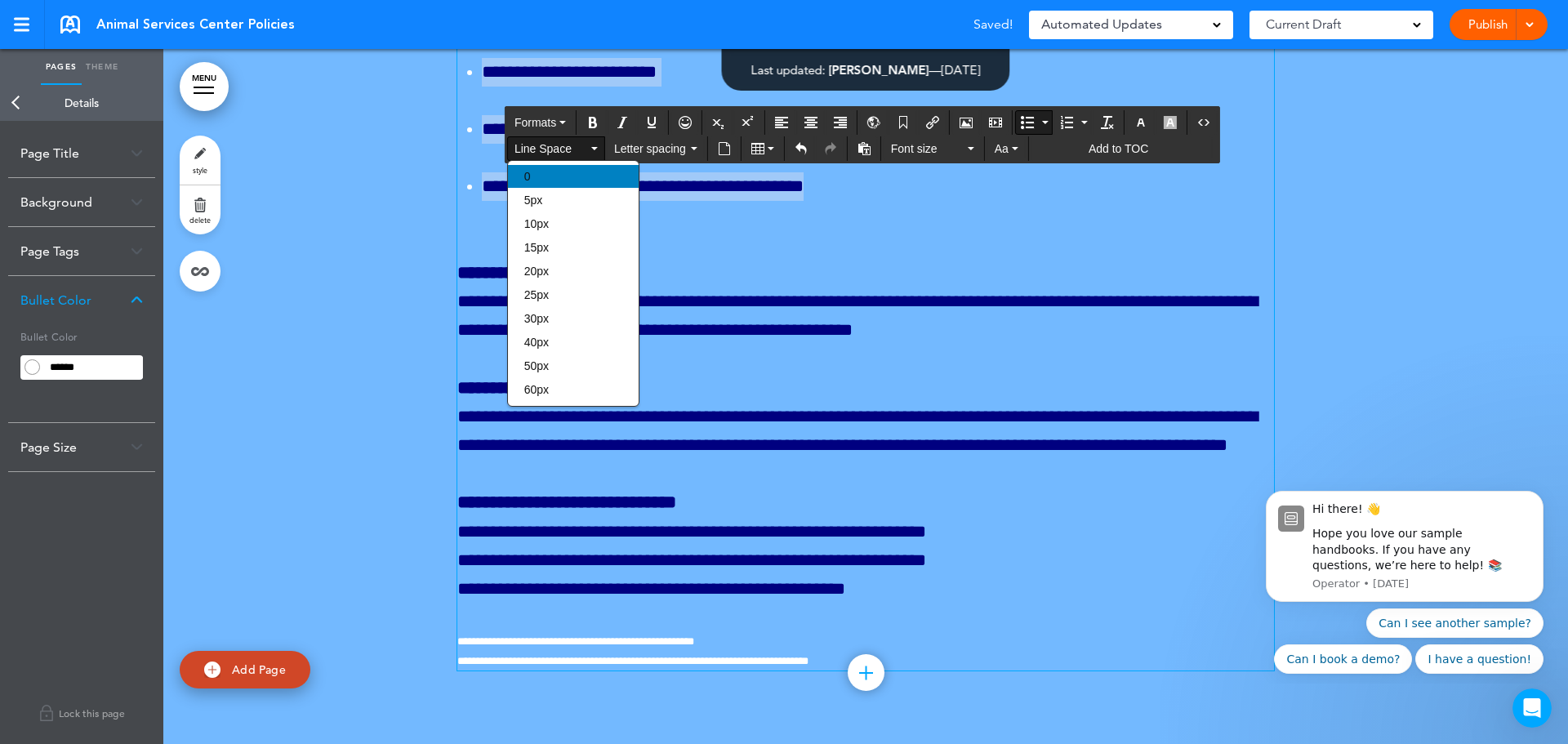
click at [575, 174] on div "0" at bounding box center [573, 176] width 131 height 22
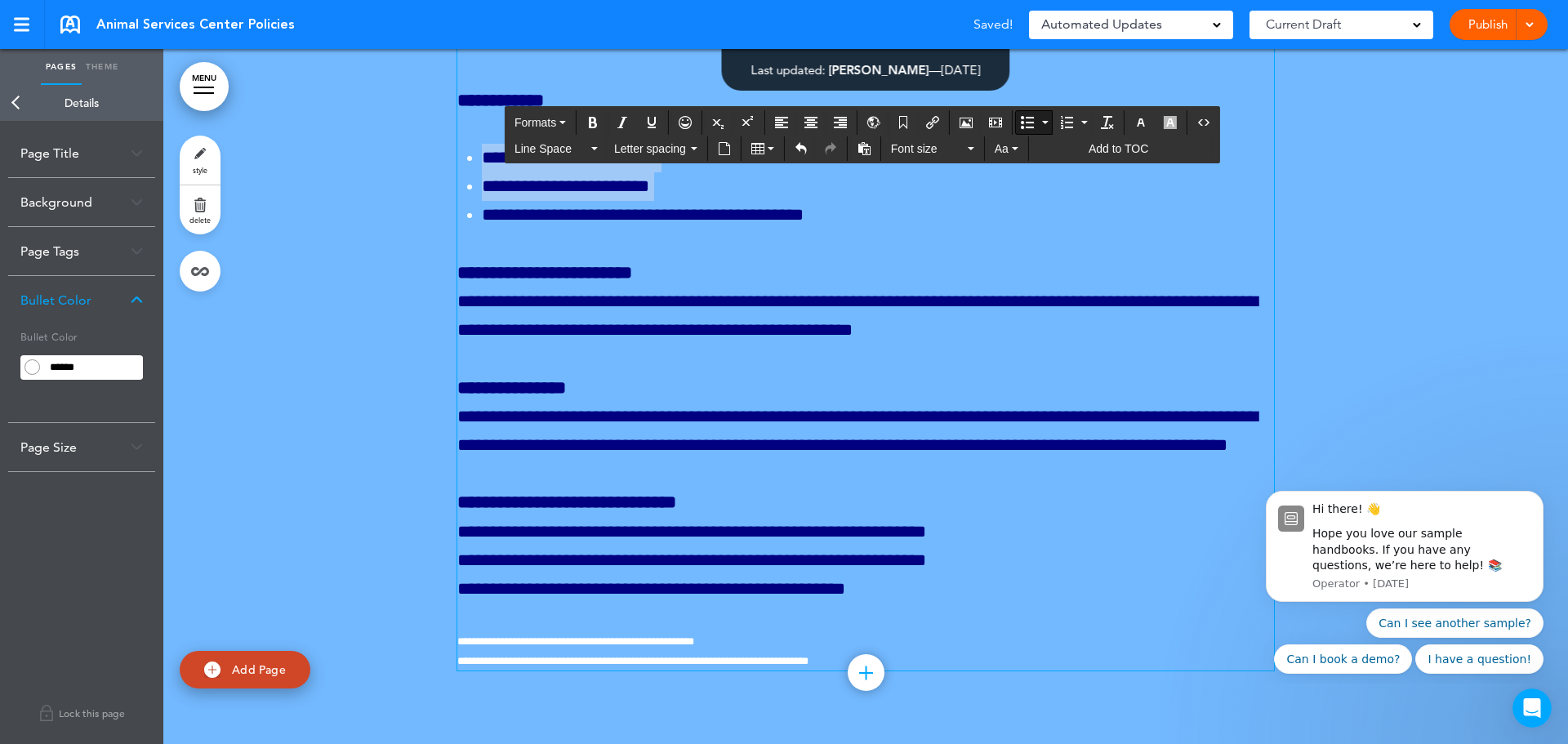
click at [917, 229] on li "**********" at bounding box center [878, 215] width 792 height 28
click at [462, 532] on span "**********" at bounding box center [691, 531] width 469 height 18
click at [461, 563] on span "**********" at bounding box center [691, 560] width 469 height 18
click at [465, 591] on span "**********" at bounding box center [650, 589] width 388 height 18
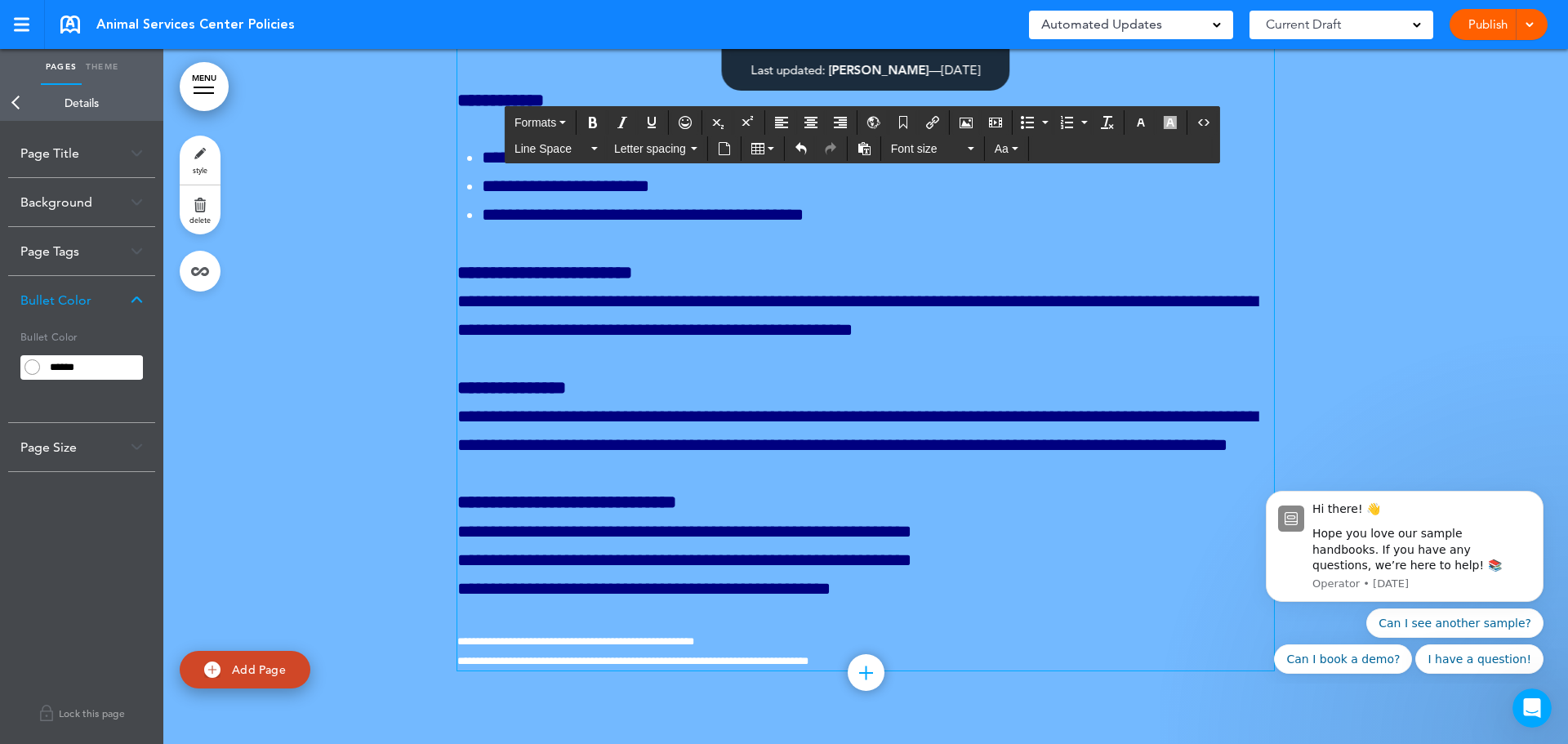
click at [706, 506] on p "**********" at bounding box center [865, 546] width 817 height 115
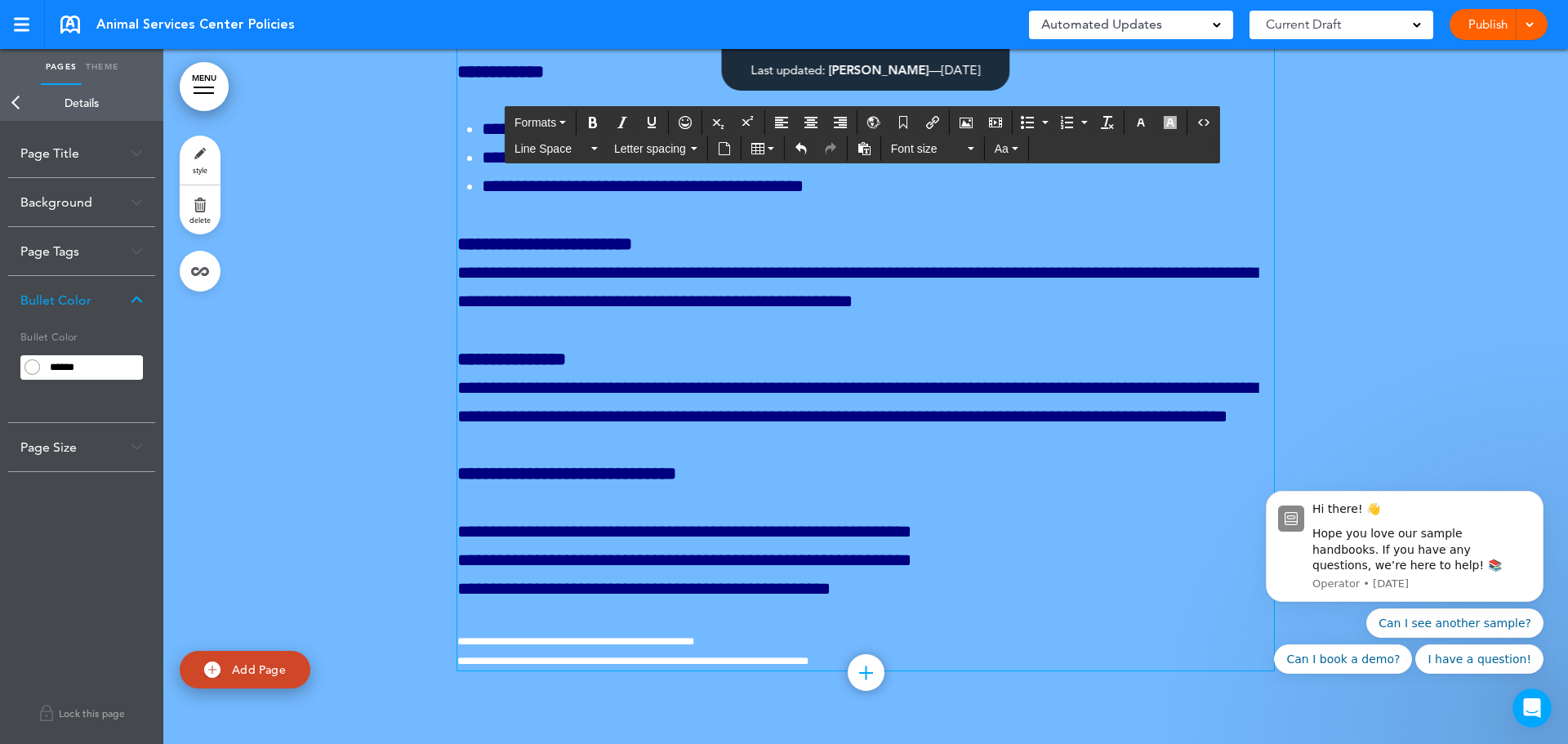
click at [457, 541] on span "**********" at bounding box center [683, 531] width 454 height 18
click at [1027, 133] on button "Bullet list" at bounding box center [1027, 122] width 22 height 22
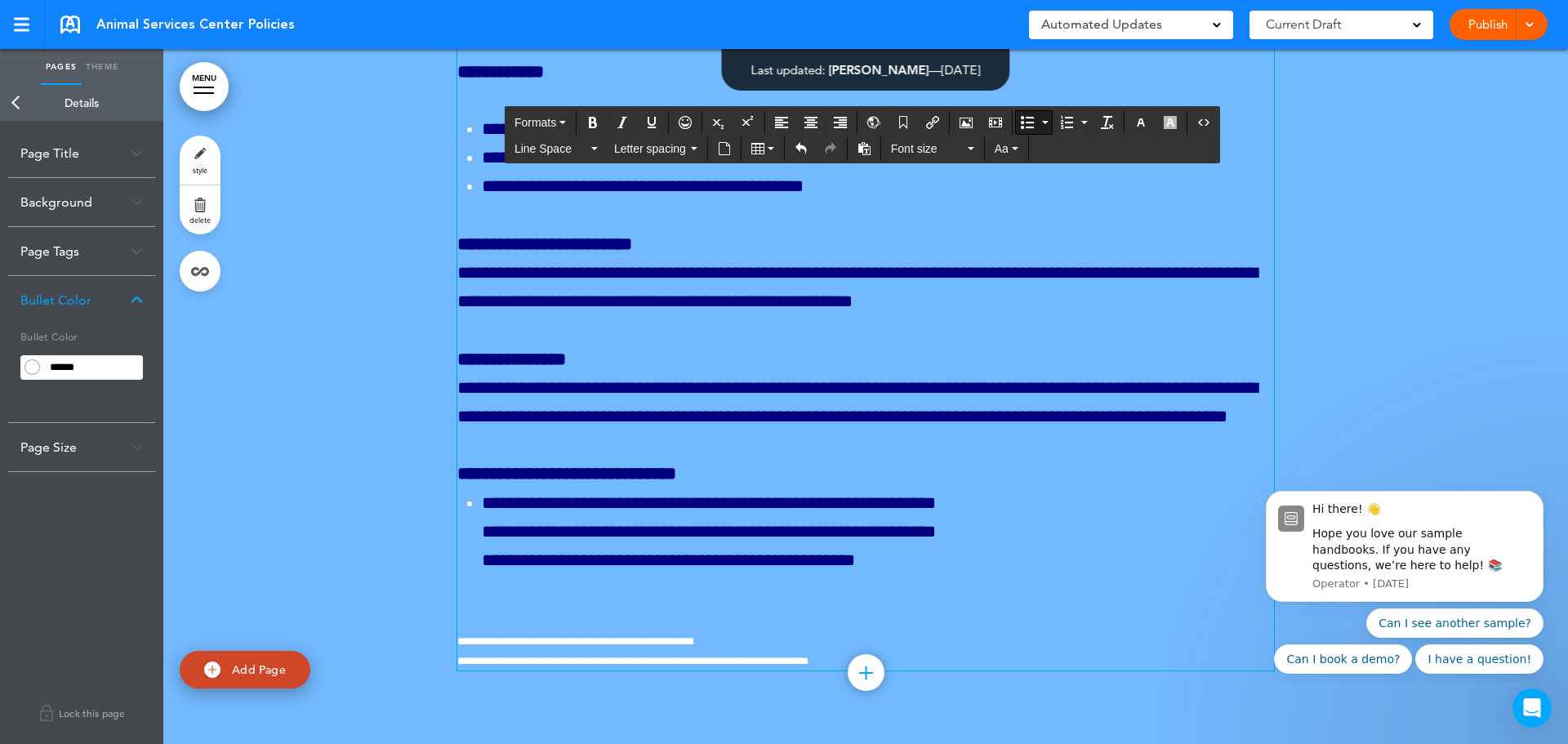
click at [482, 541] on span "**********" at bounding box center [709, 531] width 454 height 18
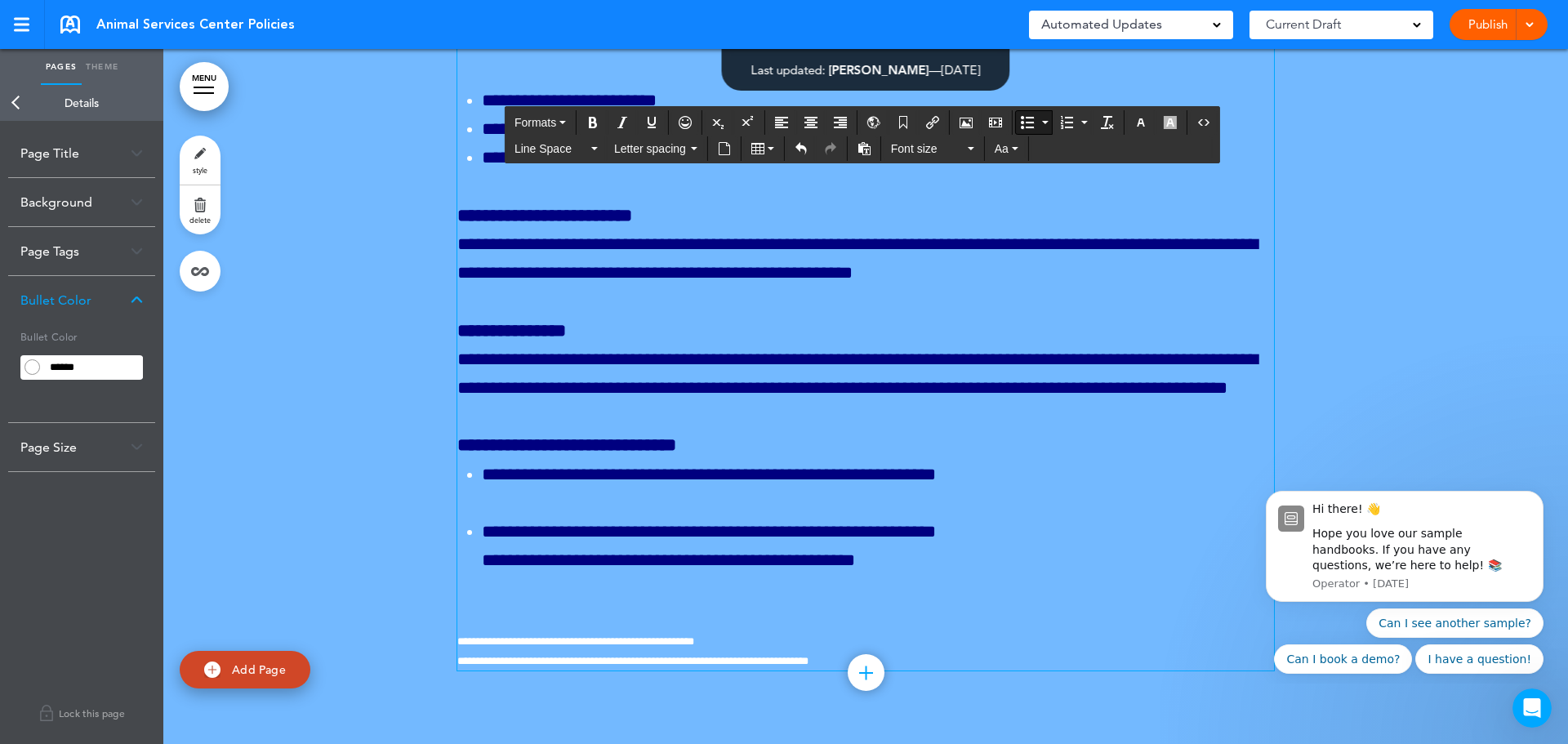
click at [474, 576] on ul "**********" at bounding box center [865, 518] width 817 height 115
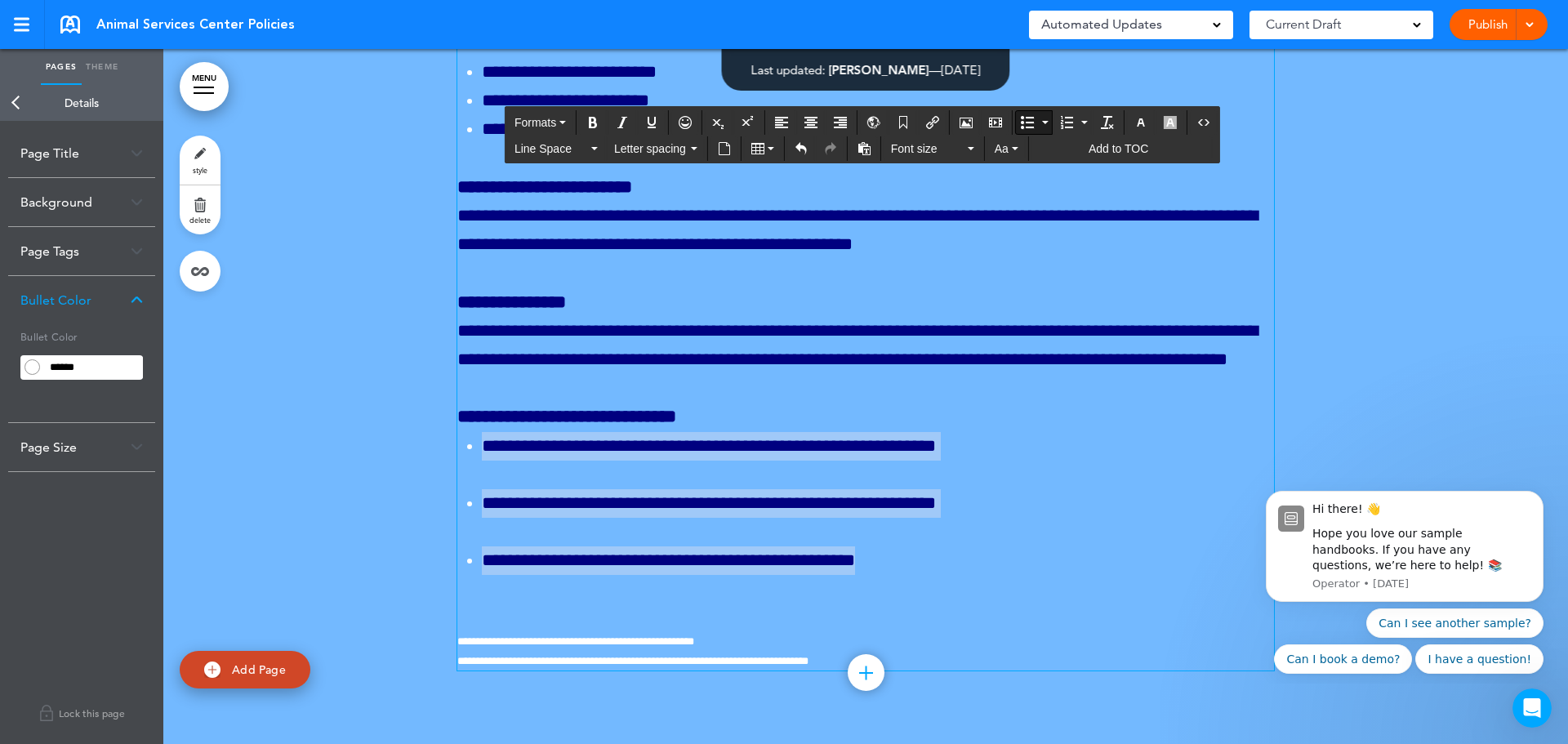
drag, startPoint x: 902, startPoint y: 649, endPoint x: 468, endPoint y: 535, distance: 448.7
click at [468, 535] on ul "**********" at bounding box center [865, 504] width 817 height 144
click at [595, 148] on icon "button" at bounding box center [595, 148] width 7 height 3
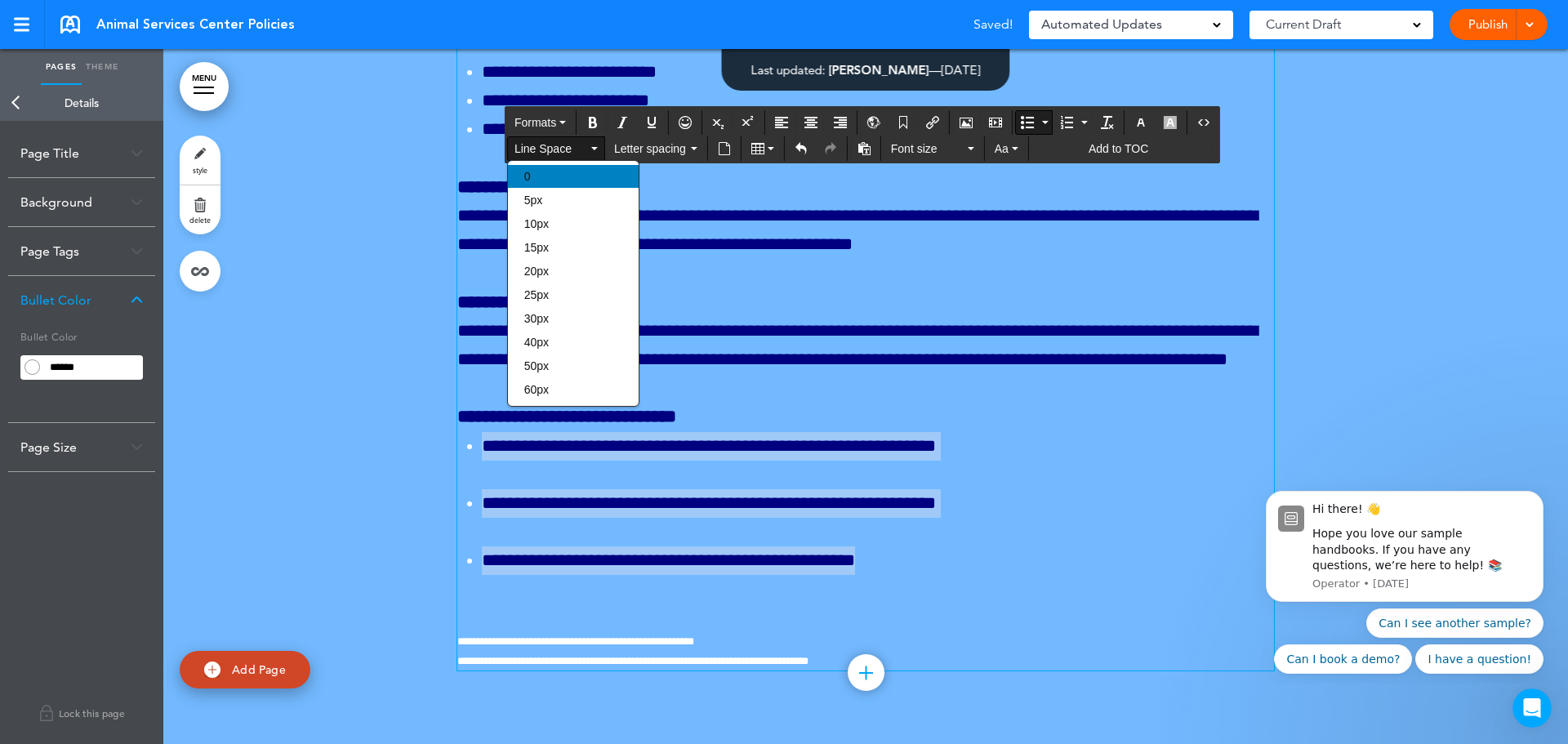
click at [582, 174] on div "0" at bounding box center [573, 176] width 131 height 22
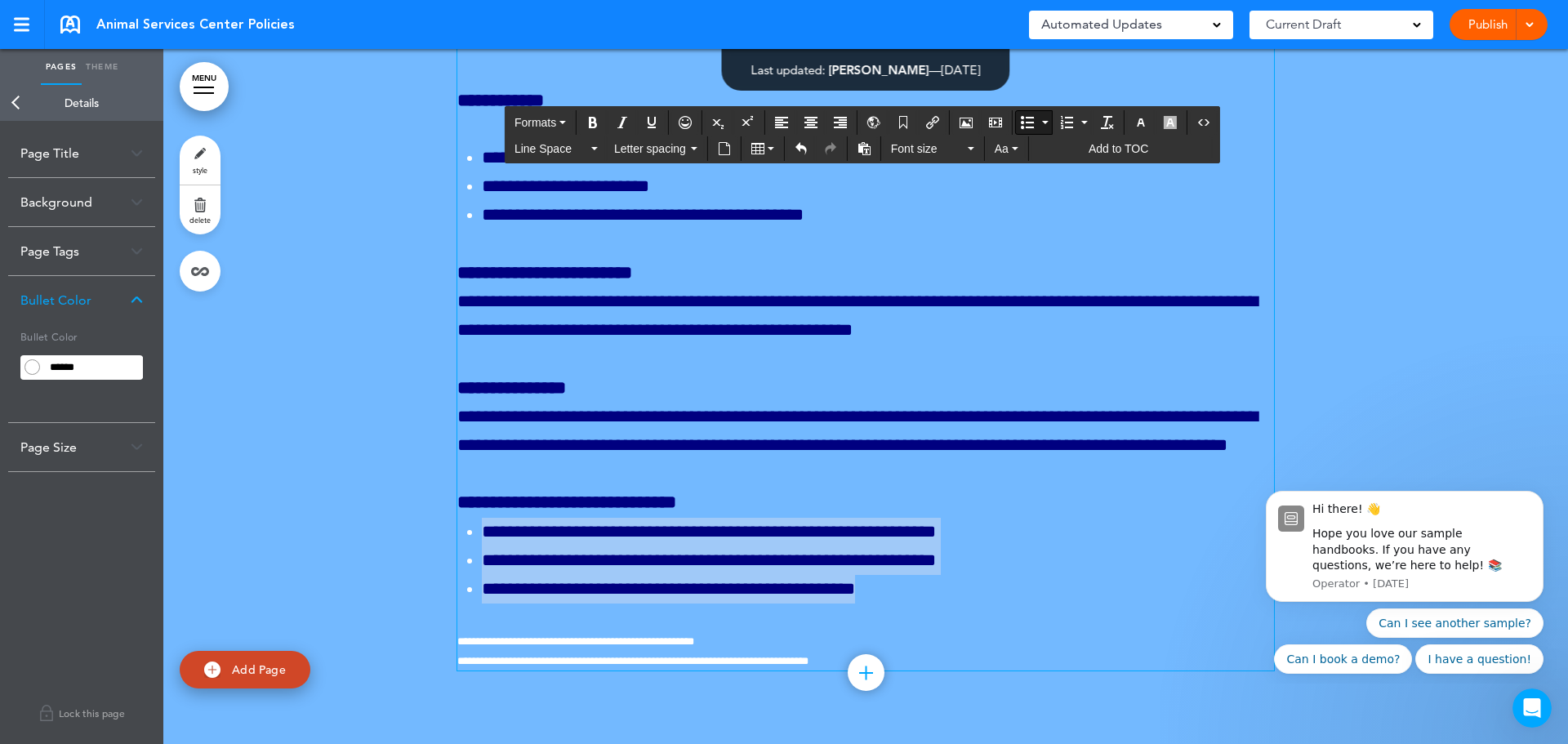
click at [1014, 604] on p at bounding box center [865, 617] width 817 height 28
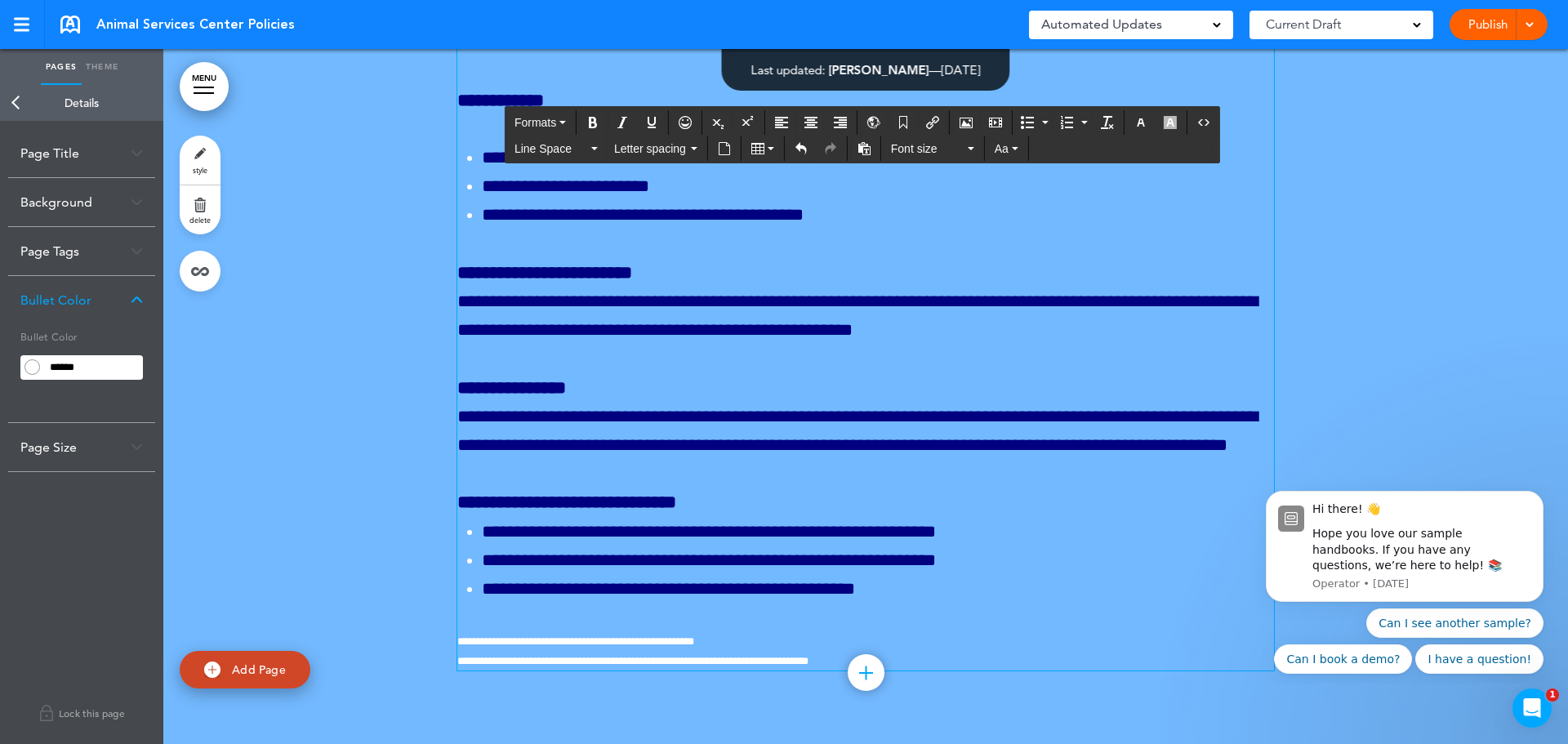
scroll to position [446808, 0]
click at [1527, 30] on div at bounding box center [1527, 24] width 17 height 31
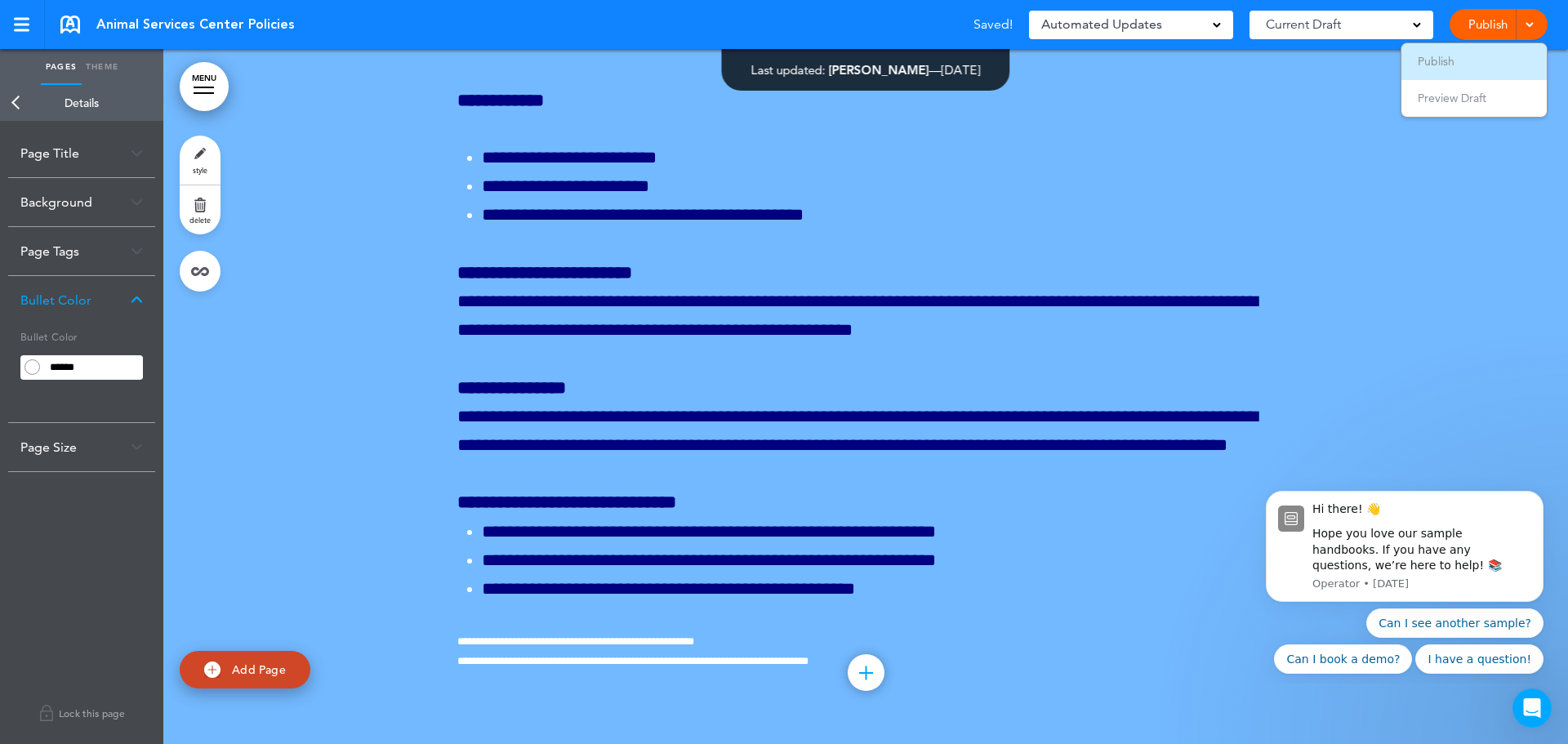
click at [1477, 58] on li "Publish" at bounding box center [1474, 62] width 145 height 37
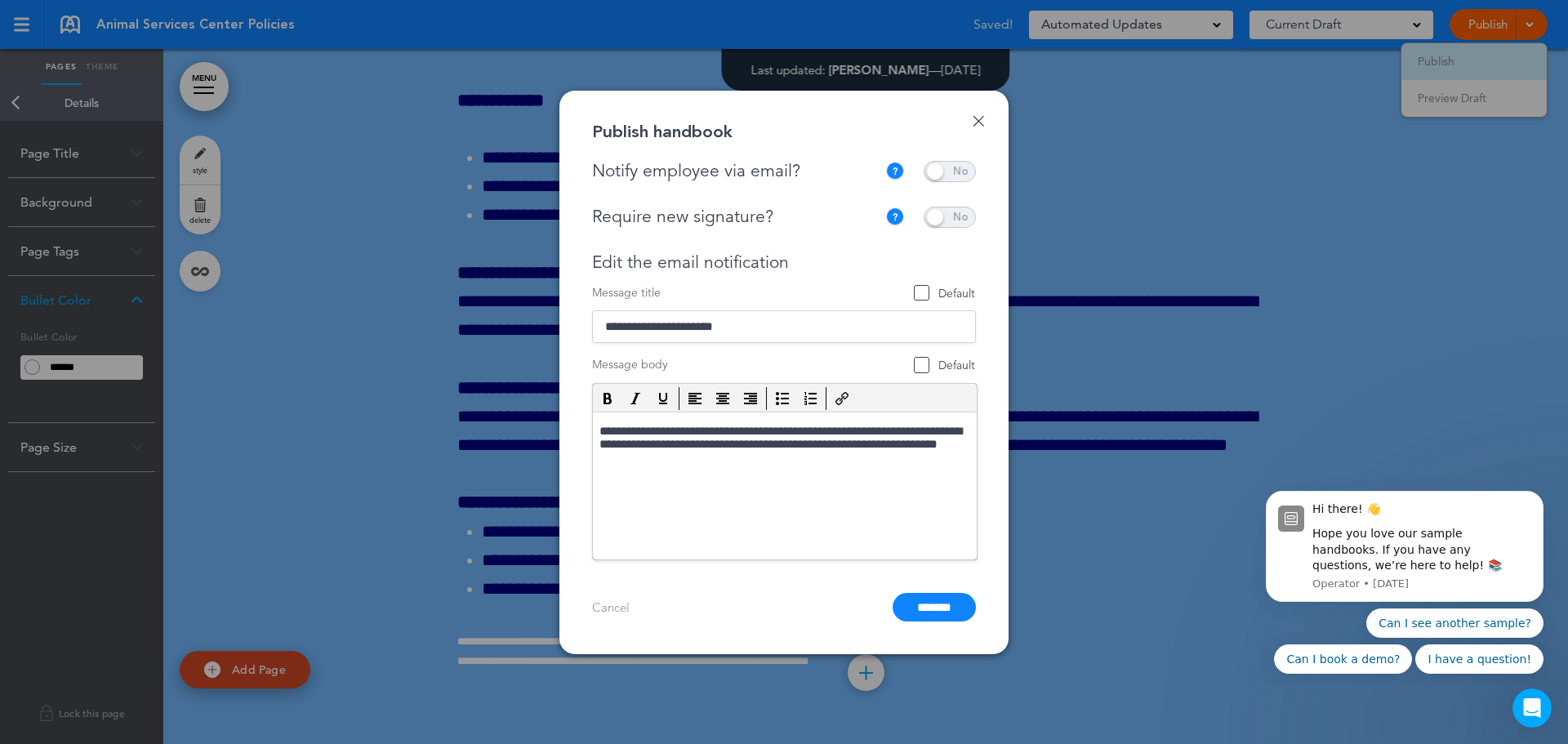
scroll to position [0, 0]
drag, startPoint x: 742, startPoint y: 462, endPoint x: 702, endPoint y: 468, distance: 40.4
click at [702, 468] on html "**********" at bounding box center [784, 446] width 384 height 68
click at [697, 468] on html "**********" at bounding box center [784, 453] width 384 height 83
click at [692, 462] on p "**********" at bounding box center [785, 445] width 371 height 44
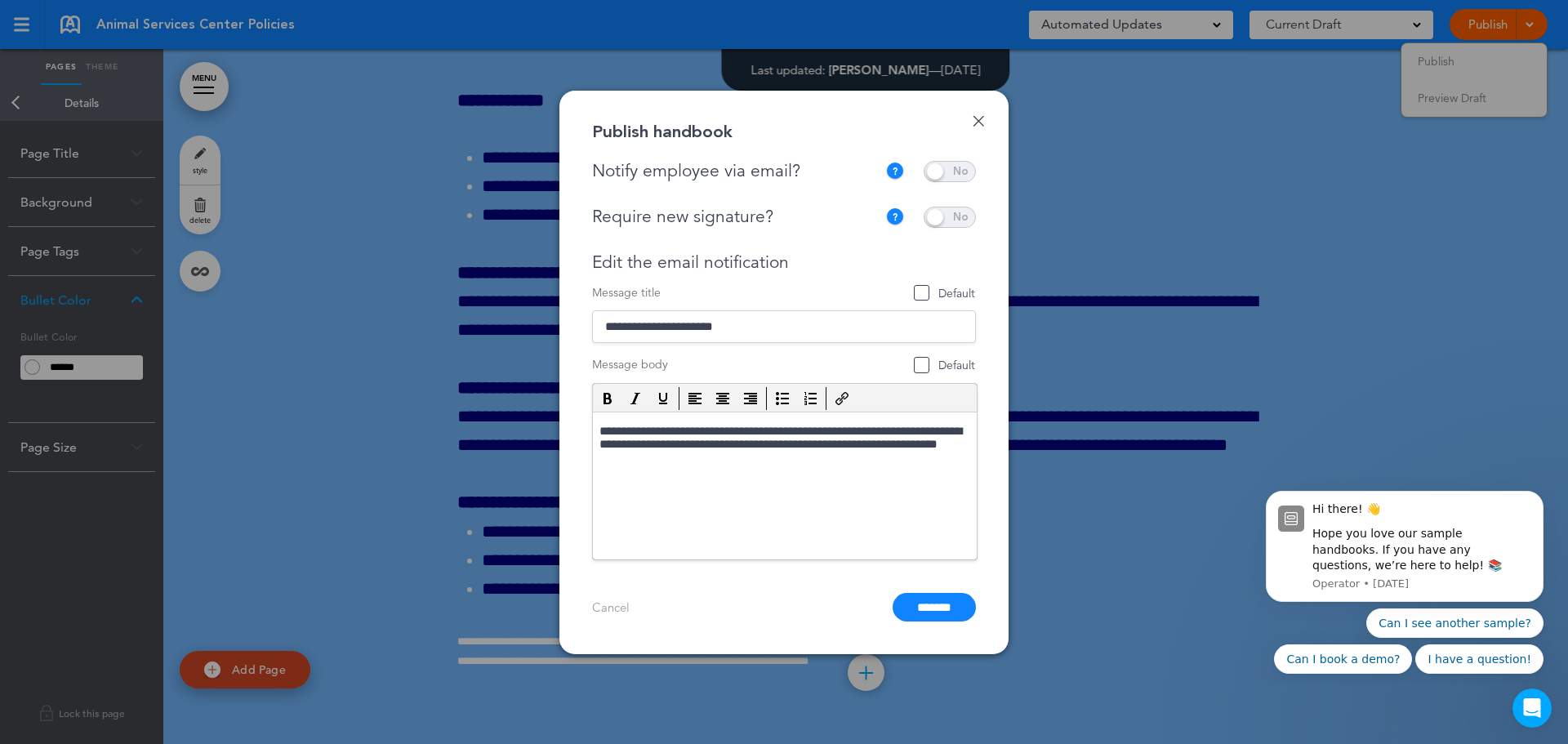
click at [922, 365] on span "Default" at bounding box center [922, 365] width 17 height 17
click at [921, 292] on span "Default" at bounding box center [922, 293] width 17 height 17
drag, startPoint x: 761, startPoint y: 328, endPoint x: 608, endPoint y: 328, distance: 153.0
click at [608, 328] on input "**********" at bounding box center [784, 326] width 384 height 32
type input "**********"
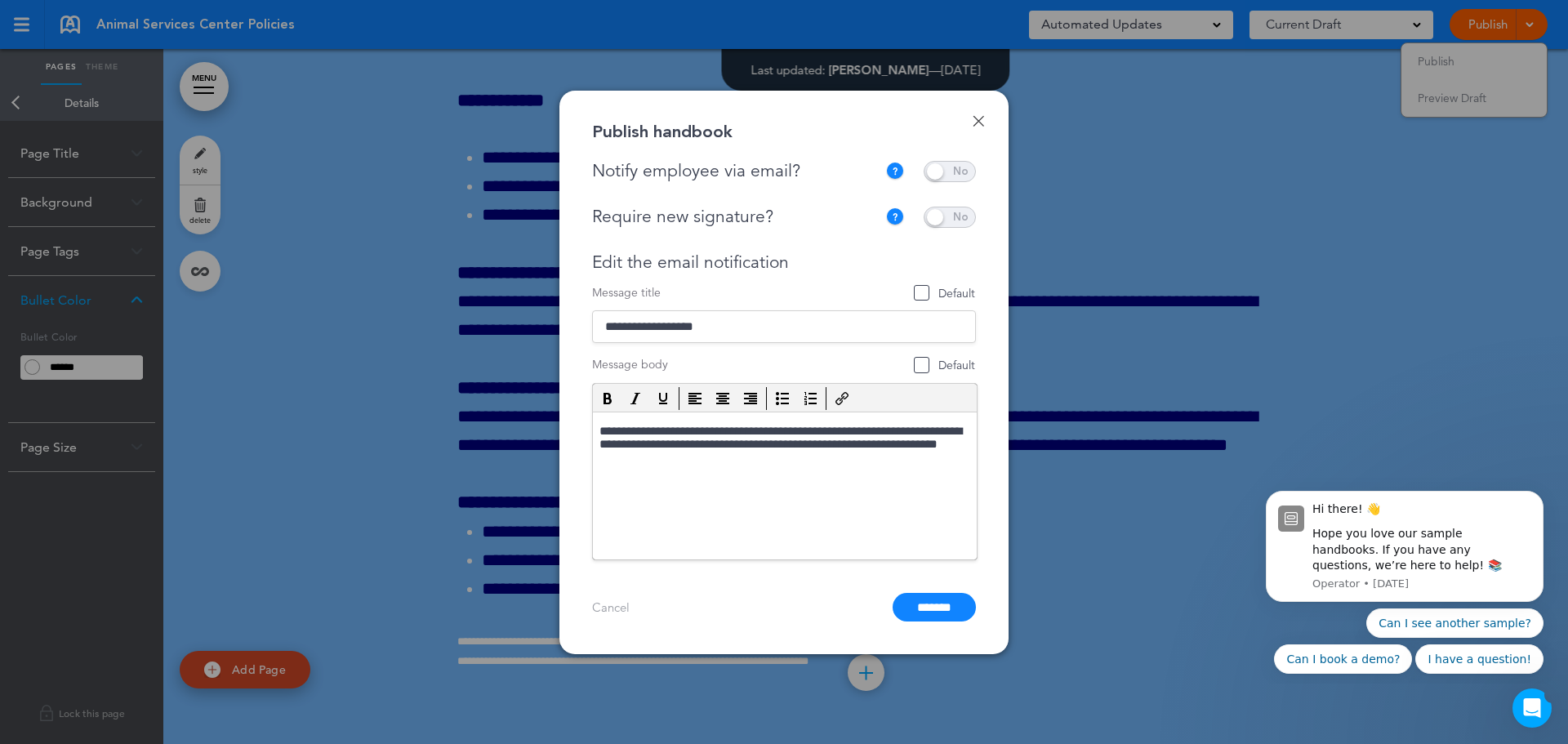
click at [702, 467] on p "**********" at bounding box center [785, 445] width 371 height 44
drag, startPoint x: 697, startPoint y: 465, endPoint x: 599, endPoint y: 432, distance: 103.4
click at [599, 432] on p "**********" at bounding box center [785, 445] width 371 height 44
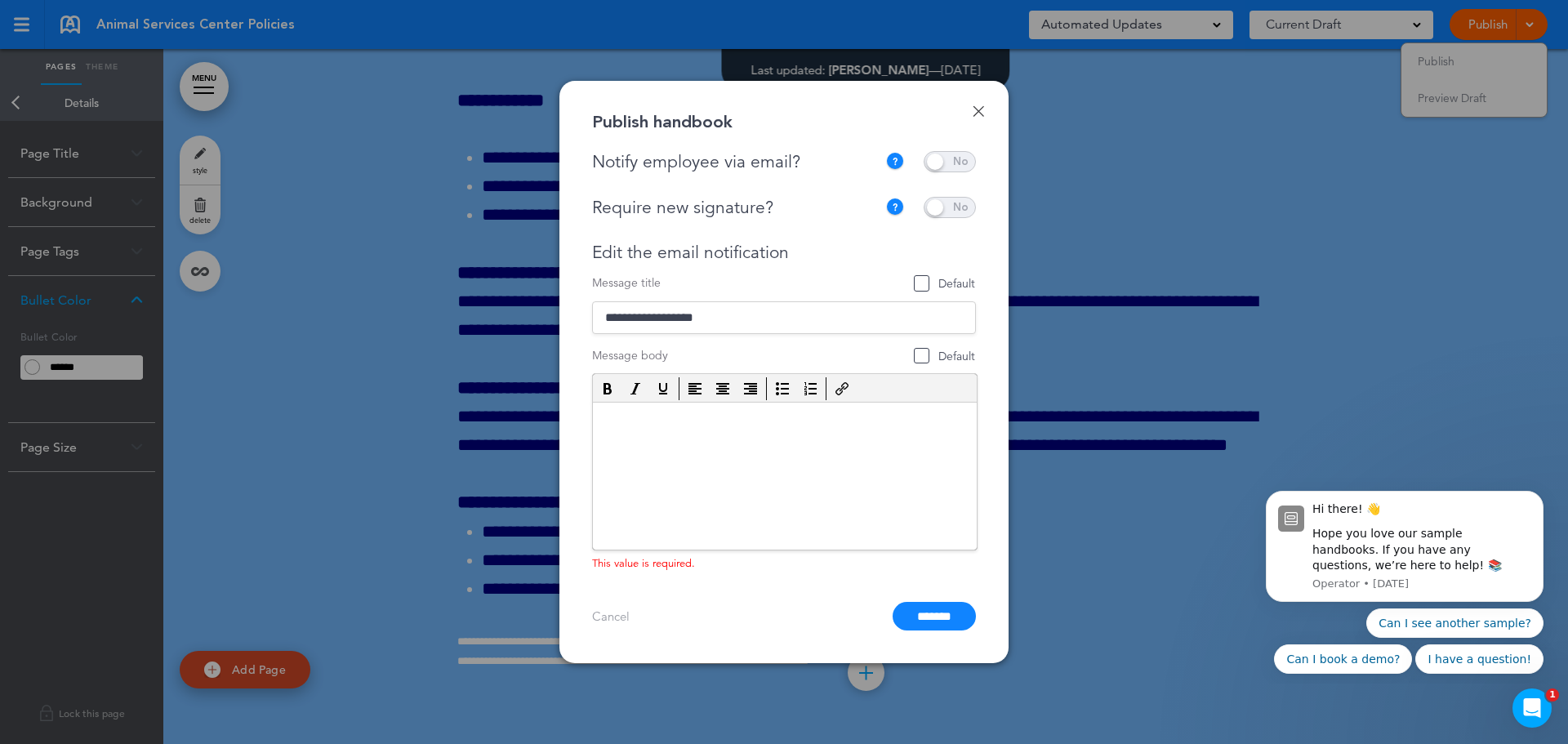
drag, startPoint x: 642, startPoint y: 441, endPoint x: 691, endPoint y: 480, distance: 62.6
click at [691, 442] on html at bounding box center [784, 422] width 384 height 39
drag, startPoint x: 648, startPoint y: 435, endPoint x: 723, endPoint y: 504, distance: 101.9
click at [723, 442] on html at bounding box center [784, 422] width 384 height 39
click at [681, 442] on html at bounding box center [784, 422] width 384 height 39
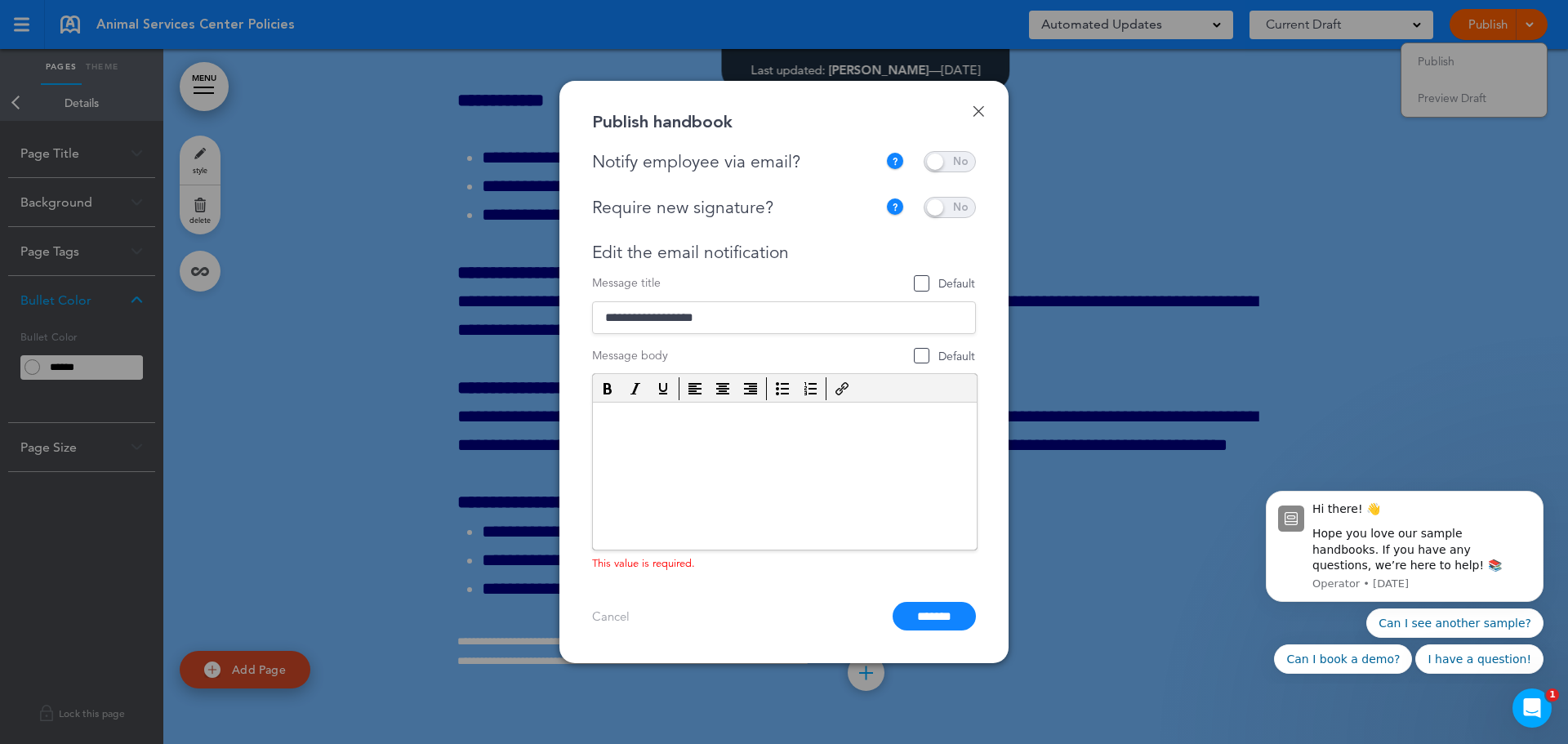
click at [668, 442] on html at bounding box center [784, 422] width 384 height 39
drag, startPoint x: 668, startPoint y: 489, endPoint x: 605, endPoint y: 482, distance: 63.4
click at [605, 442] on html at bounding box center [784, 422] width 384 height 39
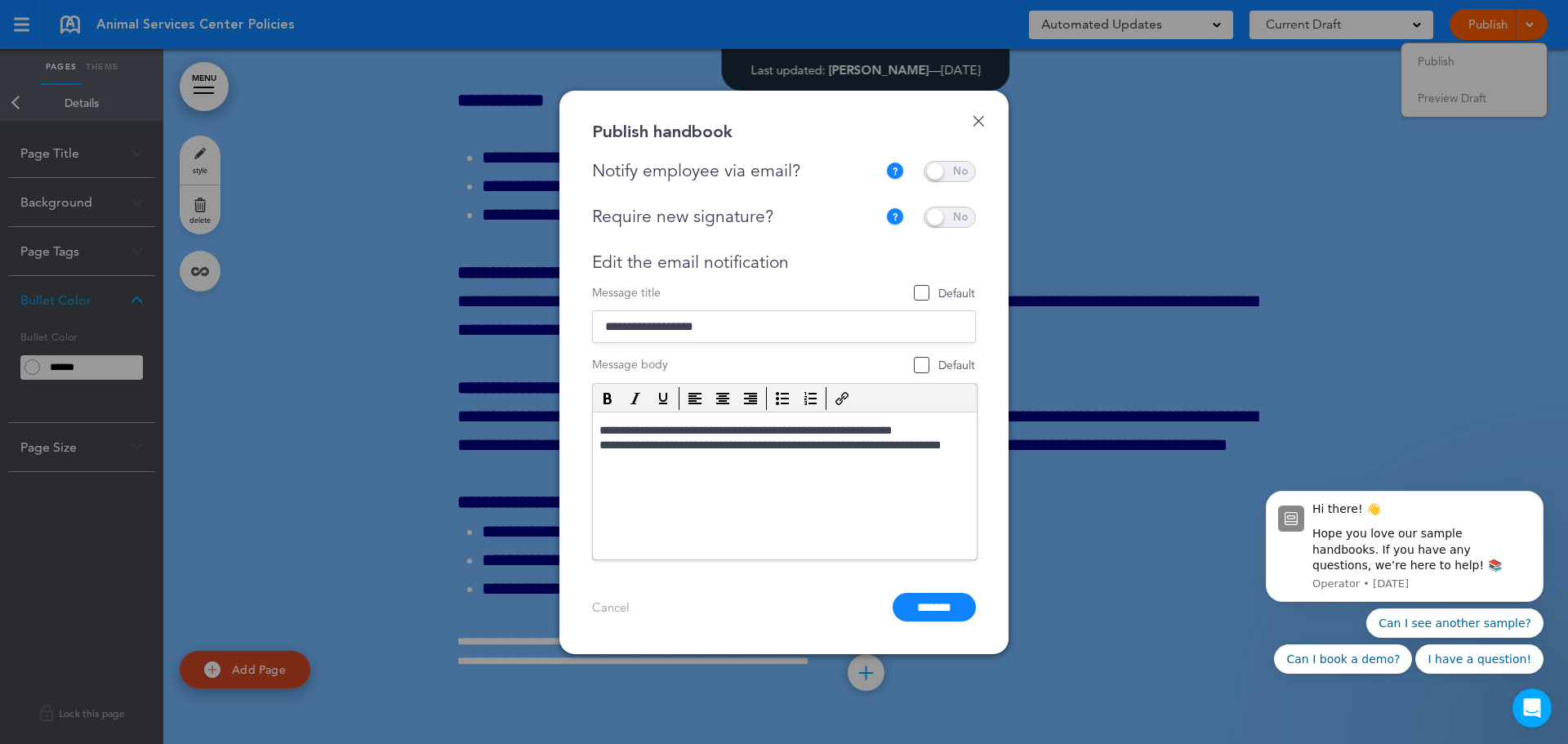
click at [598, 433] on html "**********" at bounding box center [784, 446] width 384 height 68
click at [598, 431] on html "**********" at bounding box center [784, 446] width 384 height 68
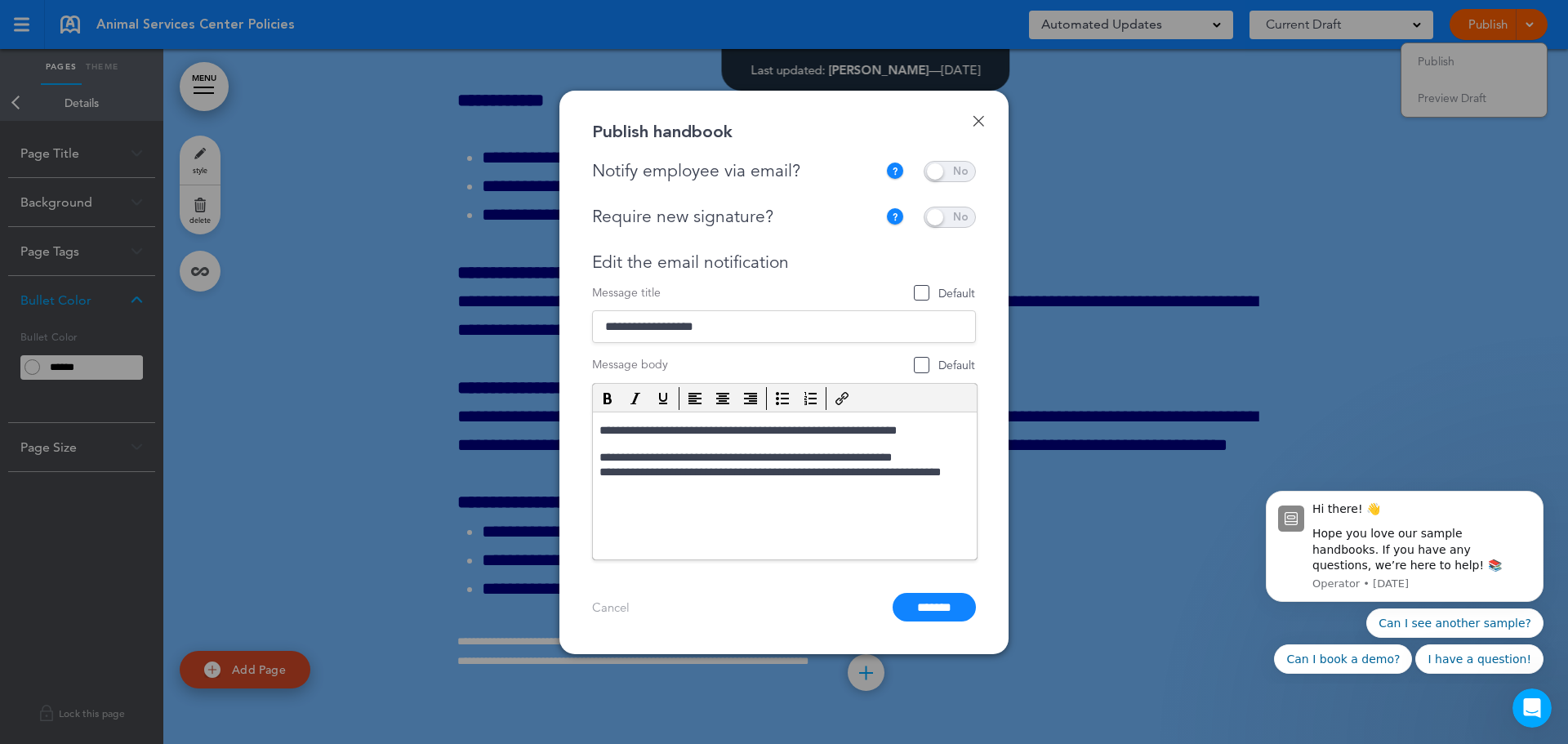
click at [965, 478] on p "**********" at bounding box center [785, 473] width 371 height 15
click at [840, 513] on p "**********" at bounding box center [785, 475] width 371 height 103
drag, startPoint x: 836, startPoint y: 506, endPoint x: 789, endPoint y: 509, distance: 47.1
click at [789, 508] on p "**********" at bounding box center [785, 499] width 371 height 15
click at [904, 508] on p "**********" at bounding box center [785, 499] width 371 height 15
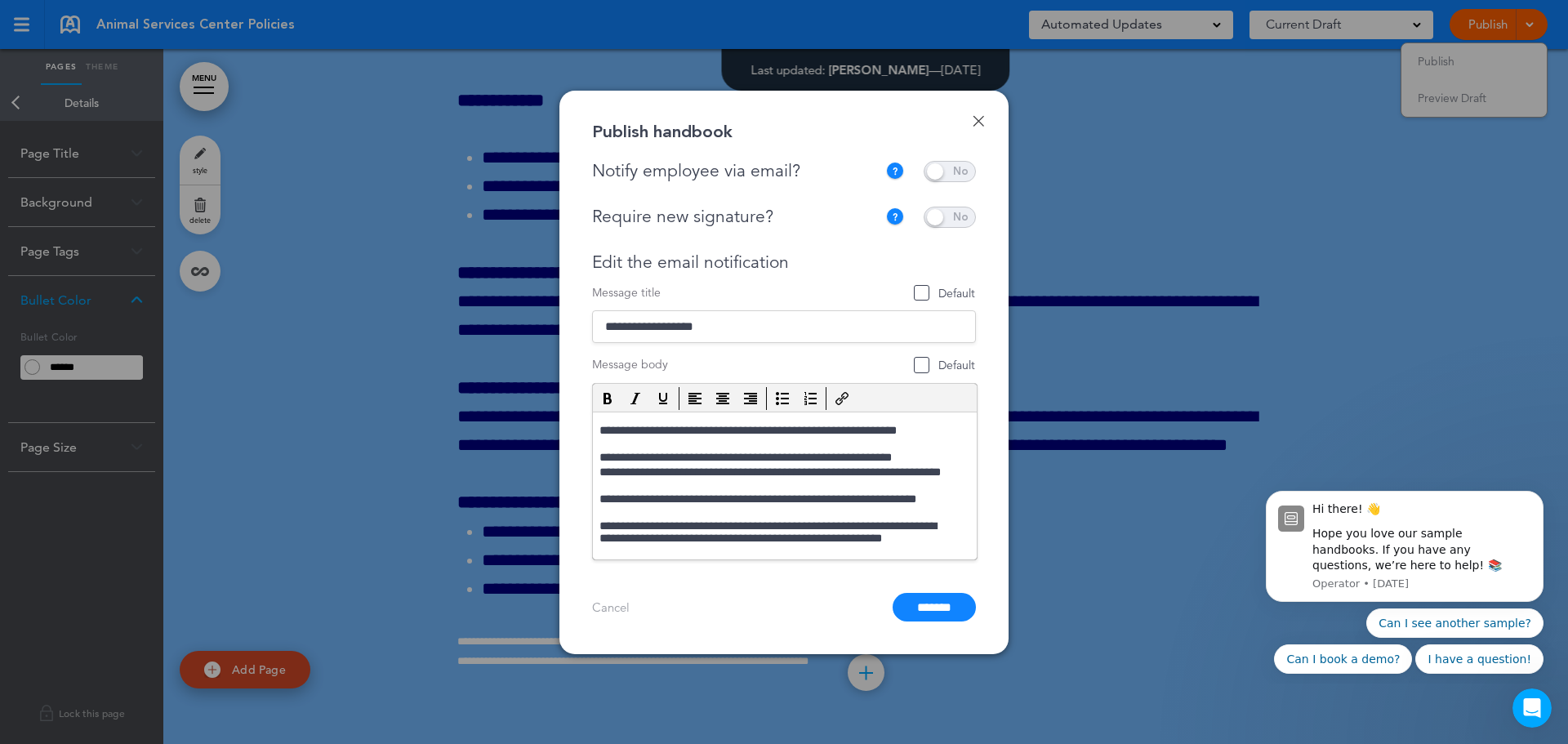
scroll to position [54, 0]
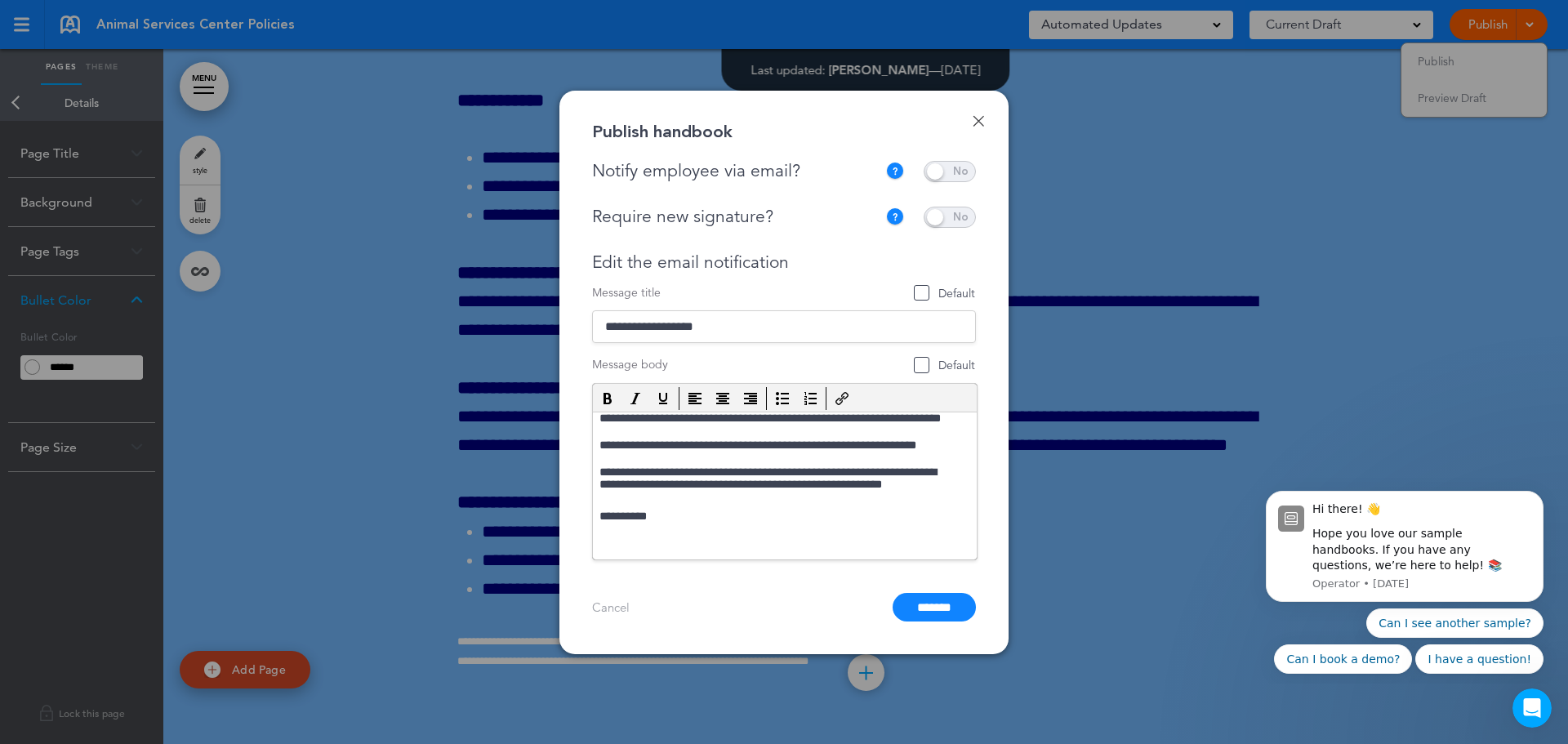
click at [927, 604] on input "*******" at bounding box center [933, 606] width 83 height 28
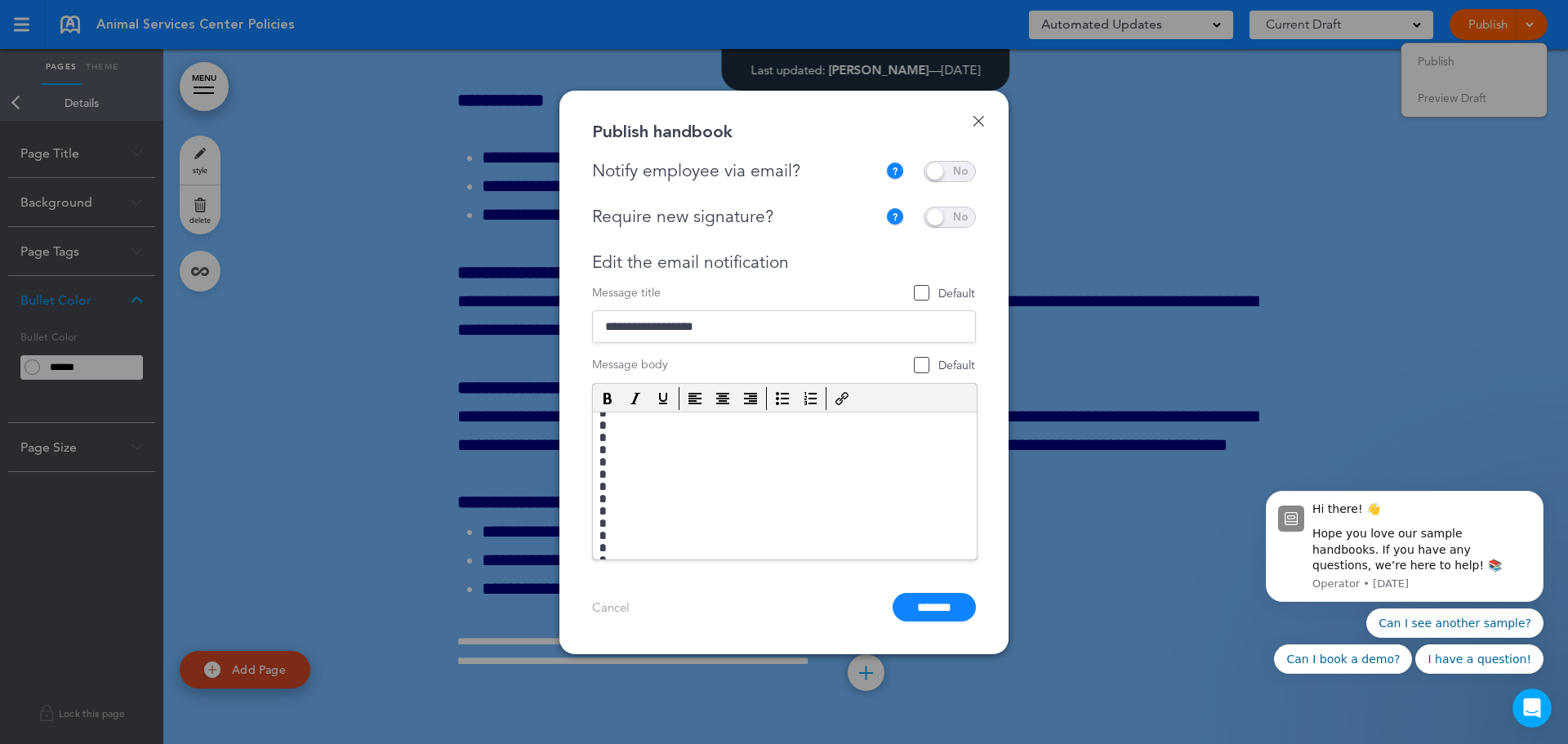
scroll to position [0, 0]
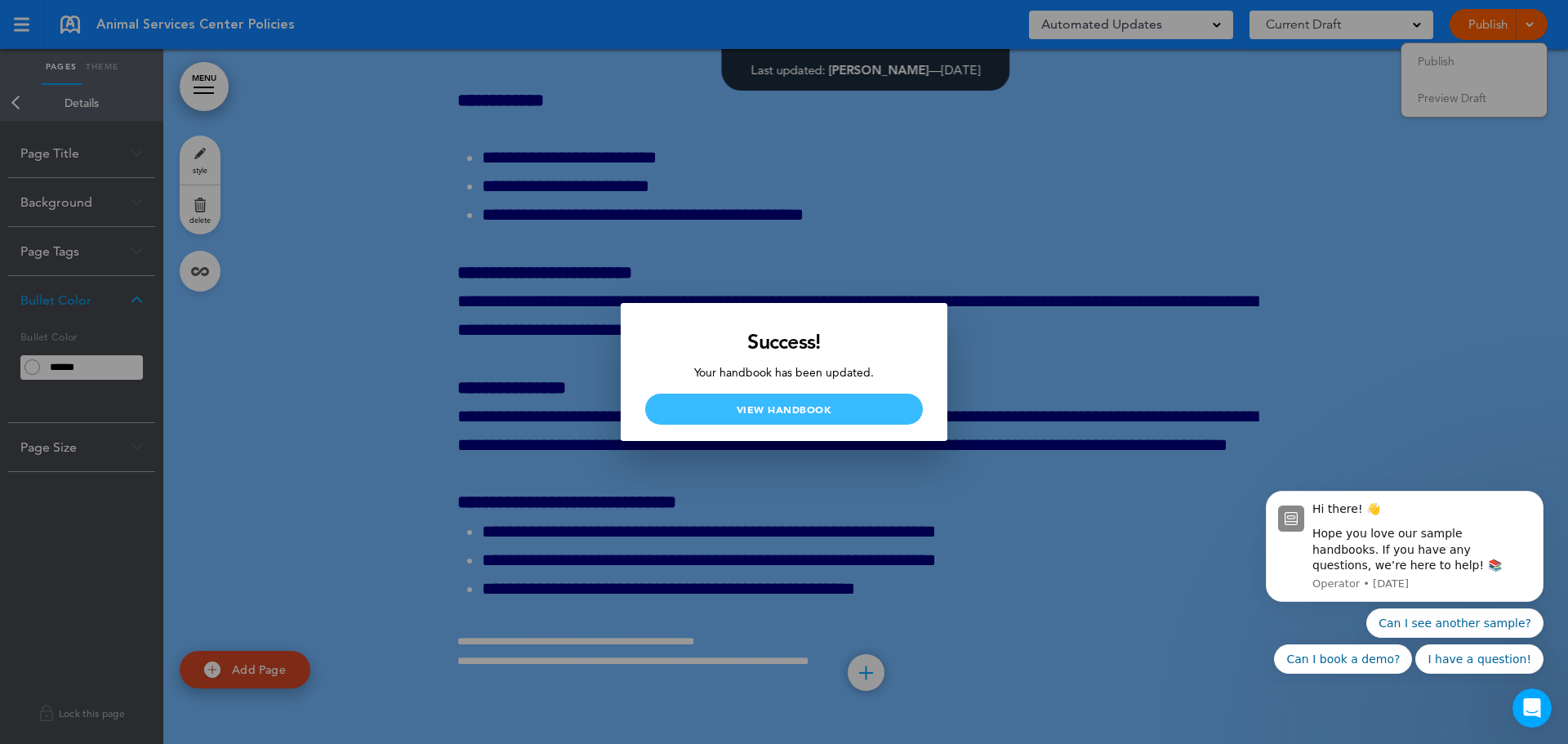
click at [817, 420] on link "View Handbook" at bounding box center [784, 409] width 277 height 31
